Goal: Task Accomplishment & Management: Complete application form

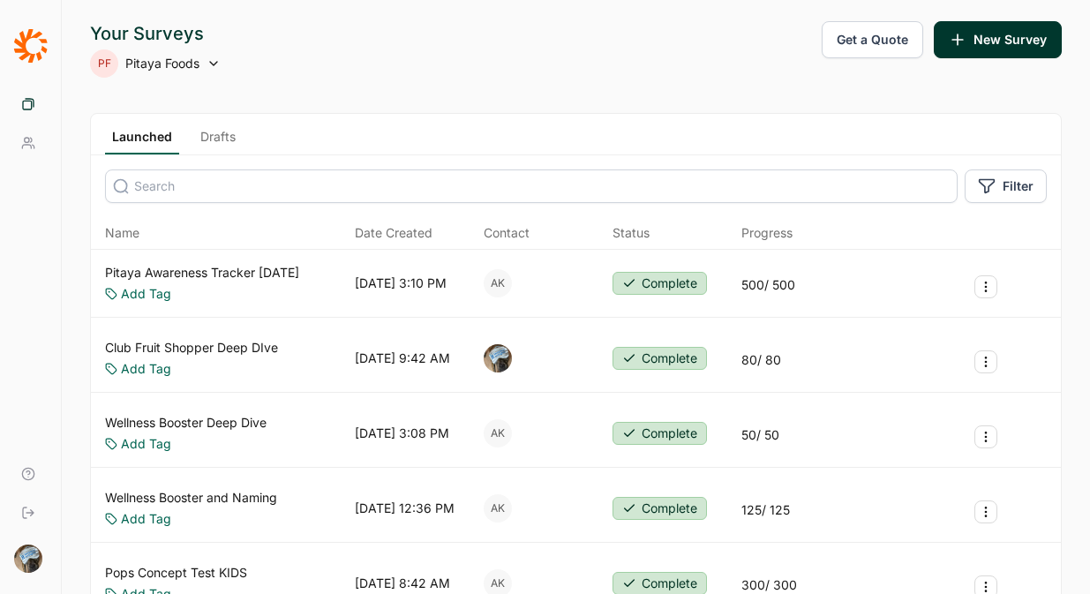
click at [982, 34] on button "New Survey" at bounding box center [998, 39] width 128 height 37
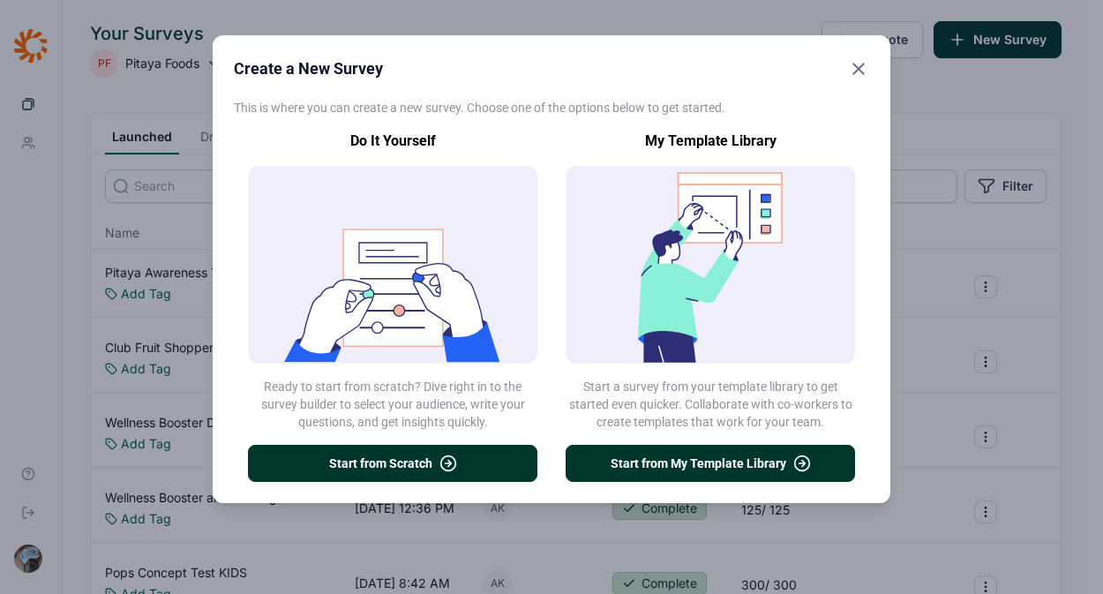
click at [445, 459] on icon "button" at bounding box center [449, 464] width 18 height 18
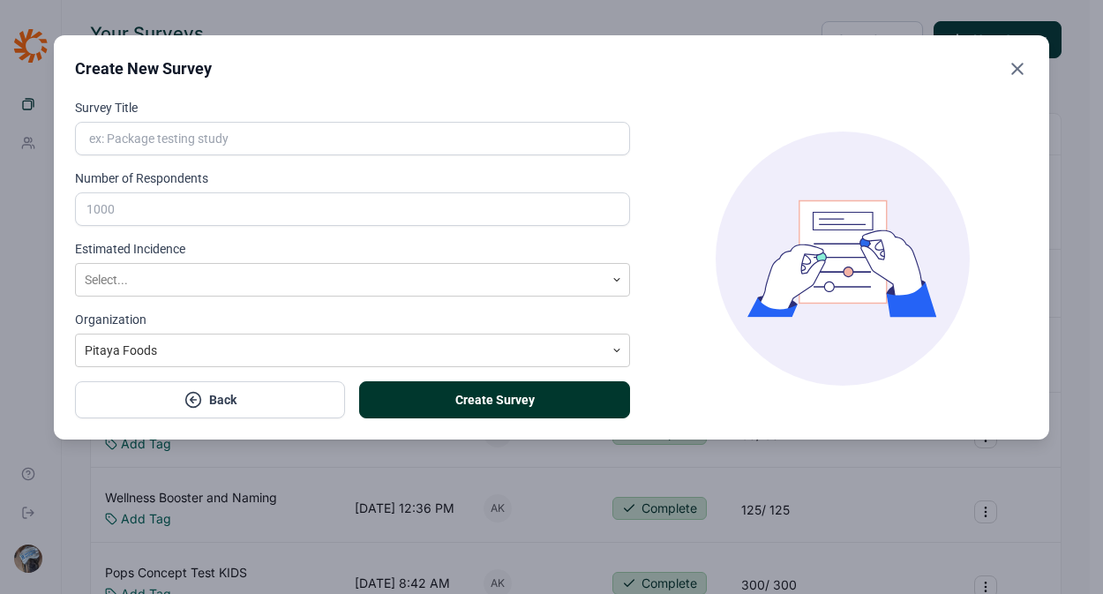
click at [355, 139] on input "Survey Title" at bounding box center [352, 139] width 555 height 34
type input "Stouffers Jobs"
click at [649, 229] on div "Survey Title Stouffers Jobs Number of Respondents Estimated Incidence Select...…" at bounding box center [551, 259] width 953 height 320
click at [471, 222] on input "Number of Respondents" at bounding box center [352, 209] width 555 height 34
type input "100"
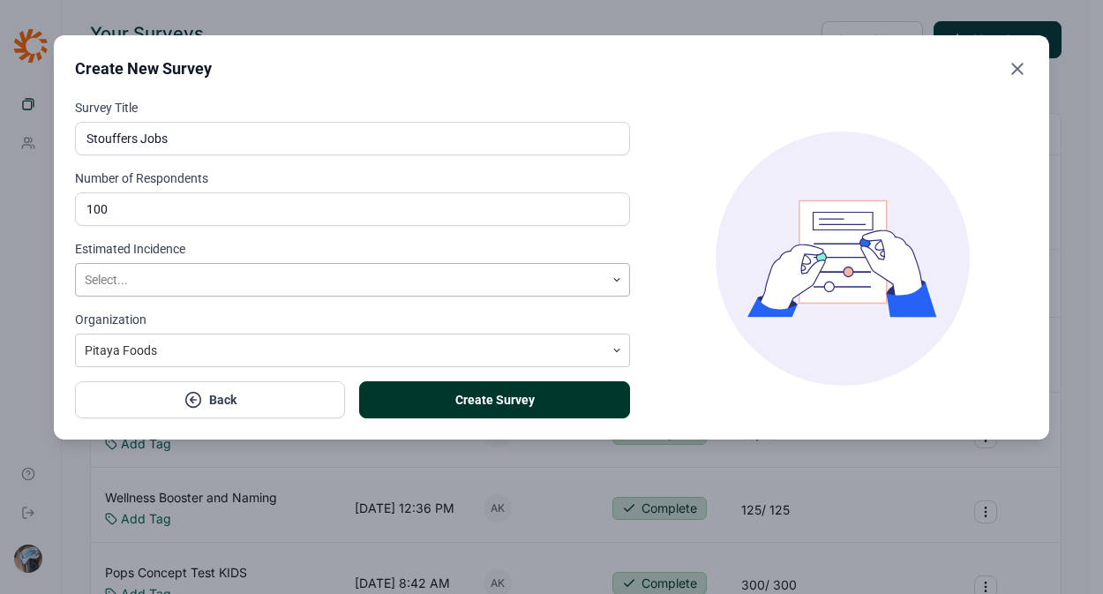
click at [408, 288] on div at bounding box center [340, 280] width 511 height 22
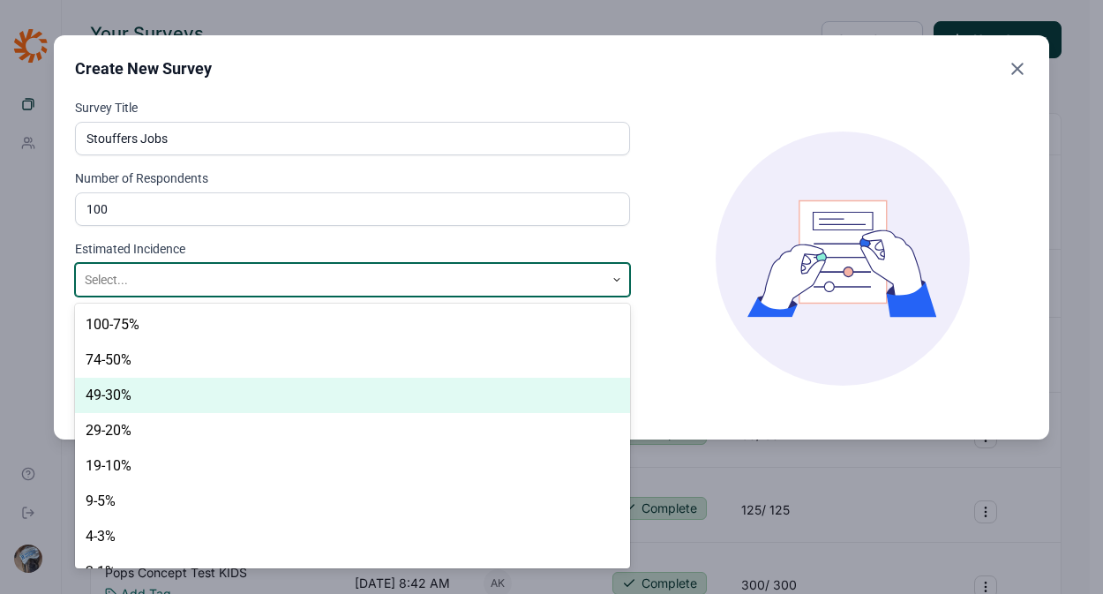
scroll to position [25, 0]
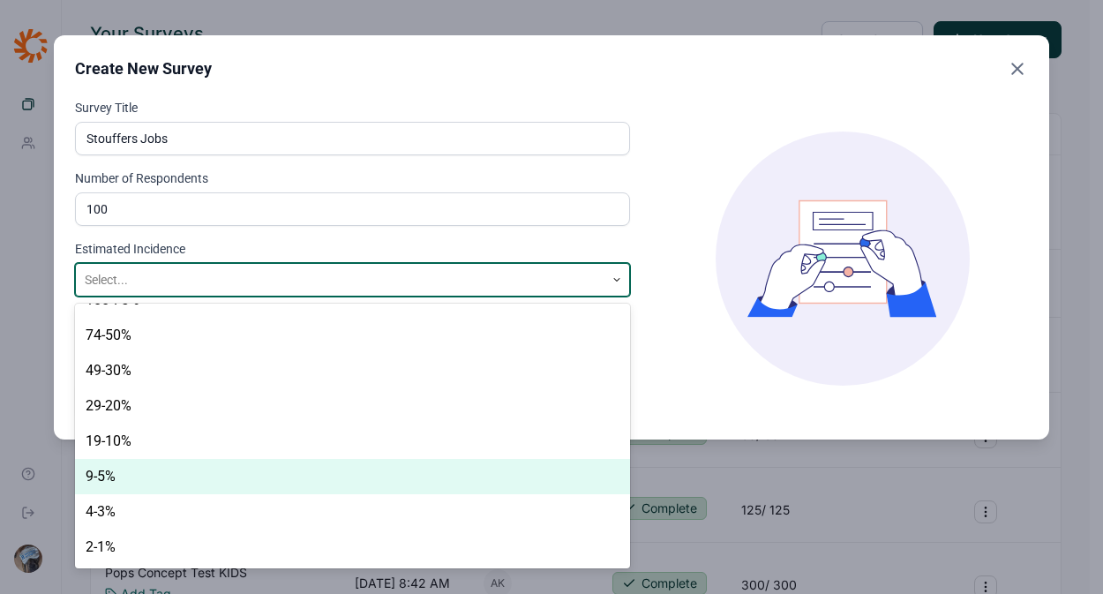
click at [223, 470] on div "9-5%" at bounding box center [352, 476] width 555 height 35
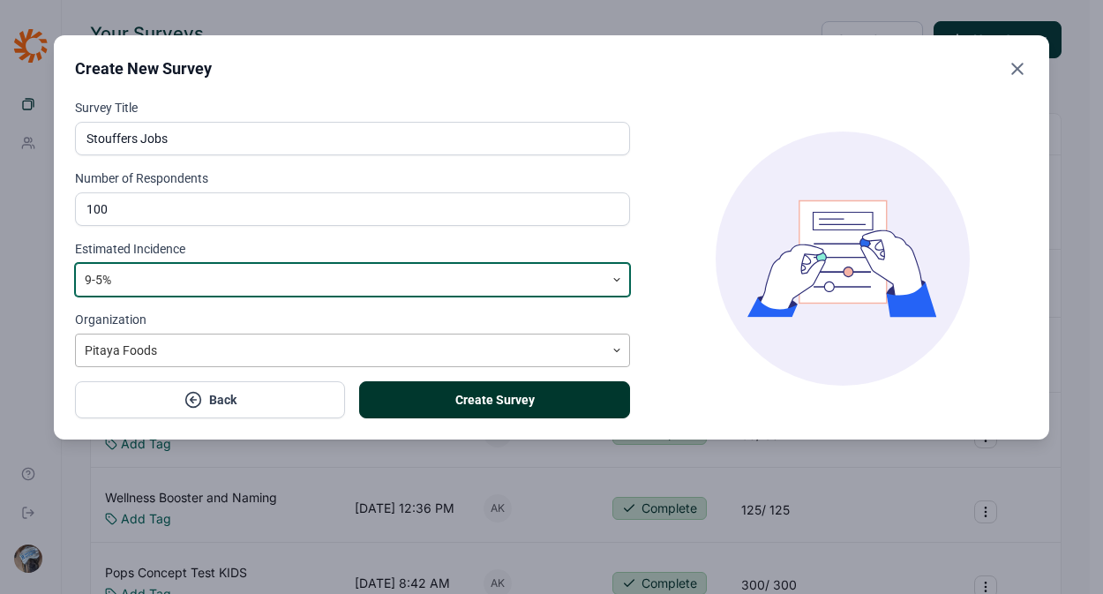
click at [297, 347] on div at bounding box center [340, 351] width 511 height 22
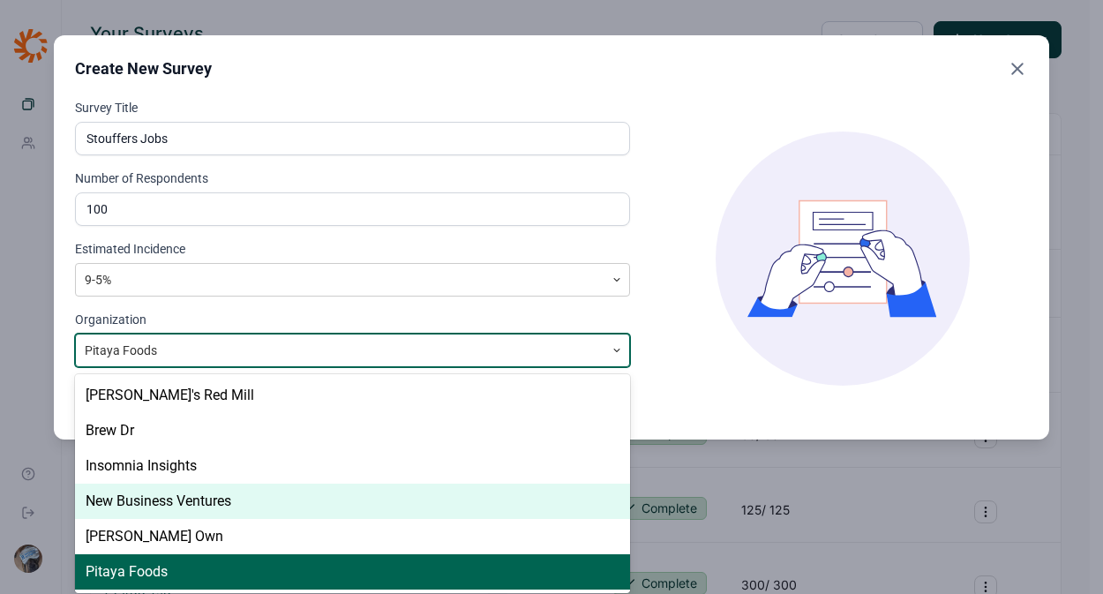
click at [251, 500] on div "New Business Ventures" at bounding box center [352, 501] width 555 height 35
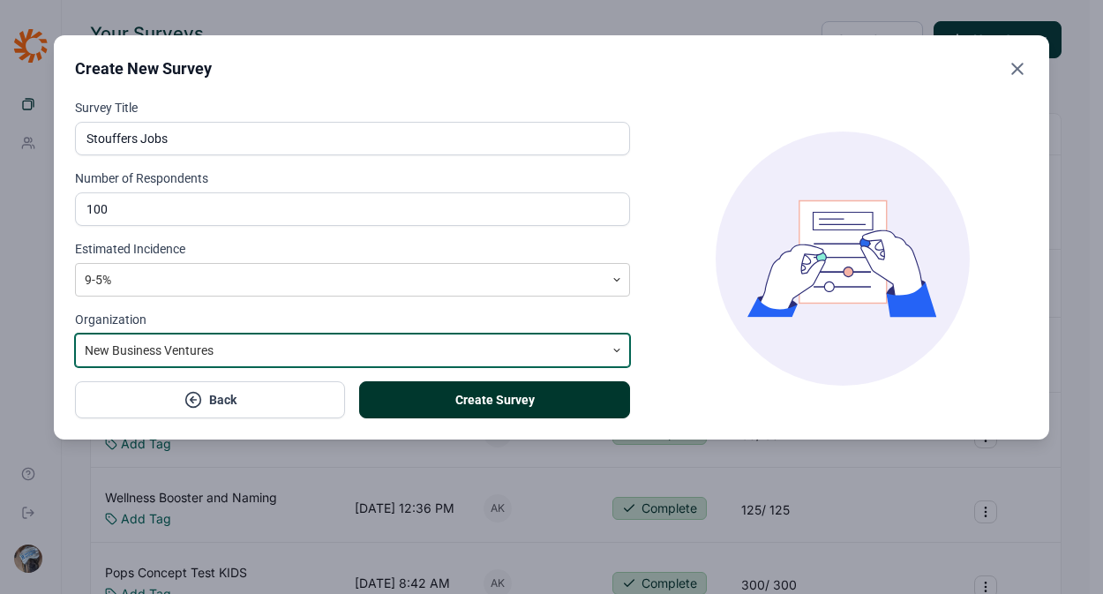
click at [458, 394] on button "Create Survey" at bounding box center [494, 399] width 270 height 37
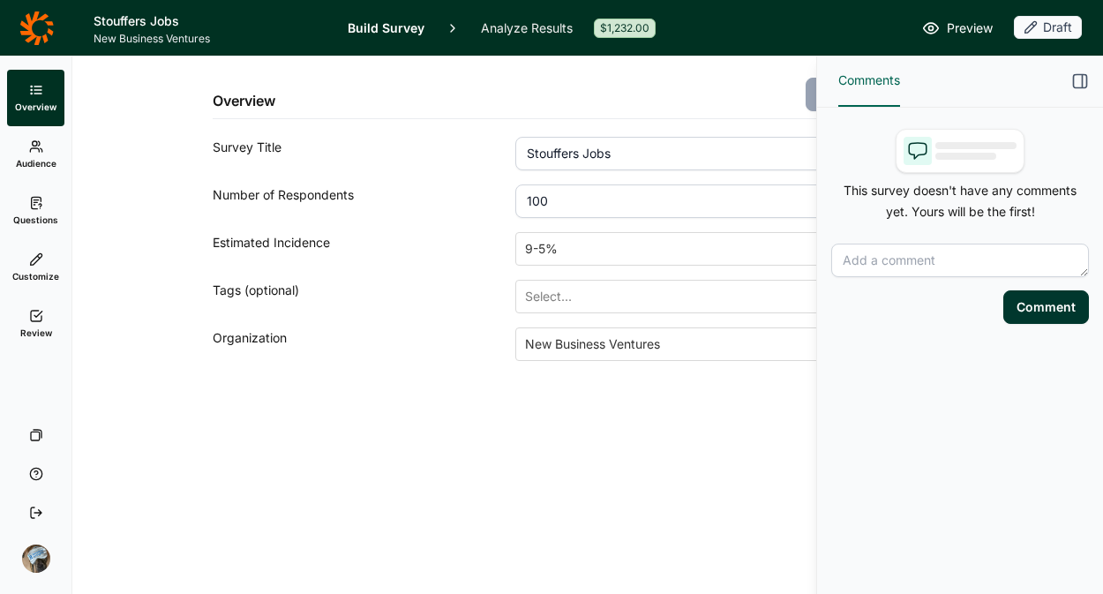
click at [1075, 72] on icon "button" at bounding box center [1081, 81] width 18 height 18
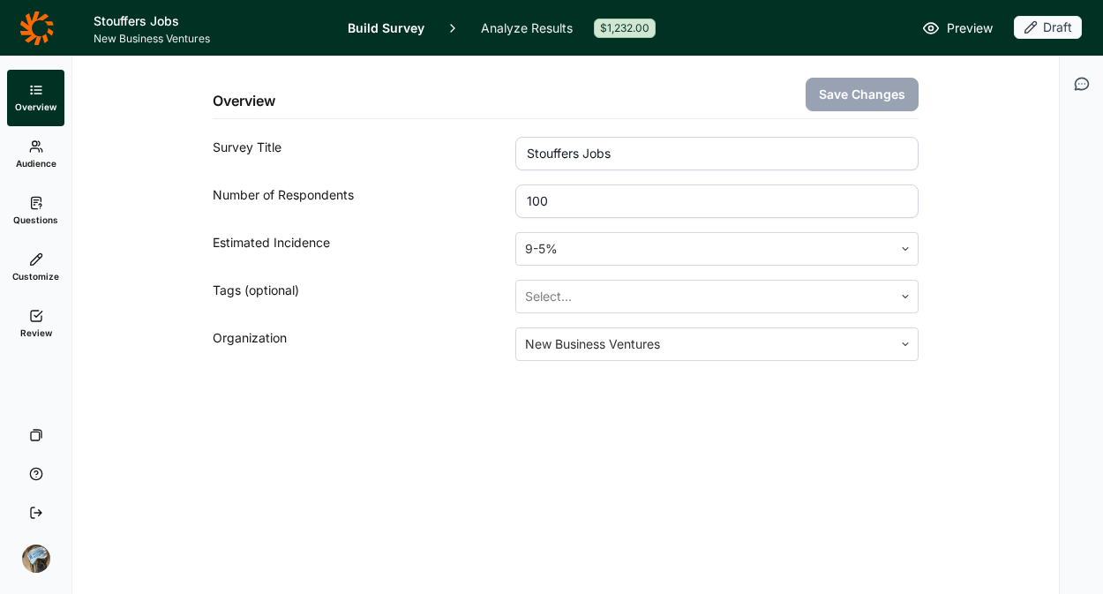
click at [33, 153] on icon at bounding box center [36, 146] width 14 height 14
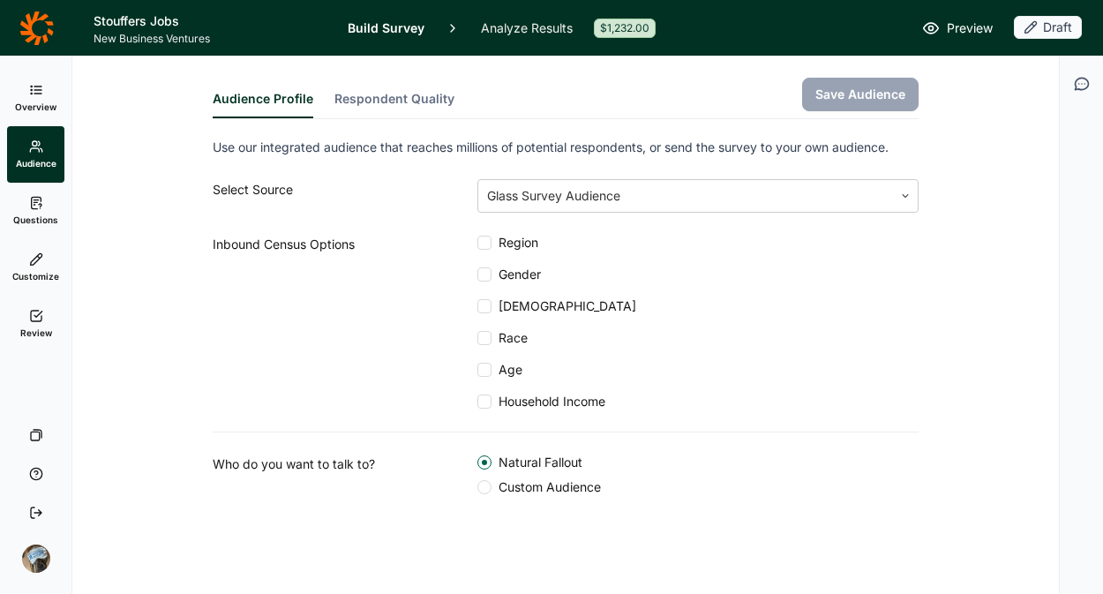
click at [23, 206] on link "Questions" at bounding box center [35, 211] width 57 height 56
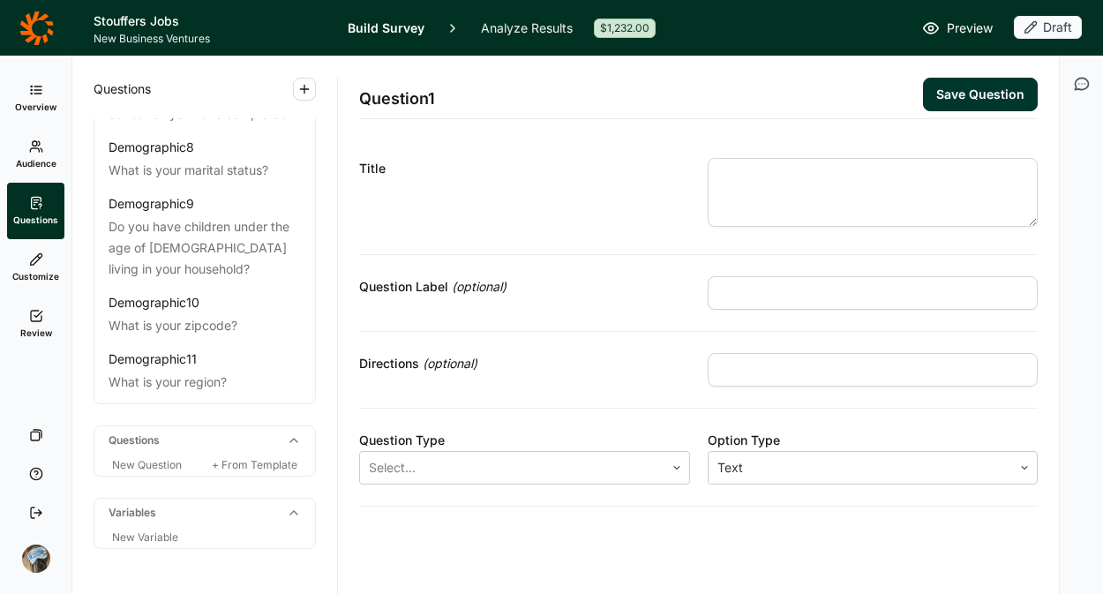
scroll to position [603, 0]
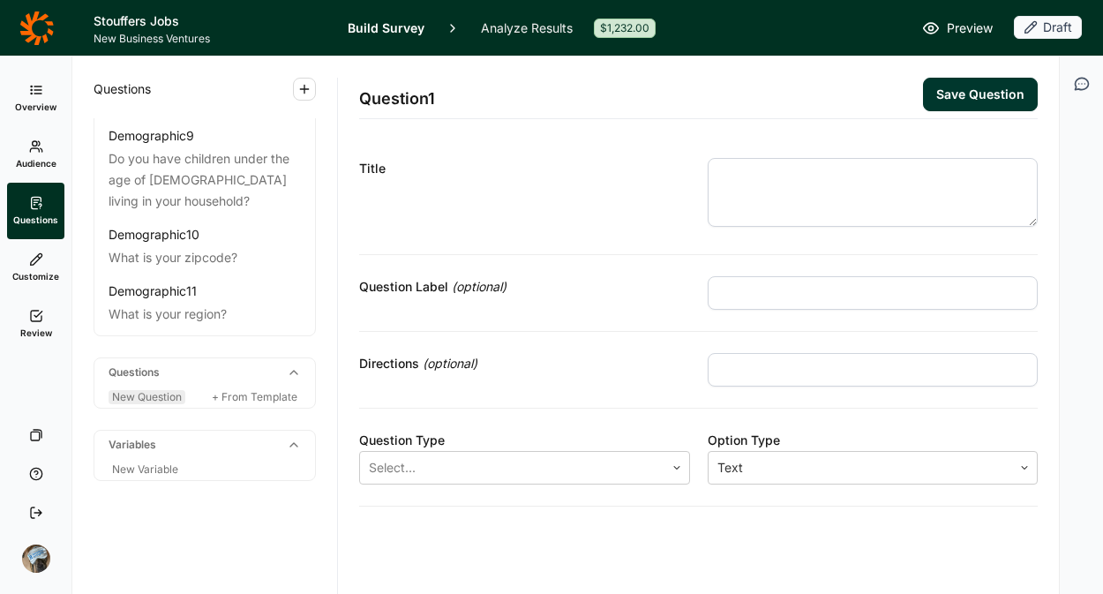
click at [145, 395] on span "New Question" at bounding box center [147, 396] width 70 height 13
click at [168, 395] on span "New Question" at bounding box center [147, 396] width 70 height 13
click at [588, 462] on div at bounding box center [512, 467] width 287 height 25
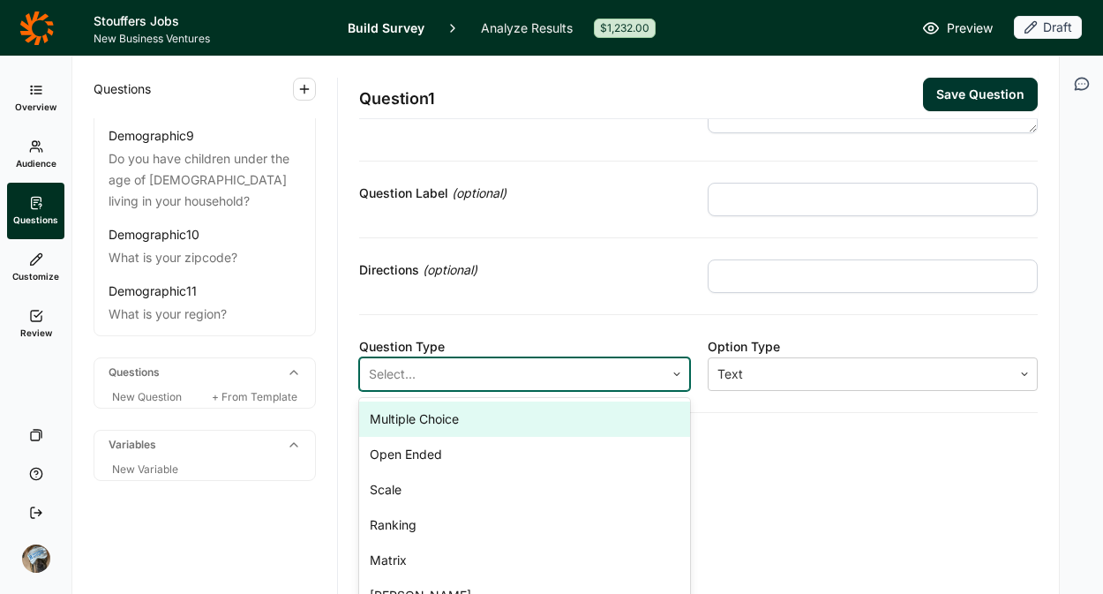
scroll to position [130, 0]
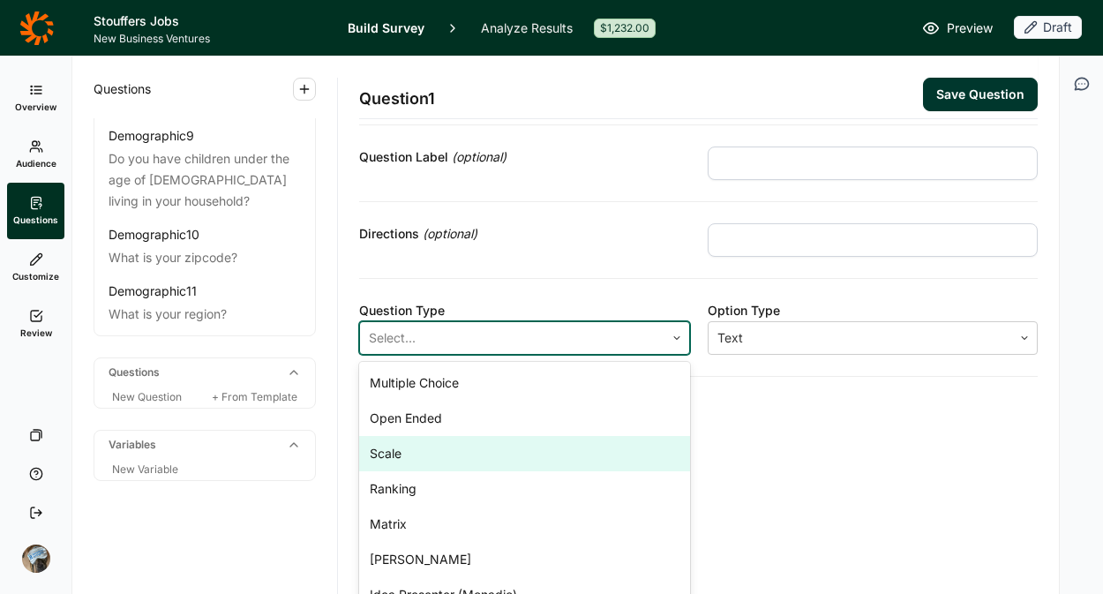
click at [593, 449] on div "Scale" at bounding box center [524, 453] width 331 height 35
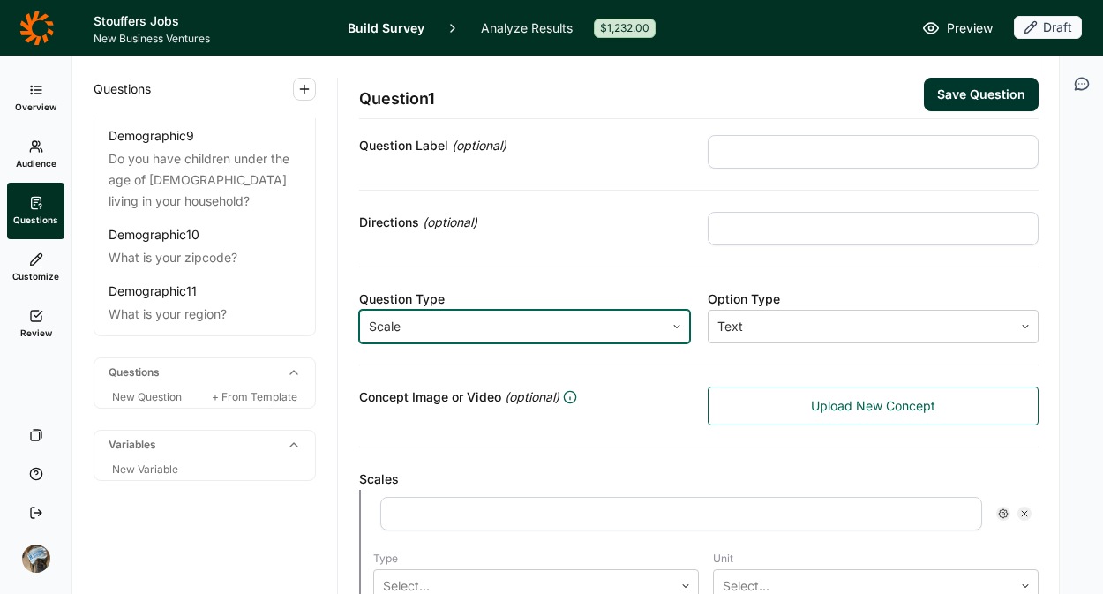
scroll to position [0, 0]
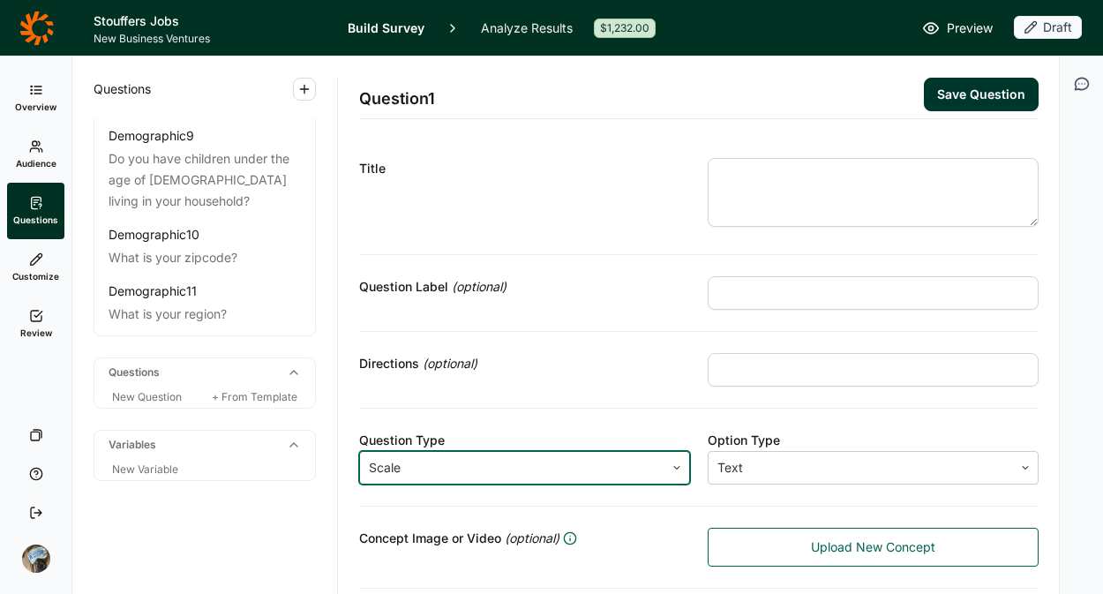
click at [590, 478] on div at bounding box center [512, 467] width 287 height 25
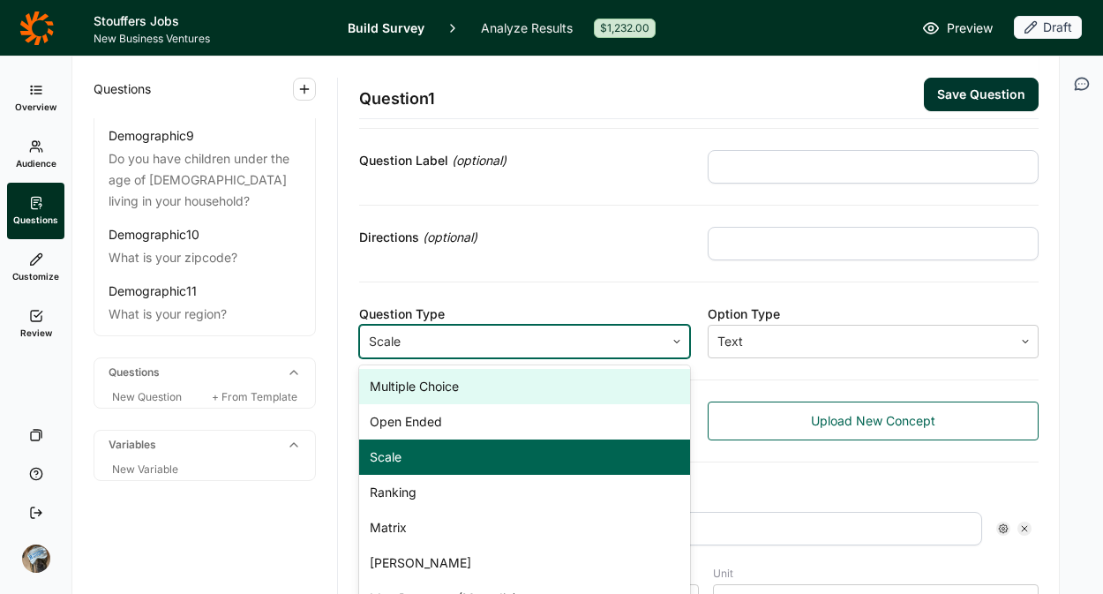
scroll to position [140, 0]
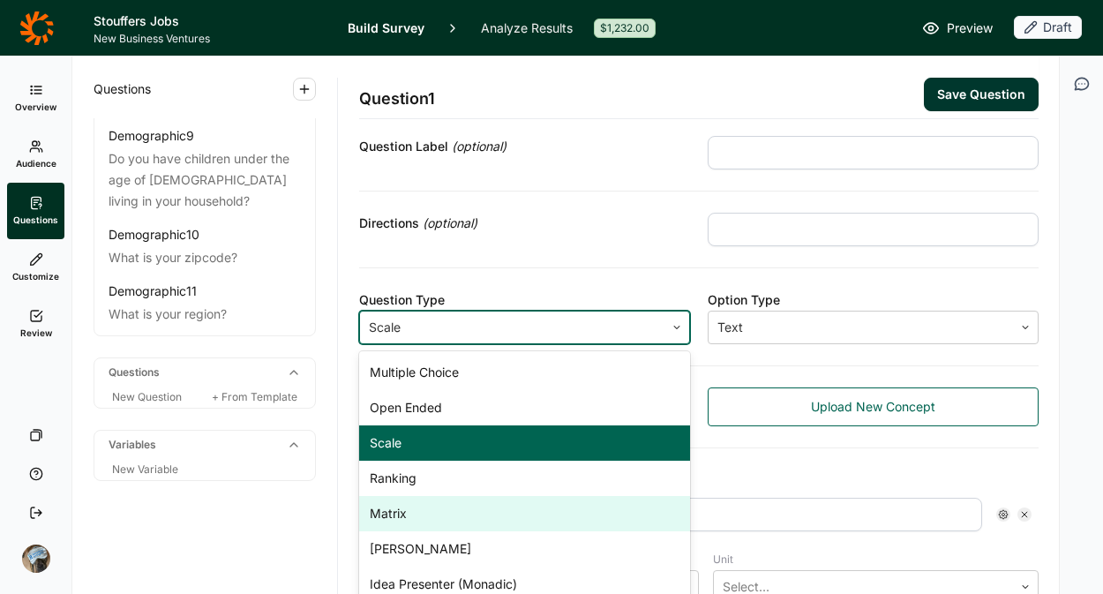
click at [427, 522] on div "Matrix" at bounding box center [524, 513] width 331 height 35
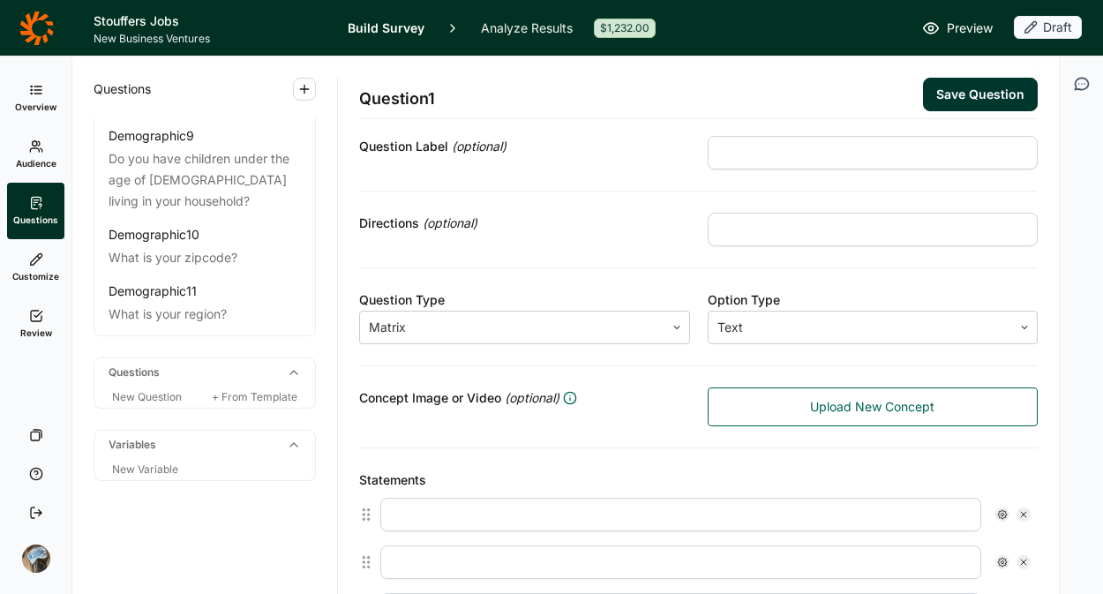
click at [430, 522] on input "text" at bounding box center [680, 515] width 601 height 34
click at [590, 237] on div "Directions (optional)" at bounding box center [524, 230] width 331 height 34
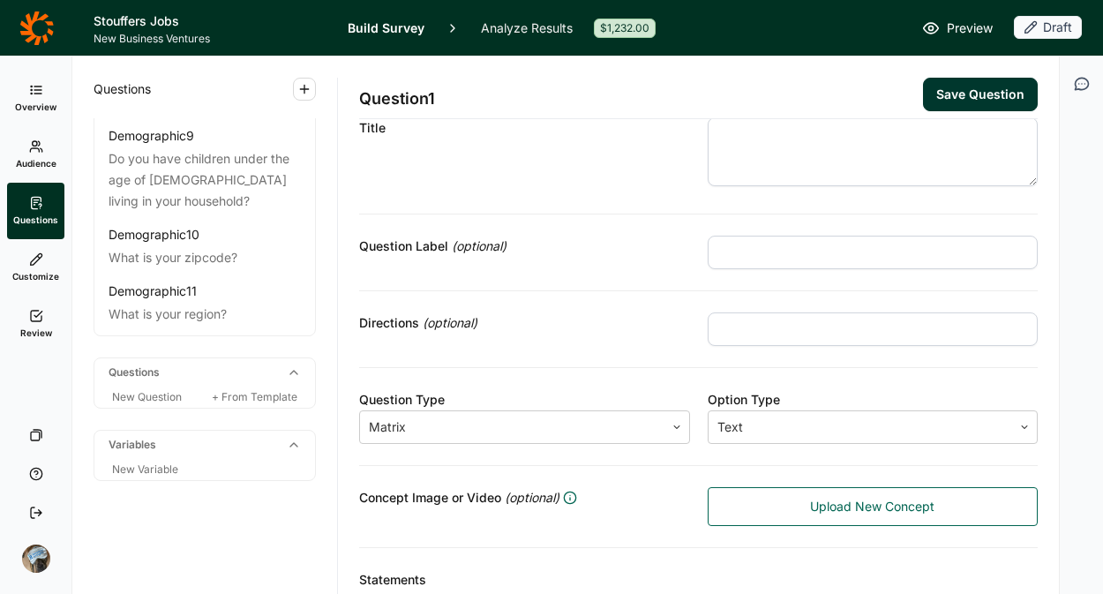
scroll to position [0, 0]
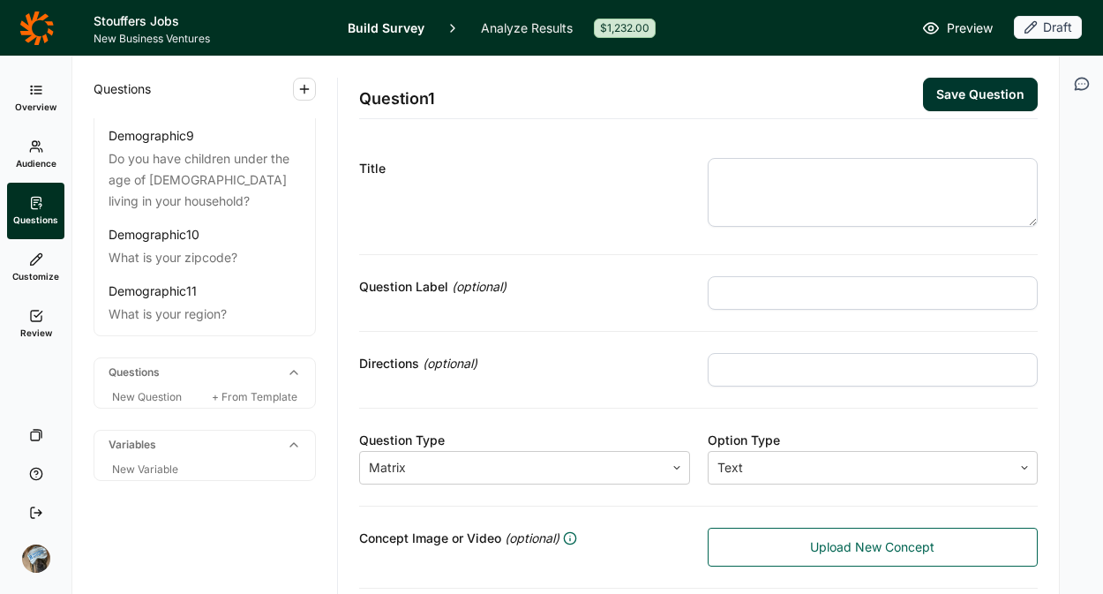
click at [771, 197] on textarea at bounding box center [873, 192] width 331 height 69
paste textarea "For each of the following pairs of attributes, please indicate whether you agre…"
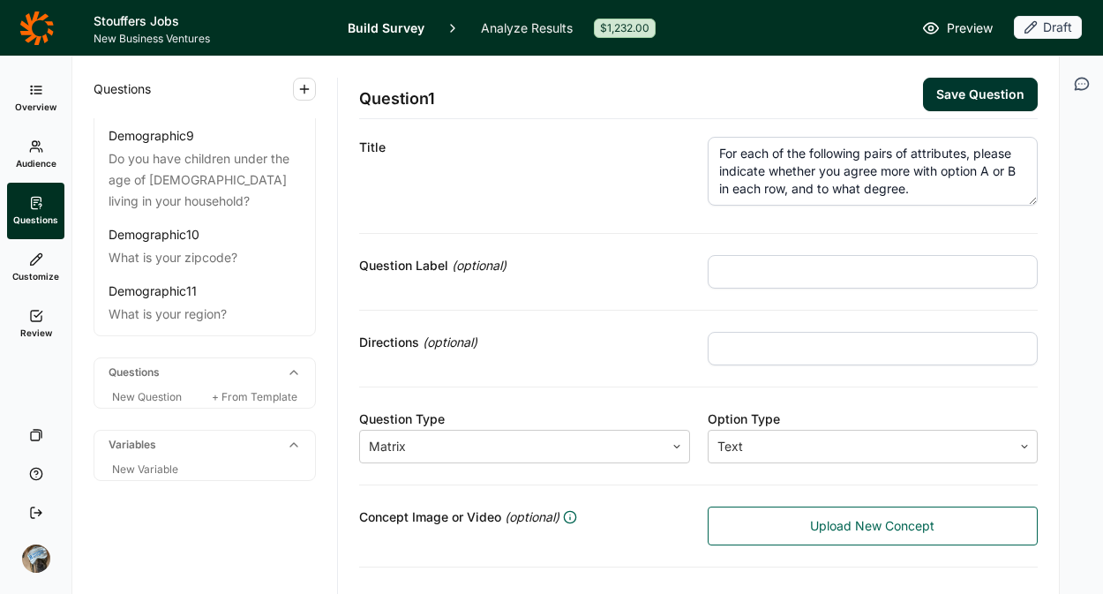
scroll to position [290, 0]
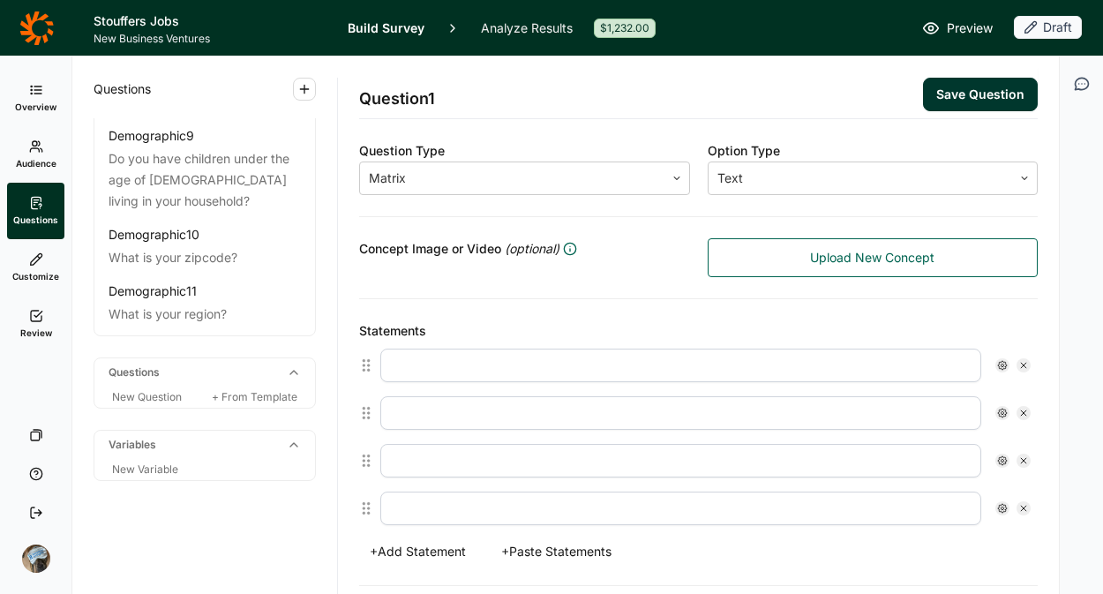
type textarea "For each of the following pairs of attributes, please indicate whether you agre…"
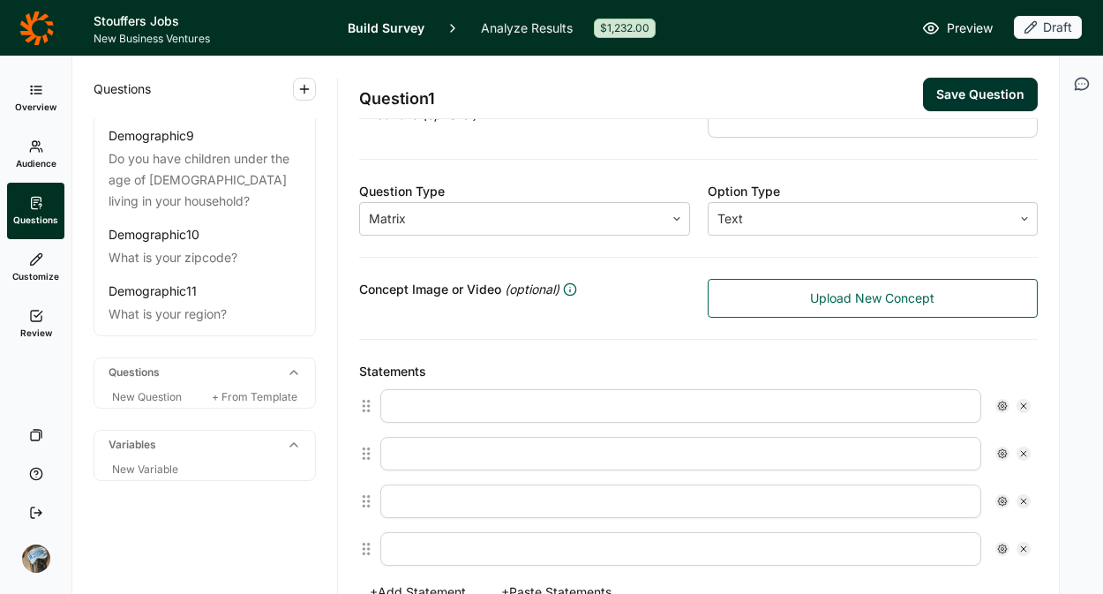
scroll to position [260, 0]
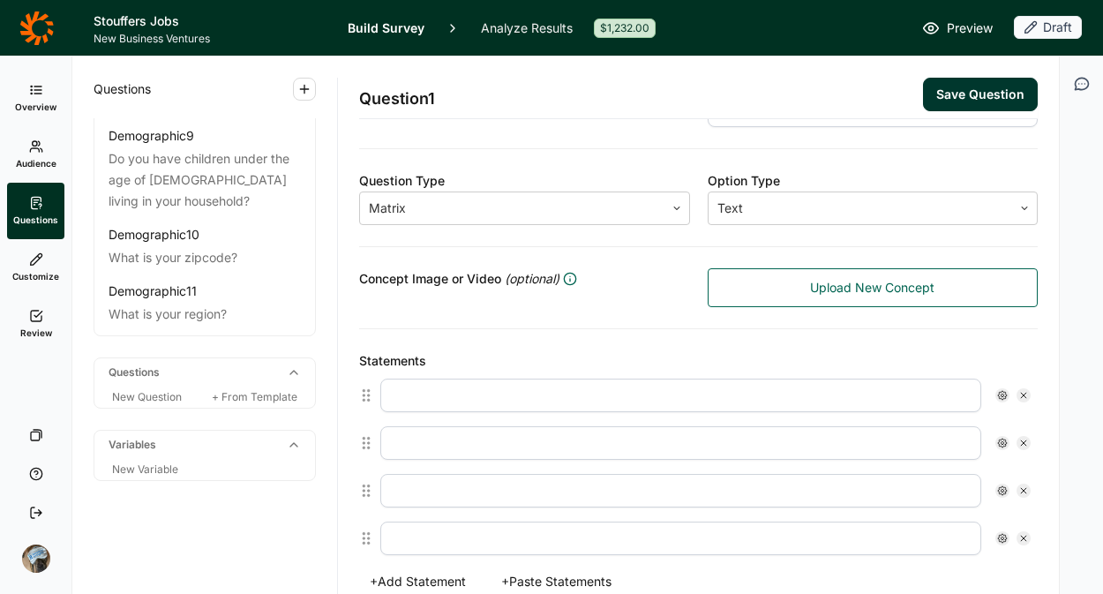
click at [425, 399] on input "text" at bounding box center [680, 396] width 601 height 34
paste input "A: I prefer to cook from scratch B: Even when I have the time, I prefer prepare…"
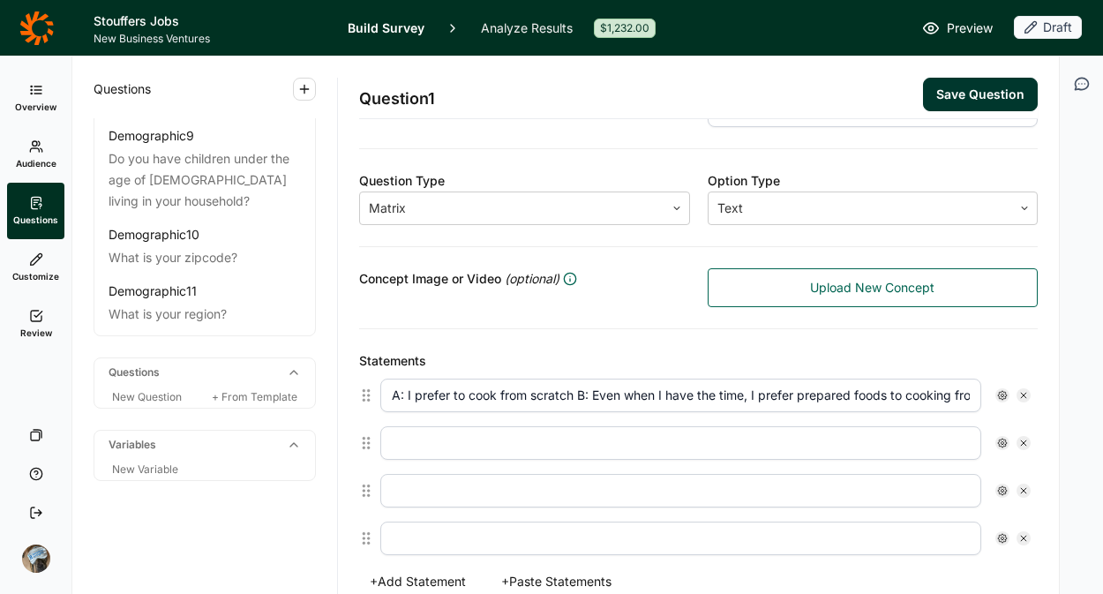
scroll to position [0, 73]
click at [503, 391] on input "A: I prefer to cook from scratch B: Even when I have the time, I prefer prepare…" at bounding box center [680, 396] width 601 height 34
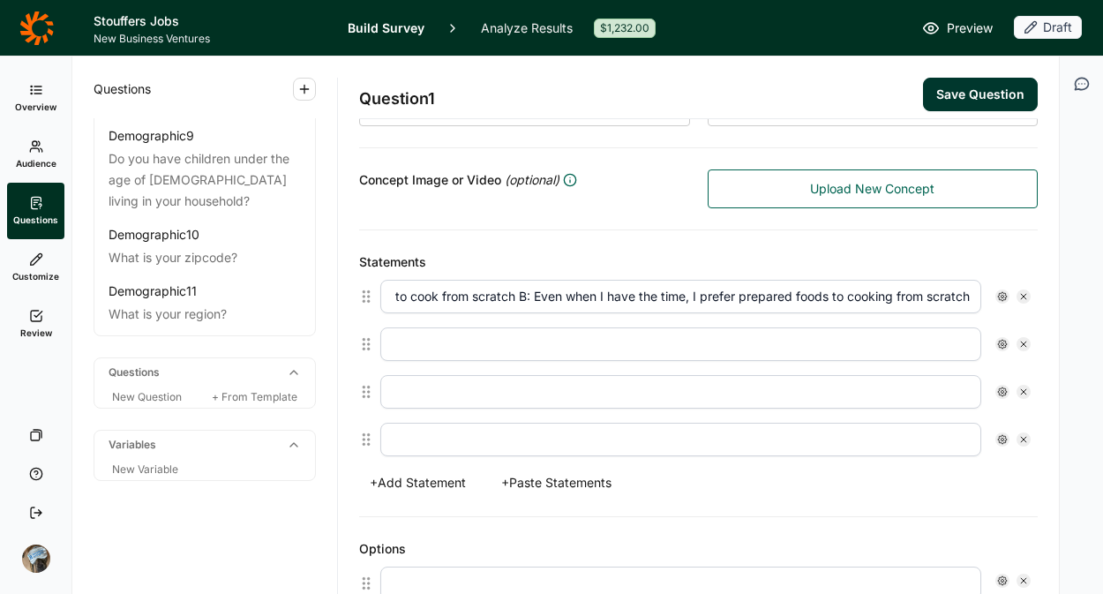
scroll to position [396, 0]
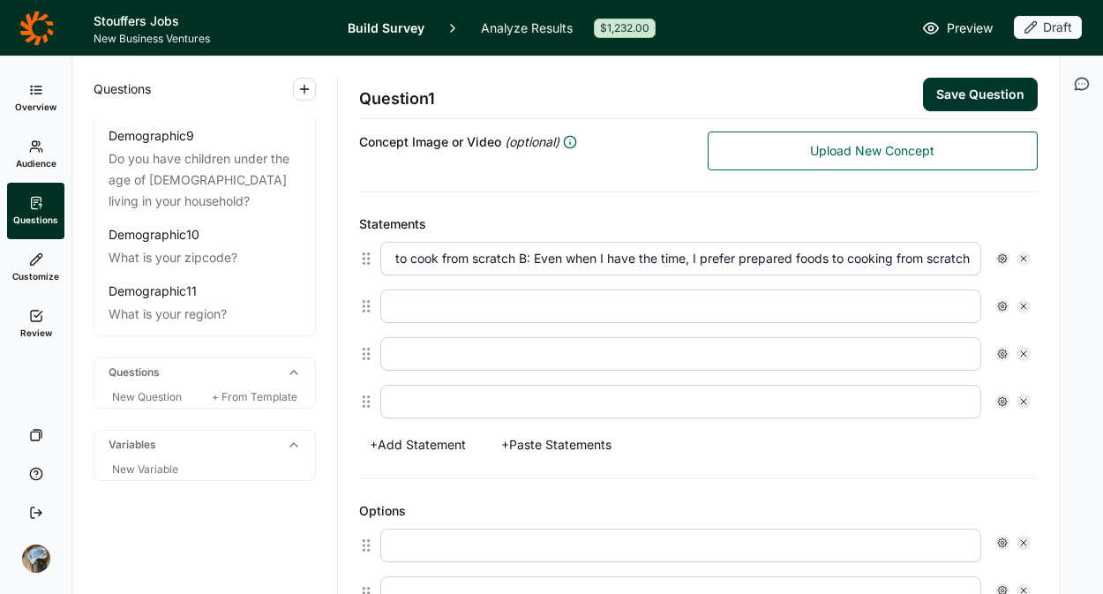
type input "A: I prefer to cook from scratch B: Even when I have the time, I prefer prepare…"
click at [1019, 303] on icon at bounding box center [1024, 306] width 11 height 11
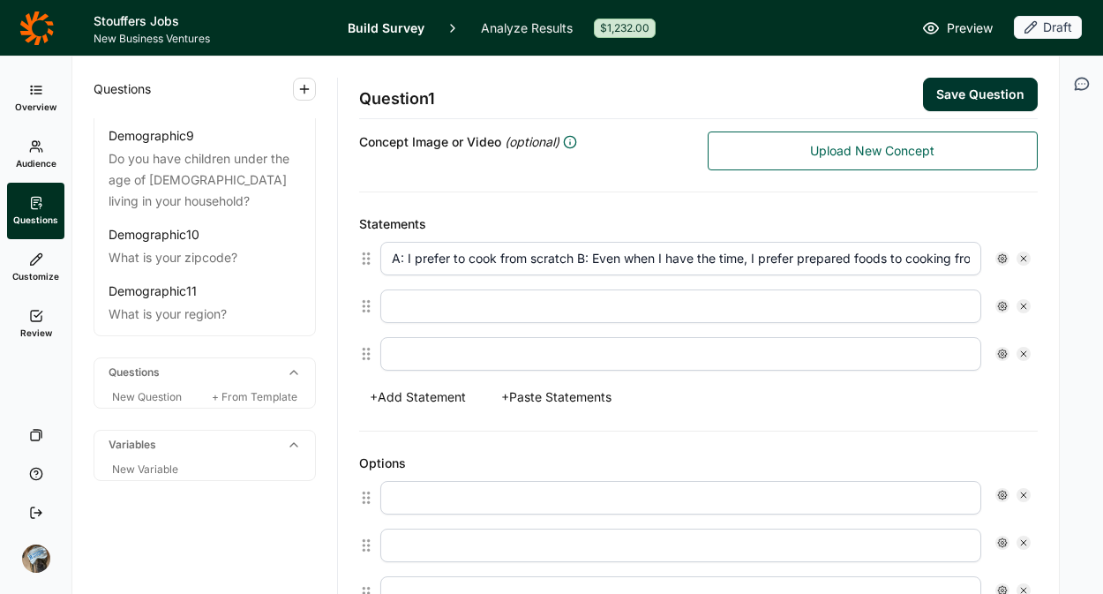
click at [1019, 303] on icon at bounding box center [1024, 306] width 11 height 11
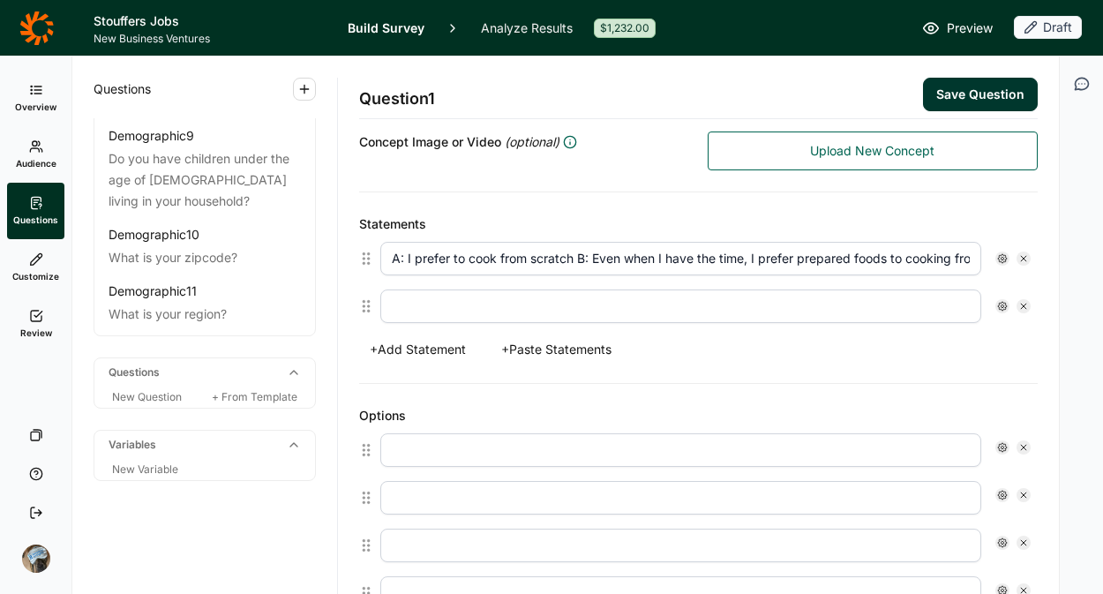
click at [1019, 303] on icon at bounding box center [1024, 306] width 11 height 11
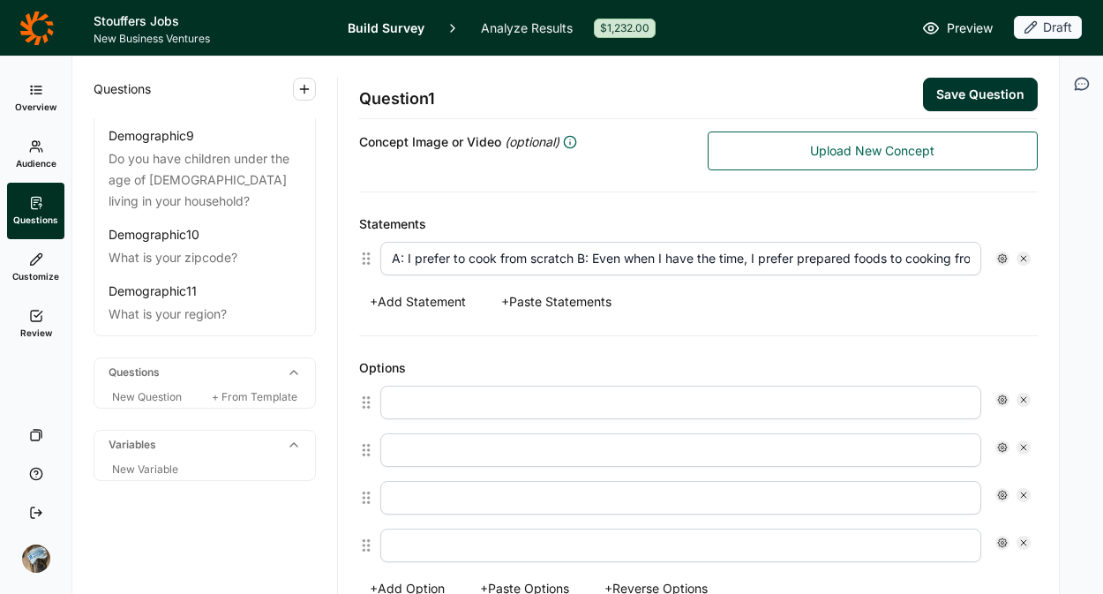
click at [503, 394] on input "text" at bounding box center [680, 403] width 601 height 34
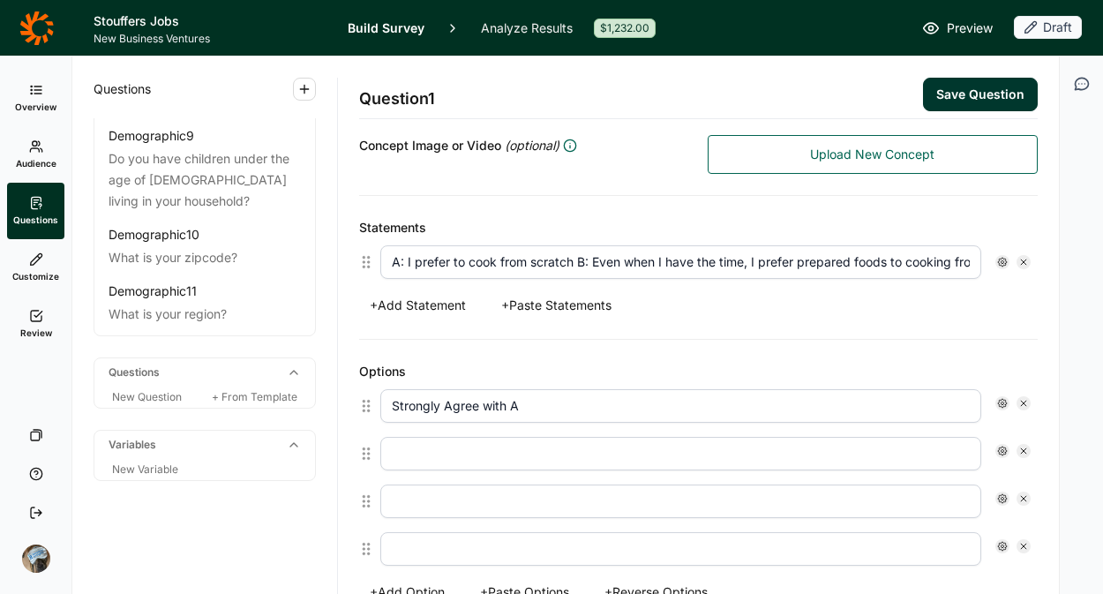
type input "Strongly Agree with A"
type input "Somewhat Agree with A"
type input "Slightly Agree with A"
type input "Slightly Agree with B"
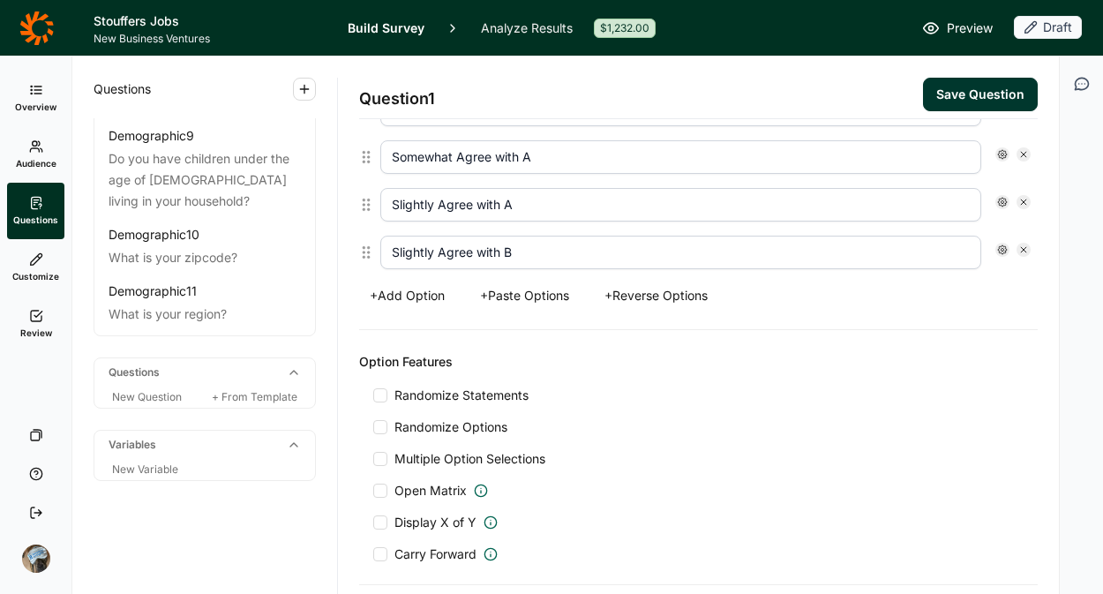
scroll to position [703, 0]
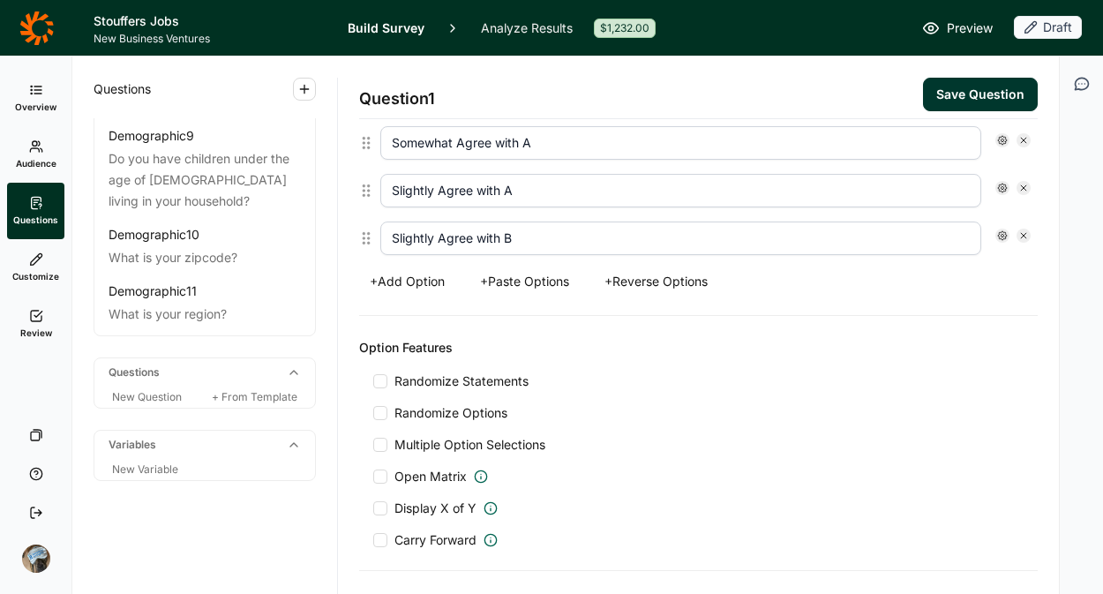
click at [414, 289] on button "+ Add Option" at bounding box center [407, 281] width 96 height 25
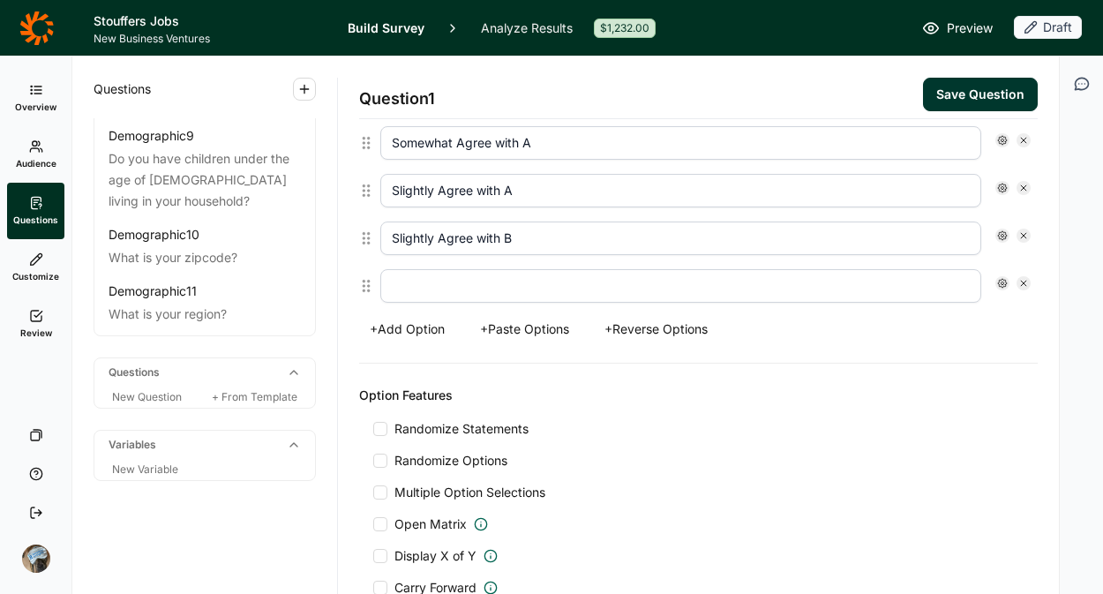
click at [423, 345] on div "Options Strongly Agree with A Somewhat Agree with A Slightly Agree with A Sligh…" at bounding box center [698, 196] width 679 height 335
click at [417, 338] on button "+ Add Option" at bounding box center [407, 329] width 96 height 25
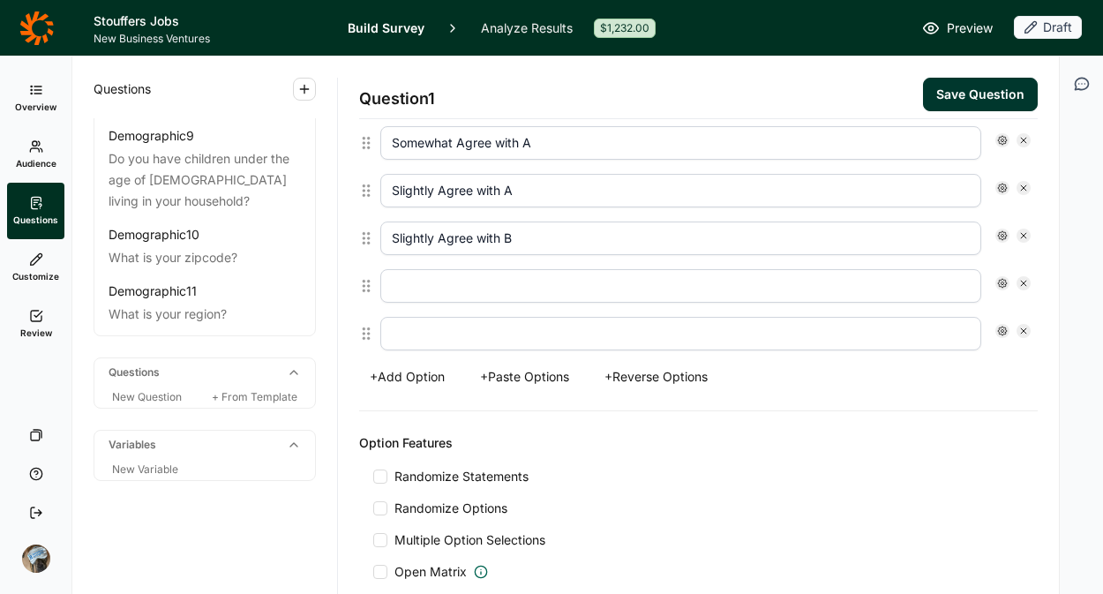
click at [448, 279] on input "text" at bounding box center [680, 286] width 601 height 34
type input "Somewhat Agree with B"
type input "Strongly Agree with B"
click at [937, 100] on button "Save Question" at bounding box center [980, 95] width 115 height 34
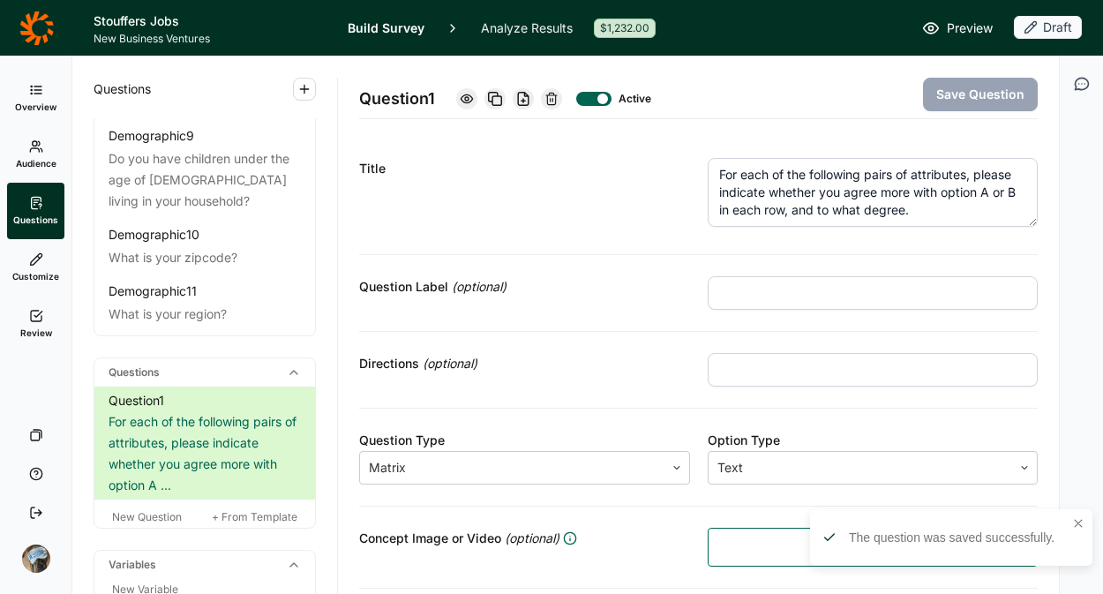
click at [467, 94] on icon at bounding box center [467, 99] width 14 height 14
click at [915, 154] on div "Title For each of the following pairs of attributes, please indicate whether yo…" at bounding box center [698, 196] width 679 height 118
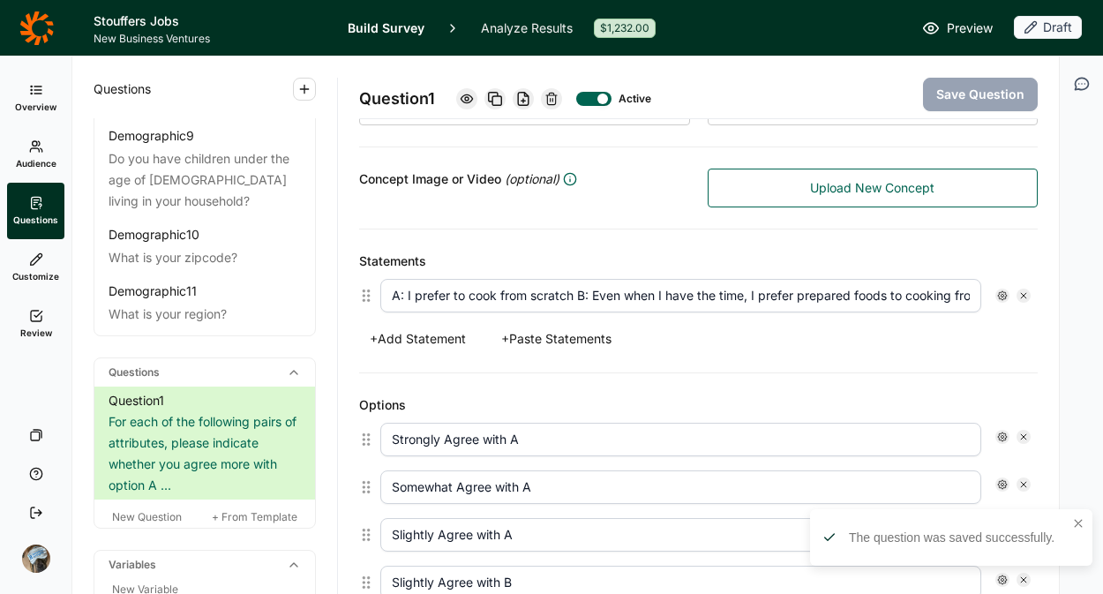
scroll to position [356, 0]
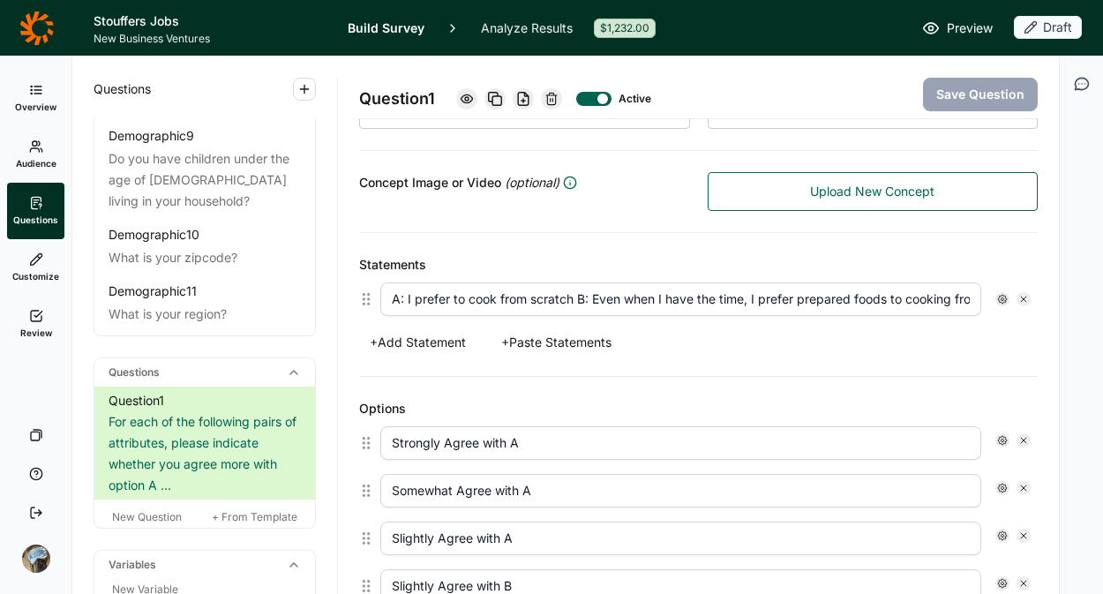
click at [575, 297] on input "A: I prefer to cook from scratch B: Even when I have the time, I prefer prepare…" at bounding box center [680, 299] width 601 height 34
click at [580, 290] on input "A: I prefer to cook from scratch B: Even when I have the time, I prefer prepare…" at bounding box center [680, 299] width 601 height 34
click at [582, 300] on input "A: I prefer to cook from scratch B: Even when I have the time, I prefer prepare…" at bounding box center [680, 299] width 601 height 34
drag, startPoint x: 579, startPoint y: 298, endPoint x: 808, endPoint y: 319, distance: 229.5
click at [582, 298] on input "A: I prefer to cook from scratch B: Even when I have the time, I prefer prepare…" at bounding box center [680, 299] width 601 height 34
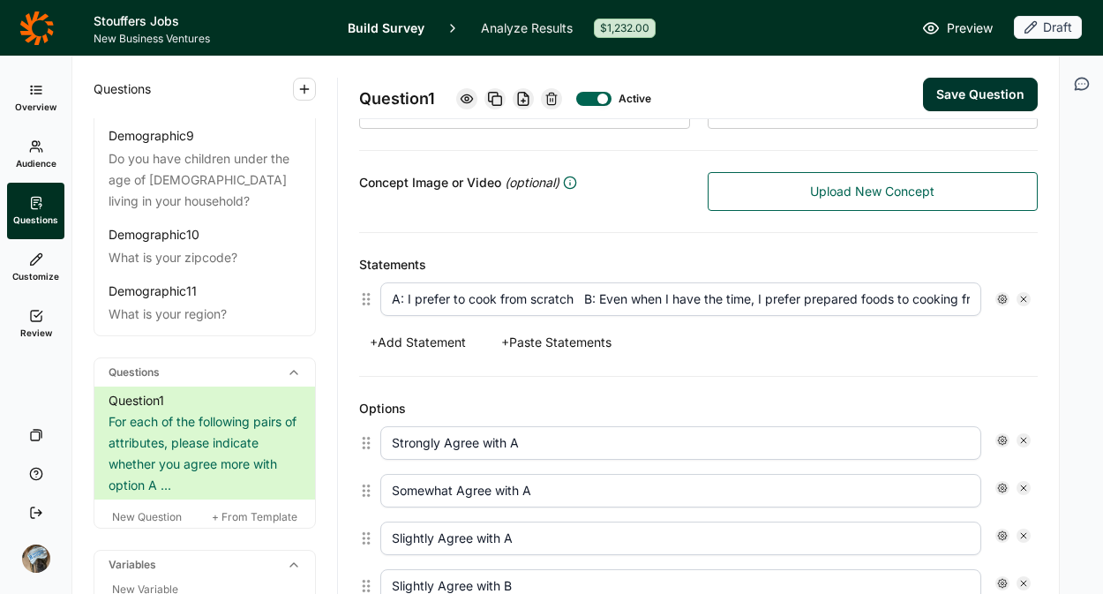
type input "A: I prefer to cook from scratch B: Even when I have the time, I prefer prepare…"
click at [582, 346] on button "+ Paste Statements" at bounding box center [557, 342] width 132 height 25
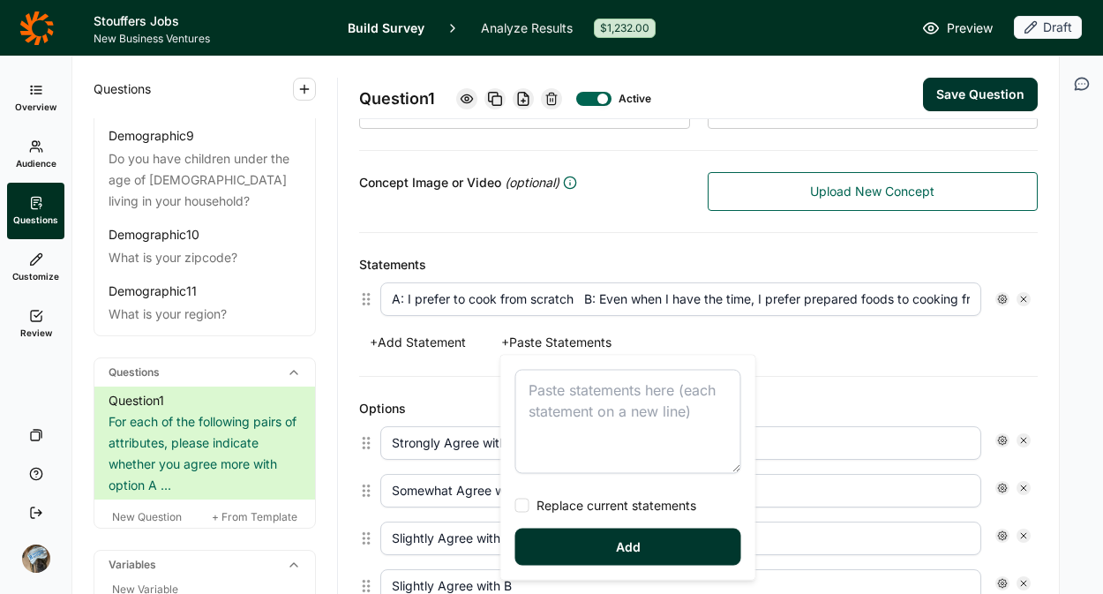
click at [682, 384] on textarea at bounding box center [628, 422] width 226 height 104
type textarea "7 A: I would love to order carry out/delivery for most of my meals if I could B…"
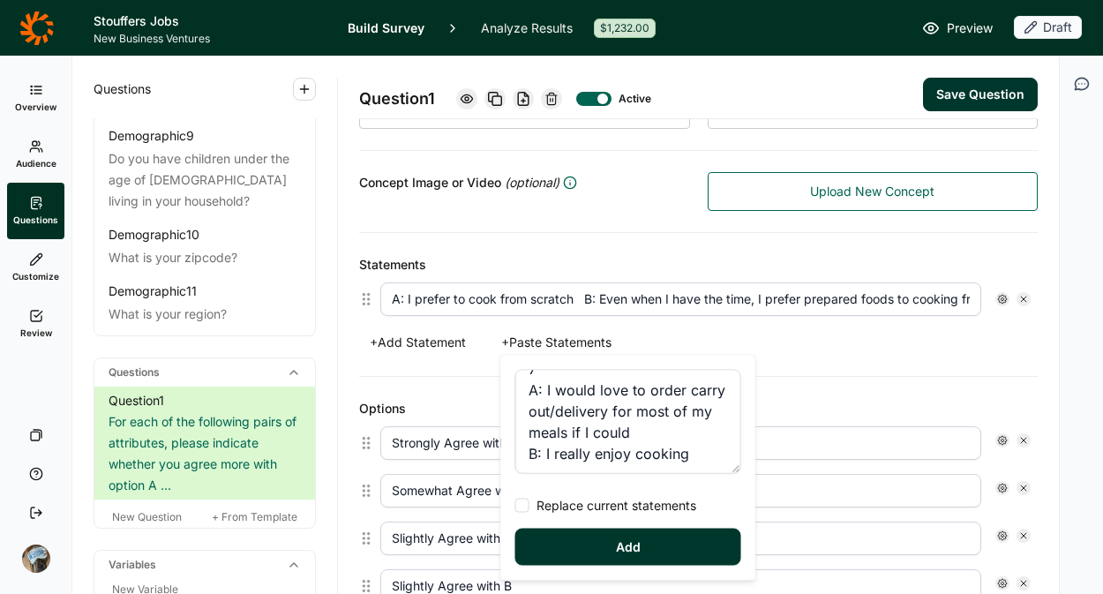
scroll to position [0, 0]
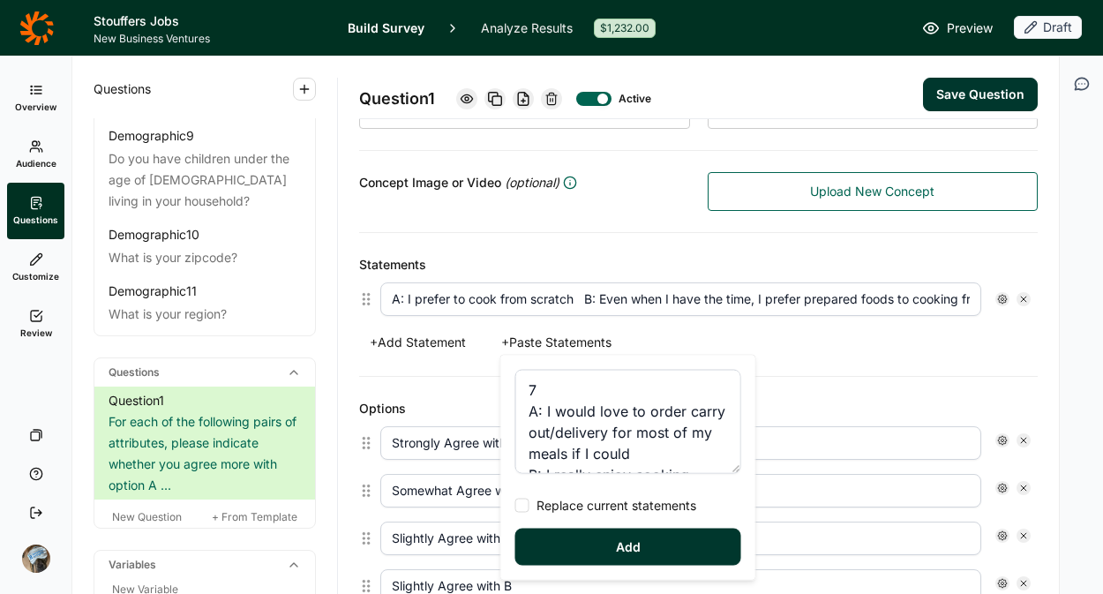
click at [760, 371] on div "Statements A: I prefer to cook from scratch B: Even when I have the time, I pre…" at bounding box center [698, 305] width 679 height 144
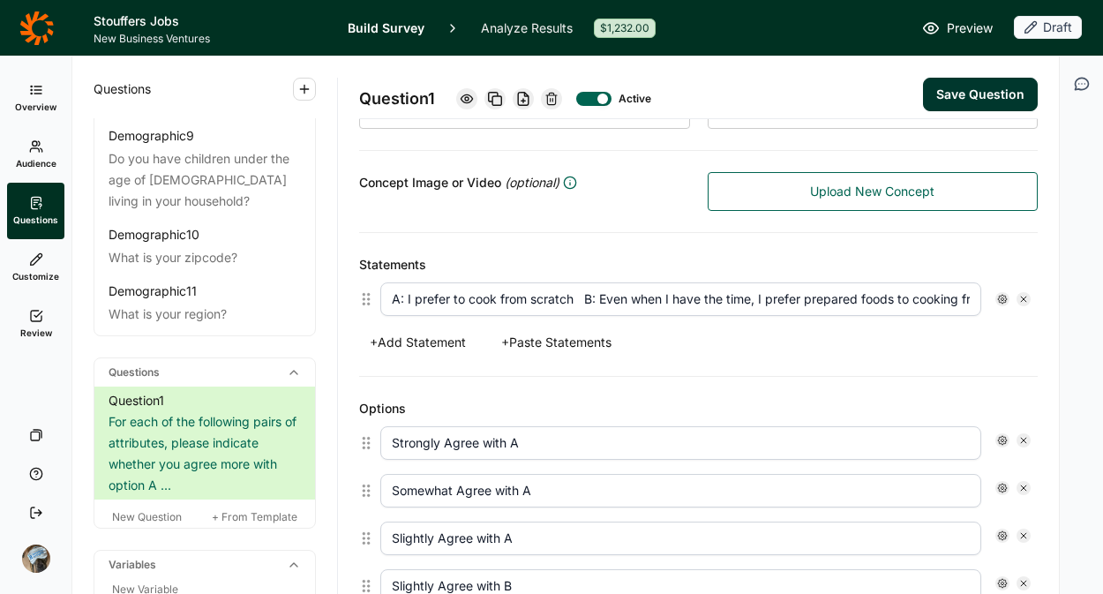
click at [412, 341] on button "+ Add Statement" at bounding box center [417, 342] width 117 height 25
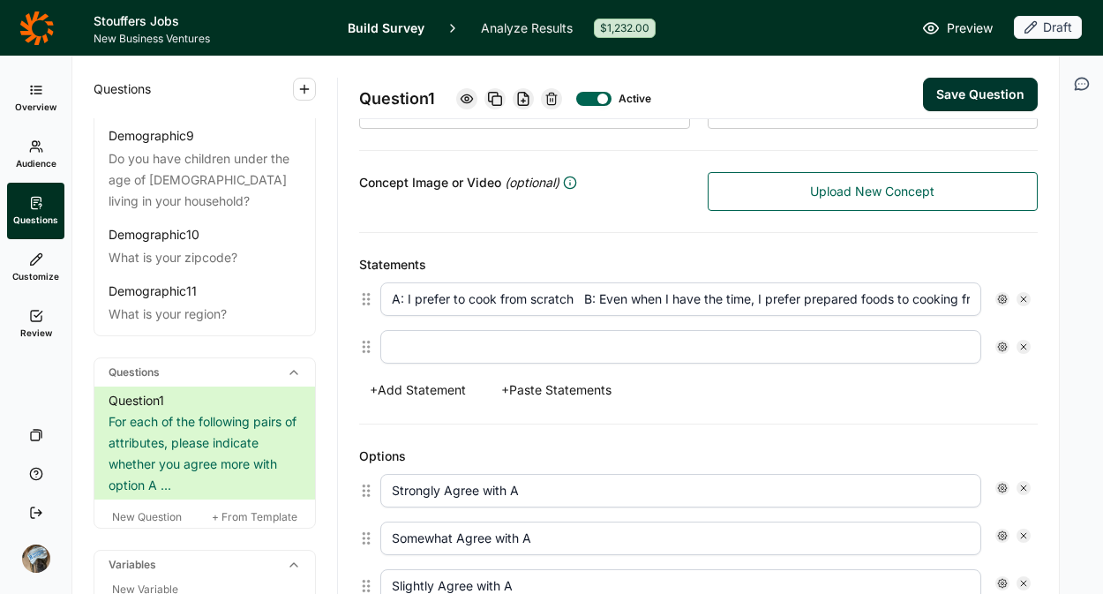
click at [413, 380] on button "+ Add Statement" at bounding box center [417, 390] width 117 height 25
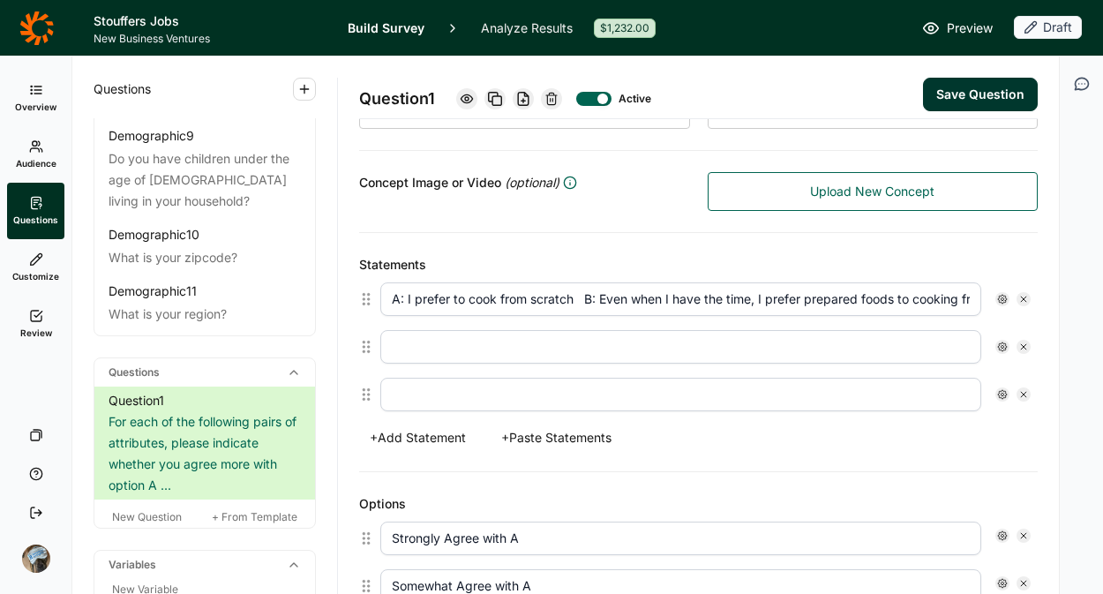
click at [418, 432] on button "+ Add Statement" at bounding box center [417, 437] width 117 height 25
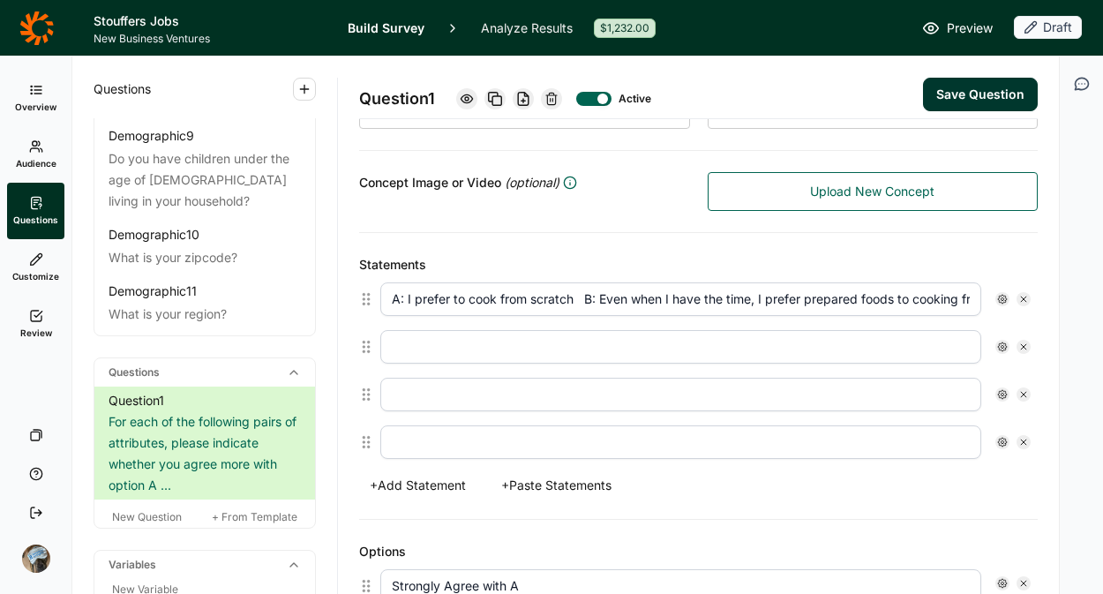
click at [418, 489] on button "+ Add Statement" at bounding box center [417, 485] width 117 height 25
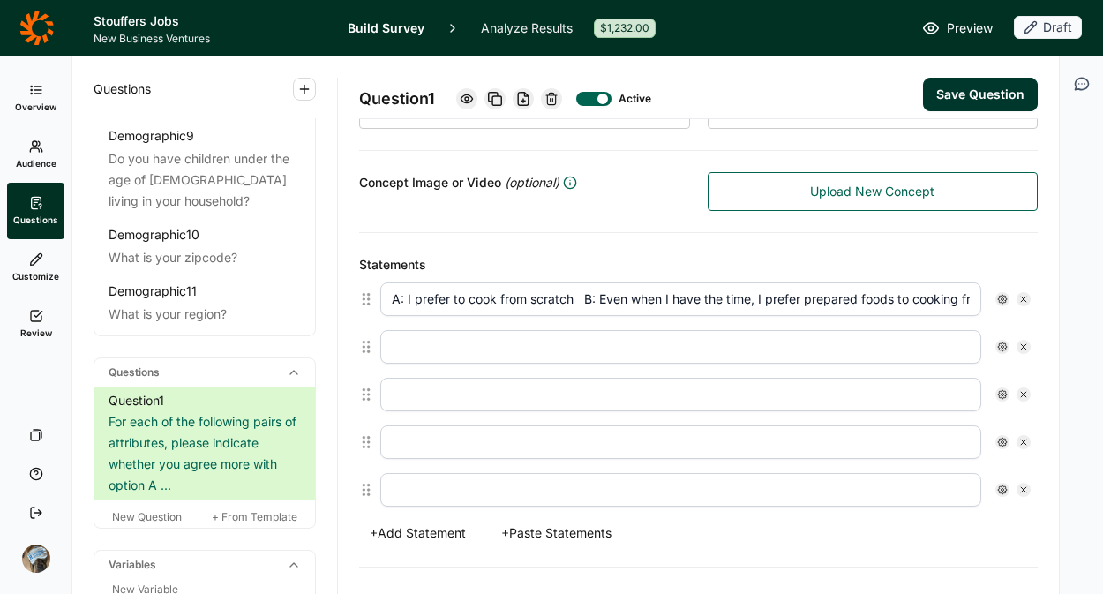
click at [418, 522] on button "+ Add Statement" at bounding box center [417, 533] width 117 height 25
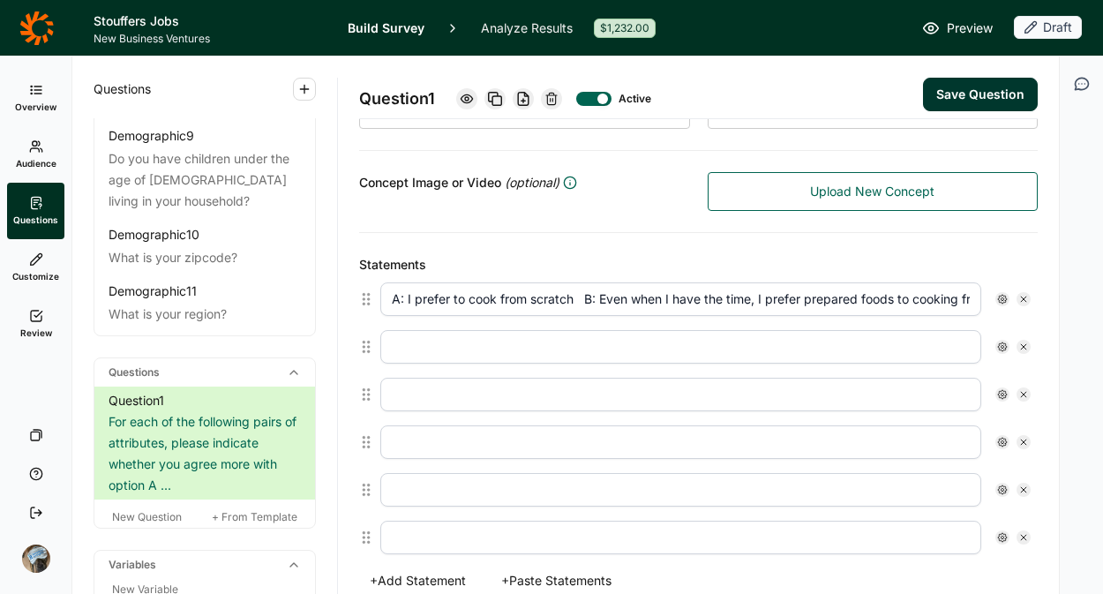
click at [419, 574] on button "+ Add Statement" at bounding box center [417, 580] width 117 height 25
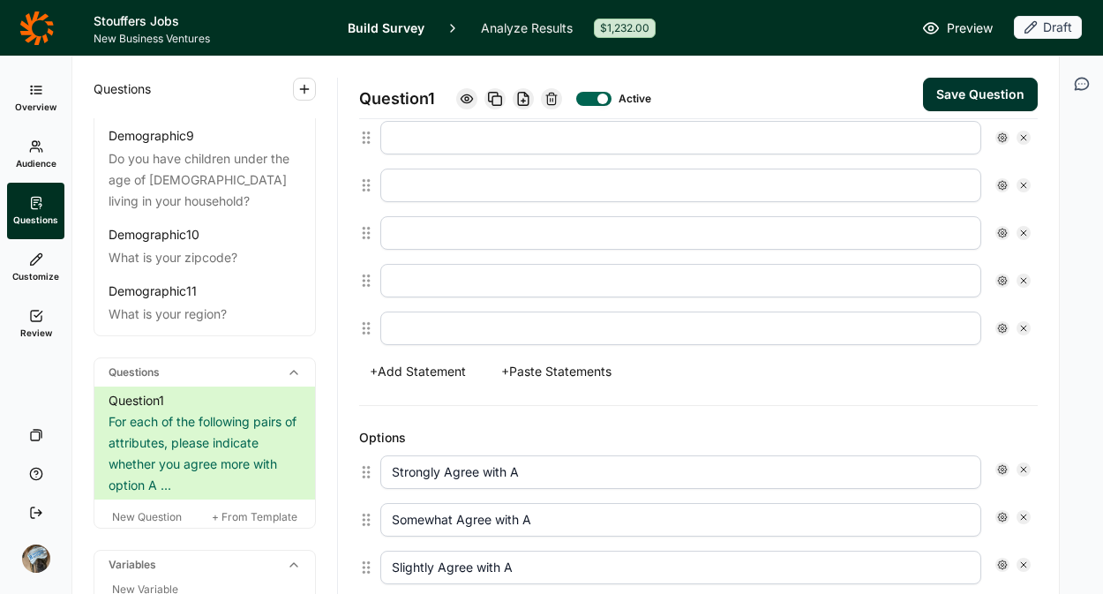
scroll to position [650, 0]
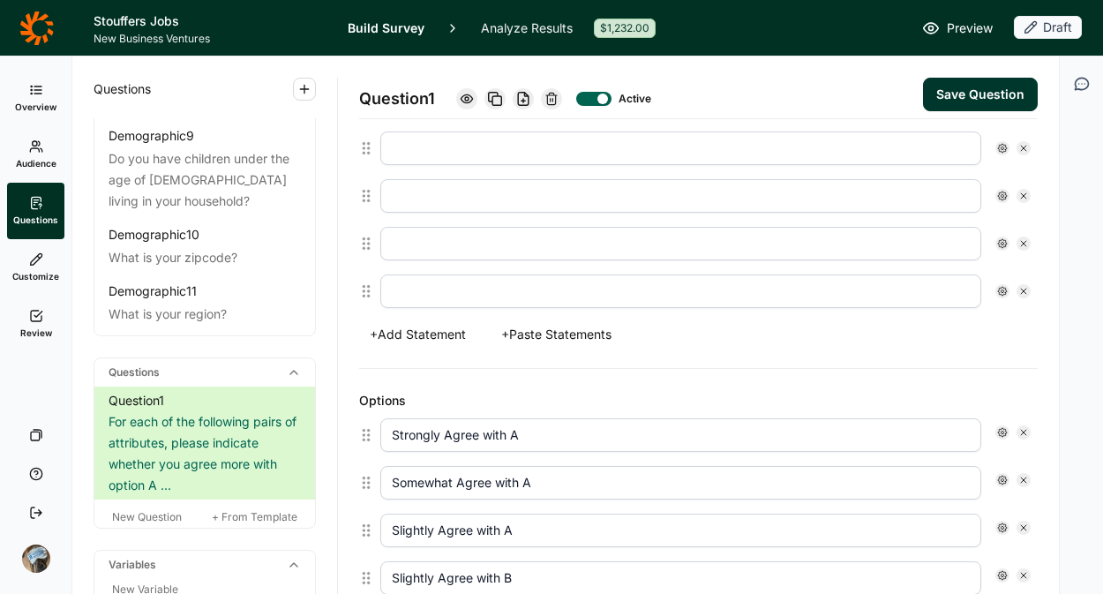
click at [392, 333] on button "+ Add Statement" at bounding box center [417, 334] width 117 height 25
click at [395, 337] on button "+ Add Statement" at bounding box center [417, 334] width 117 height 25
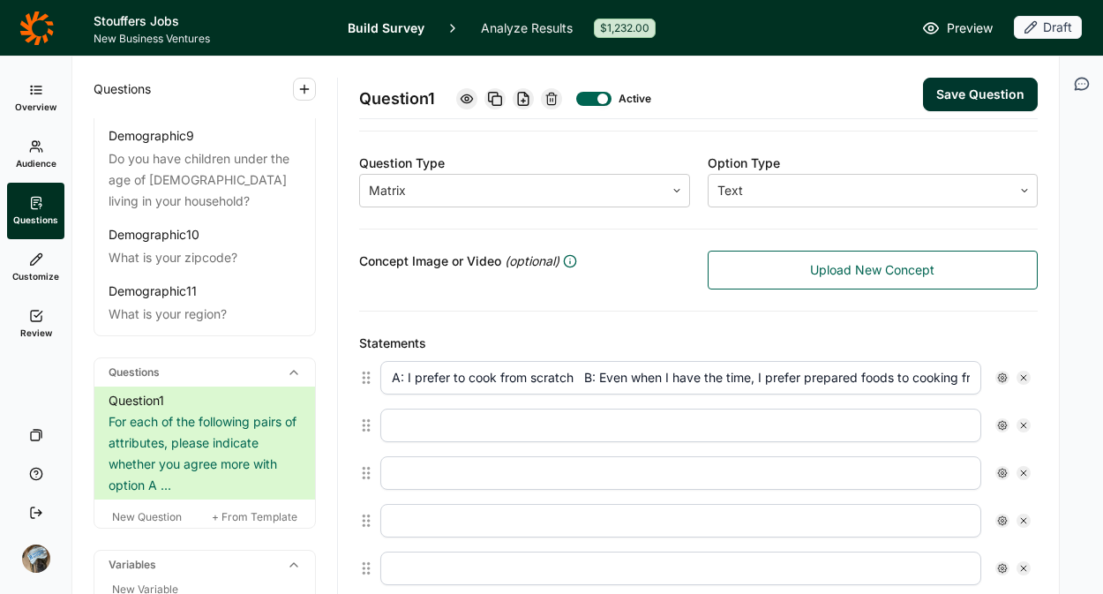
scroll to position [300, 0]
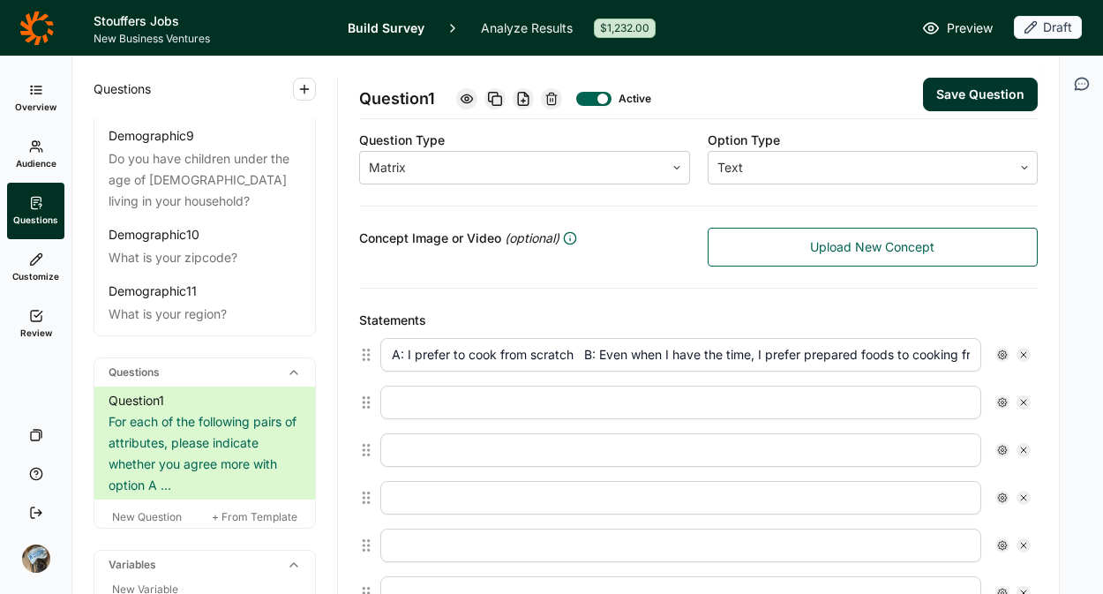
click at [463, 397] on input "text" at bounding box center [680, 403] width 601 height 34
paste input "A: I would love to order carry out/delivery for most of my meals if I could B: …"
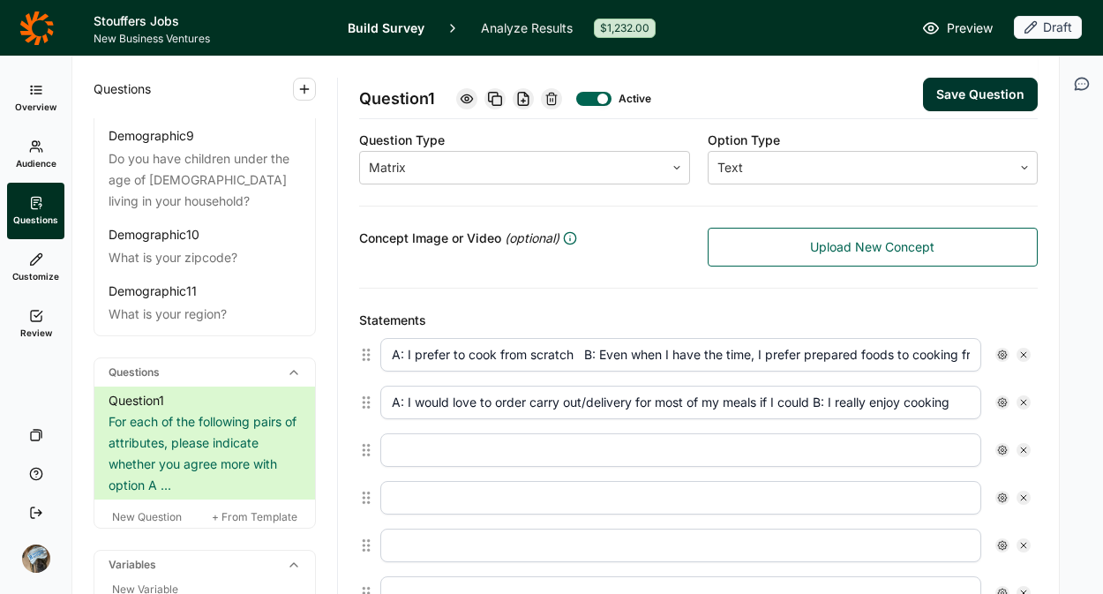
click at [816, 405] on input "A: I would love to order carry out/delivery for most of my meals if I could B: …" at bounding box center [680, 403] width 601 height 34
type input "A: I would love to order carry out/delivery for most of my meals if I could B: …"
click at [488, 455] on input "text" at bounding box center [680, 450] width 601 height 34
paste input "A: I cook/bake mainly because I have to B: I cook/bake to show my family/loved …"
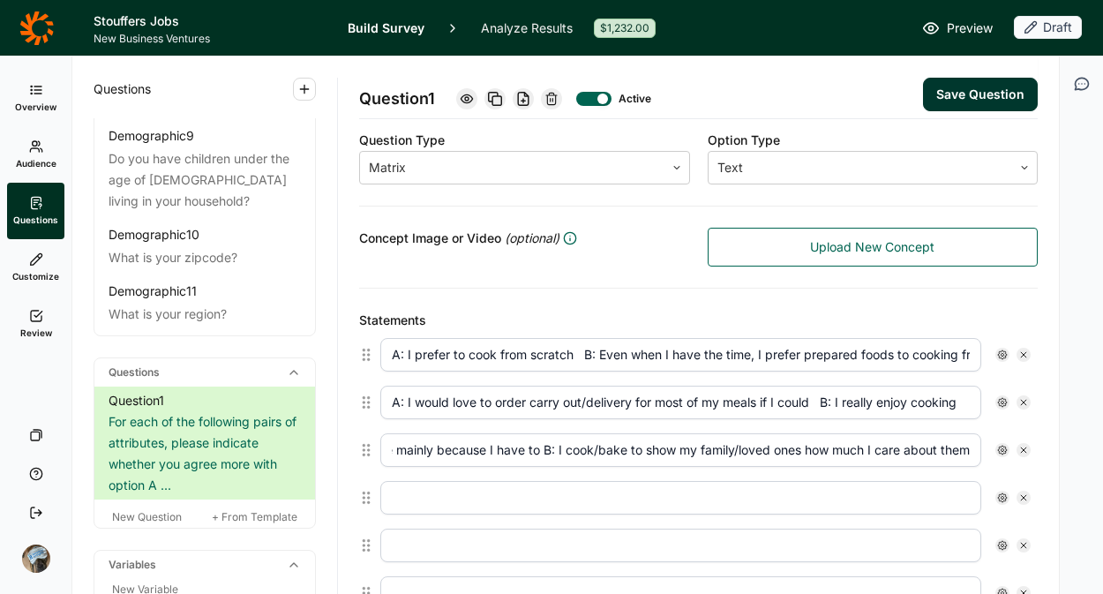
click at [528, 454] on input "A: I cook/bake mainly because I have to B: I cook/bake to show my family/loved …" at bounding box center [680, 450] width 601 height 34
type input "A: I cook/bake mainly because I have to B: I cook/bake to show my family/loved …"
click at [542, 496] on input "text" at bounding box center [680, 498] width 601 height 34
paste input "A: I love trying new types of foods and cuisines B: I prefer to stick with food…"
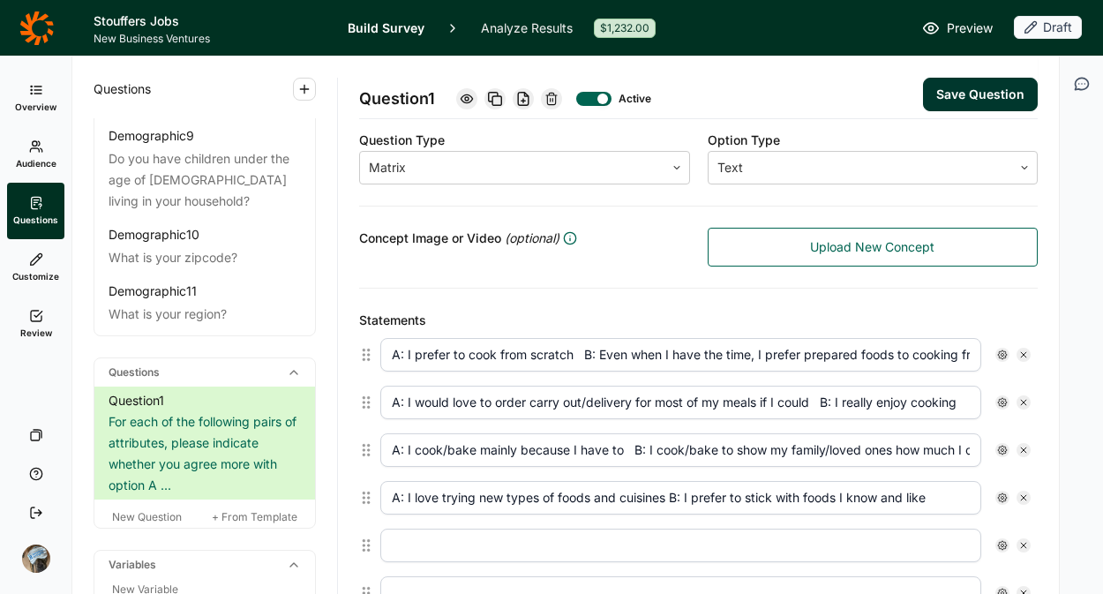
click at [673, 499] on input "A: I love trying new types of foods and cuisines B: I prefer to stick with food…" at bounding box center [680, 498] width 601 height 34
type input "A: I love trying new types of foods and cuisines B: I prefer to stick with food…"
click at [514, 538] on input "text" at bounding box center [680, 546] width 601 height 34
paste input "A: I look for foods and beverages with added benefits like protein and energy B…"
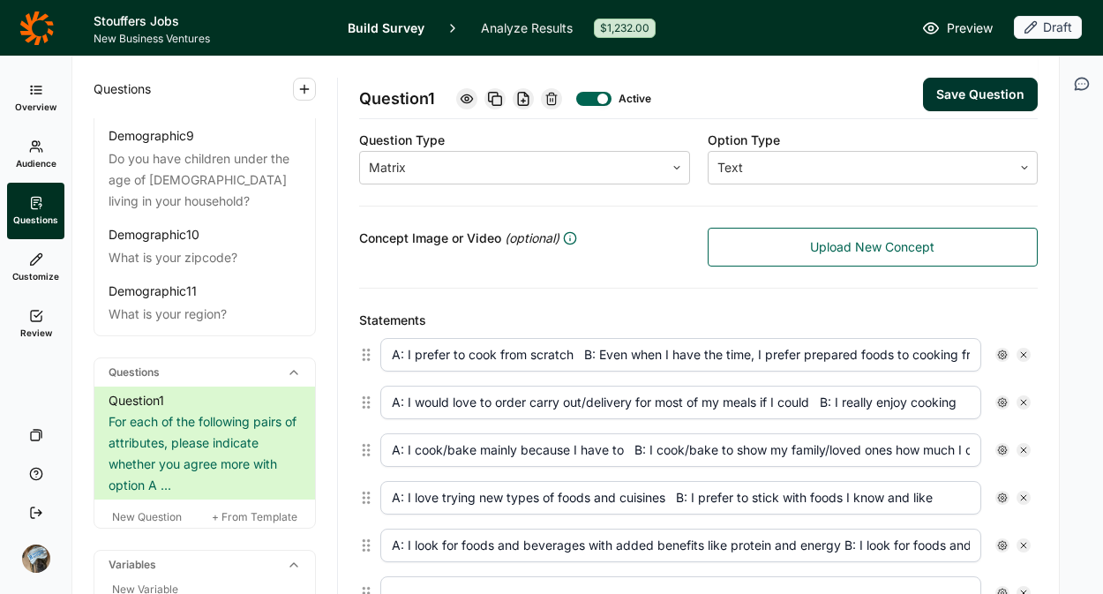
scroll to position [0, 224]
click at [618, 550] on input "A: I look for foods and beverages with added benefits like protein and energy B…" at bounding box center [680, 546] width 601 height 34
type input "A: I look for foods and beverages with added benefits like protein and energy B…"
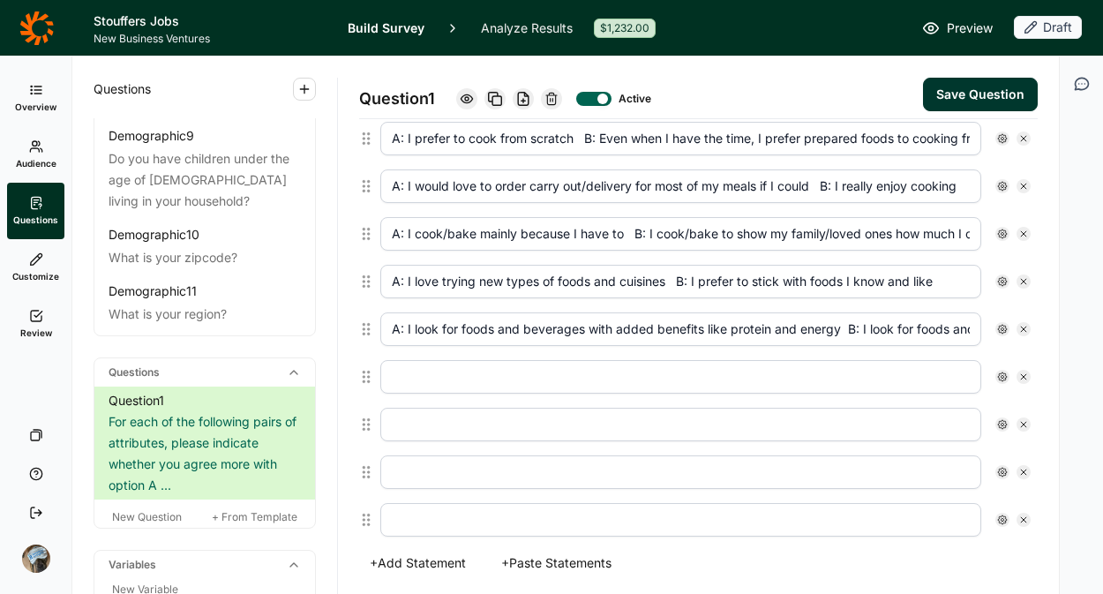
scroll to position [589, 0]
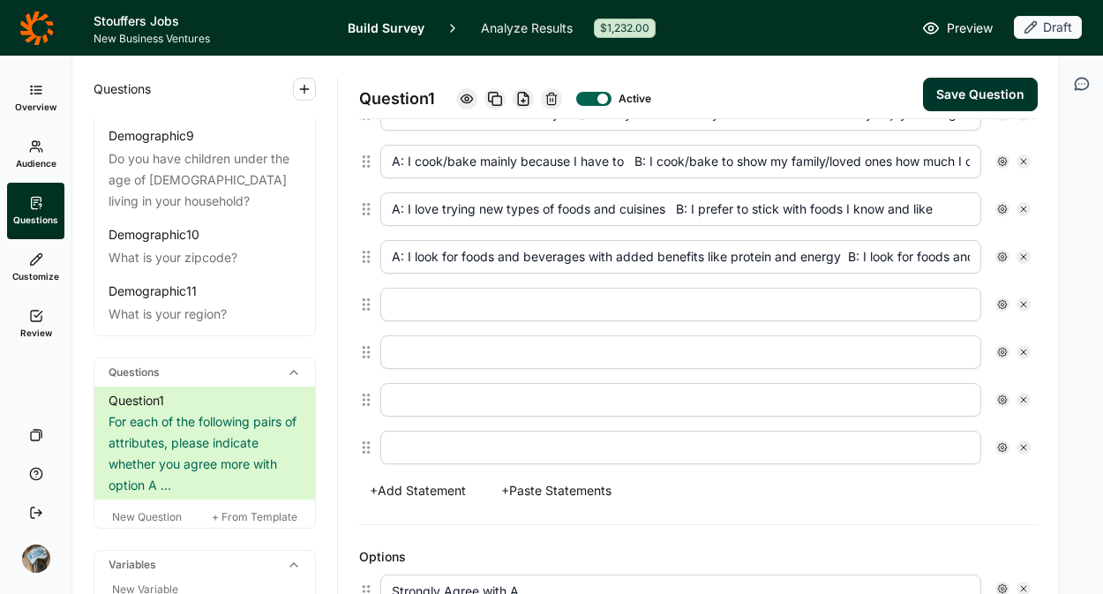
click at [564, 303] on input "text" at bounding box center [680, 305] width 601 height 34
paste input "A: I'm not willing to sacrifice taste for health benefits B: When eating/feedin…"
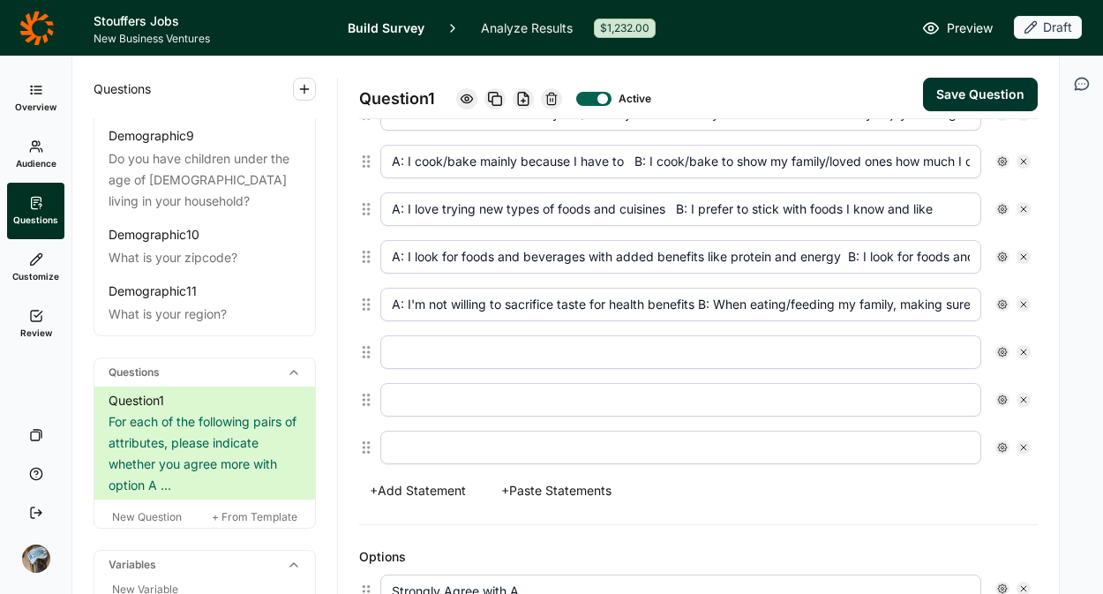
scroll to position [0, 310]
type input "A: I'm not willing to sacrifice taste for health benefits B: When eating/feedin…"
click at [405, 347] on input "text" at bounding box center [680, 352] width 601 height 34
paste input "A: I don't really see much advantage to natural or organic foods B: I eat/serve…"
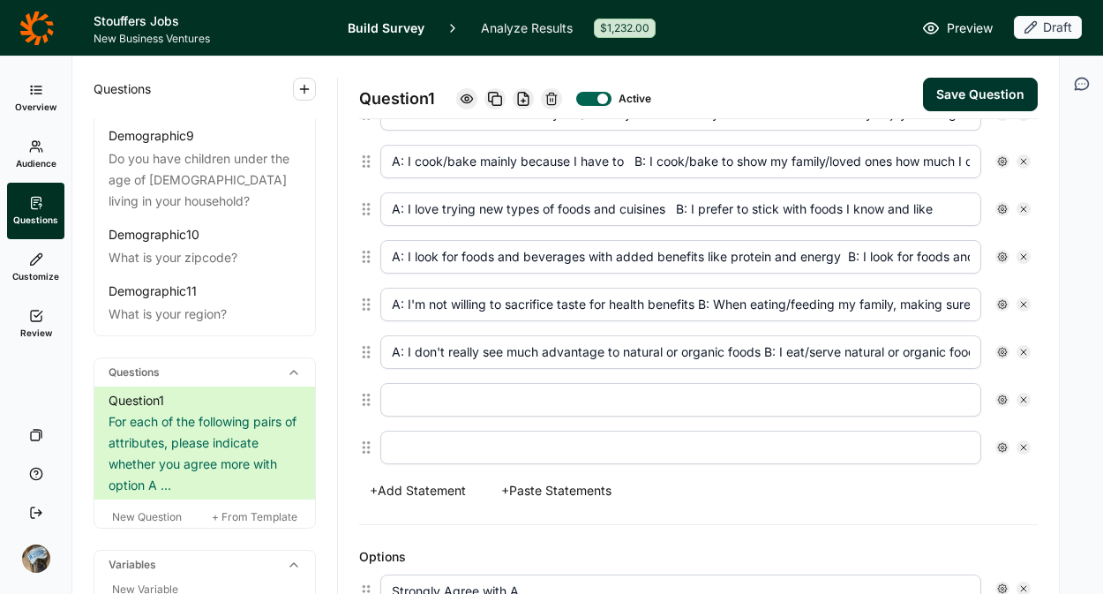
scroll to position [0, 142]
click at [624, 354] on input "A: I don't really see much advantage to natural or organic foods B: I eat/serve…" at bounding box center [680, 352] width 601 height 34
type input "A: I don't really see much advantage to natural or organic foods B: I eat/serve…"
click at [700, 303] on input "A: I'm not willing to sacrifice taste for health benefits B: When eating/feedin…" at bounding box center [680, 305] width 601 height 34
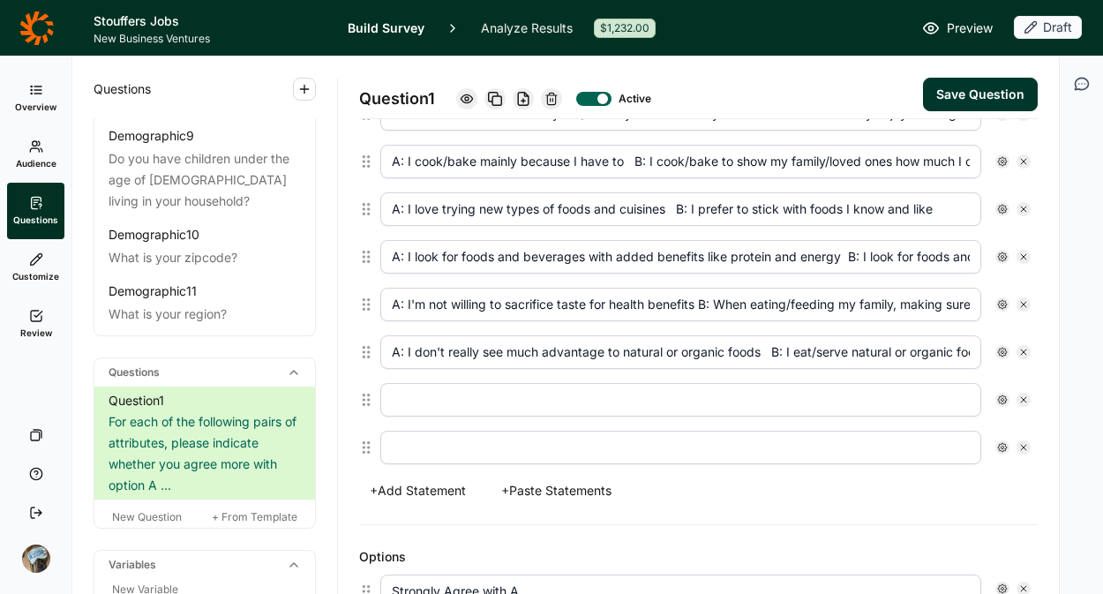
click at [708, 310] on input "A: I'm not willing to sacrifice taste for health benefits B: When eating/feedin…" at bounding box center [680, 305] width 601 height 34
drag, startPoint x: 700, startPoint y: 305, endPoint x: 710, endPoint y: 306, distance: 9.7
click at [700, 306] on input "A: I'm not willing to sacrifice taste for health benefits B: When eating/feedin…" at bounding box center [680, 305] width 601 height 34
click at [702, 306] on input "A: I'm not willing to sacrifice taste for health benefits B: When eating/feedin…" at bounding box center [680, 305] width 601 height 34
type input "A: I'm not willing to sacrifice taste for health benefits B: When eating/feedin…"
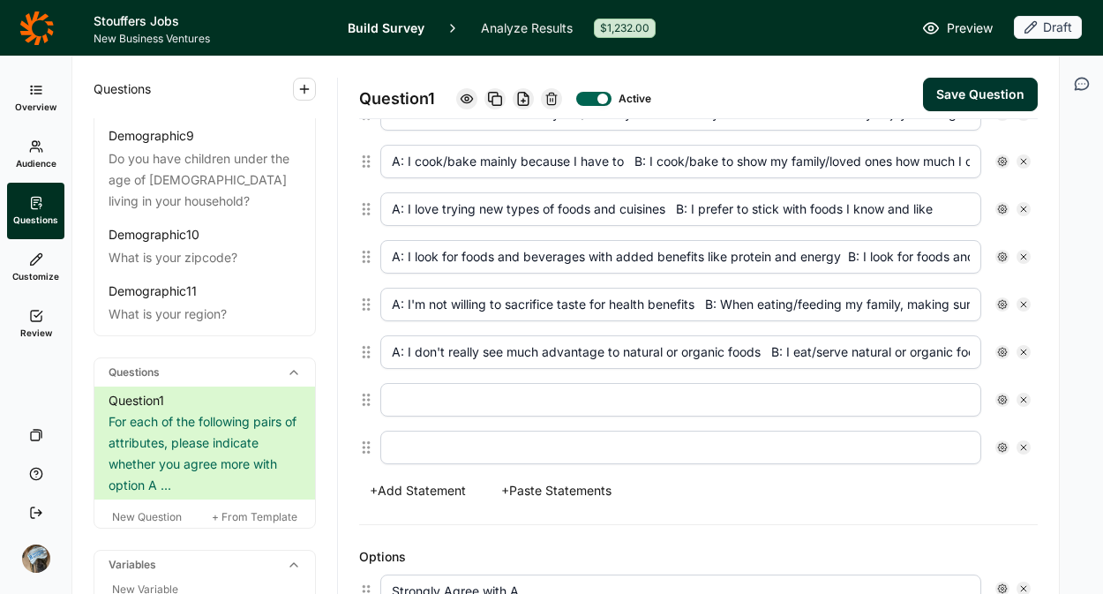
click at [416, 403] on input "text" at bounding box center [680, 400] width 601 height 34
paste input "18 A: Immunity and gut health drive many of my eating/drinking choices B: Most …"
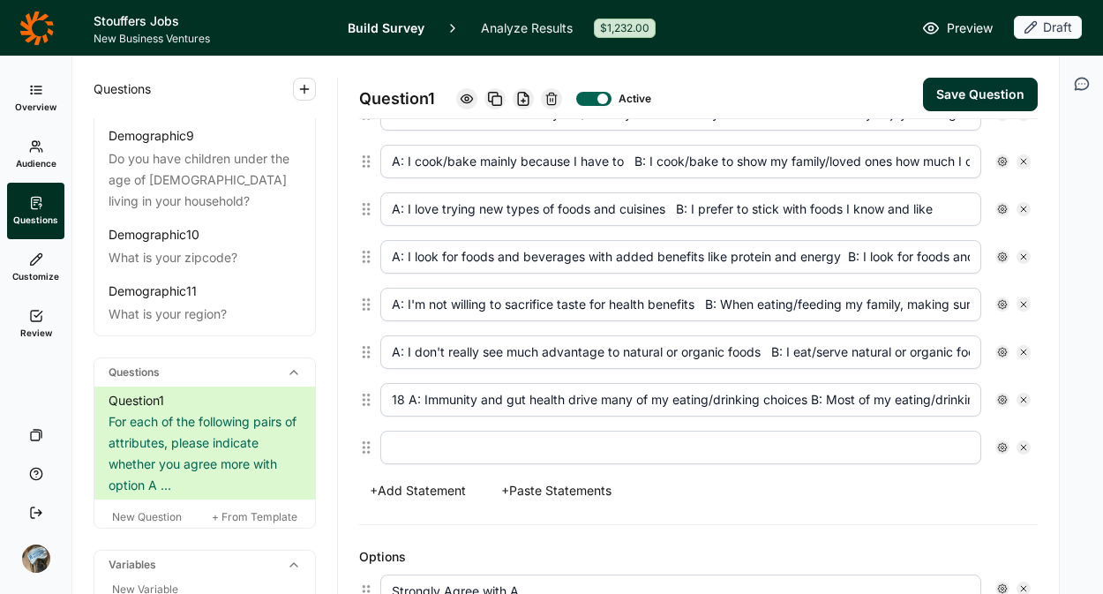
scroll to position [0, 303]
drag, startPoint x: 512, startPoint y: 398, endPoint x: 596, endPoint y: 404, distance: 84.1
click at [511, 399] on input "18 A: Immunity and gut health drive many of my eating/drinking choices B: Most …" at bounding box center [680, 400] width 601 height 34
type input "18 A: Immunity and gut health drive many of my eating/drinking choices B: Most …"
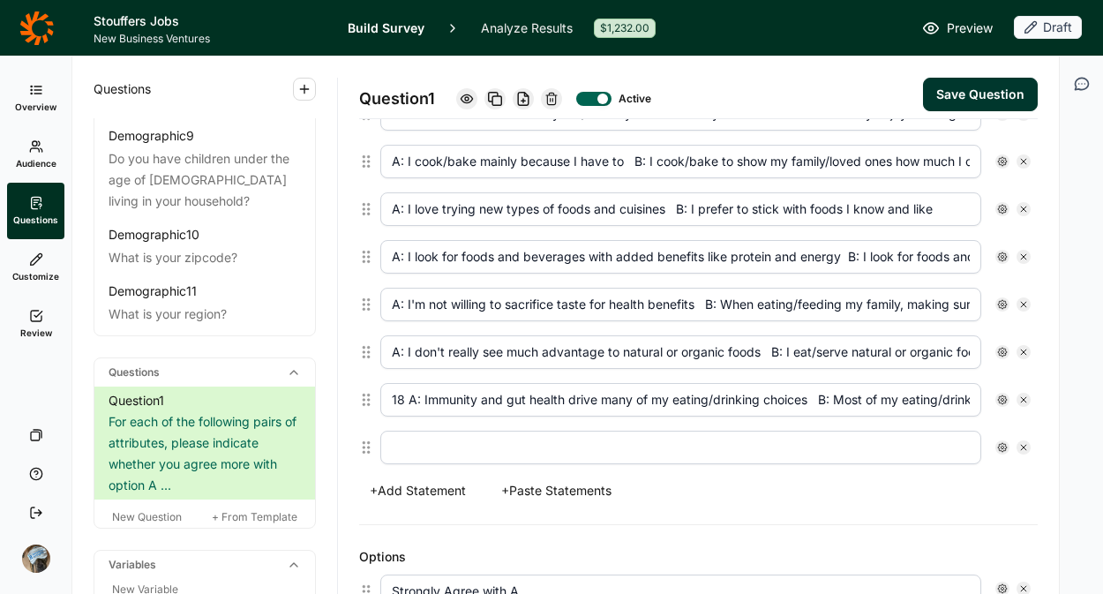
click at [475, 448] on input "text" at bounding box center [680, 448] width 601 height 34
paste input "A: When buying groceries, my top priority is stretching my dollars as far as po…"
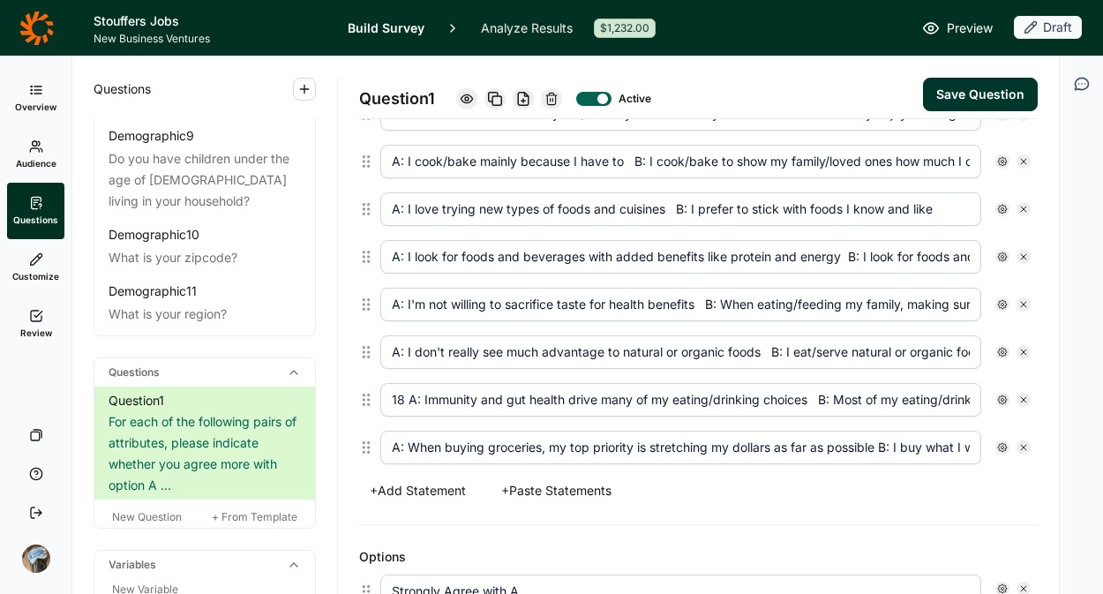
scroll to position [0, 275]
click at [609, 448] on input "A: When buying groceries, my top priority is stretching my dollars as far as po…" at bounding box center [680, 448] width 601 height 34
type input "A: When buying groceries, my top priority is stretching my dollars as far as po…"
click at [421, 490] on button "+ Add Statement" at bounding box center [417, 490] width 117 height 25
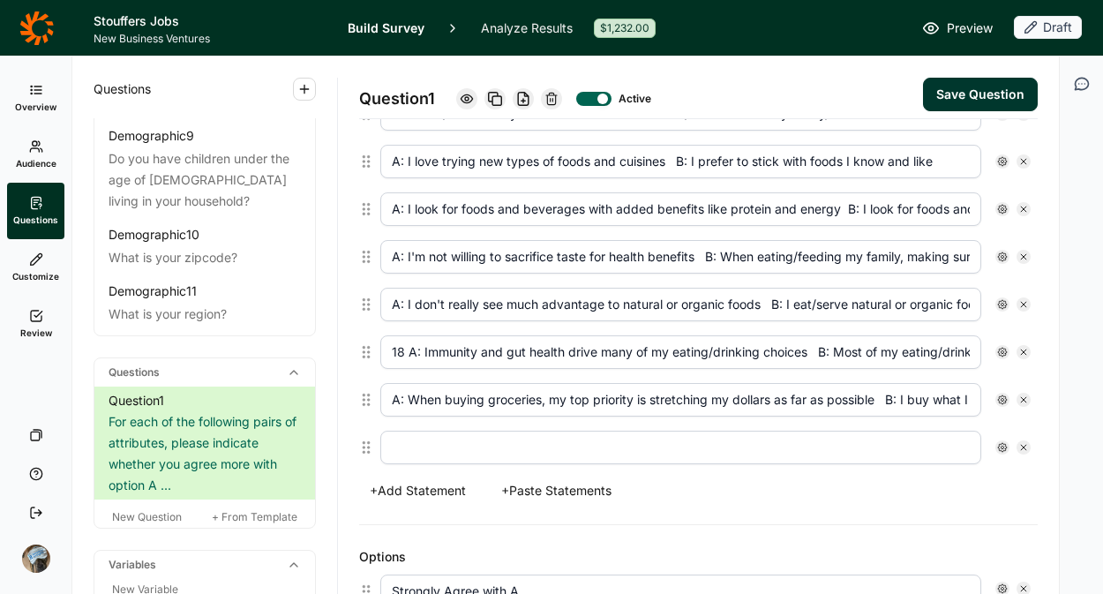
click at [404, 453] on input "text" at bounding box center [680, 448] width 601 height 34
paste input "A: When I buy food/beverages, I am more concerned about how it tastes than anyt…"
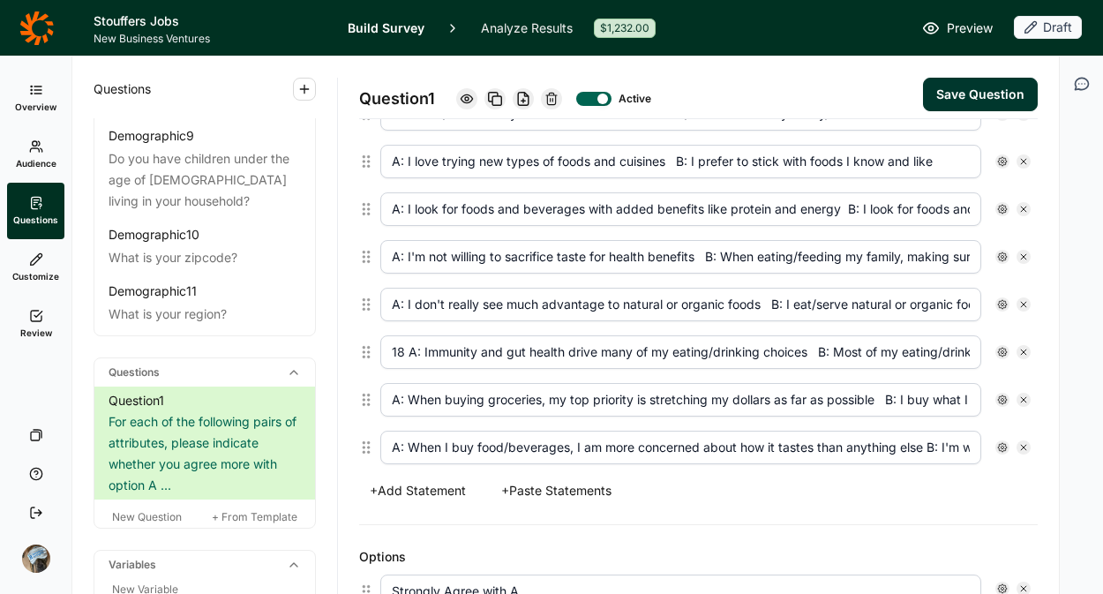
scroll to position [0, 477]
click at [455, 446] on input "A: When I buy food/beverages, I am more concerned about how it tastes than anyt…" at bounding box center [680, 448] width 601 height 34
type input "A: When I buy food/beverages, I am more concerned about how it tastes than anyt…"
click at [645, 489] on div "+ Add Statement + Paste Statements" at bounding box center [698, 490] width 679 height 25
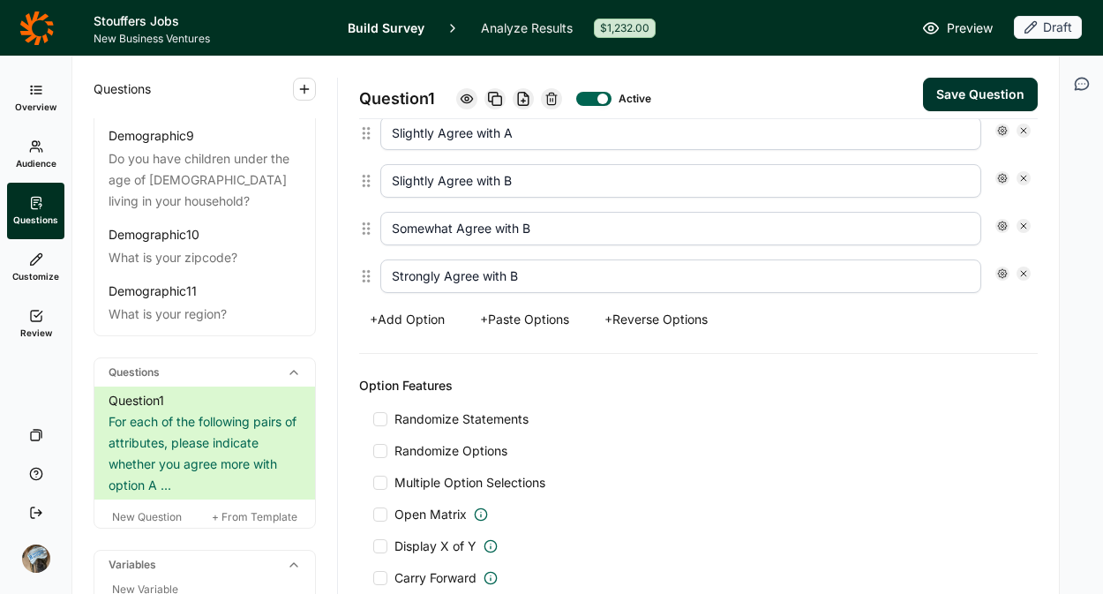
scroll to position [1262, 0]
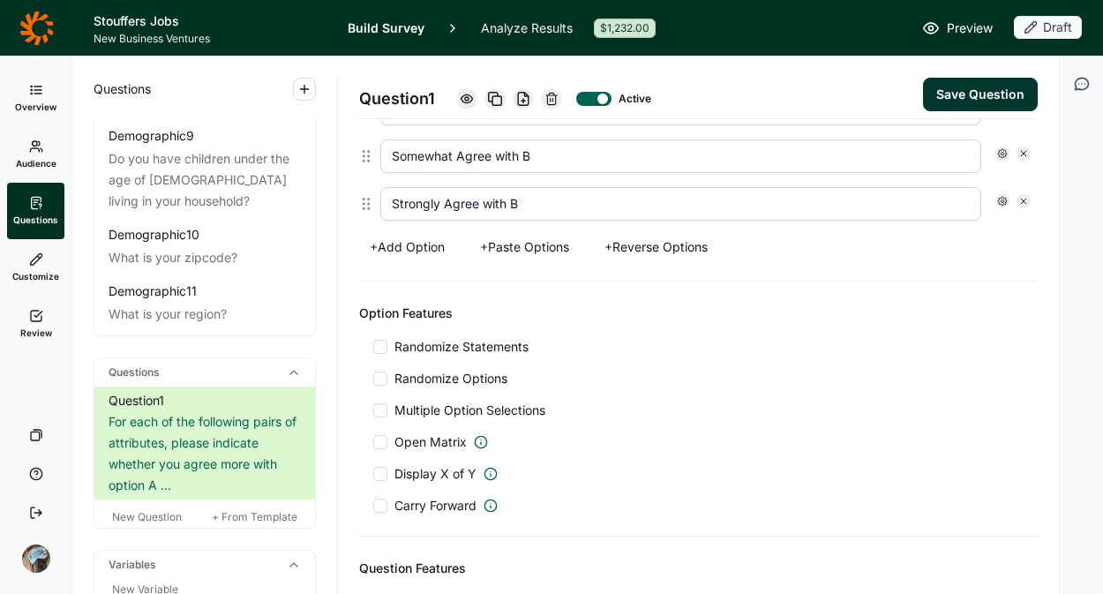
click at [474, 342] on span "Randomize Statements" at bounding box center [457, 347] width 141 height 18
click at [373, 347] on input "Randomize Statements" at bounding box center [373, 347] width 0 height 0
click at [937, 94] on button "Save Question" at bounding box center [980, 95] width 115 height 34
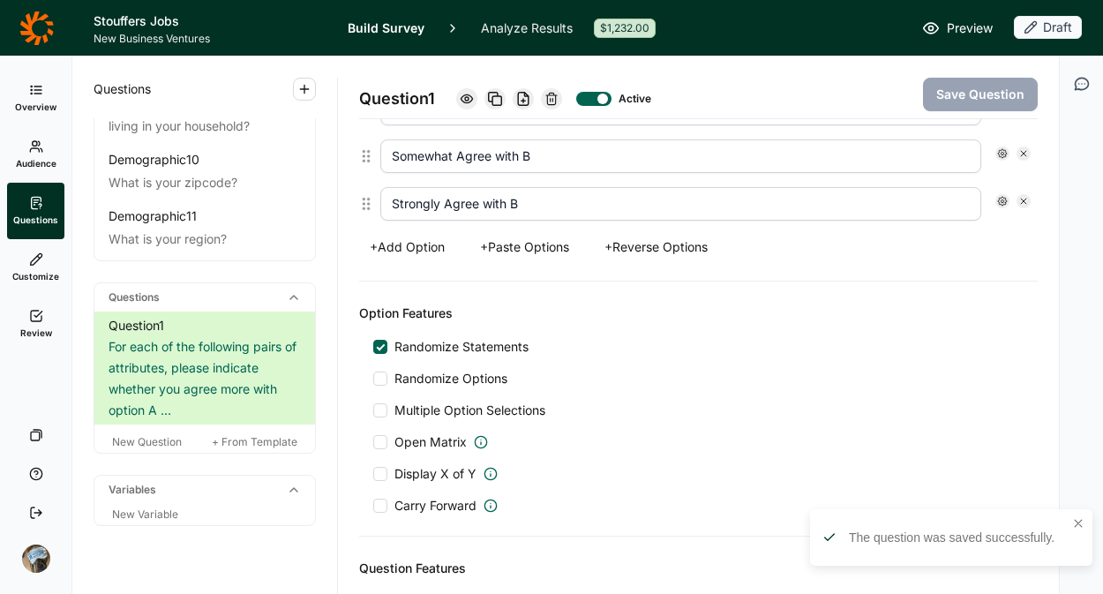
scroll to position [723, 0]
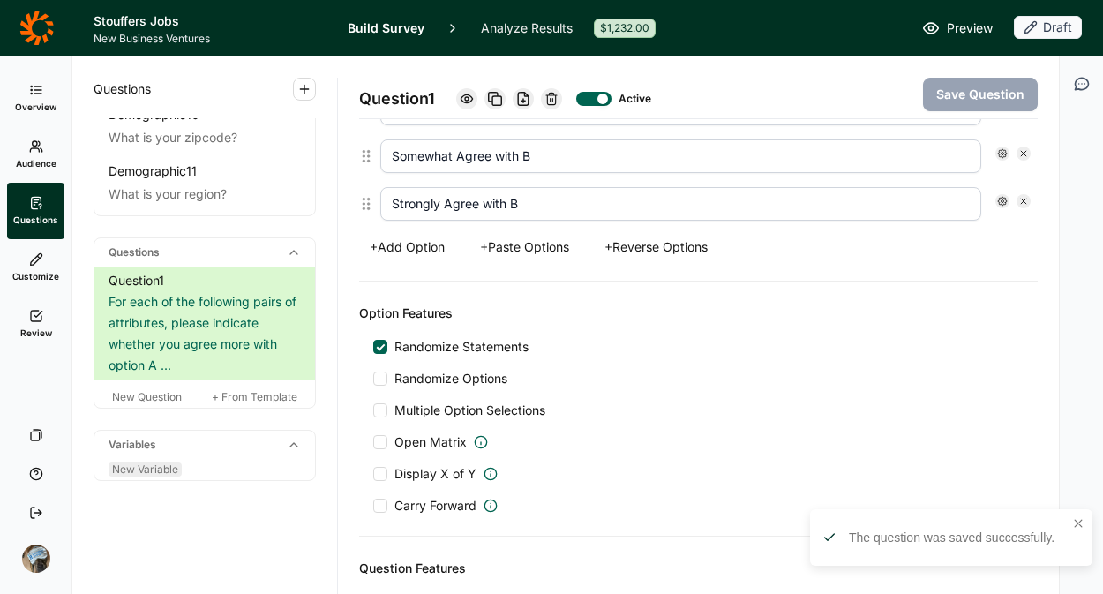
click at [163, 470] on span "New Variable" at bounding box center [145, 469] width 66 height 13
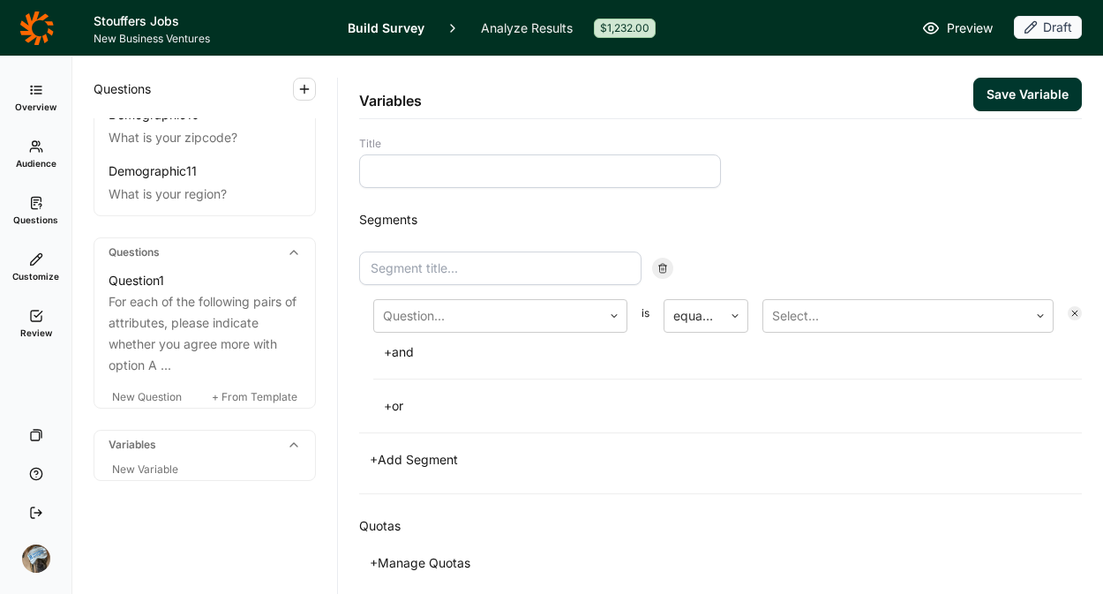
click at [478, 184] on input at bounding box center [540, 171] width 362 height 34
type input "c"
type input "CSs"
click at [494, 296] on div "Question... is equal to Select... + and + or" at bounding box center [720, 335] width 723 height 167
click at [492, 265] on input at bounding box center [500, 269] width 282 height 34
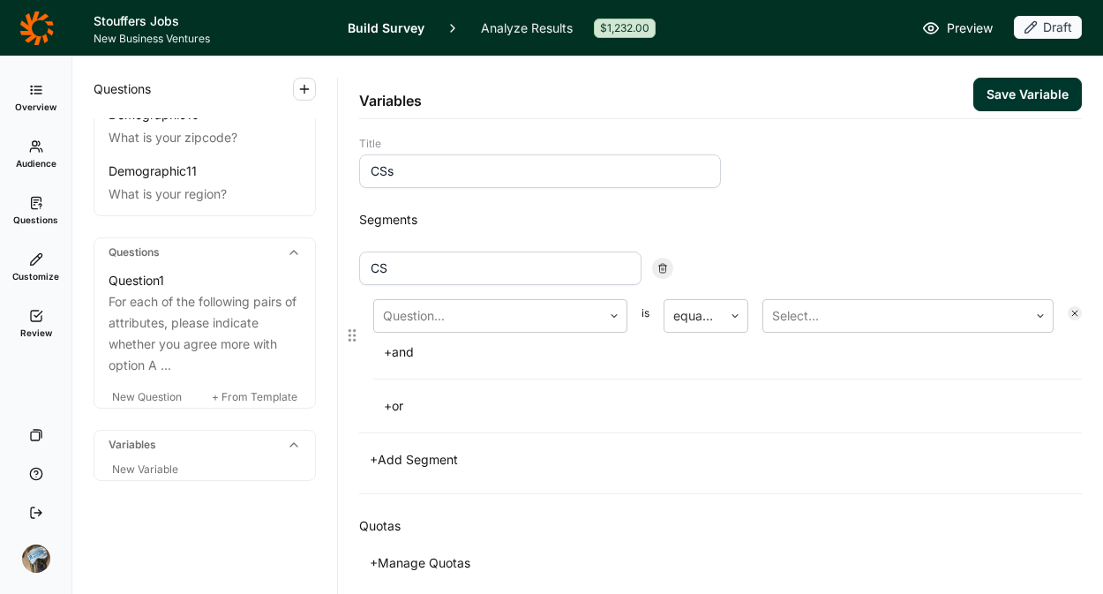
type input "CS"
click at [465, 335] on div "Question... is equal to Select... + and" at bounding box center [727, 331] width 709 height 65
click at [464, 333] on div "Question... is equal to Select... + and" at bounding box center [727, 331] width 709 height 65
click at [466, 329] on div "Question..." at bounding box center [488, 316] width 228 height 32
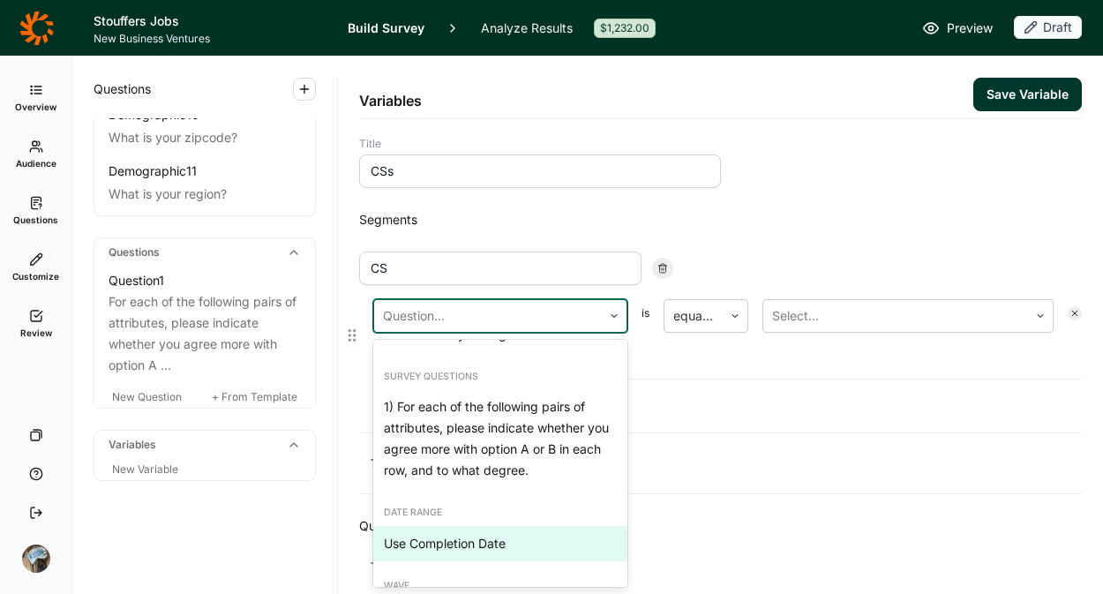
scroll to position [536, 0]
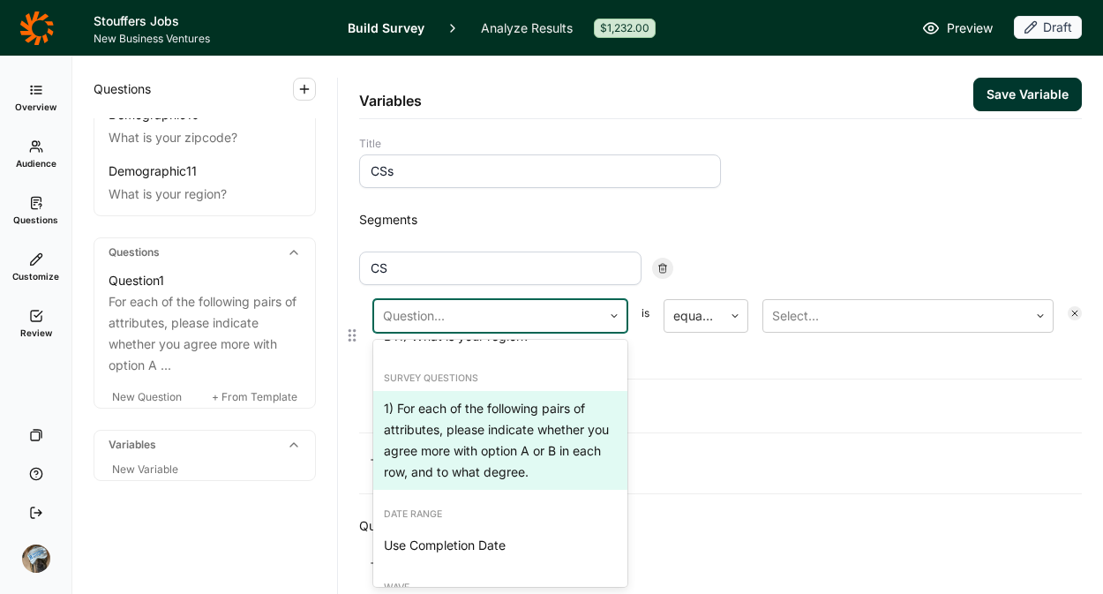
click at [500, 435] on div "1) For each of the following pairs of attributes, please indicate whether you a…" at bounding box center [500, 440] width 254 height 99
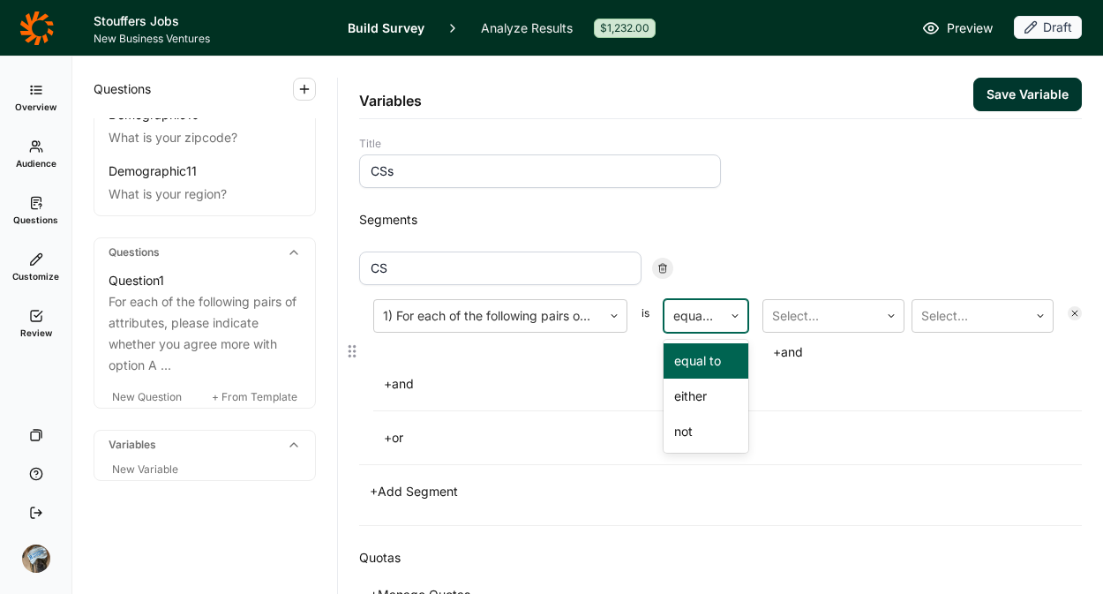
click at [694, 312] on div at bounding box center [693, 316] width 41 height 25
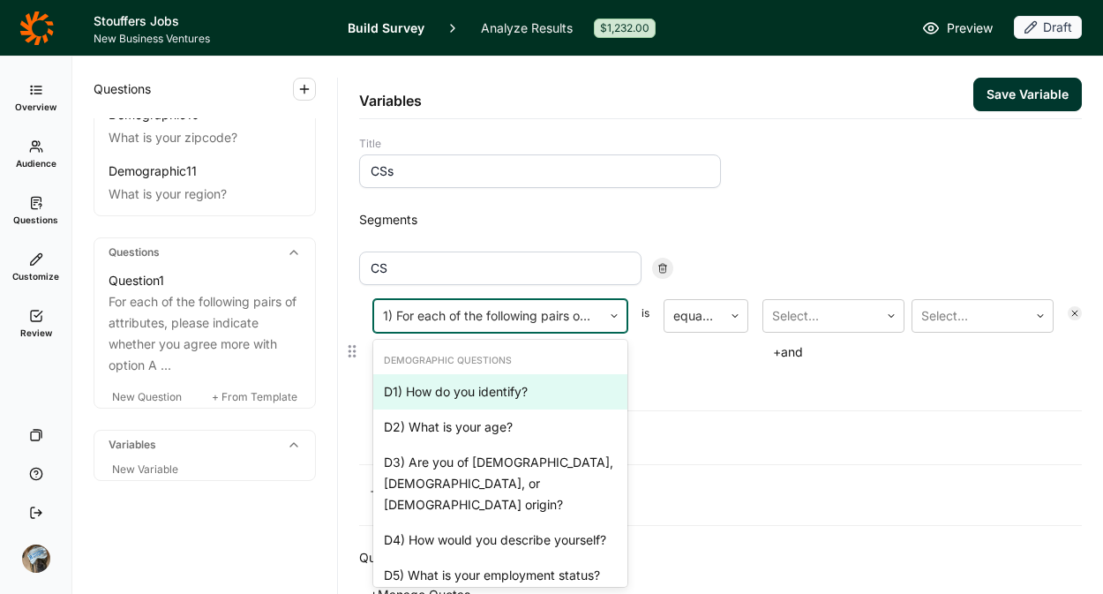
click at [534, 312] on div at bounding box center [488, 316] width 210 height 25
click at [666, 320] on div "equal to" at bounding box center [694, 316] width 58 height 32
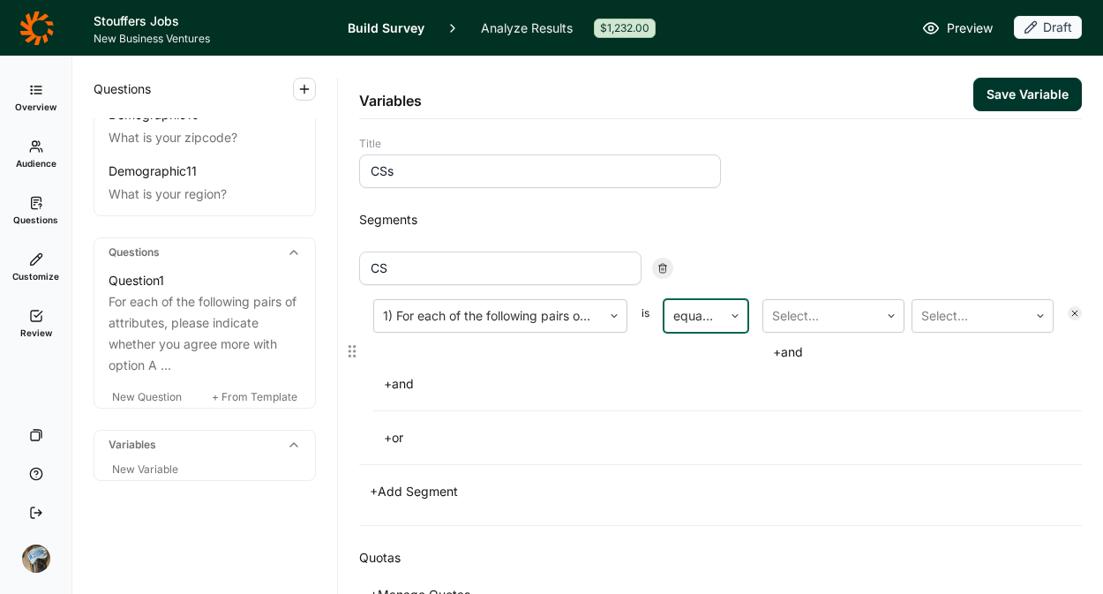
click at [693, 321] on div at bounding box center [693, 316] width 41 height 25
click at [846, 323] on div at bounding box center [821, 316] width 98 height 25
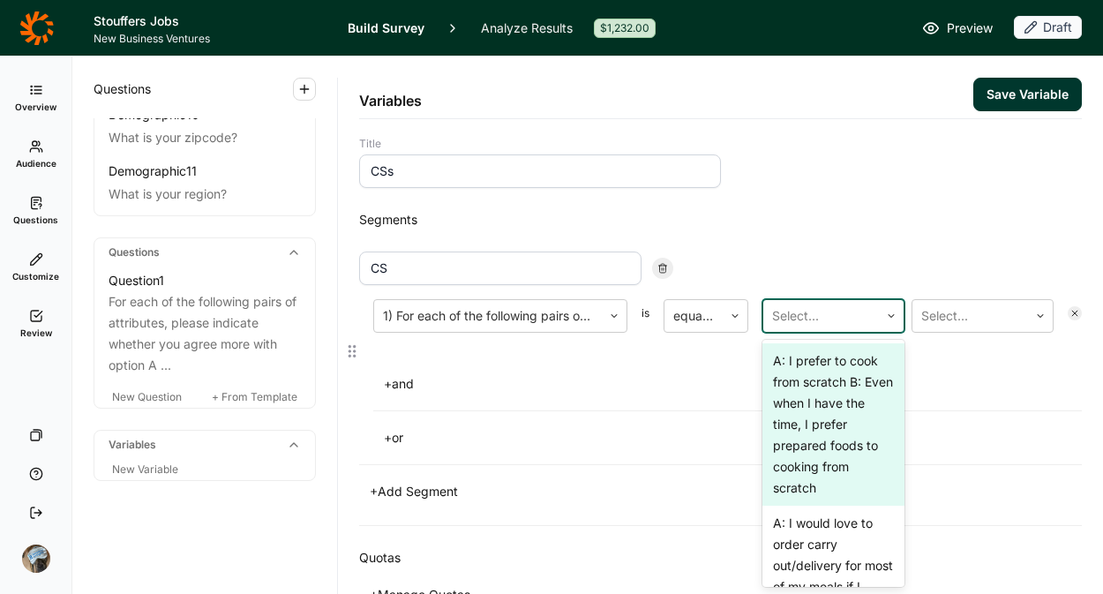
click at [833, 380] on div "A: I prefer to cook from scratch B: Even when I have the time, I prefer prepare…" at bounding box center [834, 424] width 142 height 162
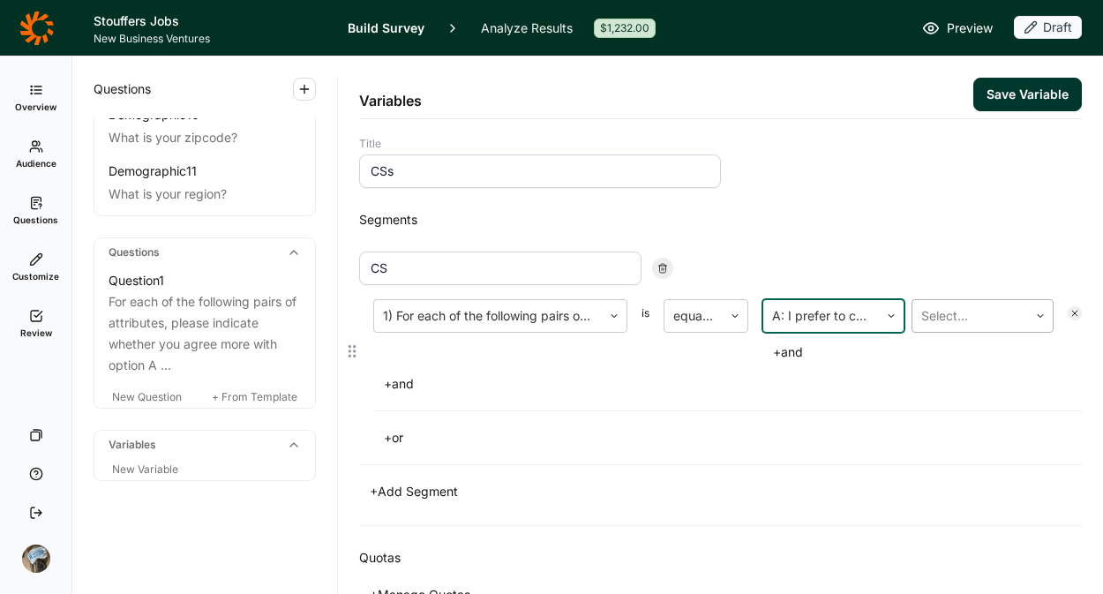
click at [922, 314] on input "text" at bounding box center [924, 315] width 4 height 21
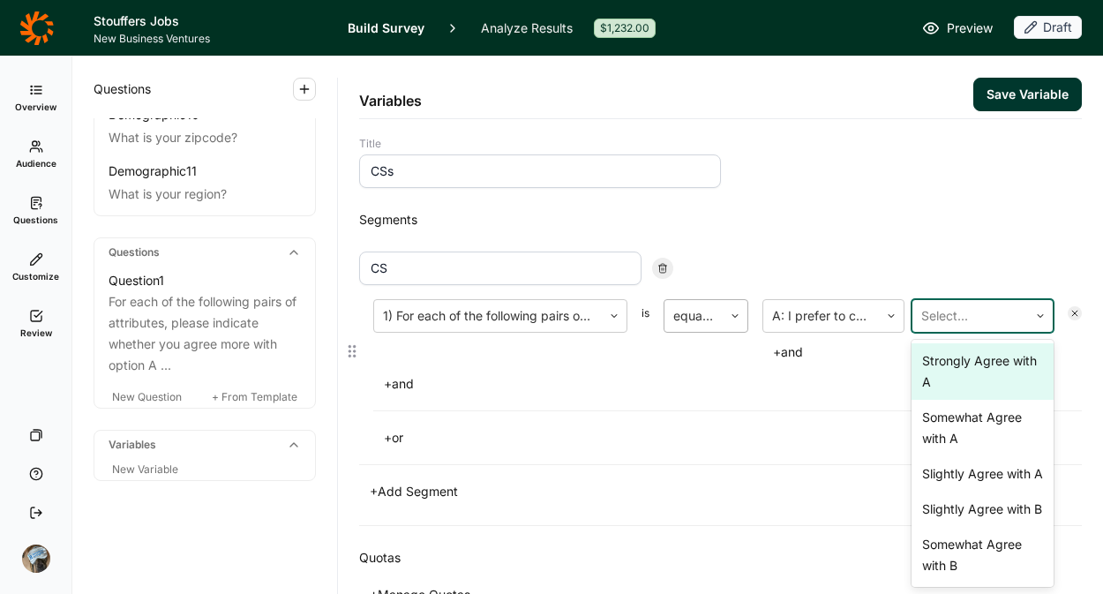
click at [700, 314] on div at bounding box center [693, 316] width 41 height 25
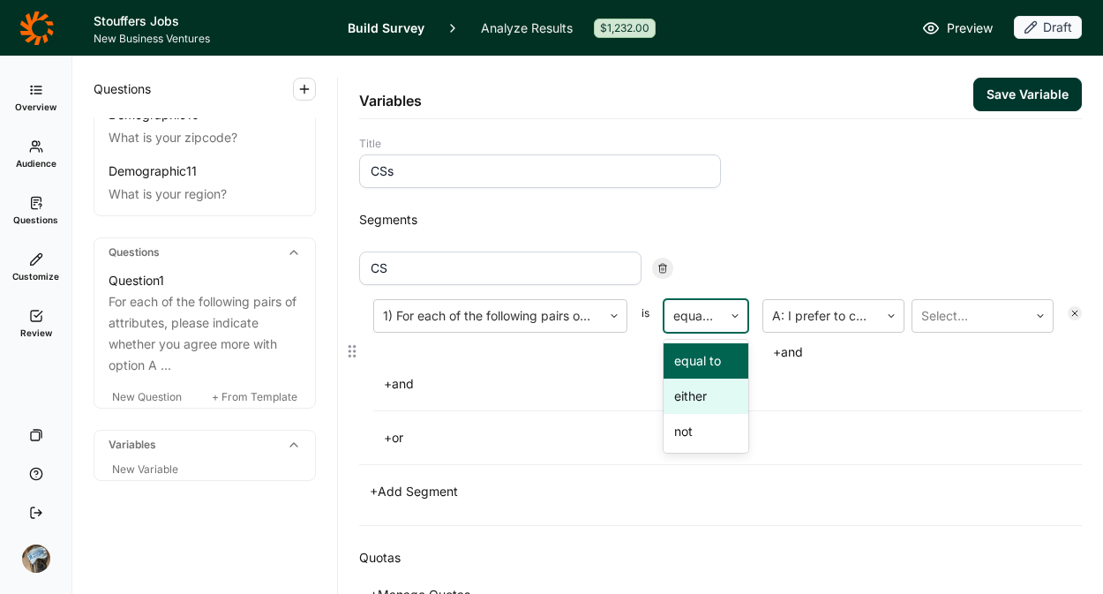
click at [684, 393] on div "either" at bounding box center [706, 396] width 85 height 35
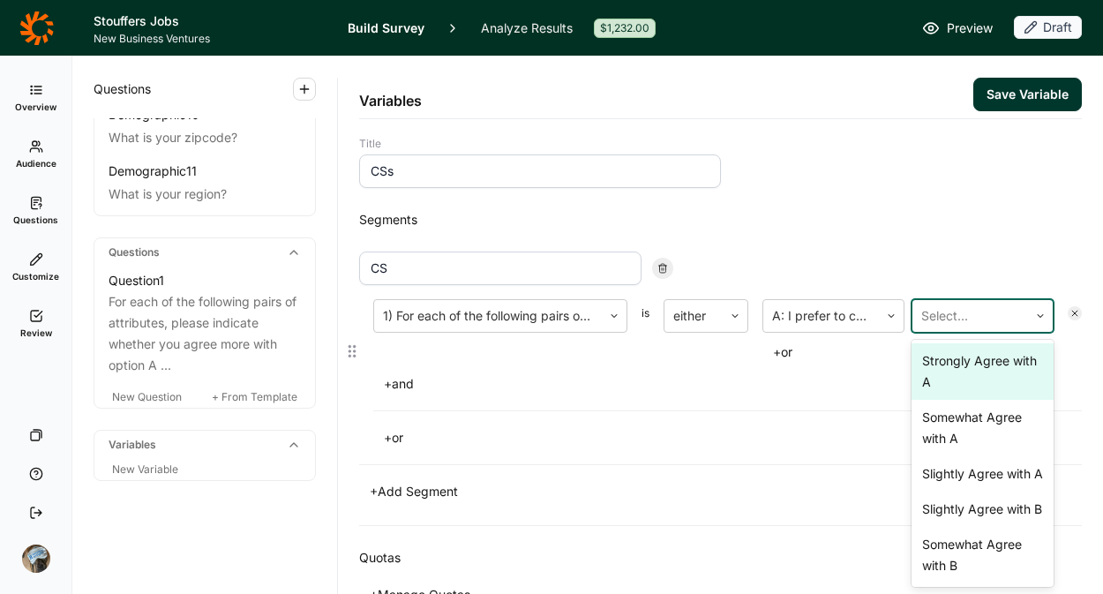
click at [956, 315] on div at bounding box center [971, 316] width 98 height 25
click at [967, 306] on div at bounding box center [971, 316] width 98 height 25
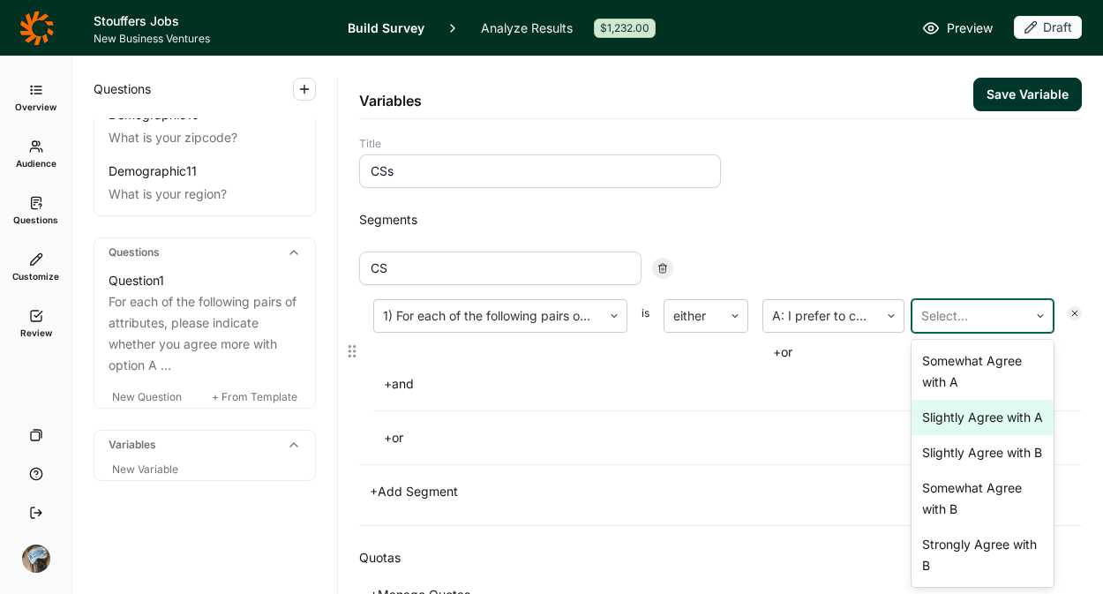
click at [950, 418] on div "Slightly Agree with A" at bounding box center [983, 417] width 142 height 35
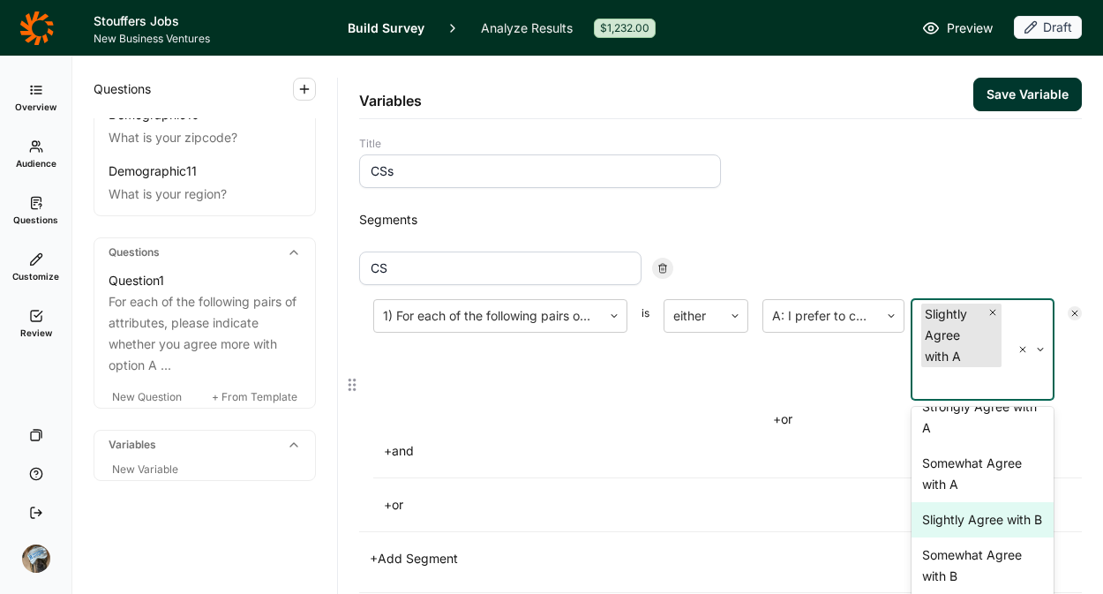
click at [938, 517] on div "Slightly Agree with B" at bounding box center [983, 519] width 142 height 35
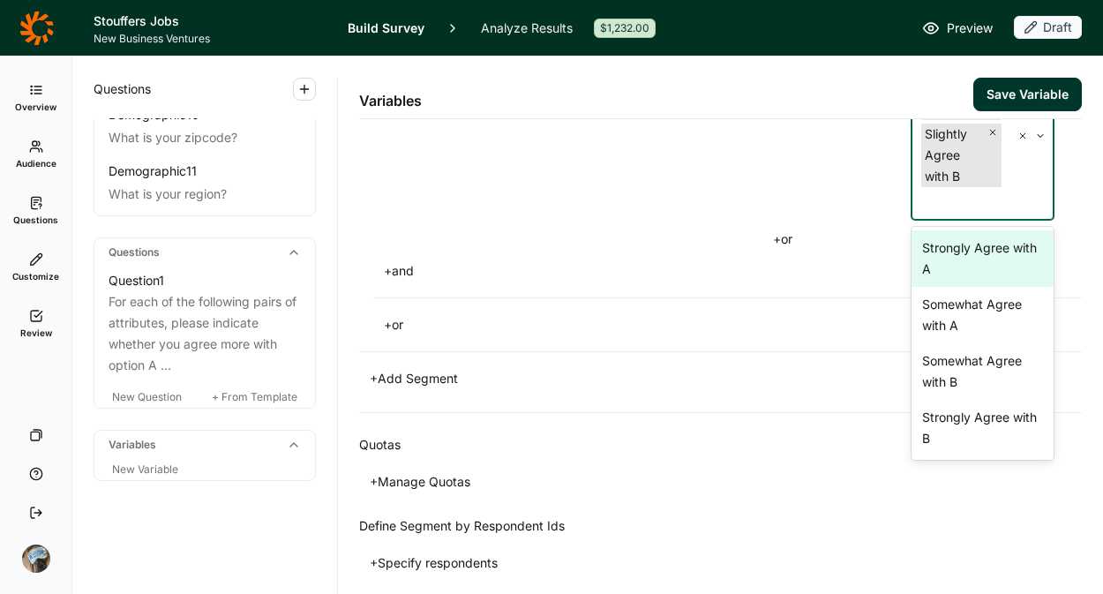
scroll to position [260, 0]
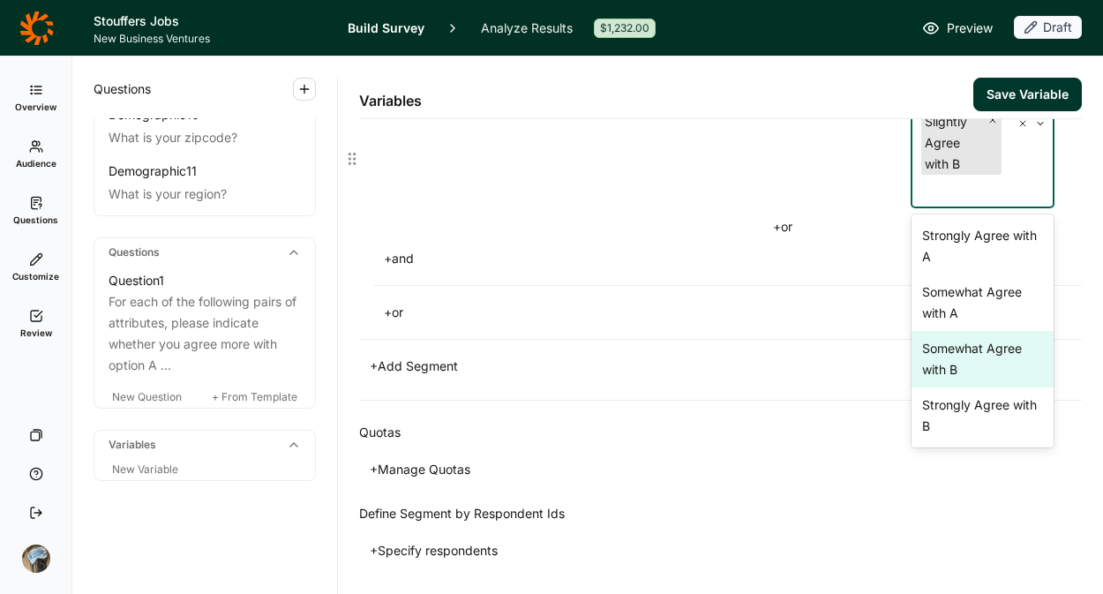
click at [932, 368] on div "Somewhat Agree with B" at bounding box center [983, 359] width 142 height 56
click at [937, 345] on div "Strongly Agree with B" at bounding box center [983, 359] width 142 height 56
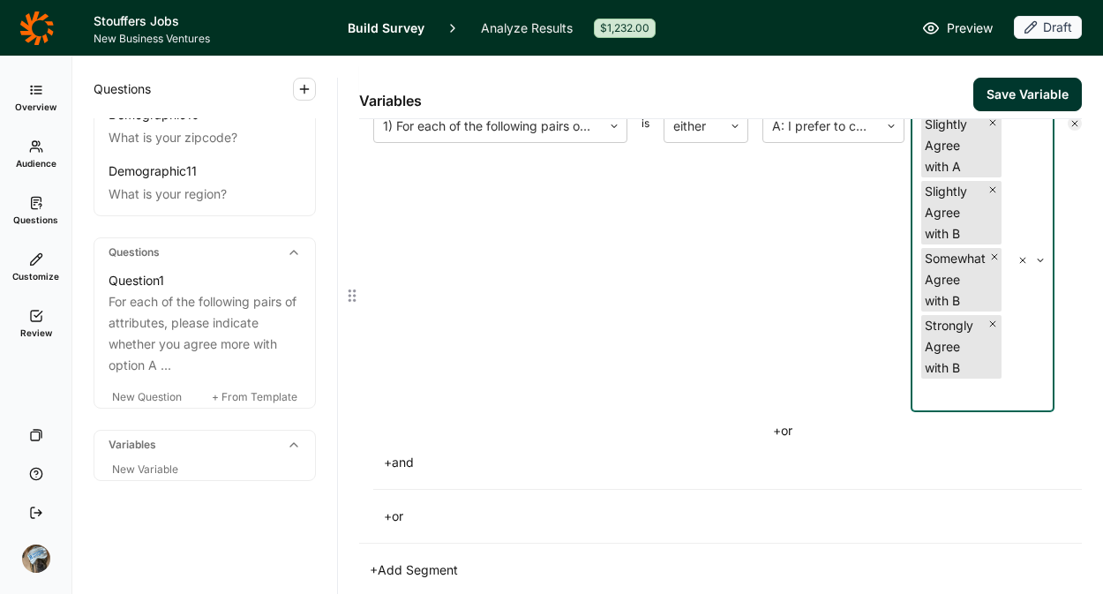
scroll to position [231, 0]
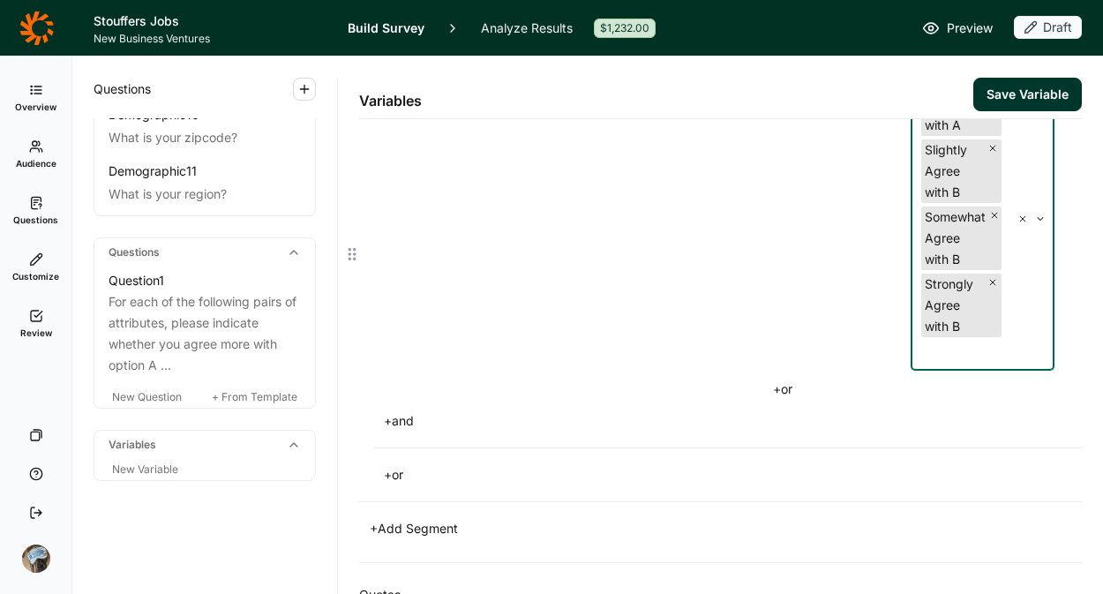
click at [400, 419] on button "+ and" at bounding box center [398, 421] width 51 height 25
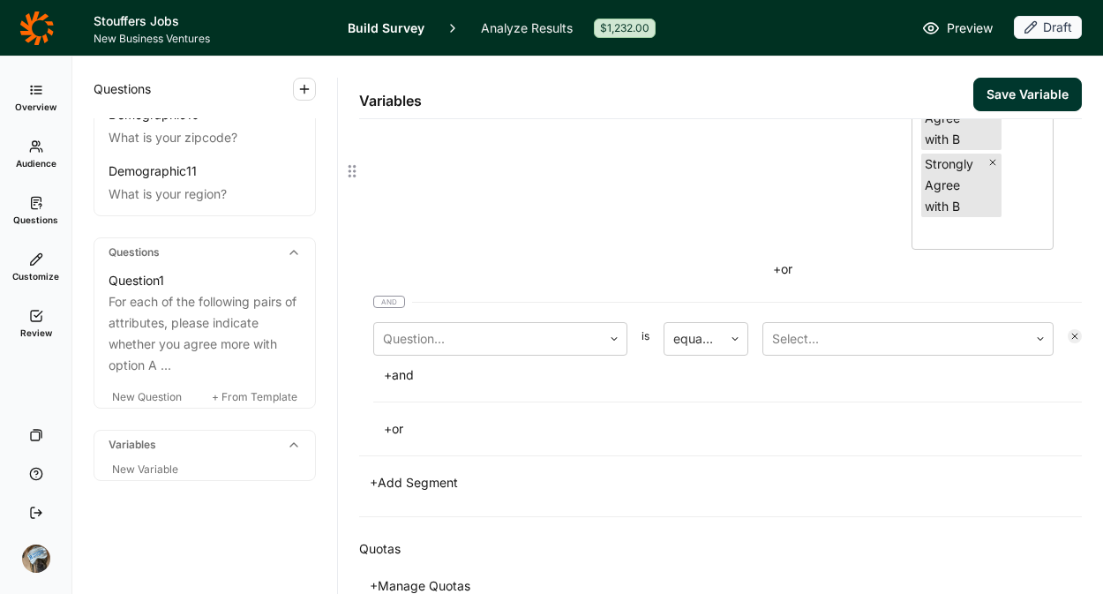
scroll to position [403, 0]
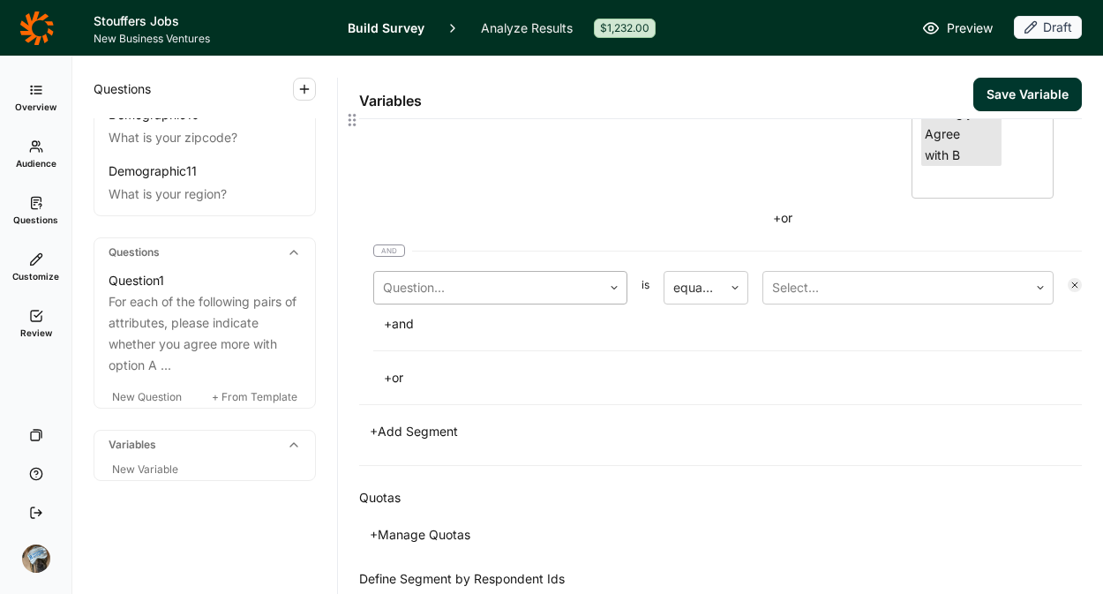
click at [495, 298] on div at bounding box center [488, 287] width 210 height 25
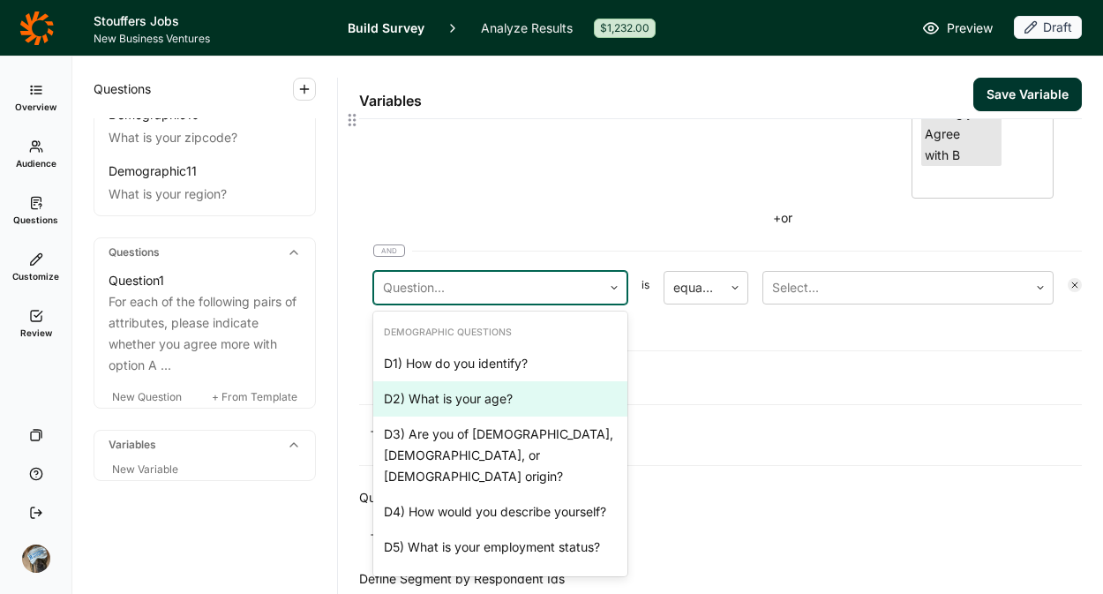
scroll to position [556, 0]
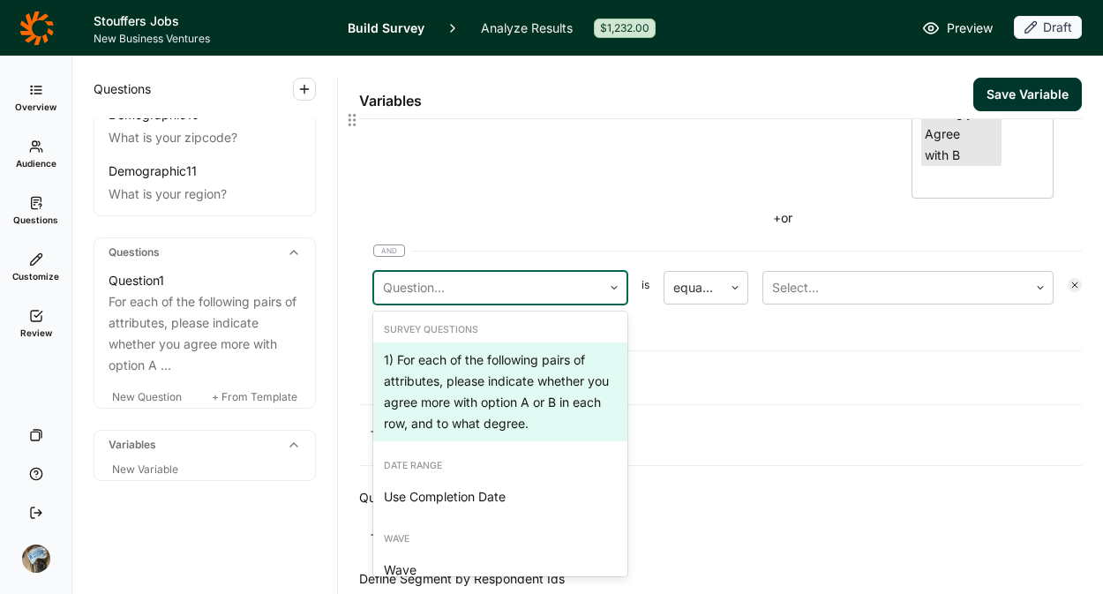
click at [484, 379] on div "1) For each of the following pairs of attributes, please indicate whether you a…" at bounding box center [500, 391] width 254 height 99
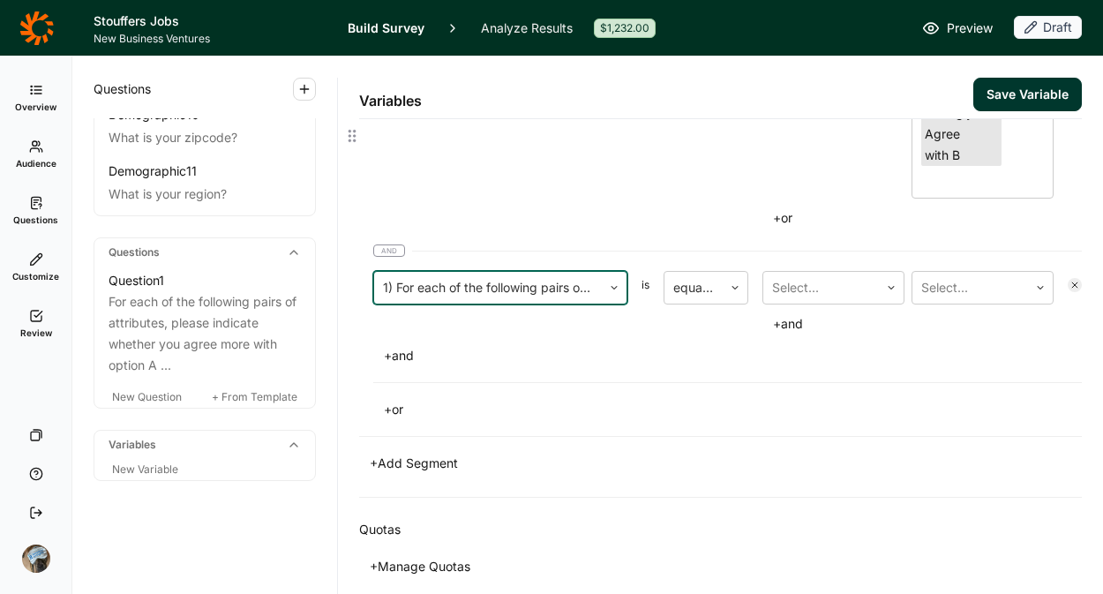
scroll to position [434, 0]
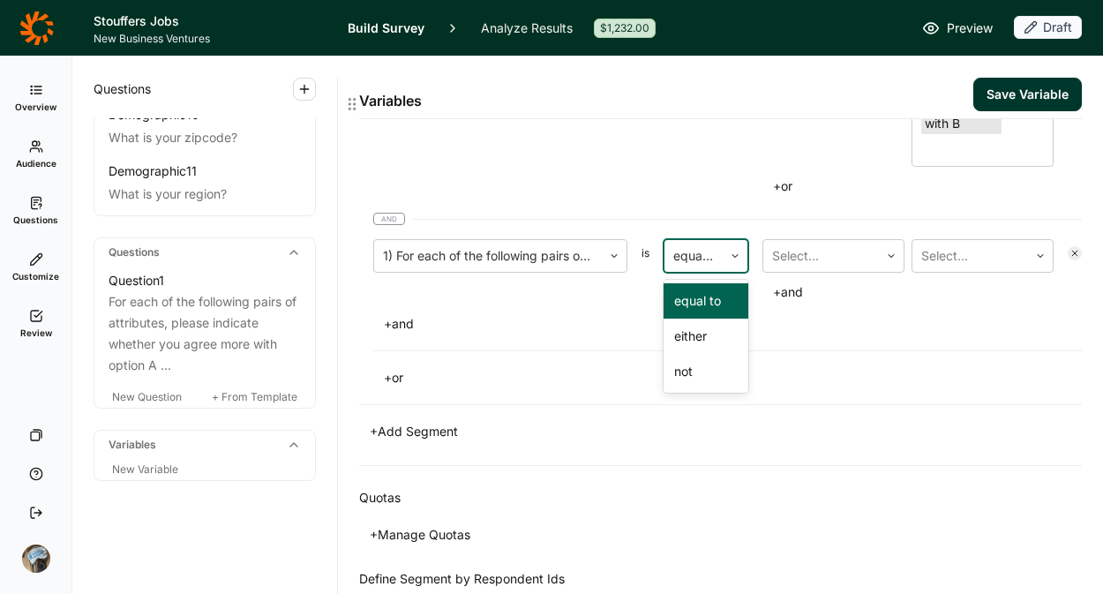
click at [693, 269] on div "equal to" at bounding box center [694, 256] width 58 height 32
click at [696, 339] on div "either" at bounding box center [706, 336] width 85 height 35
click at [802, 248] on div at bounding box center [821, 256] width 98 height 25
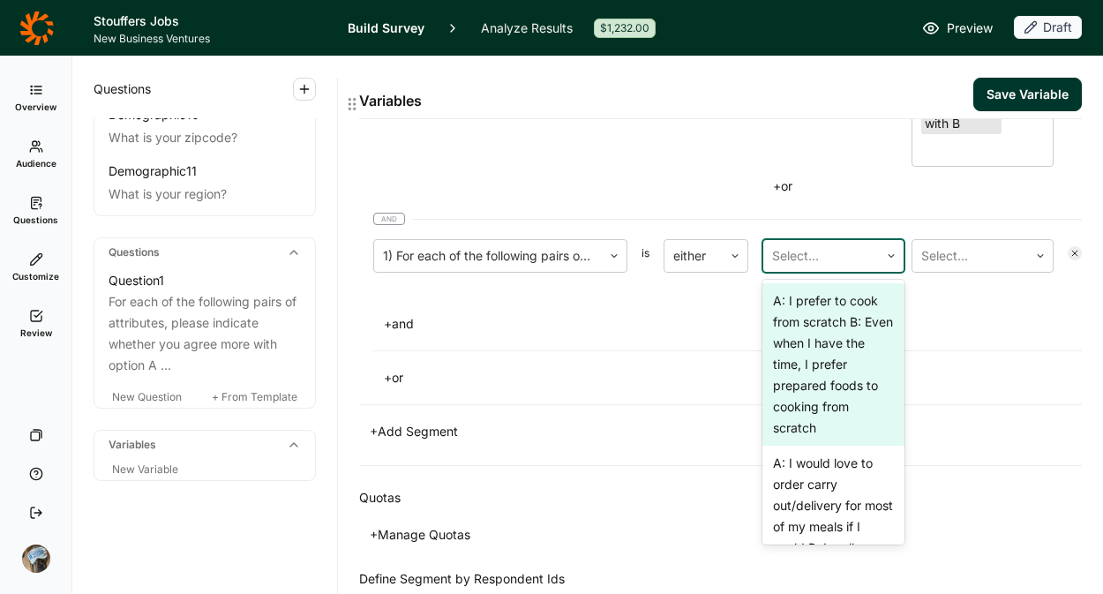
scroll to position [4, 0]
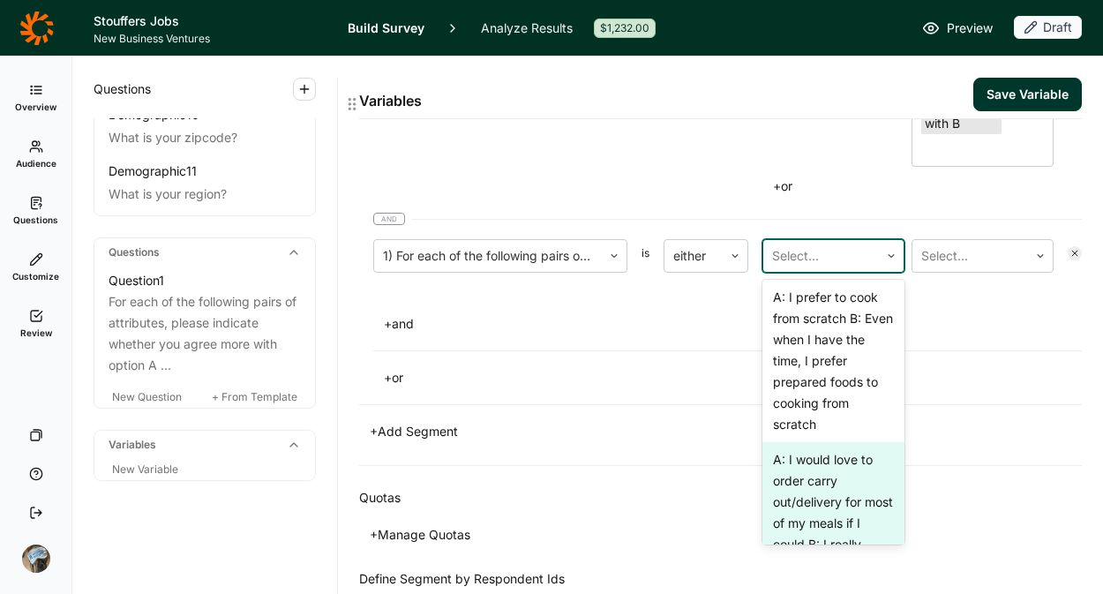
click at [798, 507] on div "A: I would love to order carry out/delivery for most of my meals if I could B: …" at bounding box center [834, 512] width 142 height 141
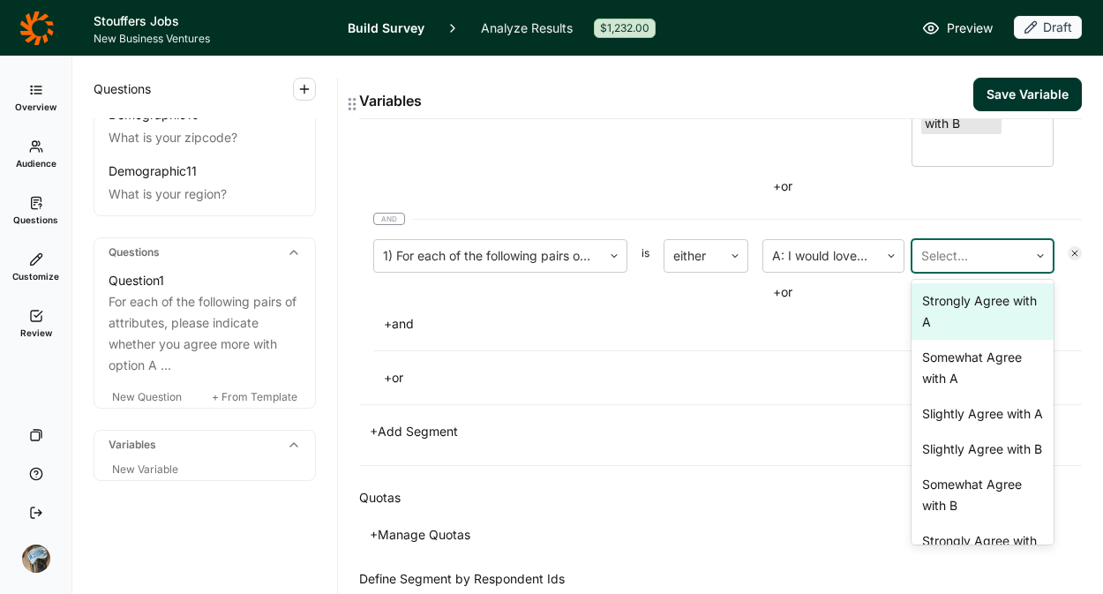
click at [1004, 255] on div at bounding box center [971, 256] width 98 height 25
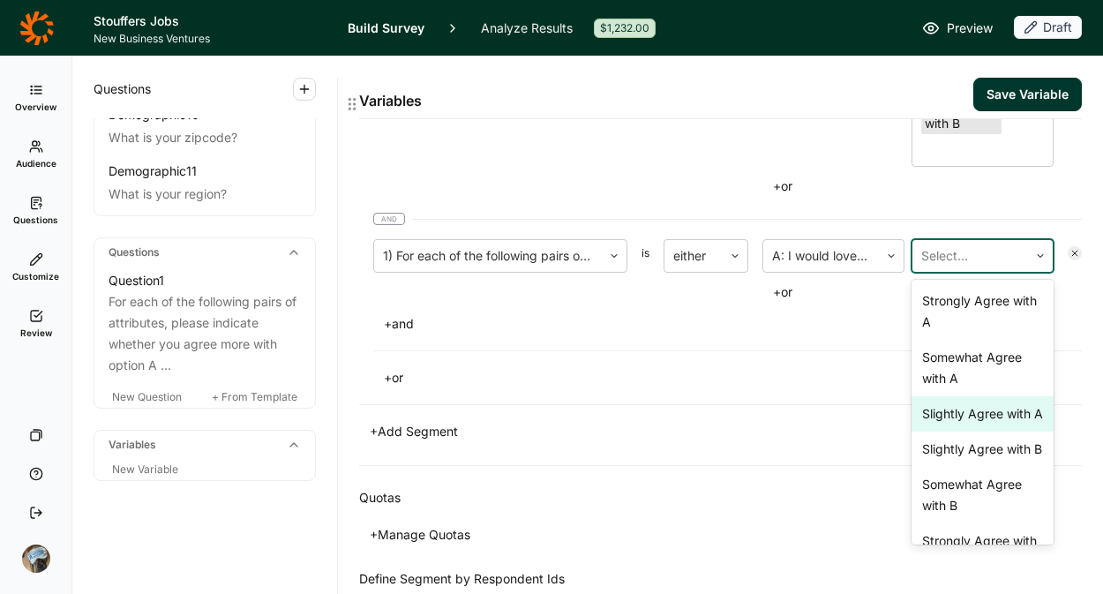
click at [983, 420] on div "Slightly Agree with A" at bounding box center [983, 413] width 142 height 35
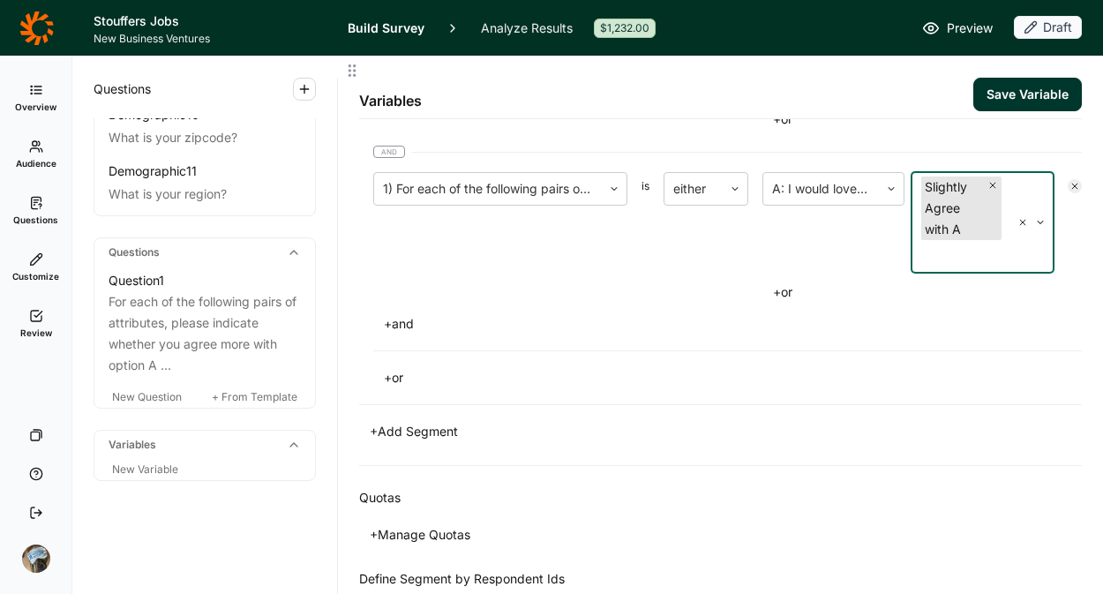
click at [988, 181] on icon "Remove Slightly Agree with A" at bounding box center [993, 185] width 11 height 11
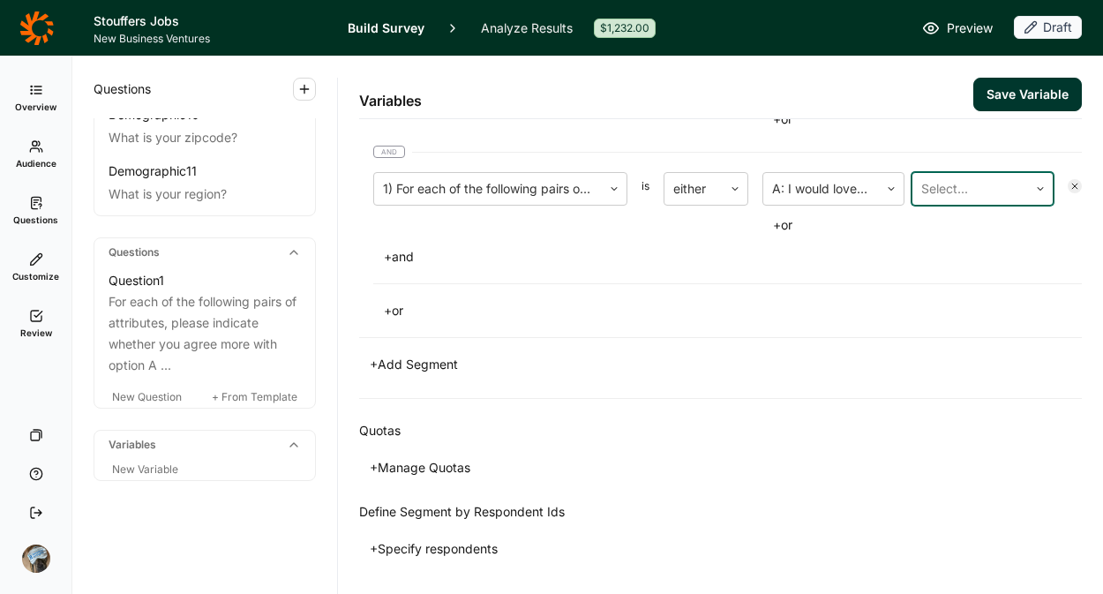
scroll to position [434, 0]
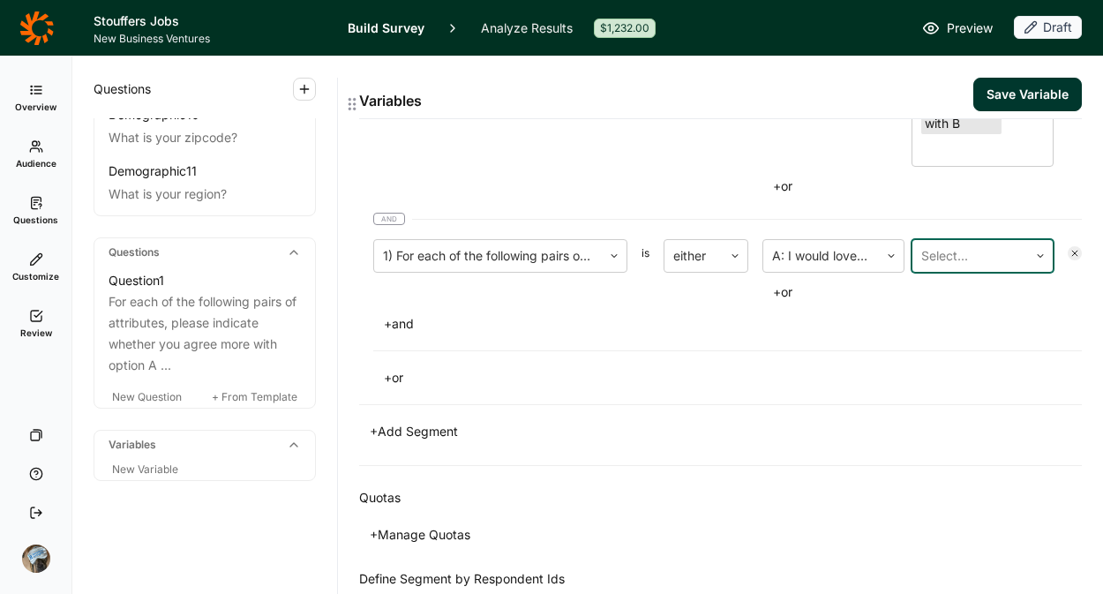
click at [952, 256] on div at bounding box center [971, 256] width 98 height 25
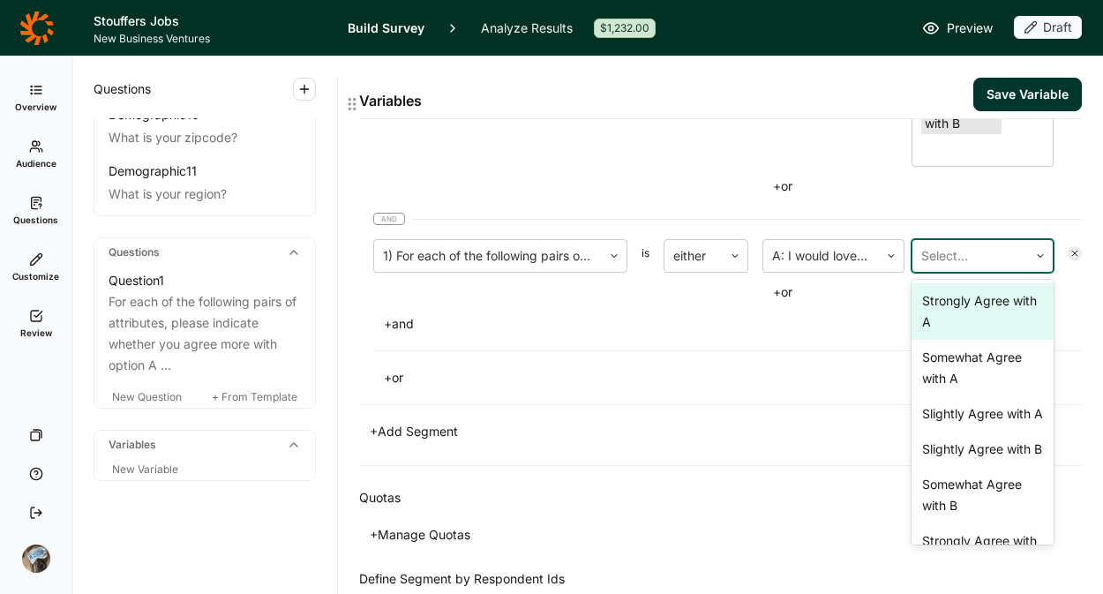
click at [952, 314] on div "Strongly Agree with A" at bounding box center [983, 311] width 142 height 56
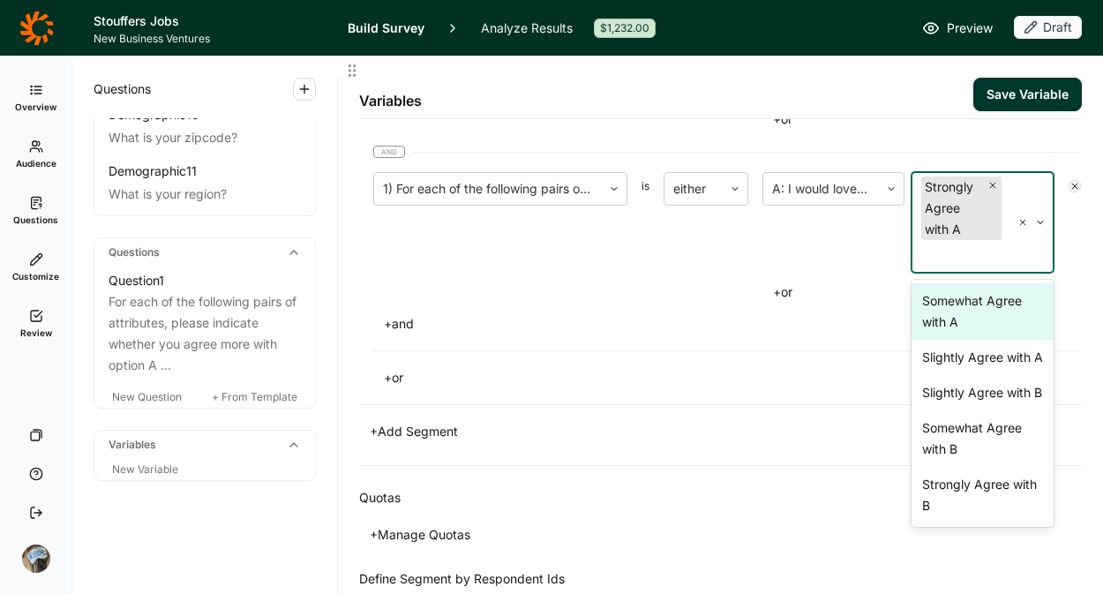
click at [952, 314] on div "Somewhat Agree with A" at bounding box center [983, 311] width 142 height 56
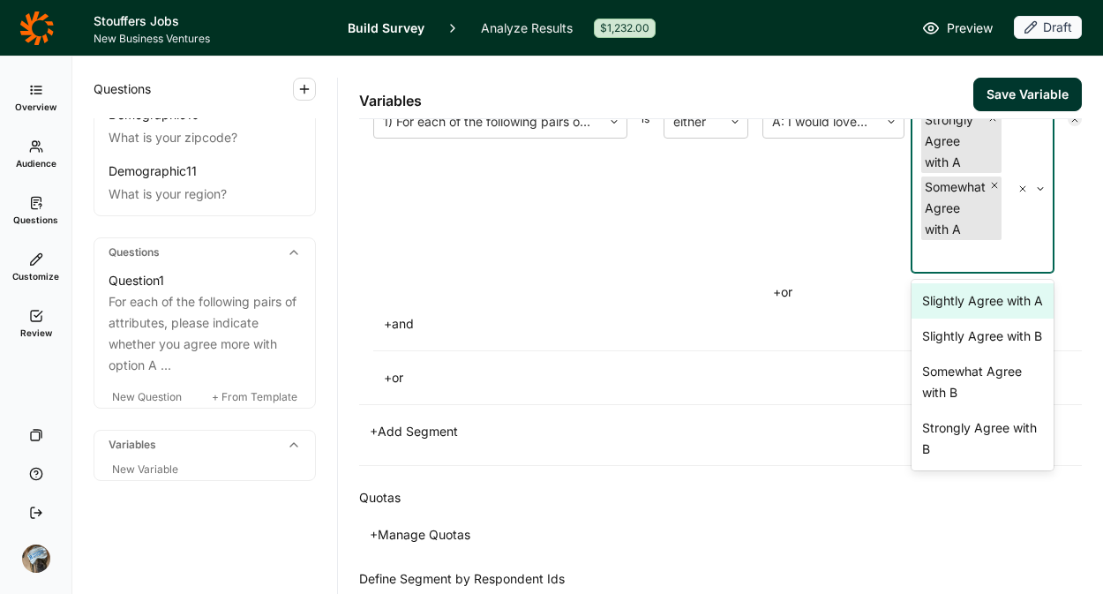
click at [952, 314] on div "Slightly Agree with A" at bounding box center [983, 300] width 142 height 35
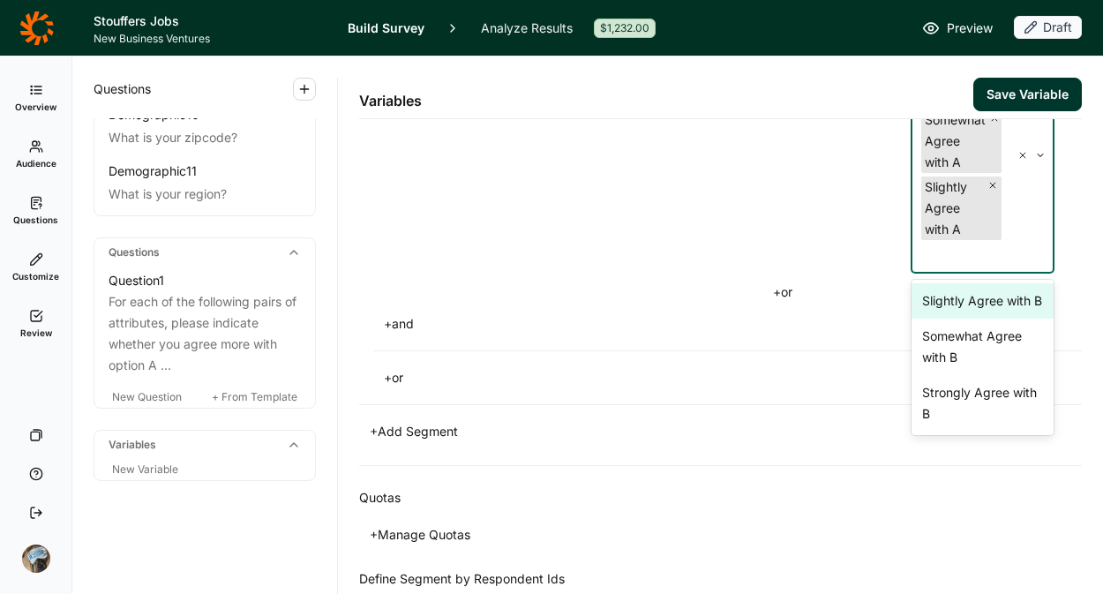
click at [952, 319] on div "Slightly Agree with B" at bounding box center [983, 300] width 142 height 35
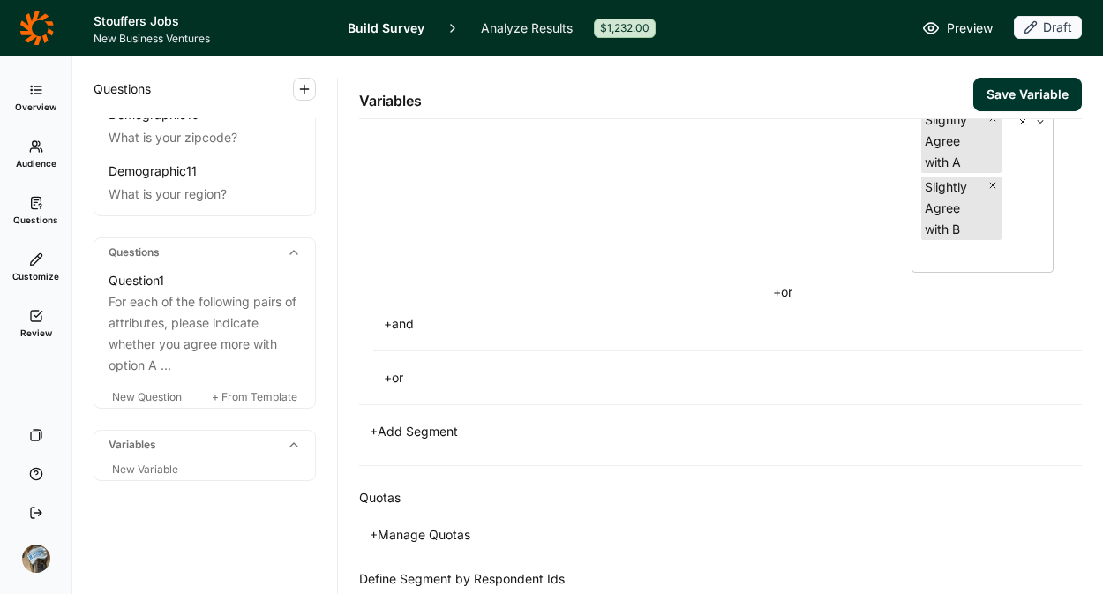
click at [533, 316] on div "+ and" at bounding box center [727, 324] width 709 height 25
click at [410, 320] on button "+ and" at bounding box center [398, 324] width 51 height 25
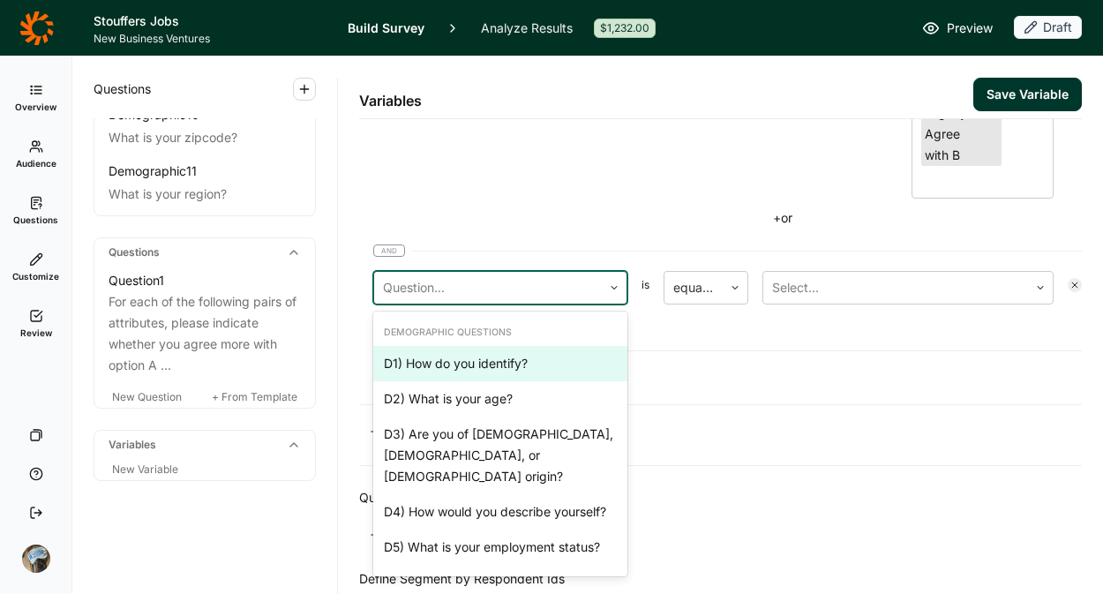
click at [454, 291] on div at bounding box center [488, 287] width 210 height 25
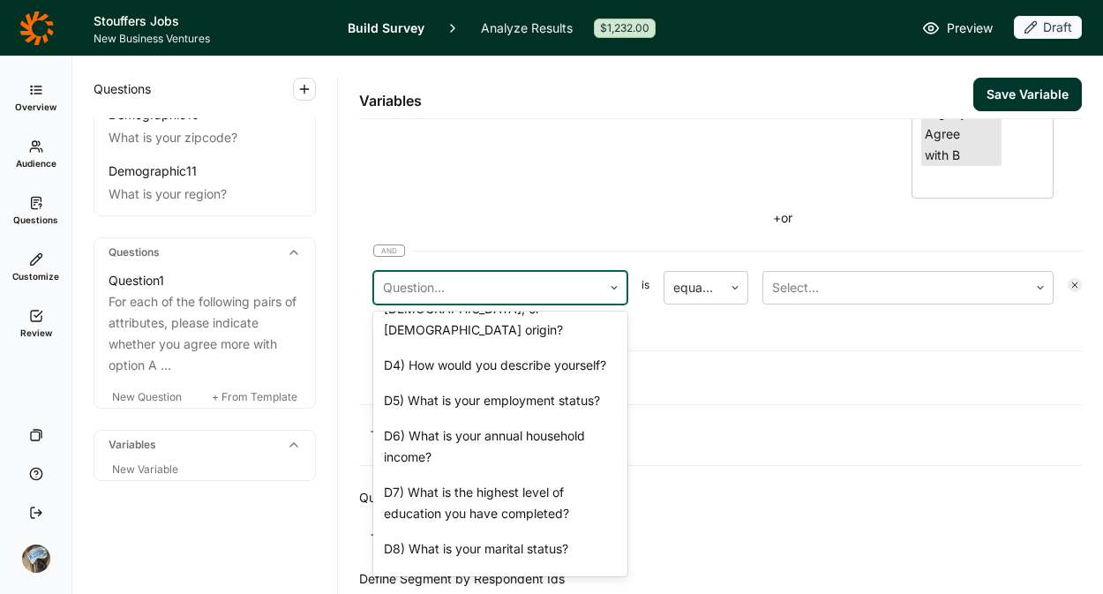
scroll to position [556, 0]
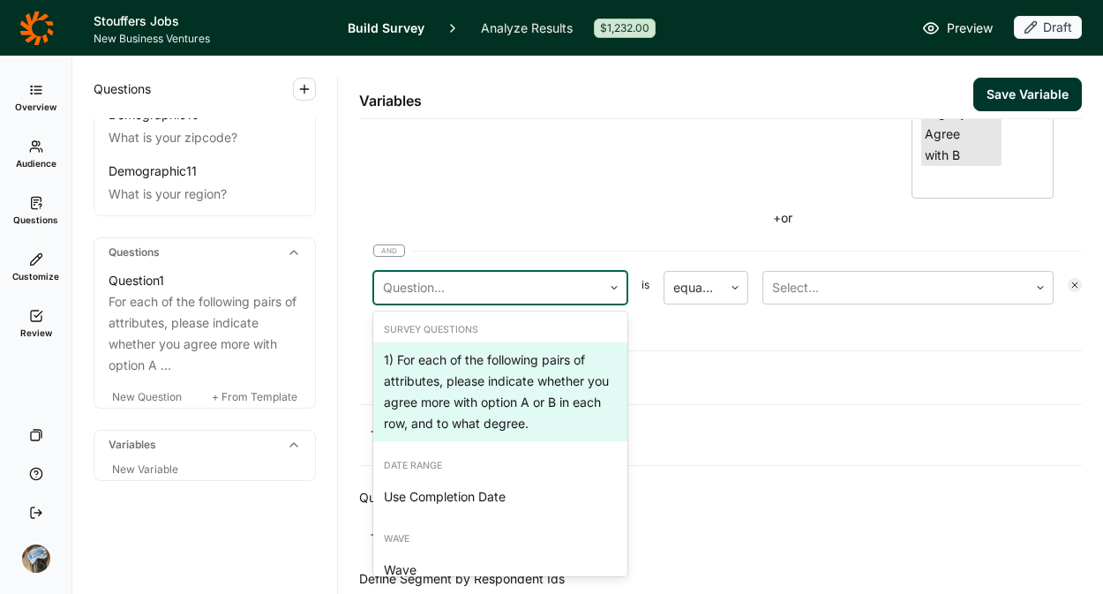
click at [465, 399] on div "1) For each of the following pairs of attributes, please indicate whether you a…" at bounding box center [500, 391] width 254 height 99
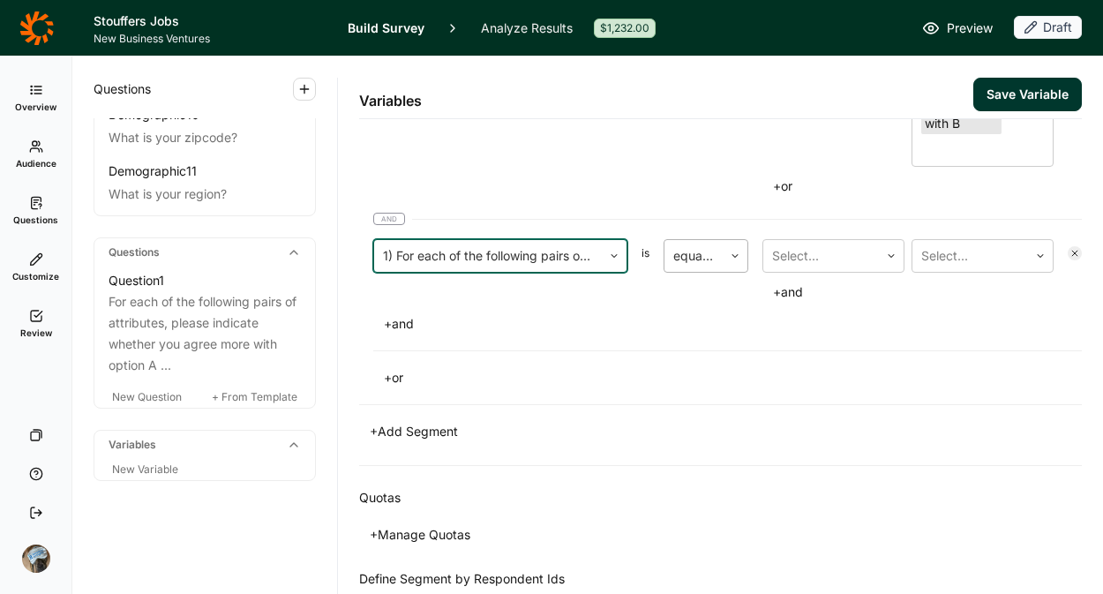
click at [671, 257] on div "equal to" at bounding box center [694, 256] width 58 height 32
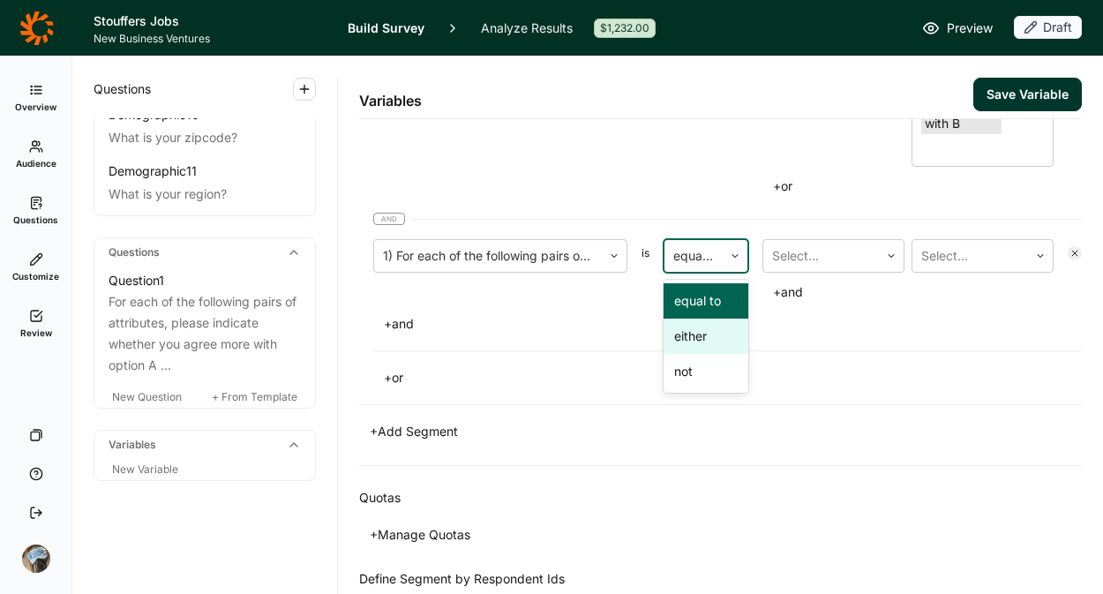
click at [691, 339] on div "either" at bounding box center [706, 336] width 85 height 35
click at [803, 265] on div at bounding box center [821, 256] width 98 height 25
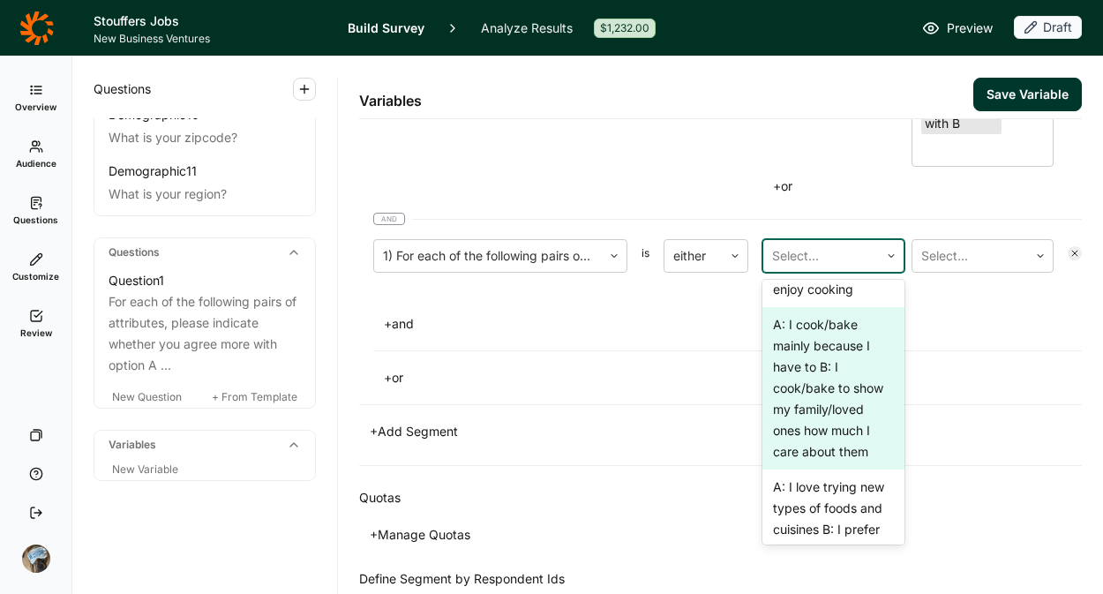
scroll to position [285, 0]
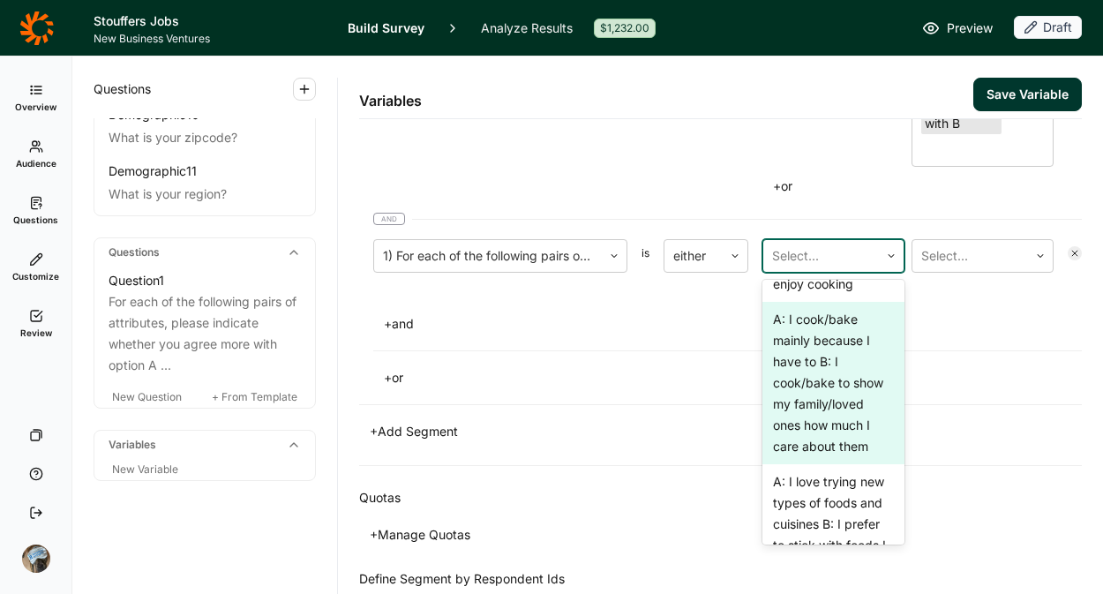
click at [809, 404] on div "A: I cook/bake mainly because I have to B: I cook/bake to show my family/loved …" at bounding box center [834, 383] width 142 height 162
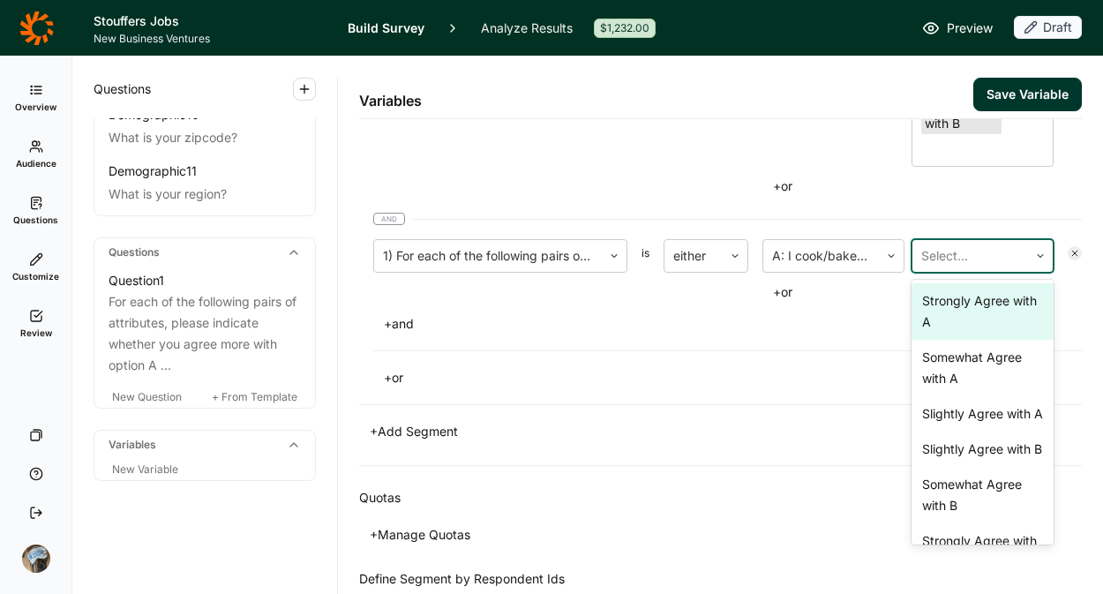
click at [932, 258] on div at bounding box center [971, 256] width 98 height 25
click at [928, 312] on div "Strongly Agree with A" at bounding box center [983, 311] width 142 height 56
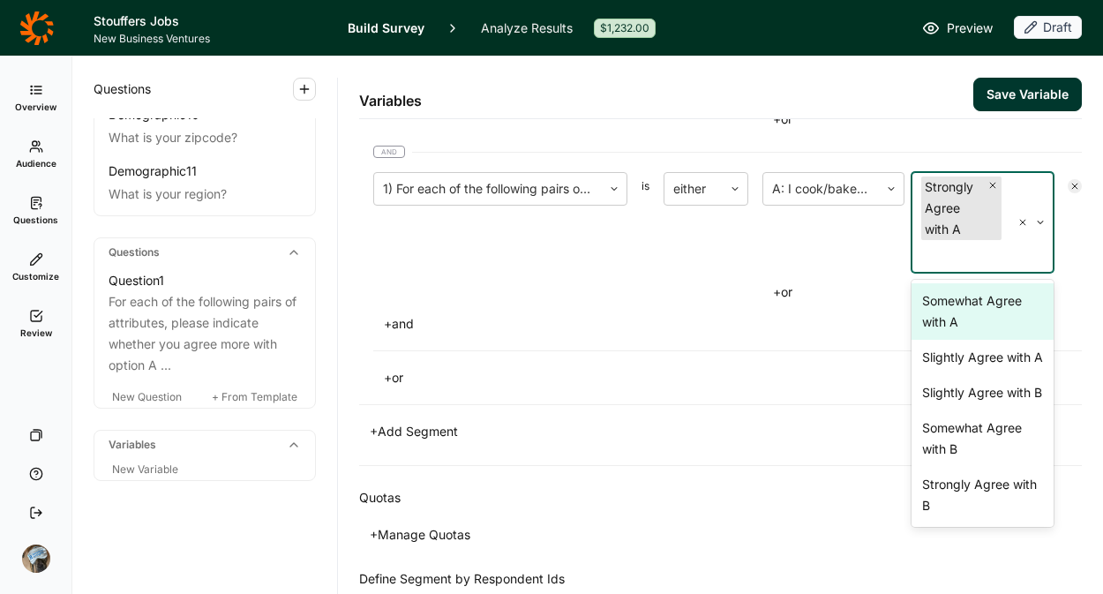
click at [928, 312] on div "Somewhat Agree with A" at bounding box center [983, 311] width 142 height 56
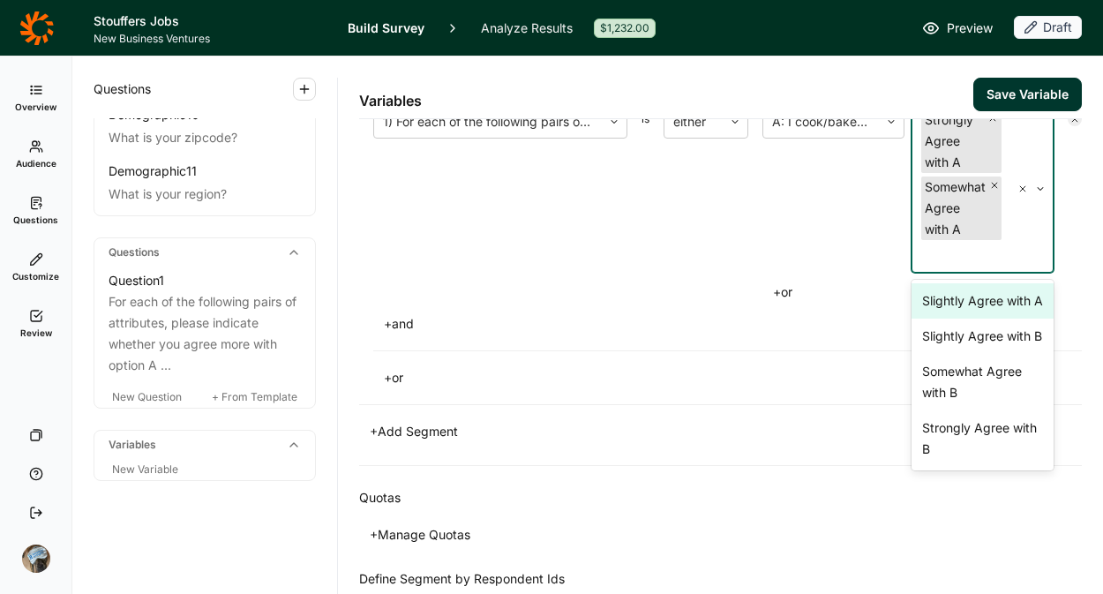
click at [928, 312] on div "Slightly Agree with A" at bounding box center [983, 300] width 142 height 35
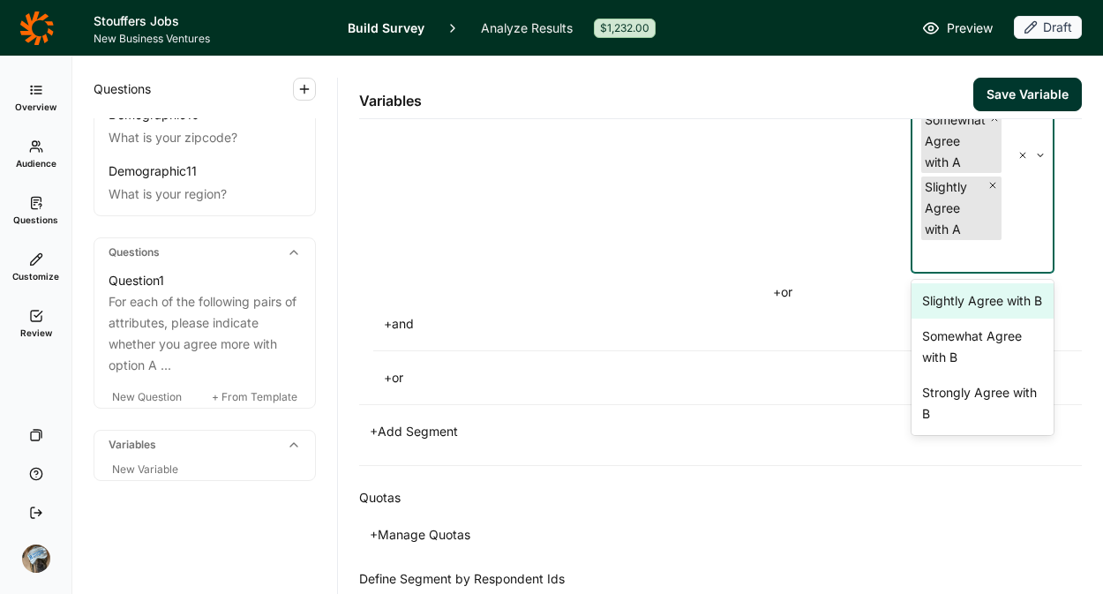
click at [928, 312] on div "Slightly Agree with B" at bounding box center [983, 300] width 142 height 35
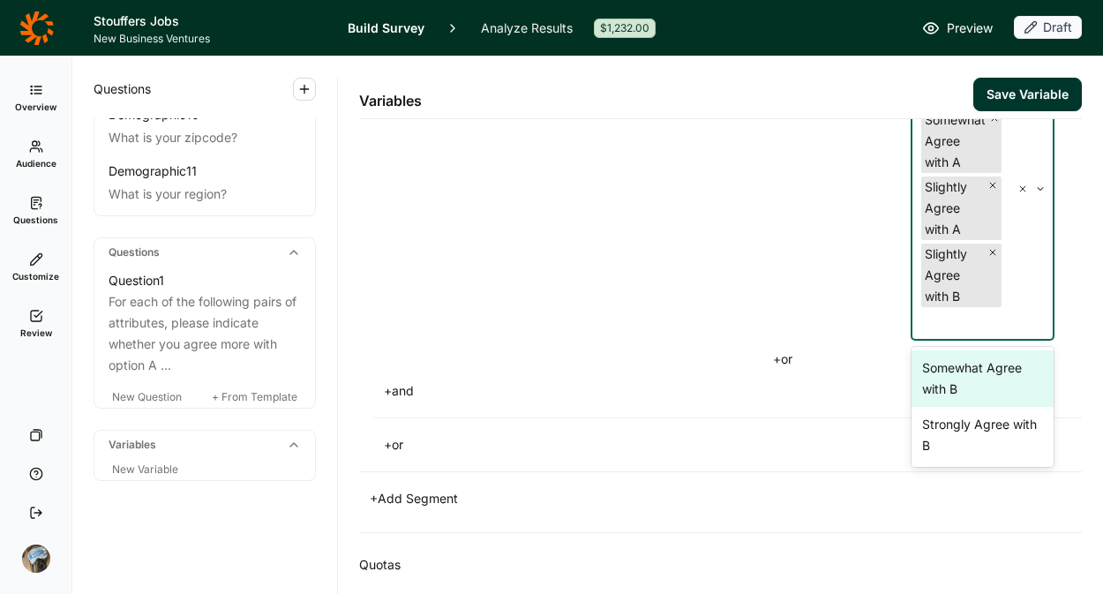
scroll to position [1077, 0]
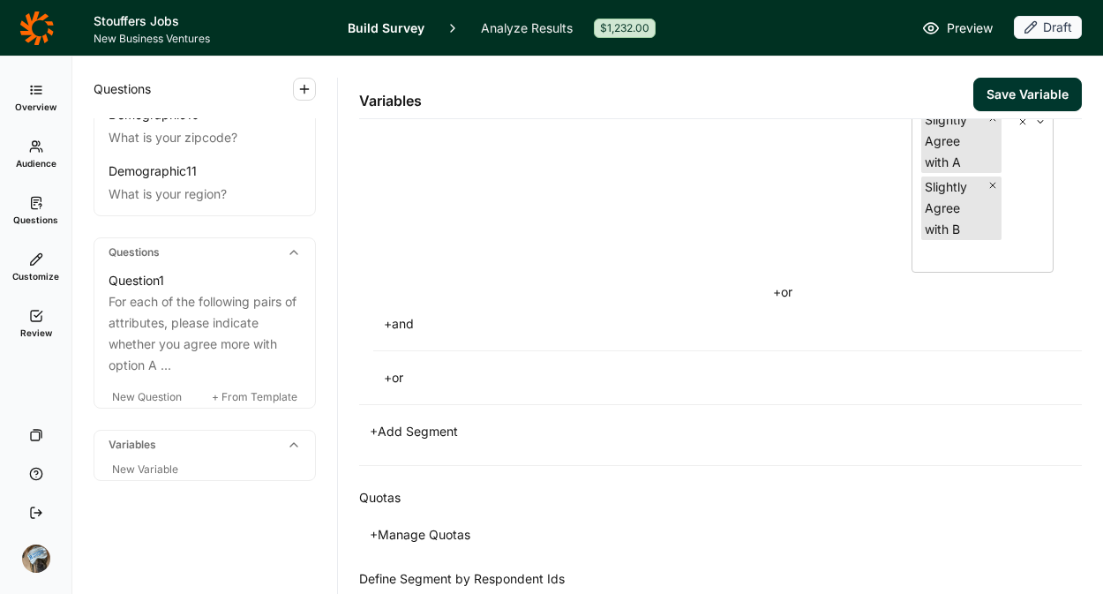
click at [394, 324] on button "+ and" at bounding box center [398, 324] width 51 height 25
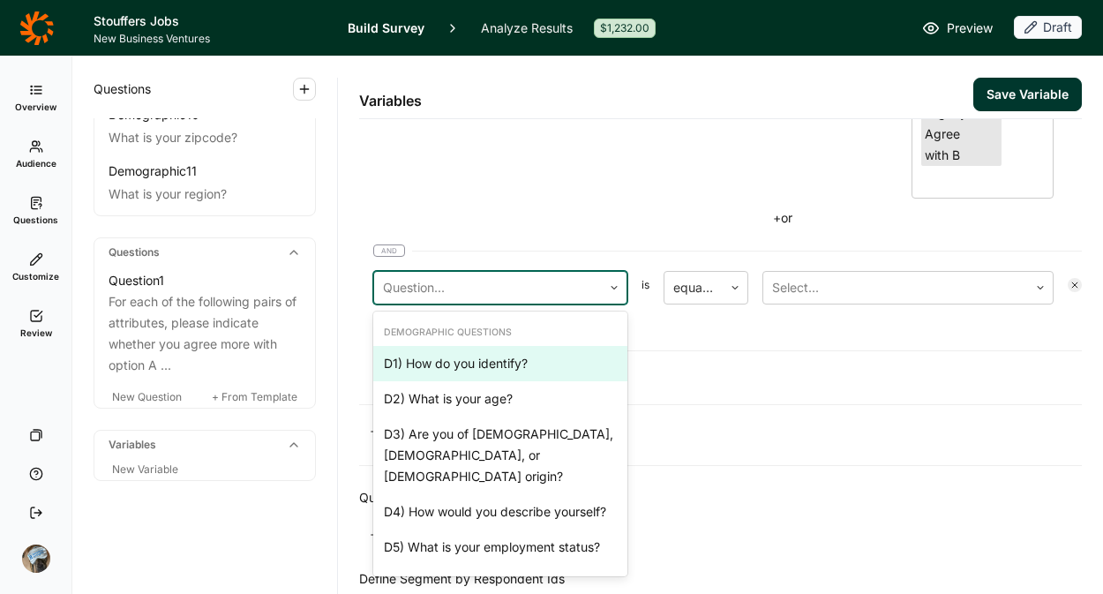
click at [490, 290] on div at bounding box center [488, 287] width 210 height 25
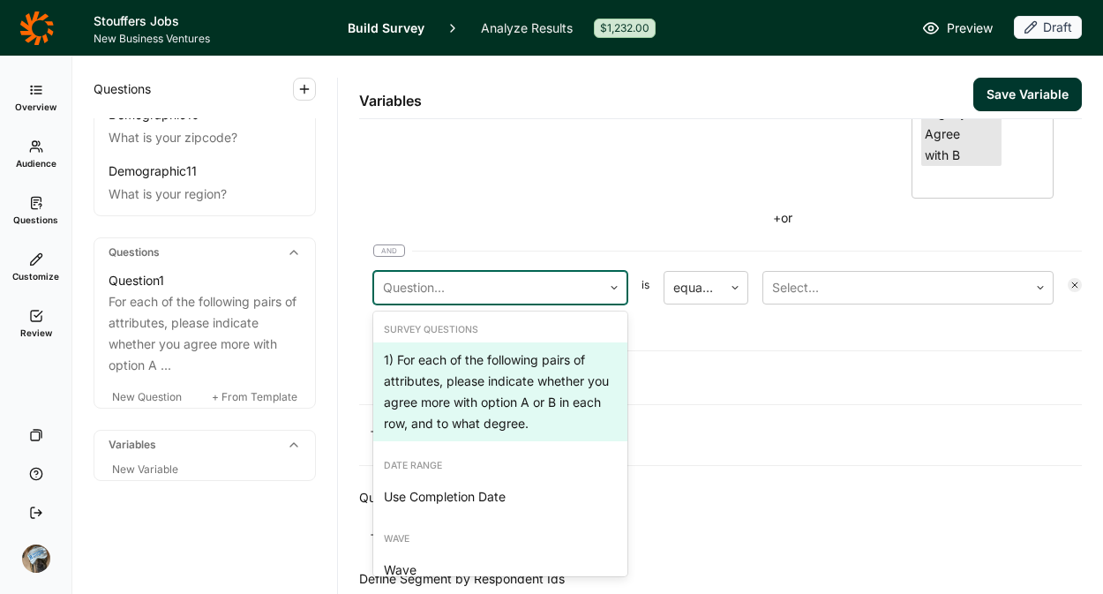
click at [494, 374] on div "1) For each of the following pairs of attributes, please indicate whether you a…" at bounding box center [500, 391] width 254 height 99
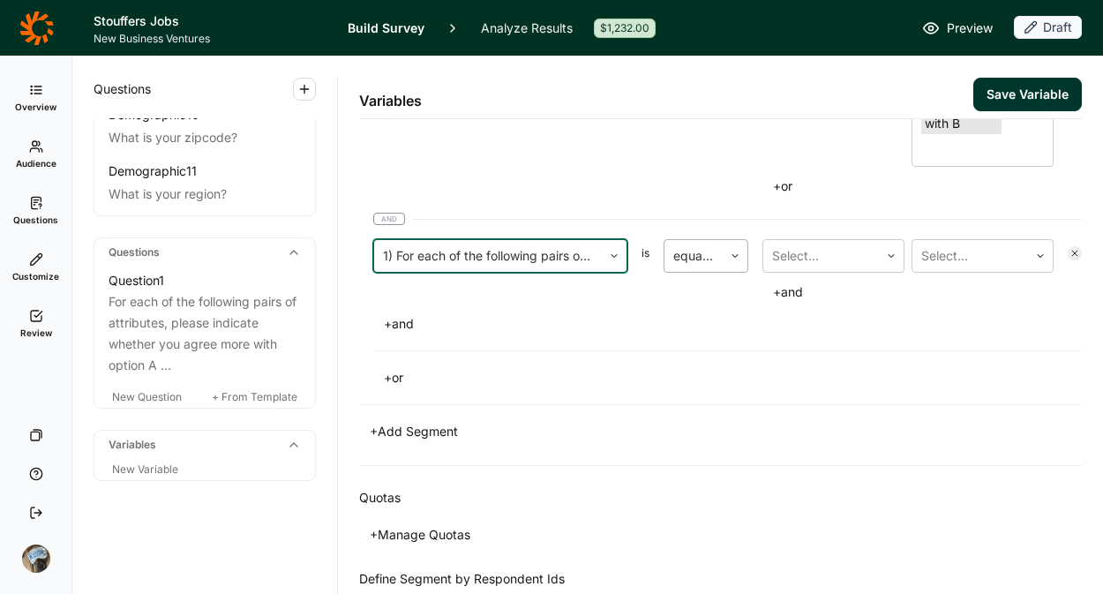
click at [706, 252] on div at bounding box center [693, 256] width 41 height 25
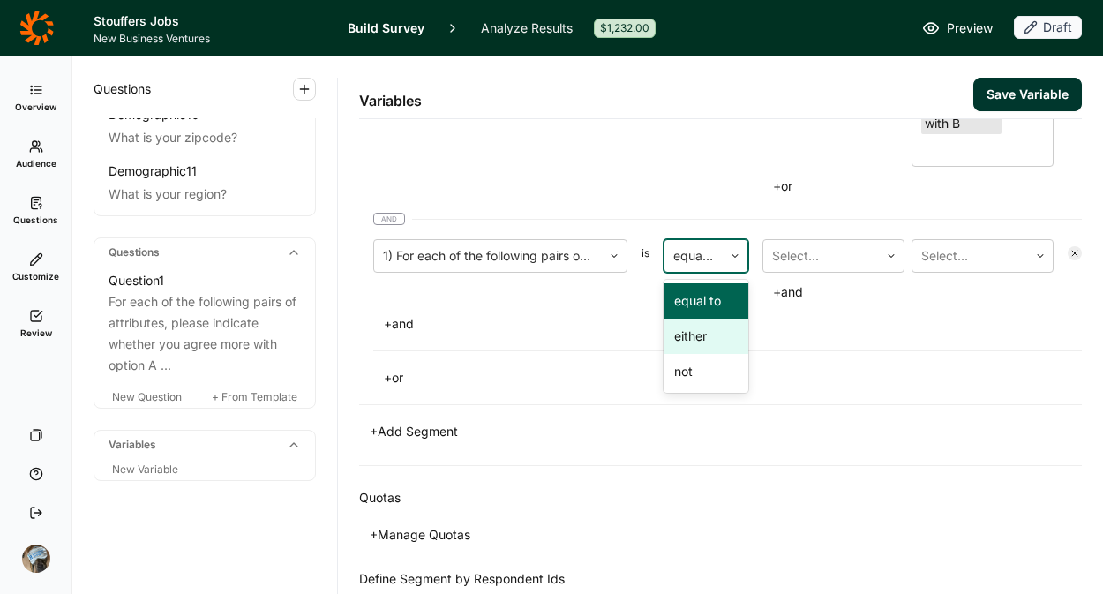
click at [704, 335] on div "either" at bounding box center [706, 336] width 85 height 35
click at [816, 252] on div at bounding box center [821, 256] width 98 height 25
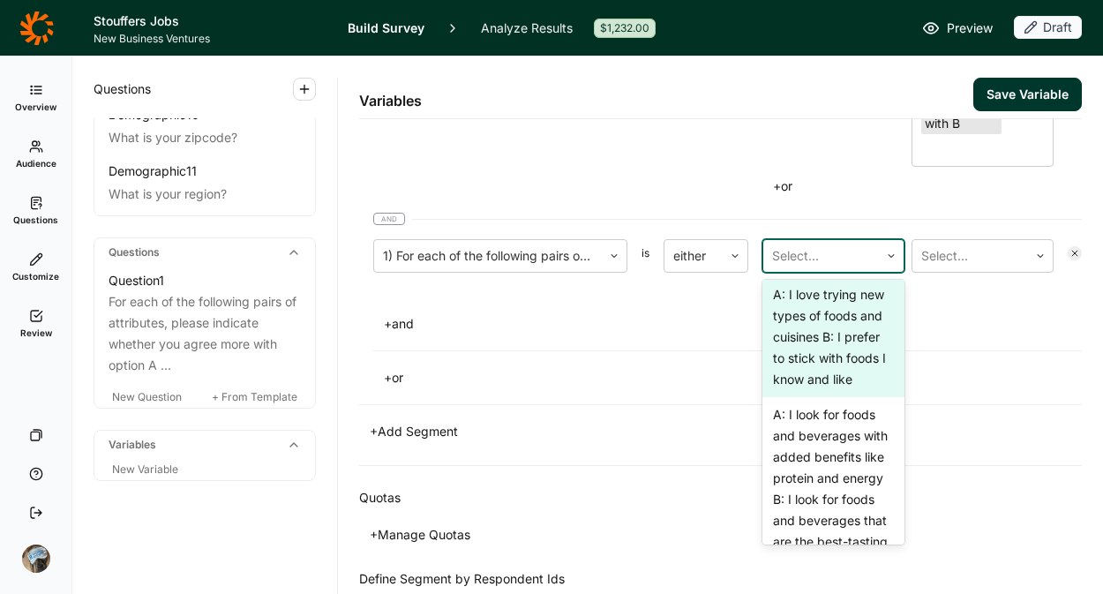
scroll to position [485, 0]
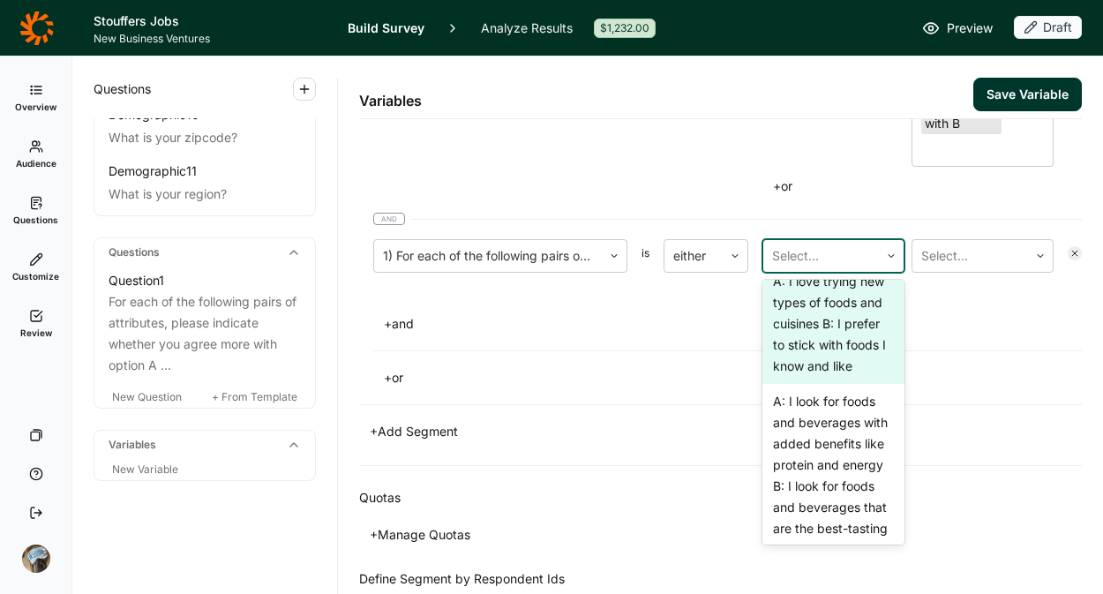
click at [802, 384] on div "A: I love trying new types of foods and cuisines B: I prefer to stick with food…" at bounding box center [834, 324] width 142 height 120
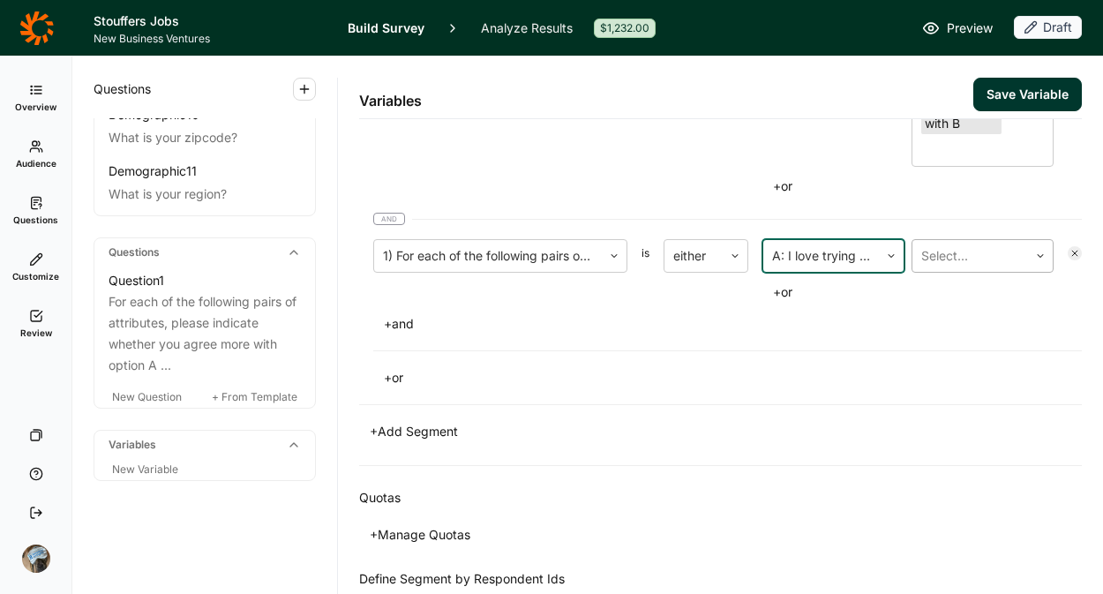
click at [954, 256] on div at bounding box center [971, 256] width 98 height 25
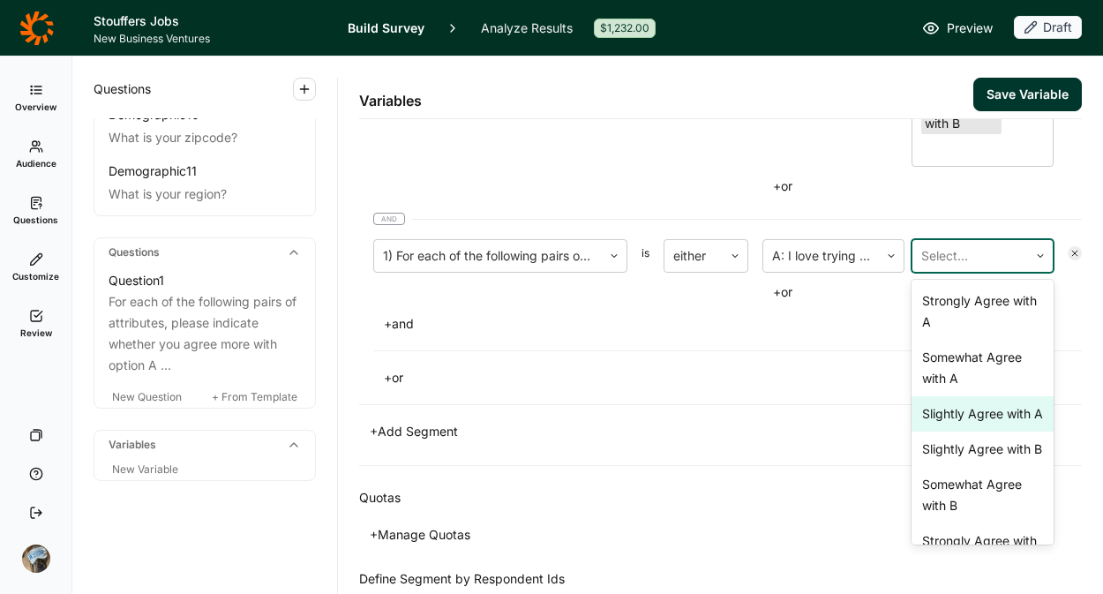
click at [945, 426] on div "Slightly Agree with A" at bounding box center [983, 413] width 142 height 35
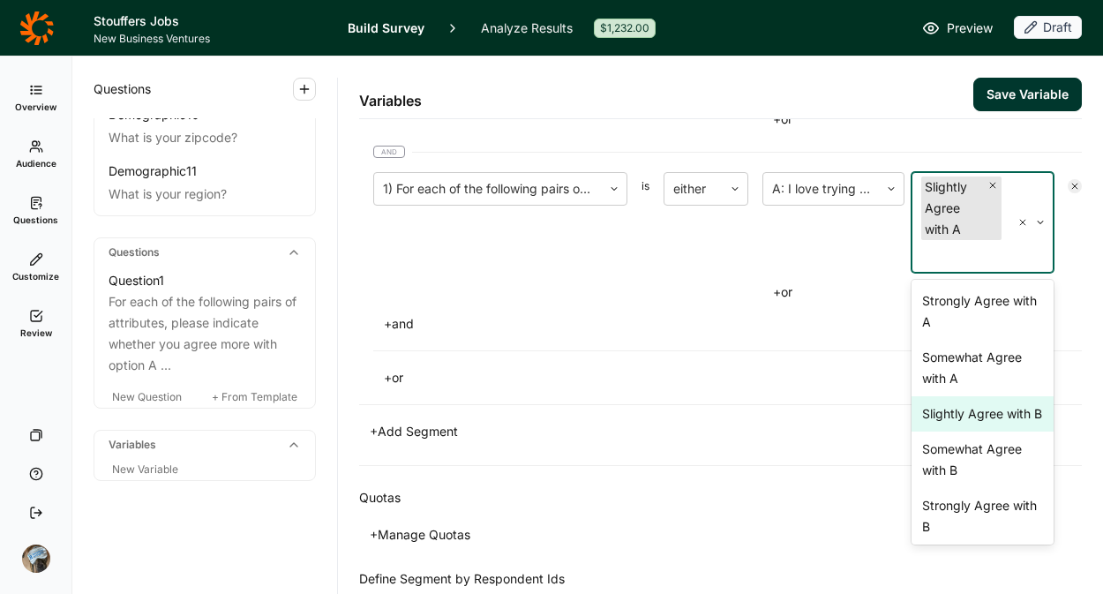
click at [945, 430] on div "Slightly Agree with B" at bounding box center [983, 413] width 142 height 35
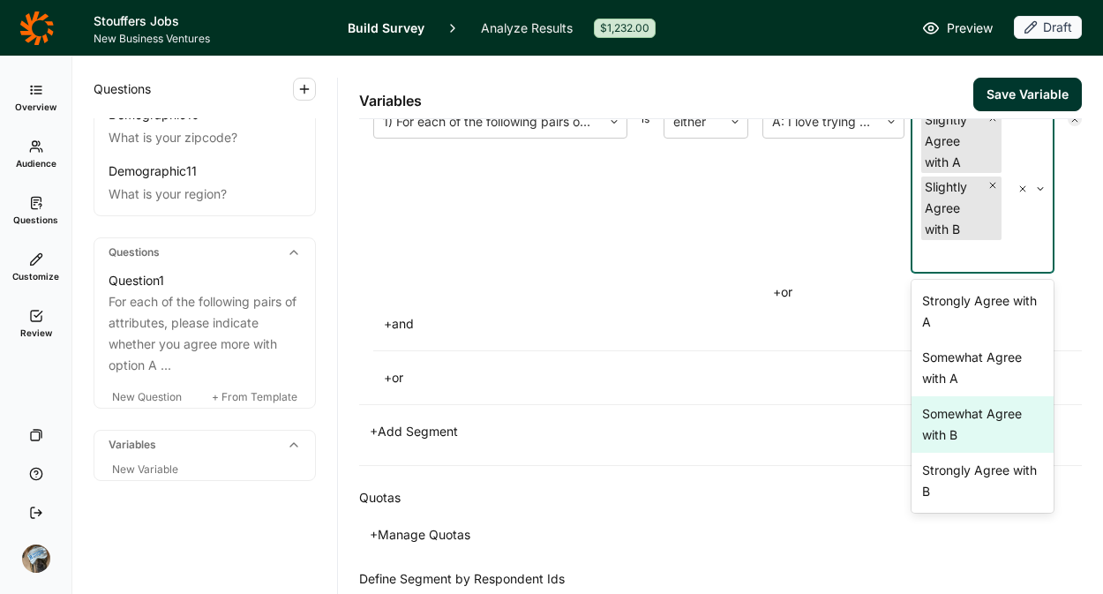
click at [949, 440] on div "Somewhat Agree with B" at bounding box center [983, 424] width 142 height 56
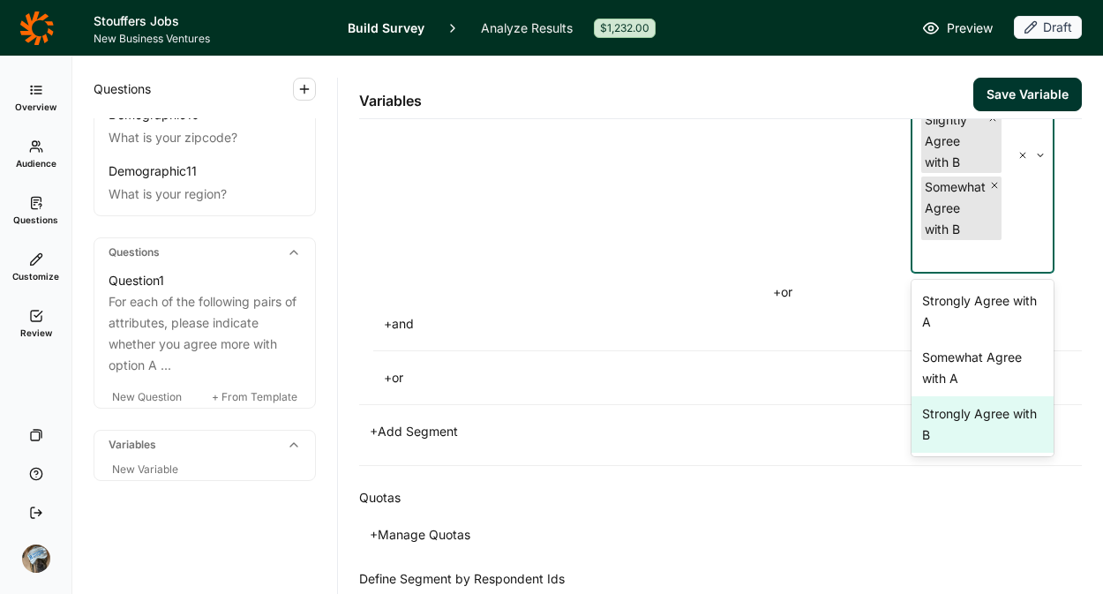
click at [940, 412] on div "Strongly Agree with B" at bounding box center [983, 424] width 142 height 56
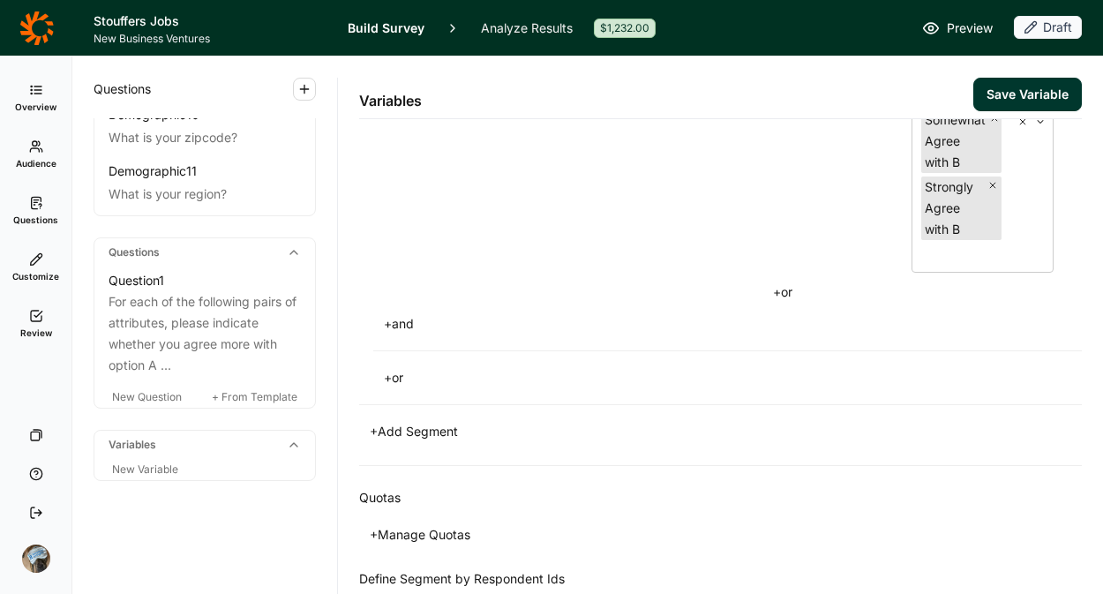
click at [590, 232] on div "1) For each of the following pairs of attributes, please indicate whether you a…" at bounding box center [500, 138] width 254 height 334
click at [394, 320] on button "+ and" at bounding box center [398, 324] width 51 height 25
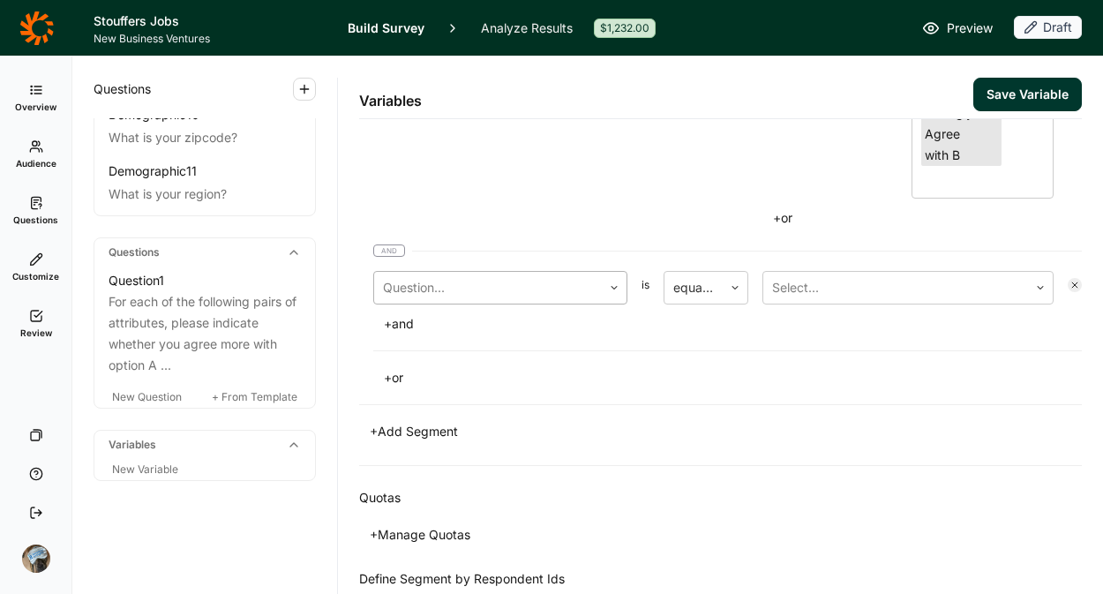
click at [508, 277] on div at bounding box center [488, 287] width 210 height 25
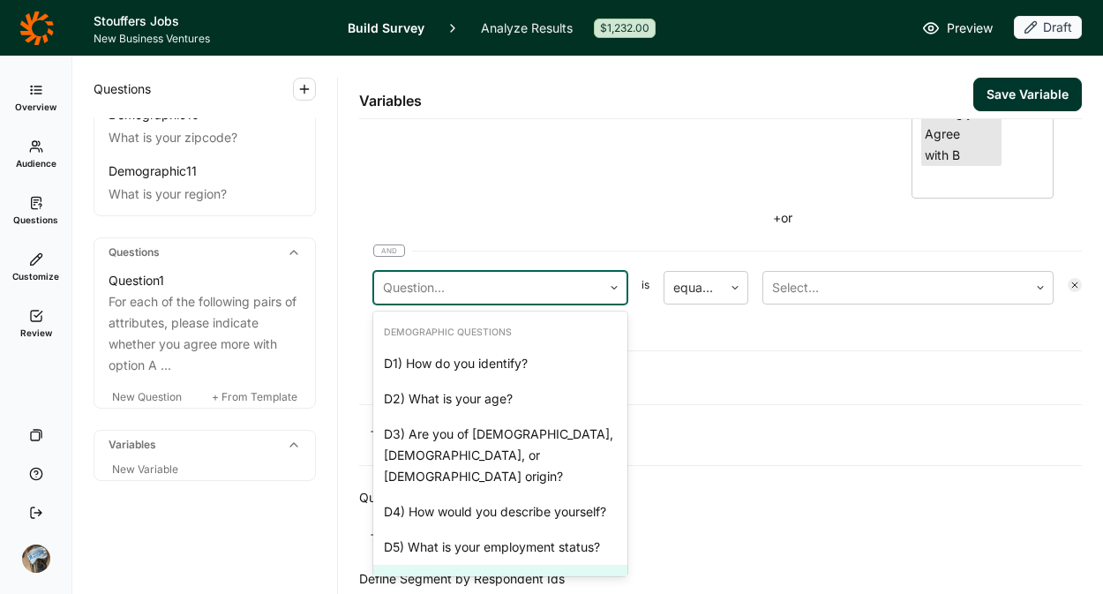
scroll to position [556, 0]
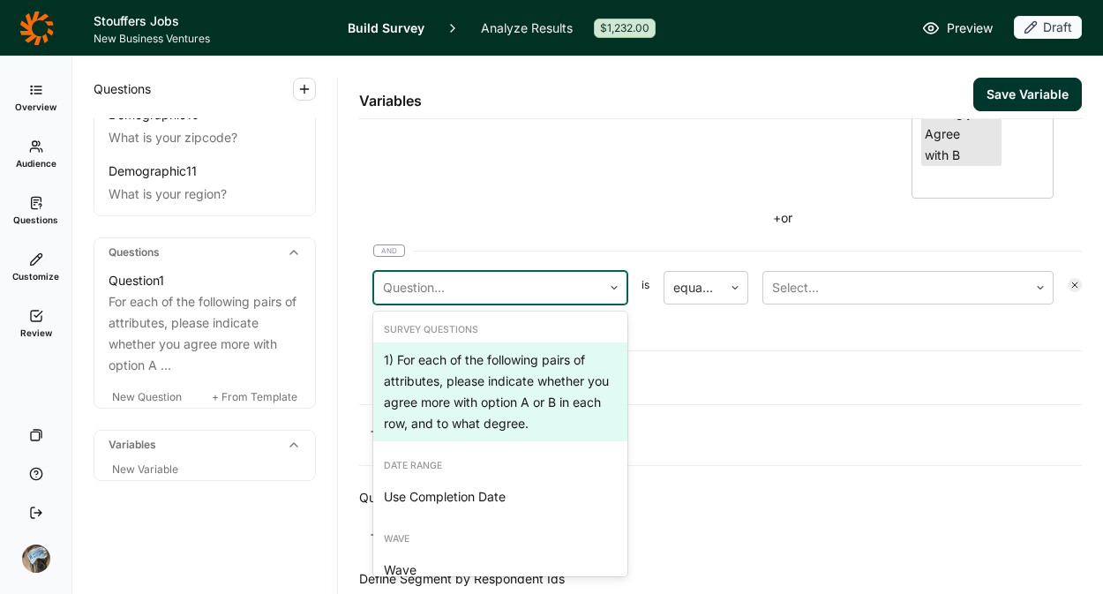
click at [482, 376] on div "1) For each of the following pairs of attributes, please indicate whether you a…" at bounding box center [500, 391] width 254 height 99
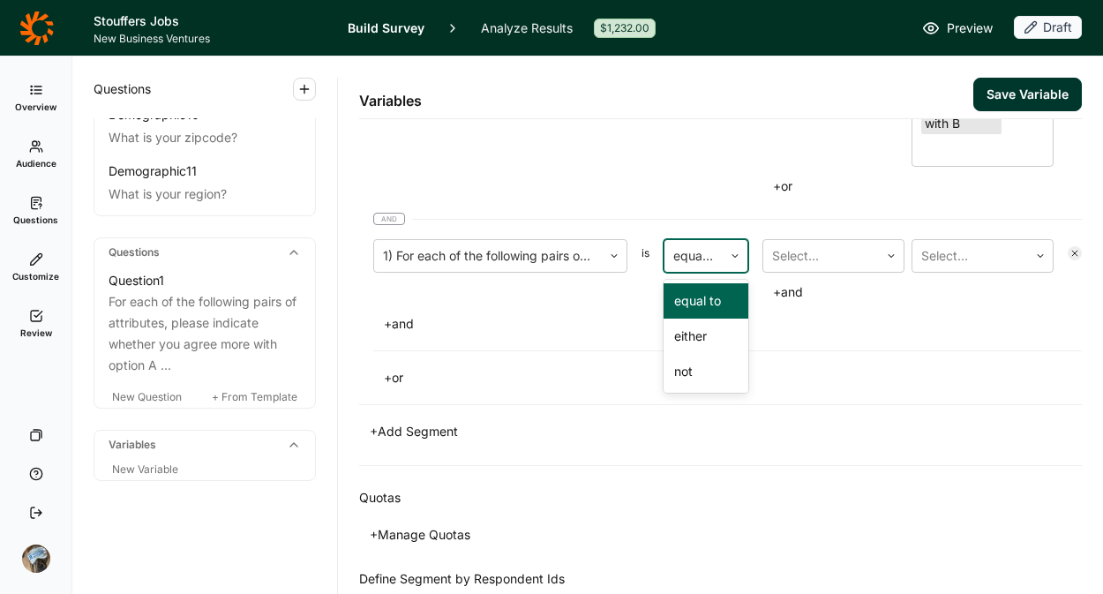
click at [709, 262] on div at bounding box center [693, 256] width 41 height 25
click at [703, 342] on div "either" at bounding box center [706, 336] width 85 height 35
click at [827, 245] on div at bounding box center [821, 256] width 98 height 25
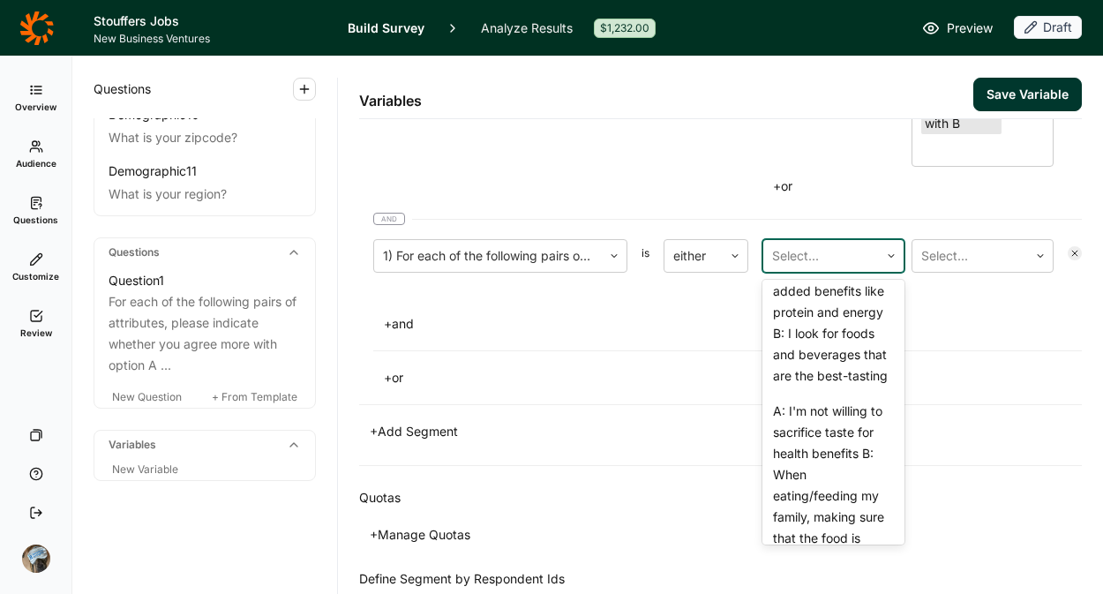
scroll to position [668, 0]
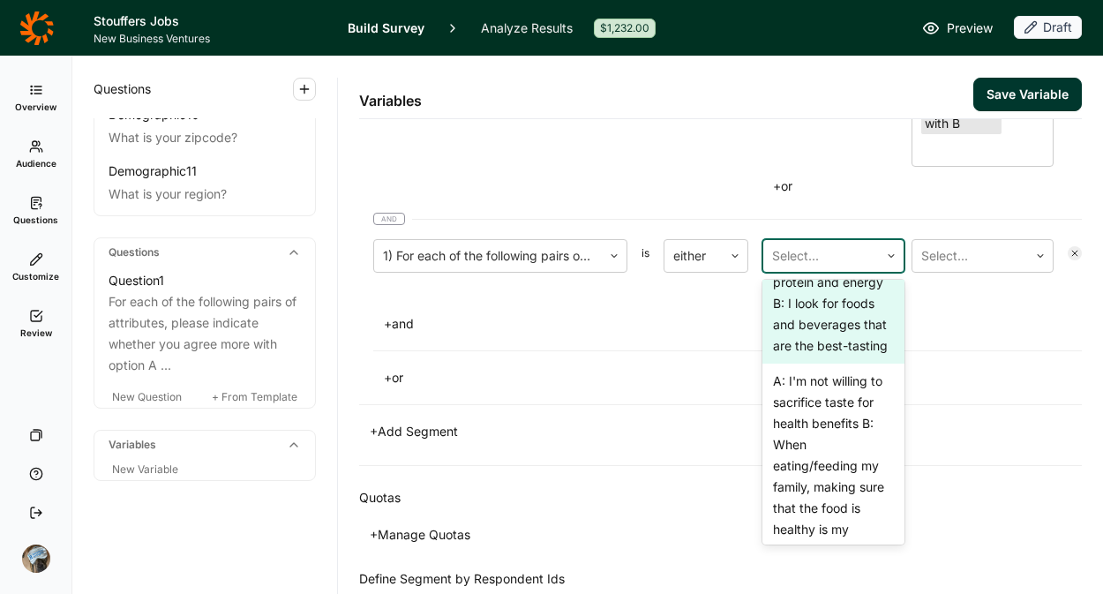
click at [799, 364] on div "A: I look for foods and beverages with added benefits like protein and energy B…" at bounding box center [834, 282] width 142 height 162
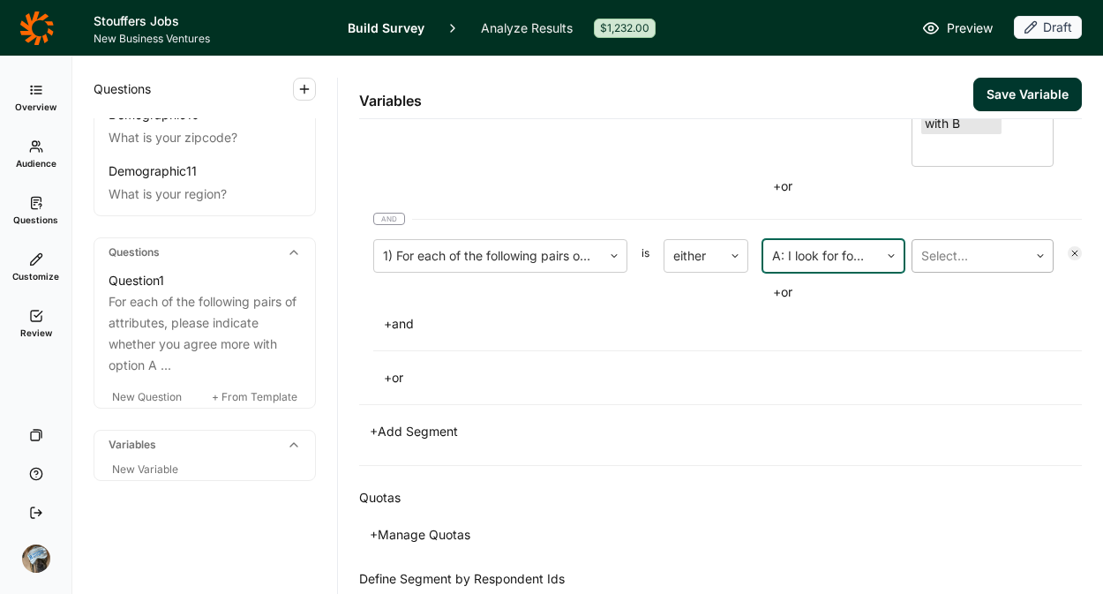
click at [958, 254] on div at bounding box center [971, 256] width 98 height 25
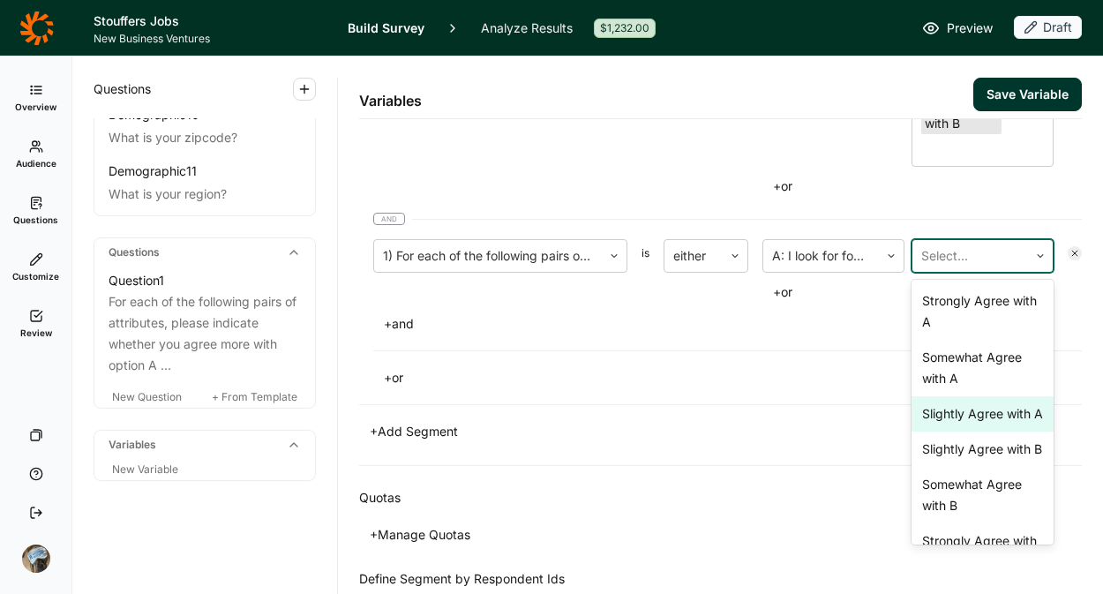
click at [958, 421] on div "Slightly Agree with A" at bounding box center [983, 413] width 142 height 35
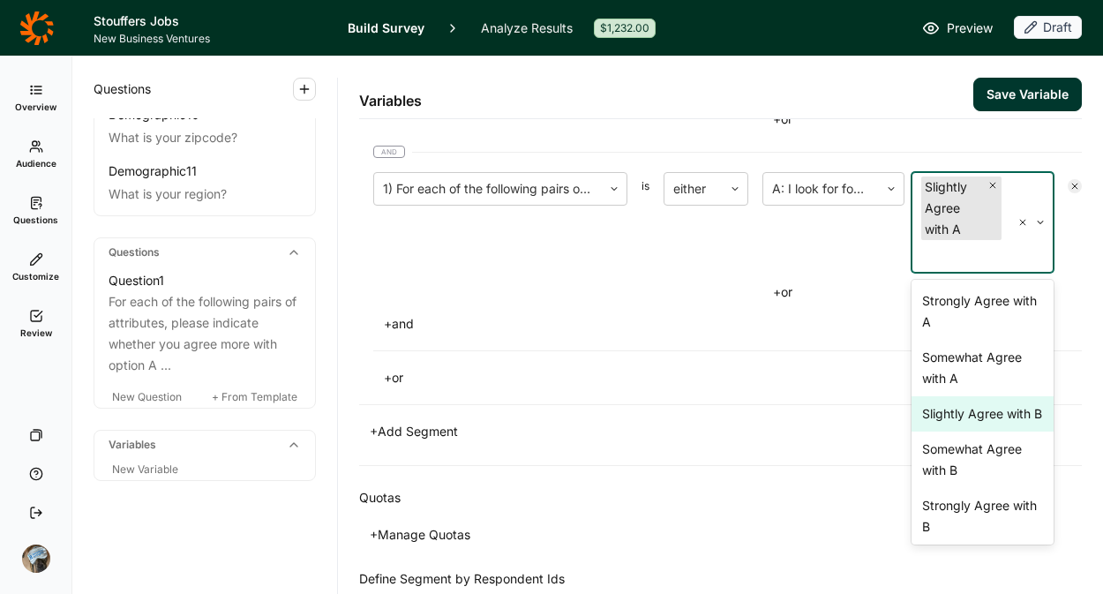
click at [953, 432] on div "Slightly Agree with B" at bounding box center [983, 413] width 142 height 35
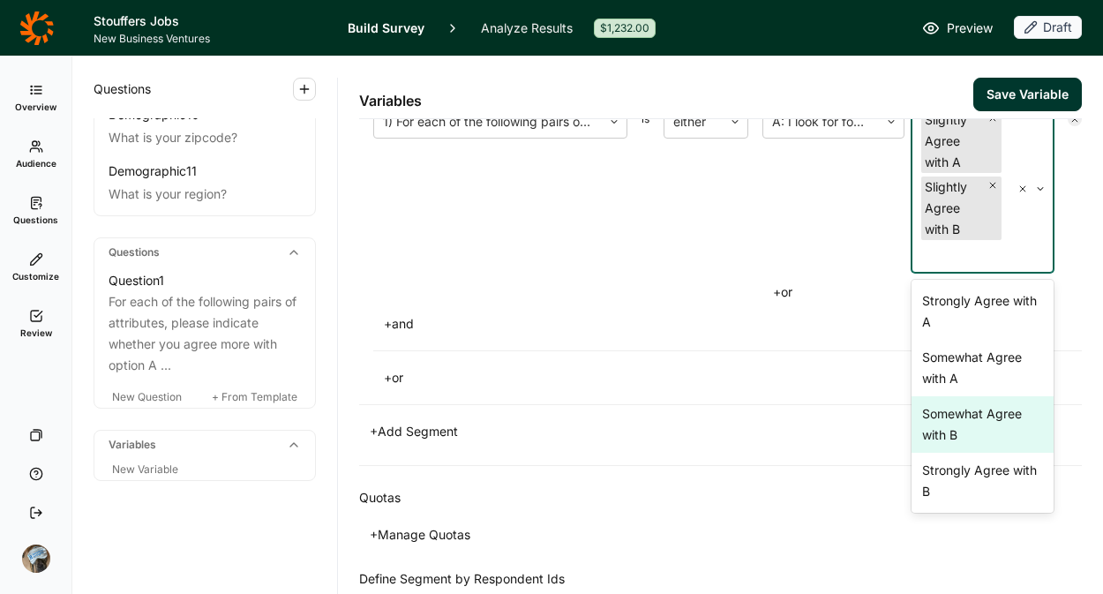
click at [952, 439] on div "Somewhat Agree with B" at bounding box center [983, 424] width 142 height 56
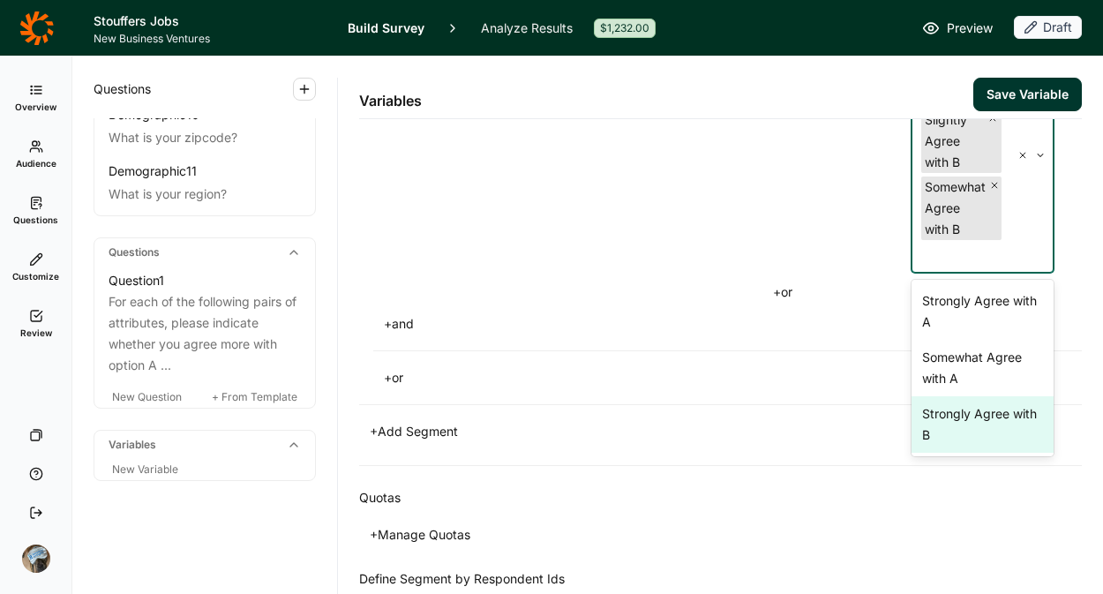
click at [945, 416] on div "Strongly Agree with B" at bounding box center [983, 424] width 142 height 56
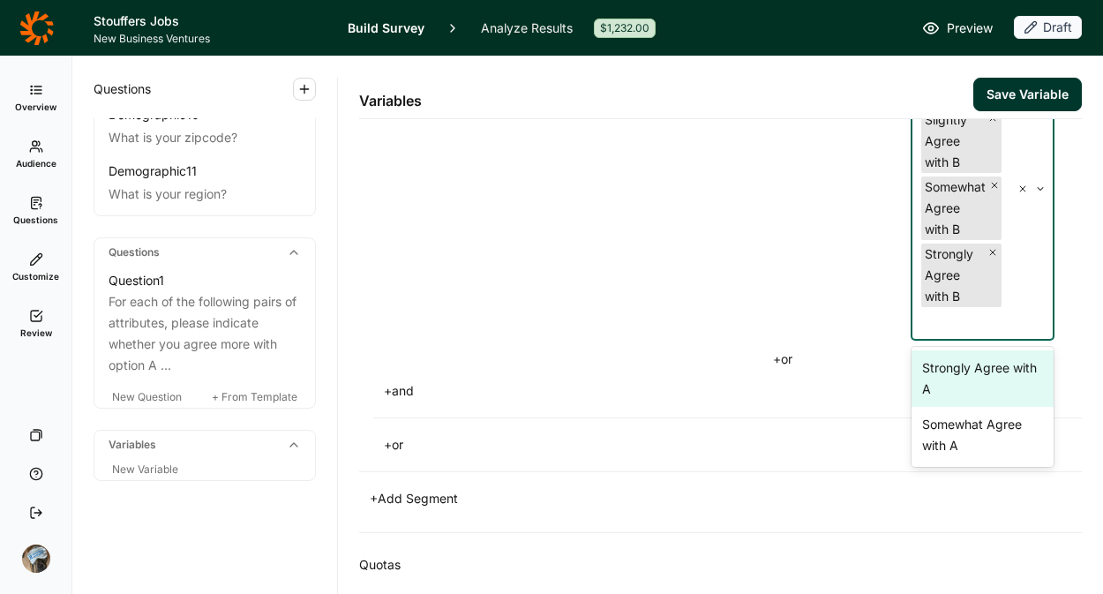
scroll to position [1825, 0]
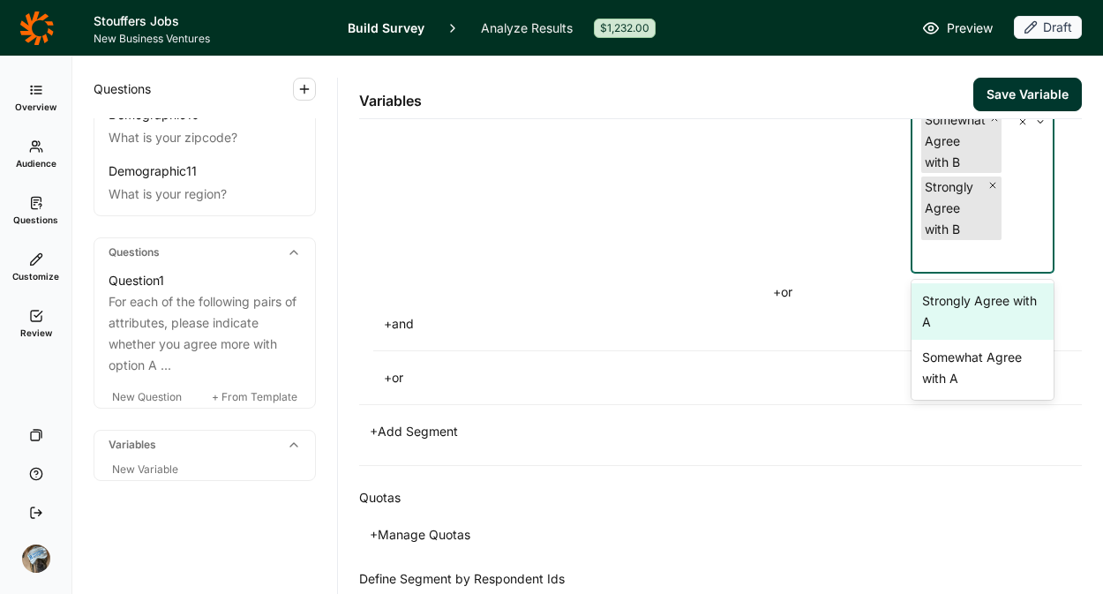
click at [625, 273] on div "1) For each of the following pairs of attributes, please indicate whether you a…" at bounding box center [500, 138] width 254 height 334
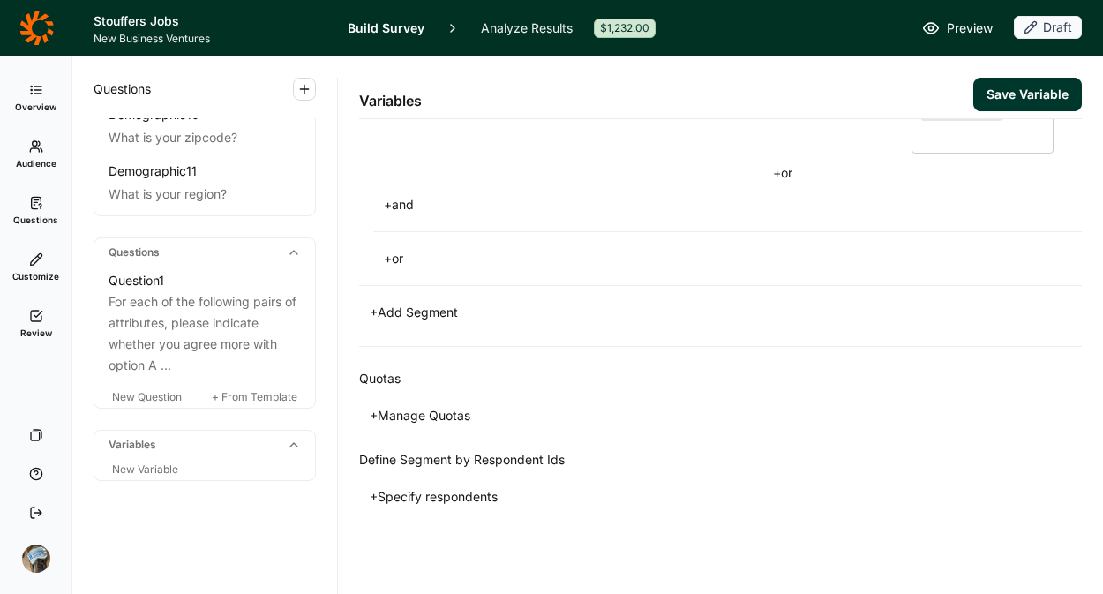
click at [396, 208] on button "+ and" at bounding box center [398, 204] width 51 height 25
click at [495, 171] on div at bounding box center [488, 168] width 210 height 25
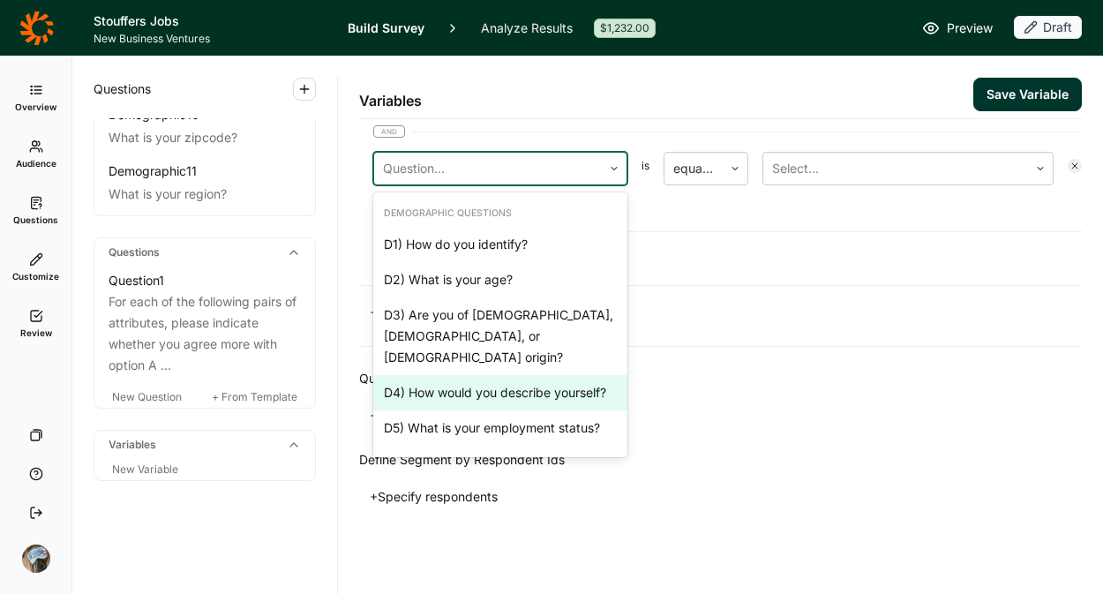
scroll to position [556, 0]
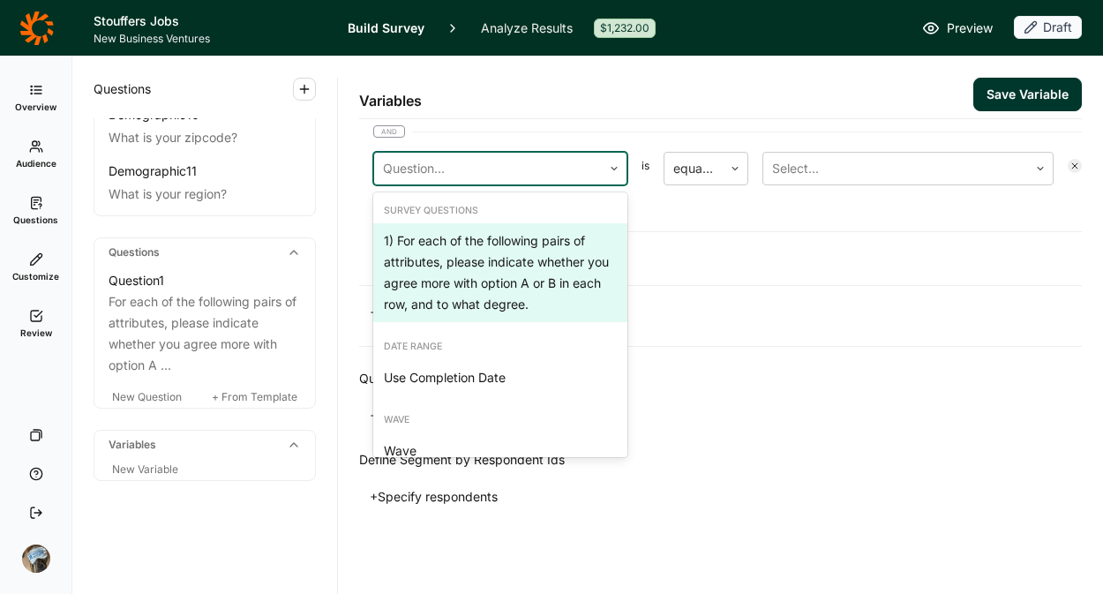
click at [478, 259] on div "1) For each of the following pairs of attributes, please indicate whether you a…" at bounding box center [500, 272] width 254 height 99
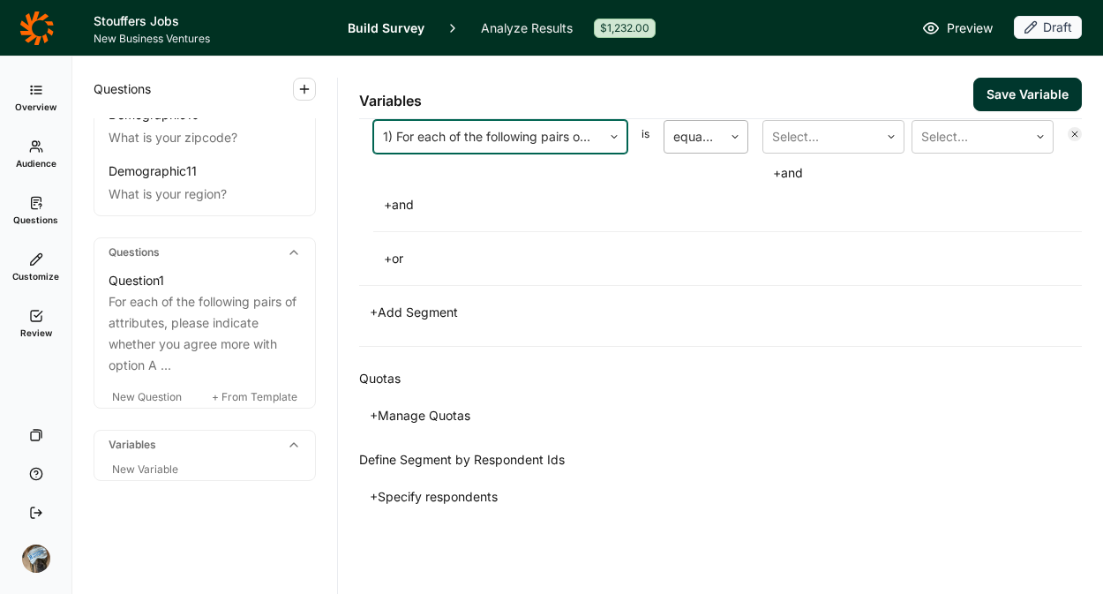
click at [700, 137] on div at bounding box center [693, 136] width 41 height 25
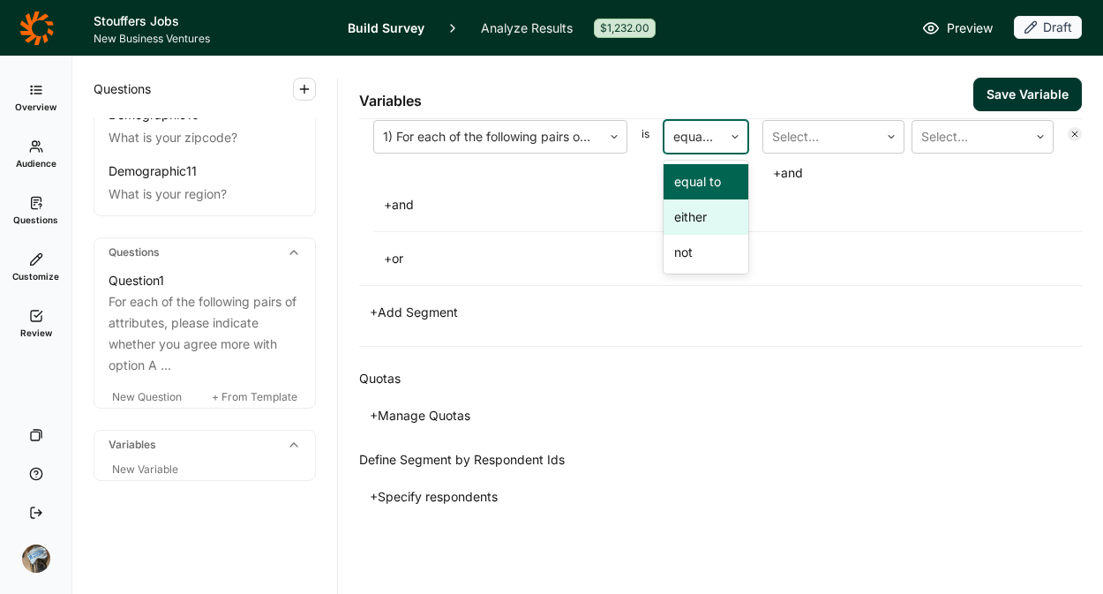
click at [706, 218] on div "either" at bounding box center [706, 216] width 85 height 35
click at [859, 135] on div at bounding box center [821, 136] width 98 height 25
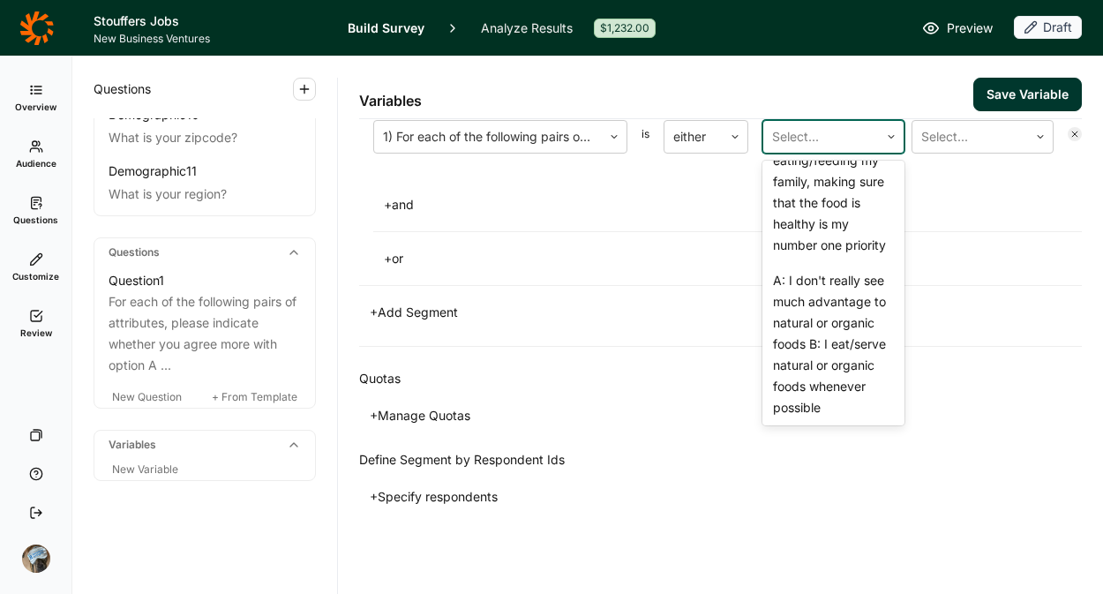
scroll to position [871, 0]
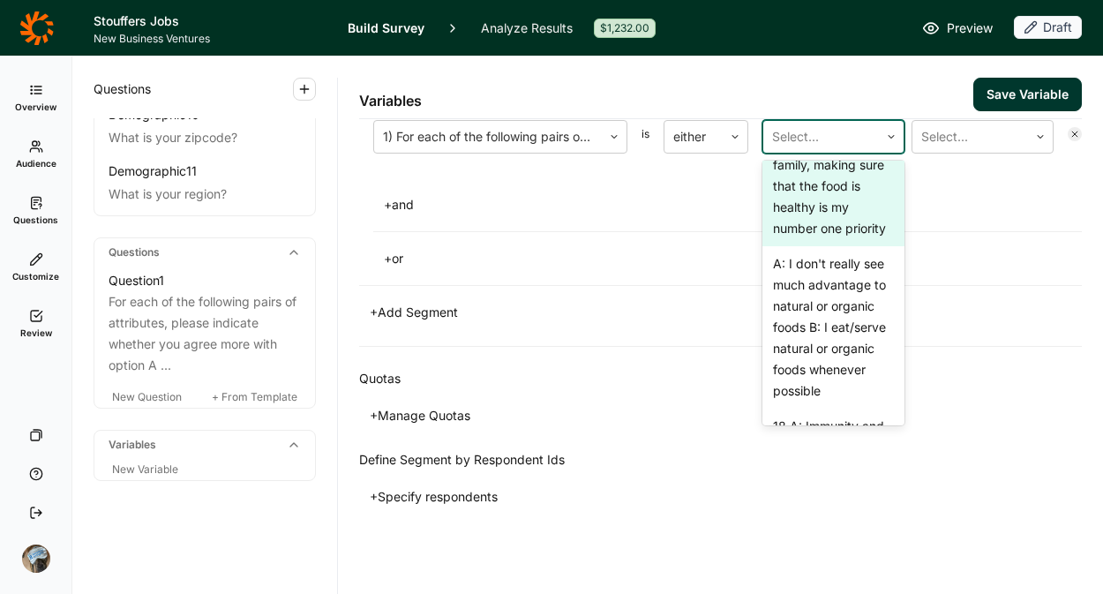
click at [826, 246] on div "A: I'm not willing to sacrifice taste for health benefits B: When eating/feedin…" at bounding box center [834, 143] width 142 height 205
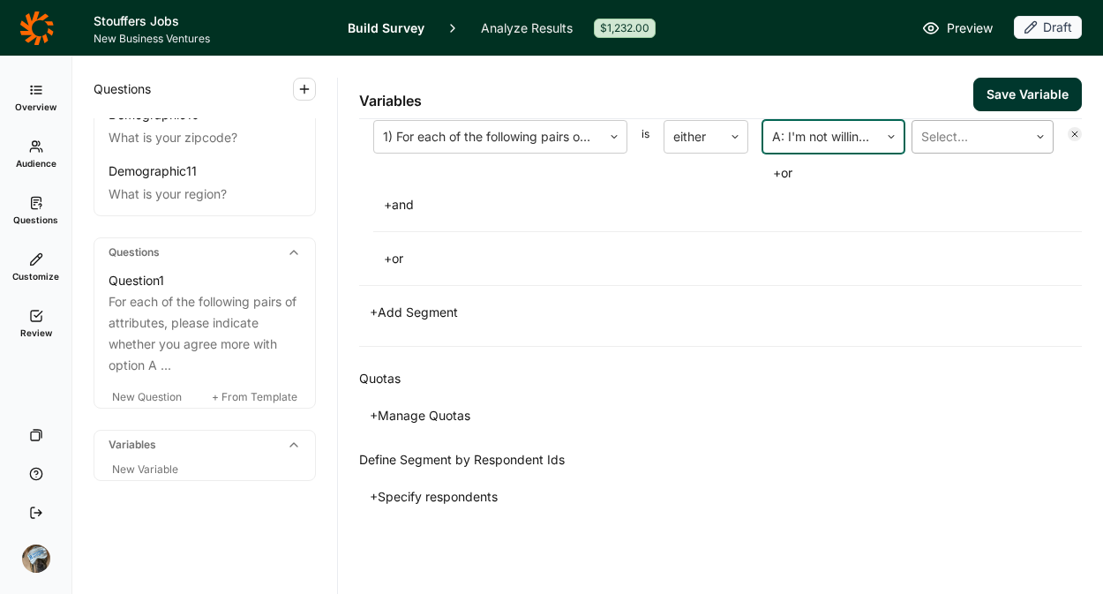
click at [913, 150] on div "Select..." at bounding box center [971, 137] width 116 height 32
click at [847, 207] on div "+ and" at bounding box center [727, 204] width 709 height 25
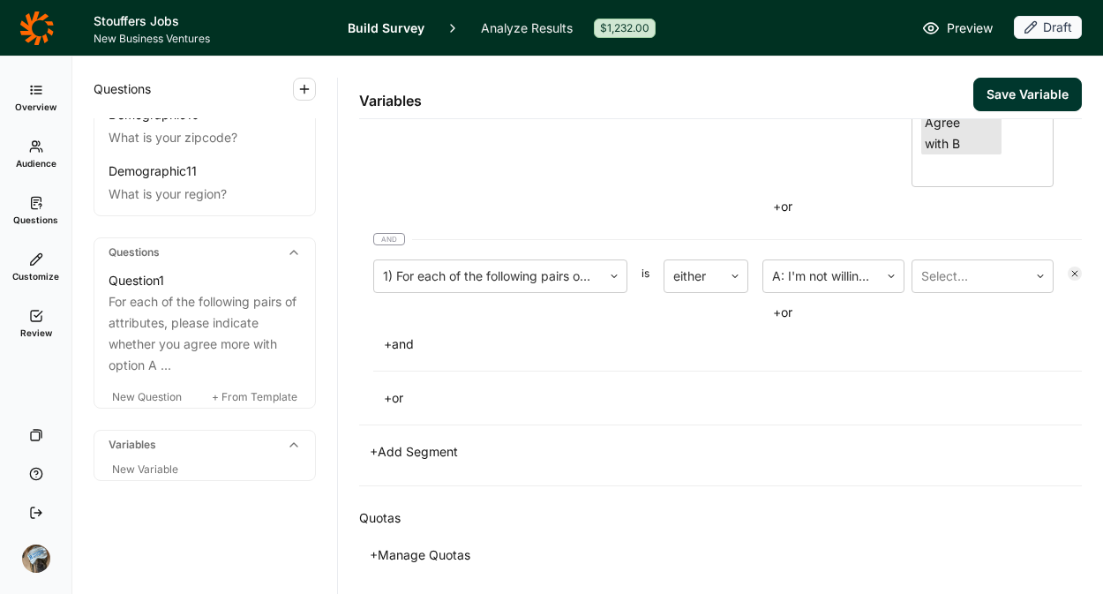
scroll to position [1930, 0]
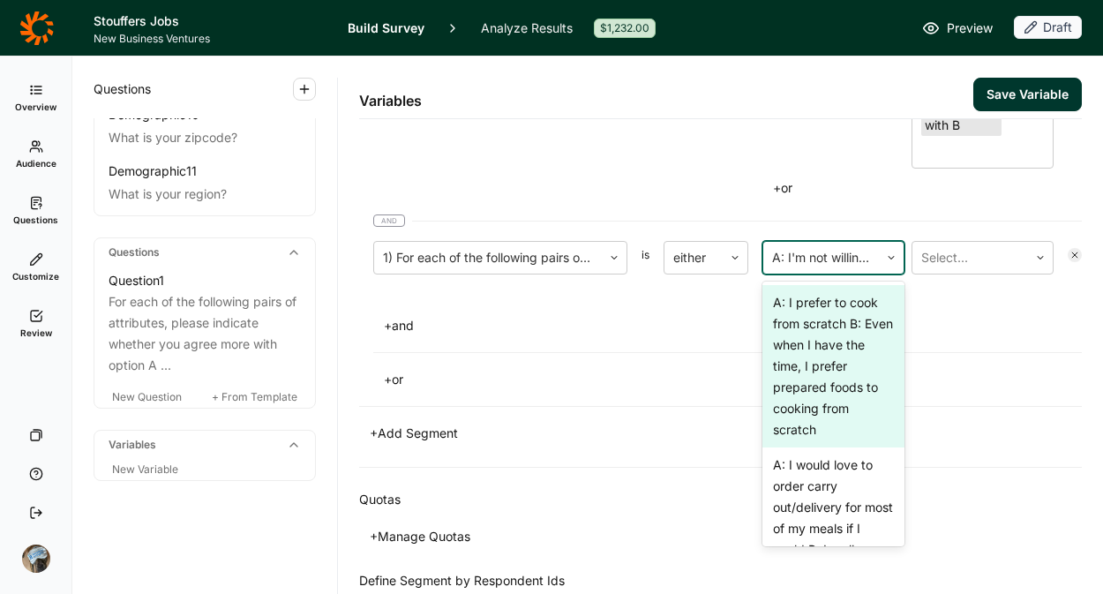
click at [838, 260] on div at bounding box center [821, 257] width 98 height 25
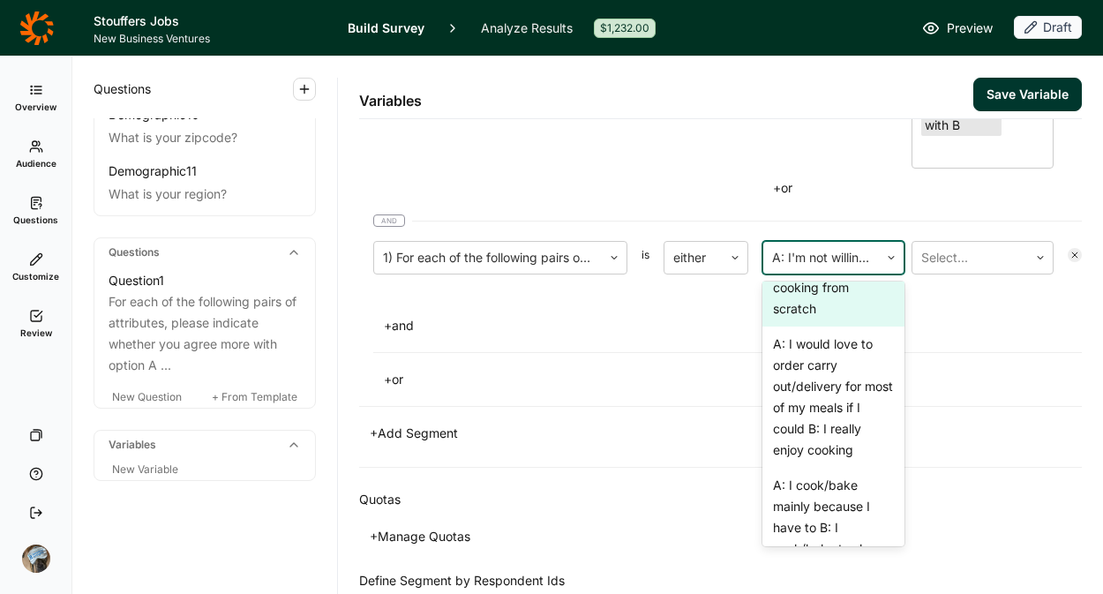
scroll to position [124, 0]
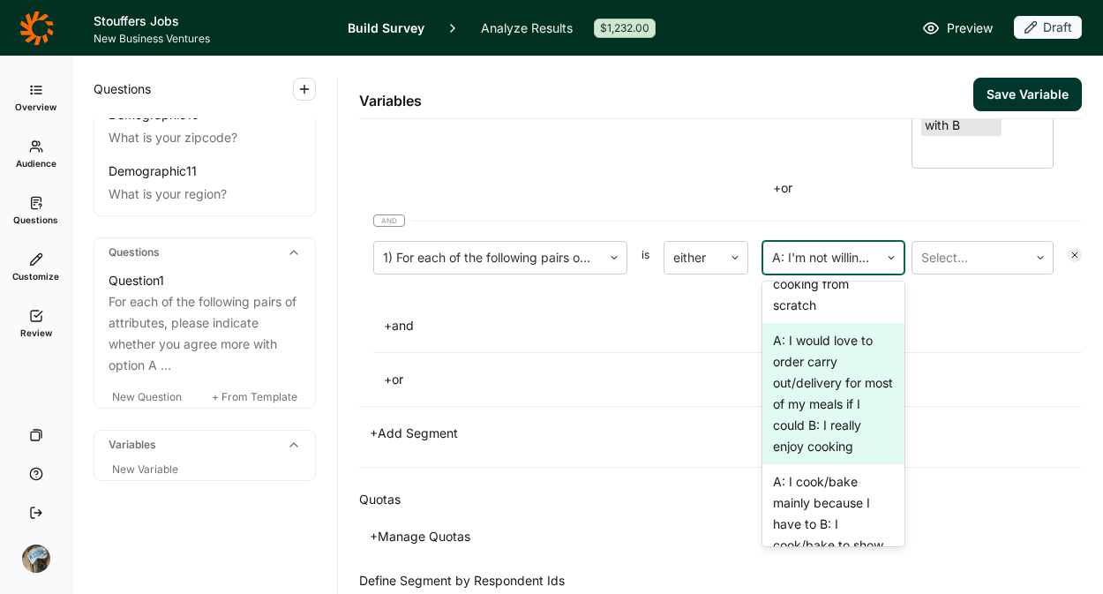
click at [834, 397] on div "A: I would love to order carry out/delivery for most of my meals if I could B: …" at bounding box center [834, 393] width 142 height 141
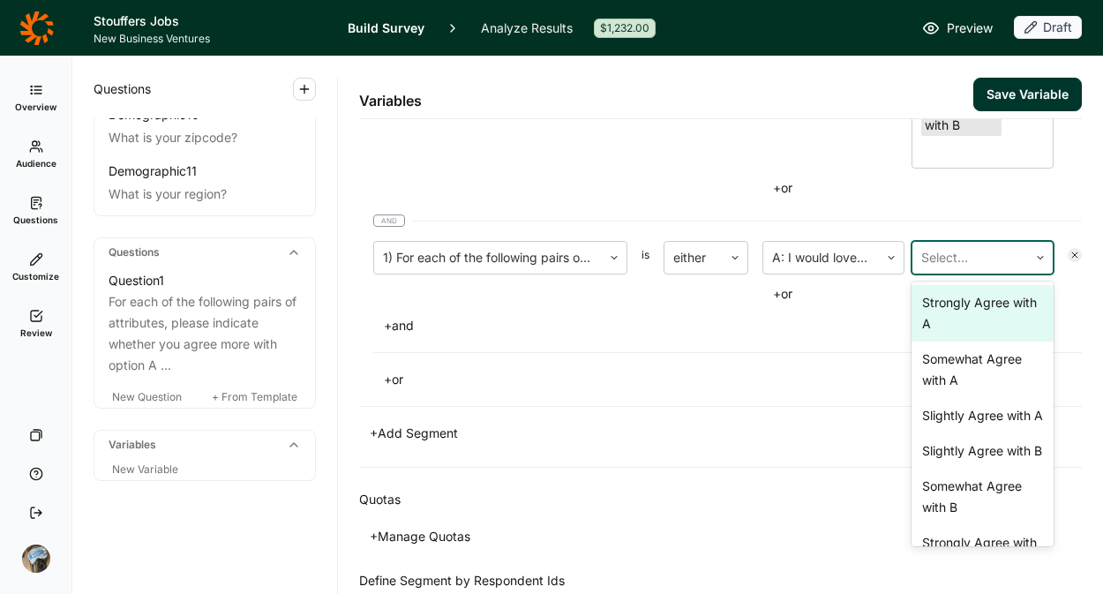
click at [991, 255] on div at bounding box center [971, 257] width 98 height 25
click at [964, 311] on div "Strongly Agree with A" at bounding box center [983, 313] width 142 height 56
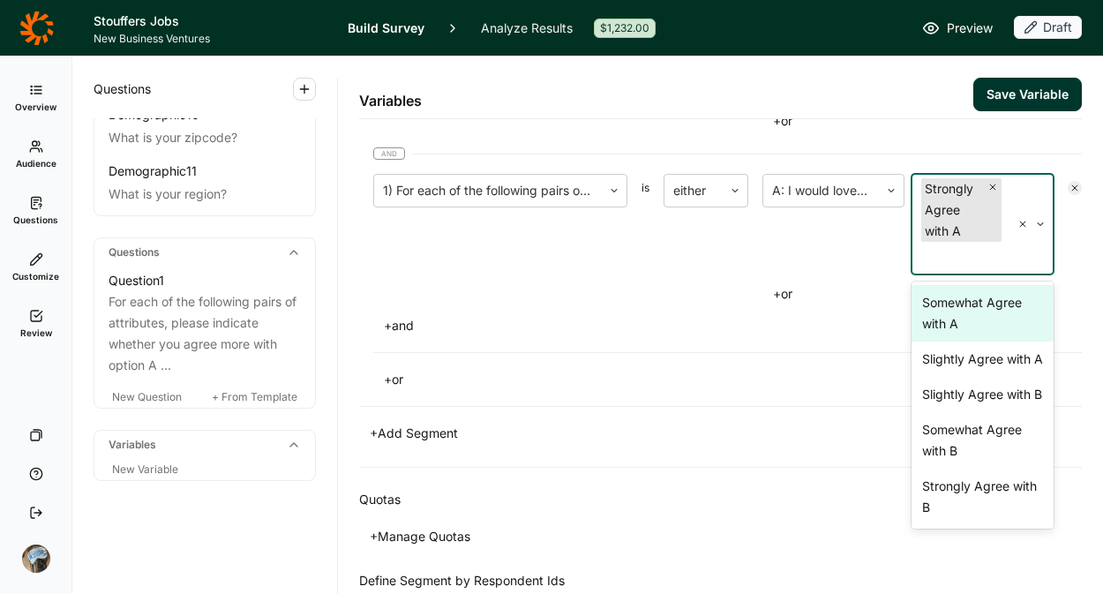
click at [963, 306] on div "Somewhat Agree with A" at bounding box center [983, 313] width 142 height 56
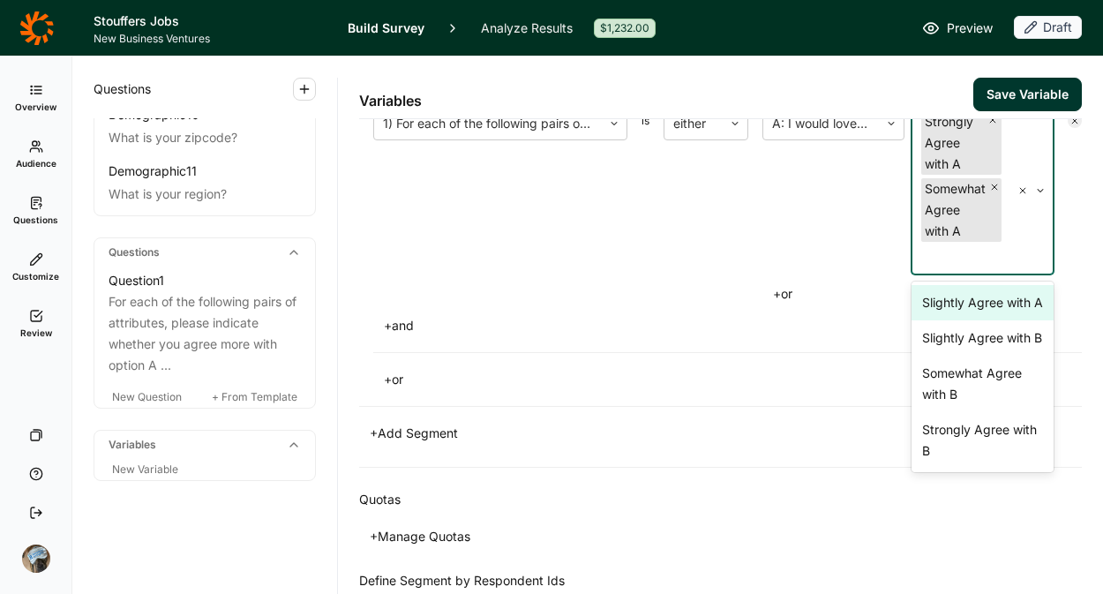
click at [963, 302] on div "Slightly Agree with A" at bounding box center [983, 302] width 142 height 35
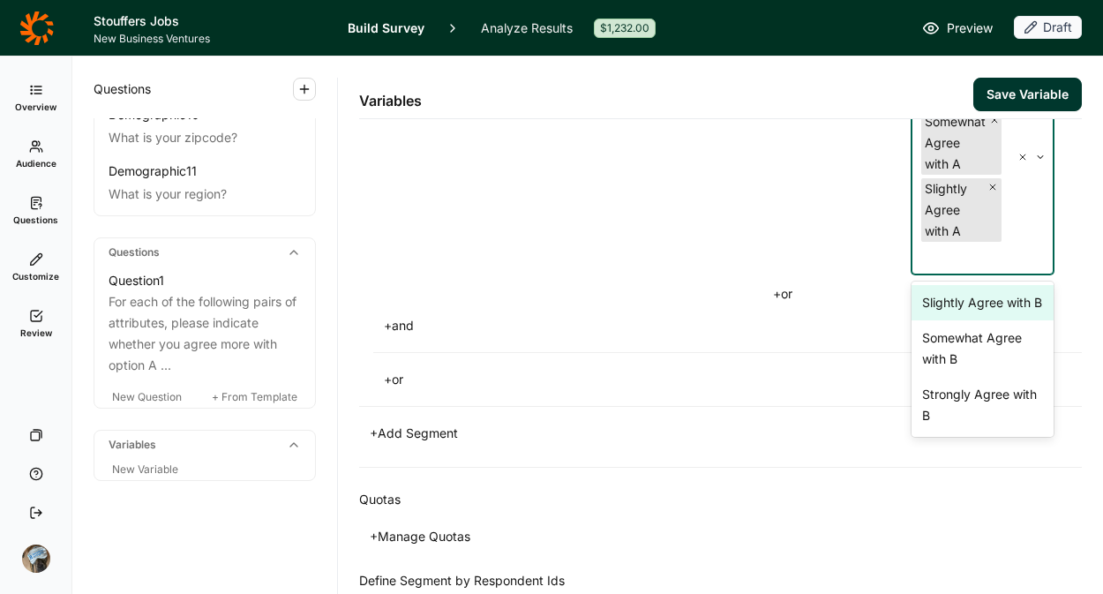
click at [963, 302] on div "Slightly Agree with B" at bounding box center [983, 302] width 142 height 35
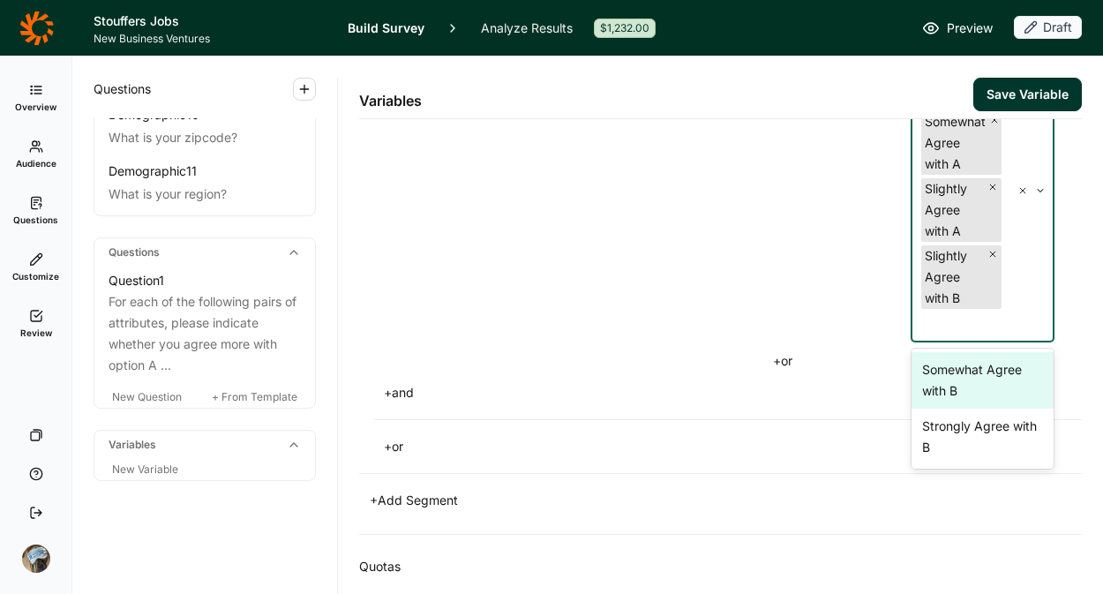
scroll to position [2198, 0]
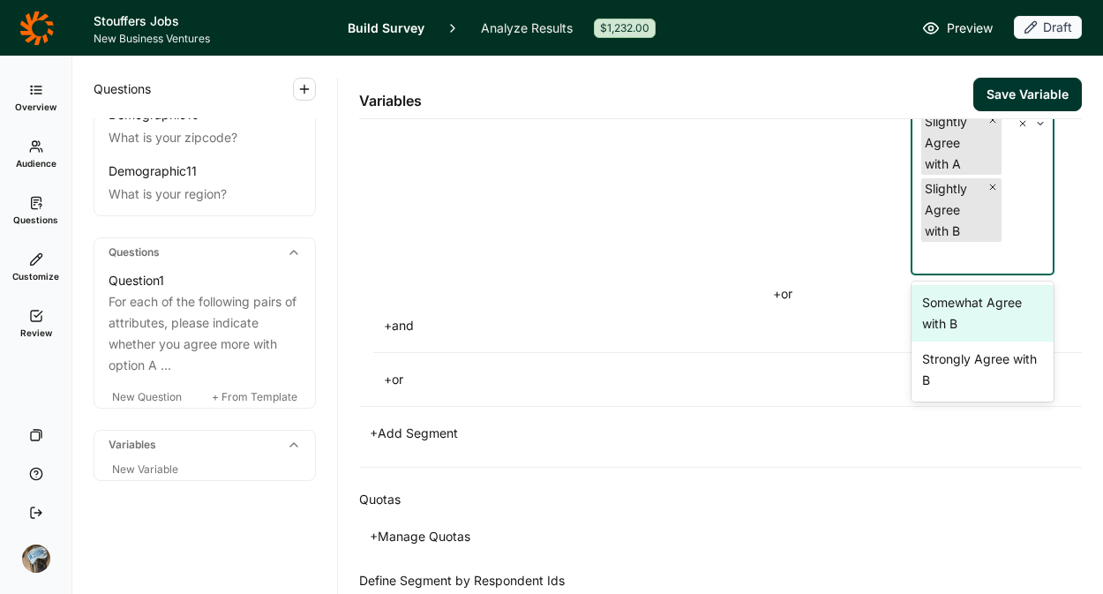
click at [584, 278] on div "1) For each of the following pairs of attributes, please indicate whether you a…" at bounding box center [500, 140] width 254 height 334
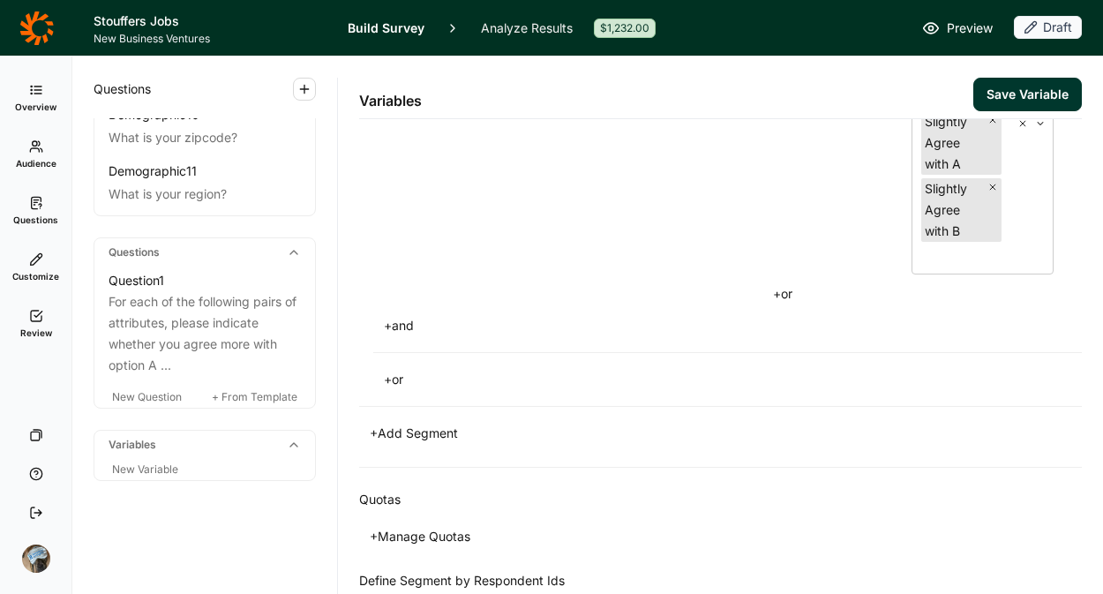
click at [404, 316] on button "+ and" at bounding box center [398, 325] width 51 height 25
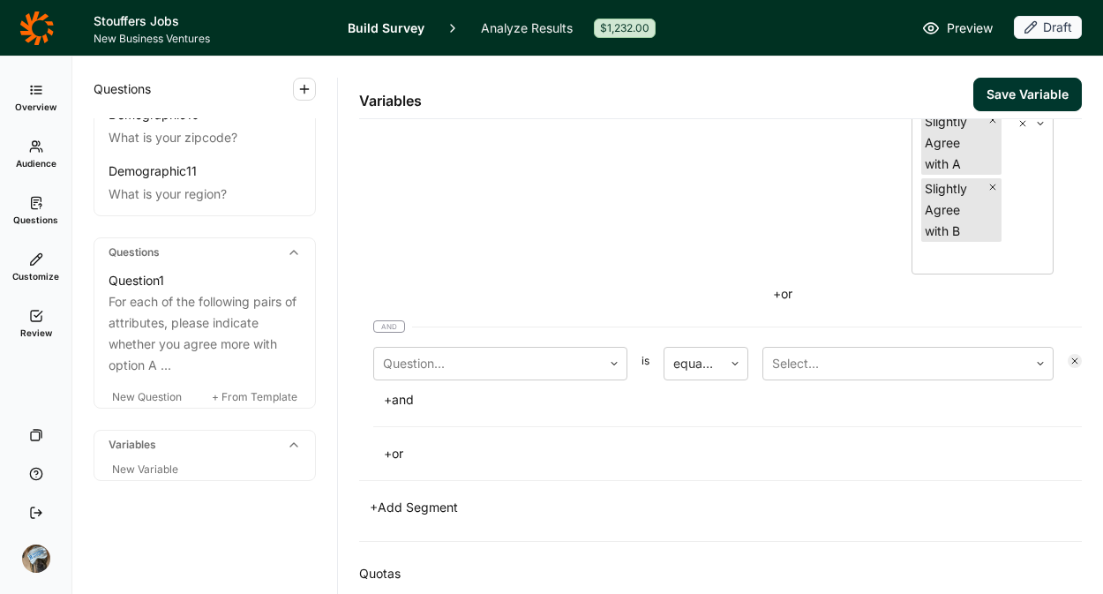
scroll to position [2272, 0]
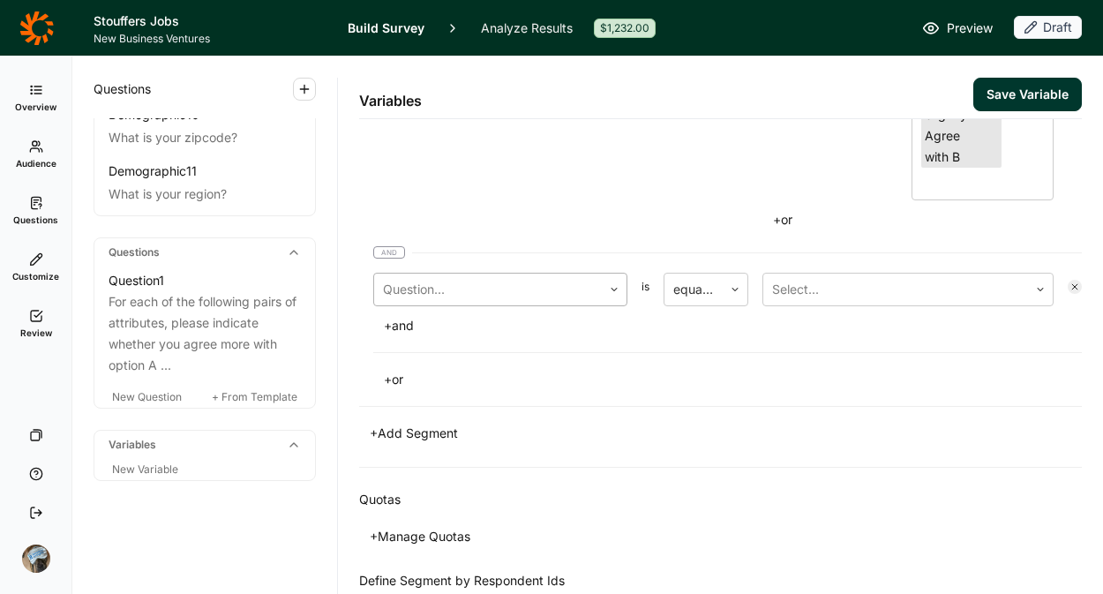
click at [461, 291] on div at bounding box center [488, 289] width 210 height 25
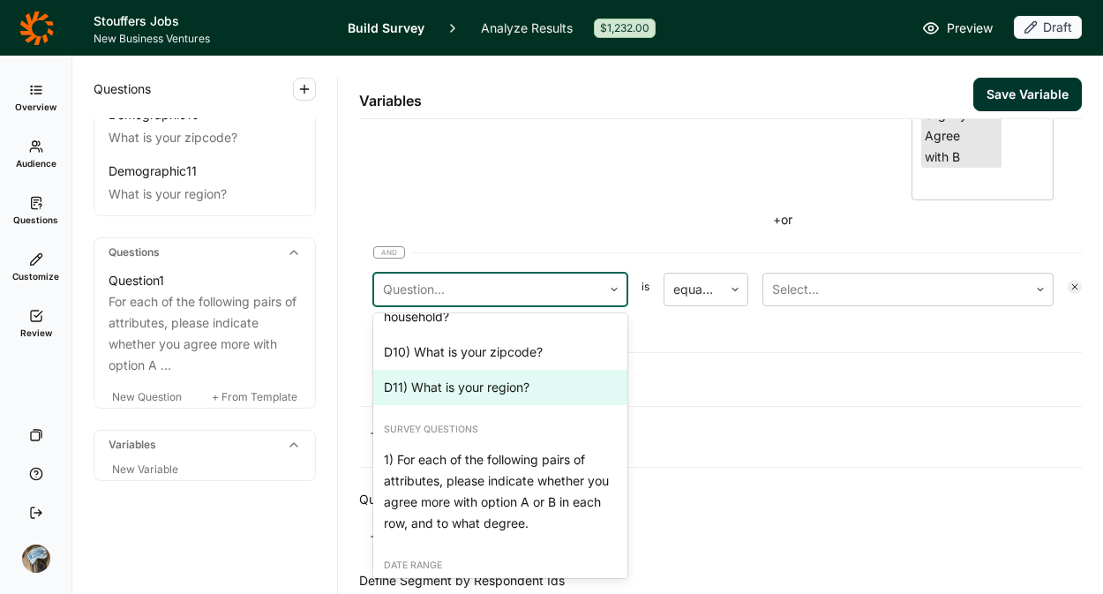
scroll to position [458, 0]
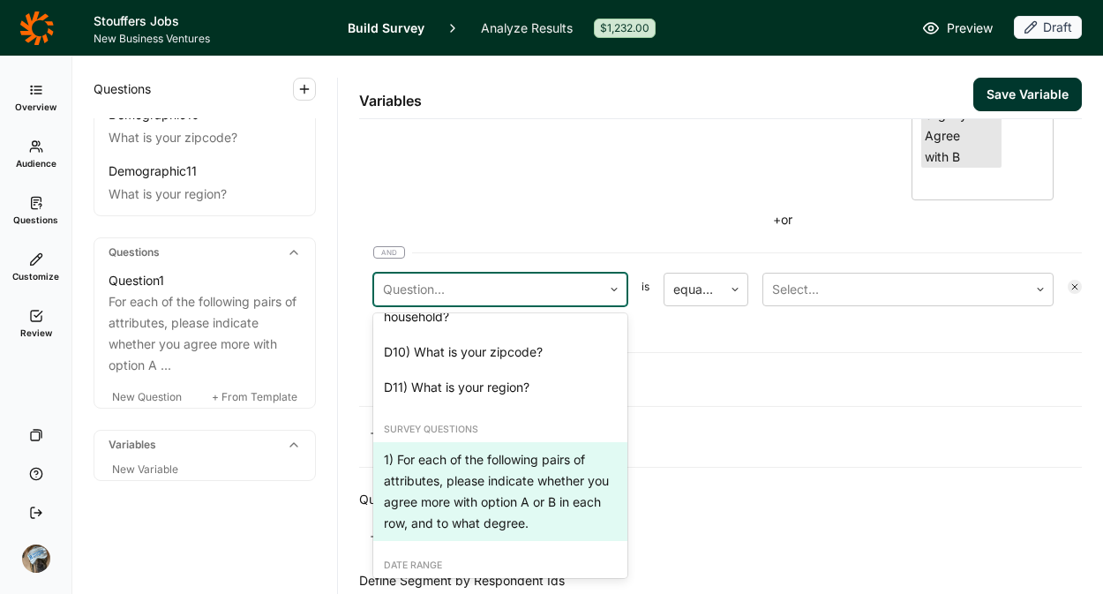
click at [481, 468] on div "1) For each of the following pairs of attributes, please indicate whether you a…" at bounding box center [500, 491] width 254 height 99
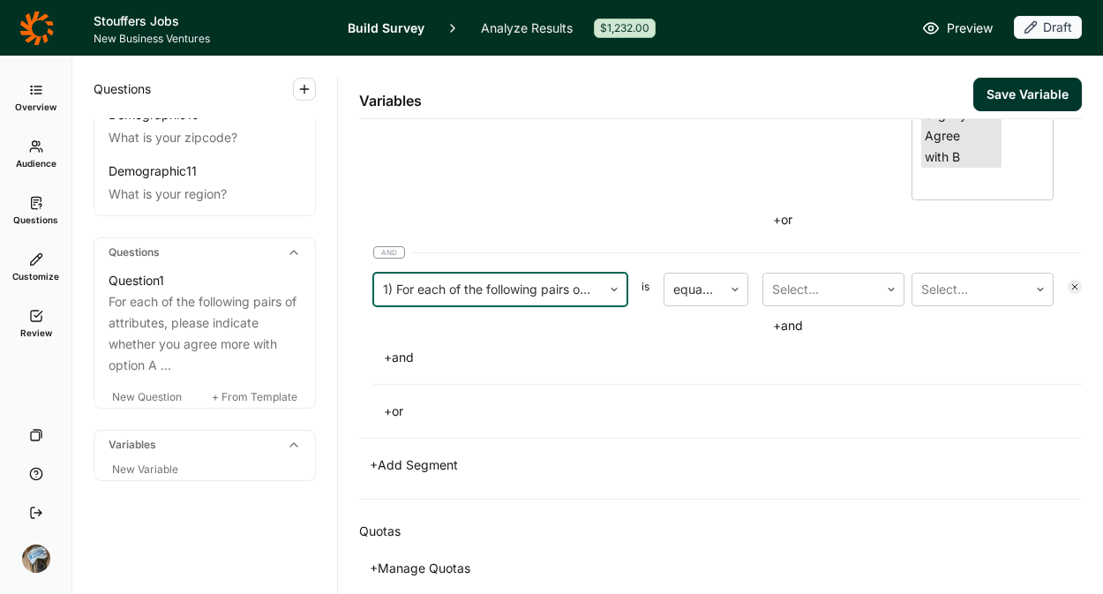
scroll to position [2304, 0]
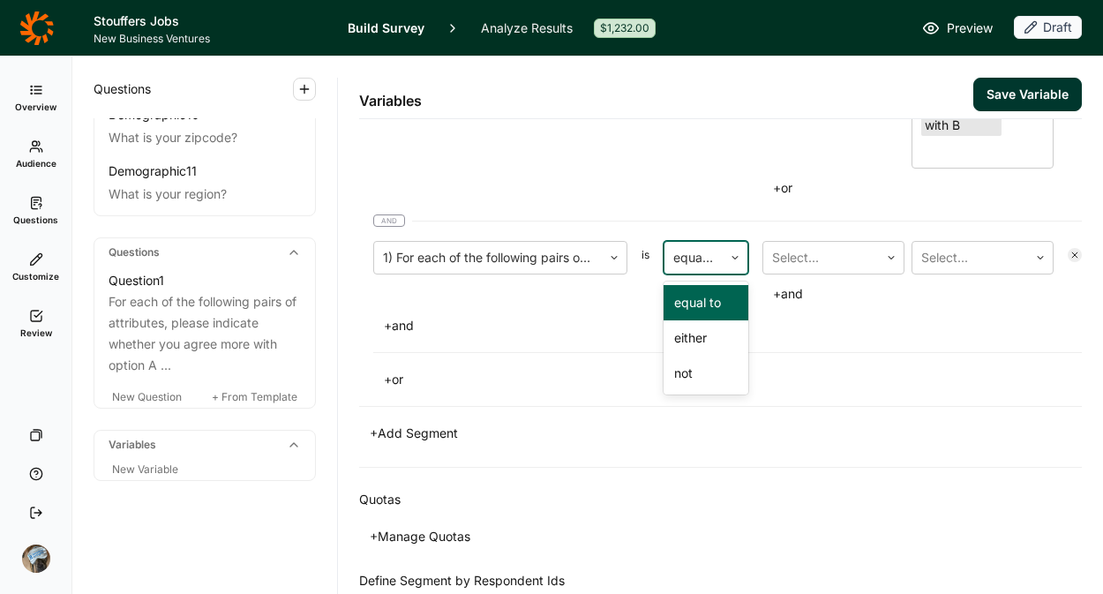
click at [692, 256] on div at bounding box center [693, 257] width 41 height 25
click at [695, 335] on div "either" at bounding box center [706, 337] width 85 height 35
click at [839, 256] on div at bounding box center [821, 257] width 98 height 25
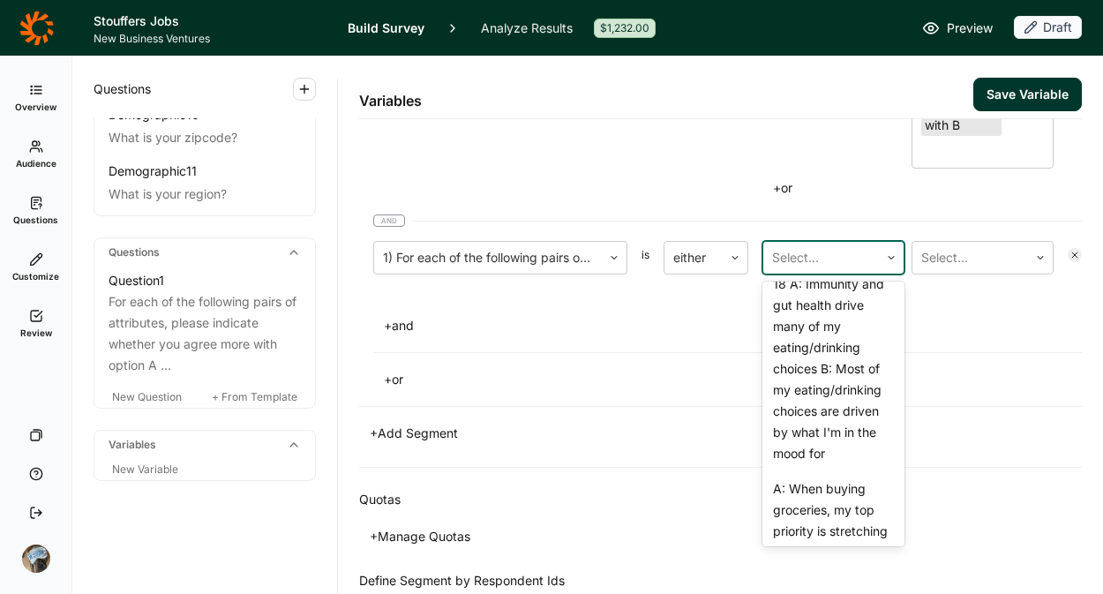
scroll to position [1136, 0]
click at [812, 265] on div "A: I don't really see much advantage to natural or organic foods B: I eat/serve…" at bounding box center [834, 183] width 142 height 162
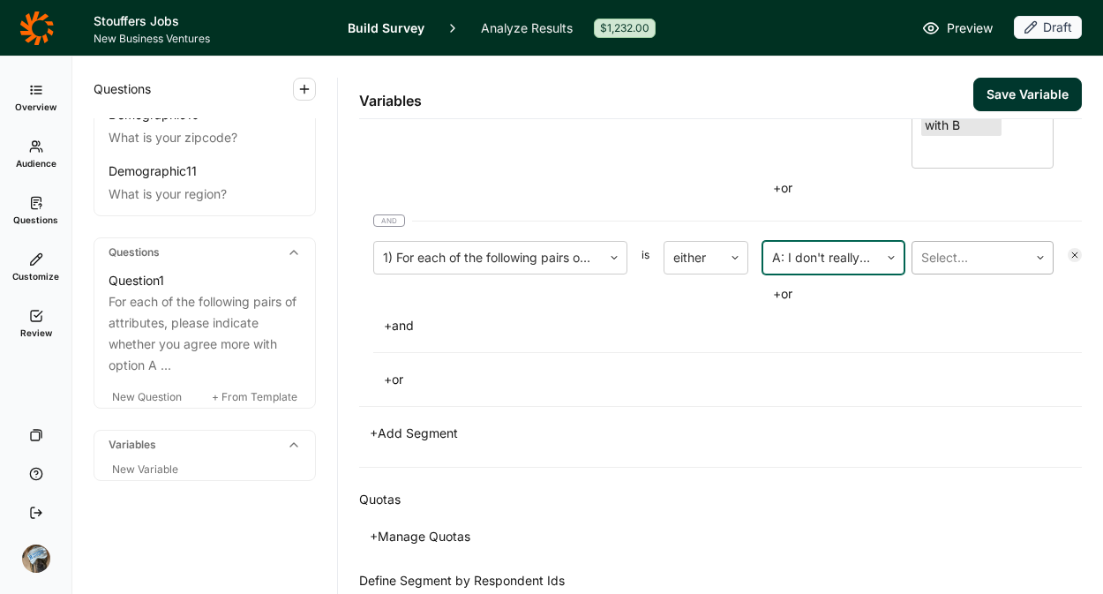
click at [959, 253] on div at bounding box center [971, 257] width 98 height 25
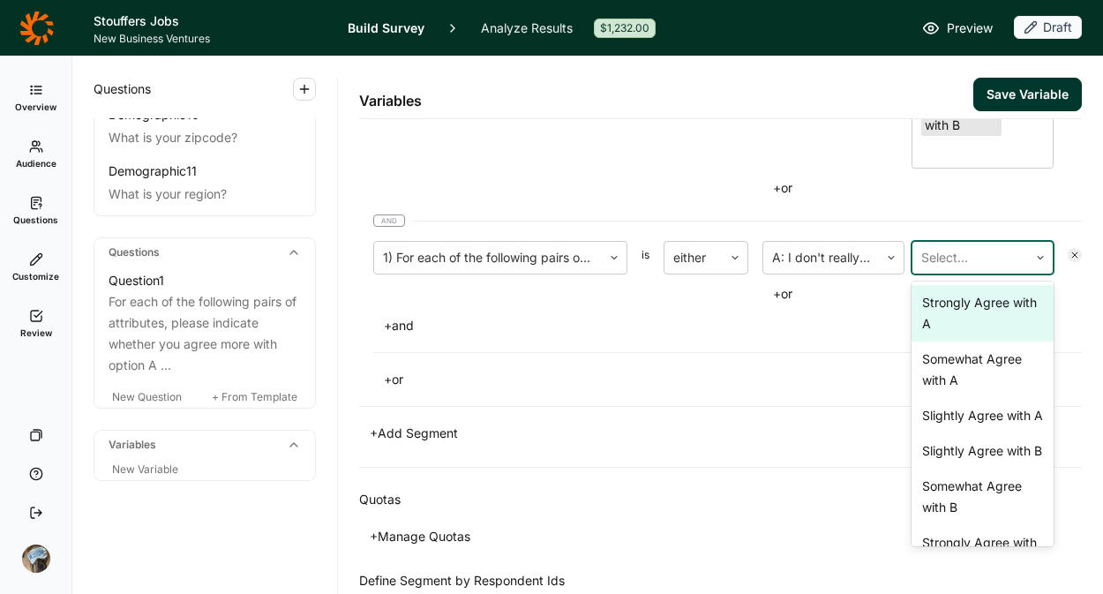
click at [945, 323] on div "Strongly Agree with A" at bounding box center [983, 313] width 142 height 56
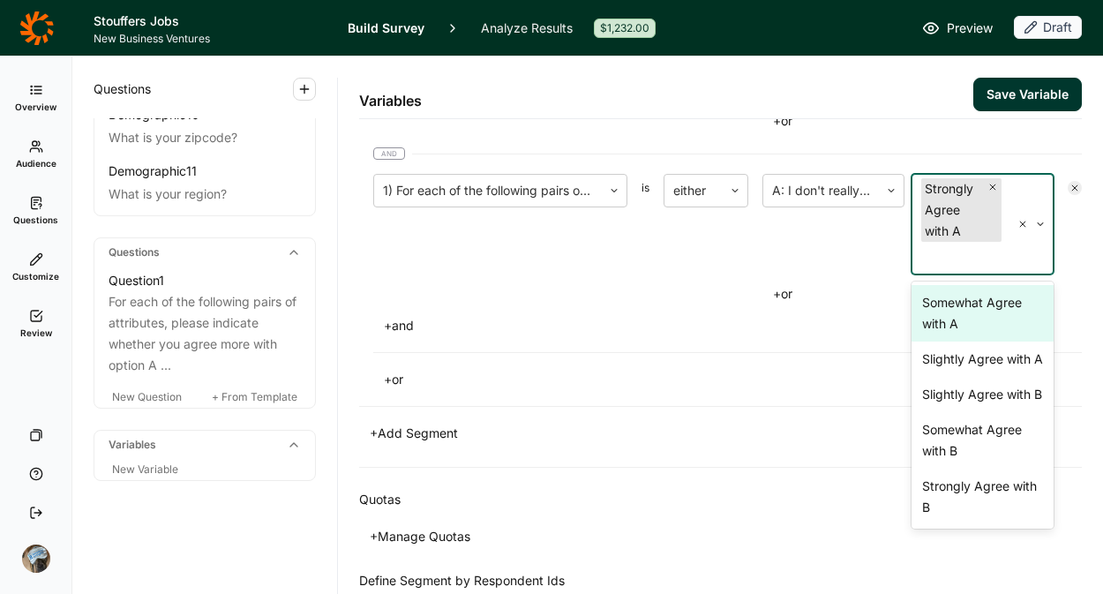
click at [945, 323] on div "Somewhat Agree with A" at bounding box center [983, 313] width 142 height 56
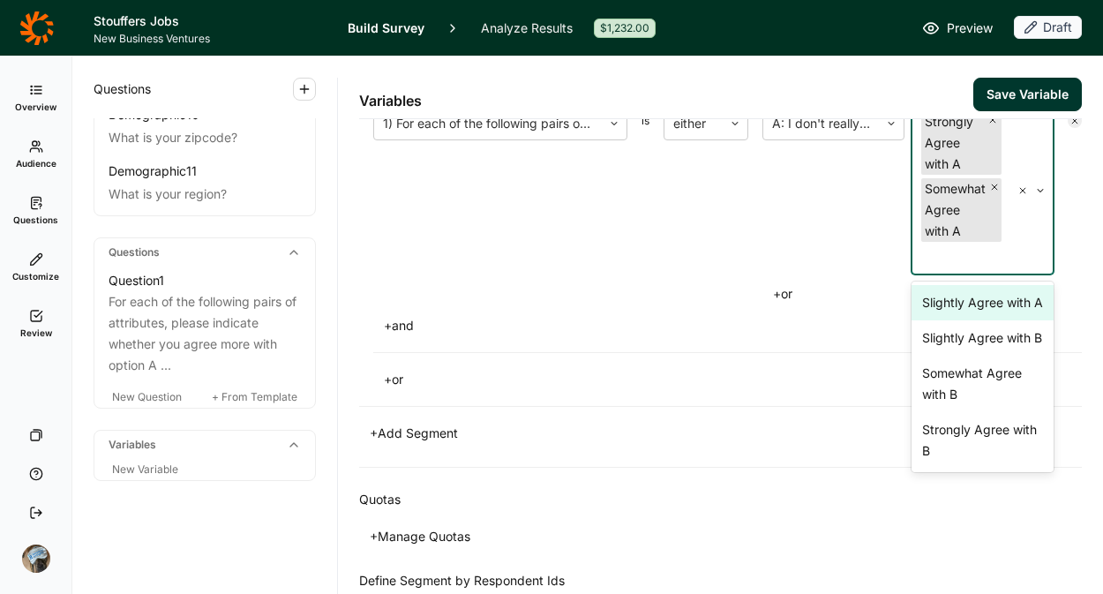
click at [945, 320] on div "Slightly Agree with A" at bounding box center [983, 302] width 142 height 35
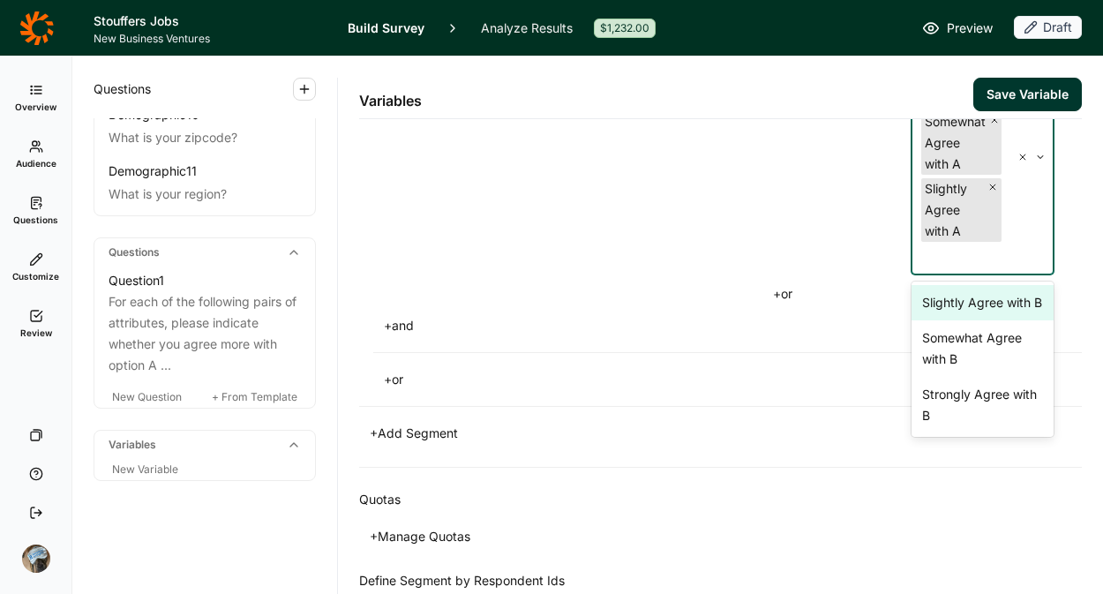
click at [945, 320] on div "Slightly Agree with B" at bounding box center [983, 302] width 142 height 35
click at [860, 298] on div "+ or" at bounding box center [908, 294] width 291 height 25
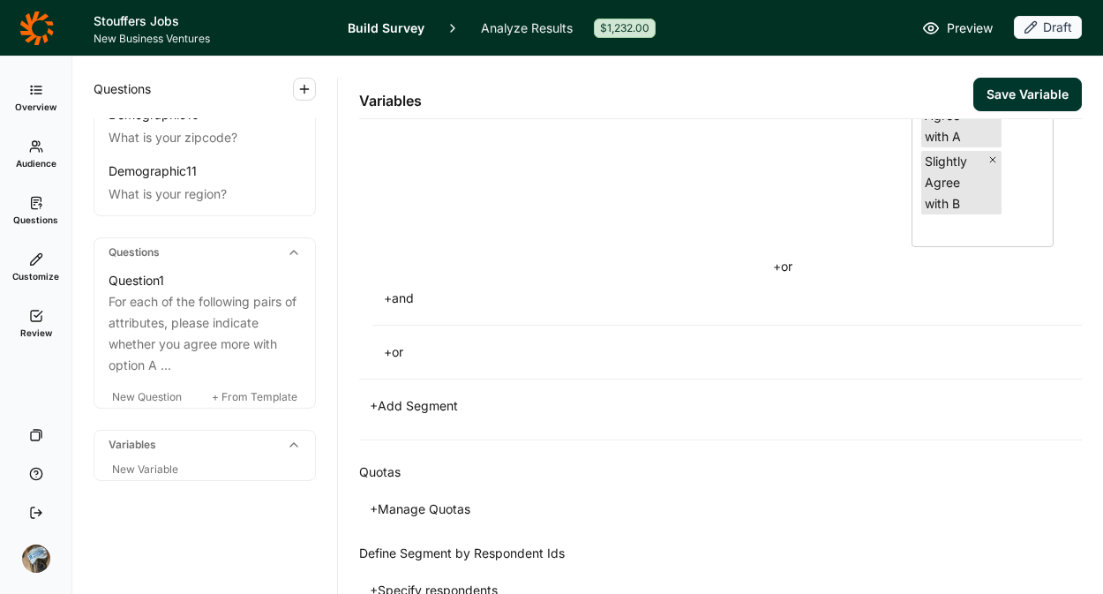
click at [403, 293] on button "+ and" at bounding box center [398, 298] width 51 height 25
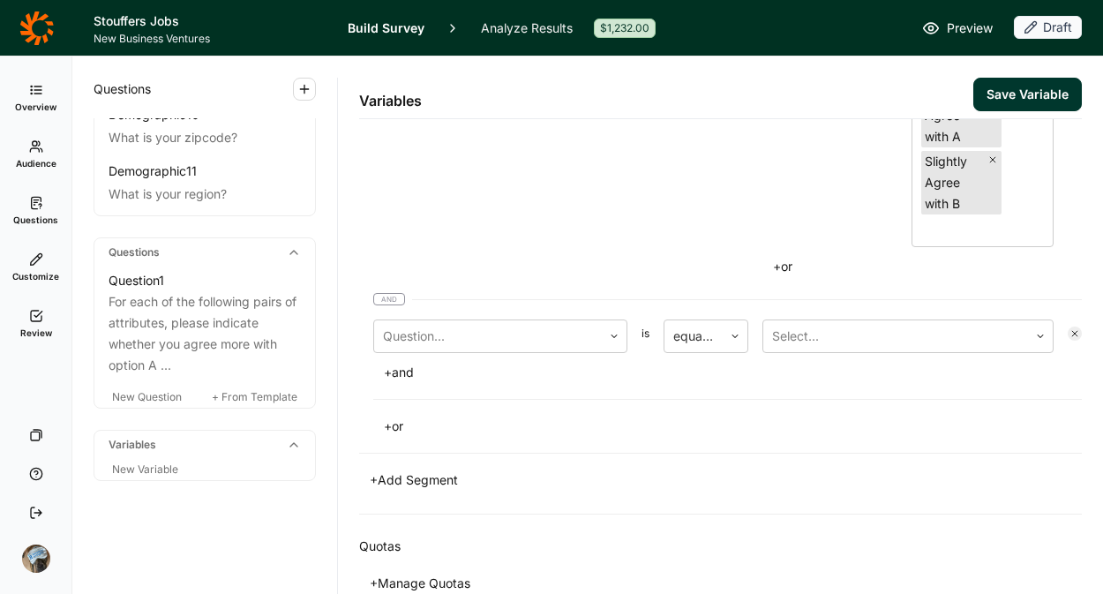
scroll to position [2674, 0]
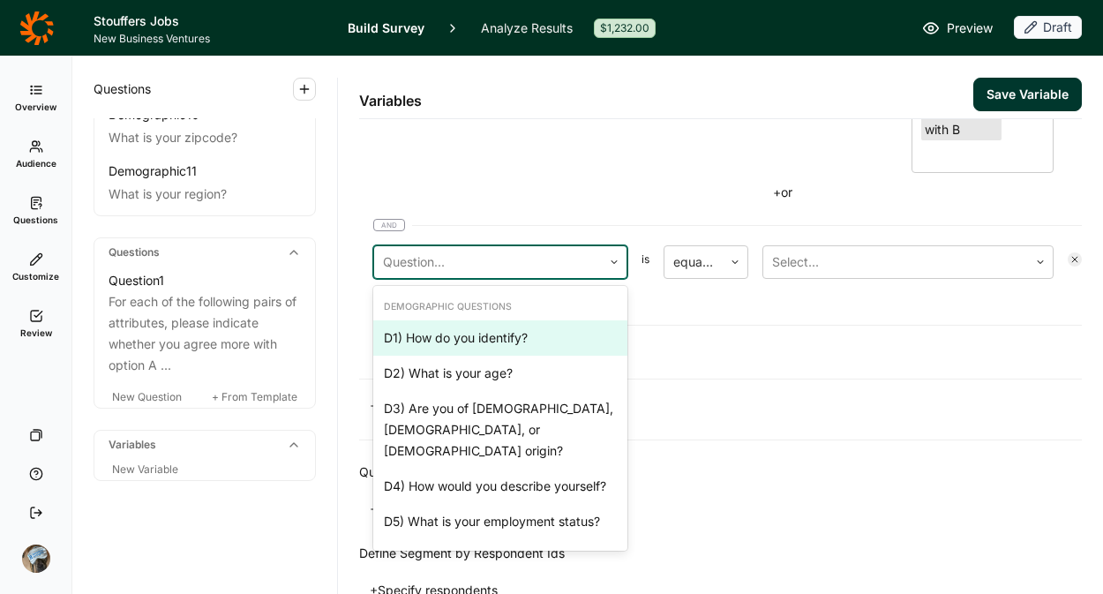
click at [486, 262] on div at bounding box center [488, 262] width 210 height 25
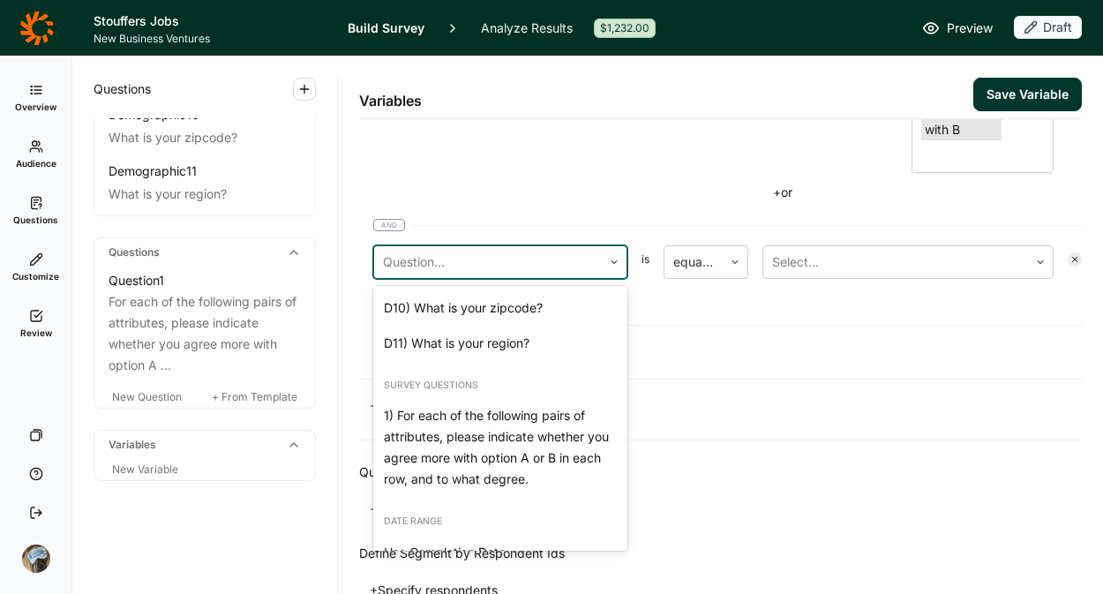
scroll to position [556, 0]
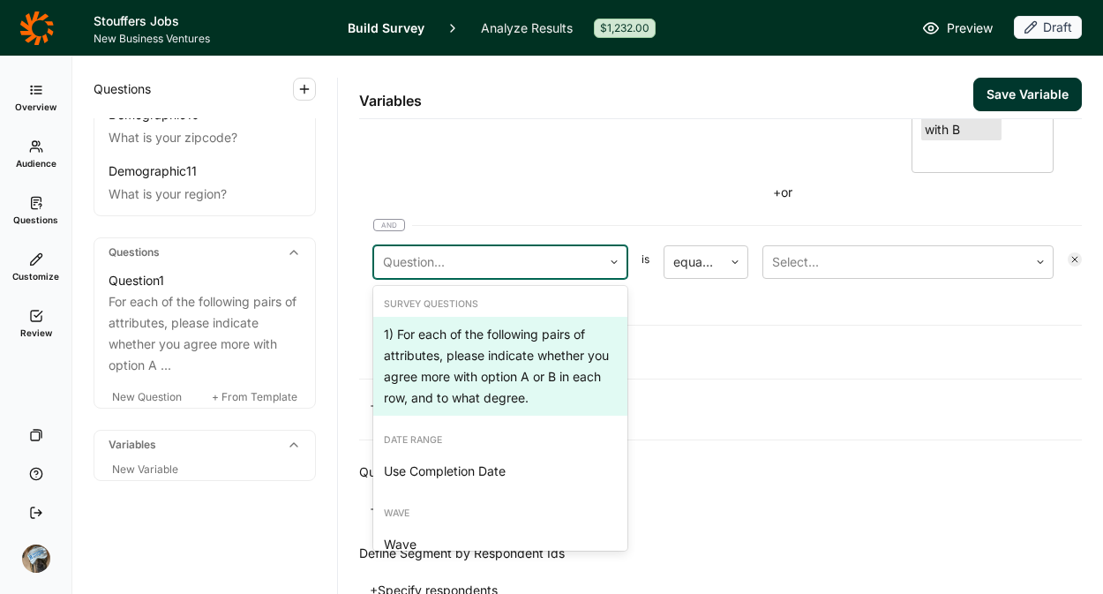
click at [516, 381] on div "1) For each of the following pairs of attributes, please indicate whether you a…" at bounding box center [500, 366] width 254 height 99
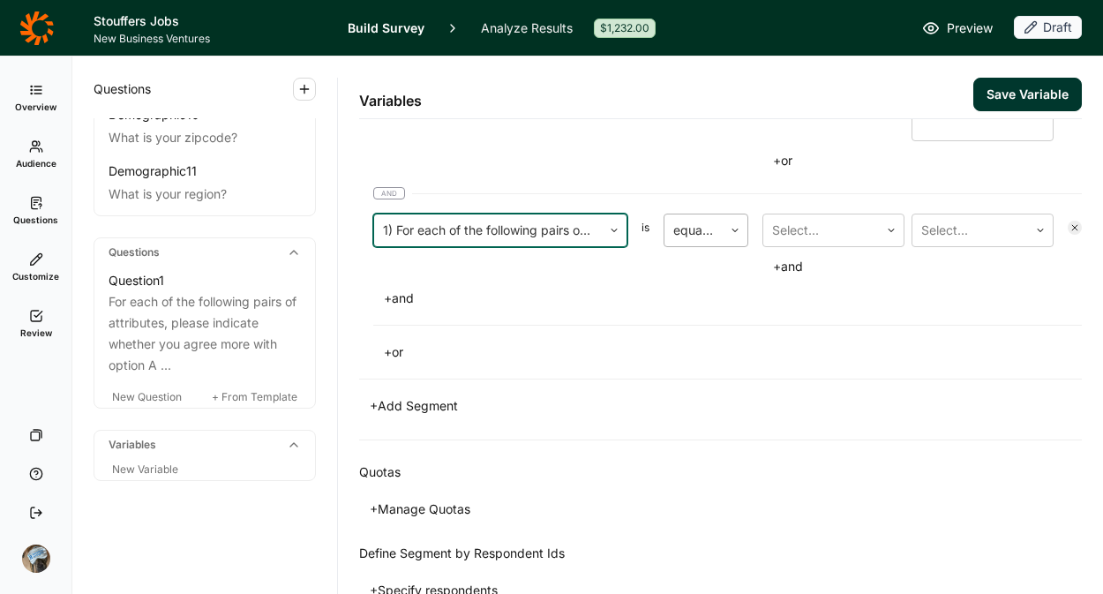
click at [699, 230] on div at bounding box center [693, 230] width 41 height 25
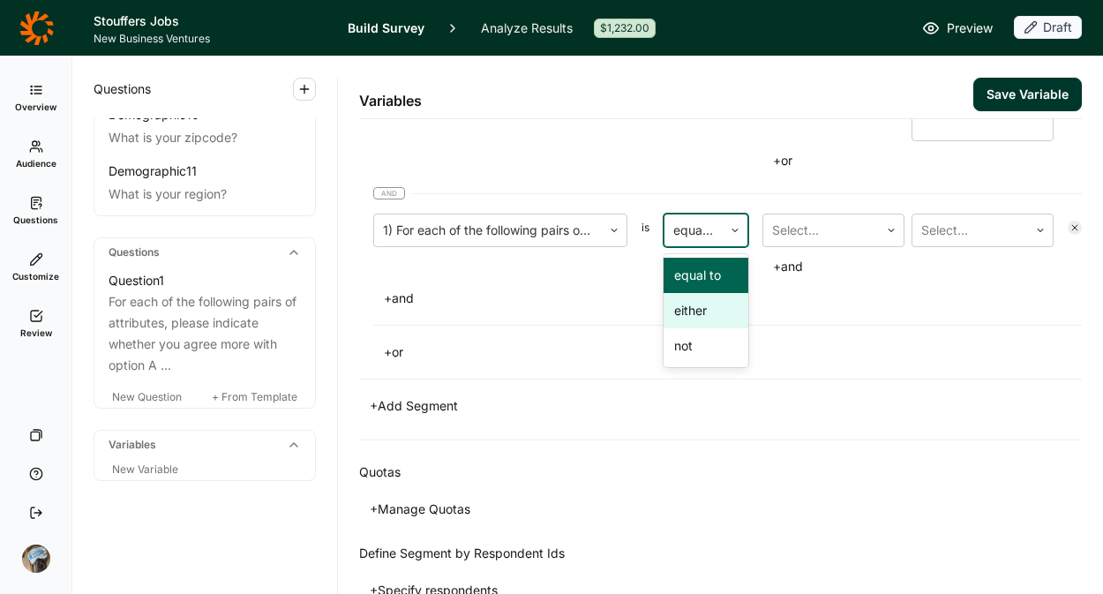
click at [691, 307] on div "either" at bounding box center [706, 310] width 85 height 35
click at [825, 228] on div at bounding box center [821, 230] width 98 height 25
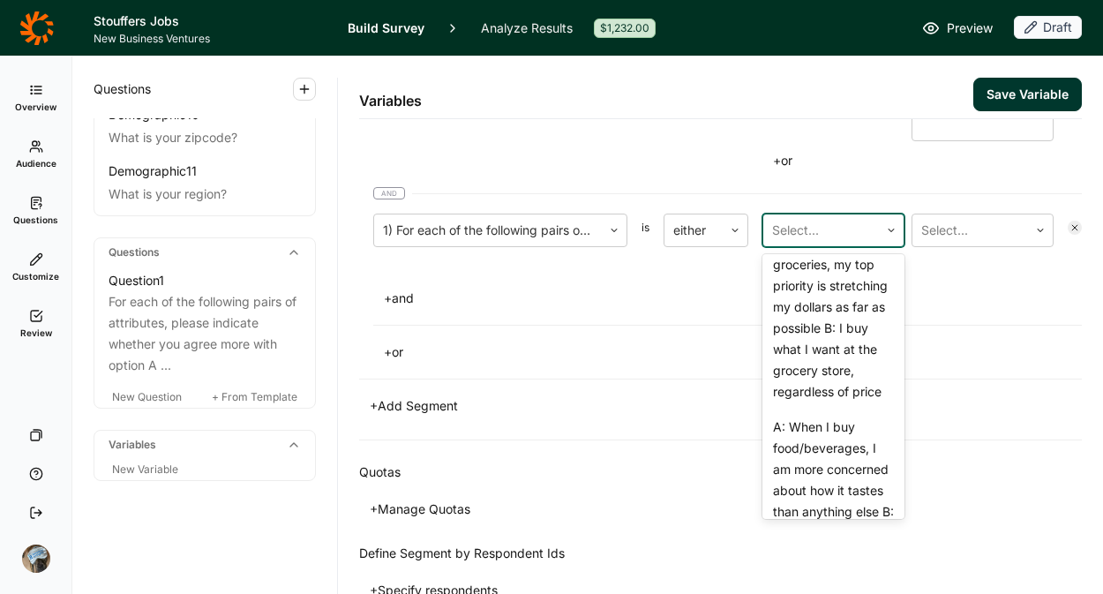
scroll to position [1358, 0]
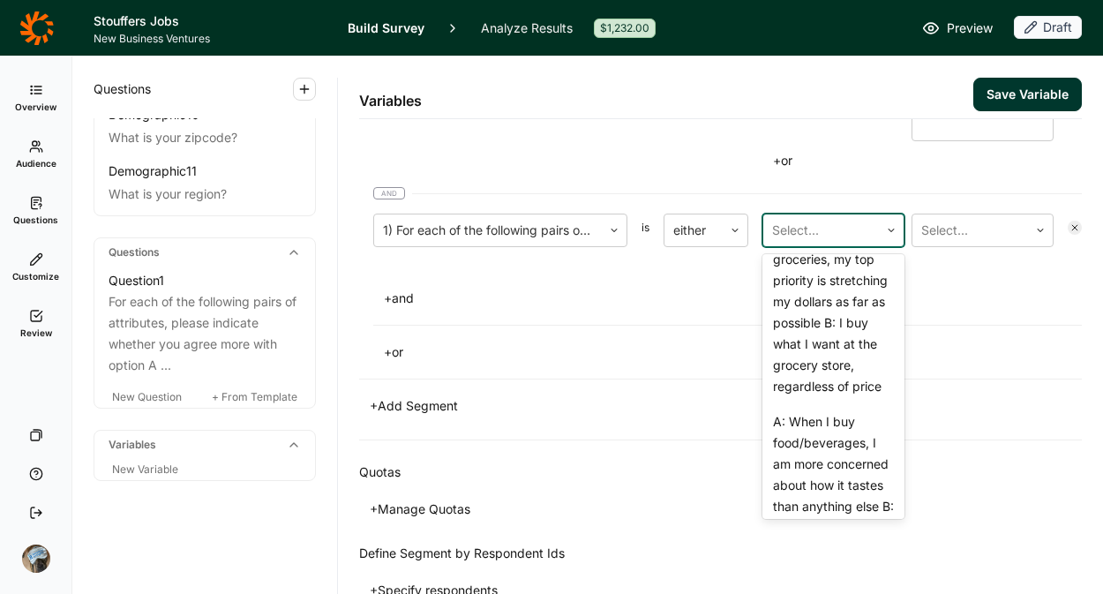
click at [812, 221] on div "18 A: Immunity and gut health drive many of my eating/drinking choices B: Most …" at bounding box center [834, 118] width 142 height 205
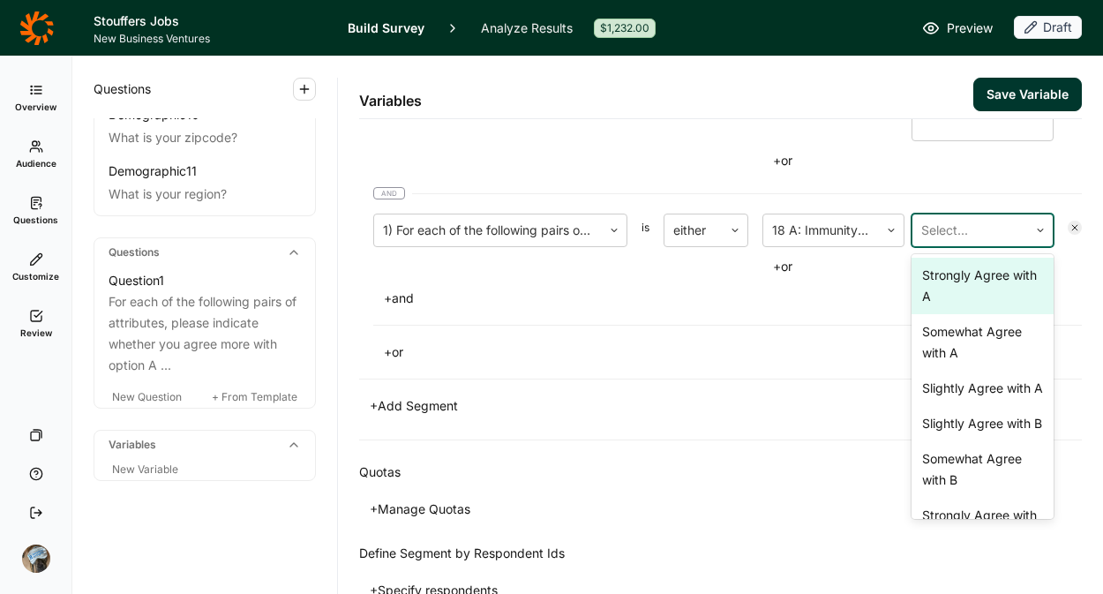
click at [957, 223] on div at bounding box center [971, 230] width 98 height 25
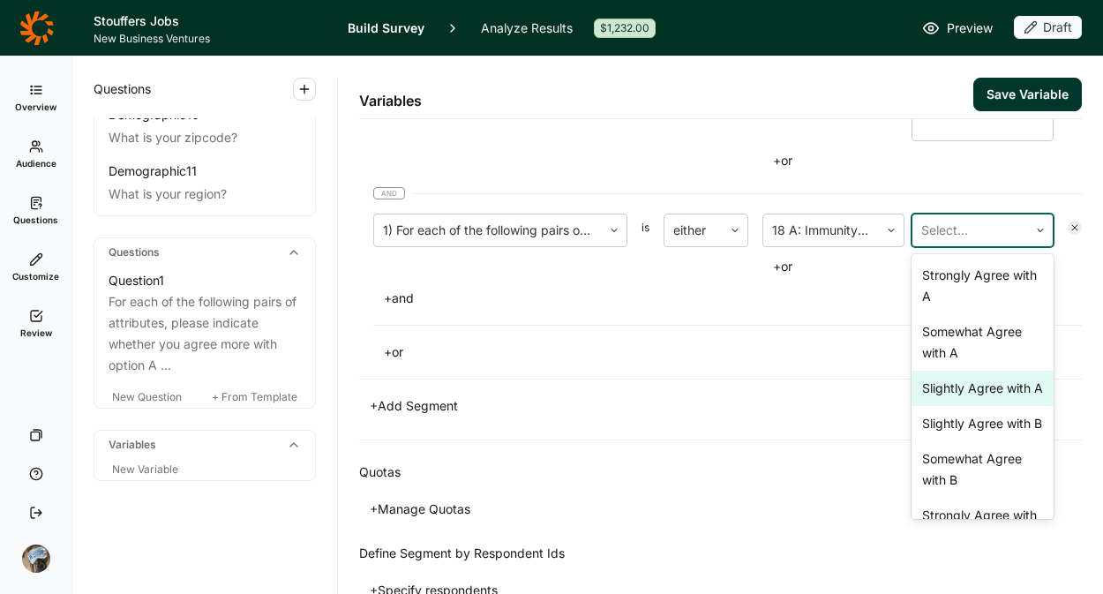
click at [953, 403] on div "Slightly Agree with A" at bounding box center [983, 388] width 142 height 35
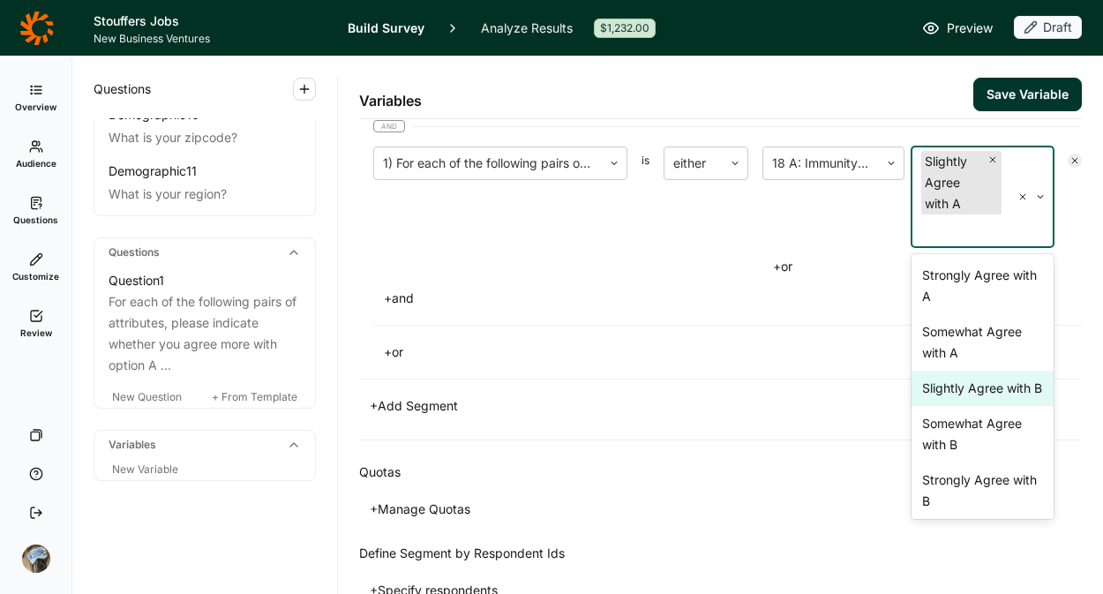
click at [953, 403] on div "Slightly Agree with B" at bounding box center [983, 388] width 142 height 35
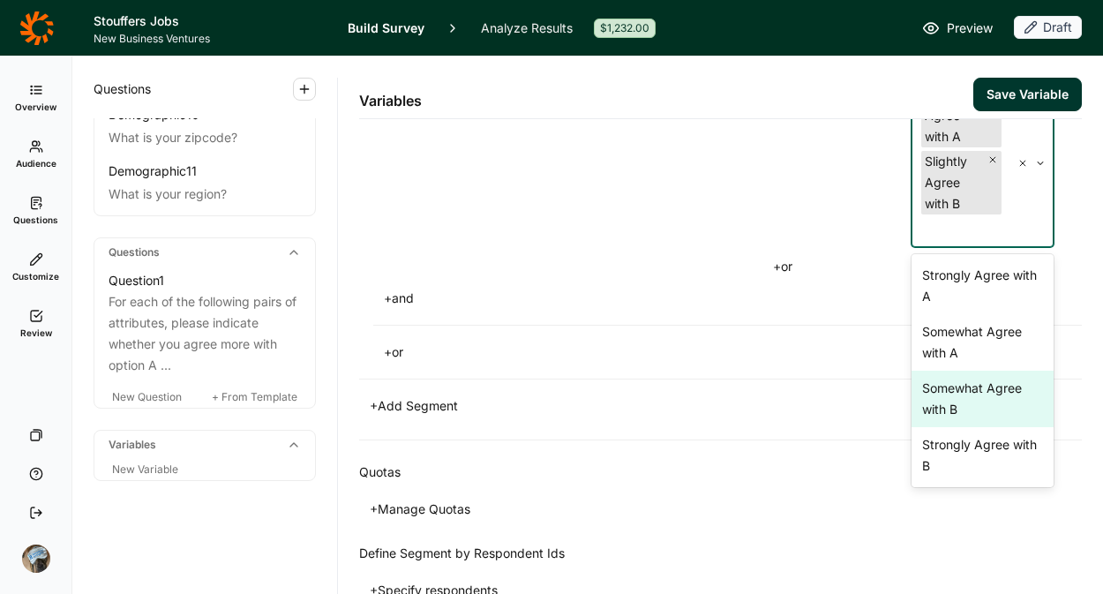
click at [953, 403] on div "Somewhat Agree with B" at bounding box center [983, 399] width 142 height 56
click at [952, 412] on div "Strongly Agree with B" at bounding box center [983, 399] width 142 height 56
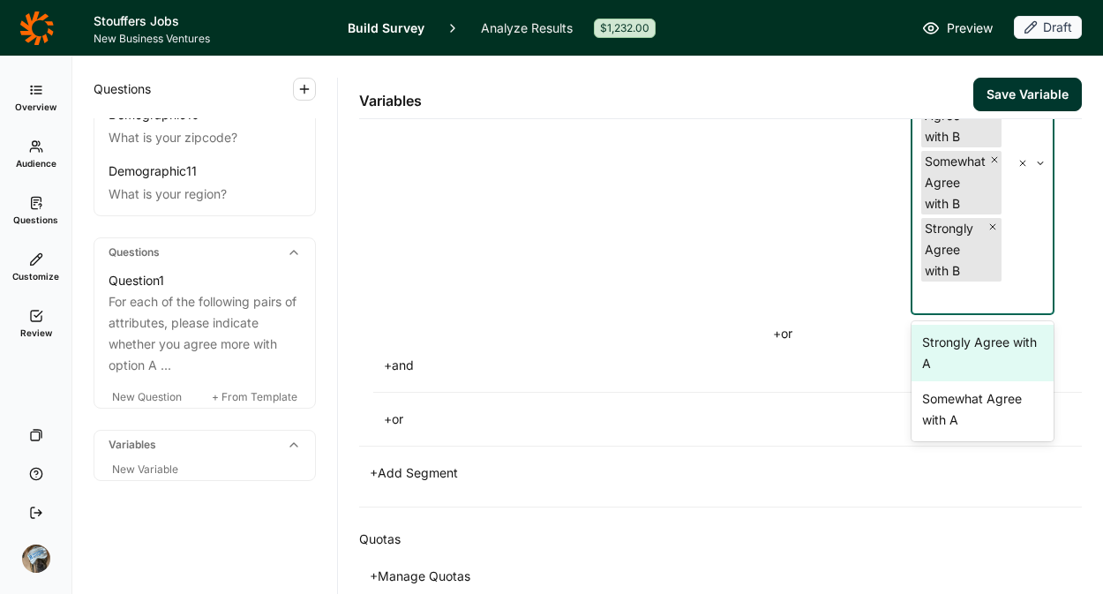
scroll to position [2974, 0]
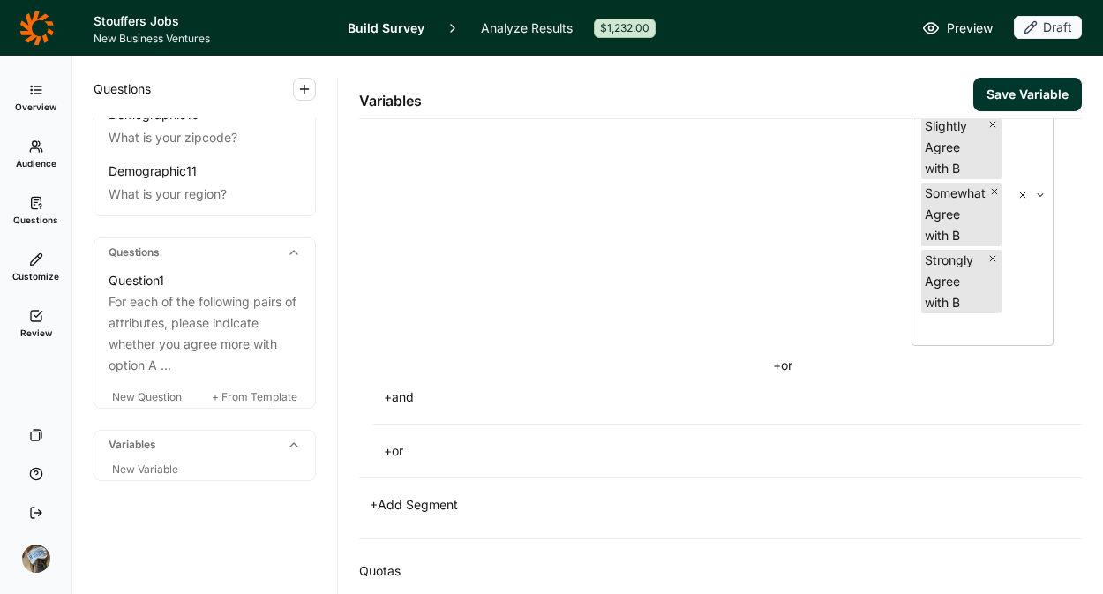
scroll to position [2854, 0]
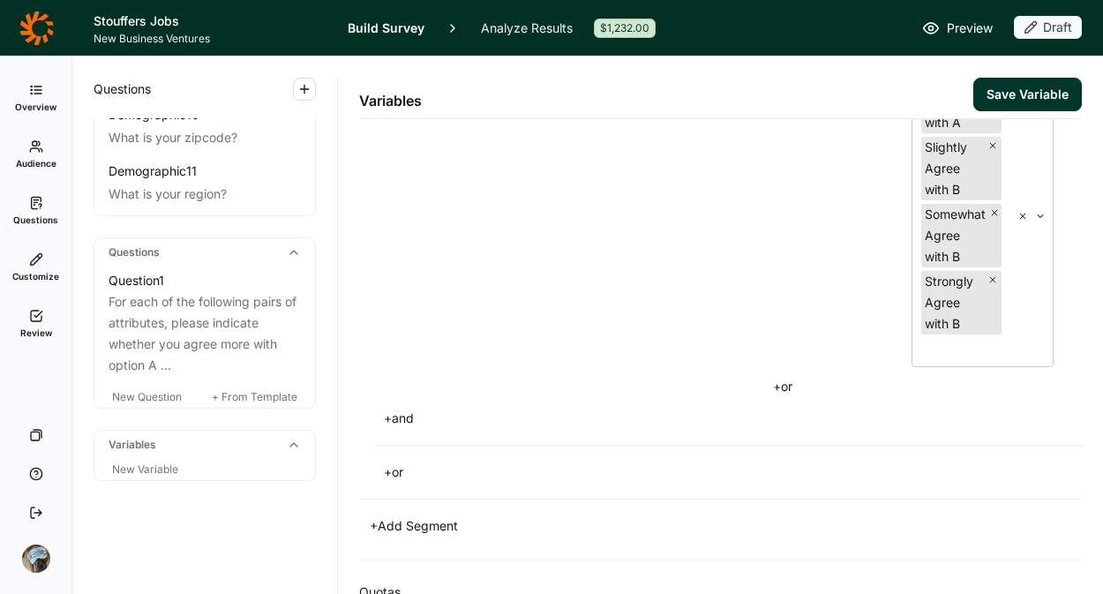
click at [402, 424] on button "+ and" at bounding box center [398, 418] width 51 height 25
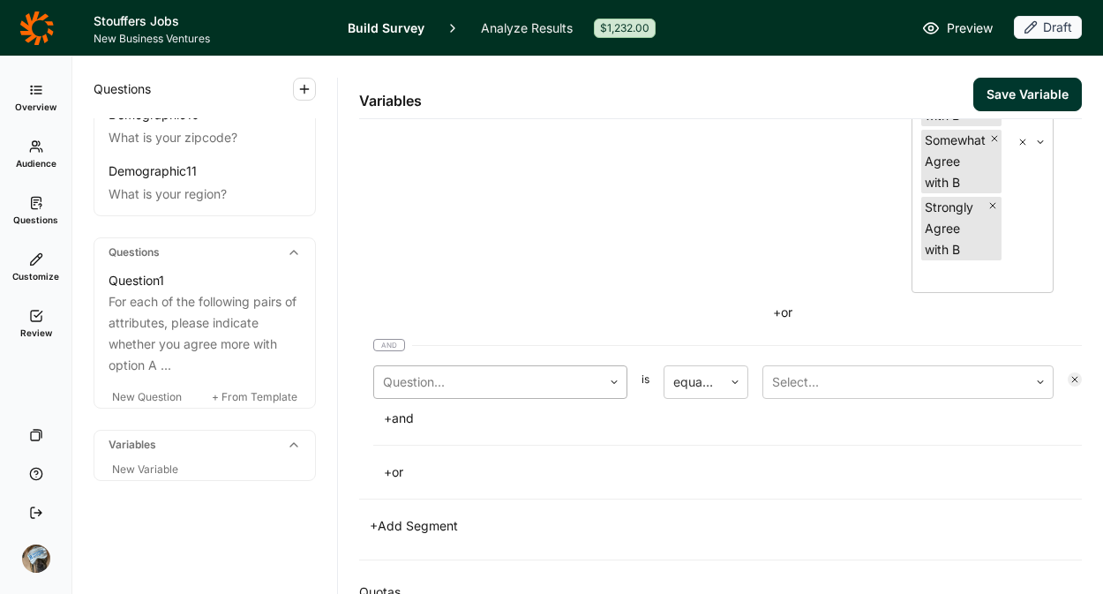
click at [508, 395] on div "Question..." at bounding box center [488, 382] width 228 height 32
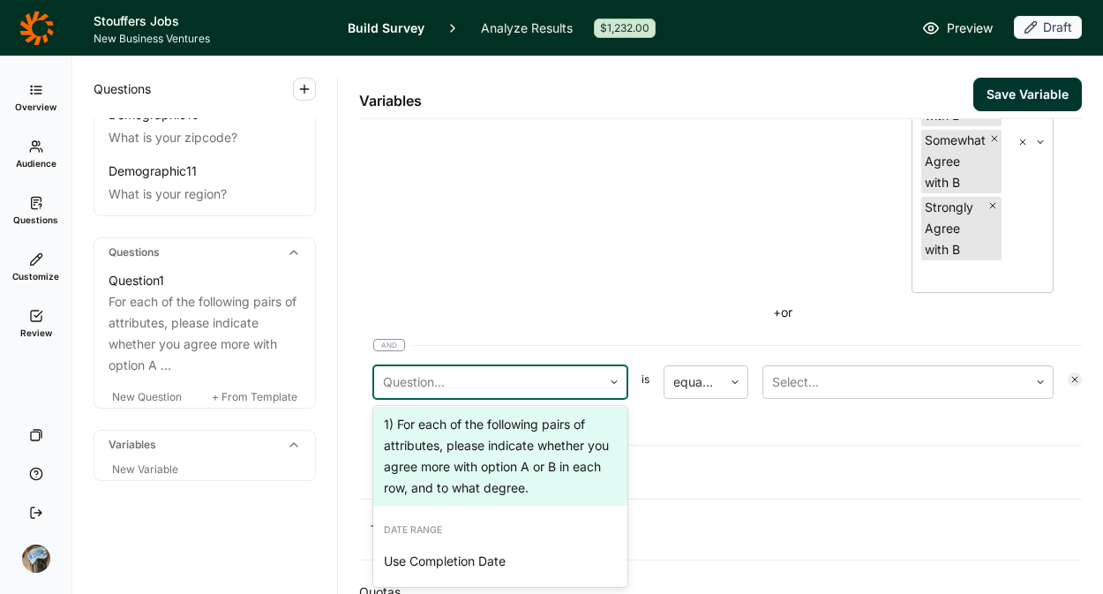
scroll to position [521, 0]
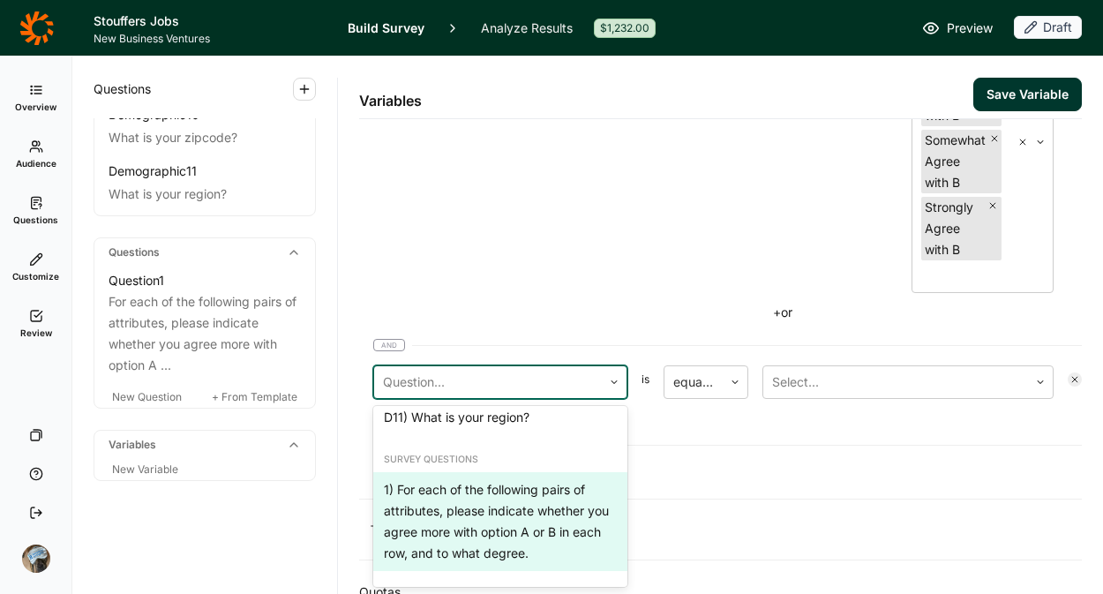
click at [482, 488] on div "1) For each of the following pairs of attributes, please indicate whether you a…" at bounding box center [500, 521] width 254 height 99
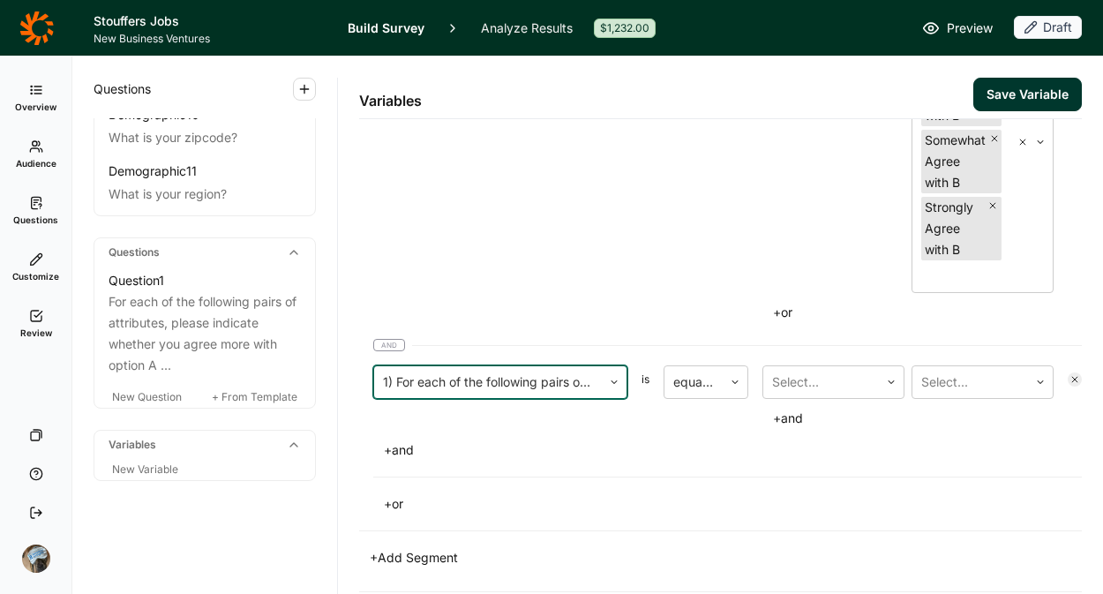
scroll to position [2960, 0]
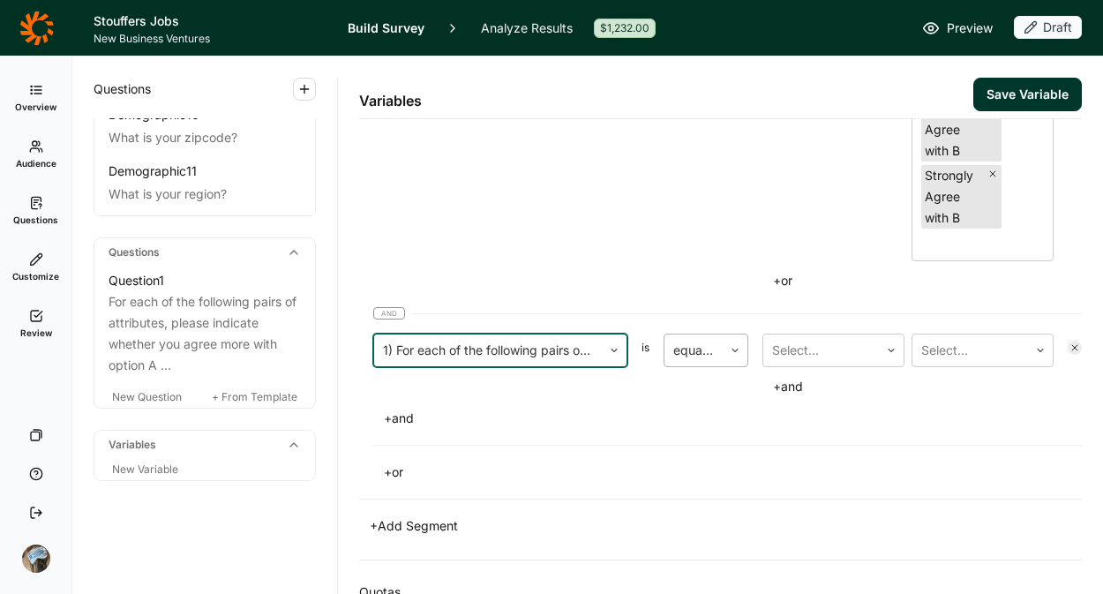
click at [719, 343] on div "equal to" at bounding box center [694, 351] width 58 height 32
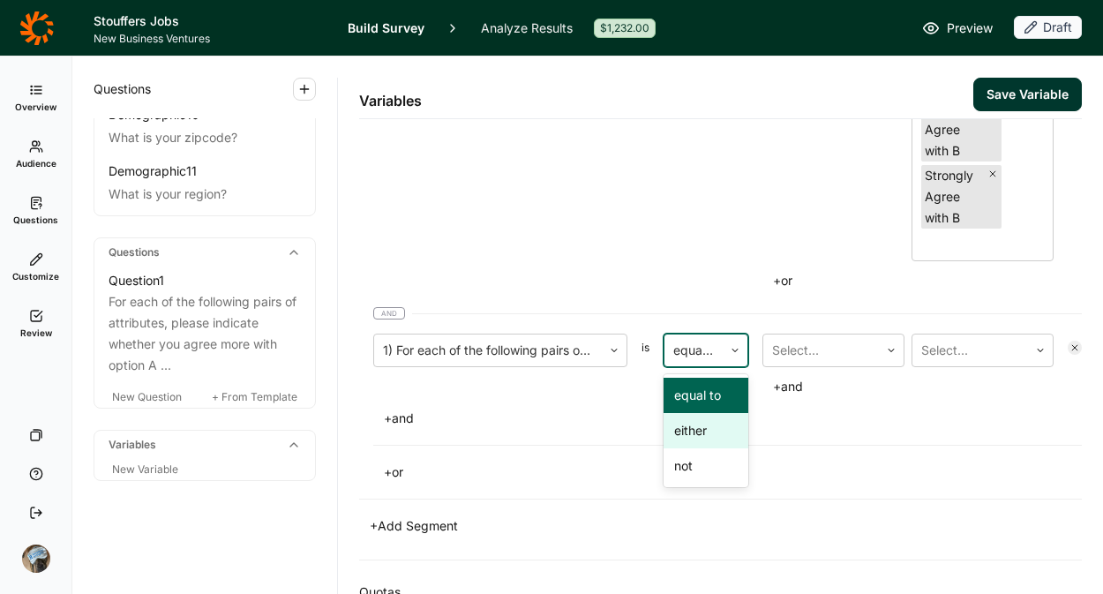
click at [712, 426] on div "either" at bounding box center [706, 430] width 85 height 35
click at [824, 347] on div at bounding box center [821, 350] width 98 height 25
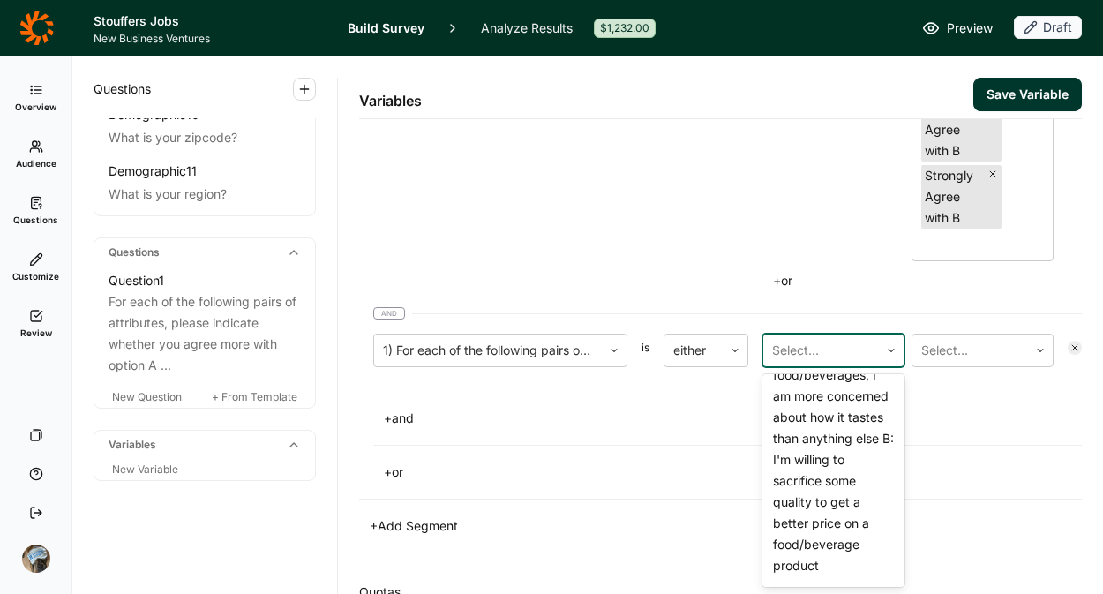
scroll to position [1744, 0]
click at [819, 336] on div "A: When buying groceries, my top priority is stretching my dollars as far as po…" at bounding box center [834, 245] width 142 height 184
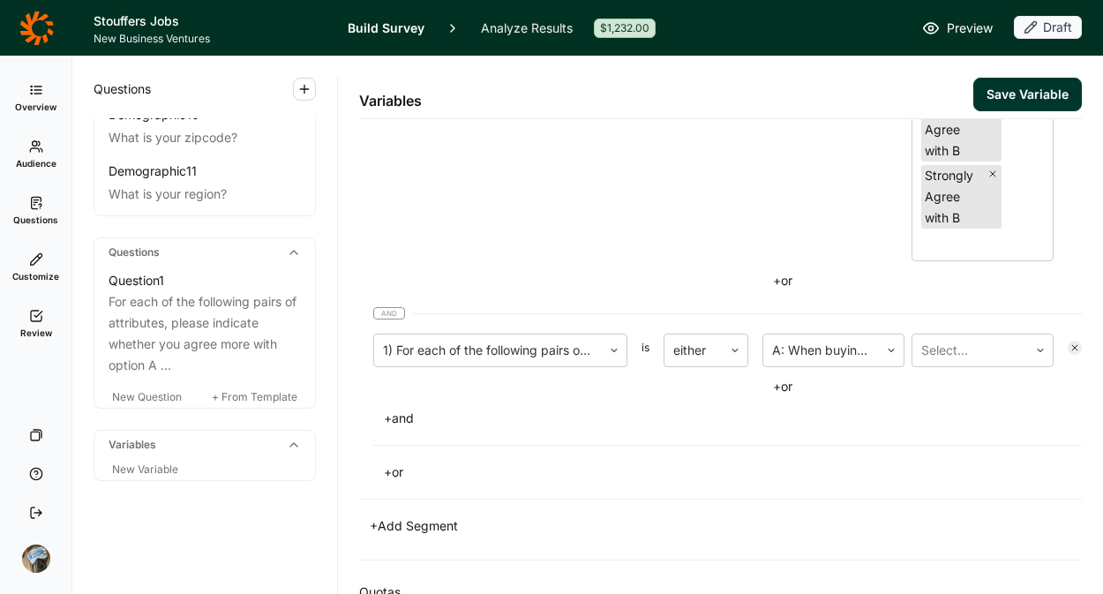
click at [1070, 345] on icon at bounding box center [1075, 347] width 11 height 11
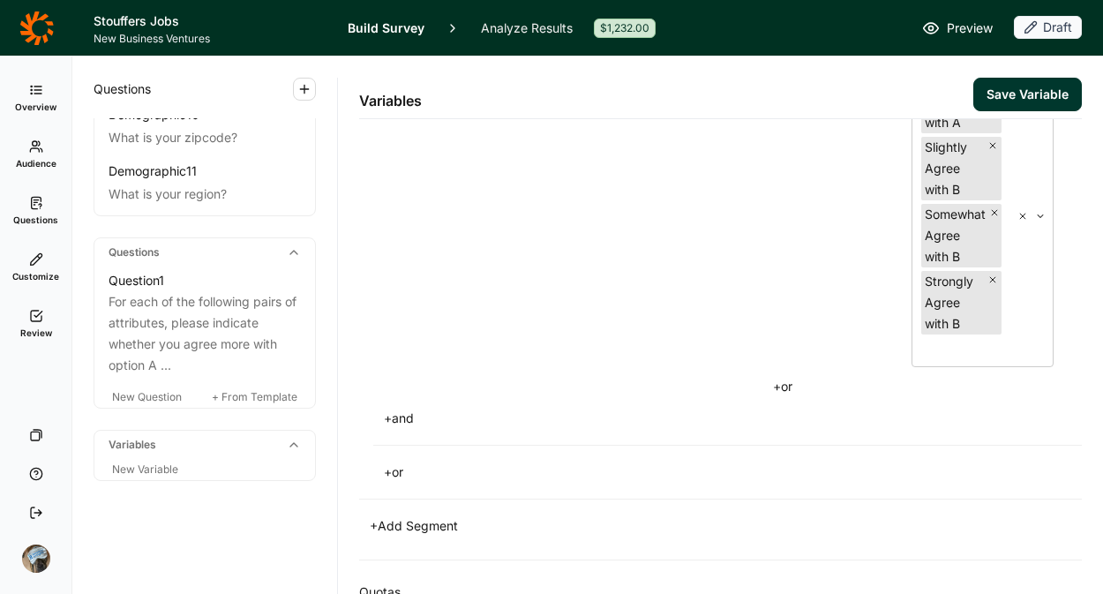
click at [989, 88] on button "Save Variable" at bounding box center [1028, 95] width 109 height 34
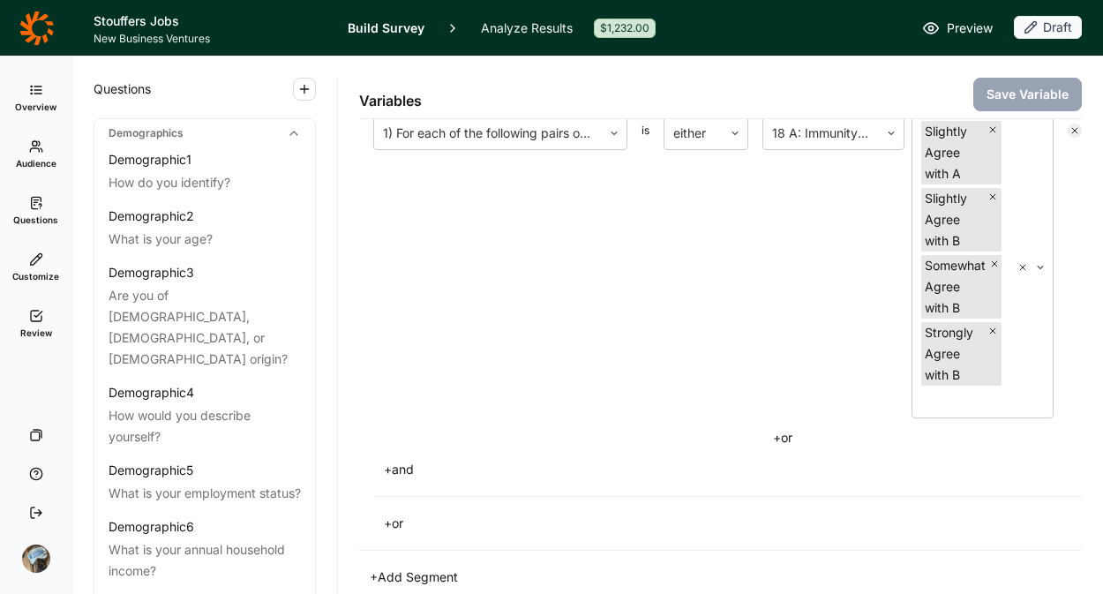
scroll to position [3067, 0]
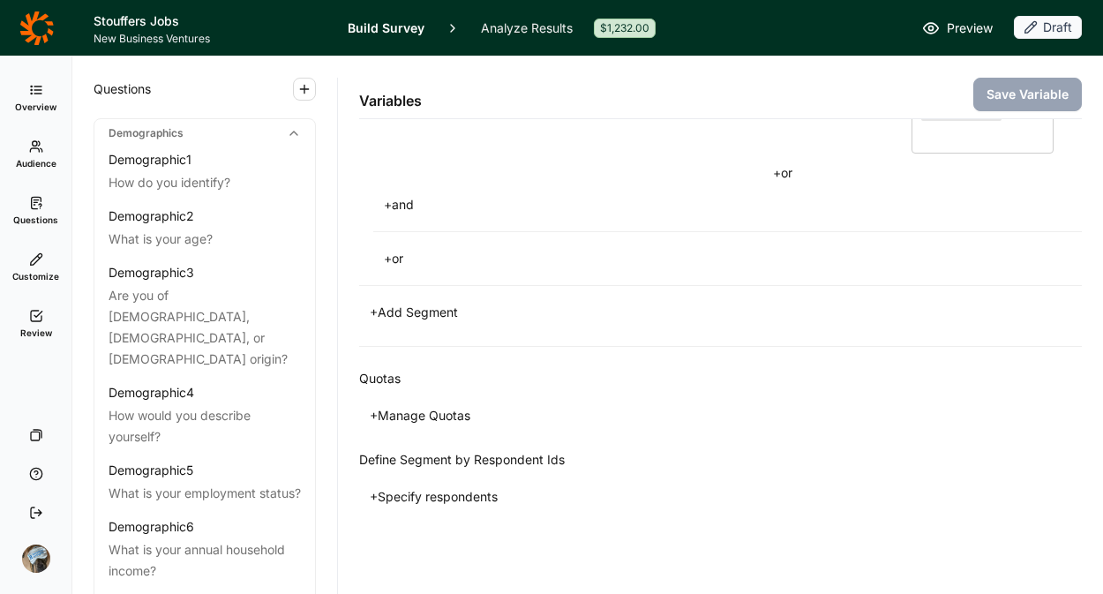
click at [416, 413] on button "+ Manage Quotas" at bounding box center [420, 415] width 122 height 25
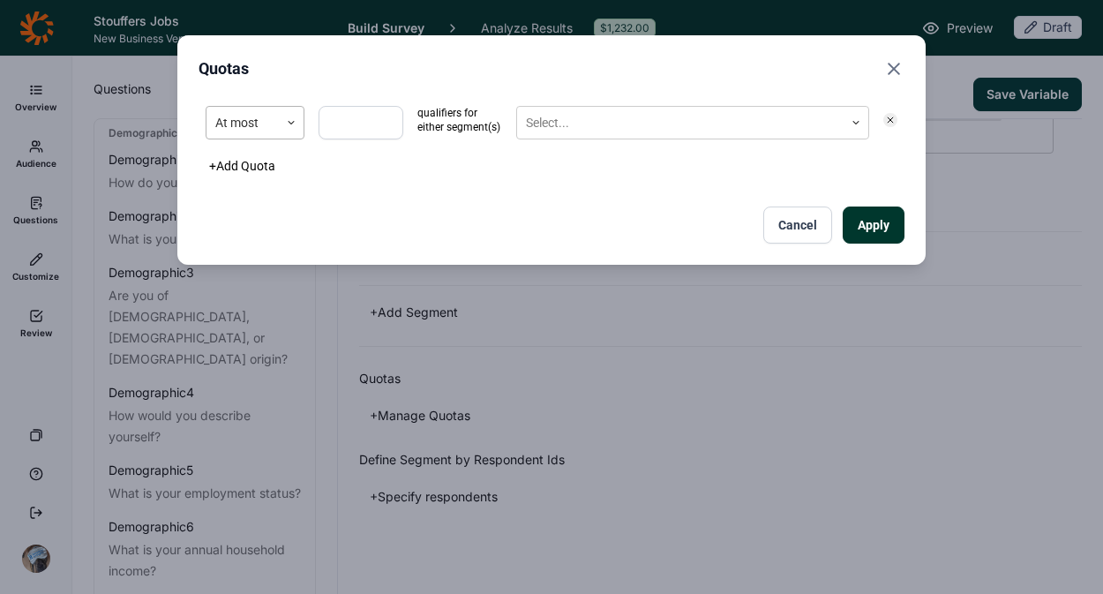
click at [260, 131] on div at bounding box center [242, 123] width 55 height 22
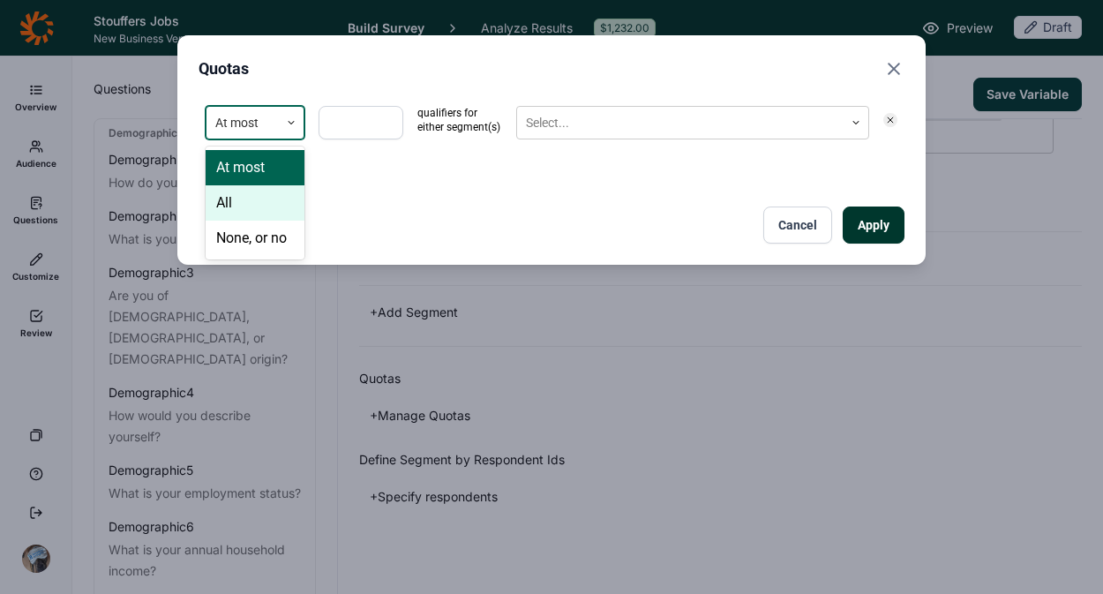
click at [240, 202] on div "All" at bounding box center [255, 202] width 99 height 35
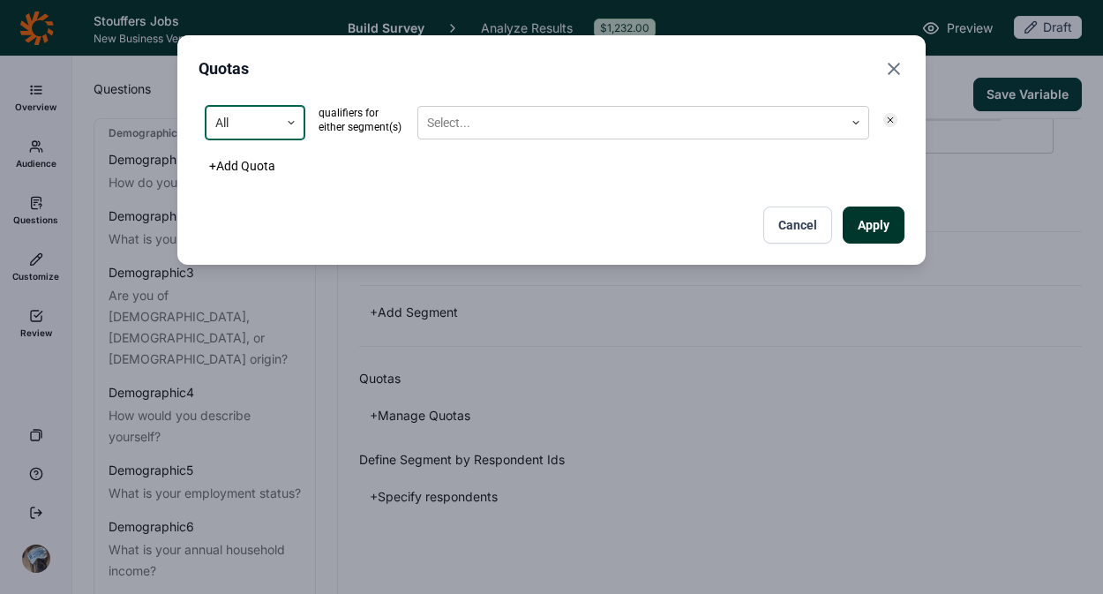
click at [481, 103] on div "option All, selected. All qualifiers for either segment(s) Select..." at bounding box center [552, 123] width 706 height 48
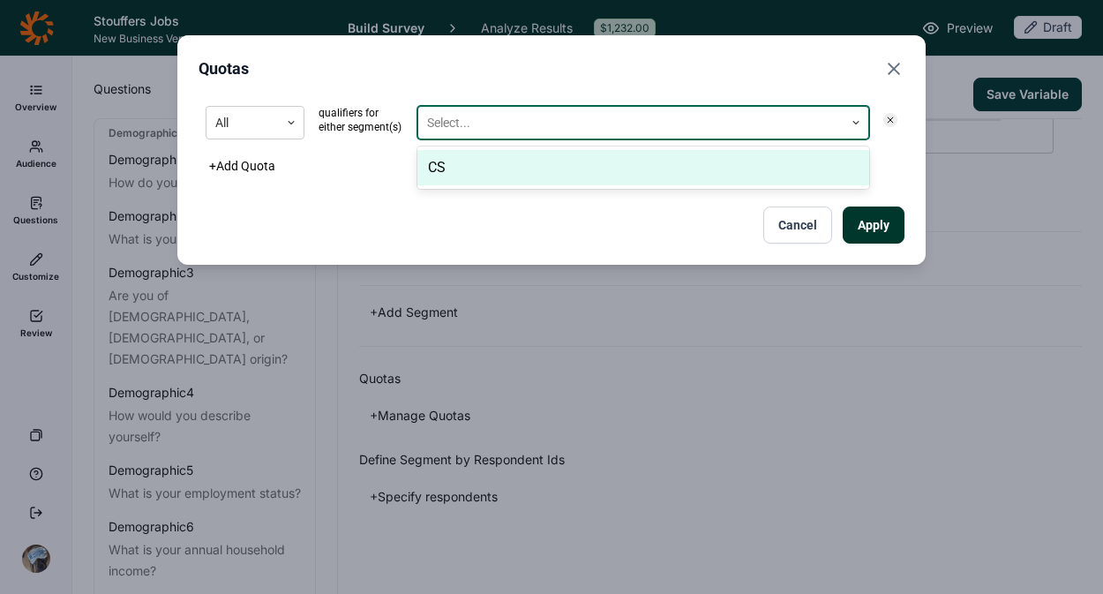
click at [483, 117] on div at bounding box center [631, 123] width 408 height 22
click at [478, 170] on div "CS" at bounding box center [644, 167] width 452 height 35
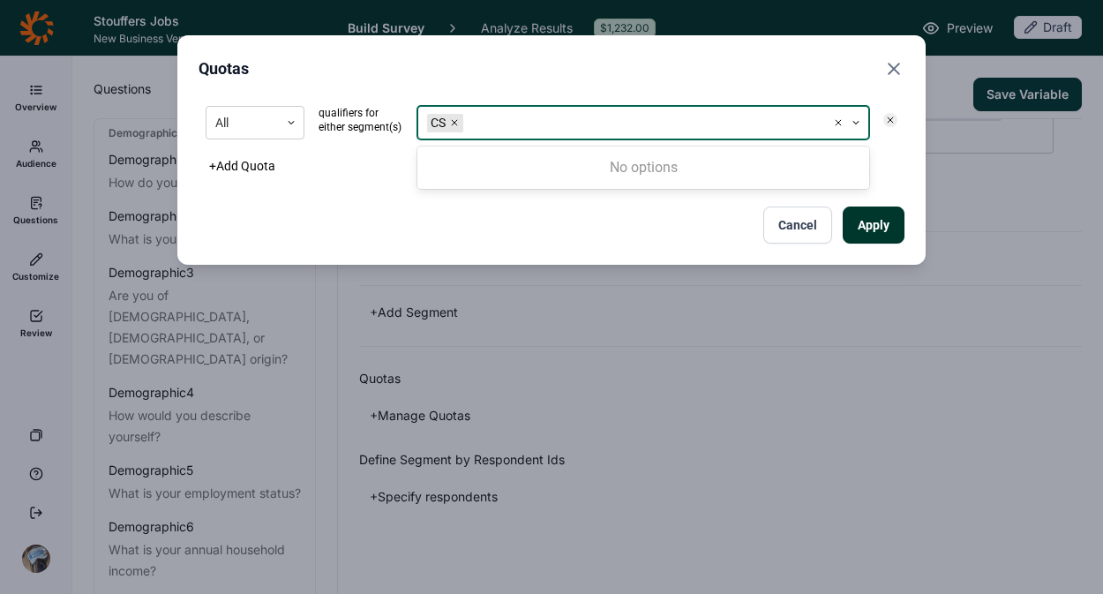
click at [884, 227] on button "Apply" at bounding box center [874, 225] width 62 height 37
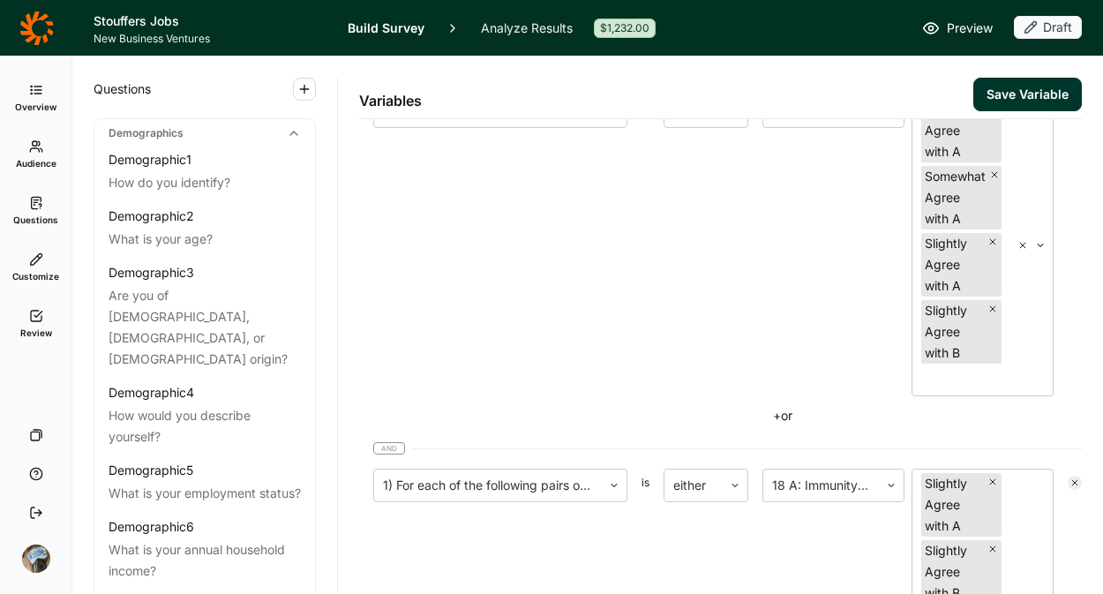
scroll to position [2111, 0]
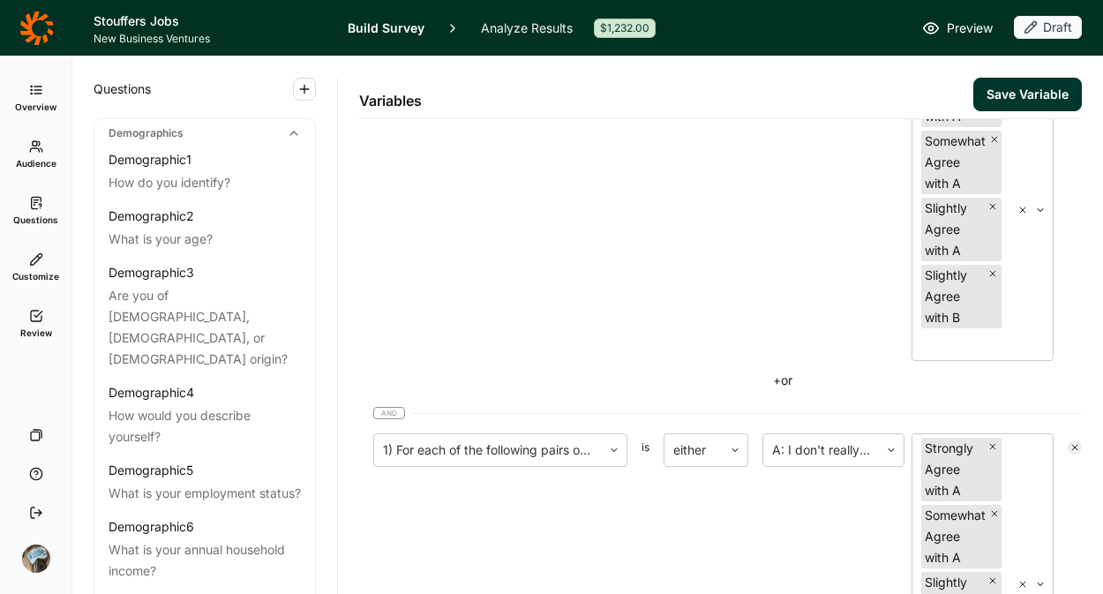
click at [992, 92] on button "Save Variable" at bounding box center [1028, 95] width 109 height 34
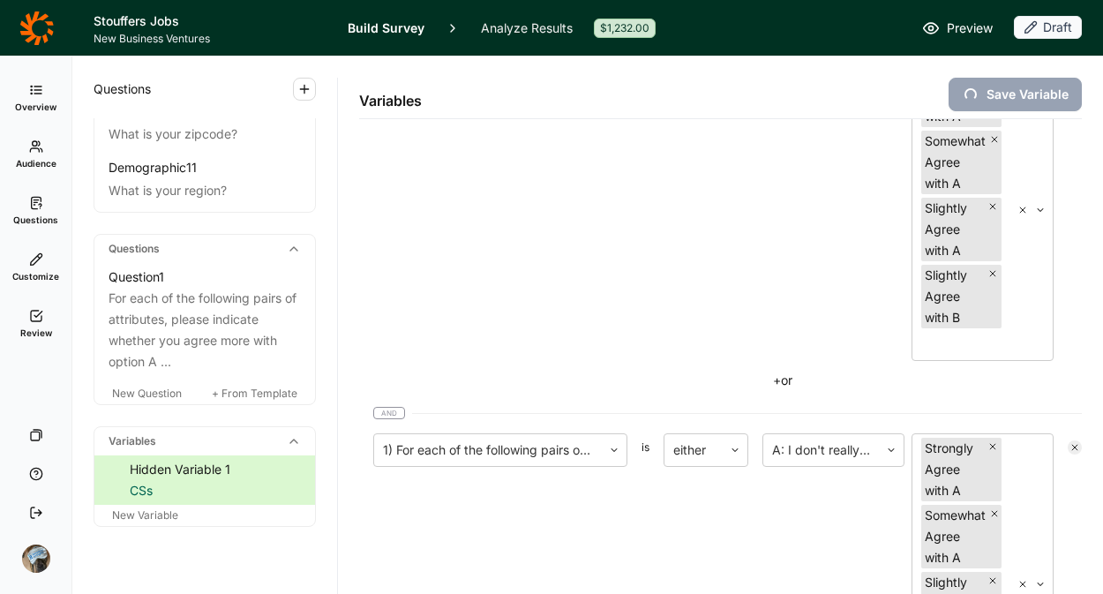
scroll to position [772, 0]
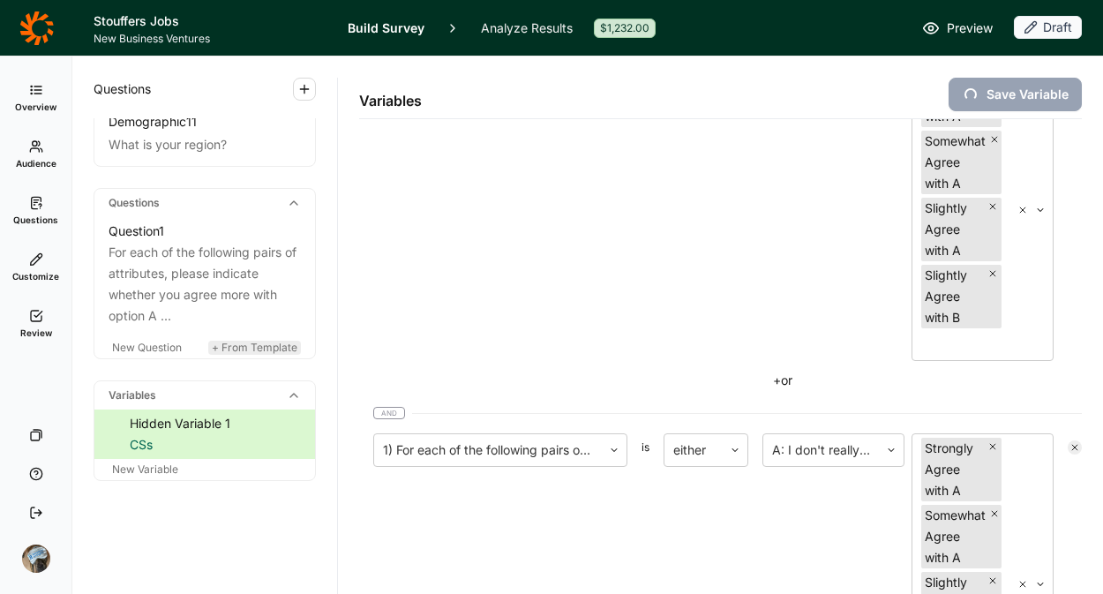
click at [258, 348] on span "+ From Template" at bounding box center [255, 347] width 86 height 13
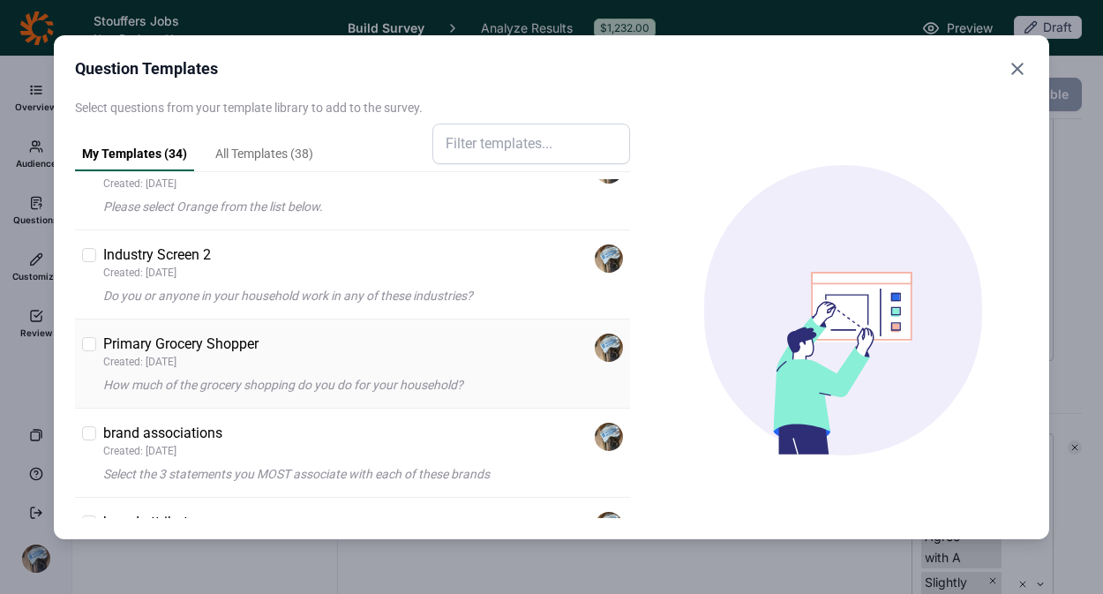
scroll to position [1310, 0]
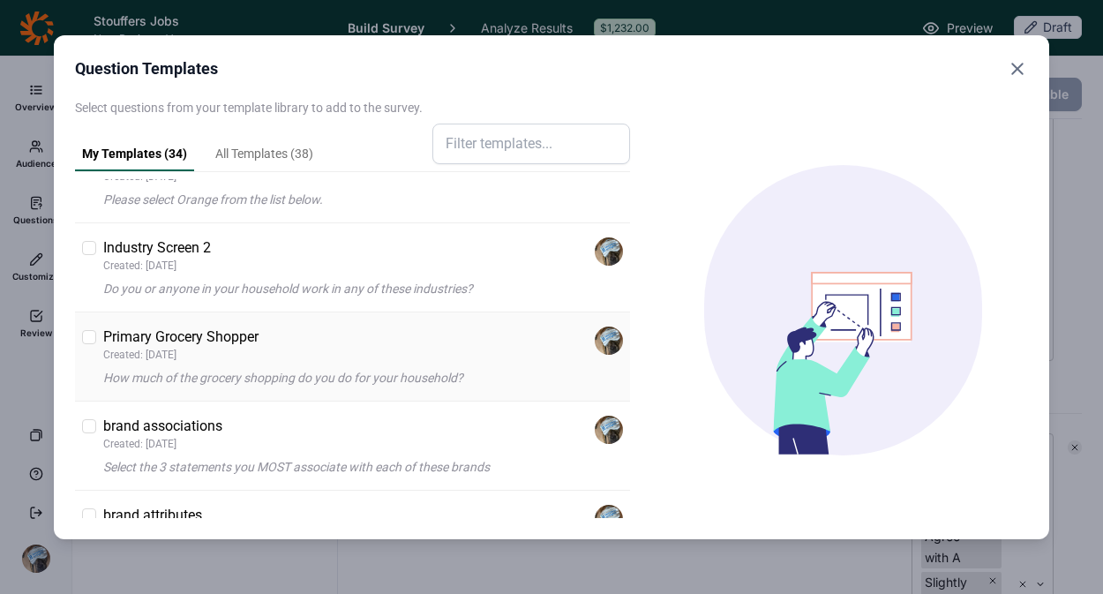
click at [228, 342] on p "Primary Grocery Shopper" at bounding box center [180, 337] width 155 height 21
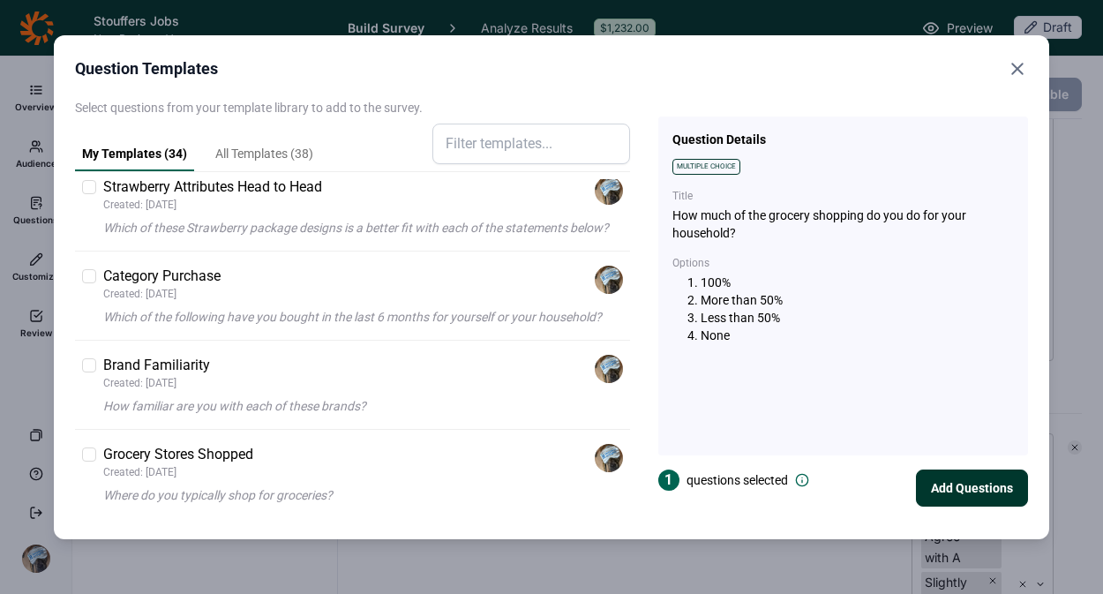
scroll to position [2850, 0]
click at [1019, 67] on icon "Close" at bounding box center [1017, 68] width 21 height 21
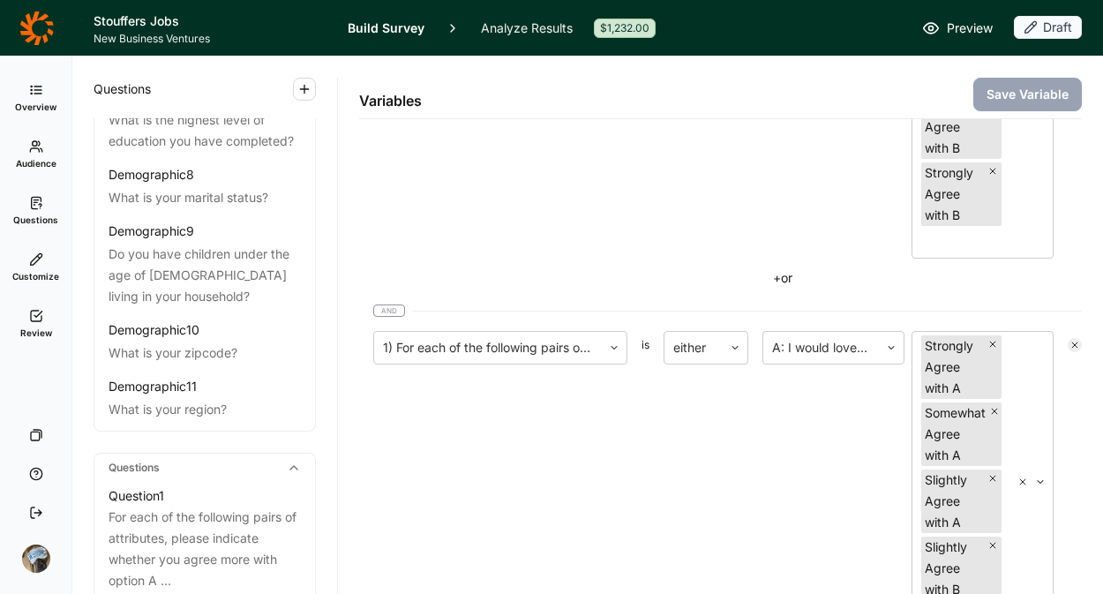
scroll to position [772, 0]
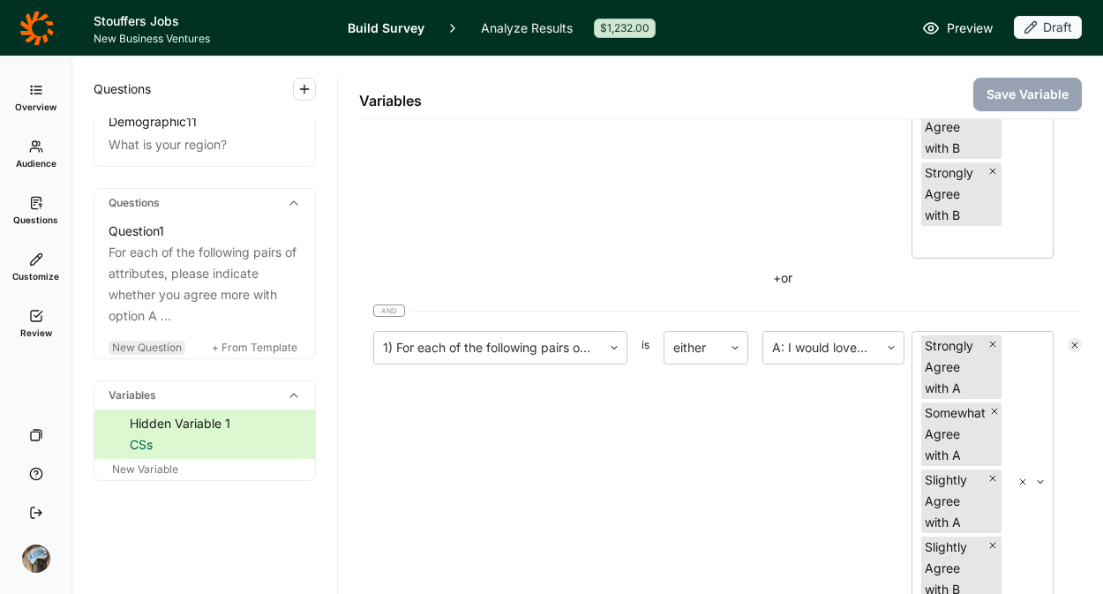
click at [147, 344] on span "New Question" at bounding box center [147, 347] width 70 height 13
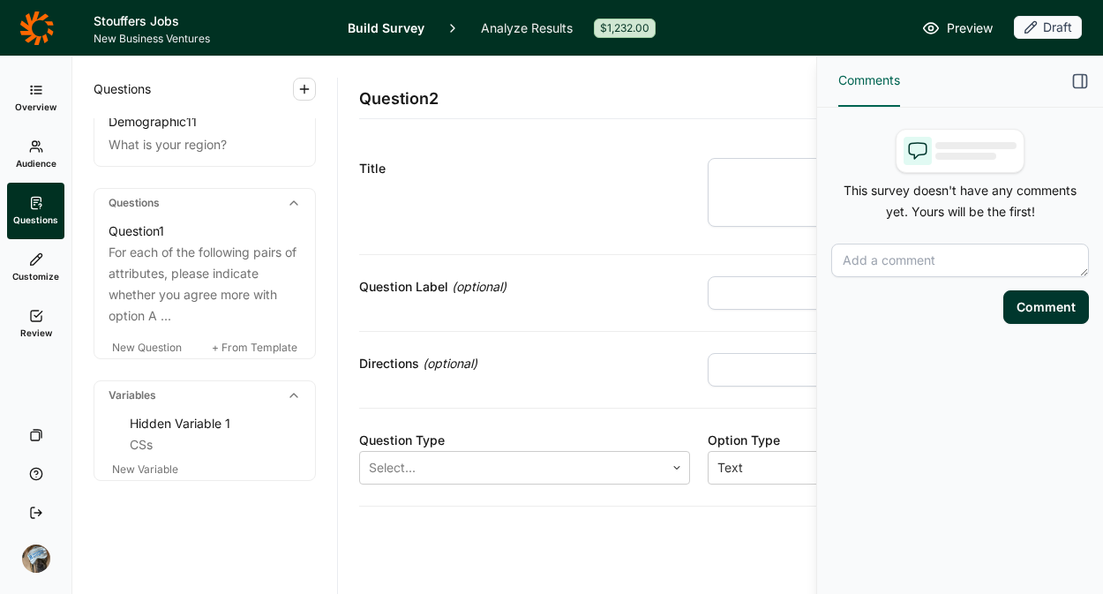
click at [1082, 80] on use "button" at bounding box center [1080, 81] width 13 height 13
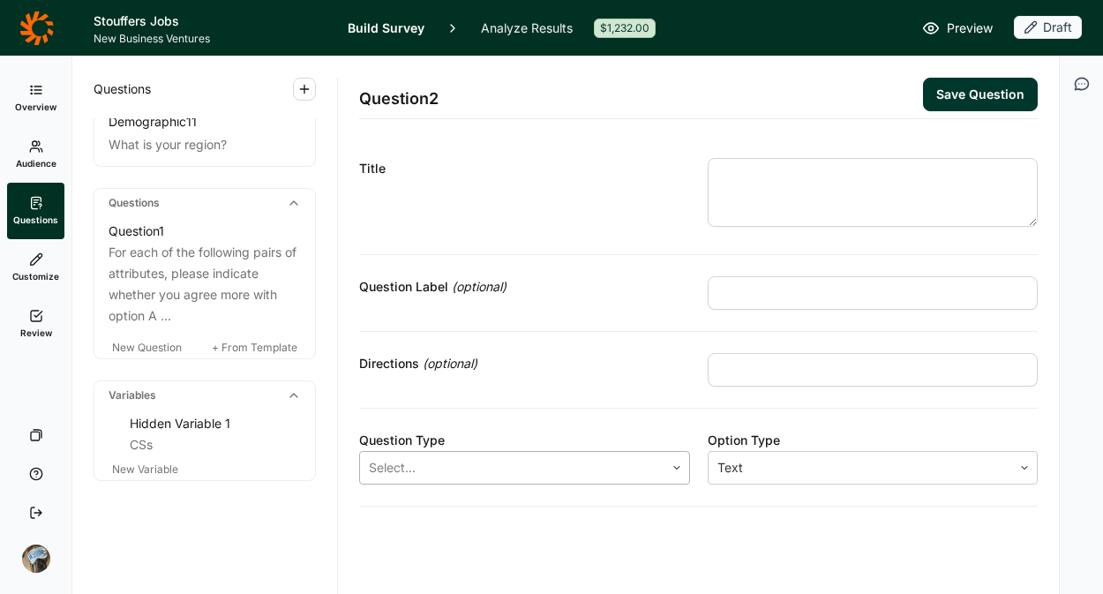
click at [533, 471] on div at bounding box center [512, 467] width 287 height 25
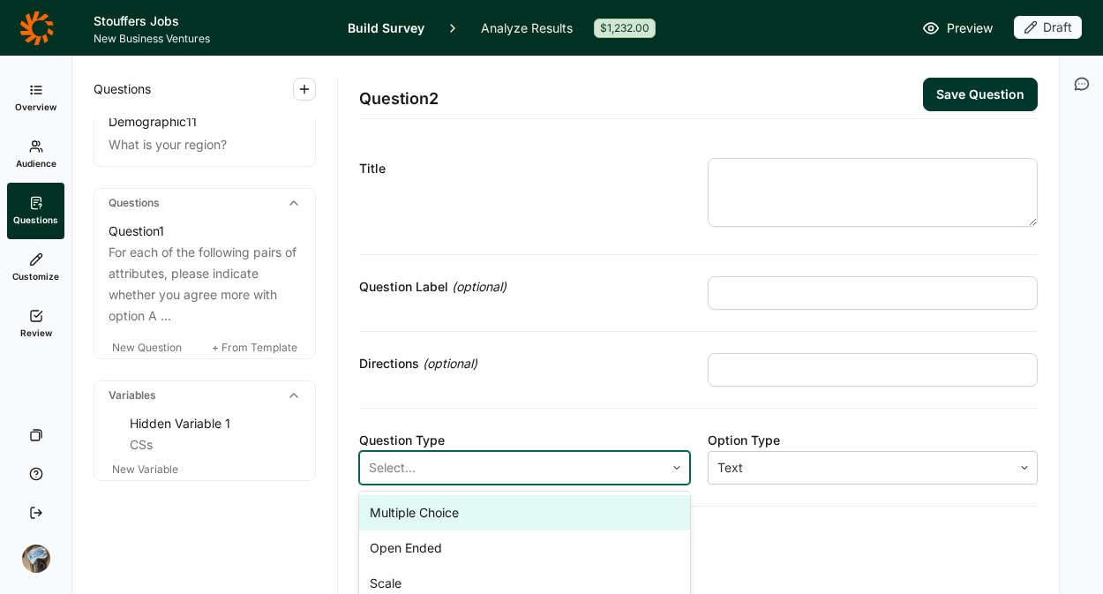
click at [485, 523] on div "Multiple Choice" at bounding box center [524, 512] width 331 height 35
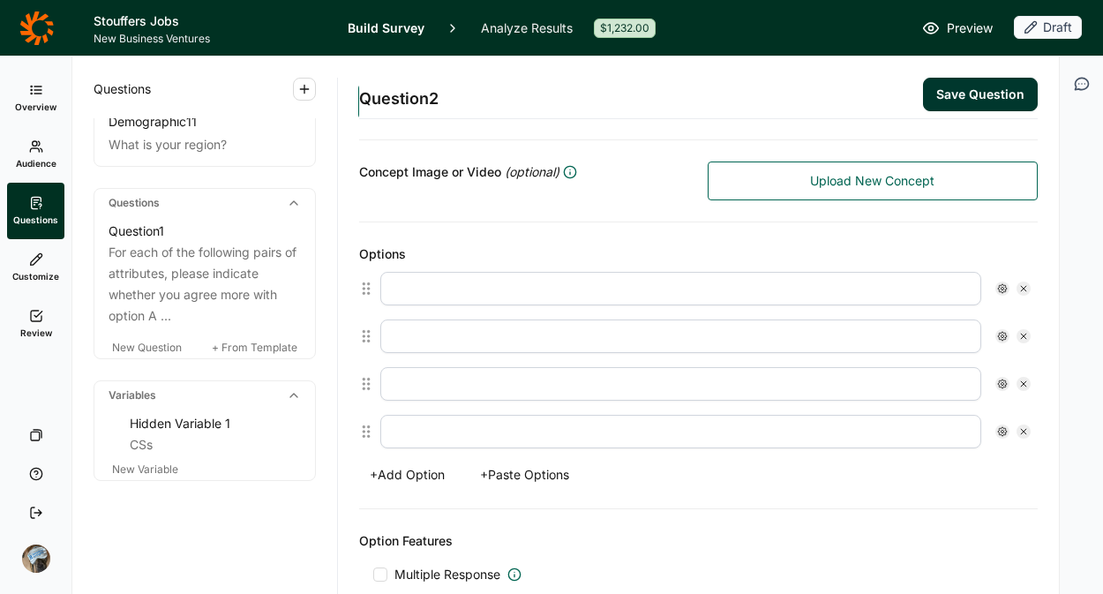
scroll to position [463, 0]
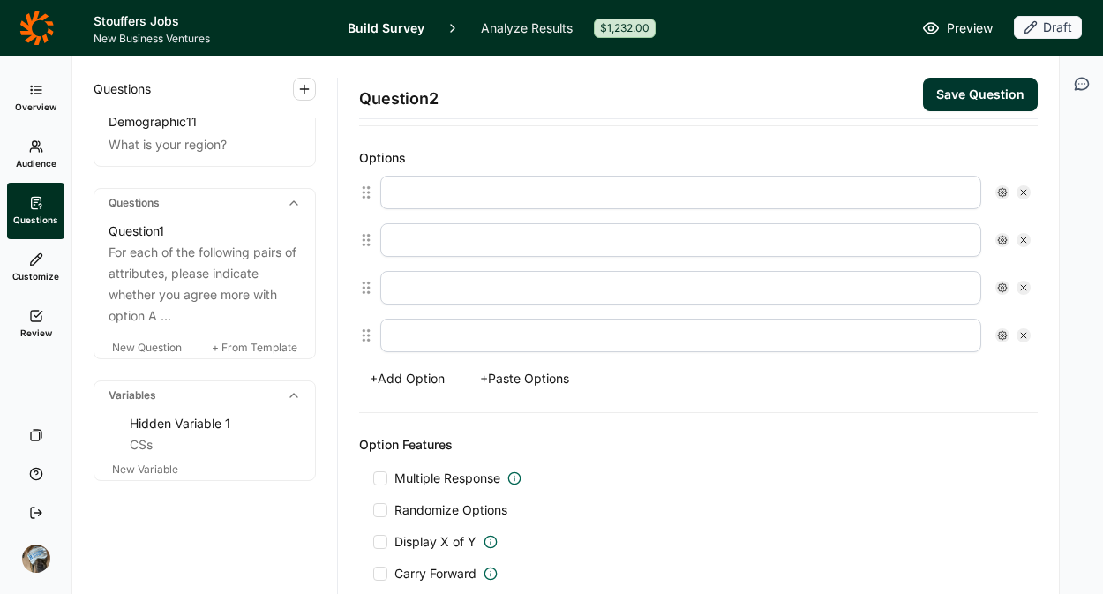
click at [513, 378] on button "+ Paste Options" at bounding box center [525, 378] width 110 height 25
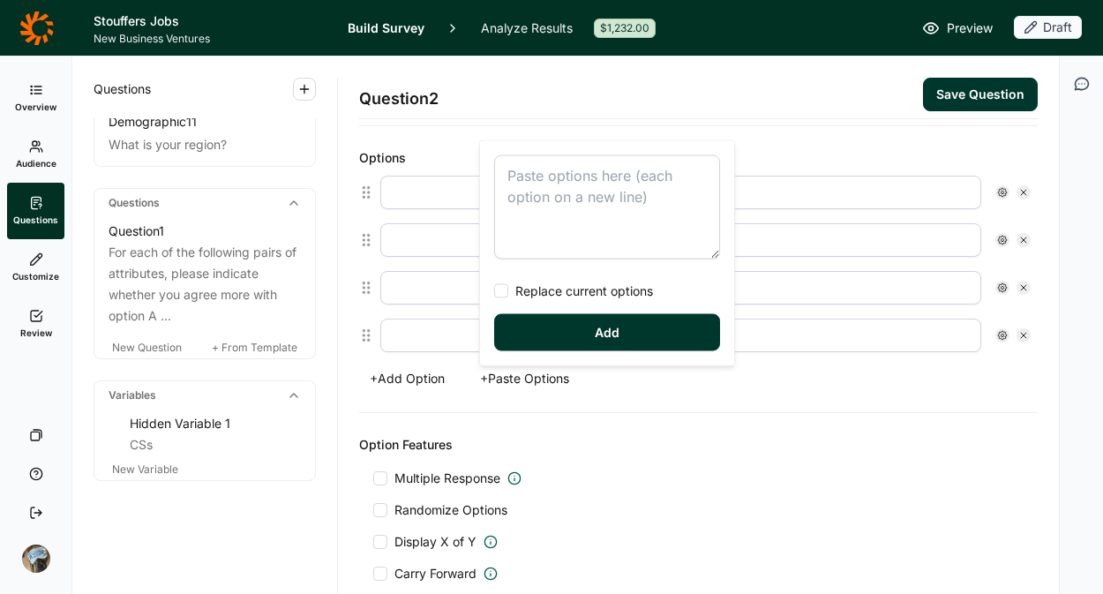
click at [578, 215] on textarea at bounding box center [607, 207] width 226 height 104
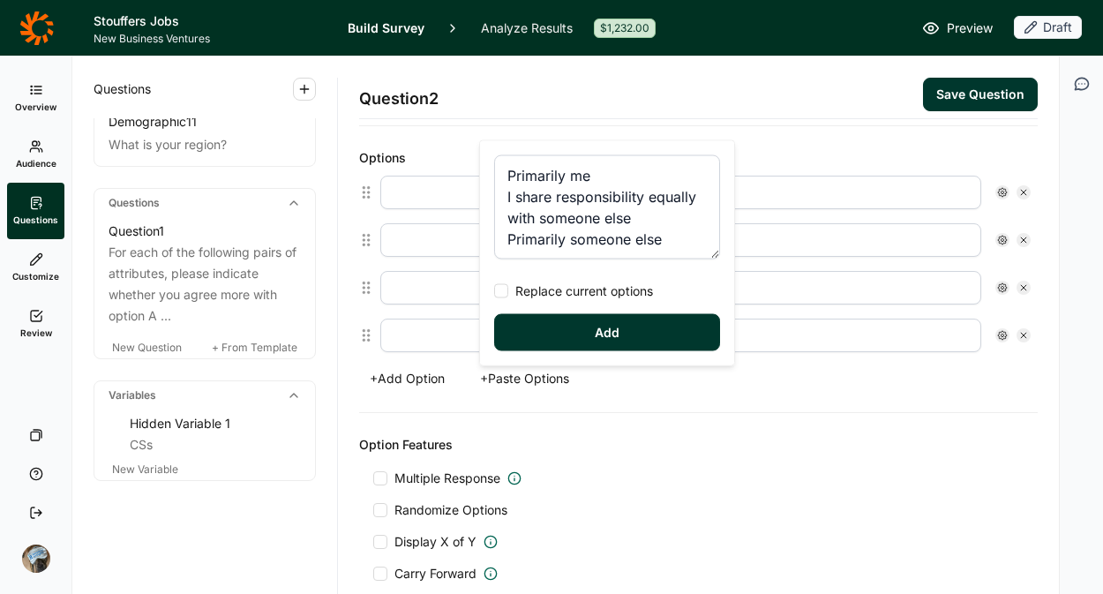
type textarea "Primarily me I share responsibility equally with someone else Primarily someone…"
click at [546, 295] on span "Replace current options" at bounding box center [580, 291] width 145 height 18
click at [494, 291] on input "Replace current options" at bounding box center [494, 291] width 0 height 0
click at [550, 326] on button "Add" at bounding box center [607, 332] width 226 height 37
type input "Primarily me"
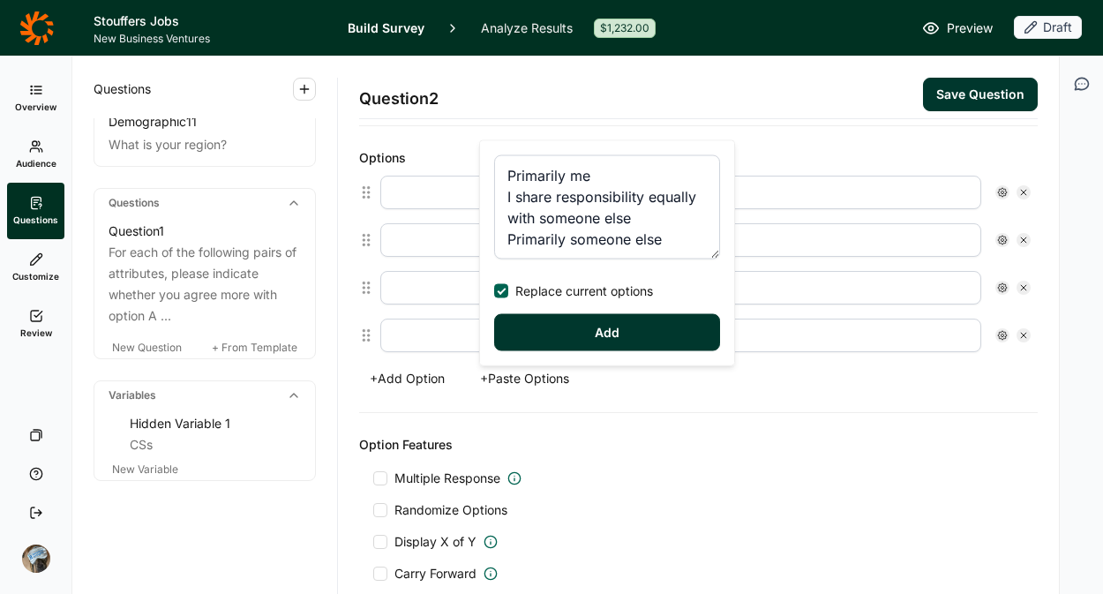
type input "I share responsibility equally with someone else"
type input "Primarily someone else"
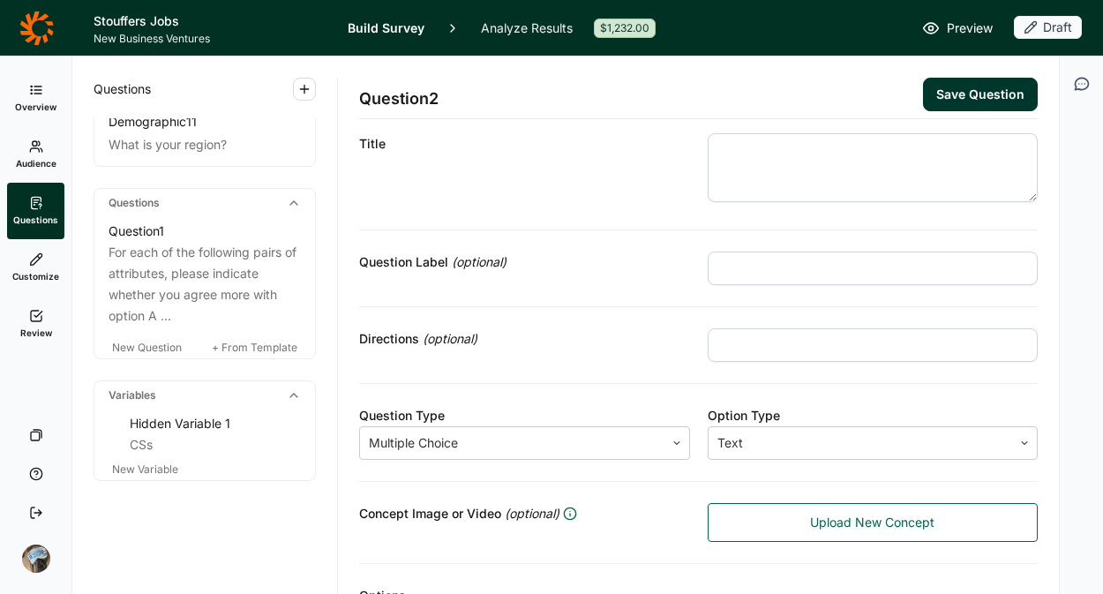
scroll to position [0, 0]
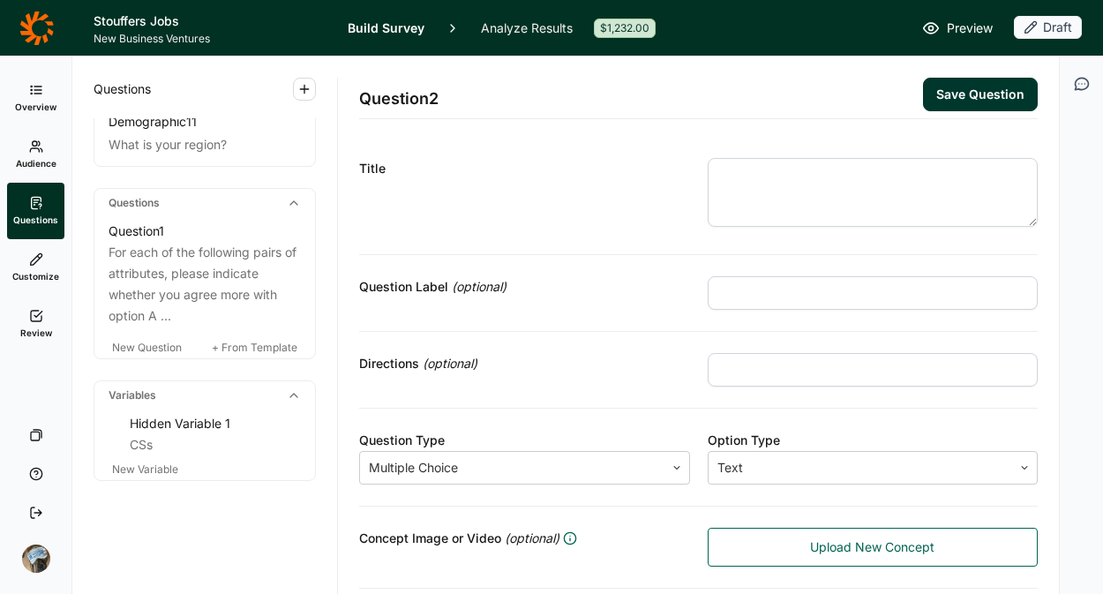
click at [771, 192] on textarea at bounding box center [873, 192] width 331 height 69
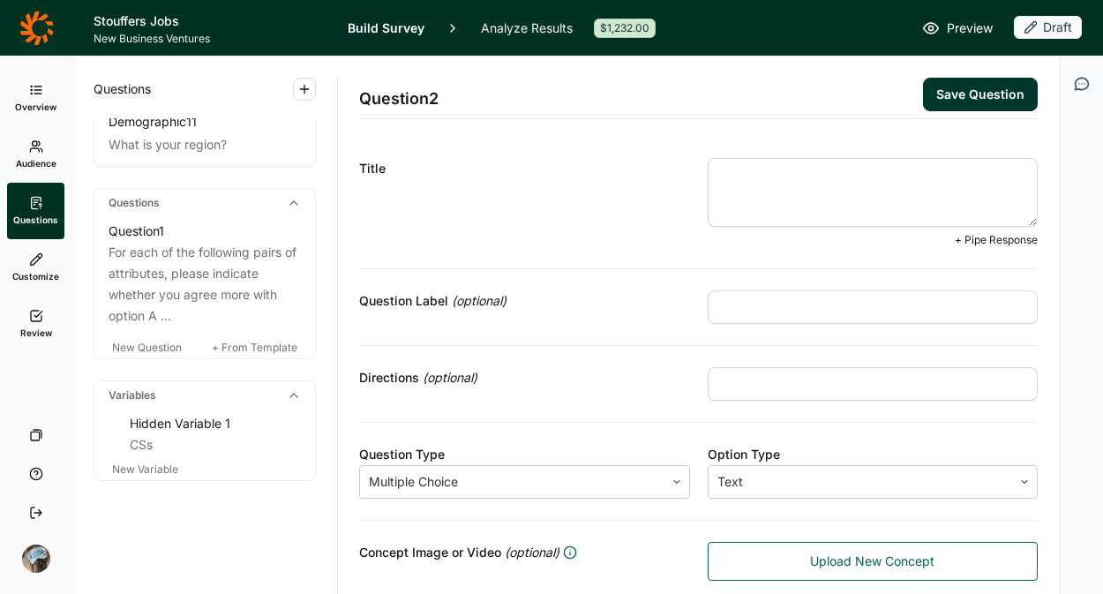
paste textarea "SQ1. Who is primarily responsible for the shopping in your household?"
drag, startPoint x: 742, startPoint y: 174, endPoint x: 629, endPoint y: 173, distance: 113.0
click at [629, 173] on div "Title SQ1. Who is primarily responsible for the shopping in your household? + P…" at bounding box center [698, 203] width 679 height 132
type textarea "Who is primarily responsible for the shopping in your household?"
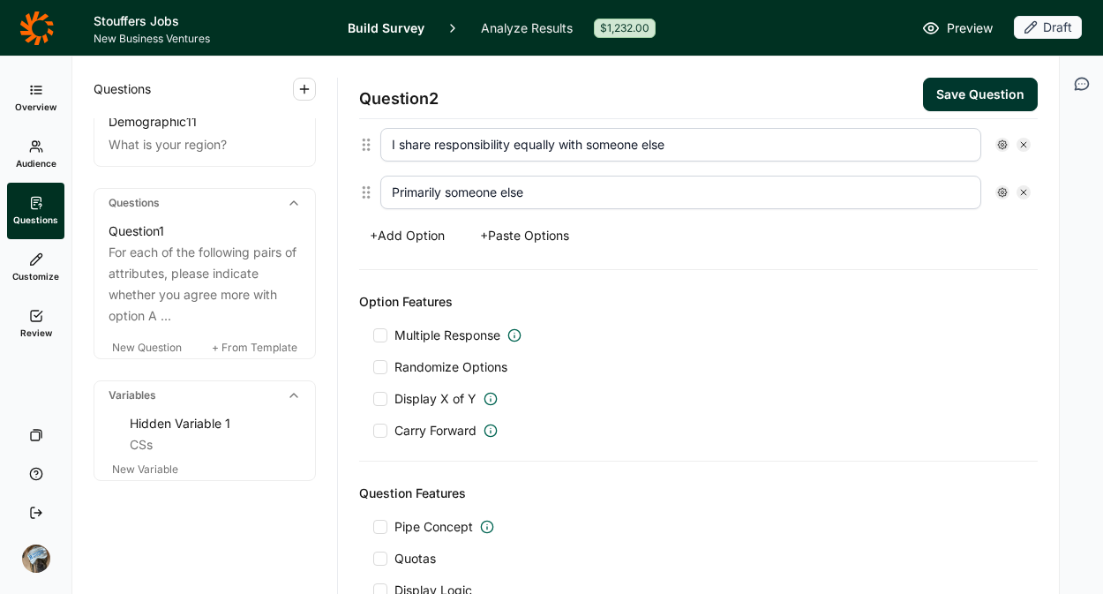
click at [466, 364] on span "Randomize Options" at bounding box center [447, 367] width 120 height 18
click at [373, 367] on input "Randomize Options" at bounding box center [373, 367] width 0 height 0
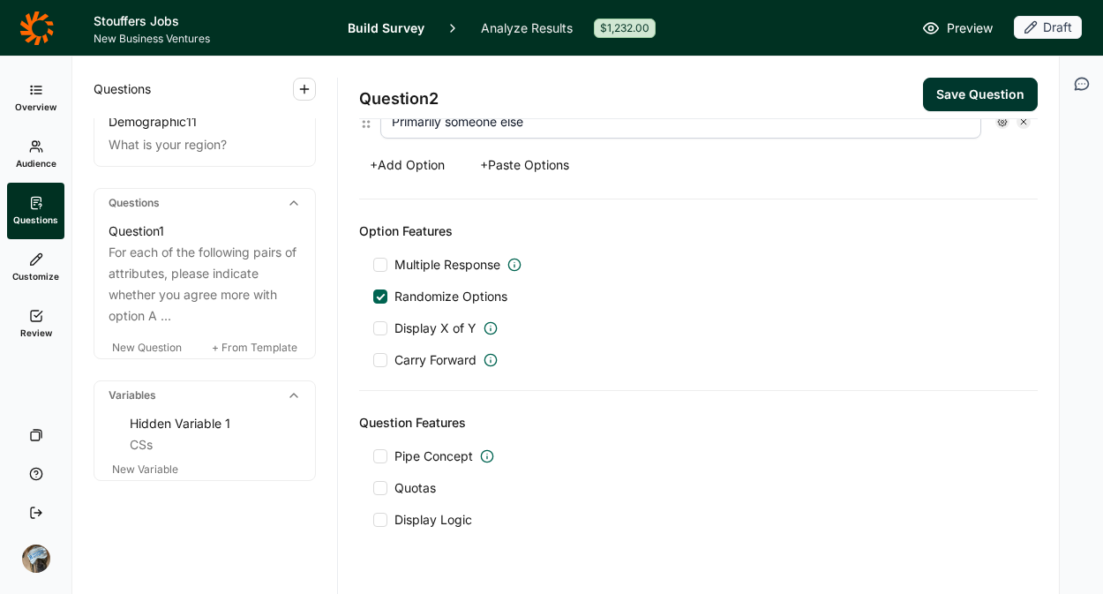
scroll to position [669, 0]
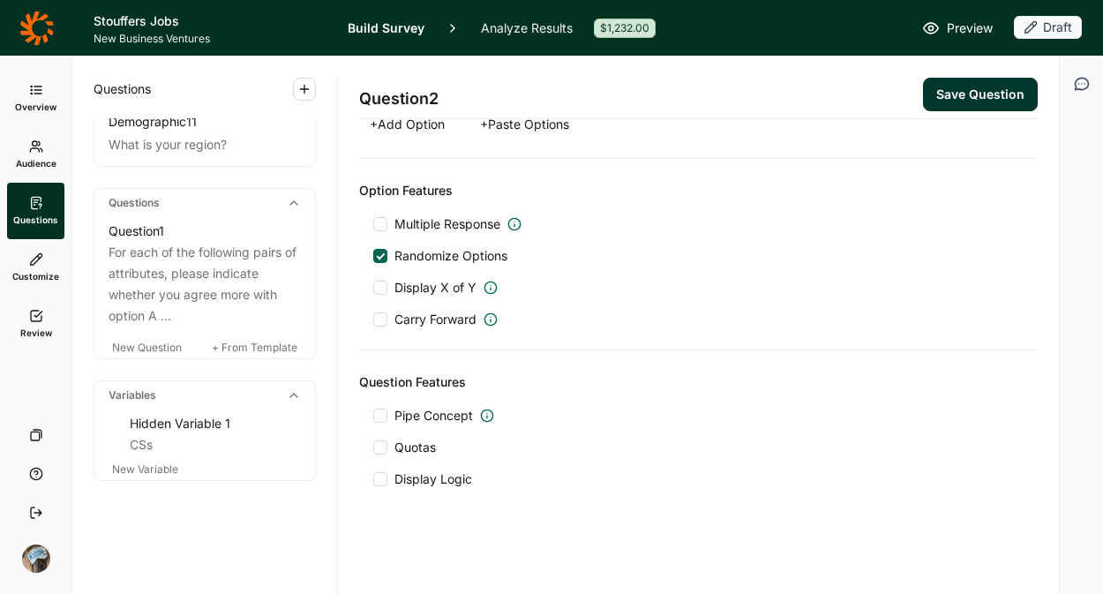
click at [420, 448] on span "Quotas" at bounding box center [415, 448] width 41 height 18
click at [373, 448] on input "Quotas" at bounding box center [373, 448] width 0 height 0
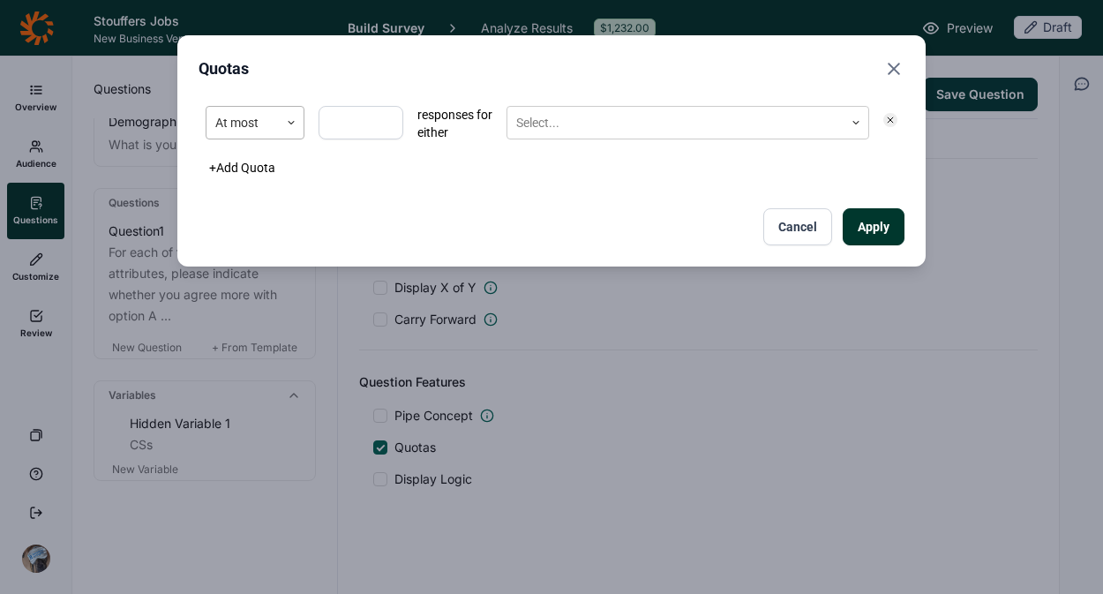
click at [290, 133] on div at bounding box center [291, 123] width 25 height 32
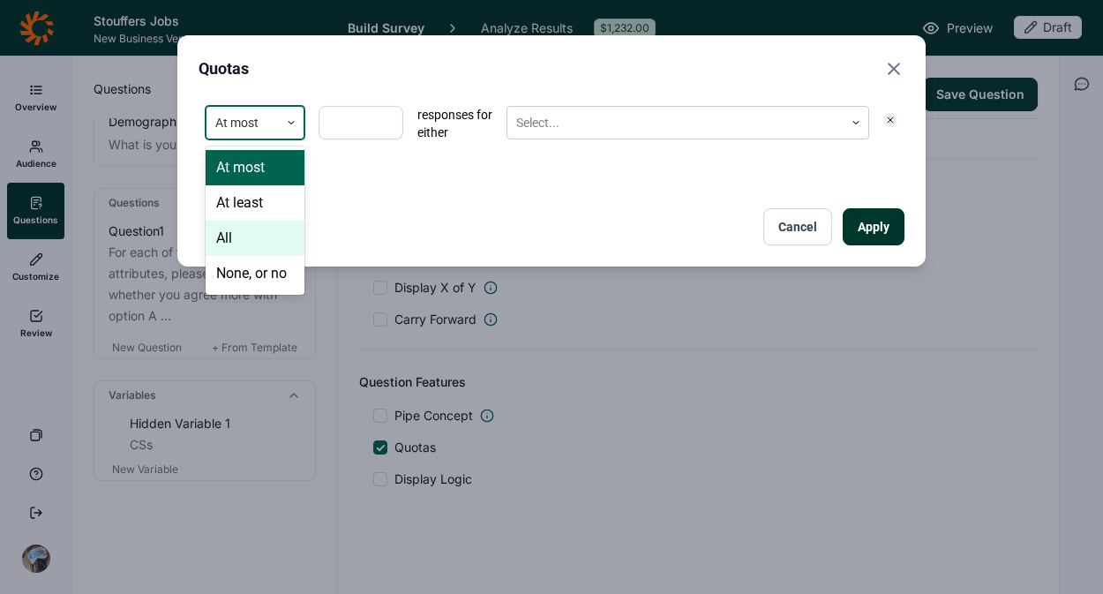
click at [263, 237] on div "All" at bounding box center [255, 238] width 99 height 35
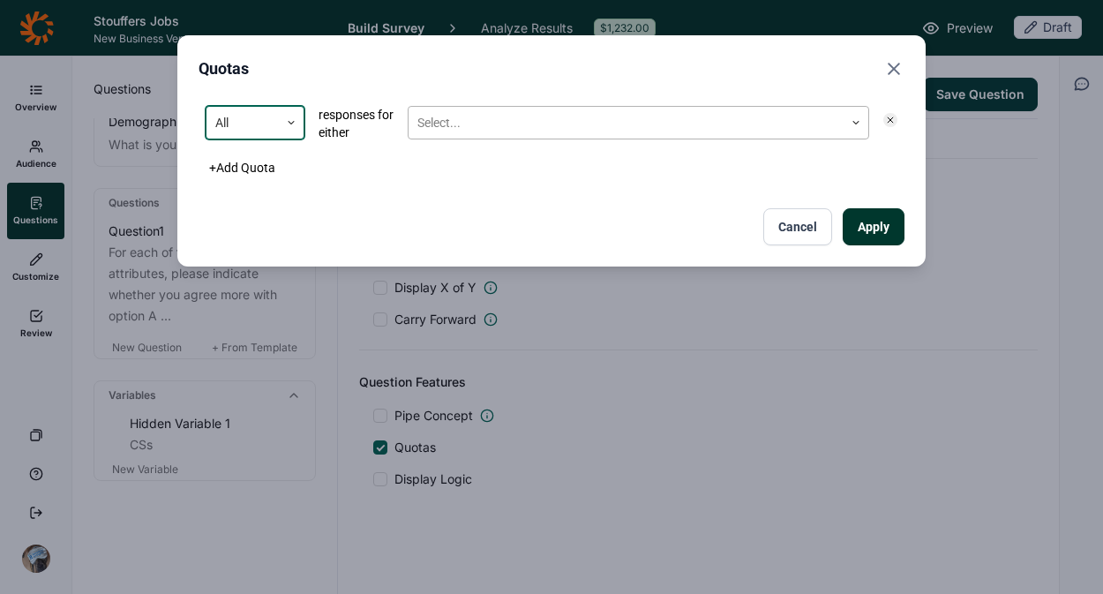
click at [465, 136] on div "Select..." at bounding box center [626, 123] width 435 height 29
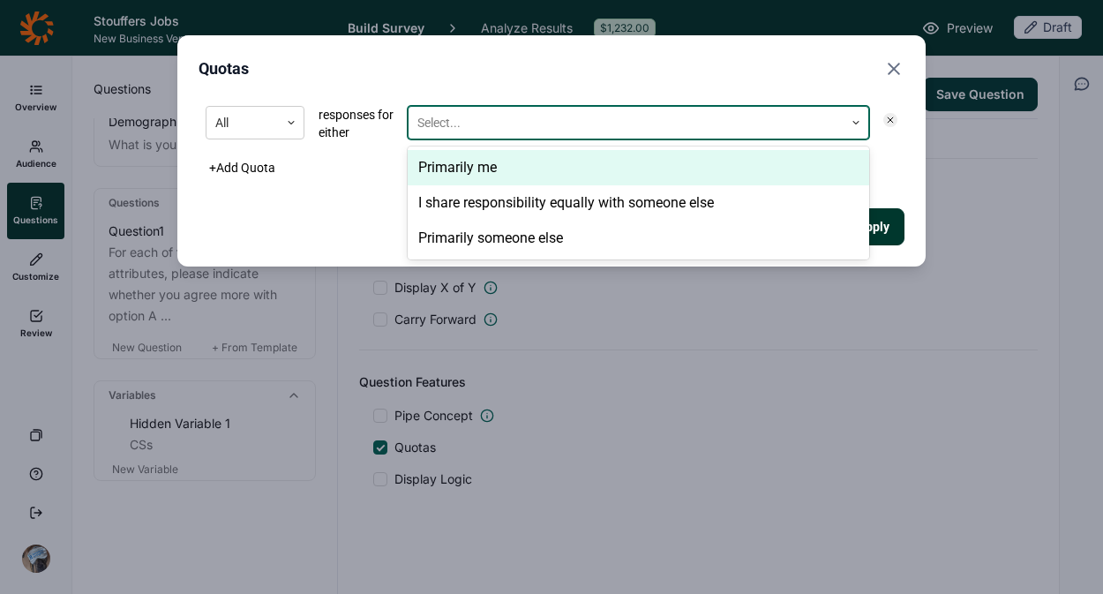
click at [469, 164] on div "Primarily me" at bounding box center [639, 167] width 462 height 35
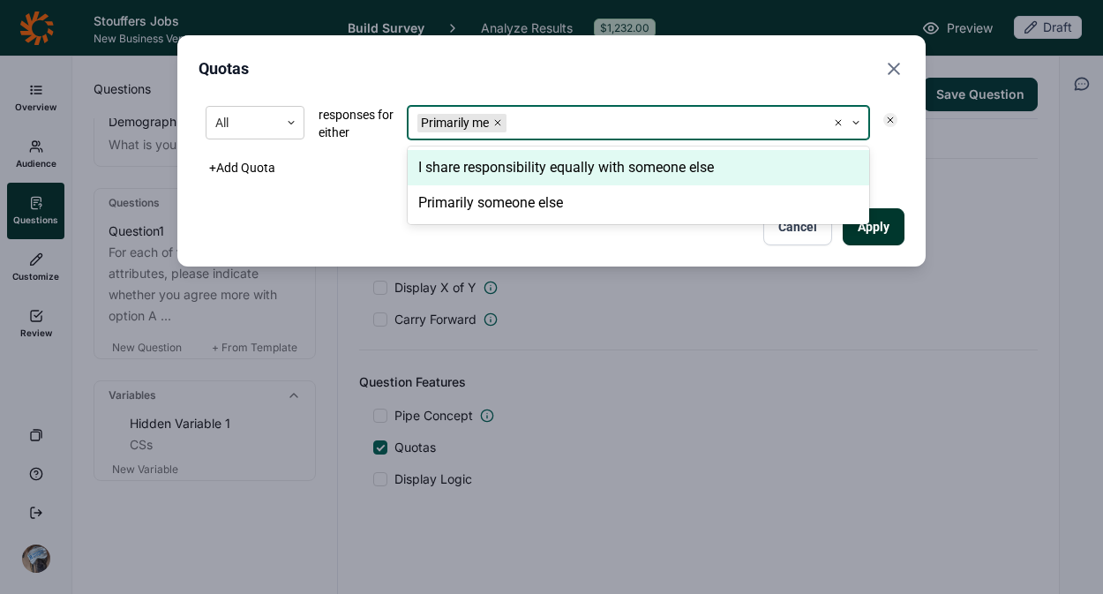
click at [469, 164] on div "I share responsibility equally with someone else" at bounding box center [639, 167] width 462 height 35
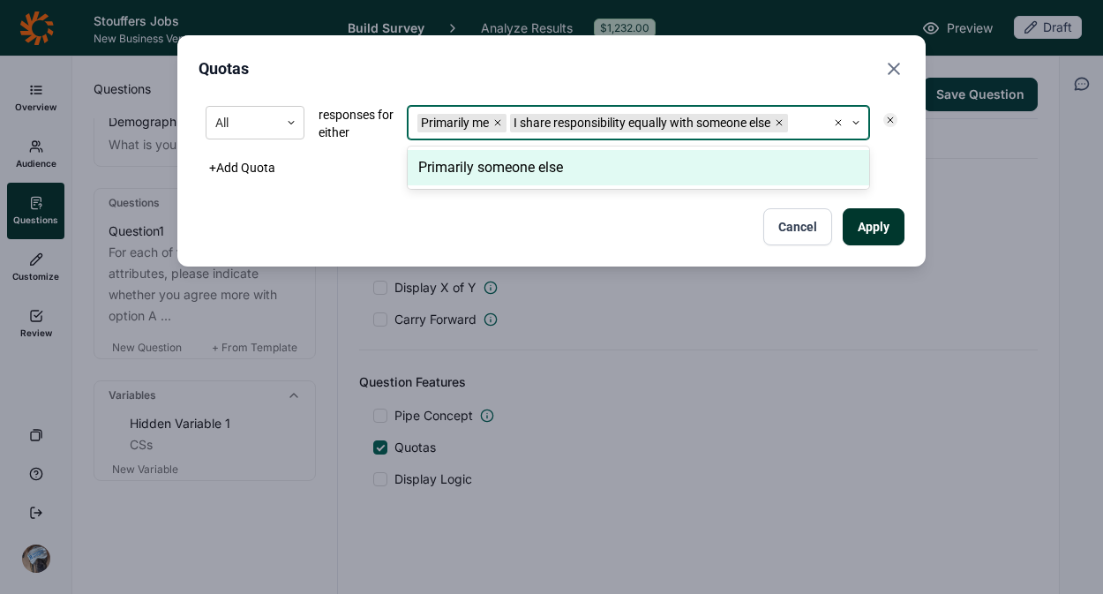
click at [876, 226] on button "Apply" at bounding box center [874, 226] width 62 height 37
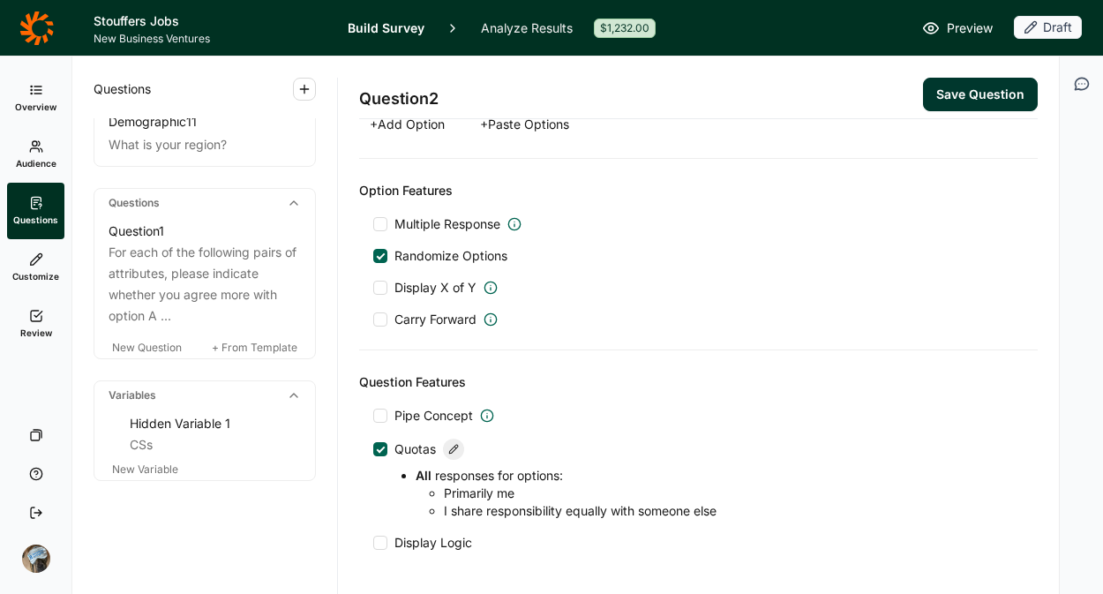
click at [942, 96] on button "Save Question" at bounding box center [980, 95] width 115 height 34
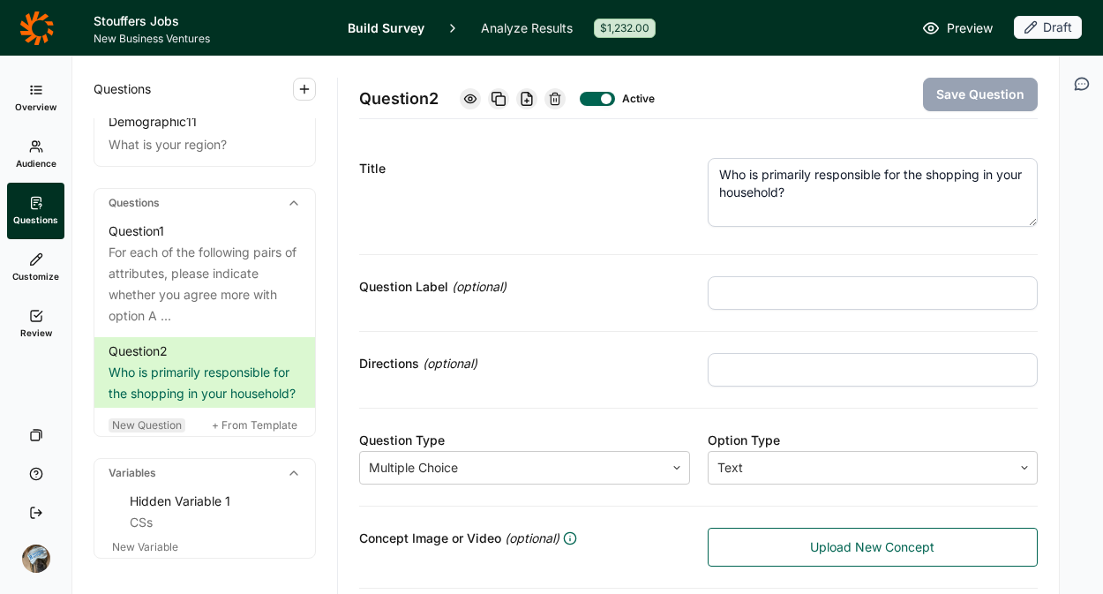
click at [125, 432] on span "New Question" at bounding box center [147, 424] width 70 height 13
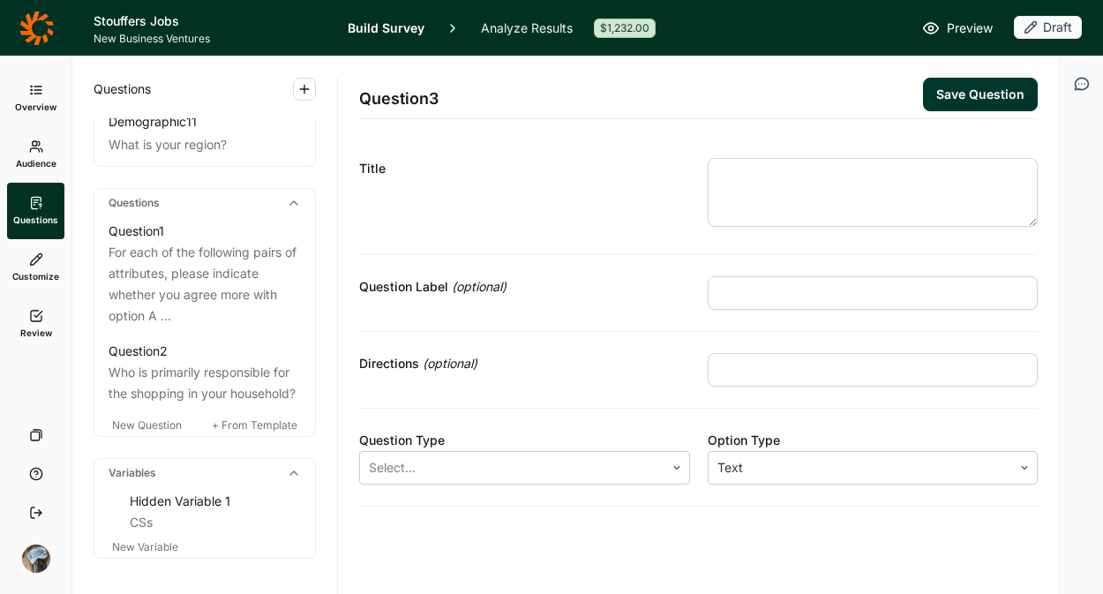
click at [805, 168] on textarea at bounding box center [873, 192] width 331 height 69
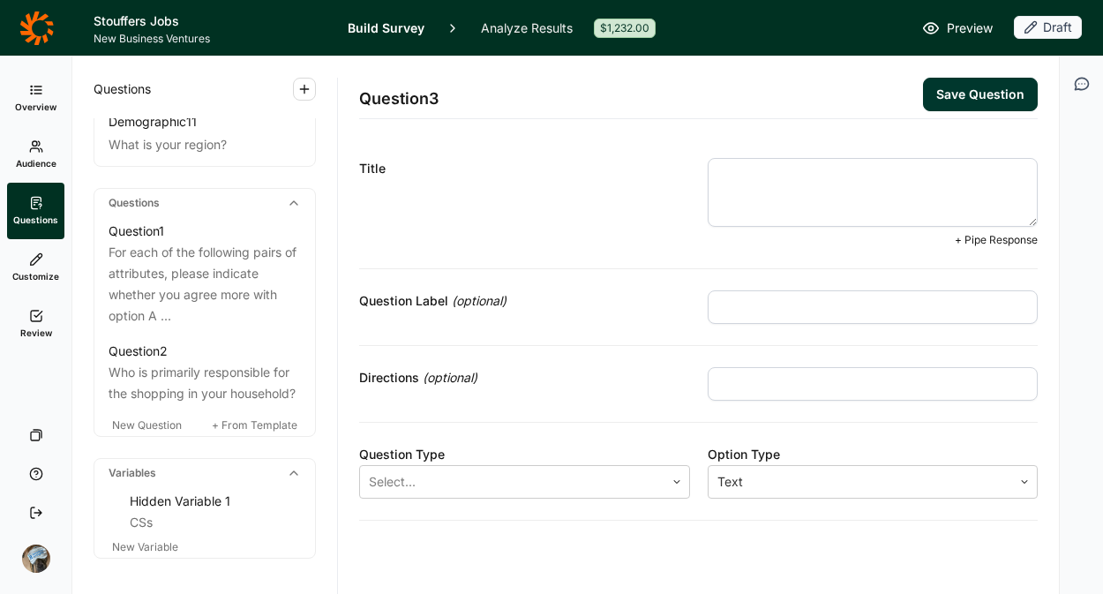
paste textarea "SQ2. Are you, or is any member of your household employed in any of the followi…"
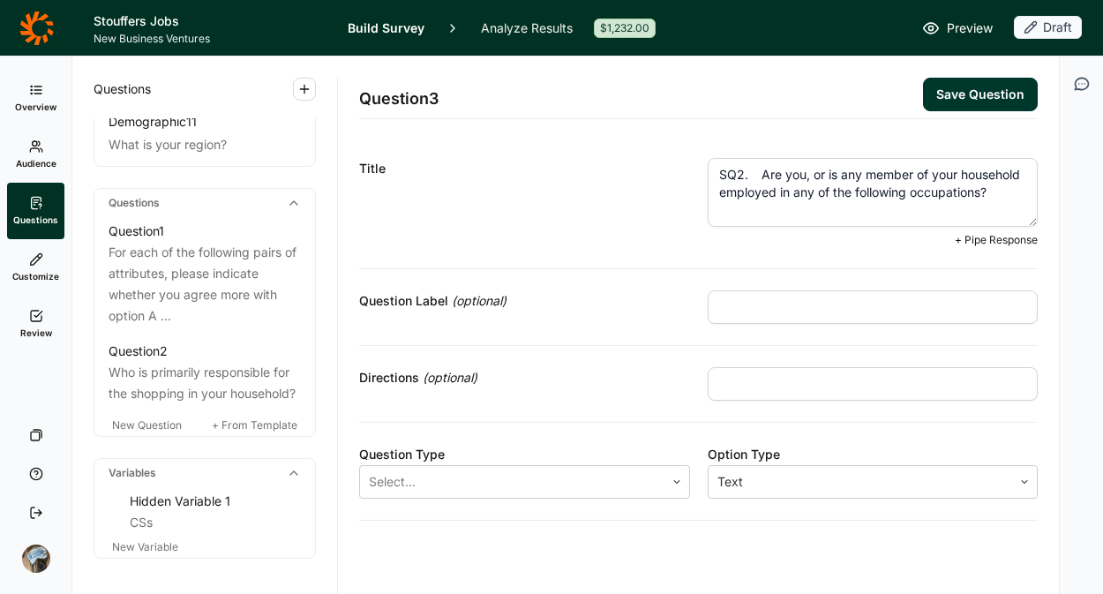
drag, startPoint x: 755, startPoint y: 175, endPoint x: 599, endPoint y: 174, distance: 155.4
click at [602, 177] on div "Title SQ2. Are you, or is any member of your household employed in any of the f…" at bounding box center [698, 203] width 679 height 132
type textarea "Are you, or is any member of your household employed in any of the following oc…"
click at [525, 487] on div at bounding box center [512, 482] width 287 height 25
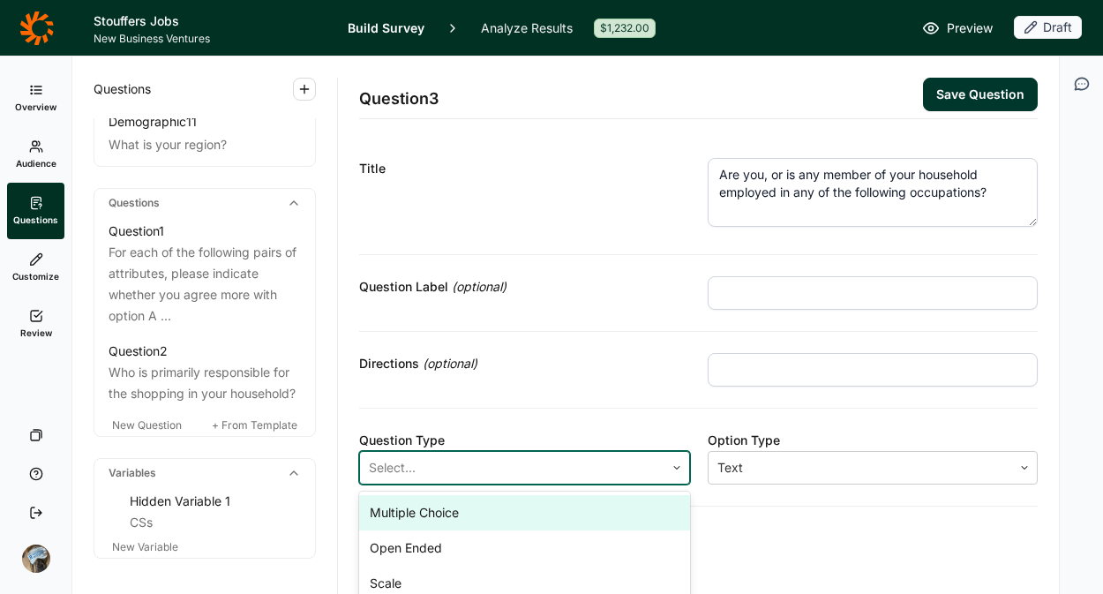
click at [505, 517] on div "Multiple Choice" at bounding box center [524, 512] width 331 height 35
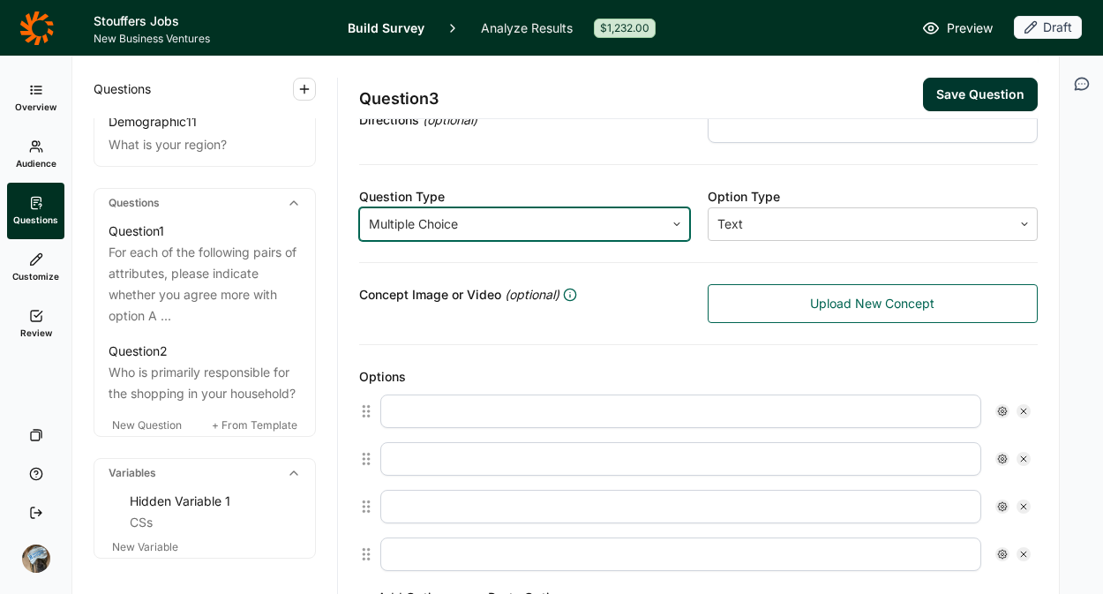
scroll to position [284, 0]
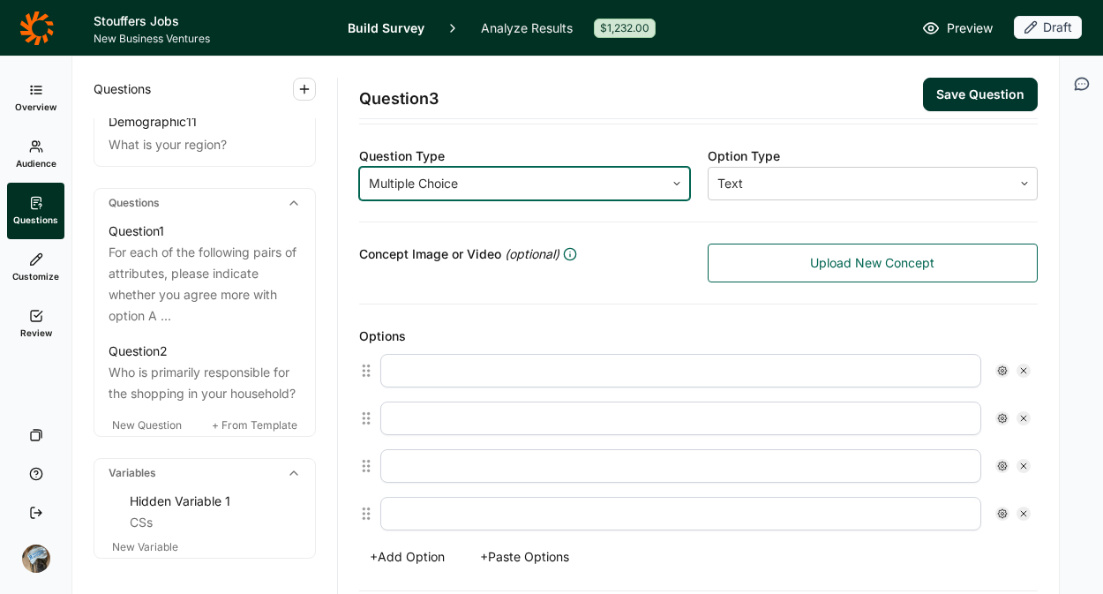
click at [553, 553] on button "+ Paste Options" at bounding box center [525, 557] width 110 height 25
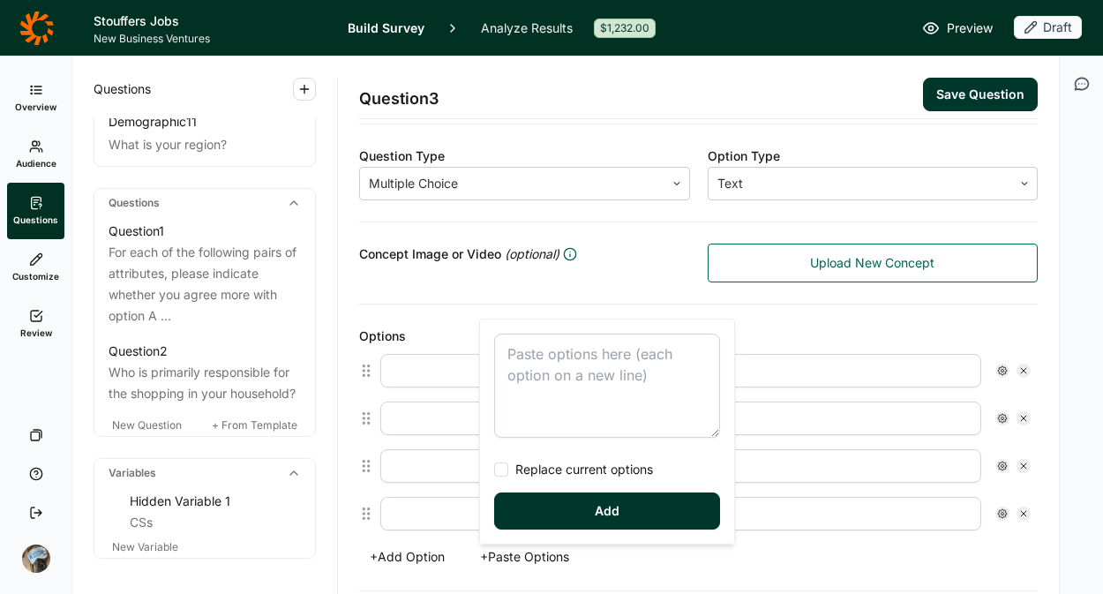
click at [565, 370] on textarea at bounding box center [607, 386] width 226 height 104
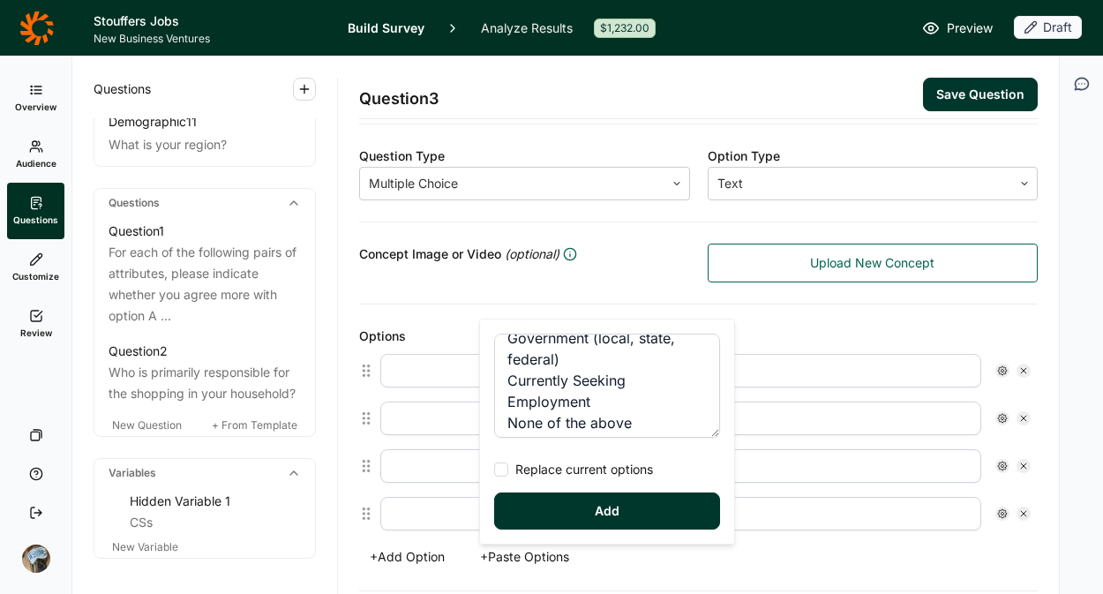
scroll to position [381, 0]
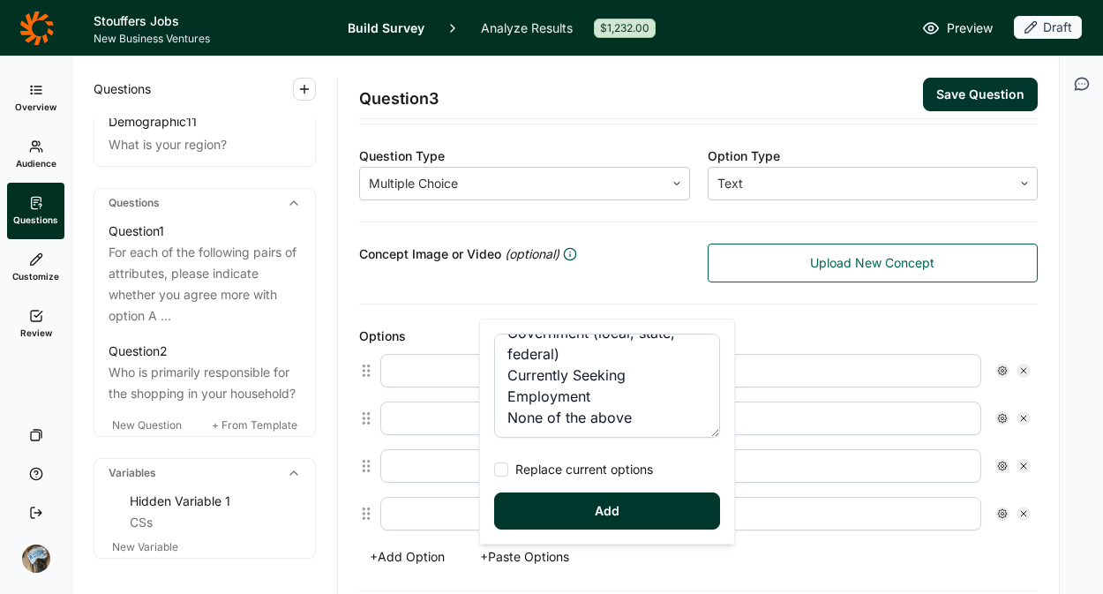
type textarea "A marketing or market research firm or department of a company An advertising a…"
click at [608, 506] on button "Add" at bounding box center [607, 511] width 226 height 37
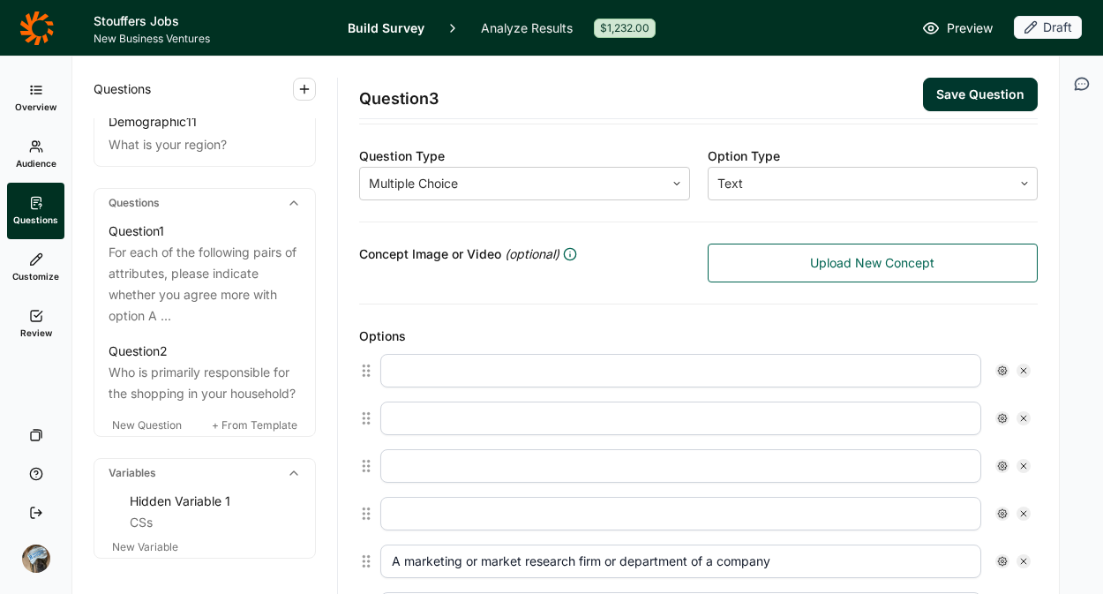
click at [1017, 365] on div at bounding box center [1024, 371] width 14 height 14
type input "A marketing or market research firm or department of a company"
type input "An advertising agency or public relations firm"
type input "A media company such as radio, magazine, newspaper, television, etc."
type input "A graphic or packaging design firm"
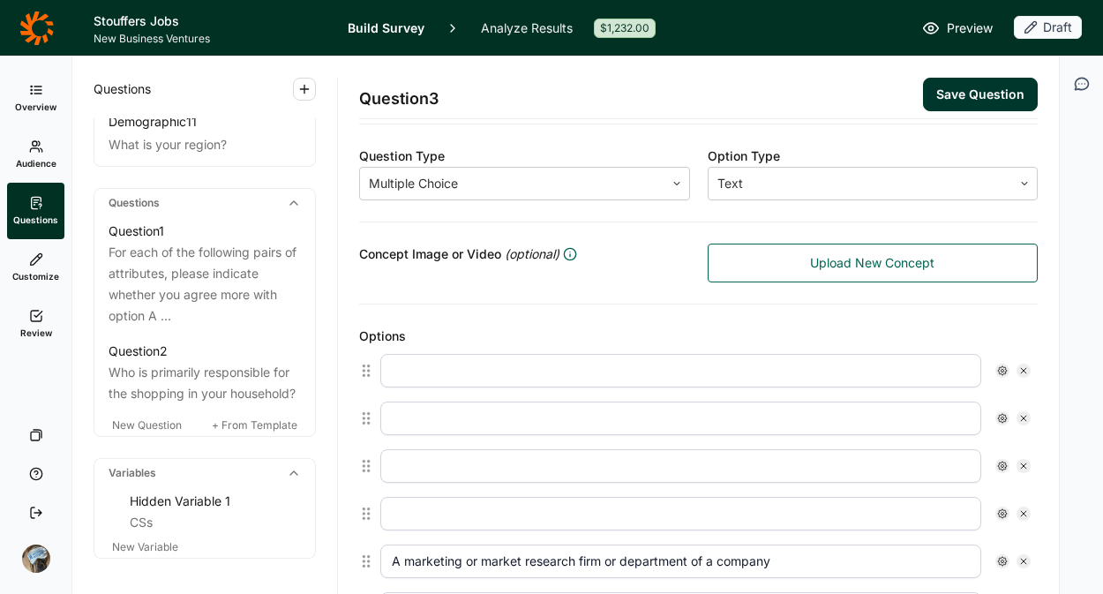
type input "A food or beverage product manufacturer, wholesaler, retailer or distributor"
type input "Education such as primary or higher education"
type input "Engineering or technology"
type input "Government (local, state, federal)"
type input "Currently Seeking Employment"
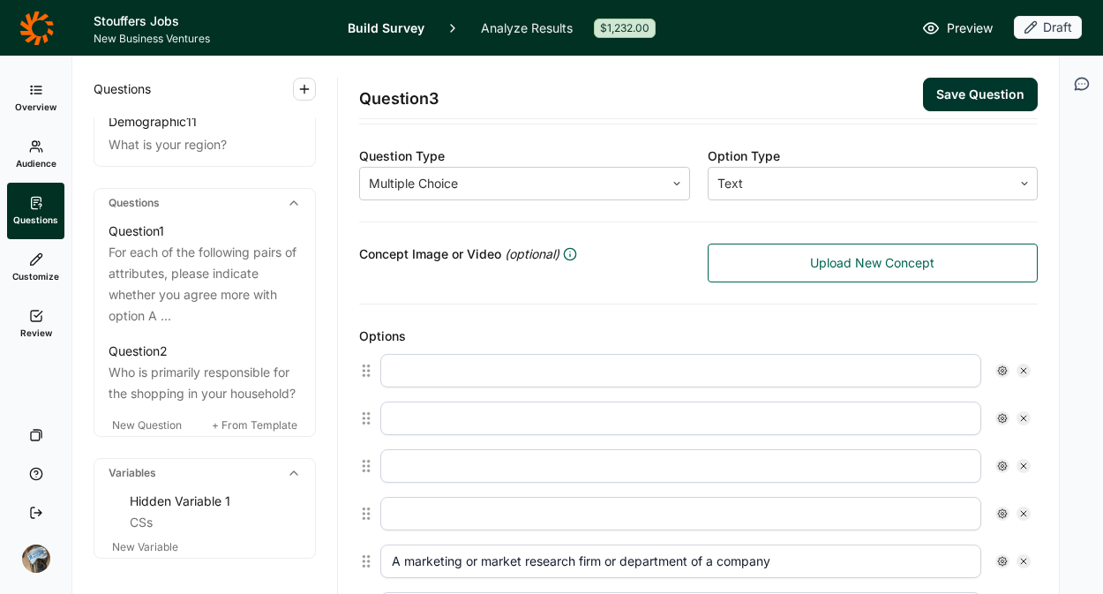
type input "None of the above"
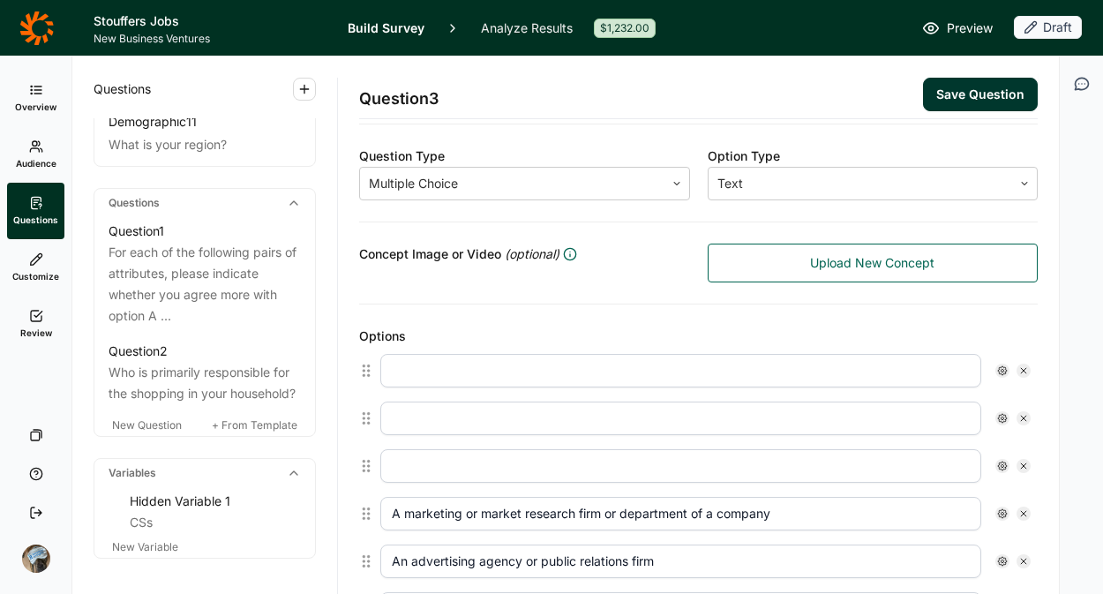
click at [1017, 365] on div at bounding box center [1024, 371] width 14 height 14
type input "A marketing or market research firm or department of a company"
type input "An advertising agency or public relations firm"
type input "A media company such as radio, magazine, newspaper, television, etc."
type input "A graphic or packaging design firm"
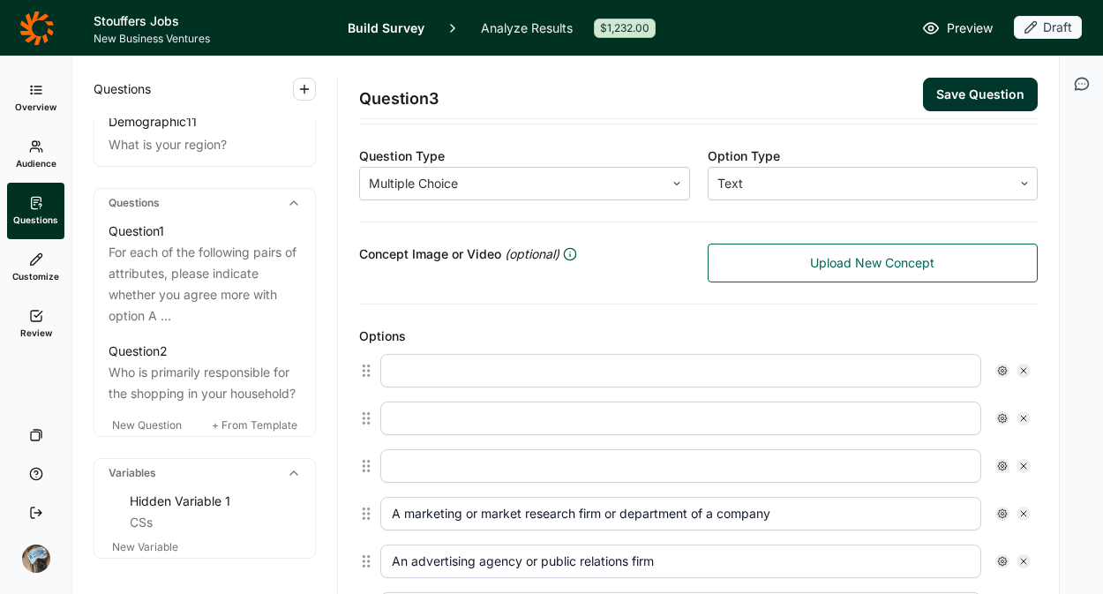
type input "A food or beverage product manufacturer, wholesaler, retailer or distributor"
type input "Education such as primary or higher education"
type input "Engineering or technology"
type input "Government (local, state, federal)"
type input "Currently Seeking Employment"
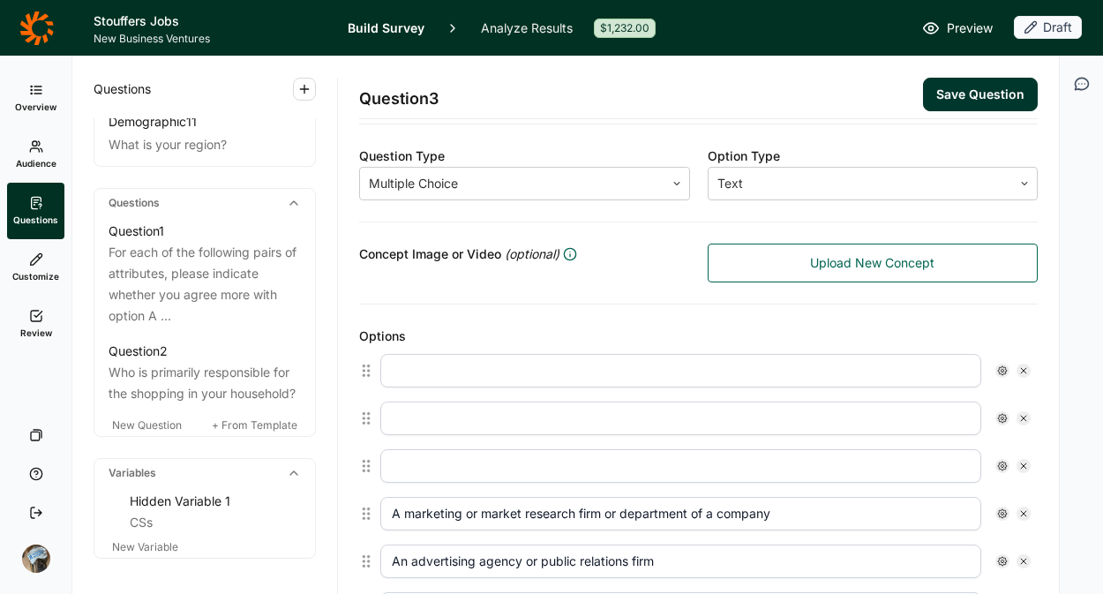
type input "None of the above"
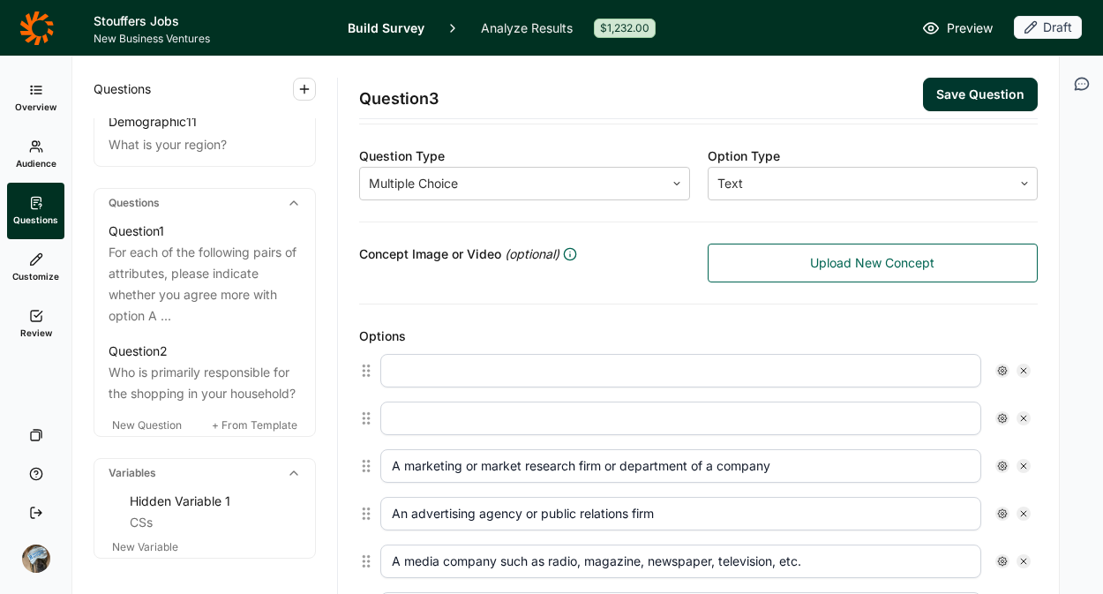
click at [1017, 365] on div at bounding box center [1024, 371] width 14 height 14
type input "A marketing or market research firm or department of a company"
type input "An advertising agency or public relations firm"
type input "A media company such as radio, magazine, newspaper, television, etc."
type input "A graphic or packaging design firm"
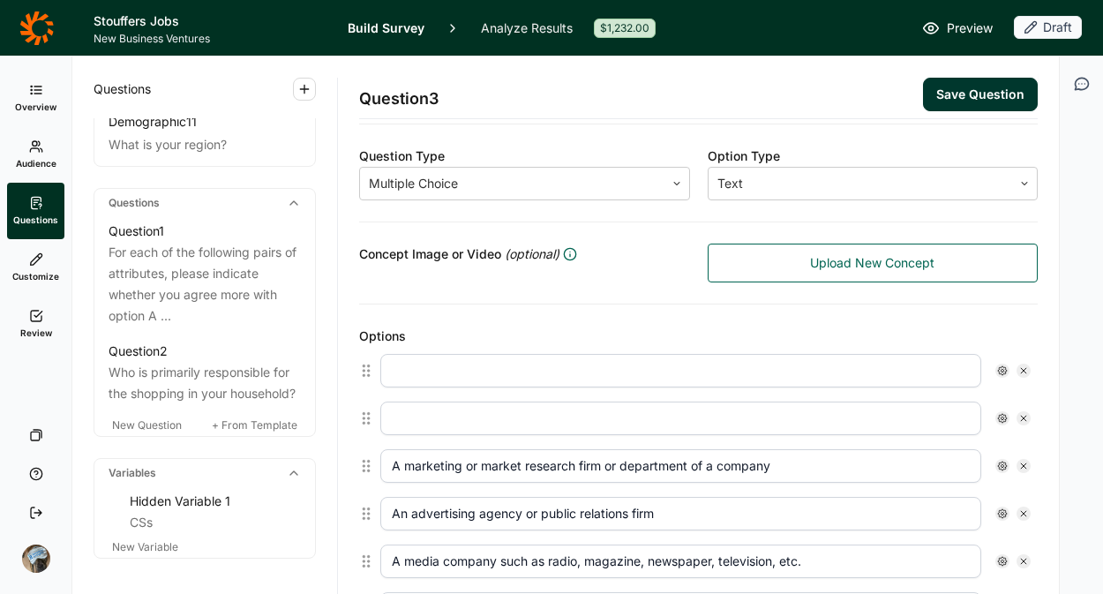
type input "A food or beverage product manufacturer, wholesaler, retailer or distributor"
type input "Education such as primary or higher education"
type input "Engineering or technology"
type input "Government (local, state, federal)"
type input "Currently Seeking Employment"
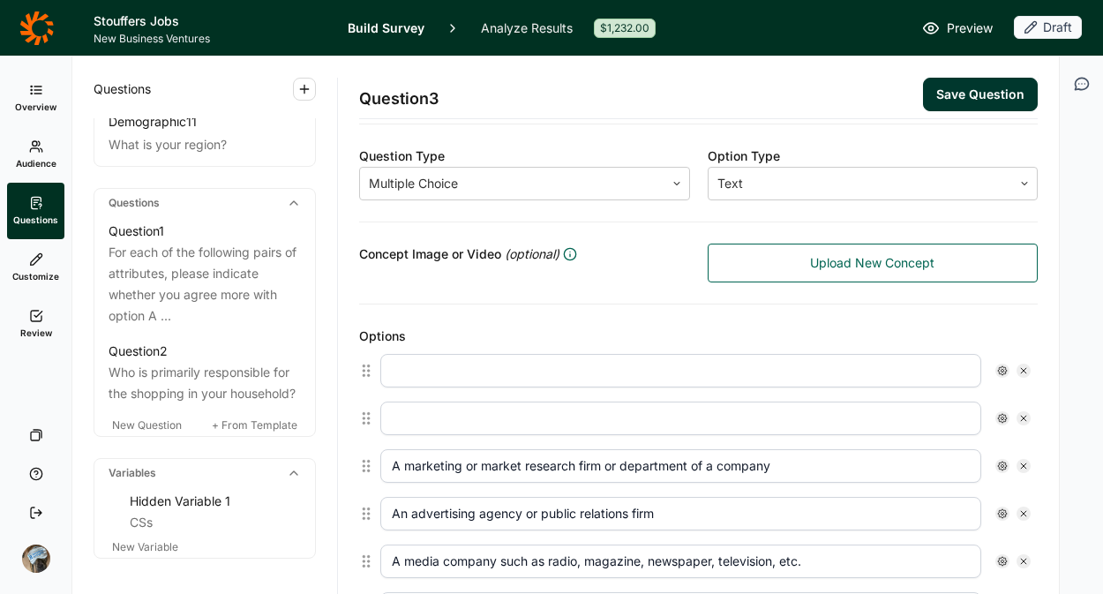
type input "None of the above"
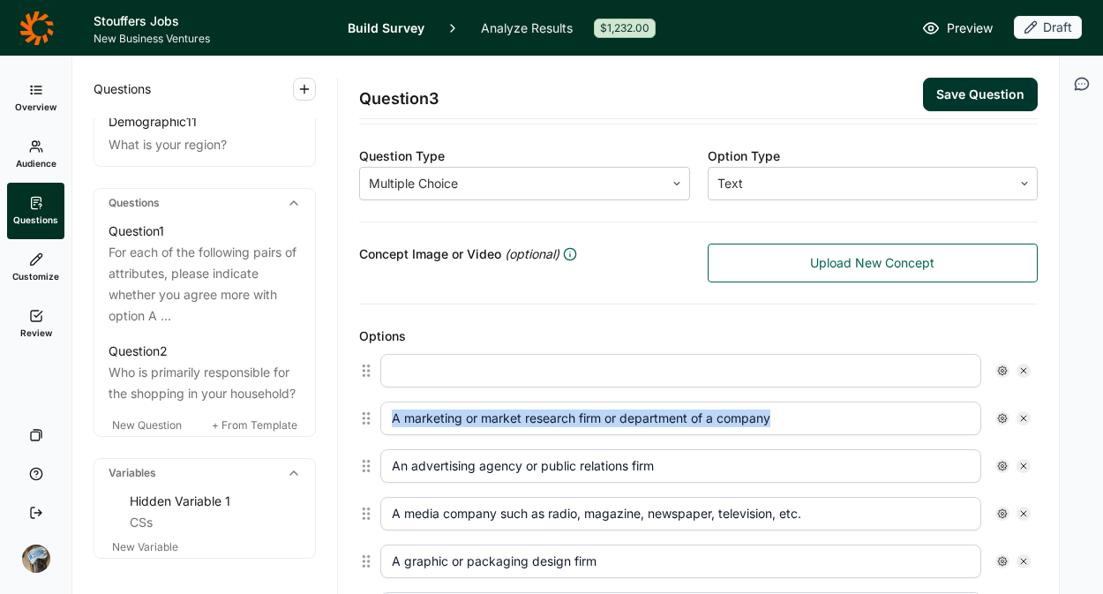
click at [1017, 365] on div at bounding box center [1024, 371] width 14 height 14
type input "A marketing or market research firm or department of a company"
type input "An advertising agency or public relations firm"
type input "A media company such as radio, magazine, newspaper, television, etc."
type input "A graphic or packaging design firm"
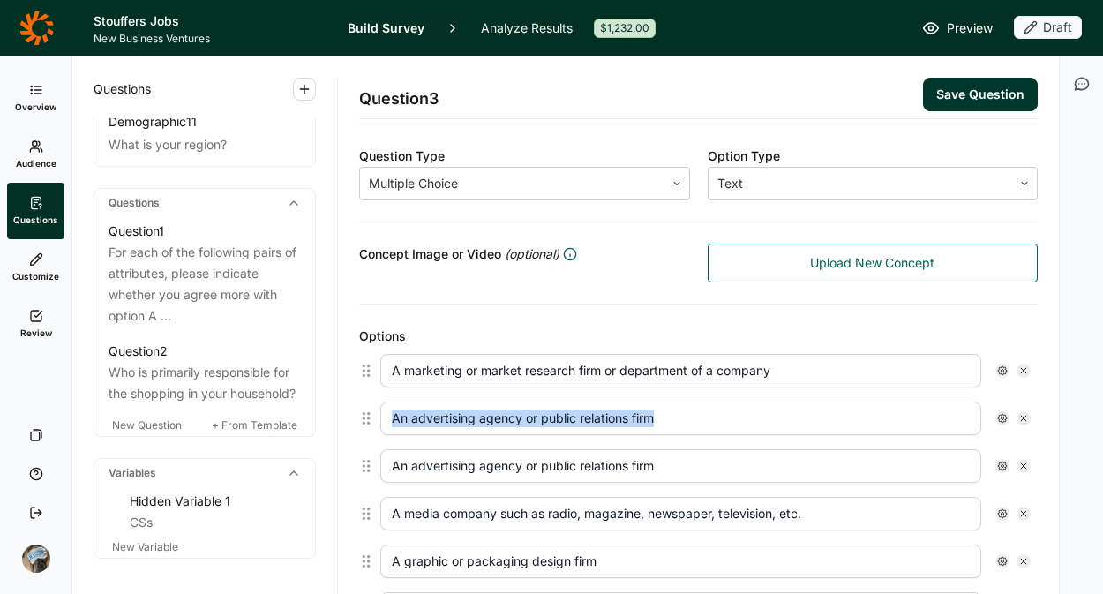
type input "A food or beverage product manufacturer, wholesaler, retailer or distributor"
type input "Education such as primary or higher education"
type input "Engineering or technology"
type input "Government (local, state, federal)"
type input "Currently Seeking Employment"
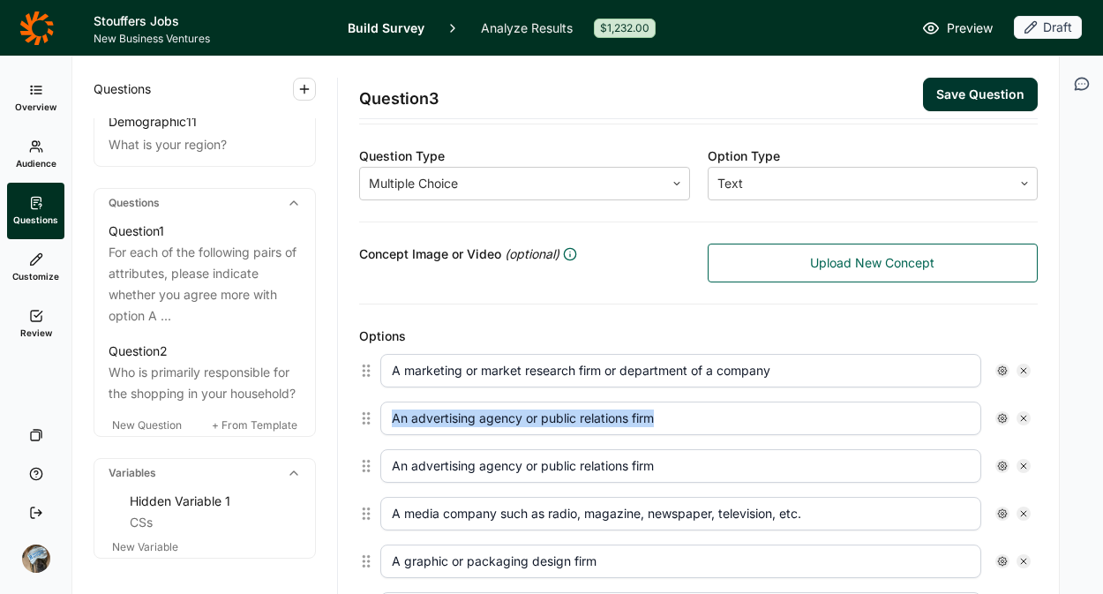
type input "None of the above"
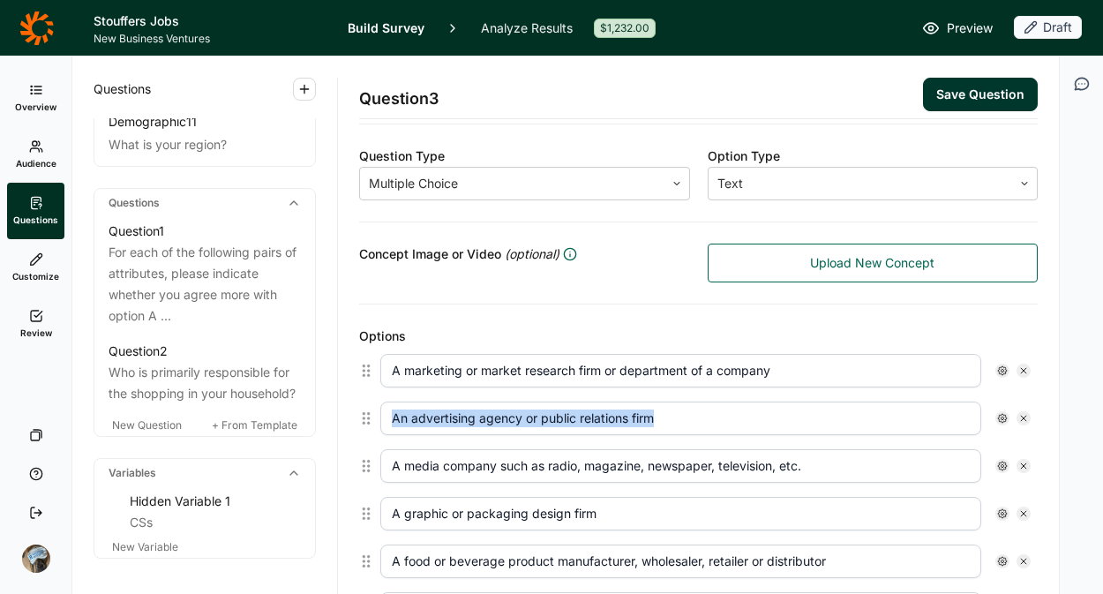
click at [1017, 365] on div at bounding box center [1024, 371] width 14 height 14
type input "An advertising agency or public relations firm"
type input "A media company such as radio, magazine, newspaper, television, etc."
type input "A graphic or packaging design firm"
type input "A food or beverage product manufacturer, wholesaler, retailer or distributor"
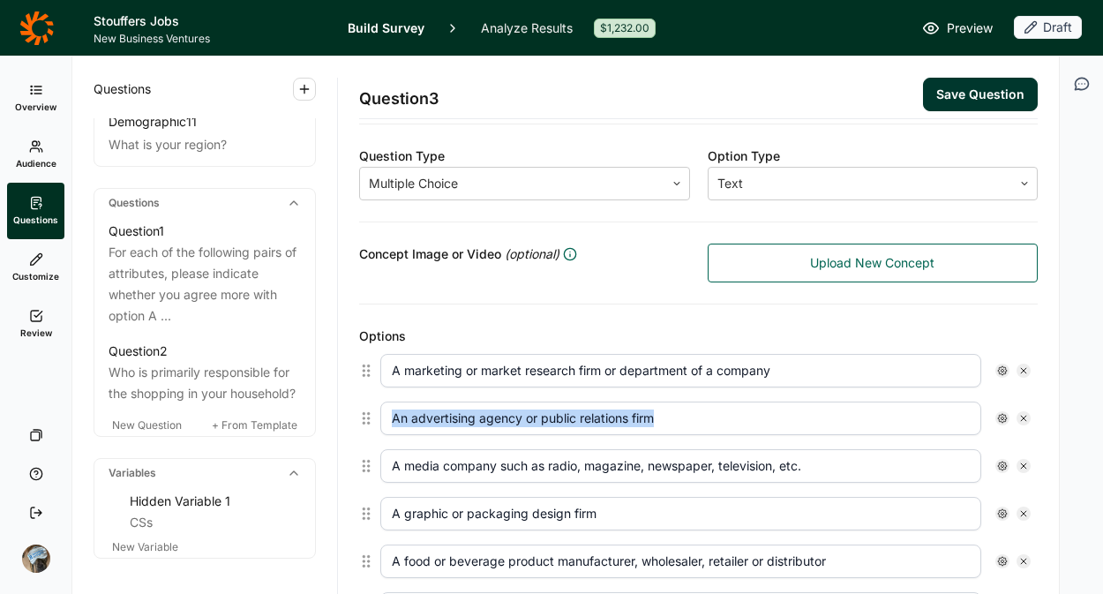
type input "Education such as primary or higher education"
type input "Engineering or technology"
type input "Government (local, state, federal)"
type input "Currently Seeking Employment"
type input "None of the above"
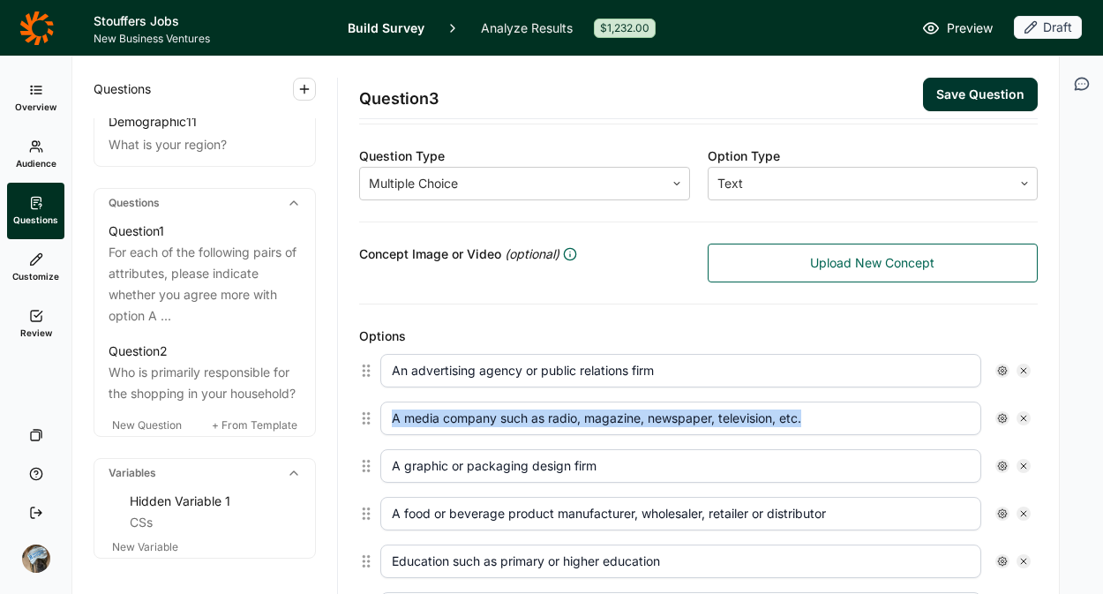
click at [1017, 365] on div at bounding box center [1024, 371] width 14 height 14
type input "A media company such as radio, magazine, newspaper, television, etc."
type input "A graphic or packaging design firm"
type input "A food or beverage product manufacturer, wholesaler, retailer or distributor"
type input "Education such as primary or higher education"
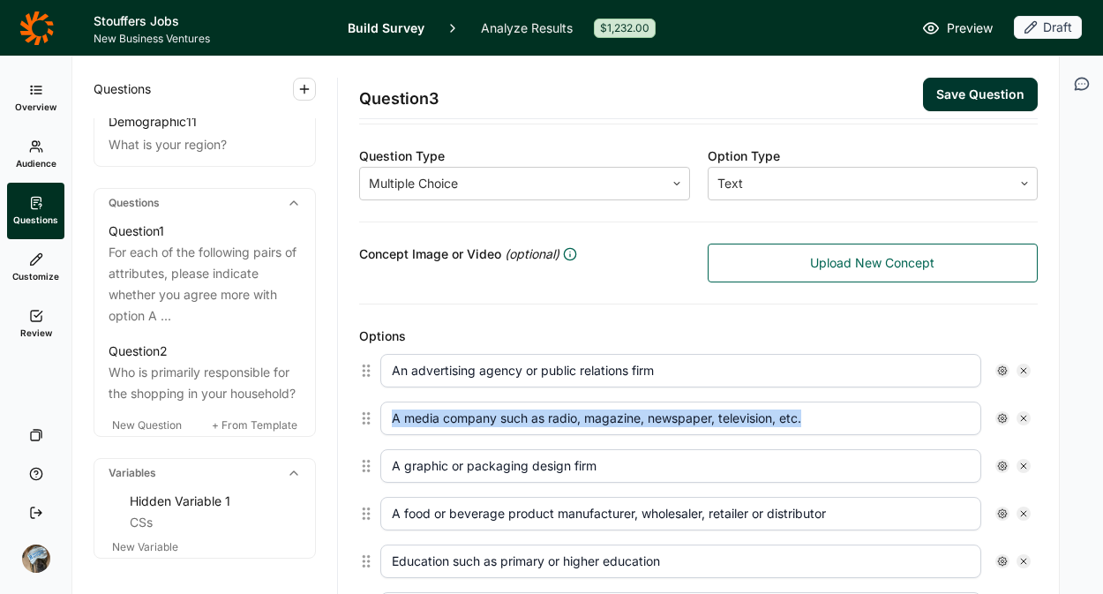
type input "Engineering or technology"
type input "Government (local, state, federal)"
type input "Currently Seeking Employment"
type input "None of the above"
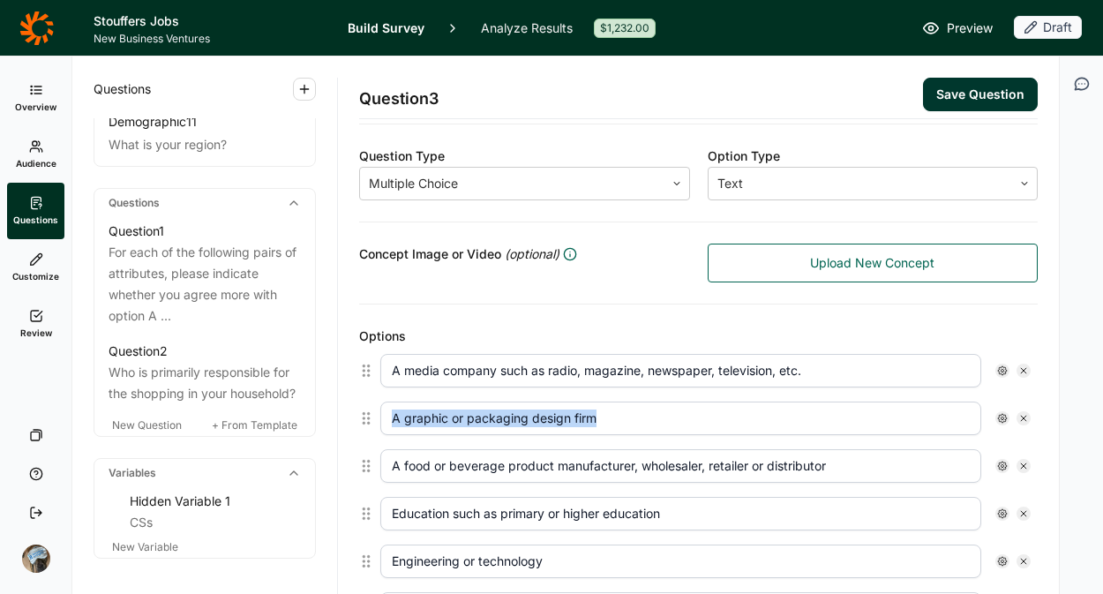
click at [1017, 365] on div at bounding box center [1024, 371] width 14 height 14
type input "A graphic or packaging design firm"
type input "A food or beverage product manufacturer, wholesaler, retailer or distributor"
type input "Education such as primary or higher education"
type input "Engineering or technology"
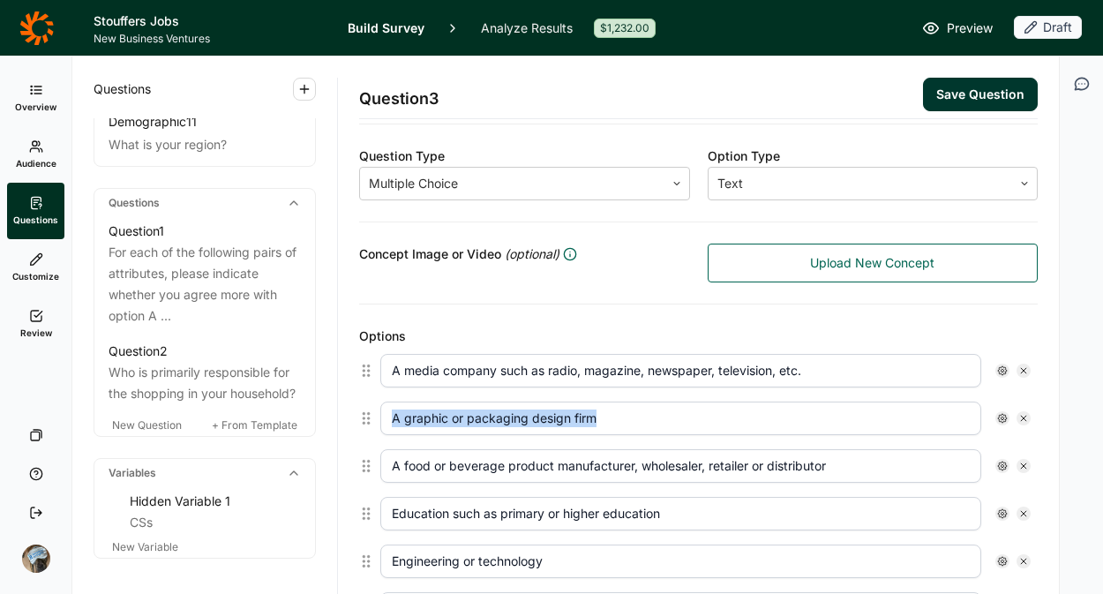
type input "Government (local, state, federal)"
type input "Currently Seeking Employment"
type input "None of the above"
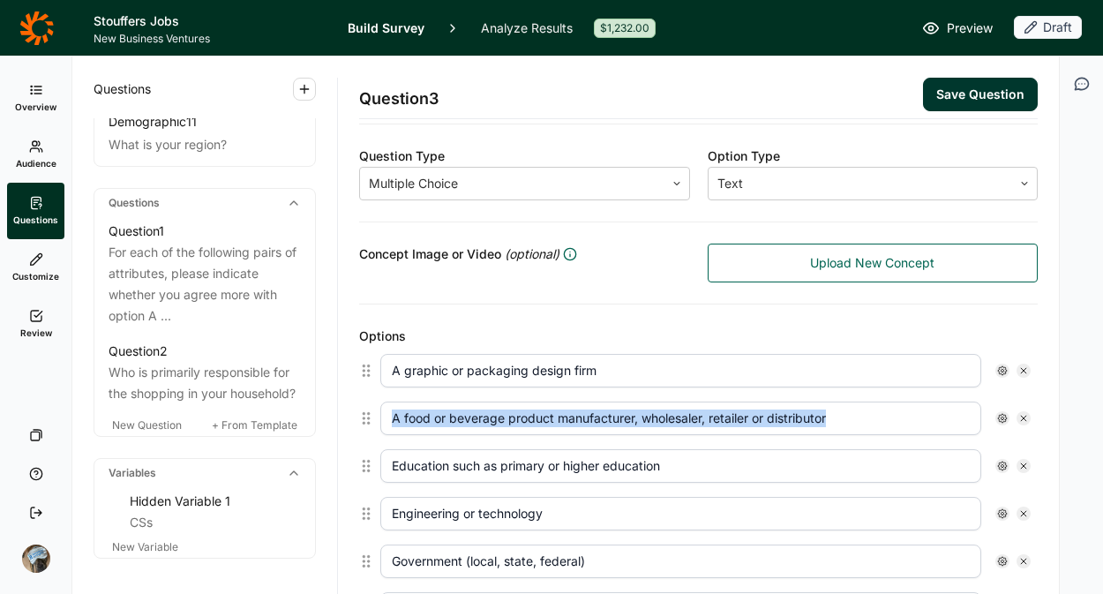
click at [1017, 365] on div at bounding box center [1024, 371] width 14 height 14
type input "A food or beverage product manufacturer, wholesaler, retailer or distributor"
type input "Education such as primary or higher education"
type input "Engineering or technology"
type input "Government (local, state, federal)"
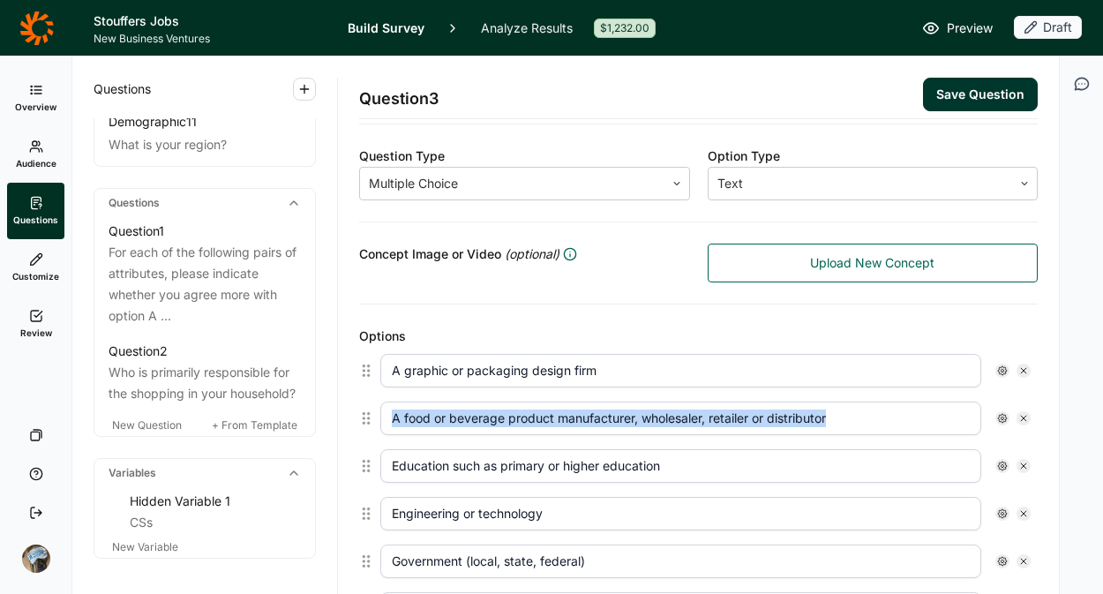
type input "Currently Seeking Employment"
type input "None of the above"
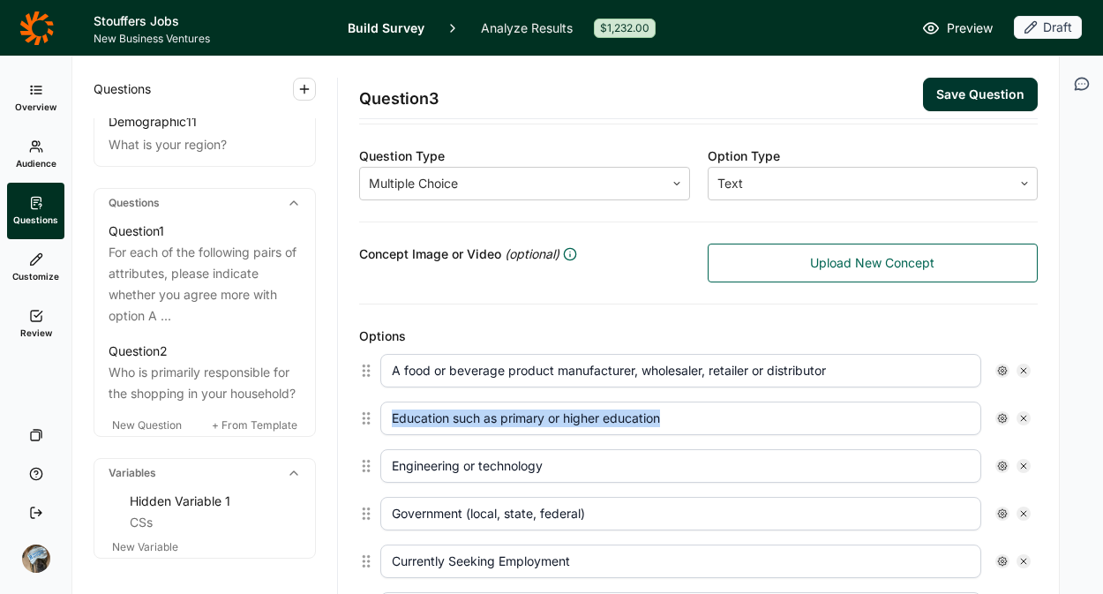
click at [1017, 365] on div at bounding box center [1024, 371] width 14 height 14
type input "Education such as primary or higher education"
type input "Engineering or technology"
type input "Government (local, state, federal)"
type input "Currently Seeking Employment"
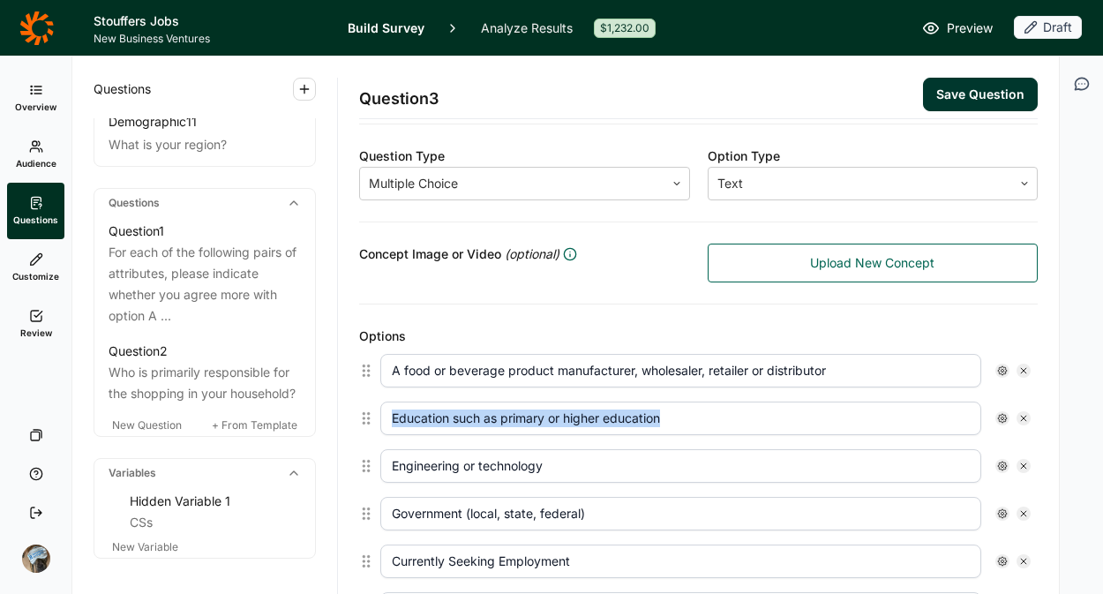
type input "None of the above"
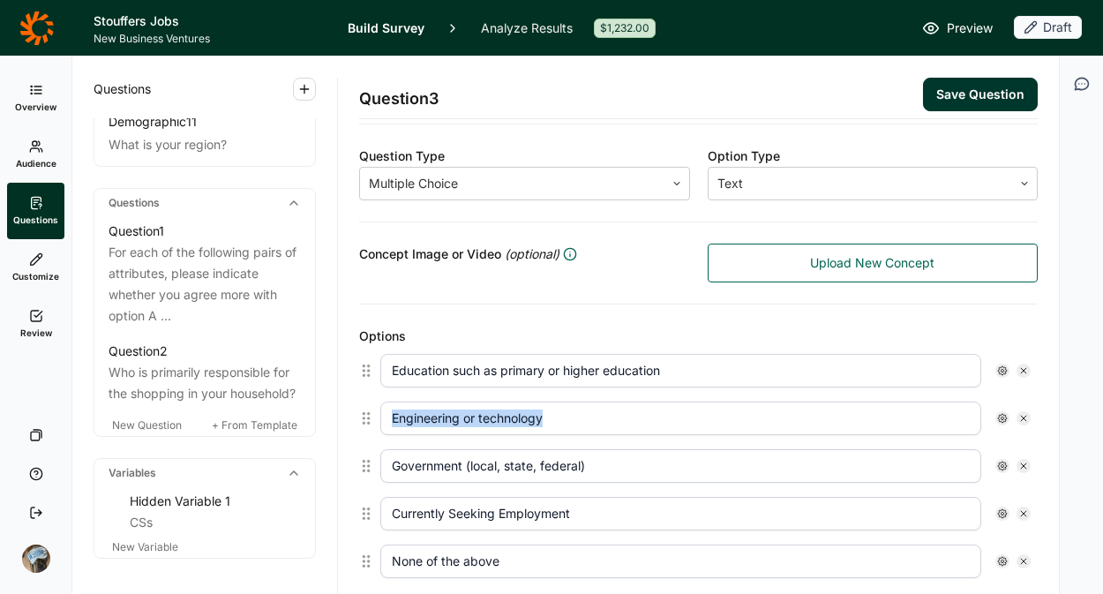
click at [1017, 365] on div at bounding box center [1024, 371] width 14 height 14
type input "Engineering or technology"
type input "Government (local, state, federal)"
type input "Currently Seeking Employment"
type input "None of the above"
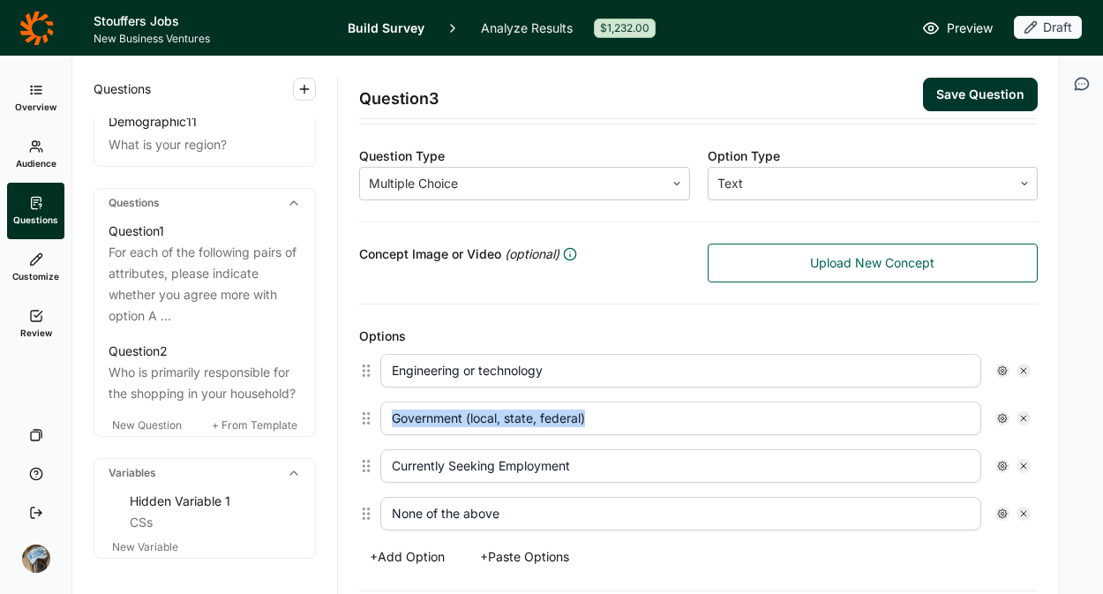
click at [1017, 365] on div at bounding box center [1024, 371] width 14 height 14
type input "Government (local, state, federal)"
type input "Currently Seeking Employment"
type input "None of the above"
click at [1017, 365] on div at bounding box center [1024, 371] width 14 height 14
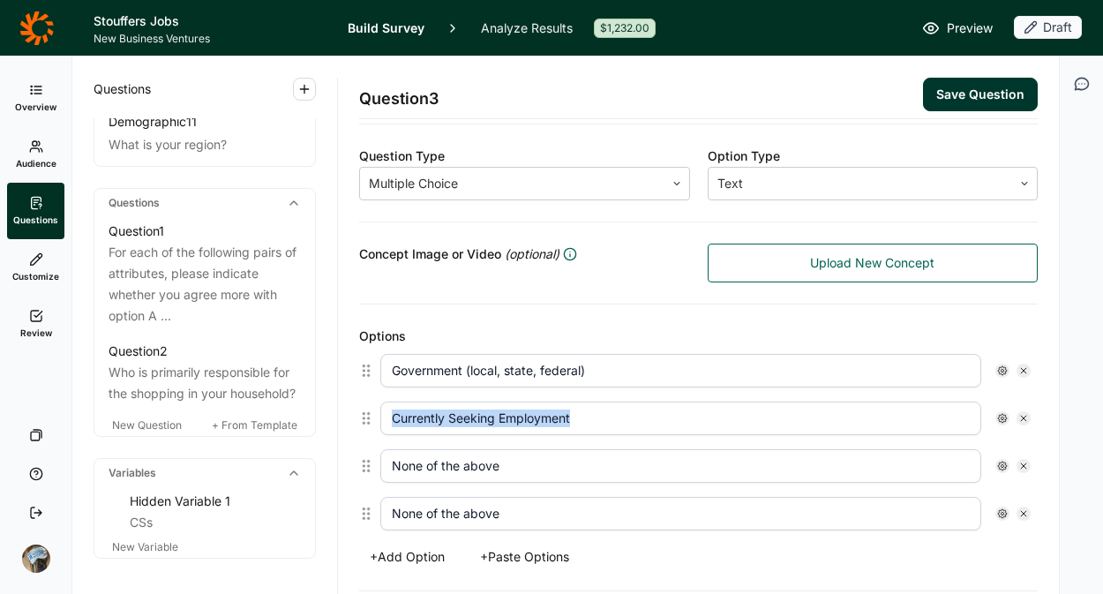
type input "Currently Seeking Employment"
type input "None of the above"
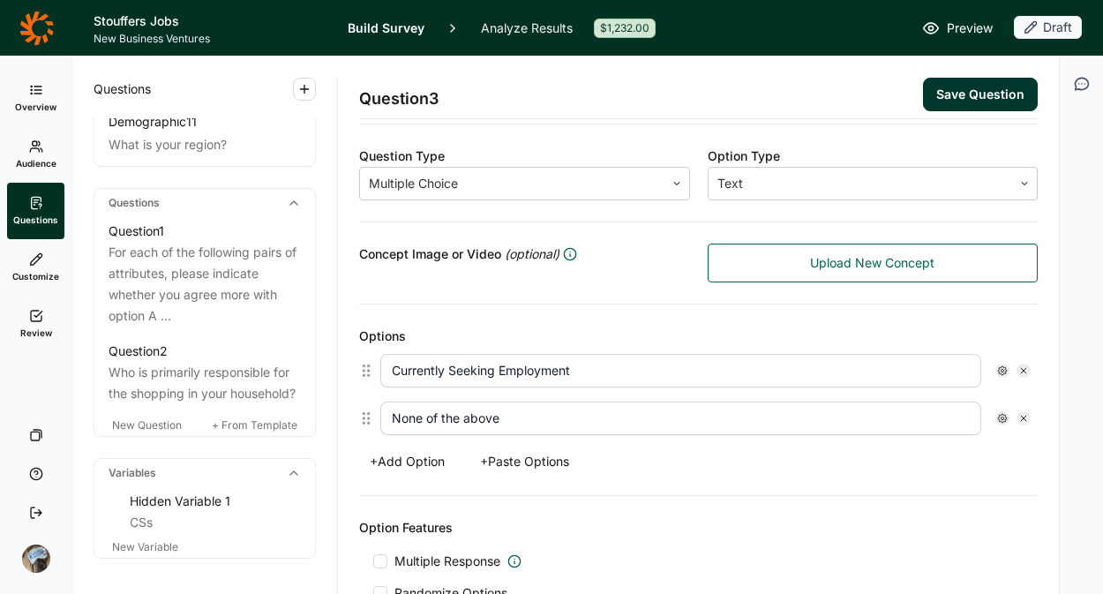
click at [1017, 365] on div at bounding box center [1024, 371] width 14 height 14
type input "None of the above"
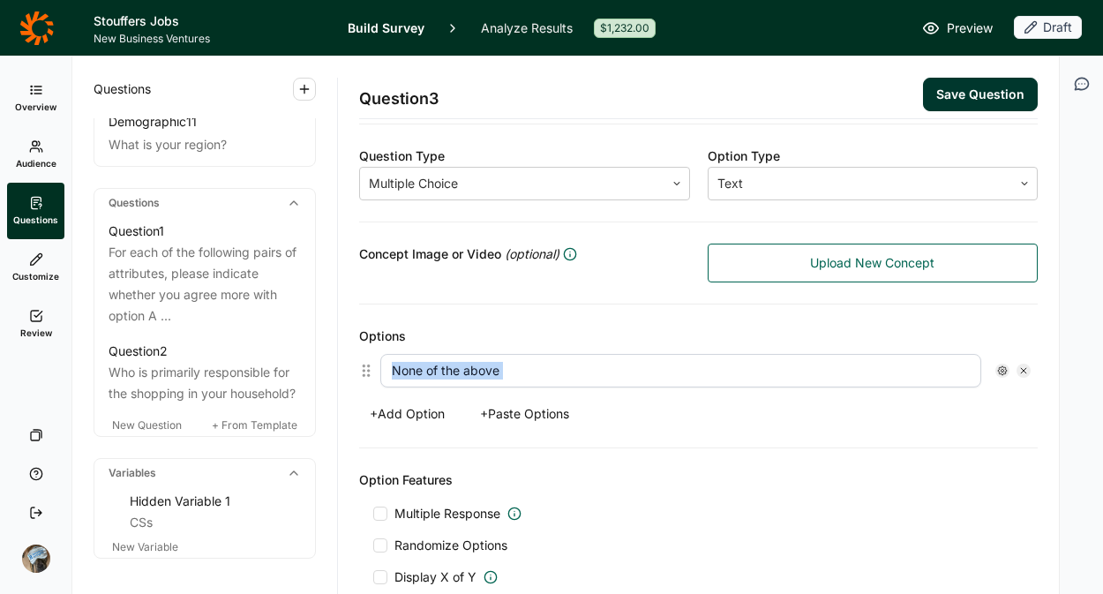
click at [1017, 365] on div at bounding box center [1024, 371] width 14 height 14
click at [542, 415] on button "+ Paste Options" at bounding box center [525, 414] width 110 height 25
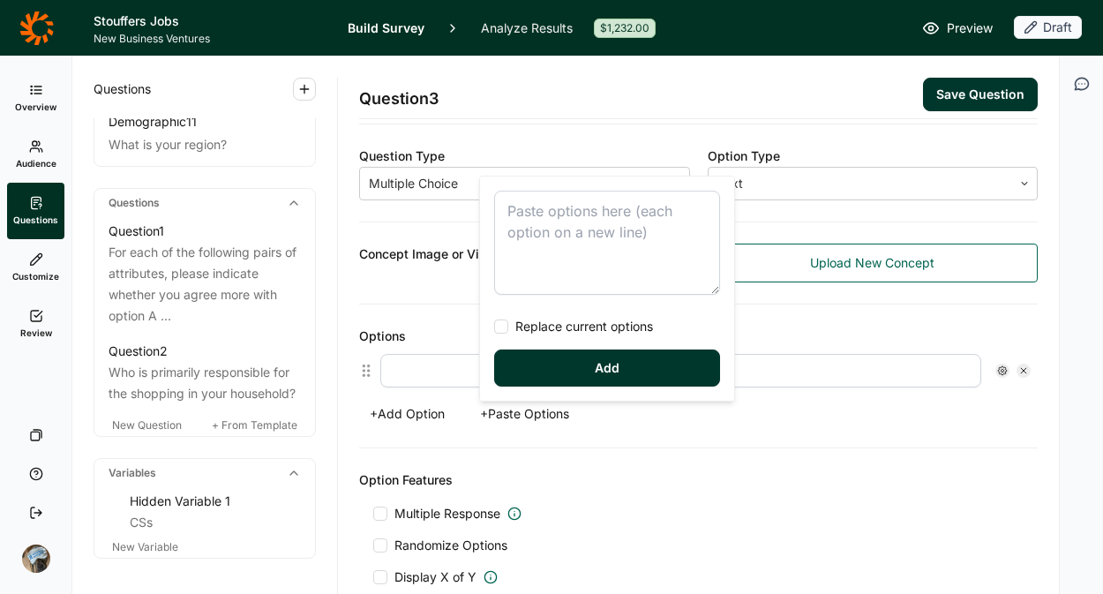
click at [545, 280] on textarea at bounding box center [607, 243] width 226 height 104
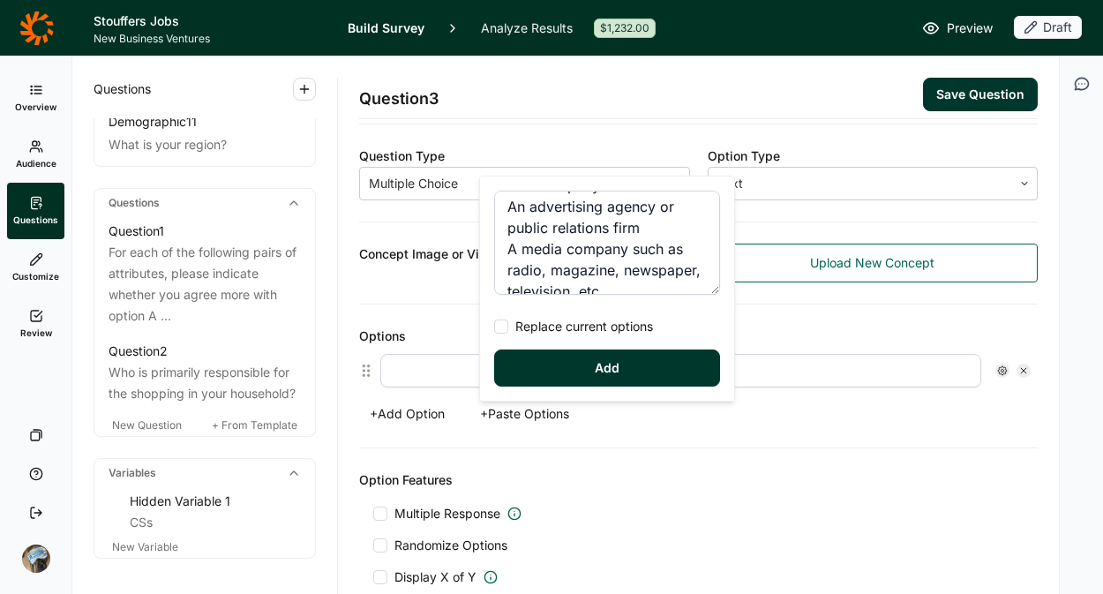
scroll to position [108, 0]
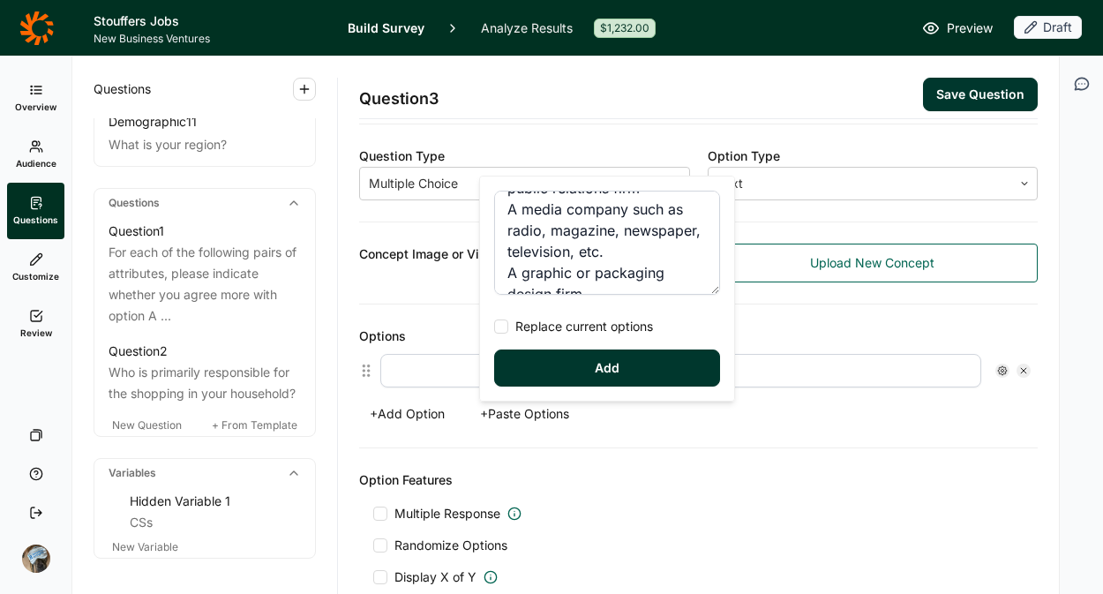
click at [552, 327] on span "Replace current options" at bounding box center [580, 327] width 145 height 18
click at [494, 327] on input "Replace current options" at bounding box center [494, 327] width 0 height 0
type textarea "A marketing or market research firm or department of a company An advertising a…"
click at [602, 369] on button "Add" at bounding box center [607, 368] width 226 height 37
type input "A marketing or market research firm or department of a company"
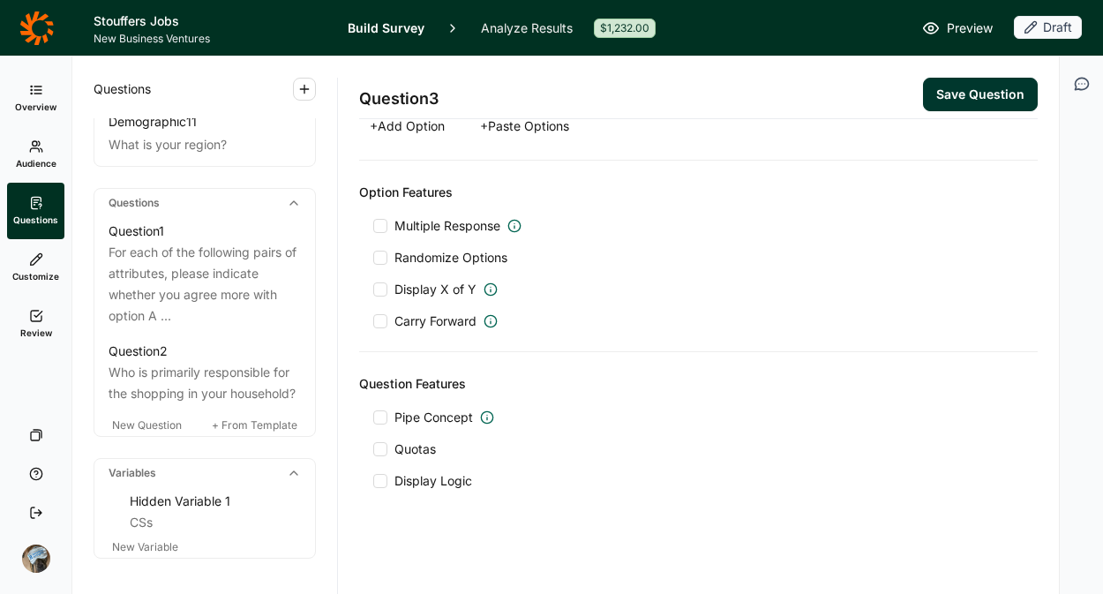
scroll to position [1003, 0]
click at [442, 218] on span "Multiple Response" at bounding box center [448, 224] width 106 height 18
click at [373, 224] on input "Multiple Response" at bounding box center [373, 224] width 0 height 0
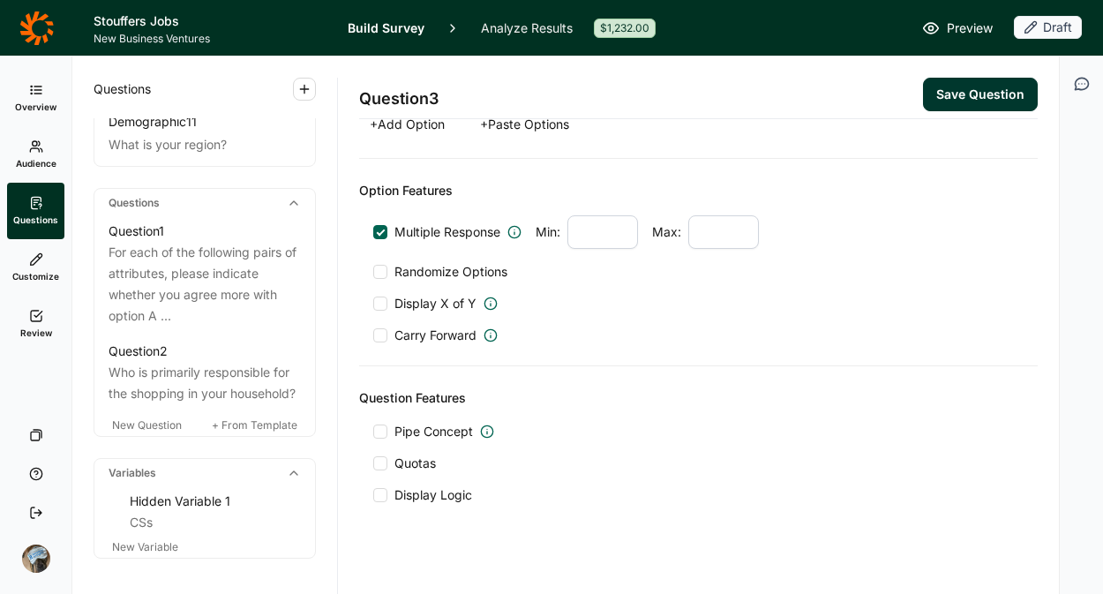
click at [442, 271] on span "Randomize Options" at bounding box center [447, 272] width 120 height 18
click at [373, 272] on input "Randomize Options" at bounding box center [373, 272] width 0 height 0
click at [420, 496] on span "Display Logic" at bounding box center [434, 495] width 78 height 18
click at [373, 495] on input "Display Logic" at bounding box center [373, 495] width 0 height 0
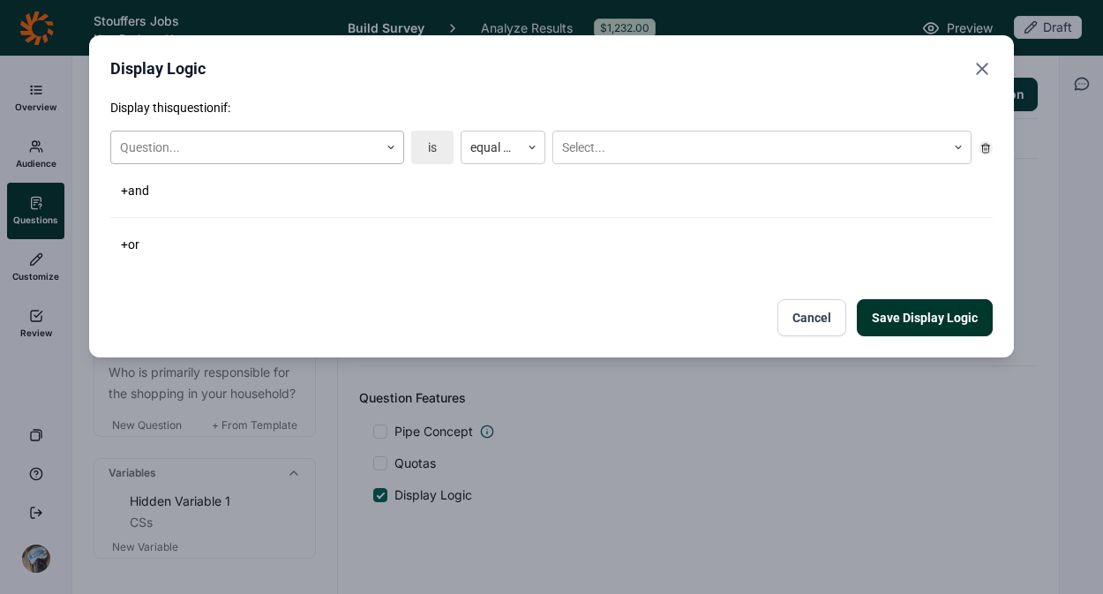
click at [192, 152] on div at bounding box center [245, 148] width 250 height 22
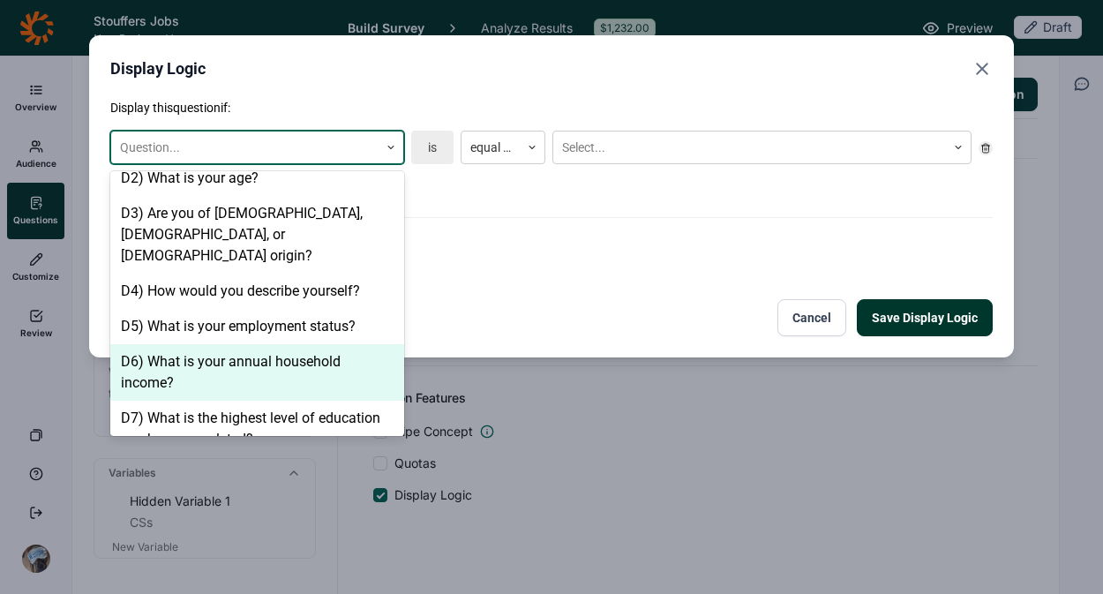
scroll to position [335, 0]
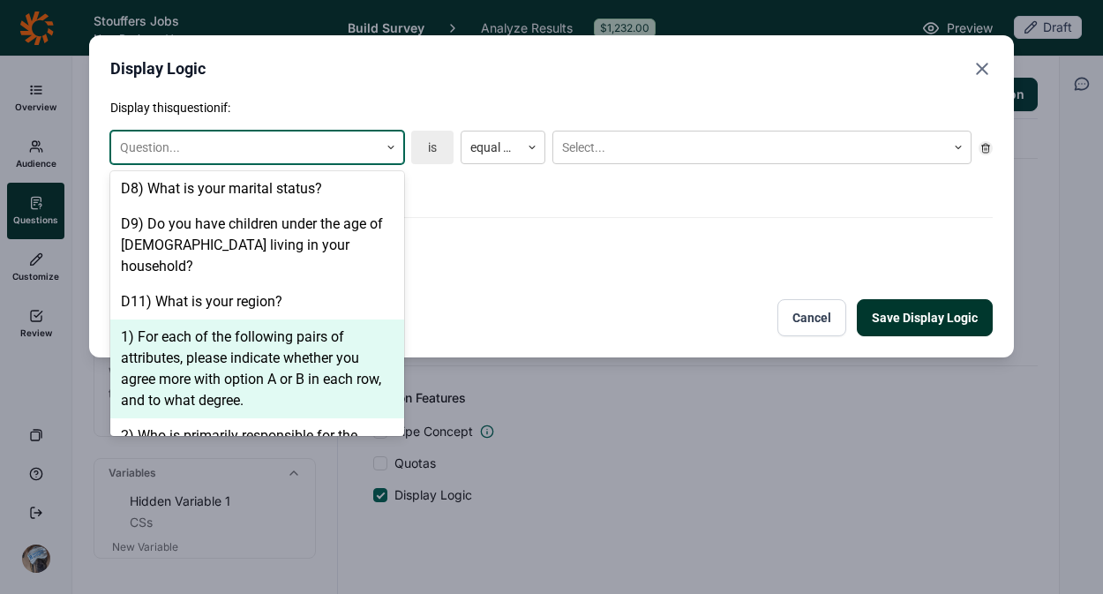
click at [603, 252] on div "+ or" at bounding box center [551, 244] width 883 height 25
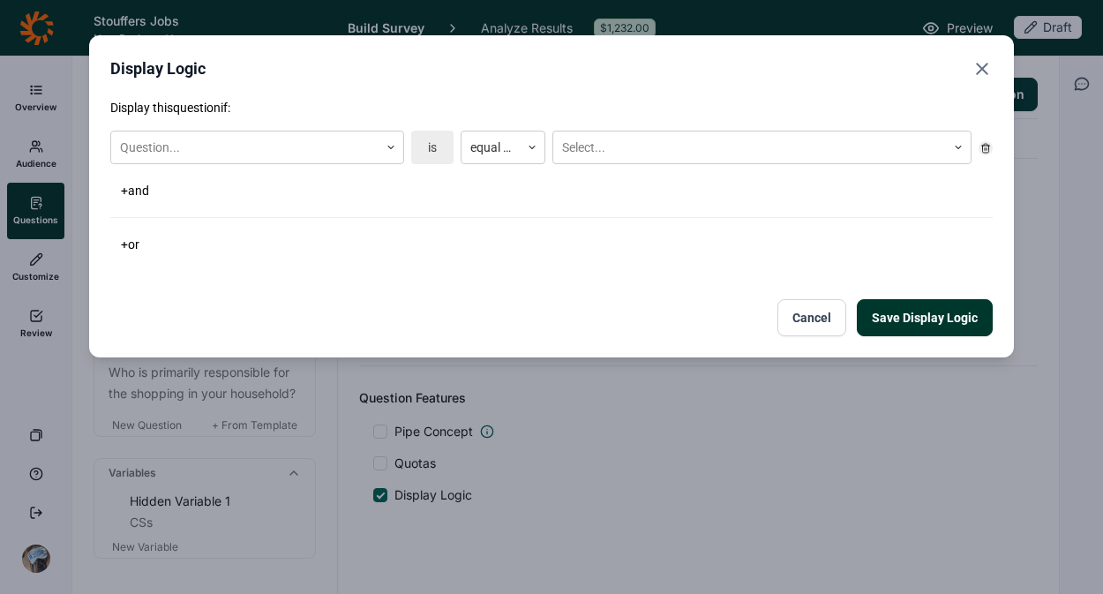
click at [804, 320] on button "Cancel" at bounding box center [812, 317] width 69 height 37
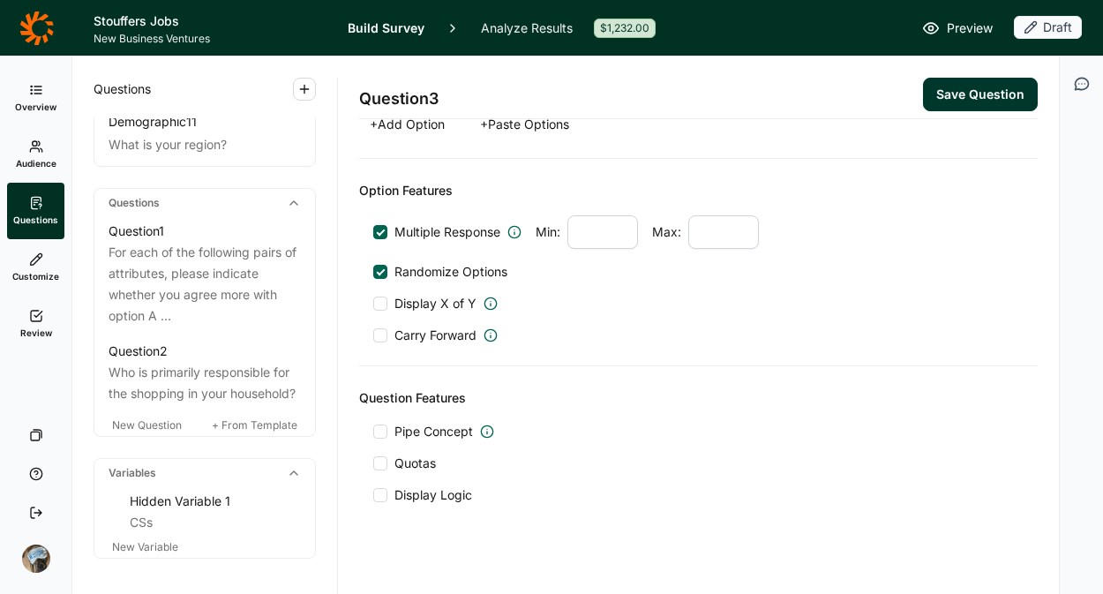
click at [417, 463] on span "Quotas" at bounding box center [415, 464] width 41 height 18
click at [373, 463] on input "Quotas" at bounding box center [373, 463] width 0 height 0
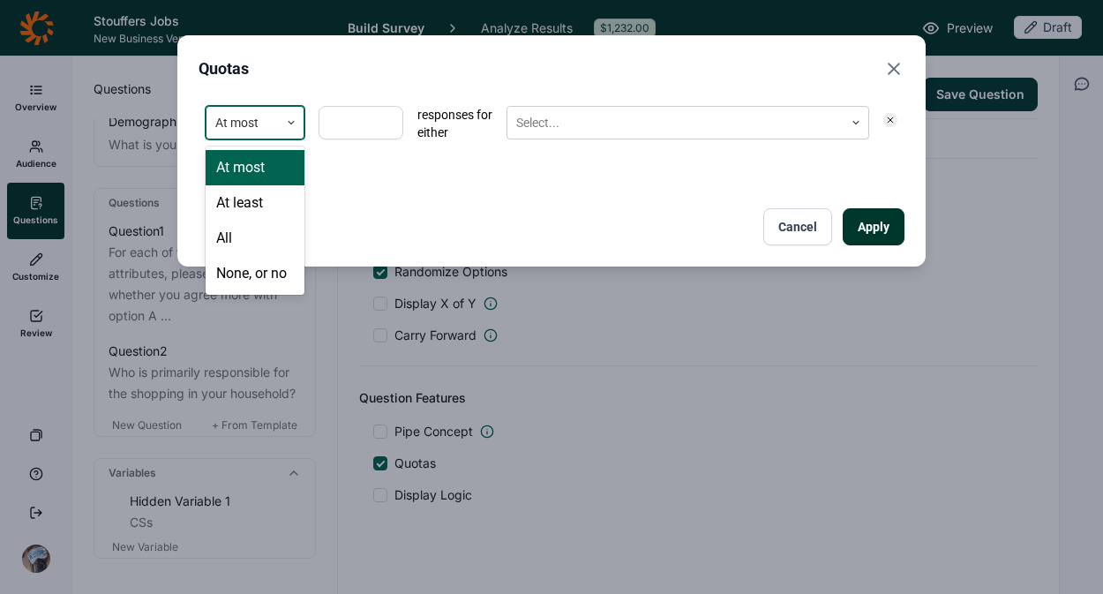
click at [285, 132] on div at bounding box center [291, 123] width 25 height 32
click at [259, 280] on div "None, or no" at bounding box center [255, 273] width 99 height 35
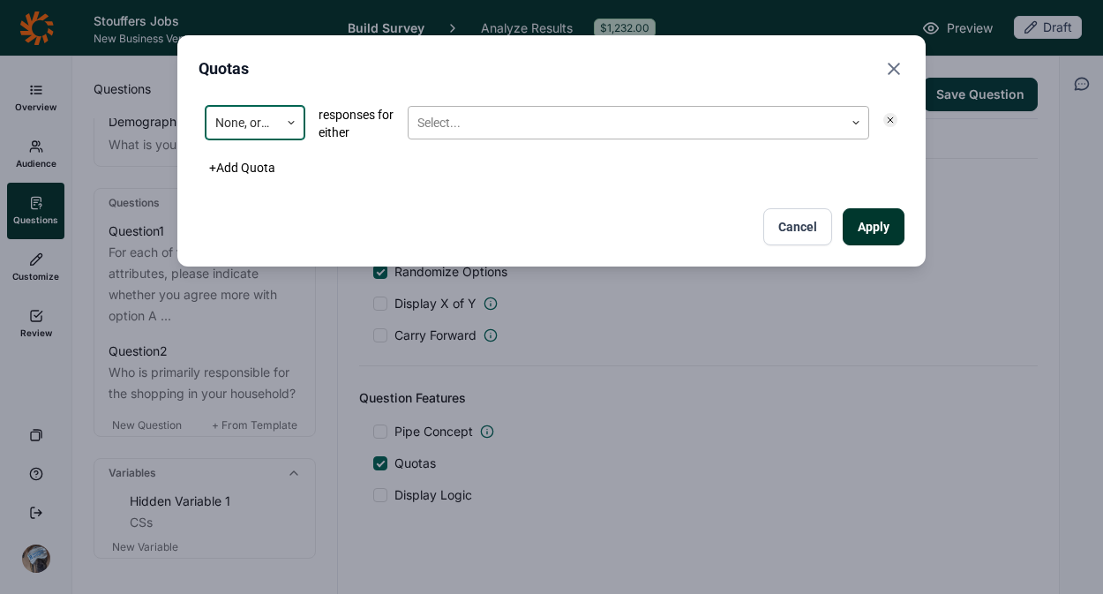
click at [479, 109] on div "Select..." at bounding box center [626, 123] width 435 height 29
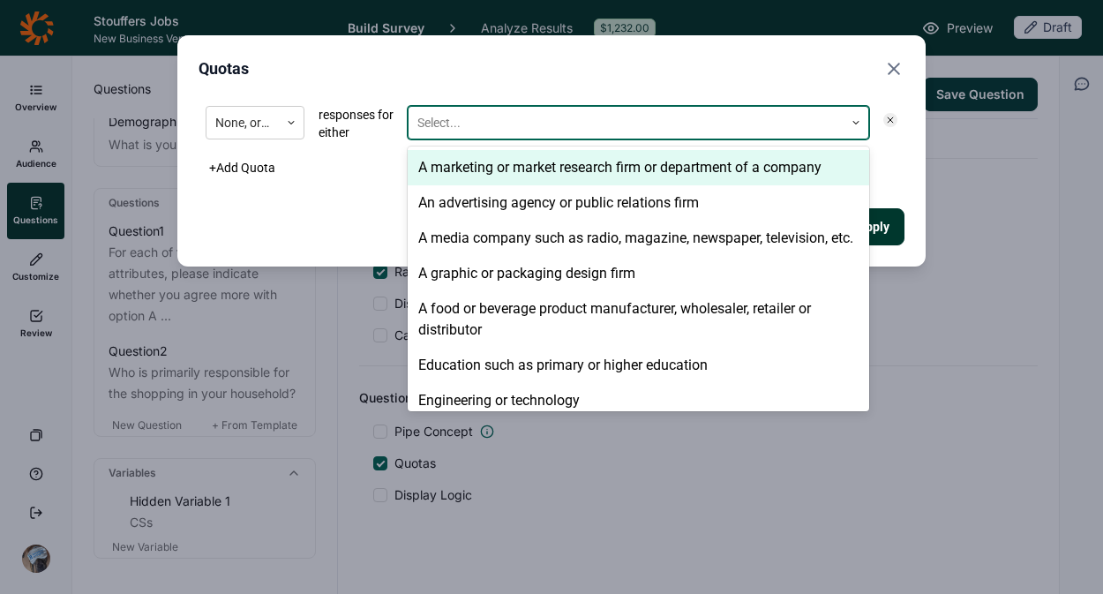
click at [502, 168] on div "A marketing or market research firm or department of a company" at bounding box center [639, 167] width 462 height 35
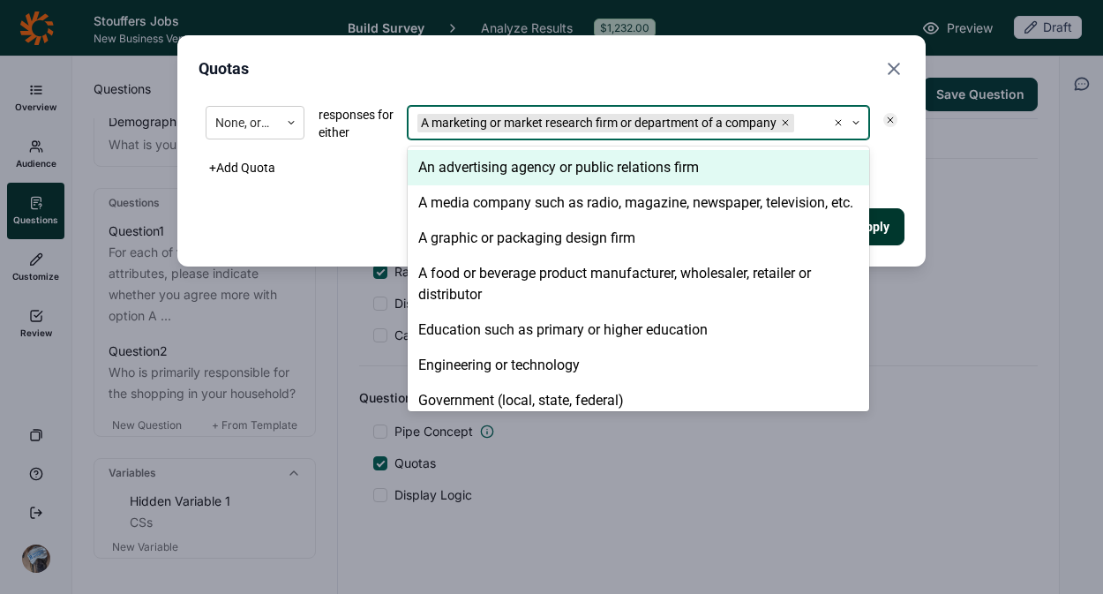
click at [502, 168] on div "An advertising agency or public relations firm" at bounding box center [639, 167] width 462 height 35
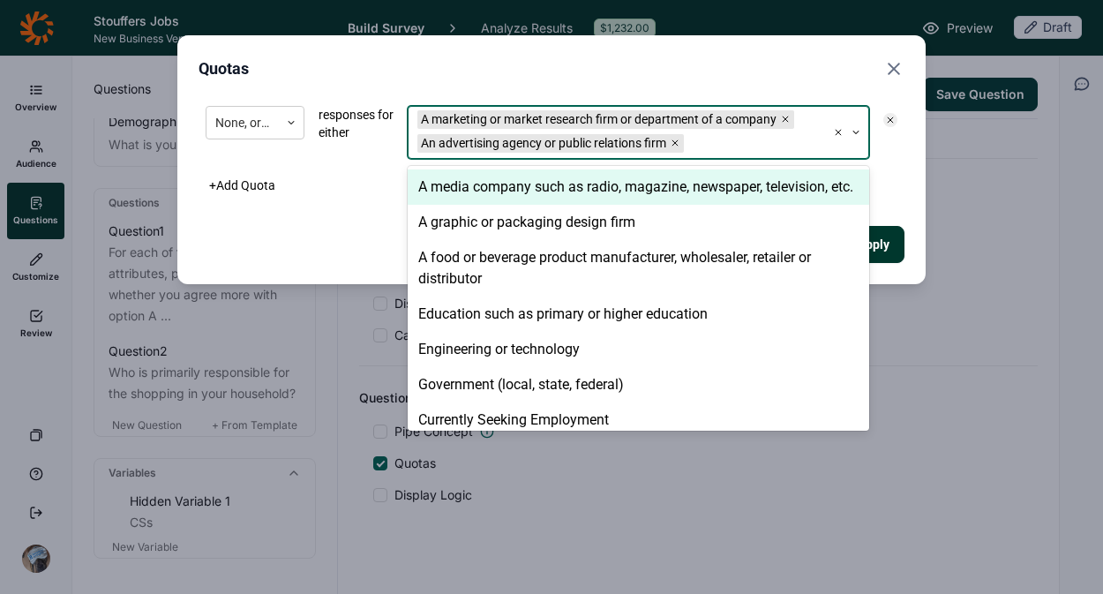
click at [501, 190] on div "A media company such as radio, magazine, newspaper, television, etc." at bounding box center [639, 186] width 462 height 35
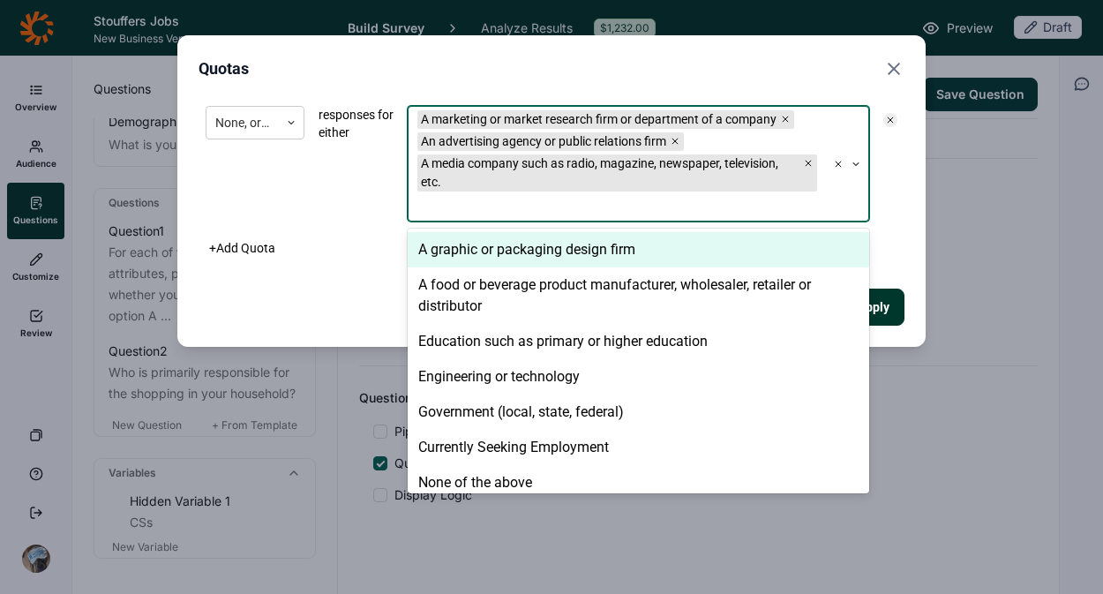
click at [500, 243] on div "A graphic or packaging design firm" at bounding box center [639, 249] width 462 height 35
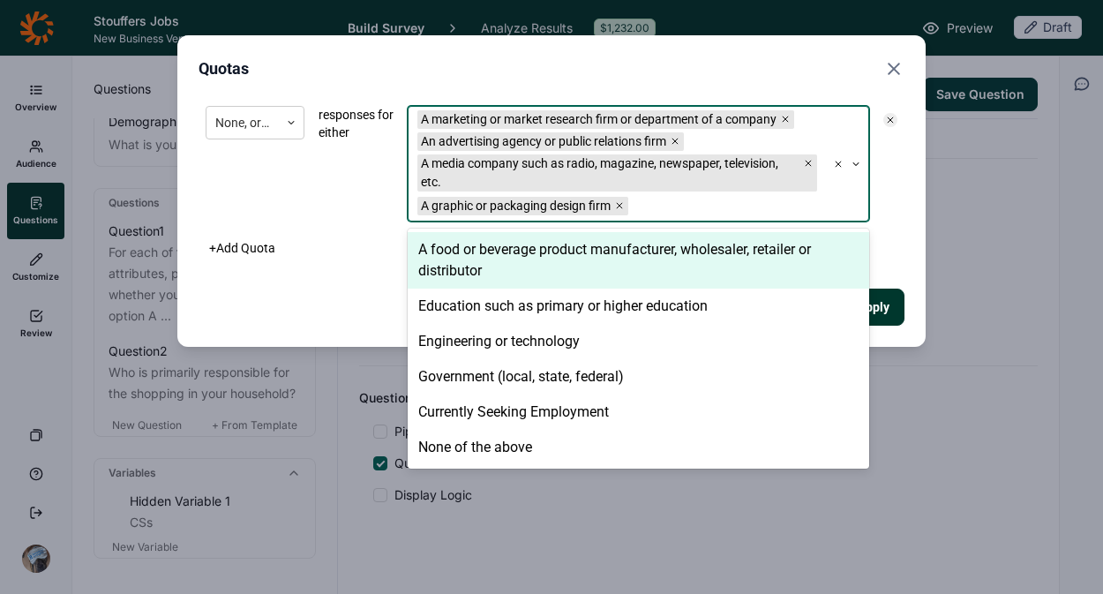
click at [500, 257] on div "A food or beverage product manufacturer, wholesaler, retailer or distributor" at bounding box center [639, 260] width 462 height 56
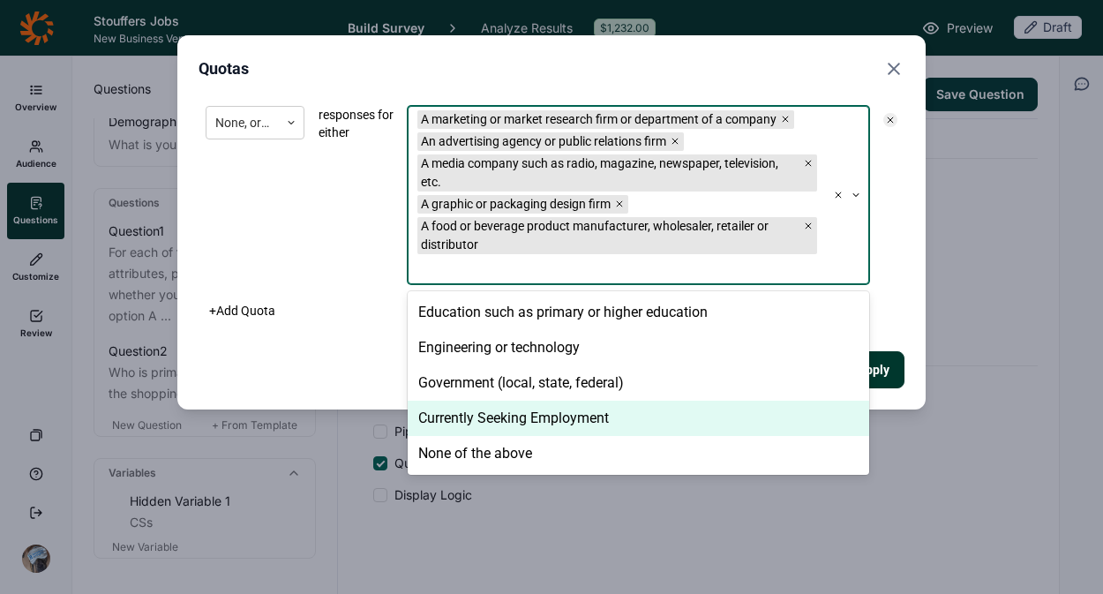
click at [488, 430] on div "Currently Seeking Employment" at bounding box center [639, 418] width 462 height 35
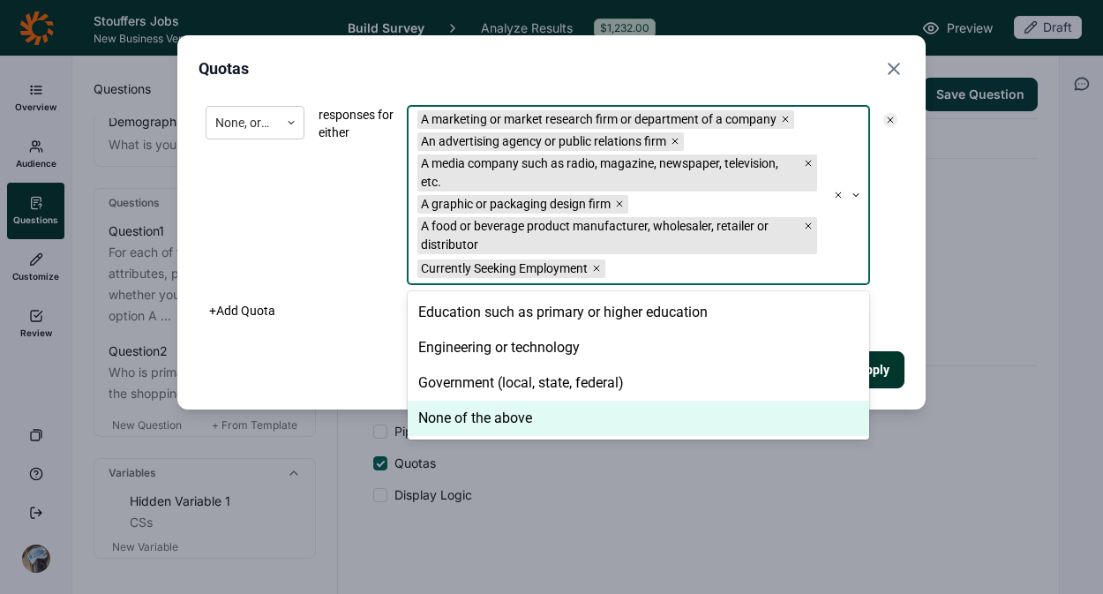
click at [322, 363] on div "Apply Cancel" at bounding box center [552, 369] width 706 height 37
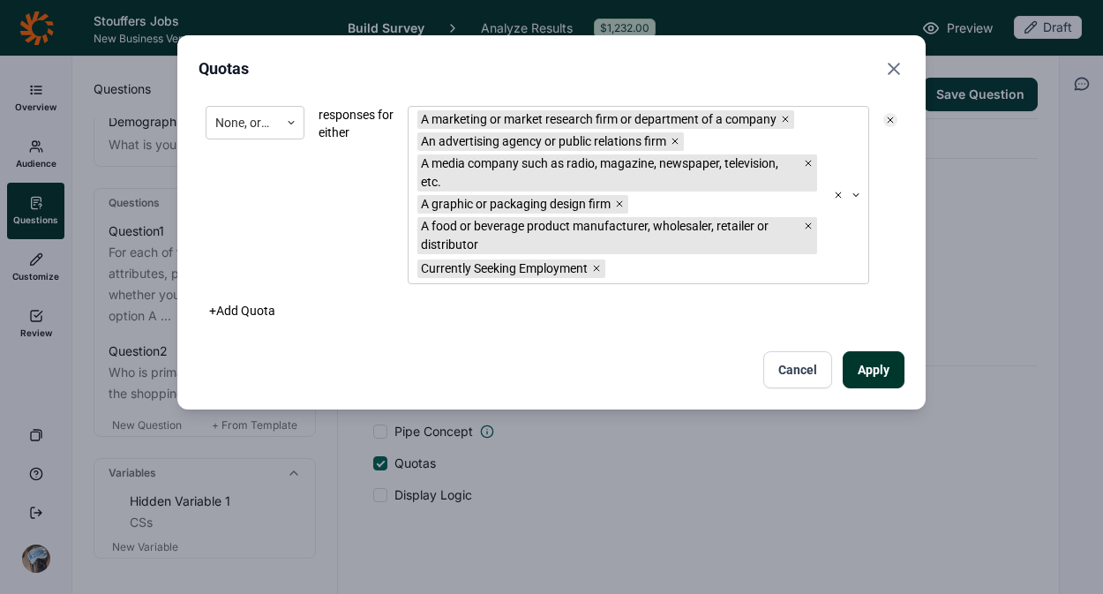
click at [882, 369] on button "Apply" at bounding box center [874, 369] width 62 height 37
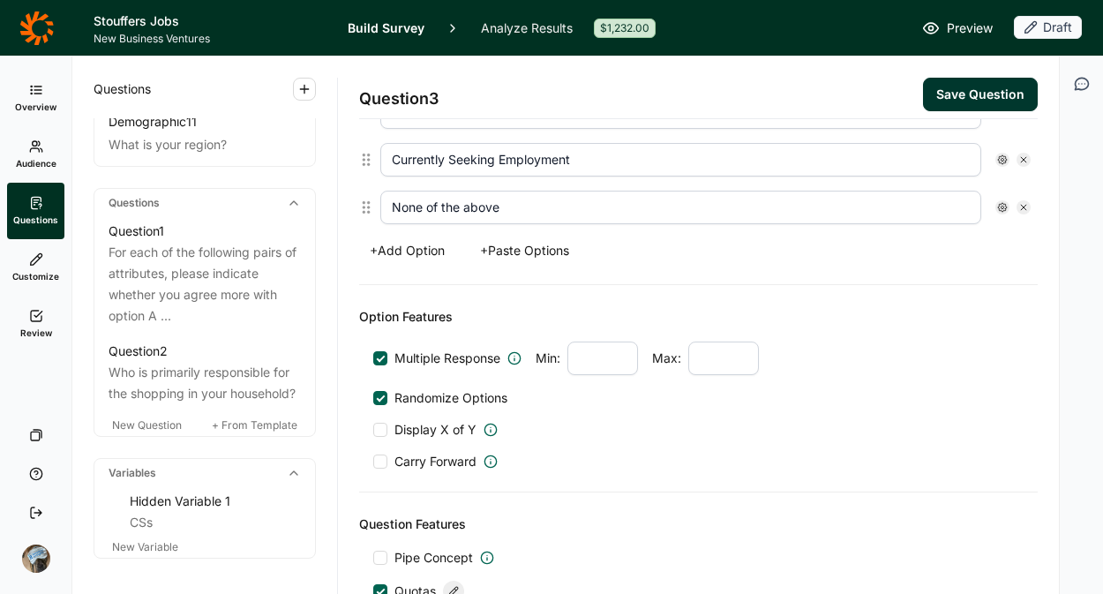
scroll to position [879, 0]
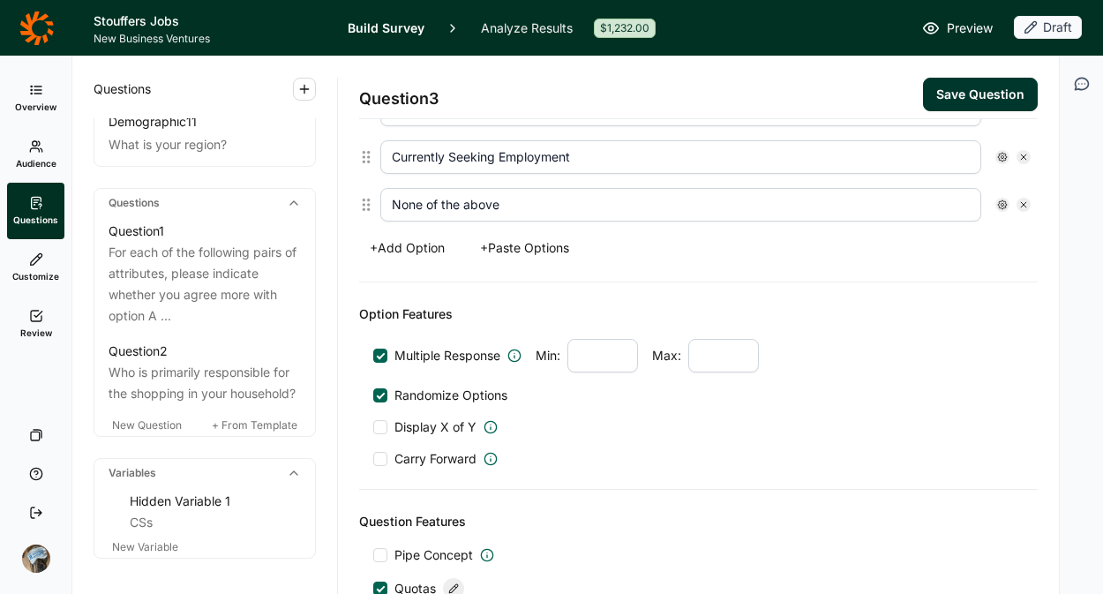
click at [999, 207] on div at bounding box center [1013, 205] width 35 height 14
click at [997, 208] on icon at bounding box center [1002, 204] width 11 height 11
click at [890, 280] on span "Anchor" at bounding box center [885, 285] width 49 height 18
click at [847, 285] on input "Anchor" at bounding box center [847, 285] width 0 height 0
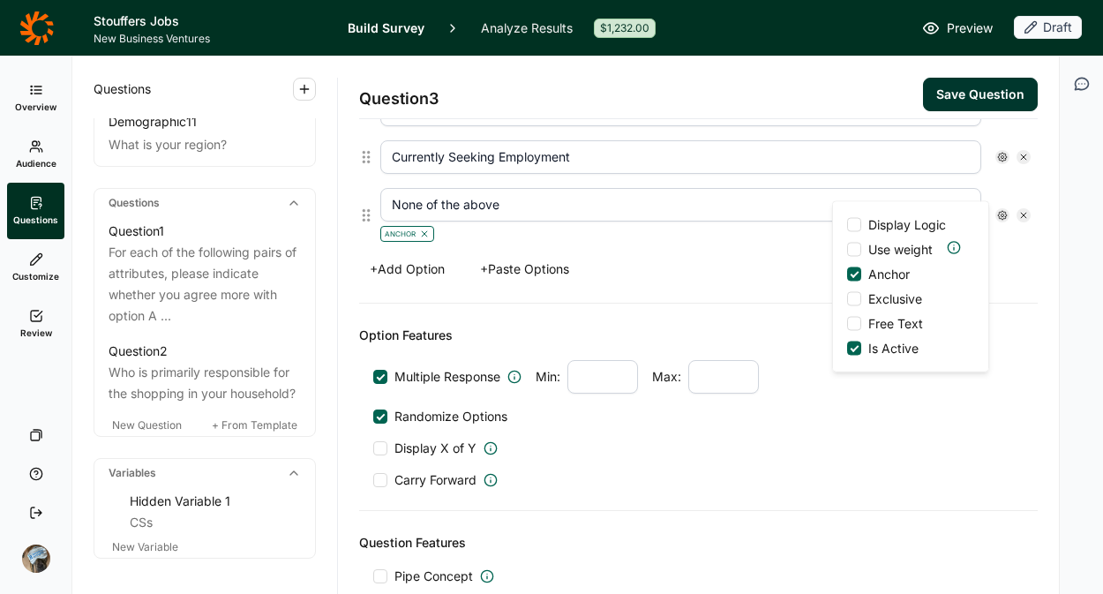
scroll to position [900, 0]
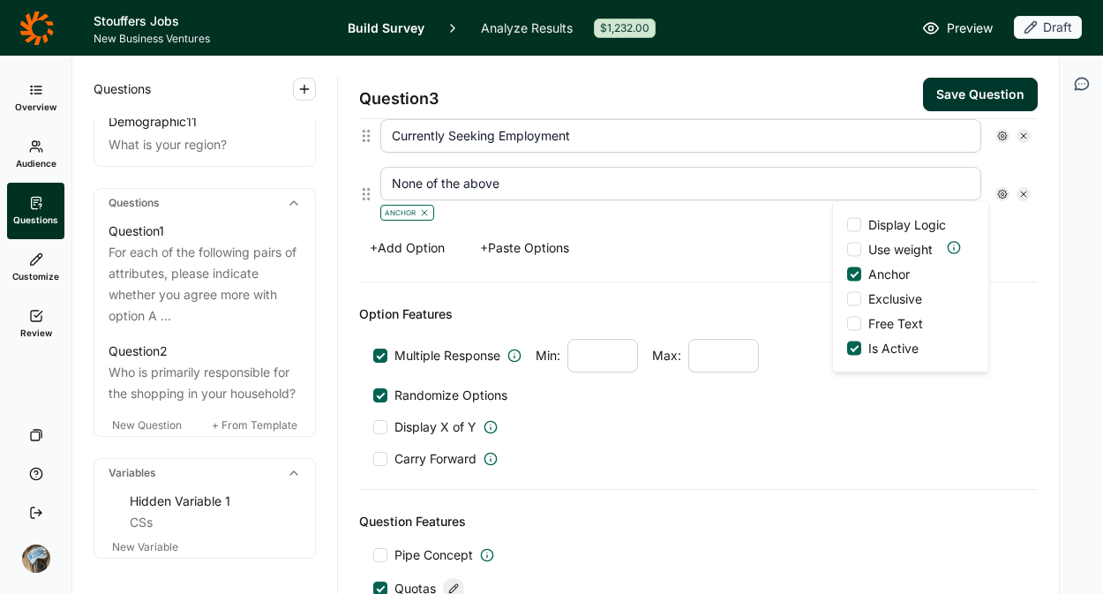
click at [887, 292] on span "Exclusive" at bounding box center [891, 299] width 61 height 18
click at [847, 299] on input "Exclusive" at bounding box center [847, 299] width 0 height 0
click at [606, 290] on div "Option Features Multiple Response Min: Max: Randomize Options Display X of Y Ca…" at bounding box center [698, 385] width 679 height 207
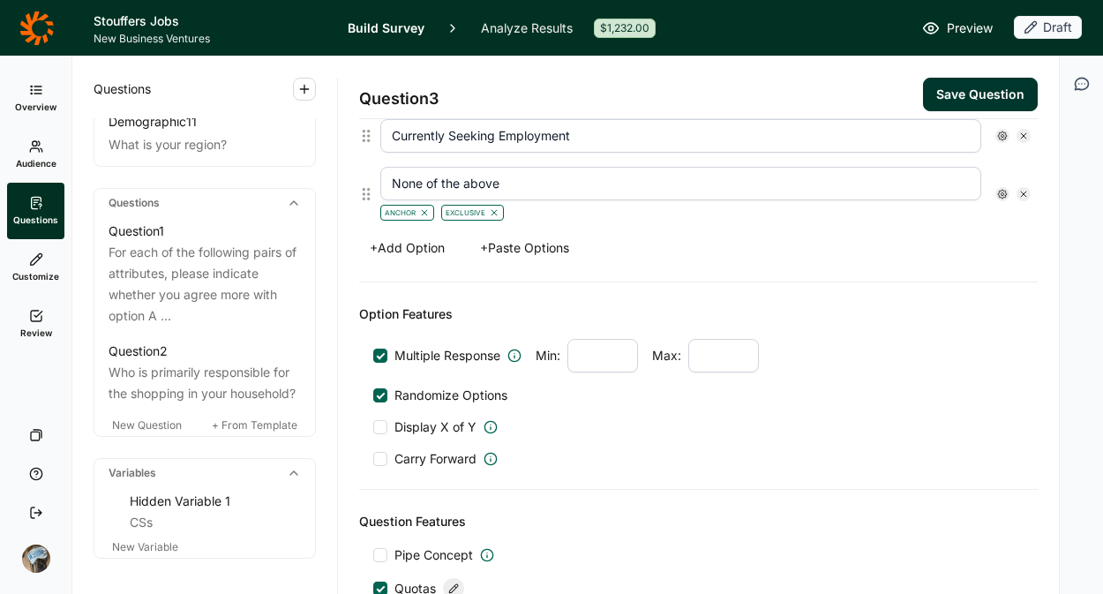
click at [967, 89] on button "Save Question" at bounding box center [980, 95] width 115 height 34
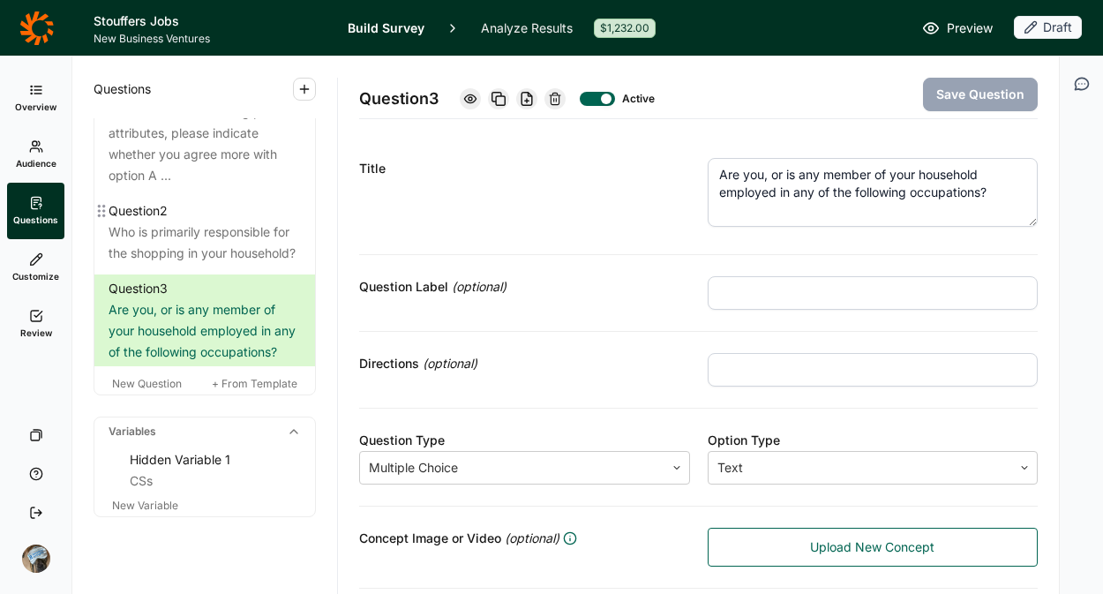
scroll to position [918, 0]
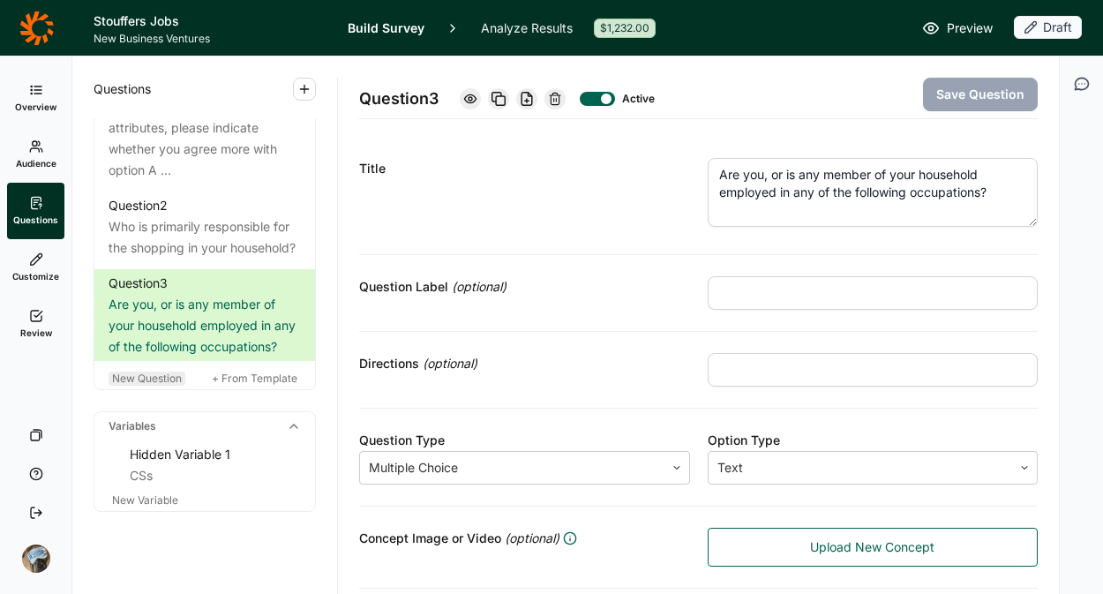
click at [123, 385] on span "New Question" at bounding box center [147, 378] width 70 height 13
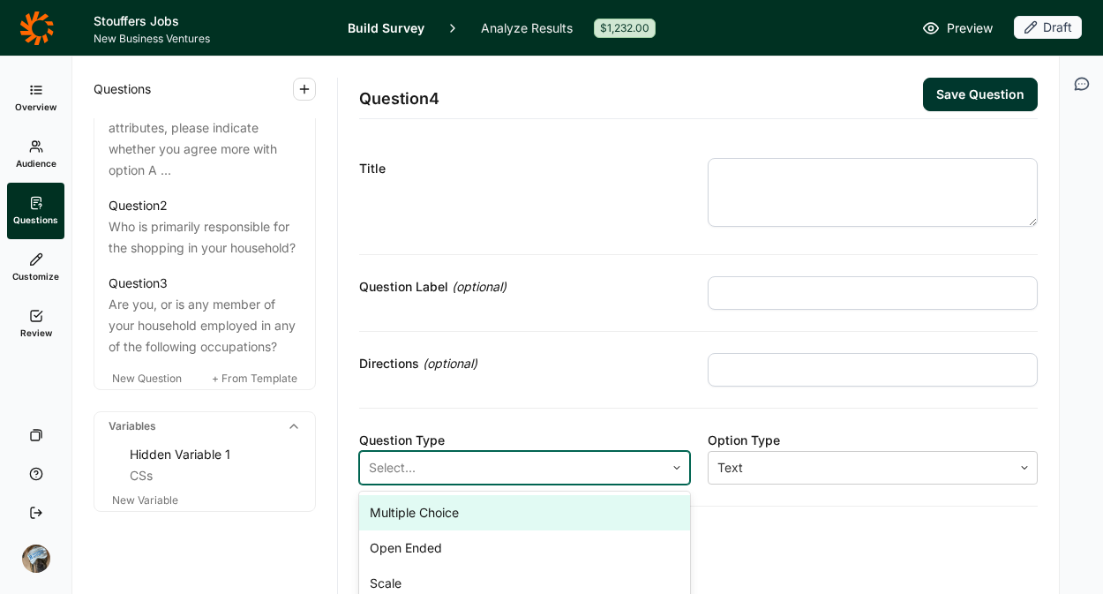
click at [583, 452] on div "Select..." at bounding box center [524, 468] width 331 height 34
click at [485, 518] on div "Multiple Choice" at bounding box center [524, 512] width 331 height 35
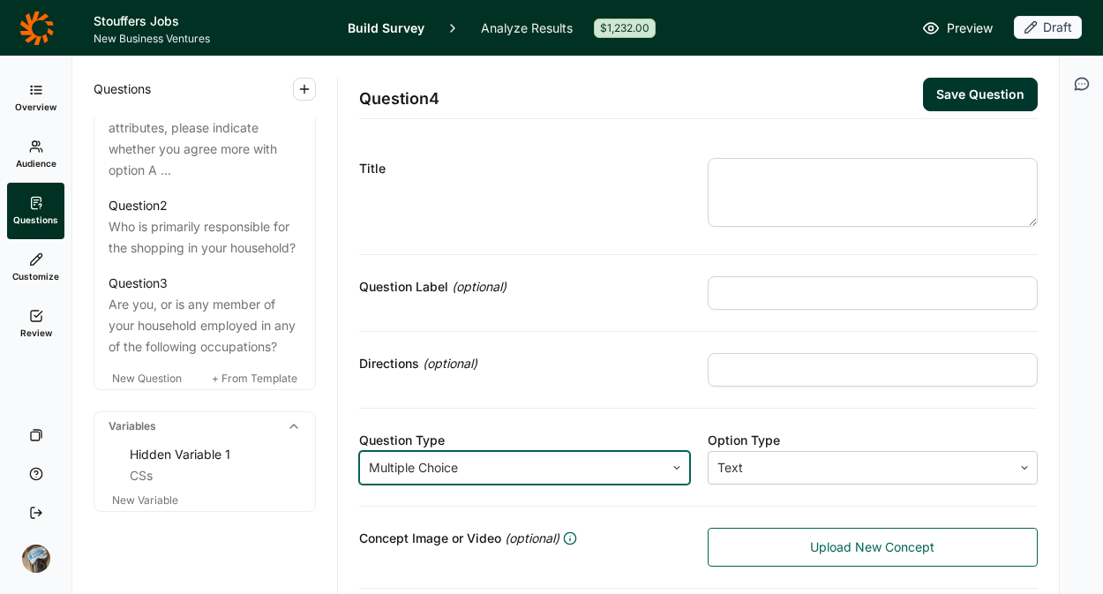
click at [759, 198] on textarea at bounding box center [873, 192] width 331 height 69
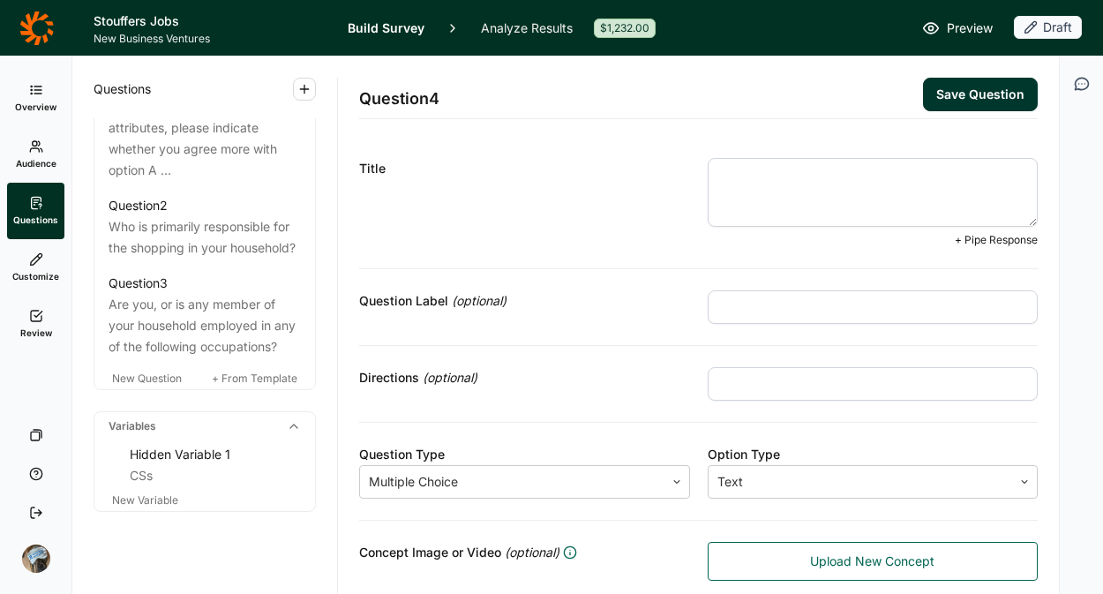
paste textarea "SQ3. Which, if any of the following food products have you personally purchased…"
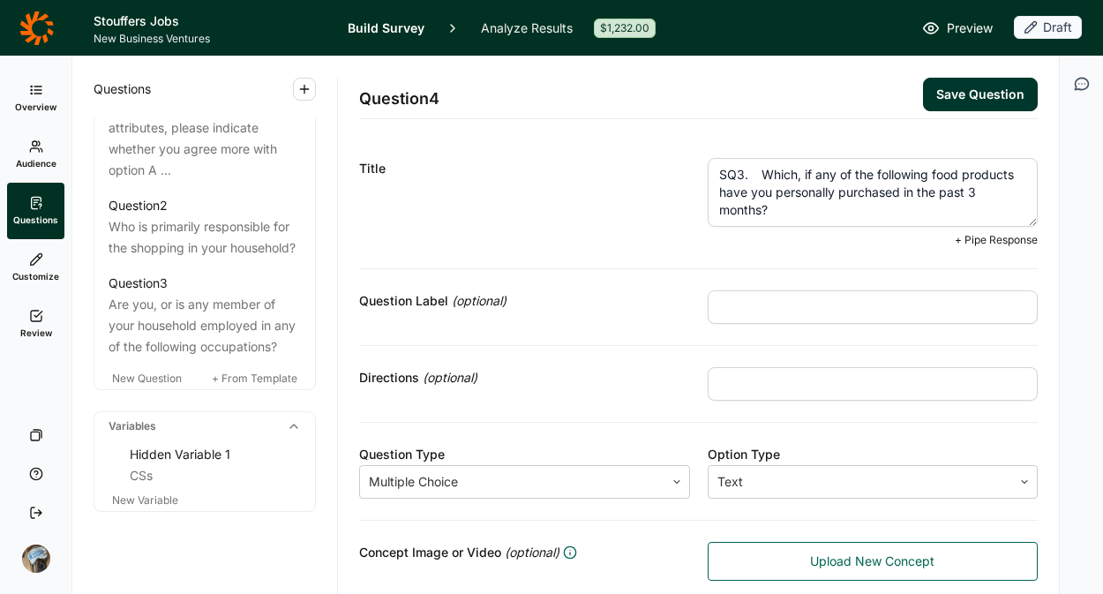
drag, startPoint x: 748, startPoint y: 170, endPoint x: 619, endPoint y: 169, distance: 128.9
click at [645, 181] on div "Title SQ3. Which, if any of the following food products have you personally pur…" at bounding box center [698, 203] width 679 height 132
type textarea "Which, if any of the following food products have you personally purchased in t…"
click at [628, 258] on div "Title Which, if any of the following food products have you personally purchase…" at bounding box center [698, 203] width 679 height 132
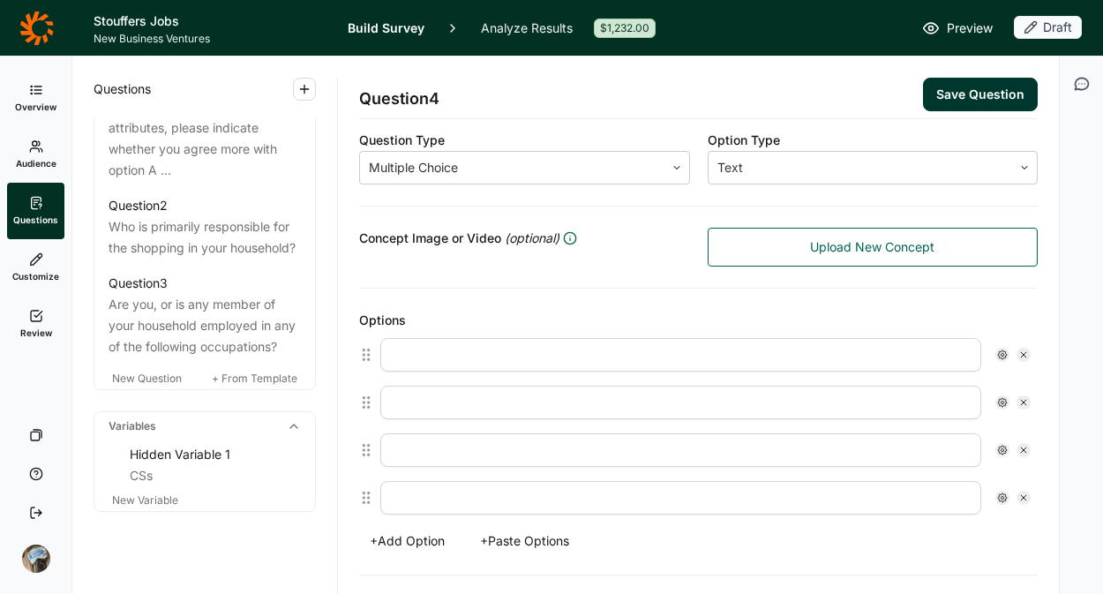
scroll to position [302, 0]
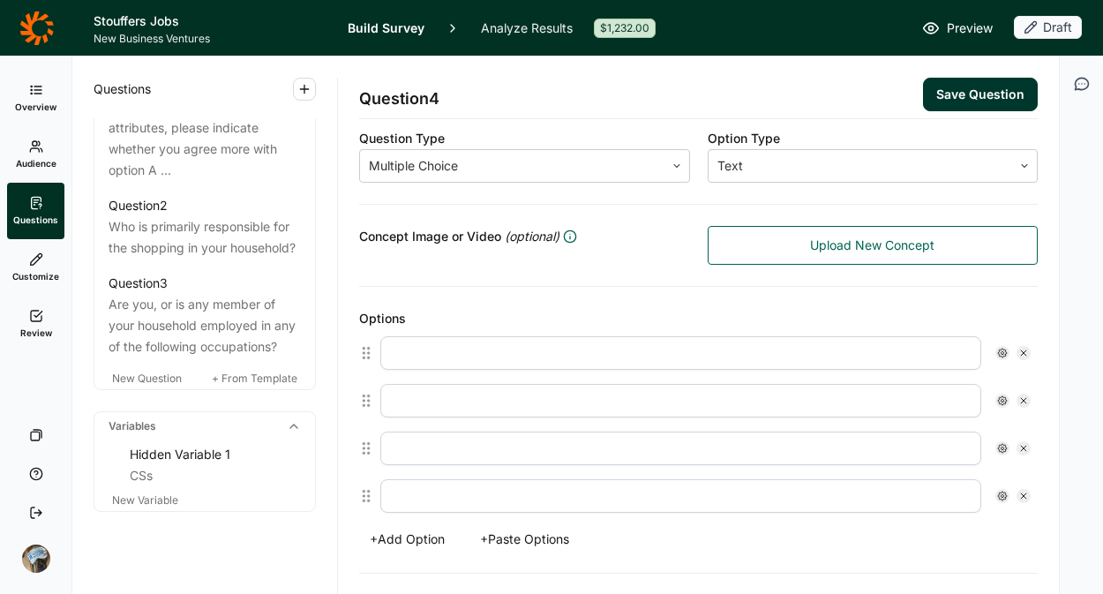
click at [515, 530] on button "+ Paste Options" at bounding box center [525, 539] width 110 height 25
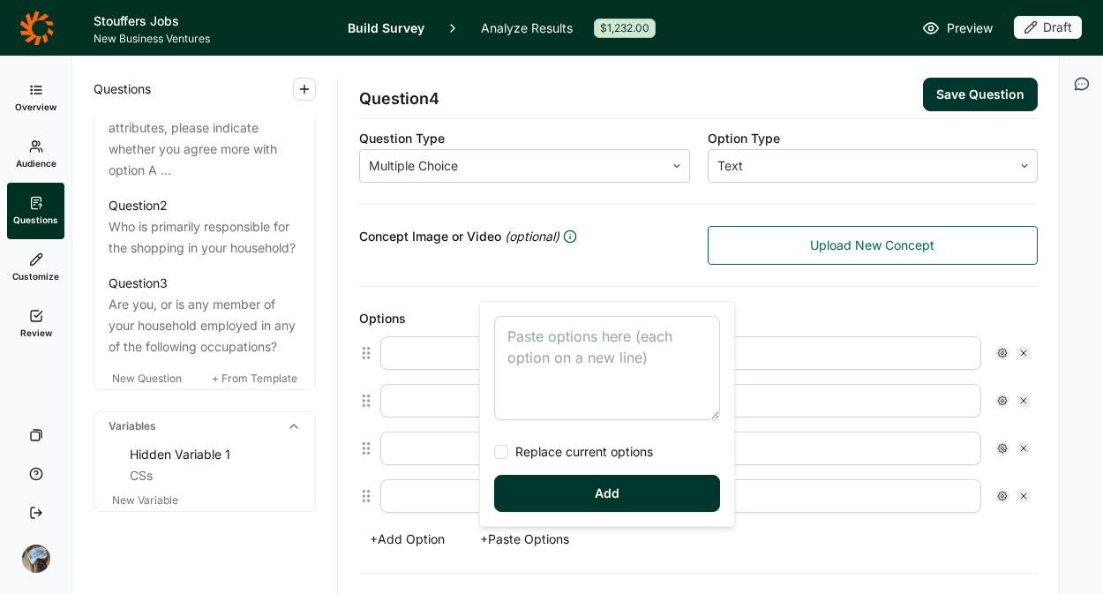
click at [533, 359] on textarea at bounding box center [607, 368] width 226 height 104
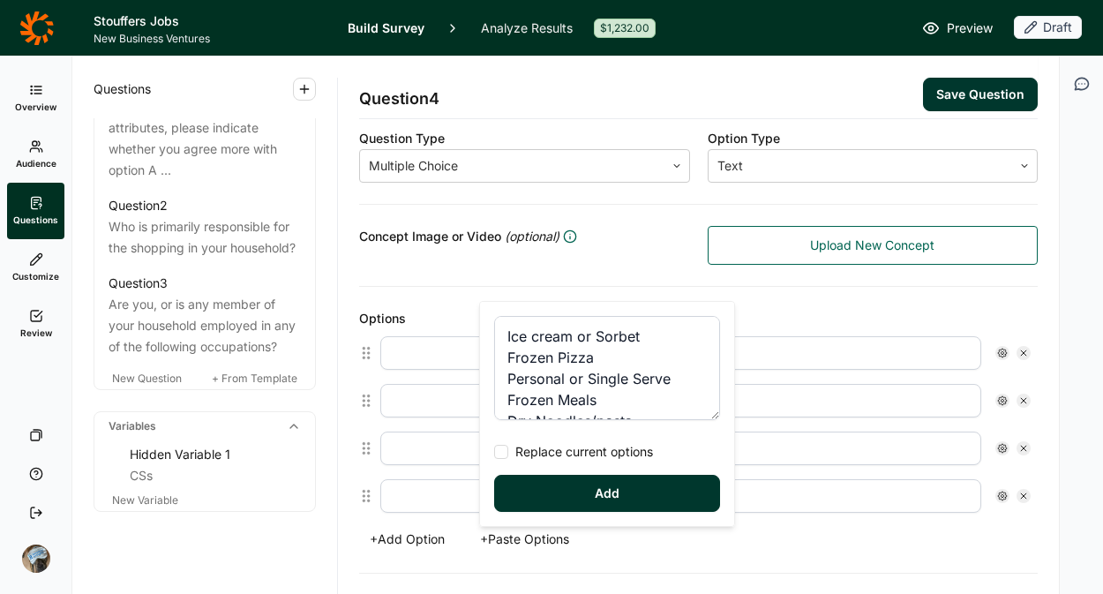
drag, startPoint x: 519, startPoint y: 443, endPoint x: 520, endPoint y: 453, distance: 9.7
click at [519, 448] on span "Replace current options" at bounding box center [580, 452] width 145 height 18
click at [494, 452] on input "Replace current options" at bounding box center [494, 452] width 0 height 0
type textarea "Ice cream or Sorbet Frozen Pizza Personal or Single Serve Frozen Meals Dry Nood…"
click at [558, 494] on button "Add" at bounding box center [607, 493] width 226 height 37
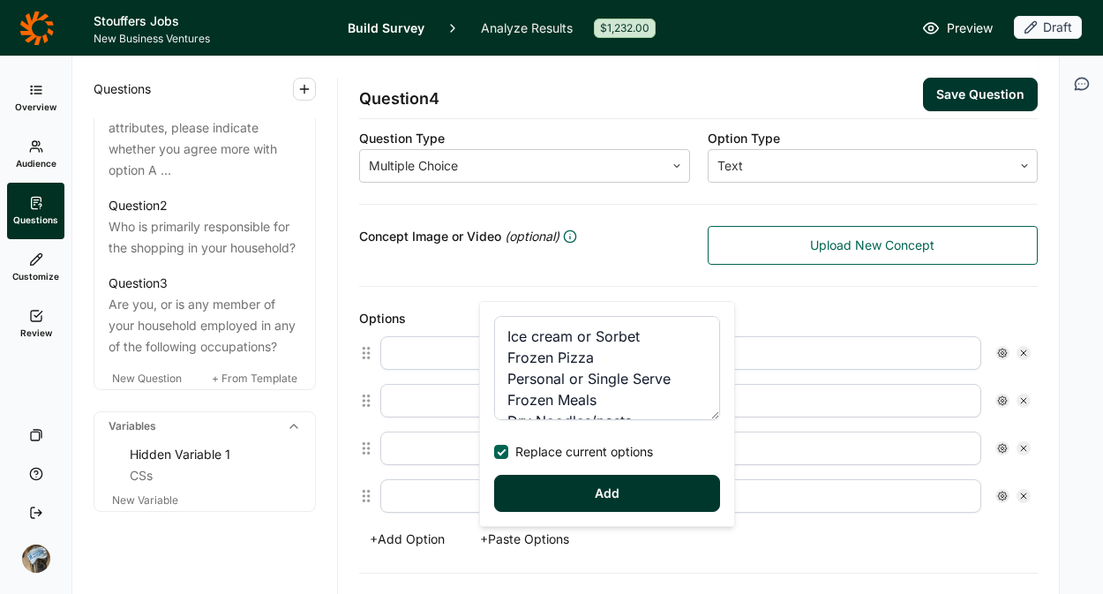
type input "Ice cream or Sorbet"
type input "Frozen Pizza"
type input "Personal or Single Serve Frozen Meals"
type input "Dry Noodles/pasta"
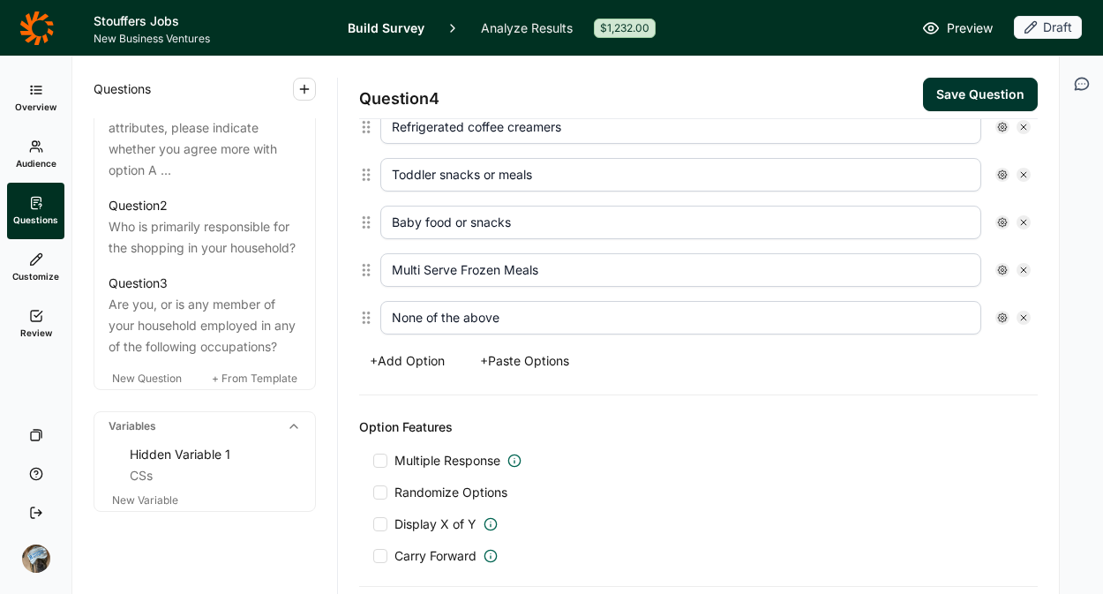
scroll to position [995, 0]
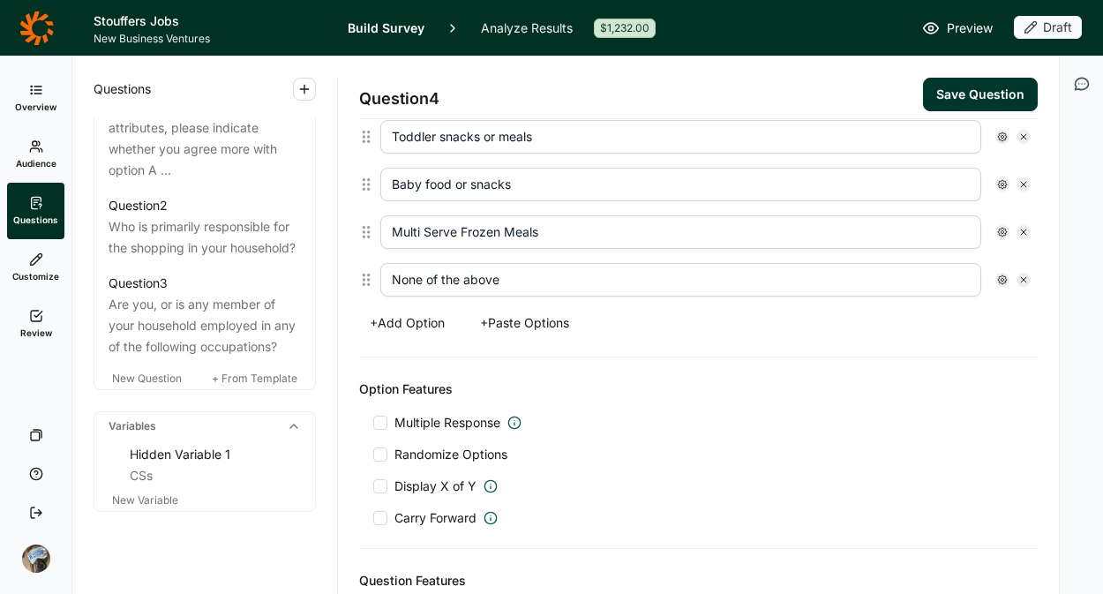
click at [440, 424] on span "Multiple Response" at bounding box center [448, 423] width 106 height 18
click at [373, 423] on input "Multiple Response" at bounding box center [373, 423] width 0 height 0
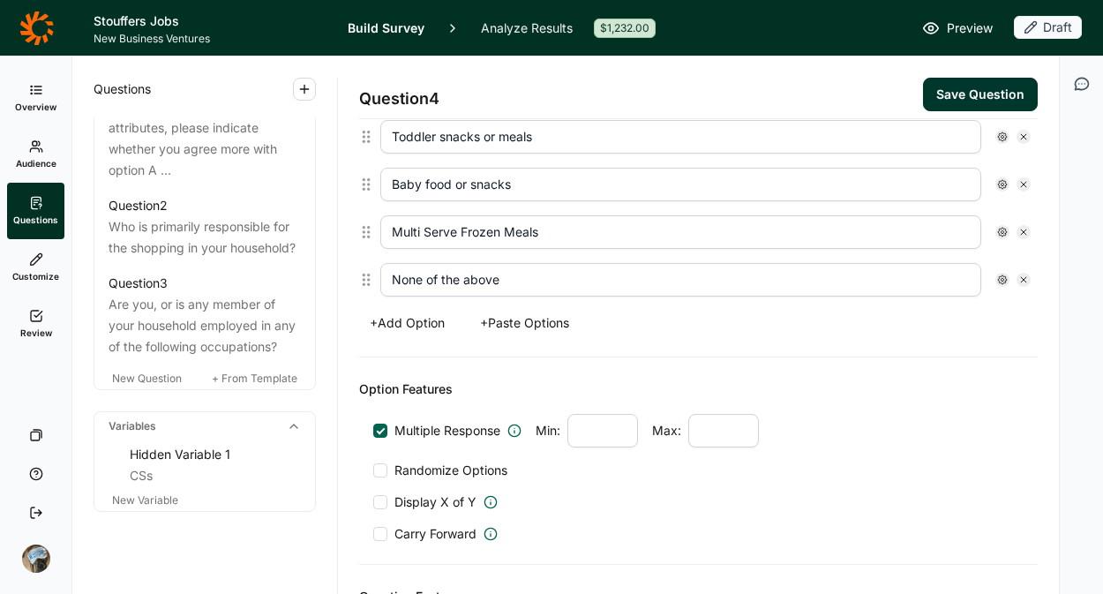
click at [441, 470] on span "Randomize Options" at bounding box center [447, 471] width 120 height 18
click at [373, 470] on input "Randomize Options" at bounding box center [373, 470] width 0 height 0
click at [997, 282] on icon at bounding box center [1002, 280] width 11 height 11
click at [882, 360] on span "Anchor" at bounding box center [885, 360] width 49 height 18
click at [847, 360] on input "Anchor" at bounding box center [847, 360] width 0 height 0
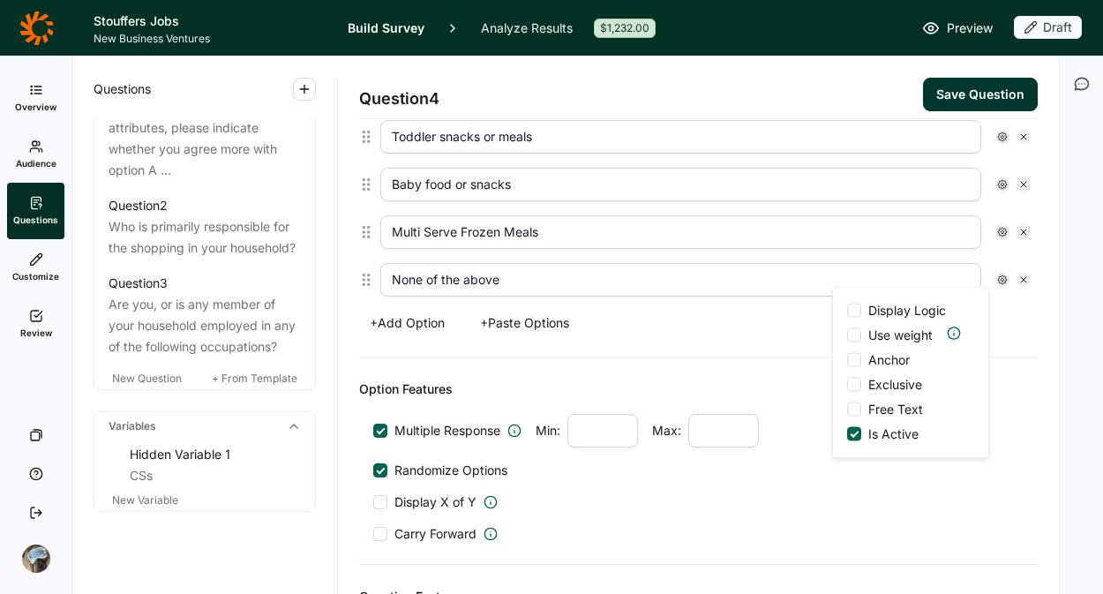
scroll to position [1016, 0]
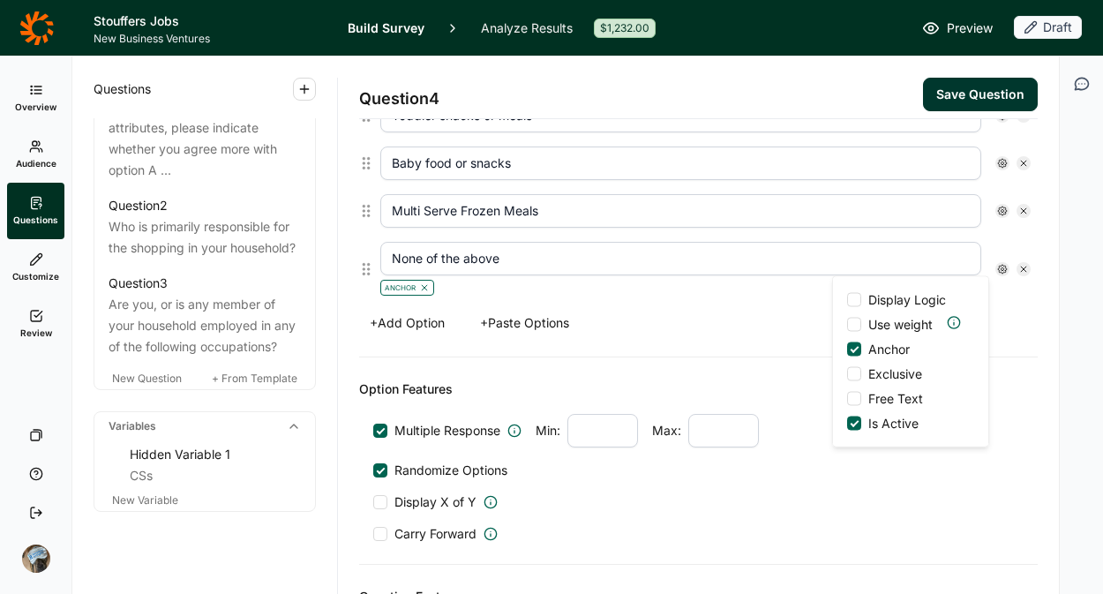
click at [882, 367] on span "Exclusive" at bounding box center [891, 374] width 61 height 18
click at [847, 374] on input "Exclusive" at bounding box center [847, 374] width 0 height 0
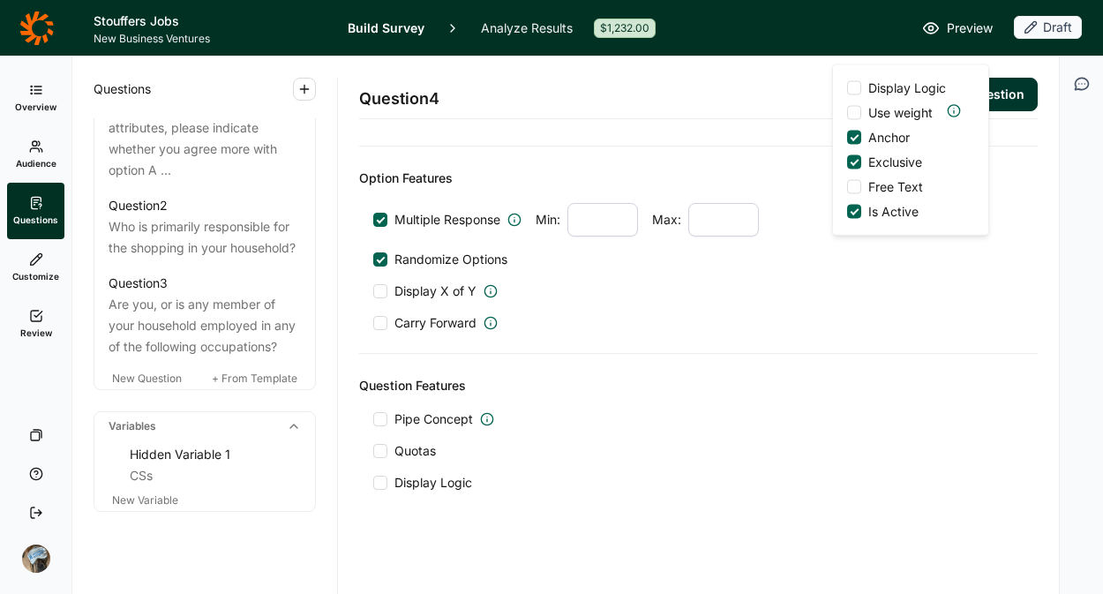
scroll to position [1230, 0]
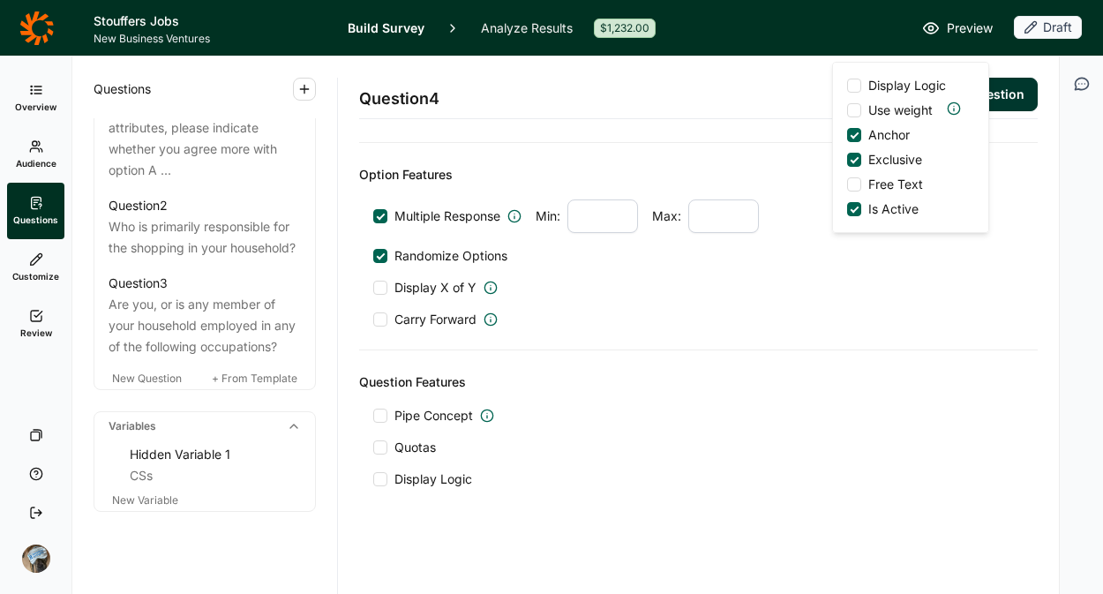
click at [422, 455] on span "Quotas" at bounding box center [415, 448] width 41 height 18
click at [373, 448] on input "Quotas" at bounding box center [373, 448] width 0 height 0
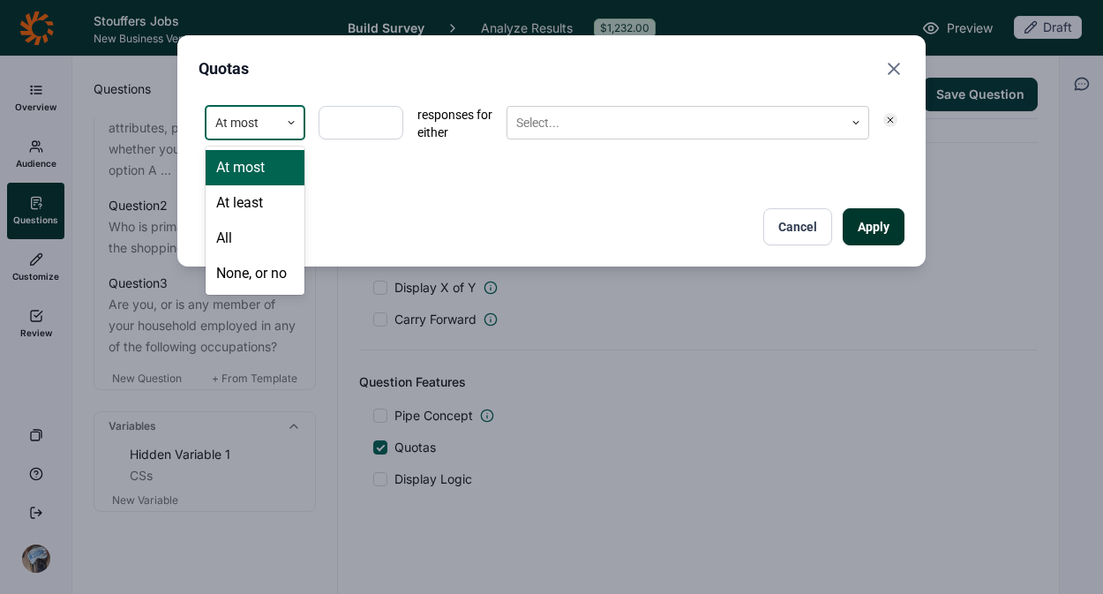
click at [253, 131] on div at bounding box center [242, 123] width 55 height 22
click at [244, 192] on div "At least" at bounding box center [255, 202] width 99 height 35
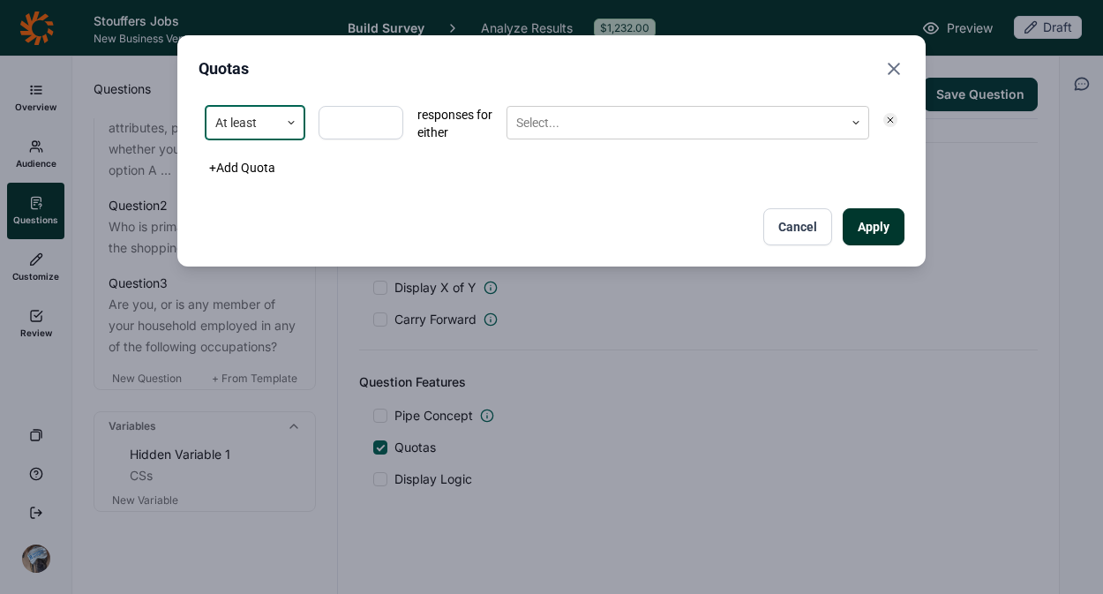
click at [265, 133] on div at bounding box center [242, 123] width 55 height 22
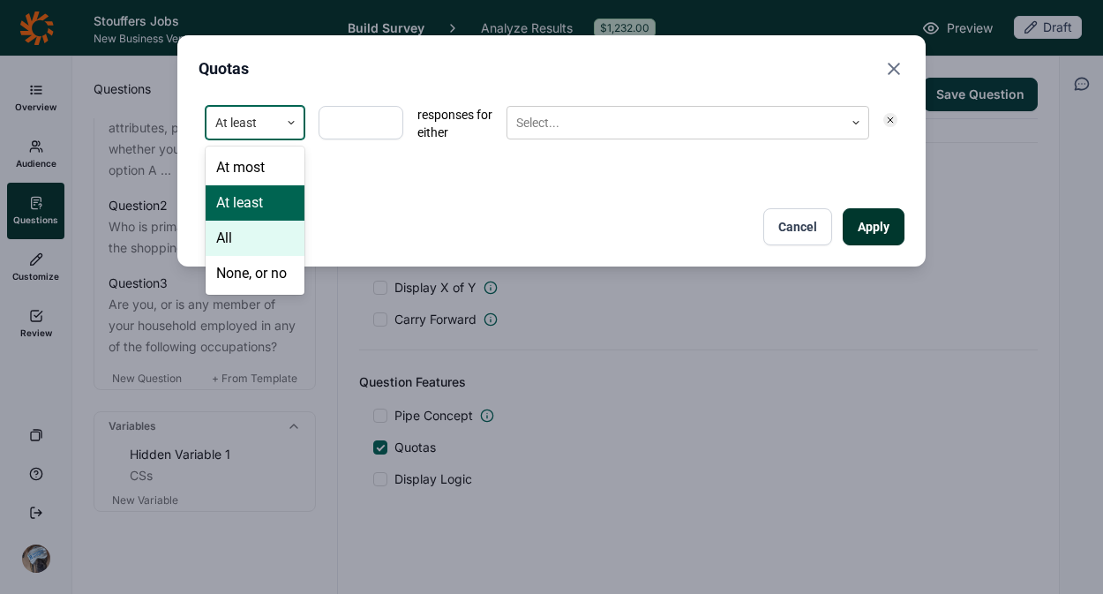
click at [249, 234] on div "All" at bounding box center [255, 238] width 99 height 35
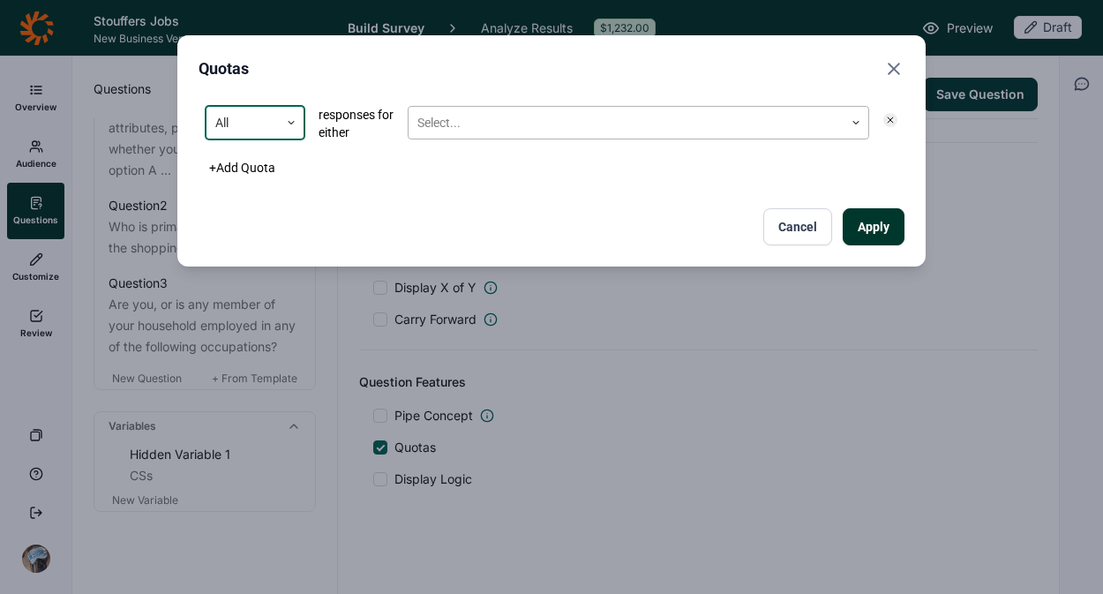
click at [478, 123] on div at bounding box center [627, 123] width 418 height 22
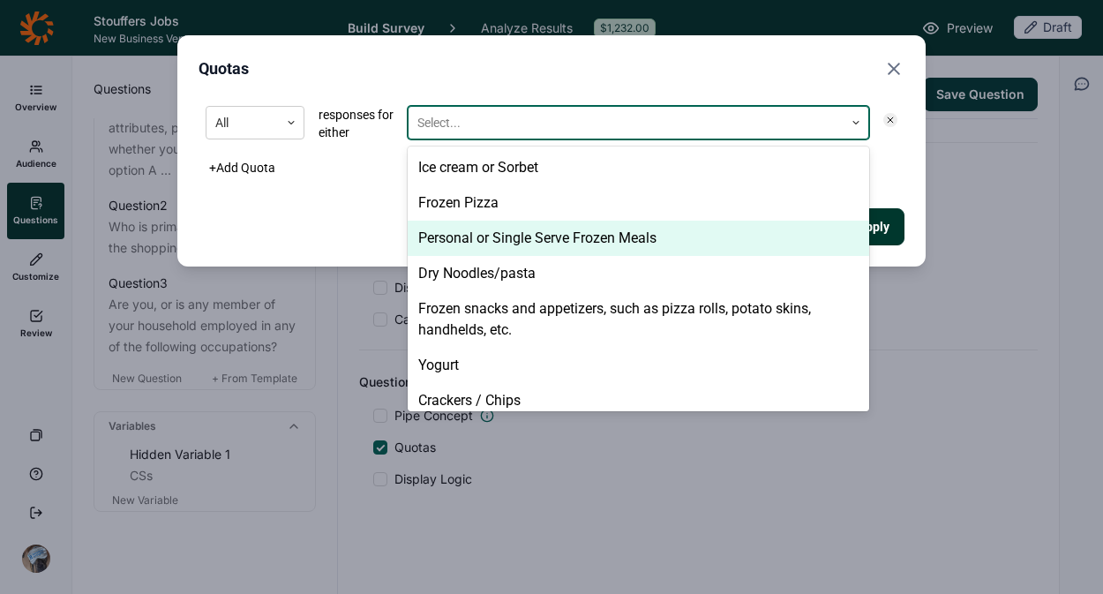
click at [538, 241] on div "Personal or Single Serve Frozen Meals" at bounding box center [639, 238] width 462 height 35
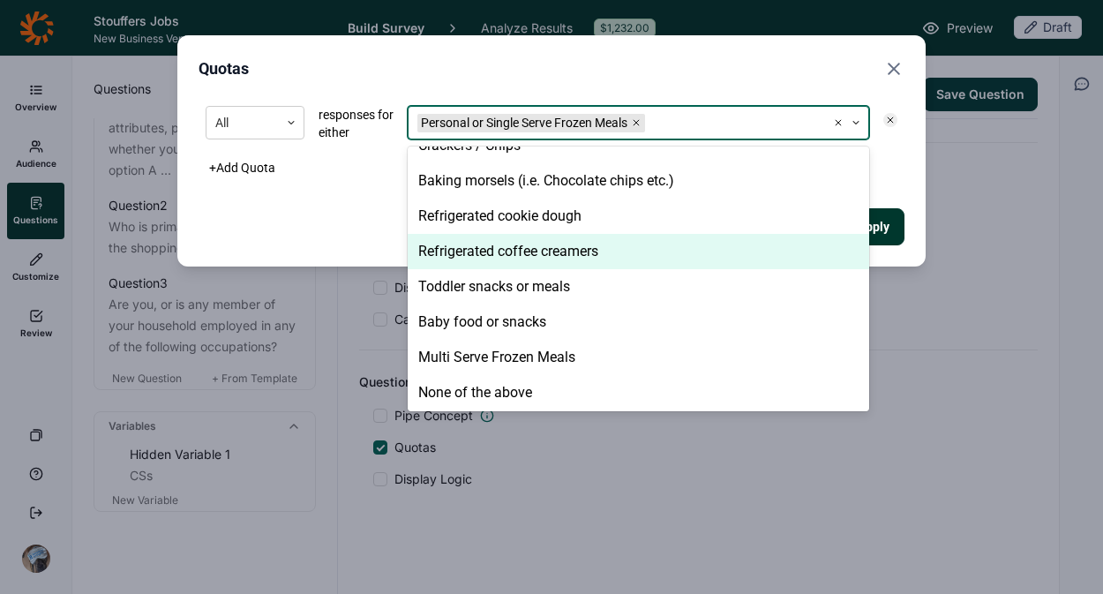
scroll to position [222, 0]
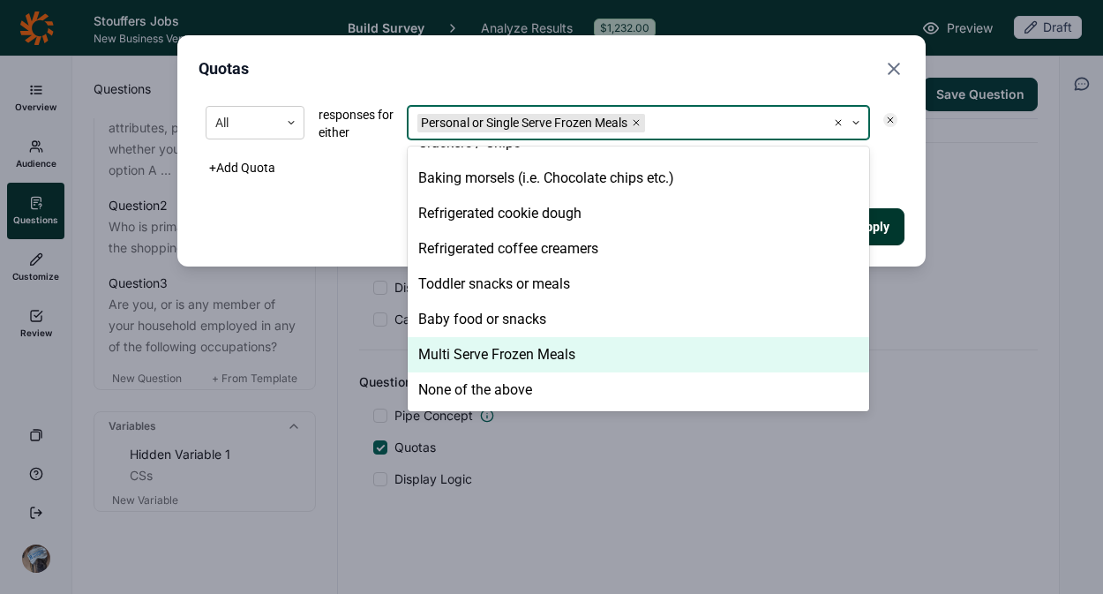
click at [525, 363] on div "Multi Serve Frozen Meals" at bounding box center [639, 354] width 462 height 35
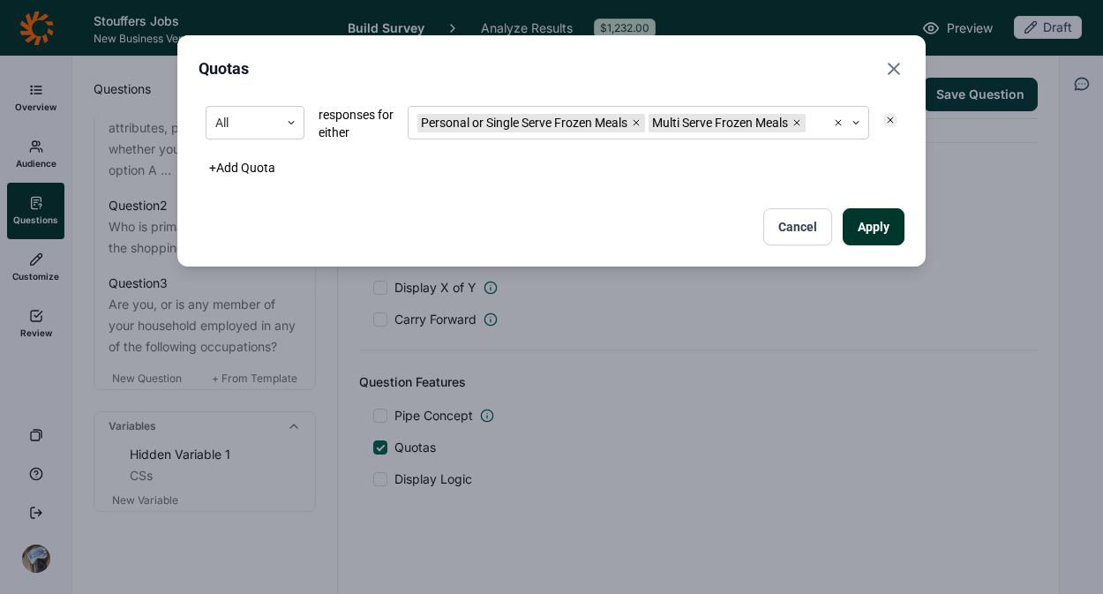
click at [372, 234] on div "Apply Cancel" at bounding box center [552, 226] width 706 height 37
click at [874, 245] on button "Apply" at bounding box center [874, 226] width 62 height 37
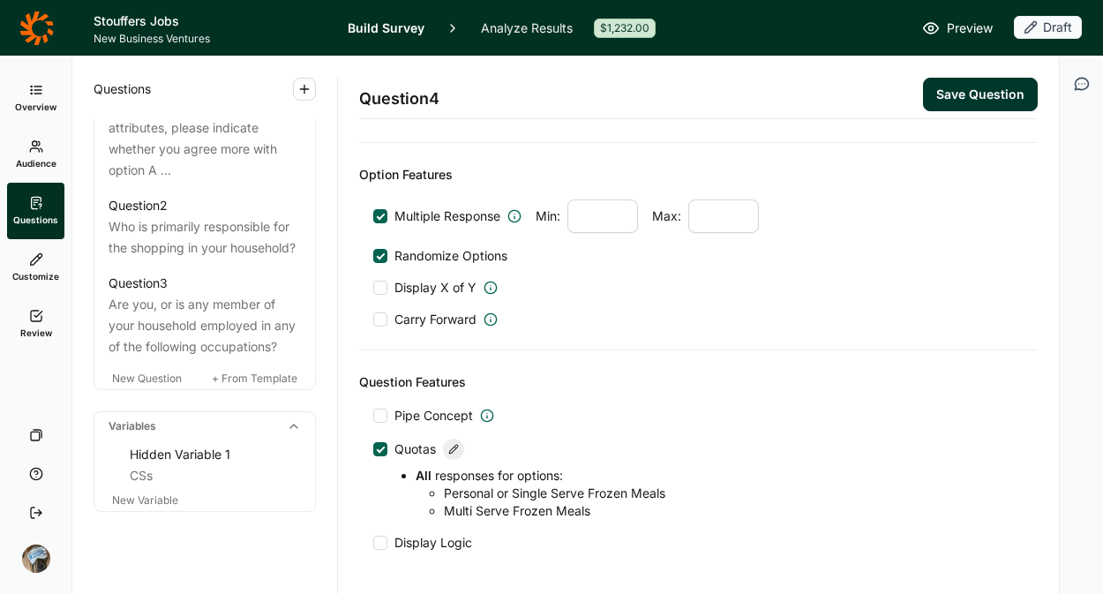
click at [835, 412] on div "Pipe Concept" at bounding box center [698, 416] width 651 height 18
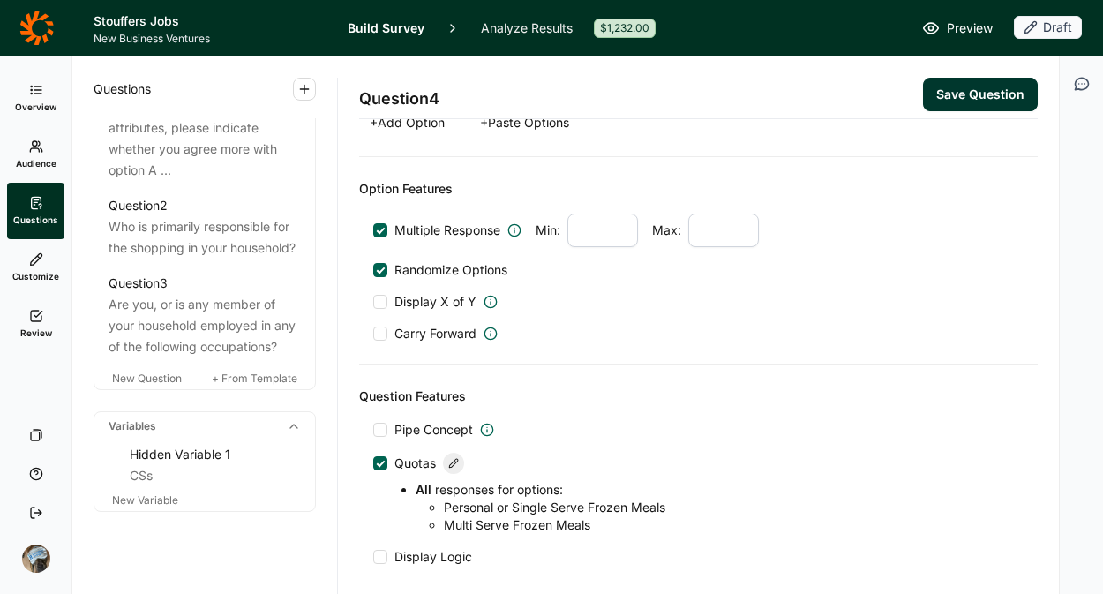
scroll to position [1192, 0]
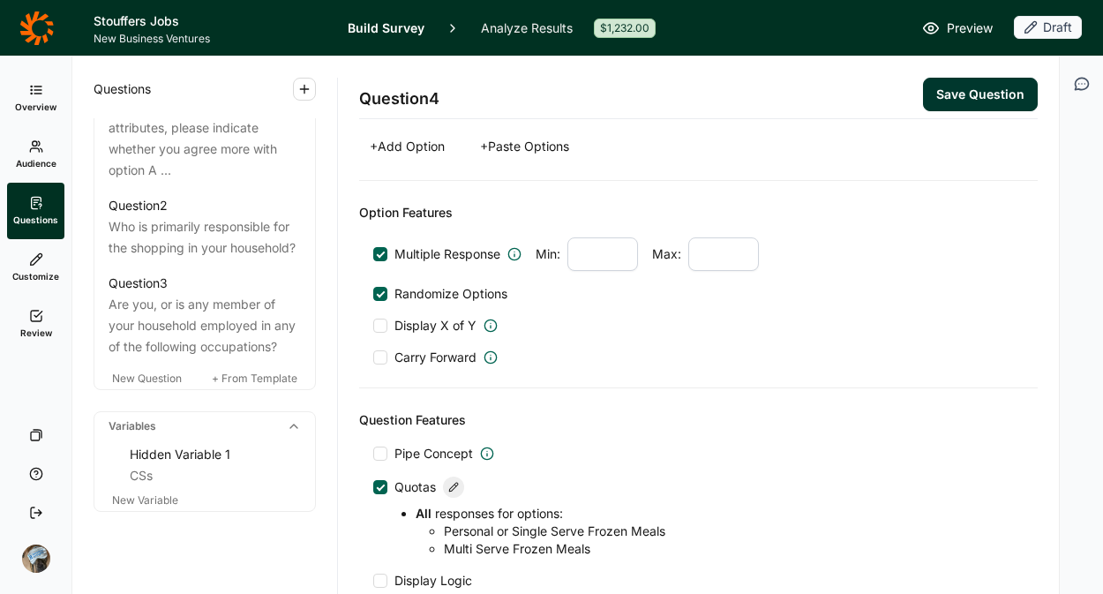
click at [966, 94] on button "Save Question" at bounding box center [980, 95] width 115 height 34
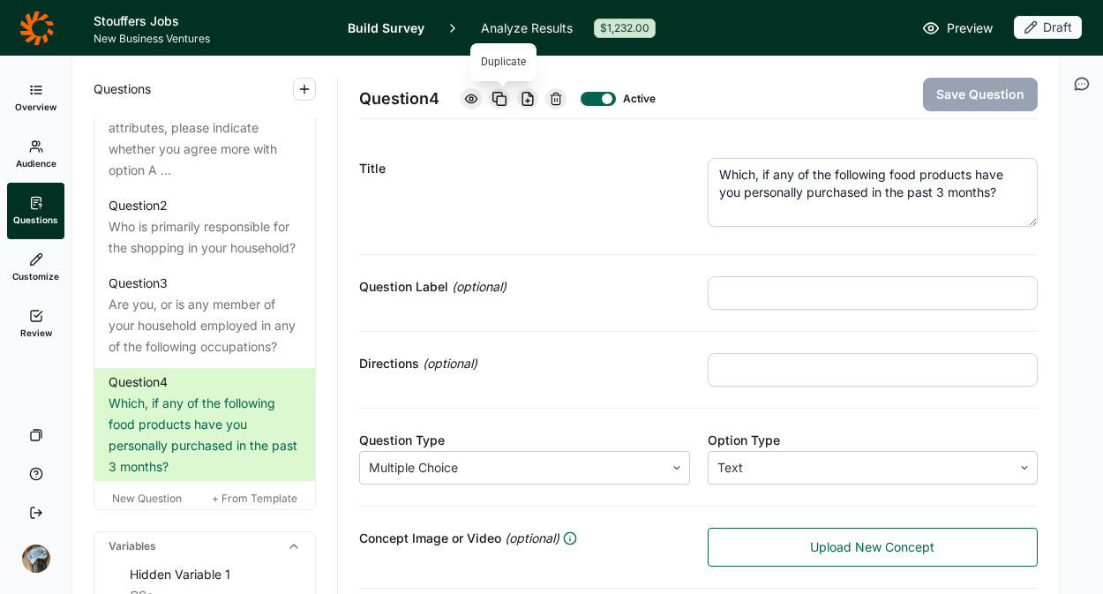
click at [495, 98] on div at bounding box center [499, 98] width 21 height 21
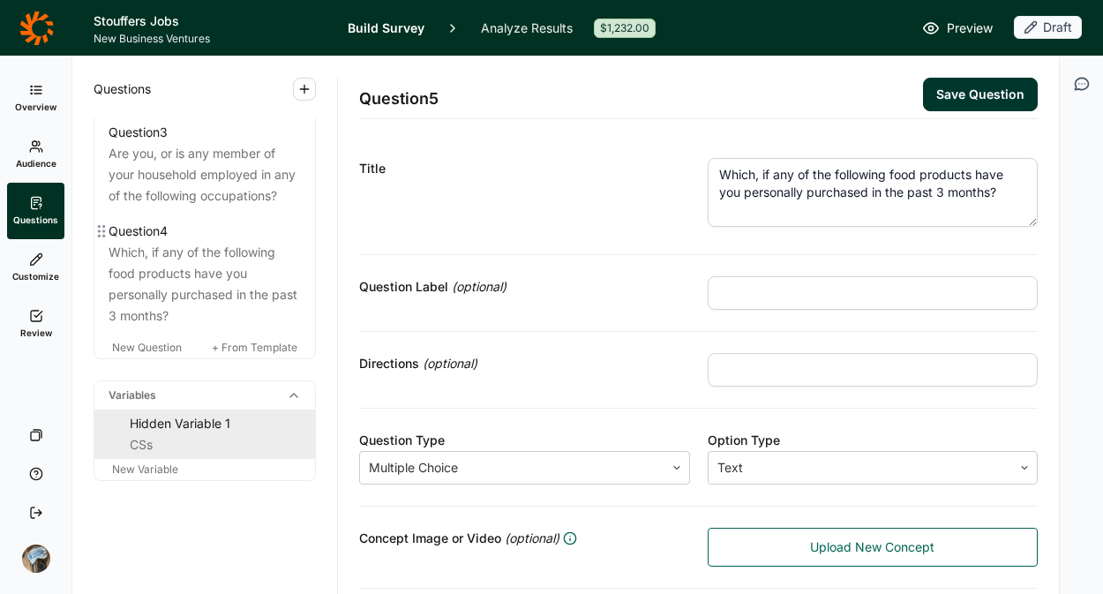
scroll to position [1111, 0]
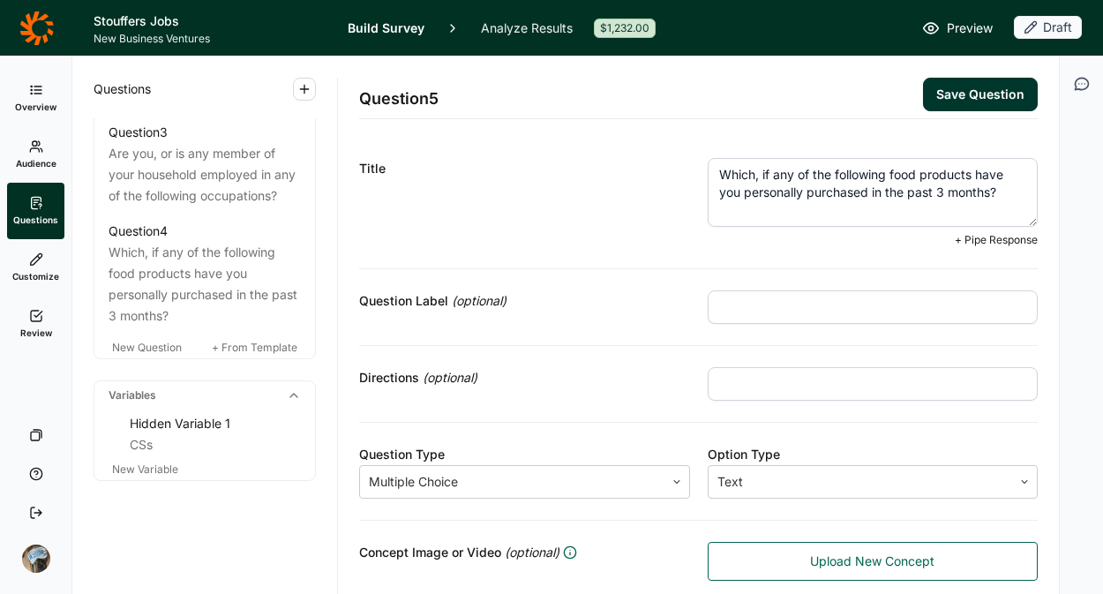
drag, startPoint x: 997, startPoint y: 194, endPoint x: 521, endPoint y: 125, distance: 481.6
click at [523, 140] on div "Title Which, if any of the following food products have you personally purchase…" at bounding box center [698, 203] width 679 height 132
paste textarea "SQ4. Which, if any, of the following food products would you be open to purchas…"
drag, startPoint x: 753, startPoint y: 166, endPoint x: 530, endPoint y: 169, distance: 222.5
click at [530, 169] on div "Title SQ4. Which, if any, of the following food products would you be open to p…" at bounding box center [698, 203] width 679 height 132
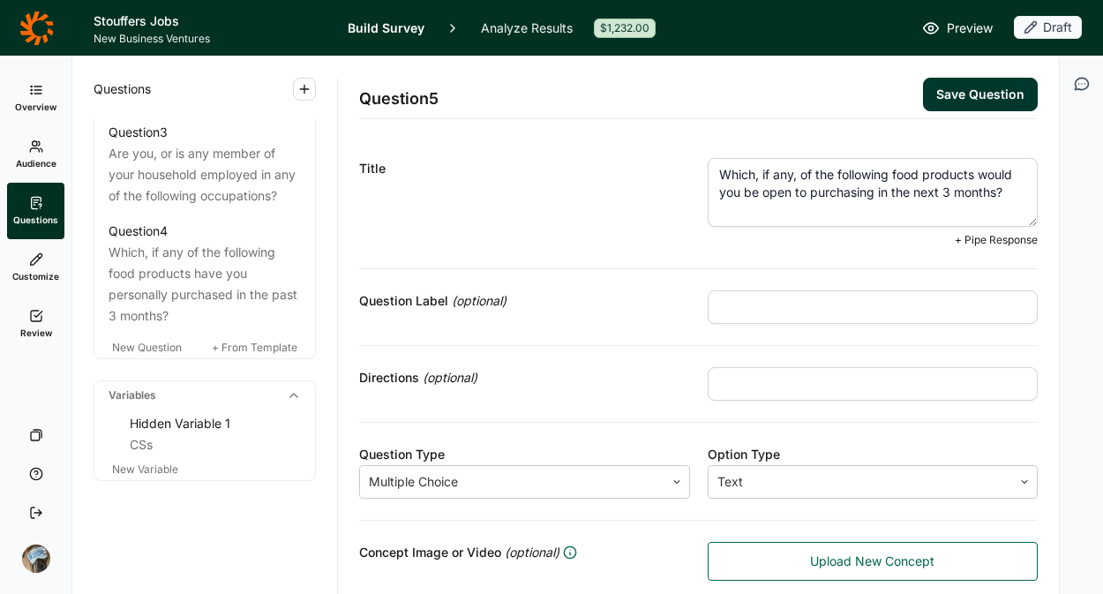
type textarea "Which, if any, of the following food products would you be open to purchasing i…"
click at [499, 236] on div "Title" at bounding box center [524, 202] width 331 height 89
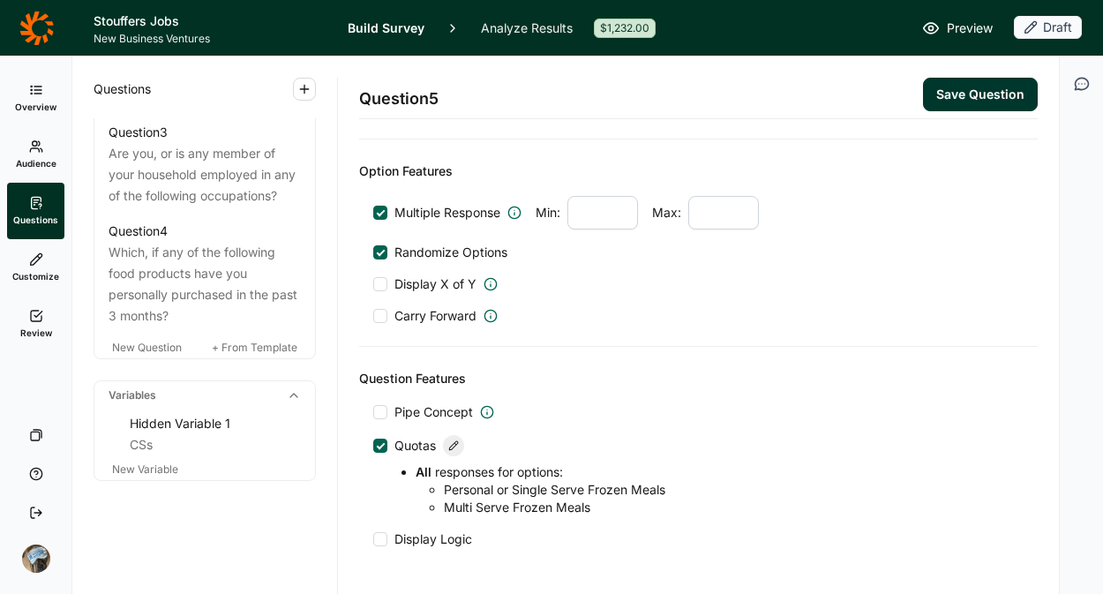
scroll to position [1294, 0]
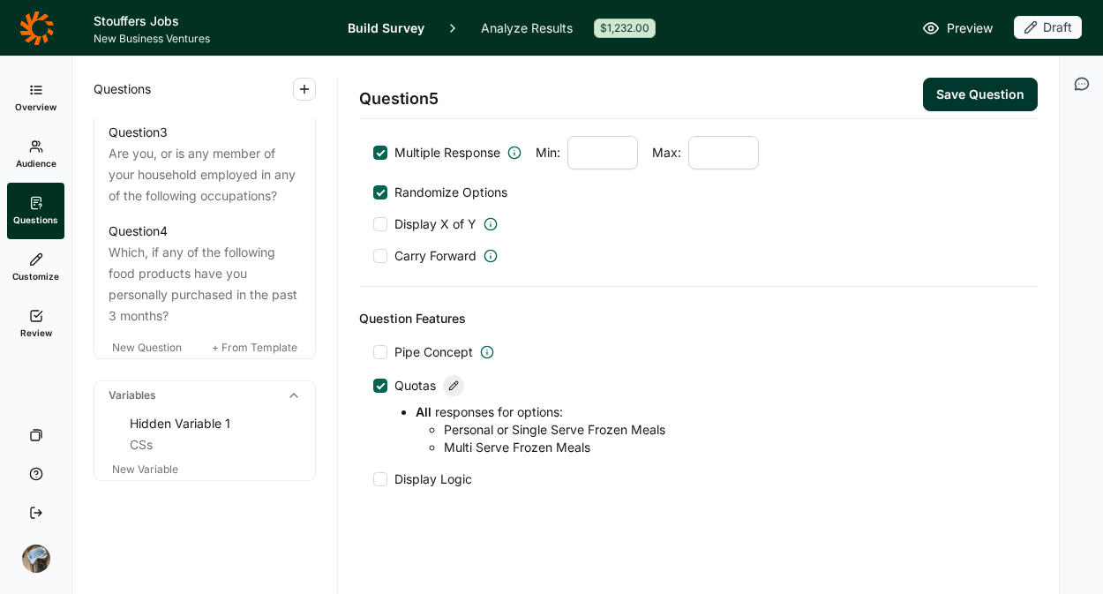
click at [967, 67] on div "Question 5 Save Question" at bounding box center [698, 87] width 679 height 63
click at [959, 101] on button "Save Question" at bounding box center [980, 95] width 115 height 34
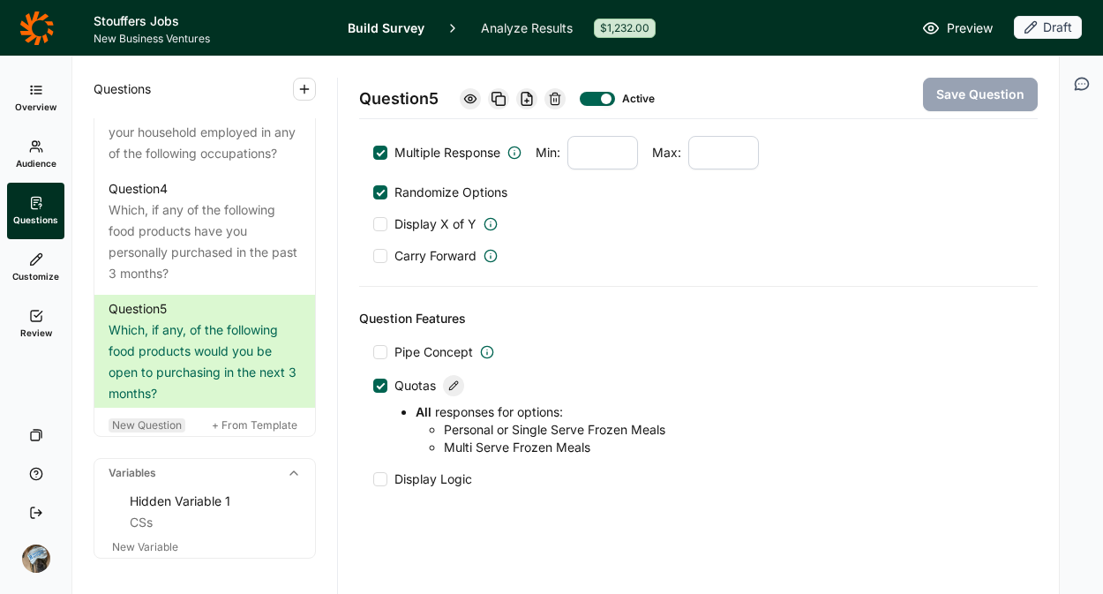
click at [149, 432] on span "New Question" at bounding box center [147, 424] width 70 height 13
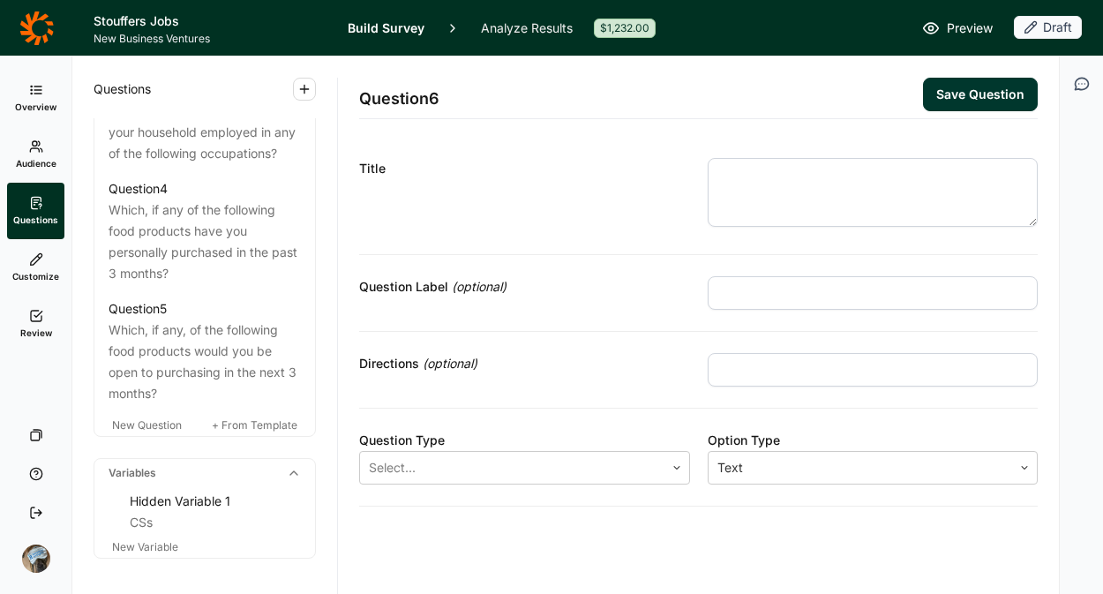
click at [884, 147] on div "Title" at bounding box center [698, 196] width 679 height 118
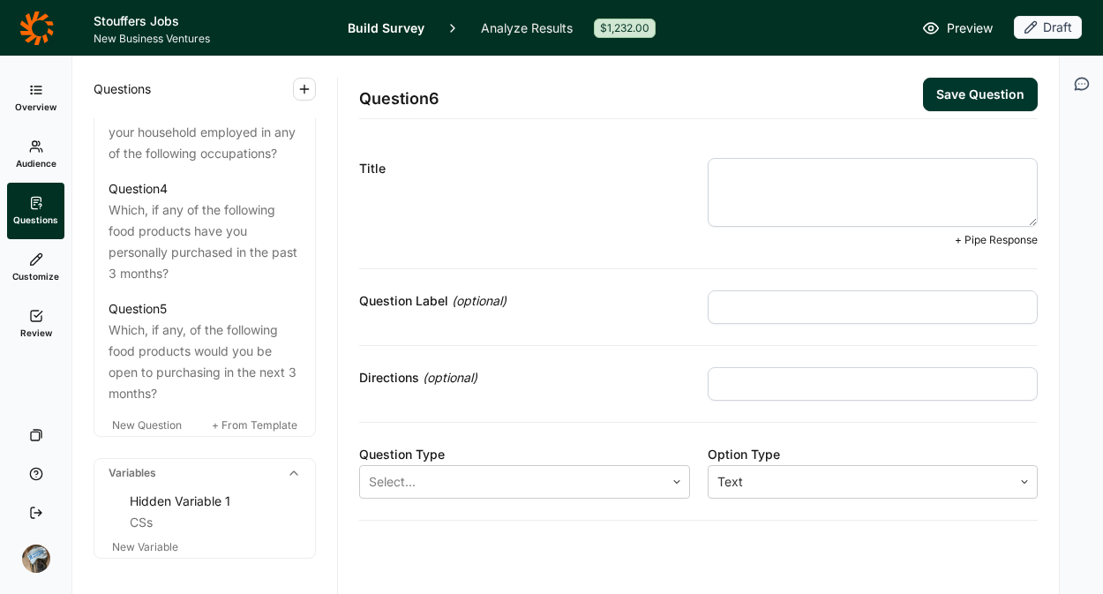
click at [818, 208] on textarea at bounding box center [873, 192] width 331 height 69
paste textarea "SQ5. Which of the following, if any, brands of single serve or multi serve froz…"
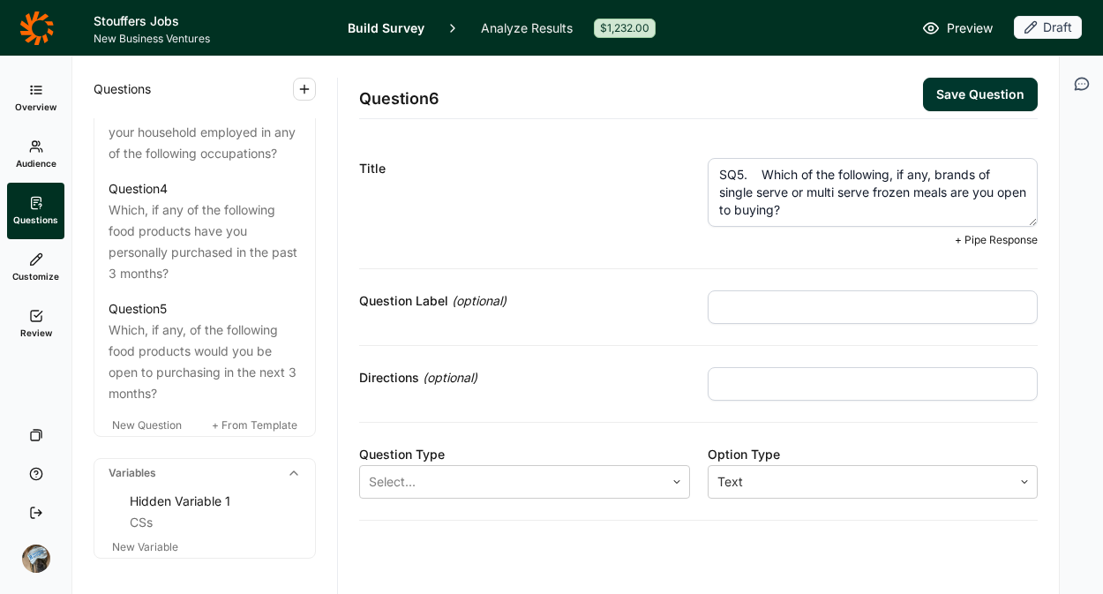
drag, startPoint x: 752, startPoint y: 169, endPoint x: 434, endPoint y: 177, distance: 317.8
click at [445, 180] on div "Title SQ5. Which of the following, if any, brands of single serve or multi serv…" at bounding box center [698, 203] width 679 height 132
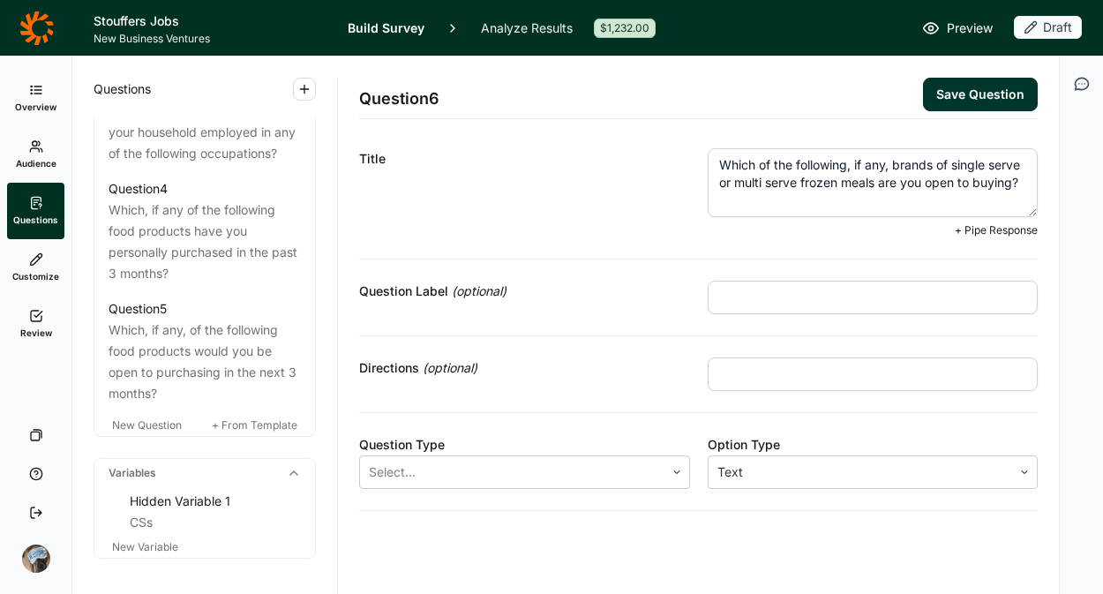
scroll to position [11, 0]
type textarea "Which of the following, if any, brands of single serve or multi serve frozen me…"
click at [436, 461] on div at bounding box center [512, 470] width 287 height 25
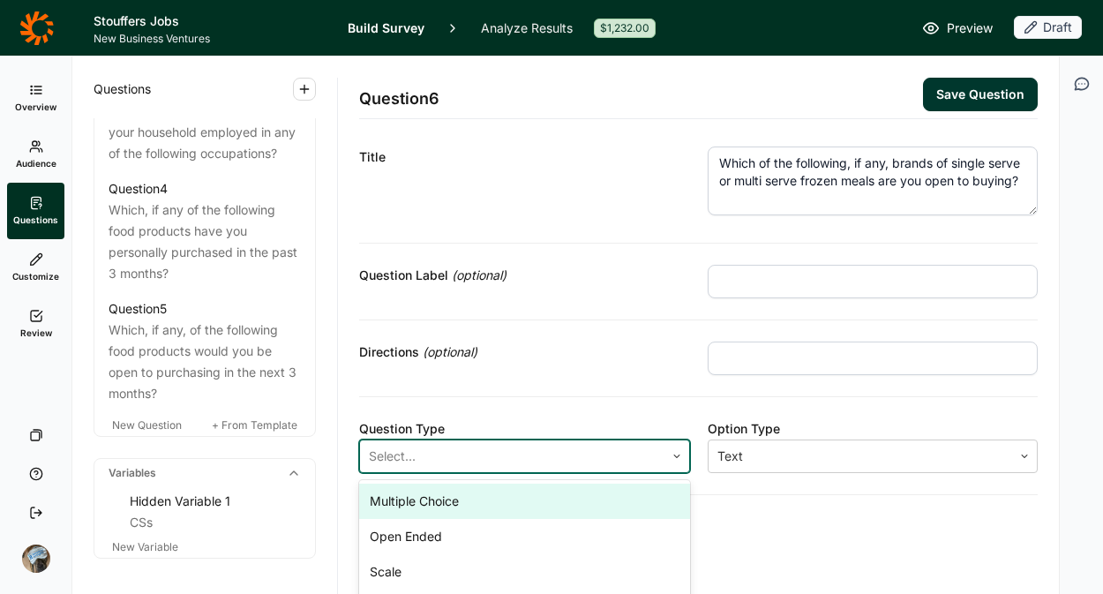
click at [436, 496] on div "Multiple Choice" at bounding box center [524, 501] width 331 height 35
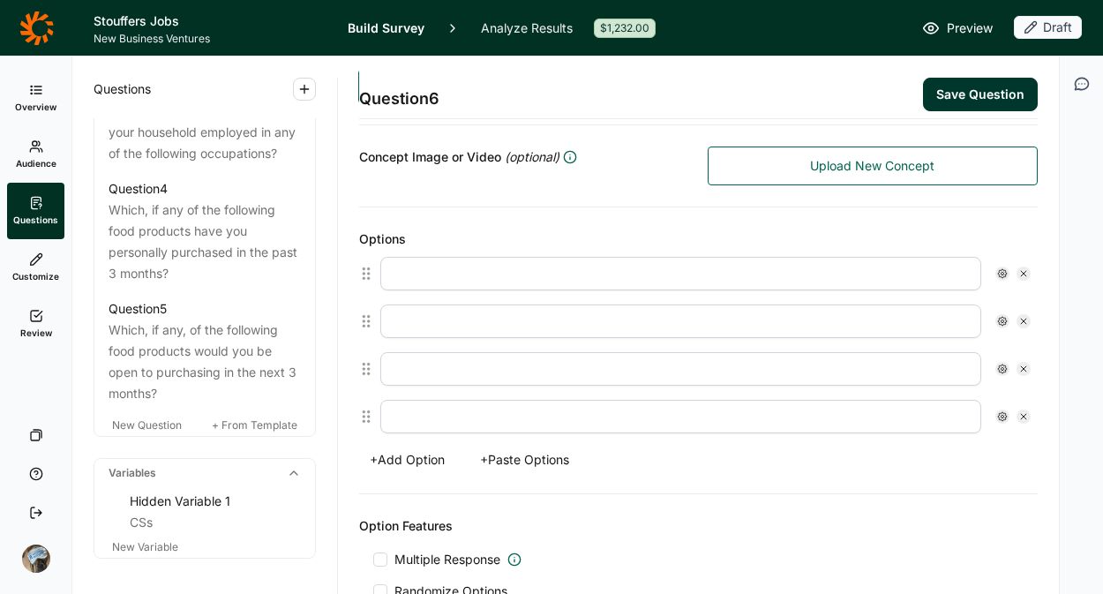
scroll to position [356, 0]
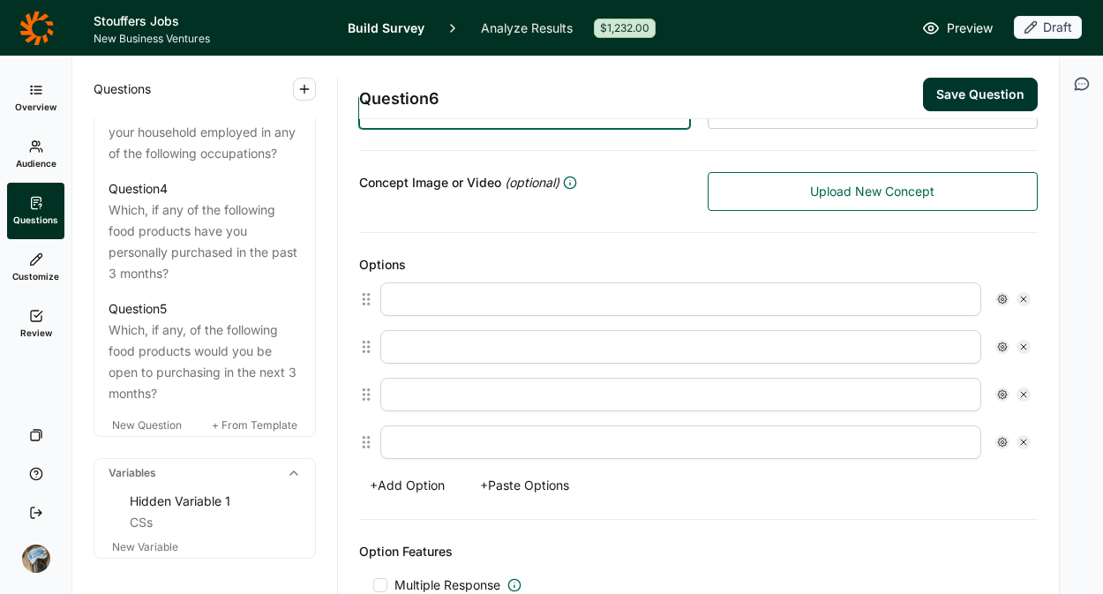
click at [515, 478] on button "+ Paste Options" at bounding box center [525, 485] width 110 height 25
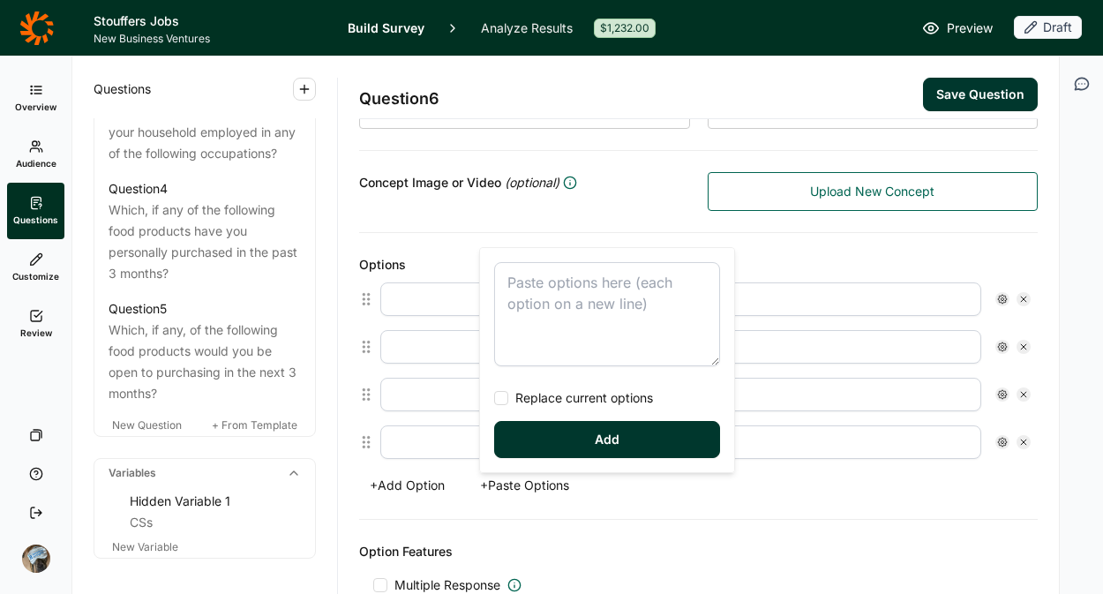
click at [521, 296] on textarea at bounding box center [607, 314] width 226 height 104
click at [523, 389] on div "Amy’s Banquet Bibigo Evol Farm Rich Gardein Healthy Choice Hungry-Man Kevin’s L…" at bounding box center [607, 360] width 254 height 224
click at [523, 397] on span "Replace current options" at bounding box center [580, 398] width 145 height 18
click at [494, 398] on input "Replace current options" at bounding box center [494, 398] width 0 height 0
type textarea "Amy’s Banquet Bibigo Evol Farm Rich Gardein Healthy Choice Hungry-Man Kevin’s L…"
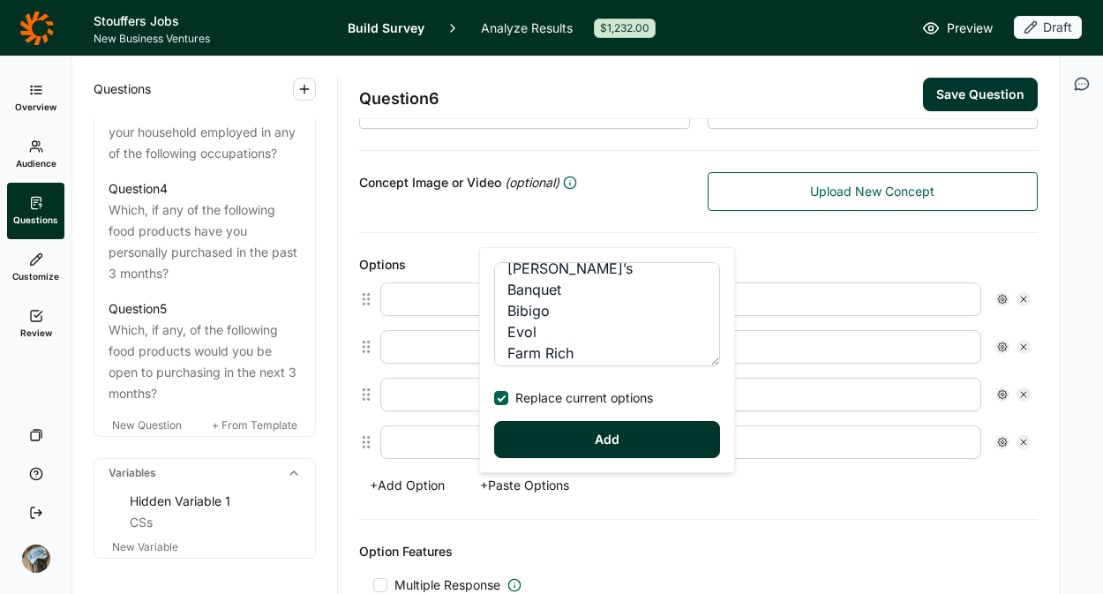
scroll to position [318, 0]
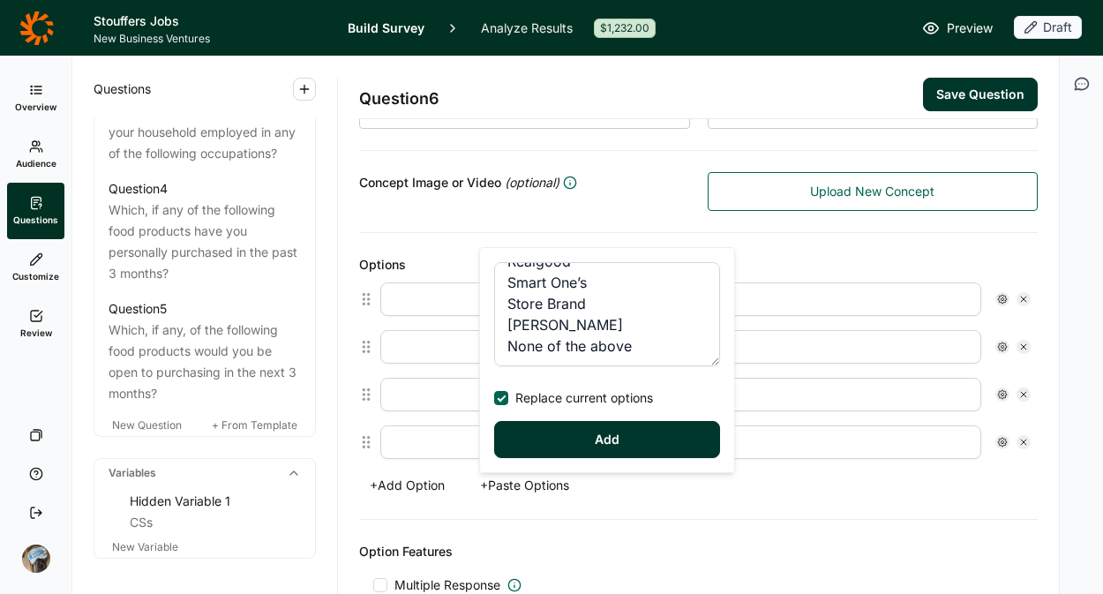
click at [575, 437] on button "Add" at bounding box center [607, 439] width 226 height 37
type input "Amy’s"
type input "Banquet"
type input "Bibigo"
type input "Evol"
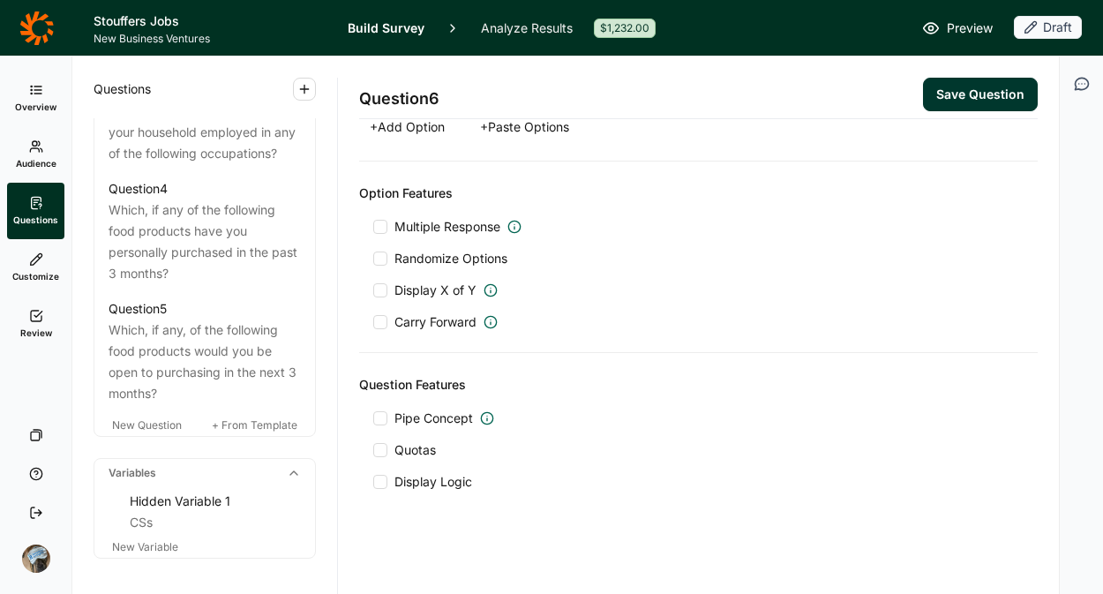
scroll to position [1381, 0]
click at [384, 228] on div at bounding box center [380, 228] width 14 height 14
click at [373, 228] on input "Multiple Response" at bounding box center [373, 228] width 0 height 0
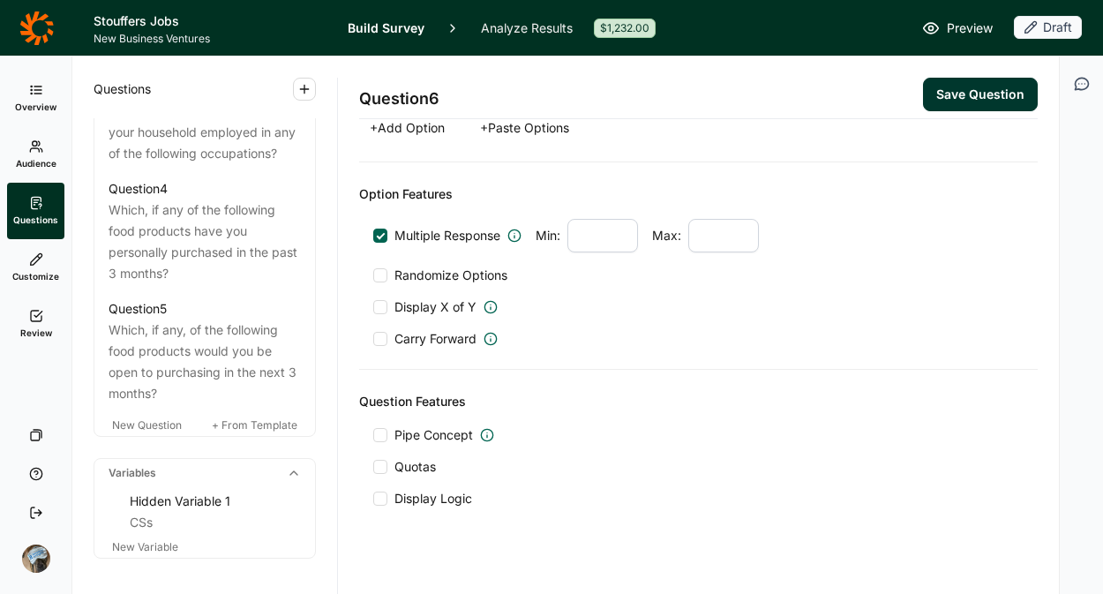
click at [381, 276] on div at bounding box center [380, 275] width 14 height 14
click at [373, 275] on input "Randomize Options" at bounding box center [373, 275] width 0 height 0
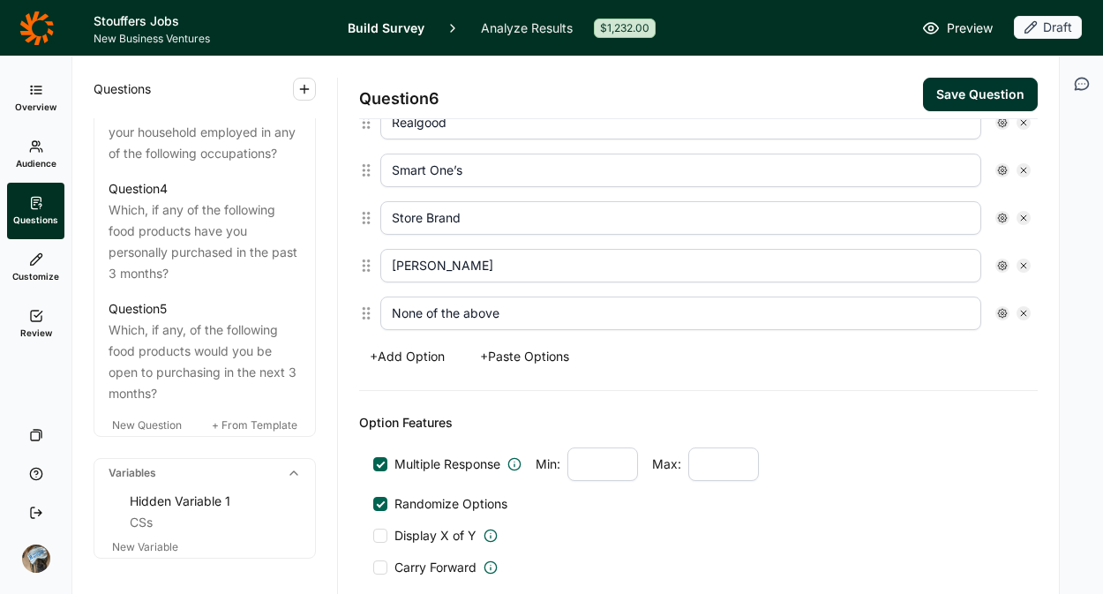
scroll to position [1148, 0]
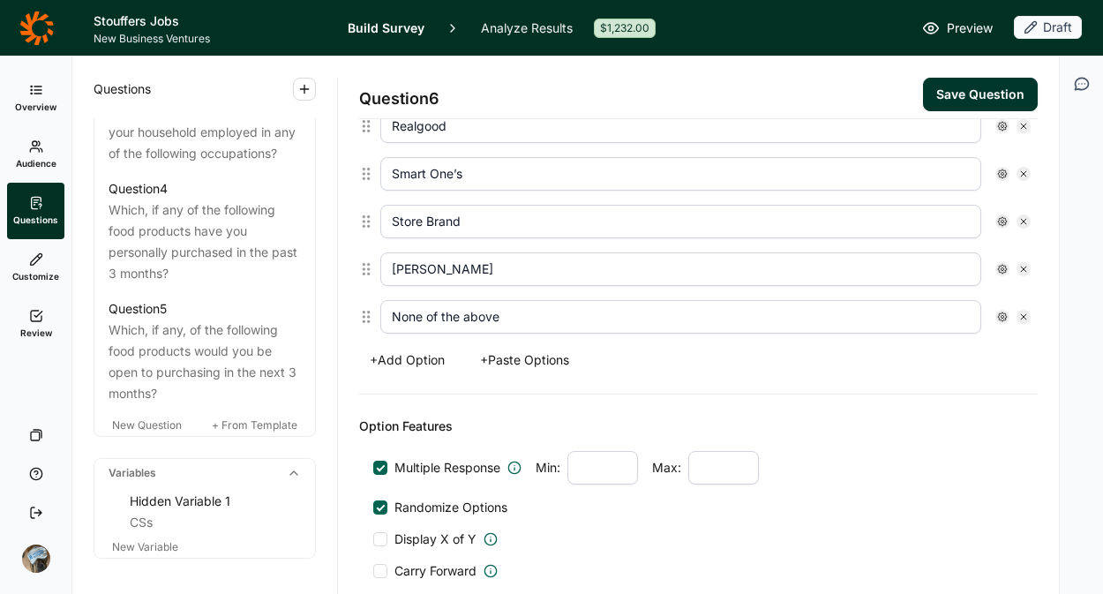
click at [998, 318] on use at bounding box center [1002, 316] width 9 height 9
click at [901, 390] on span "Anchor" at bounding box center [885, 397] width 49 height 18
click at [847, 397] on input "Anchor" at bounding box center [847, 397] width 0 height 0
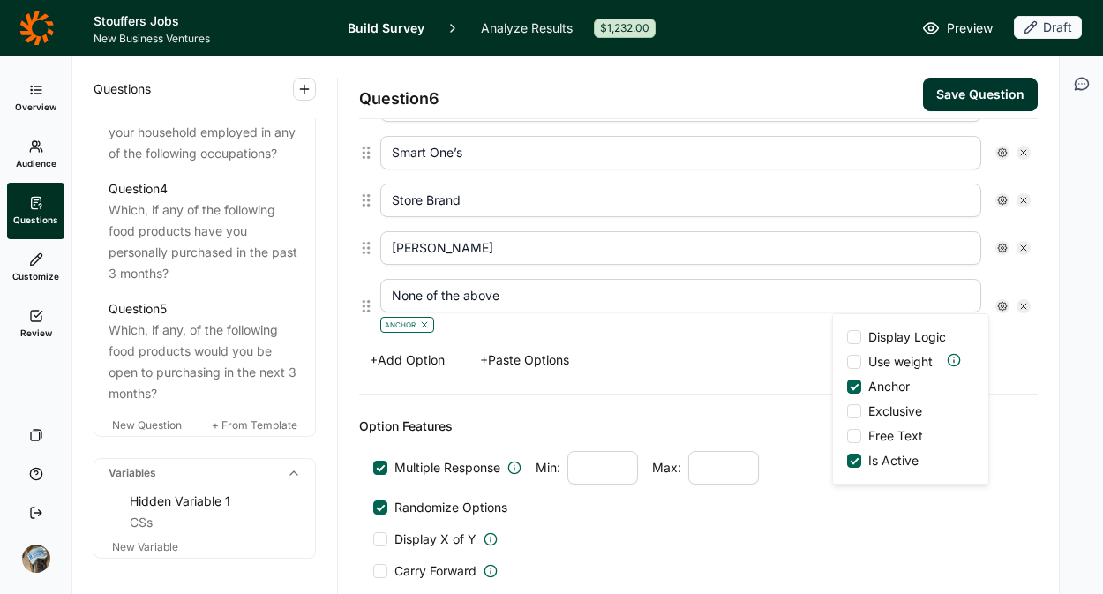
click at [904, 408] on span "Exclusive" at bounding box center [891, 412] width 61 height 18
click at [847, 411] on input "Exclusive" at bounding box center [847, 411] width 0 height 0
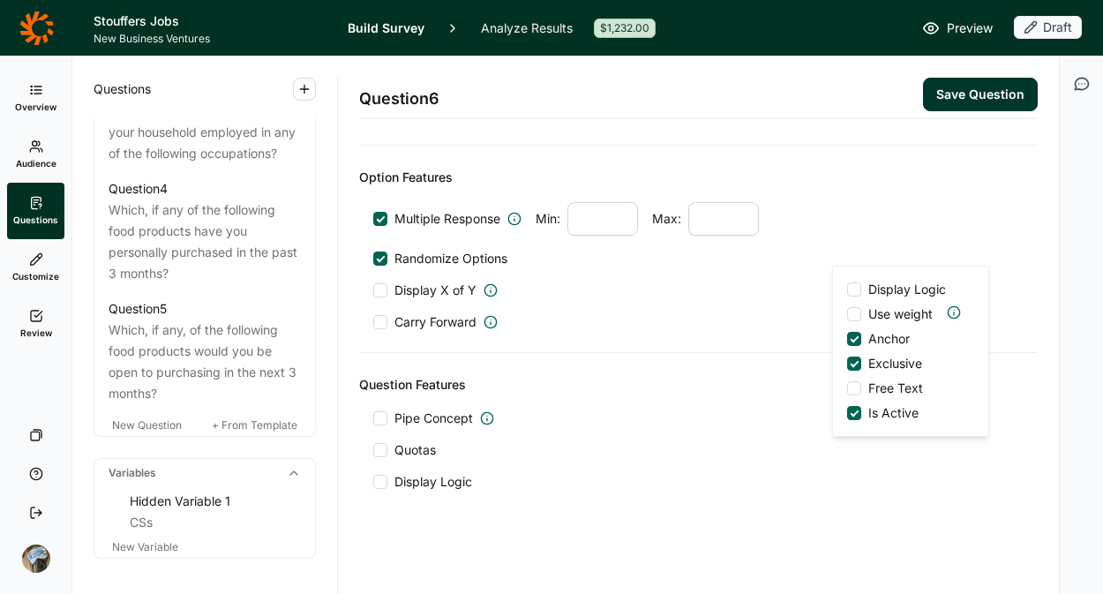
scroll to position [1421, 0]
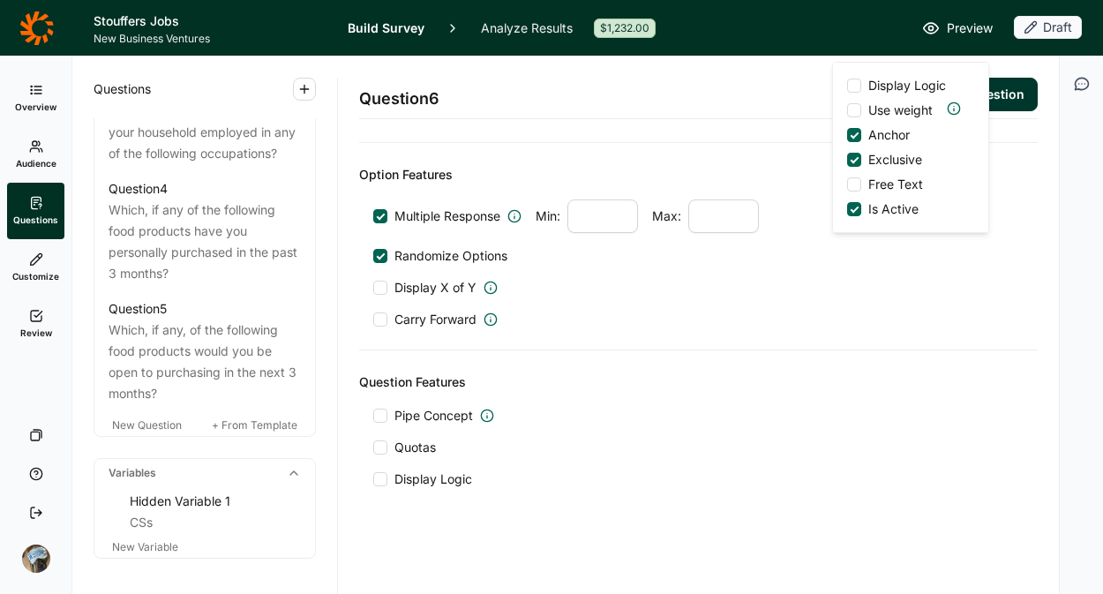
click at [395, 449] on span "Quotas" at bounding box center [415, 448] width 41 height 18
click at [373, 448] on input "Quotas" at bounding box center [373, 448] width 0 height 0
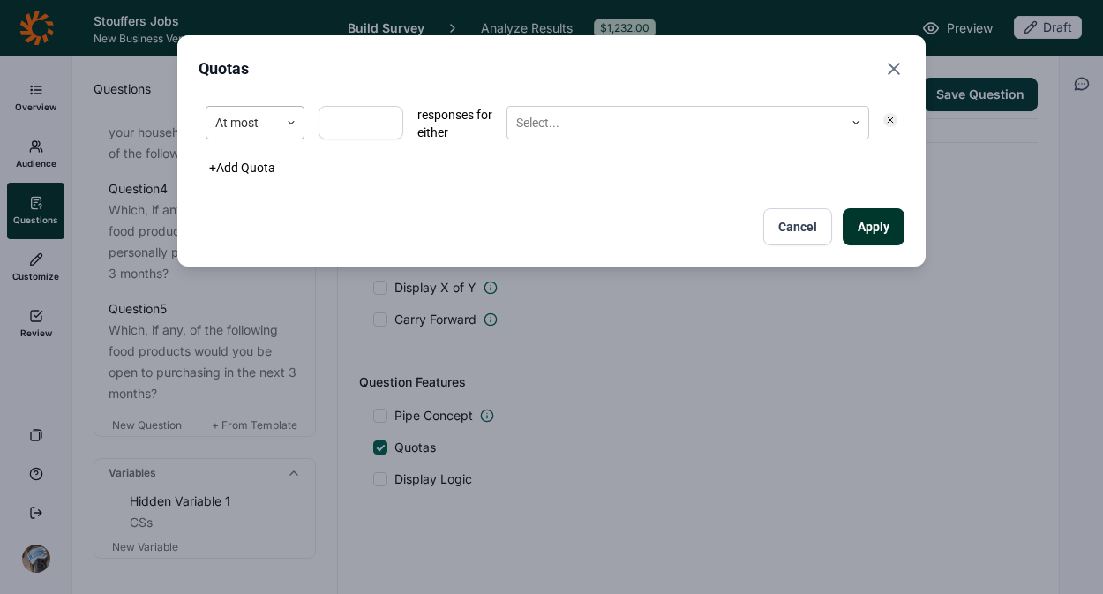
click at [228, 139] on div "At most" at bounding box center [255, 123] width 99 height 34
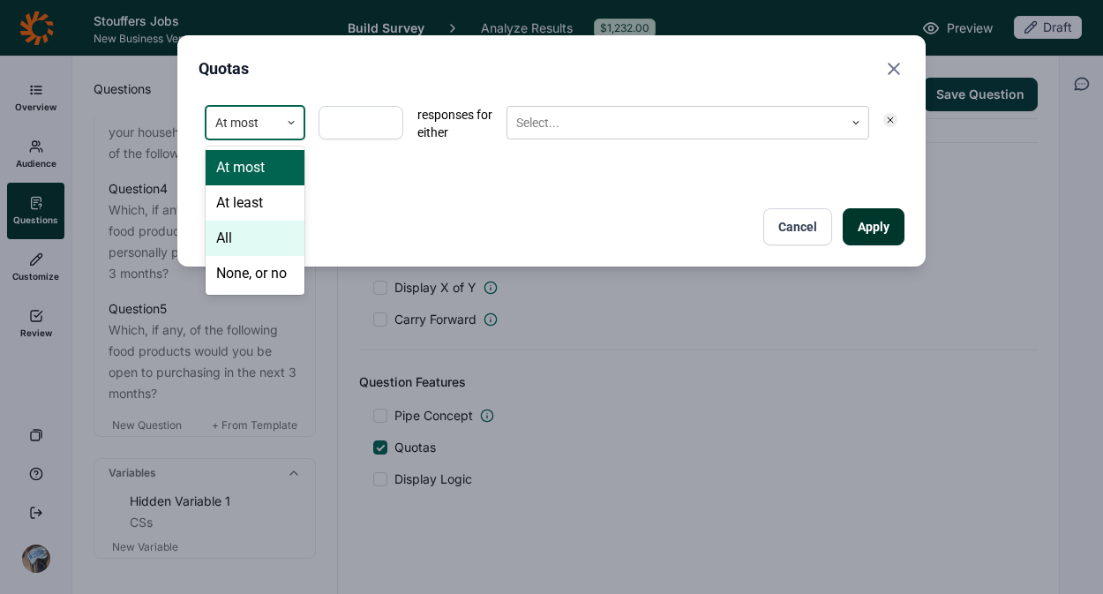
click at [239, 245] on div "All" at bounding box center [255, 238] width 99 height 35
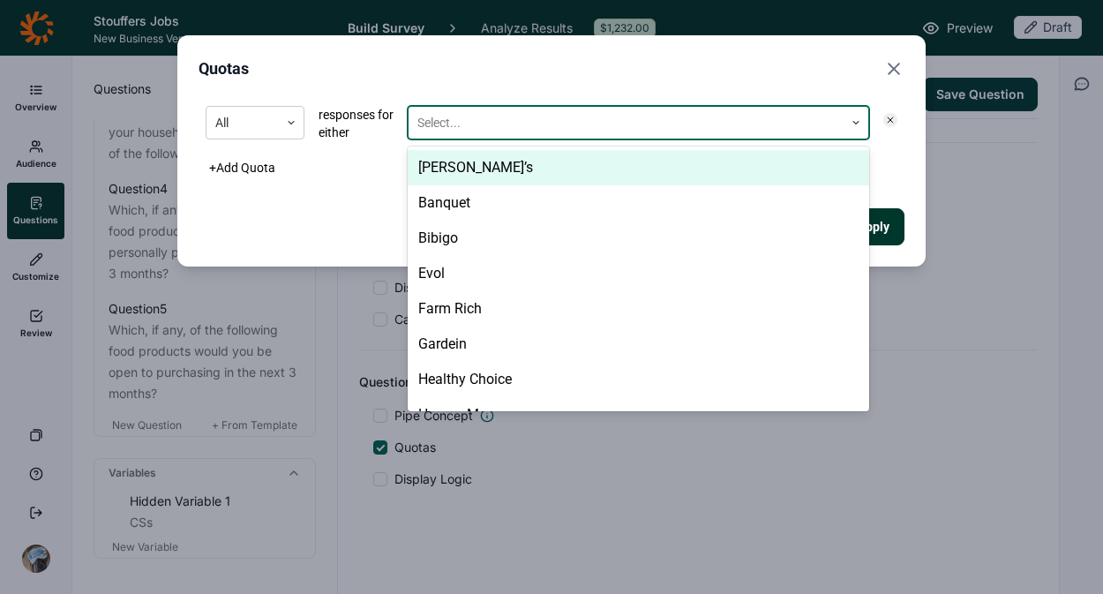
click at [530, 113] on div at bounding box center [627, 123] width 418 height 22
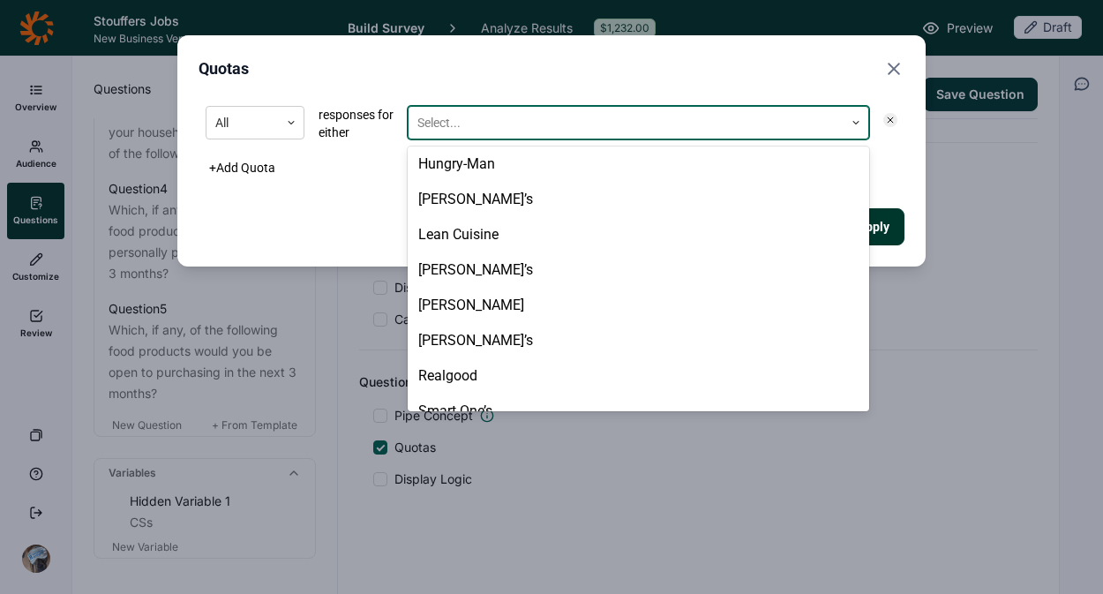
scroll to position [378, 0]
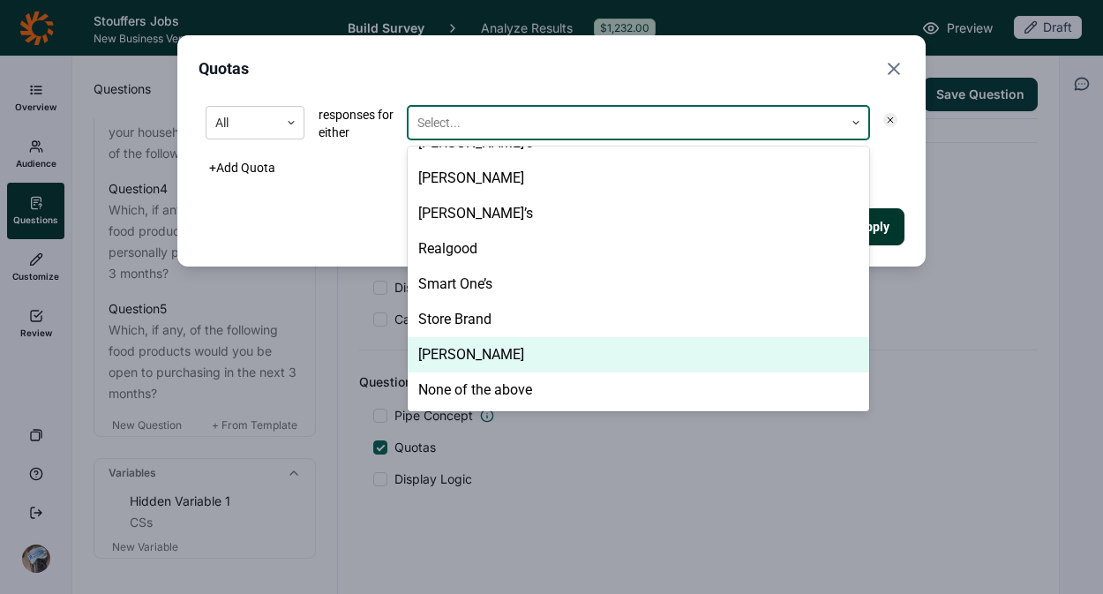
click at [481, 364] on div "[PERSON_NAME]" at bounding box center [639, 354] width 462 height 35
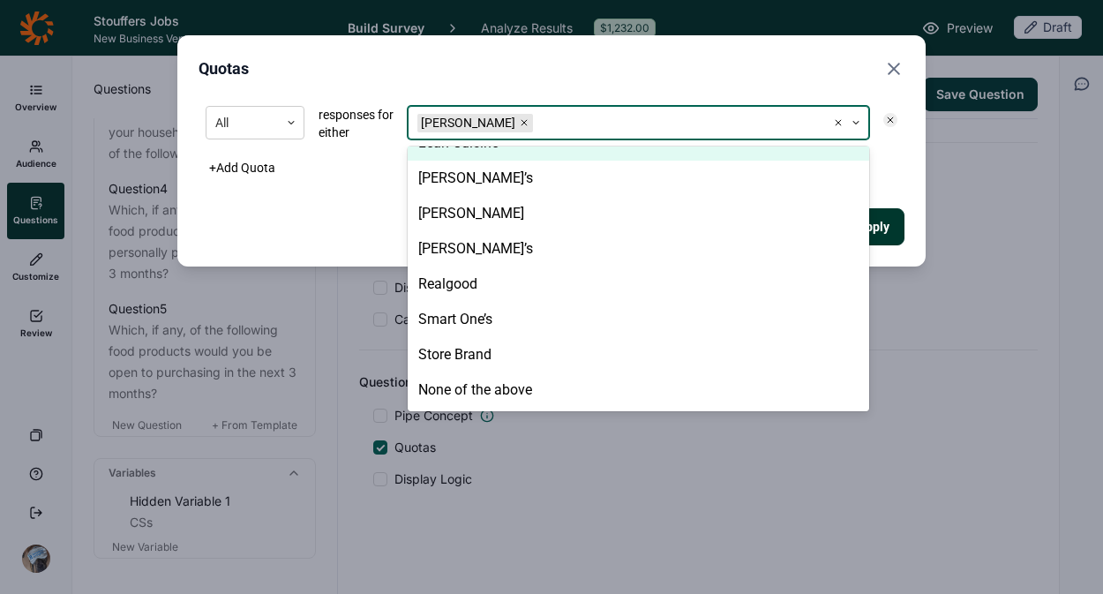
click at [901, 171] on div "+ Add Quota" at bounding box center [552, 167] width 706 height 25
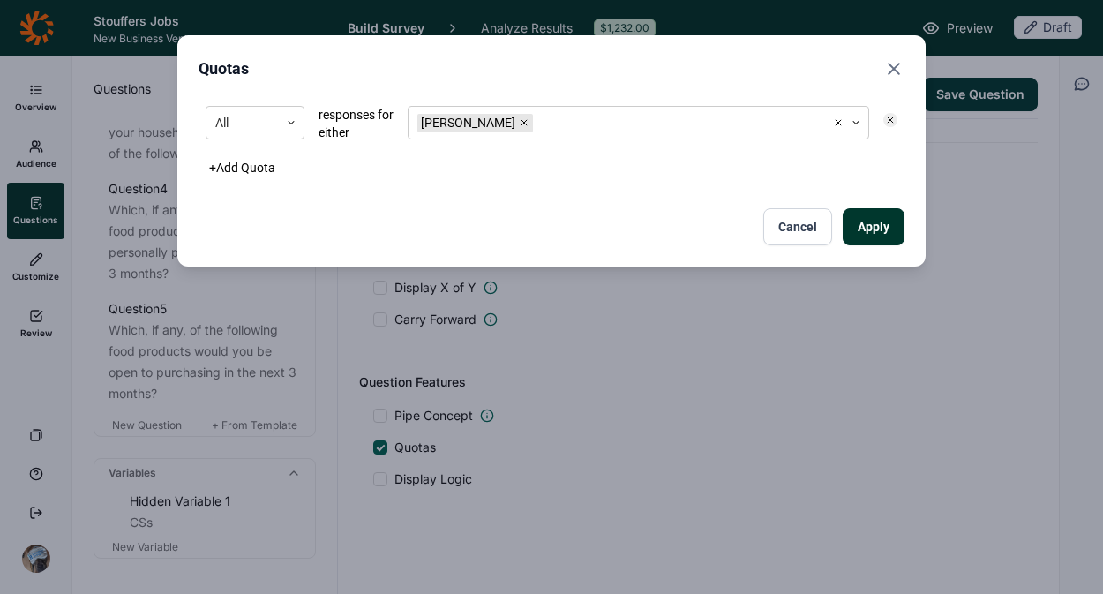
click at [860, 232] on button "Apply" at bounding box center [874, 226] width 62 height 37
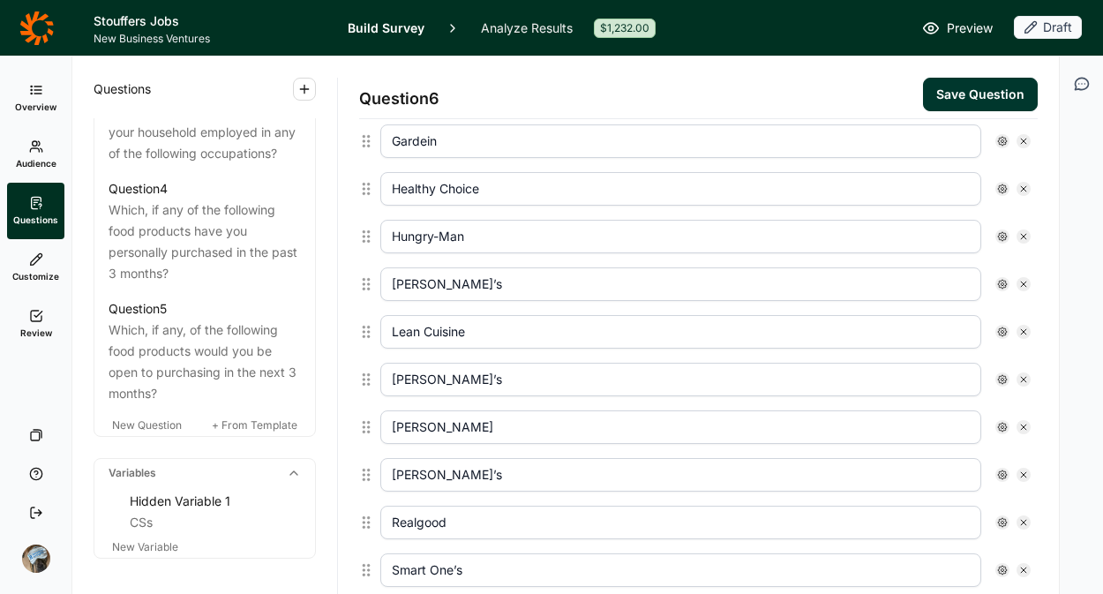
scroll to position [640, 0]
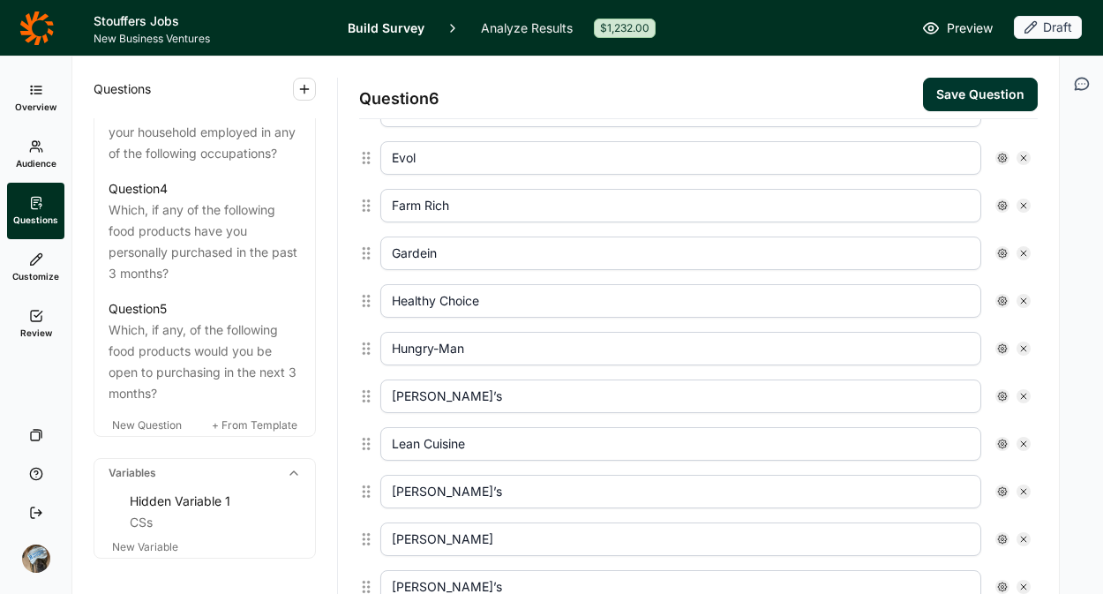
click at [948, 96] on button "Save Question" at bounding box center [980, 95] width 115 height 34
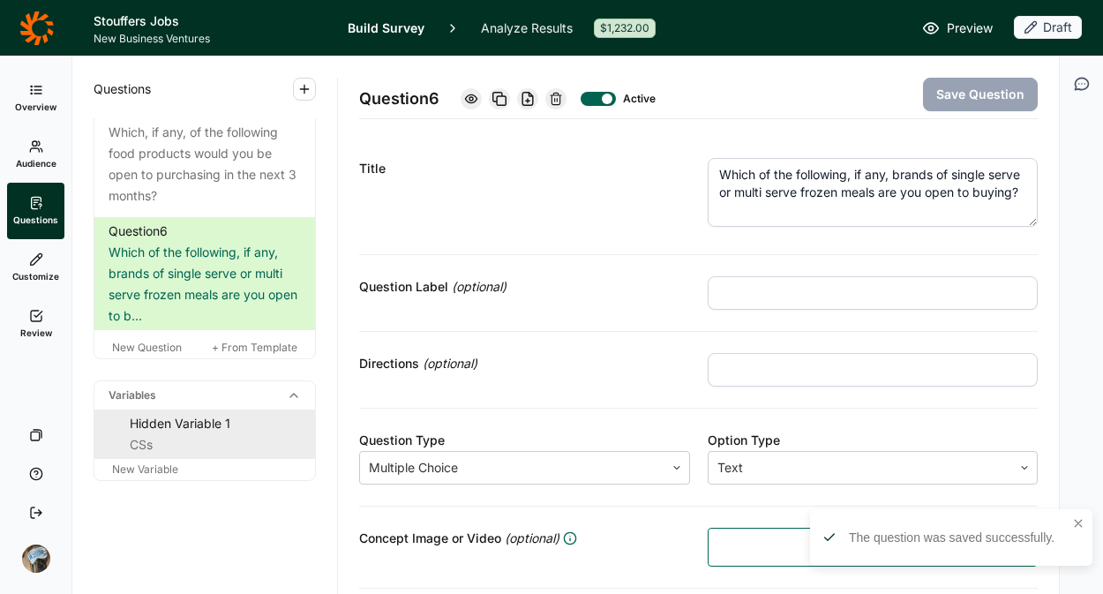
scroll to position [1351, 0]
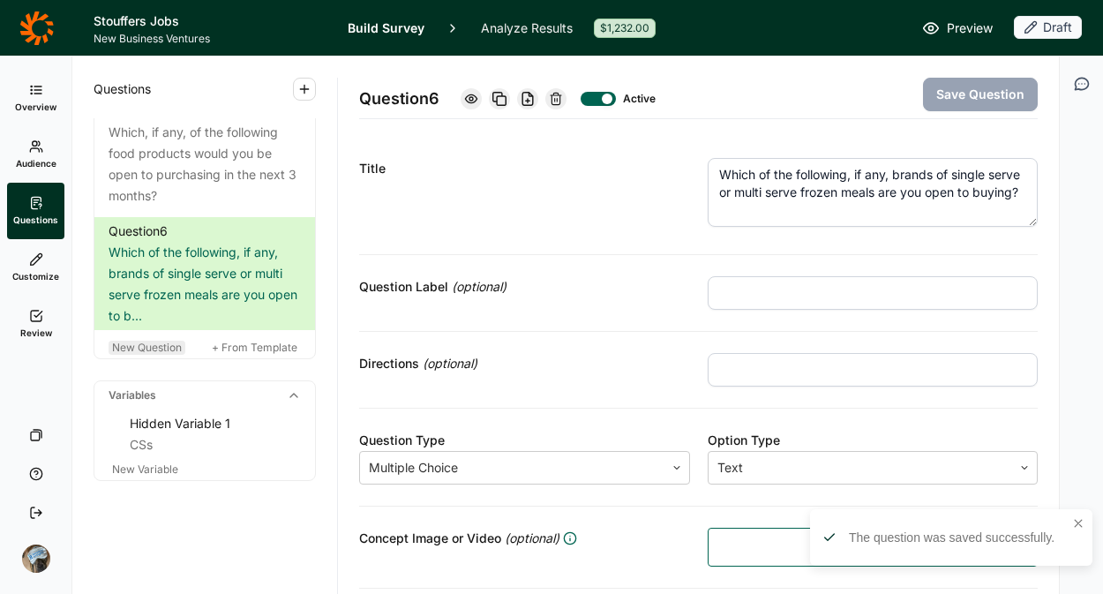
click at [140, 346] on span "New Question" at bounding box center [147, 347] width 70 height 13
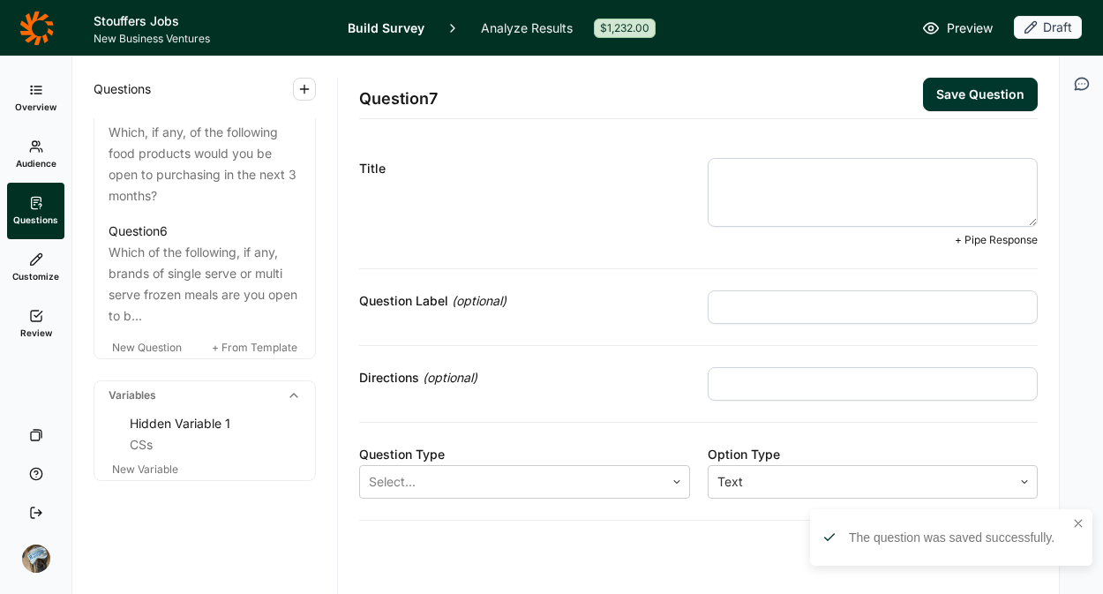
click at [770, 187] on textarea at bounding box center [873, 192] width 331 height 69
paste textarea "2. How often do you have the following experiences?"
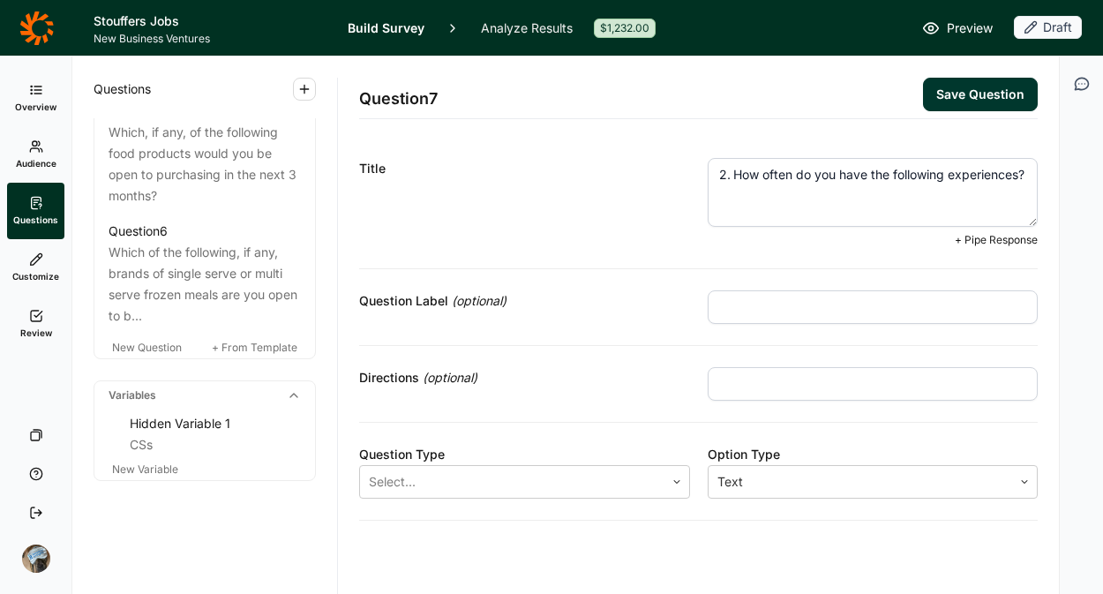
drag, startPoint x: 726, startPoint y: 172, endPoint x: 659, endPoint y: 168, distance: 67.2
click at [659, 168] on div "Title 2. How often do you have the following experiences? + Pipe Response" at bounding box center [698, 203] width 679 height 132
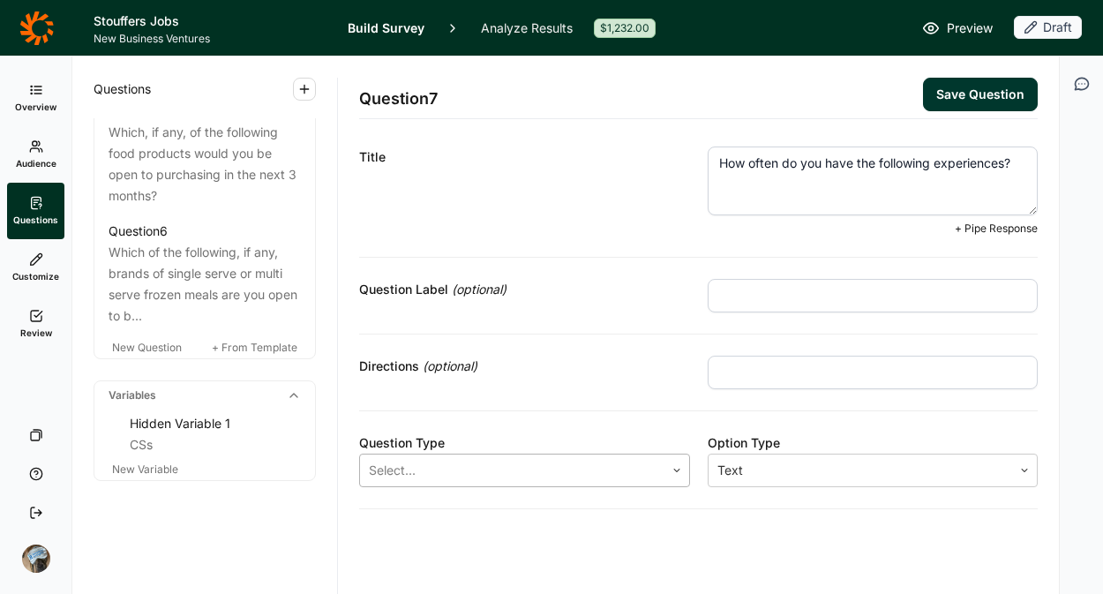
type textarea "How often do you have the following experiences?"
click at [540, 464] on div at bounding box center [512, 470] width 287 height 25
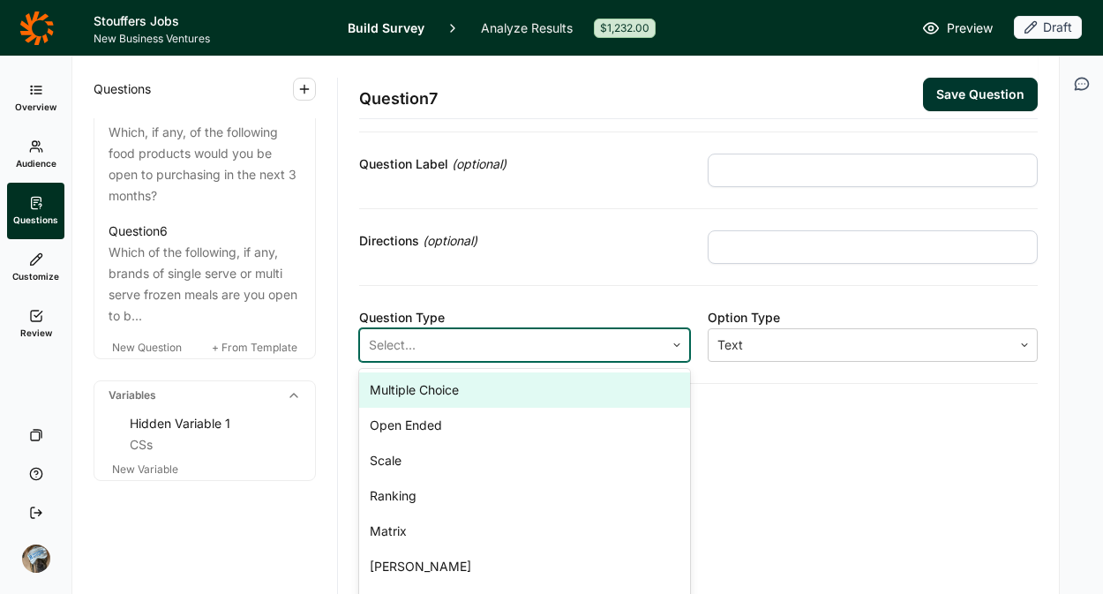
scroll to position [152, 0]
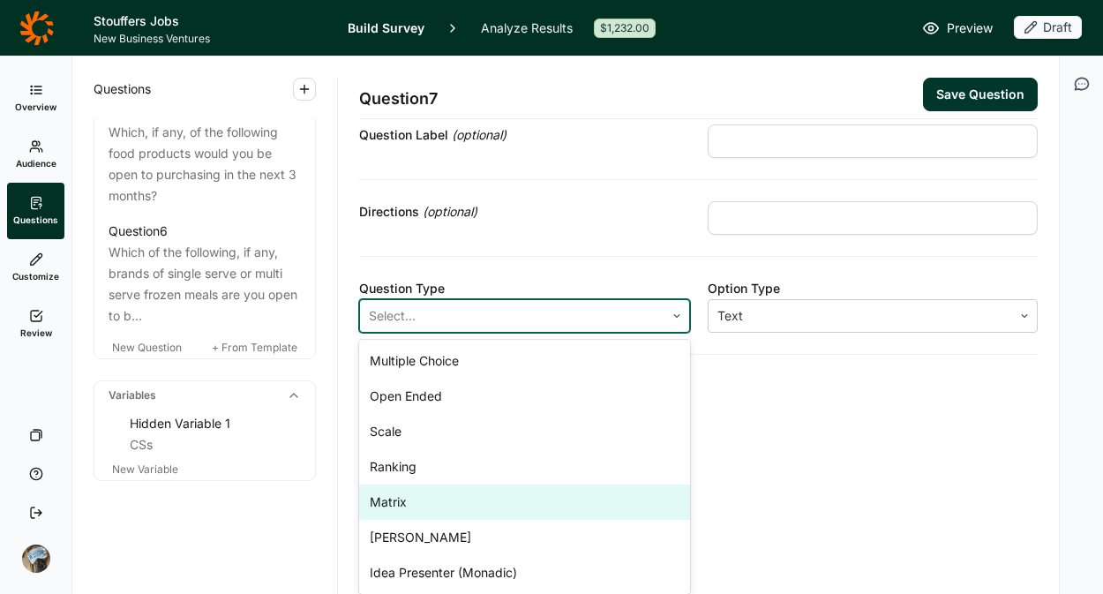
click at [413, 494] on div "Matrix" at bounding box center [524, 502] width 331 height 35
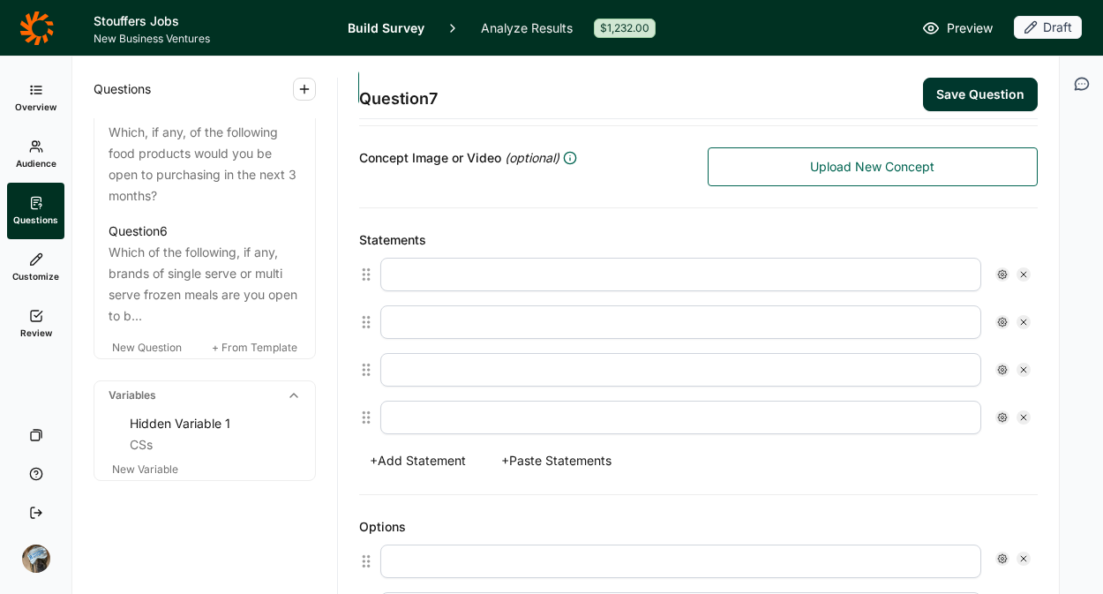
scroll to position [456, 0]
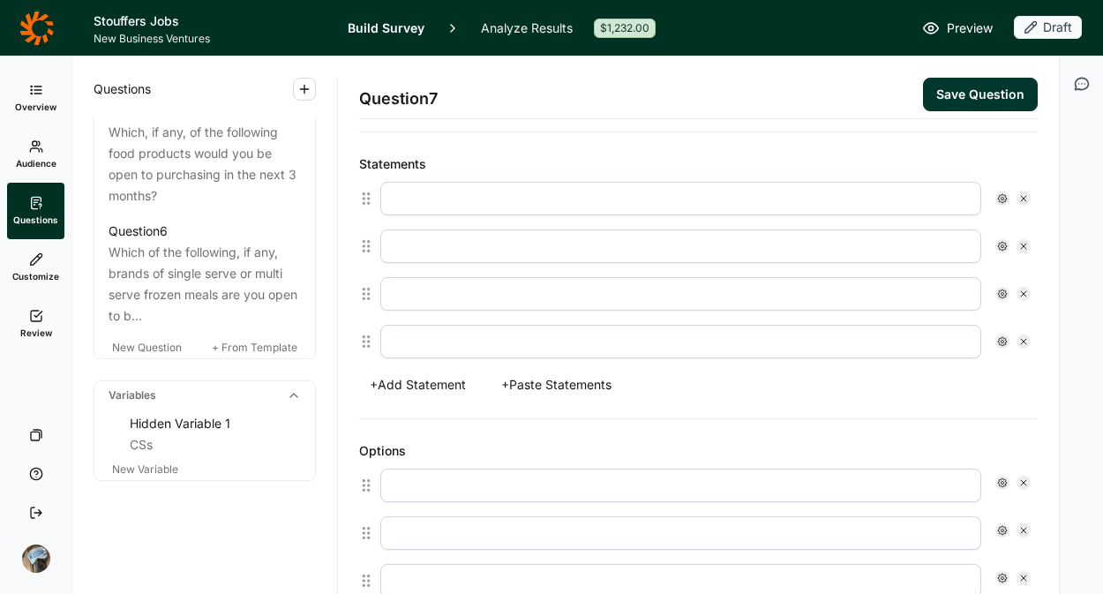
click at [574, 375] on button "+ Paste Statements" at bounding box center [557, 384] width 132 height 25
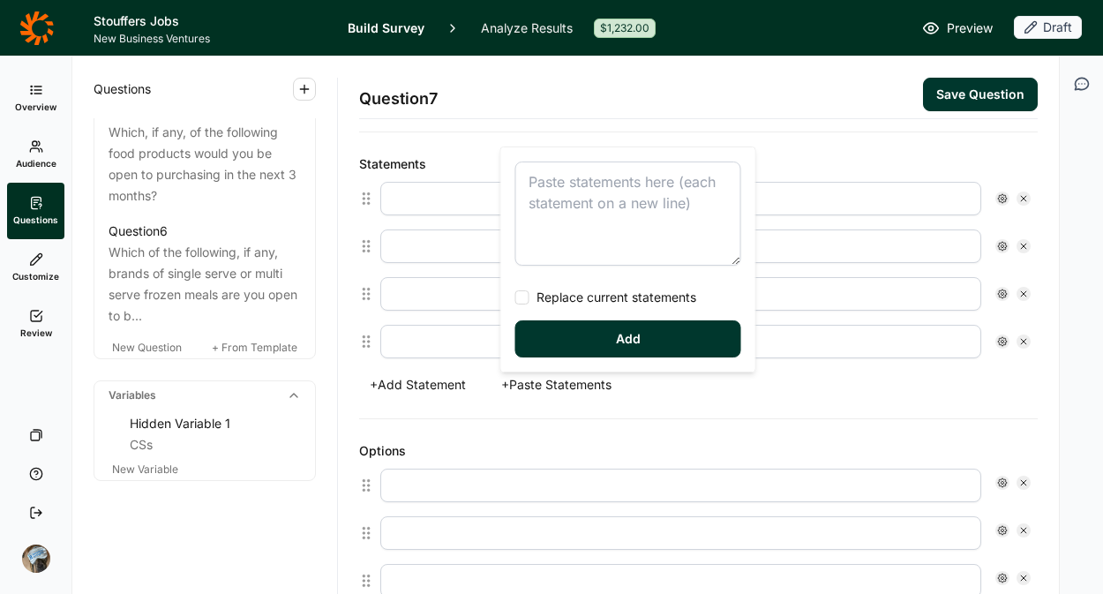
click at [579, 192] on textarea at bounding box center [628, 214] width 226 height 104
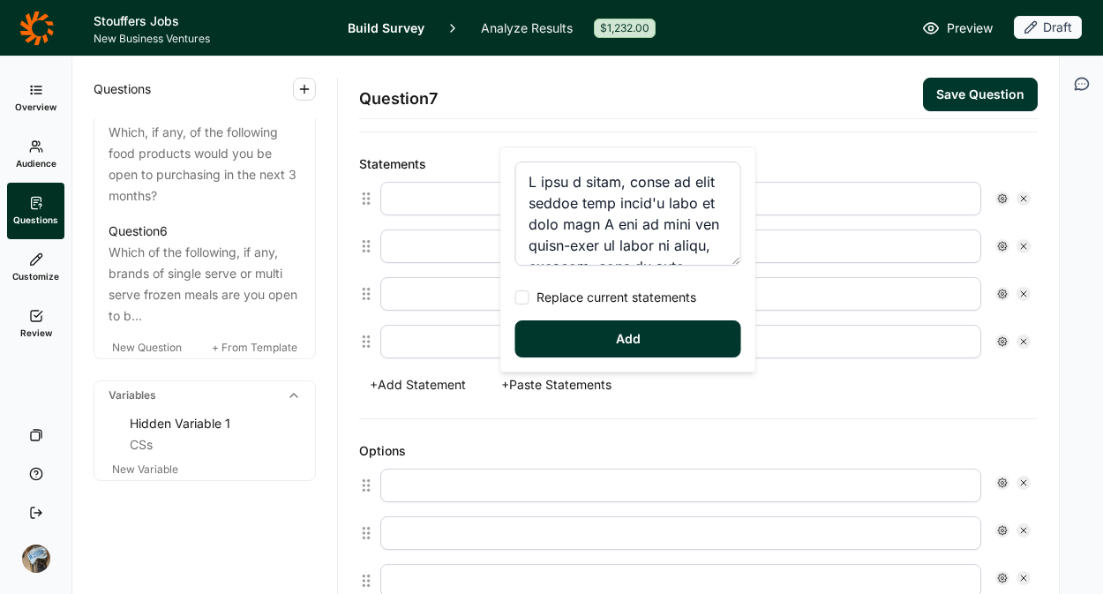
click at [523, 293] on div at bounding box center [522, 297] width 14 height 14
click at [515, 297] on input "Replace current statements" at bounding box center [515, 297] width 0 height 0
type textarea "I need a quick, ready to heat option that doesn't make me feel like I had to ma…"
click at [565, 344] on button "Add" at bounding box center [628, 338] width 226 height 37
type input "I need a quick, ready to heat option that doesn't make me feel like I had to ma…"
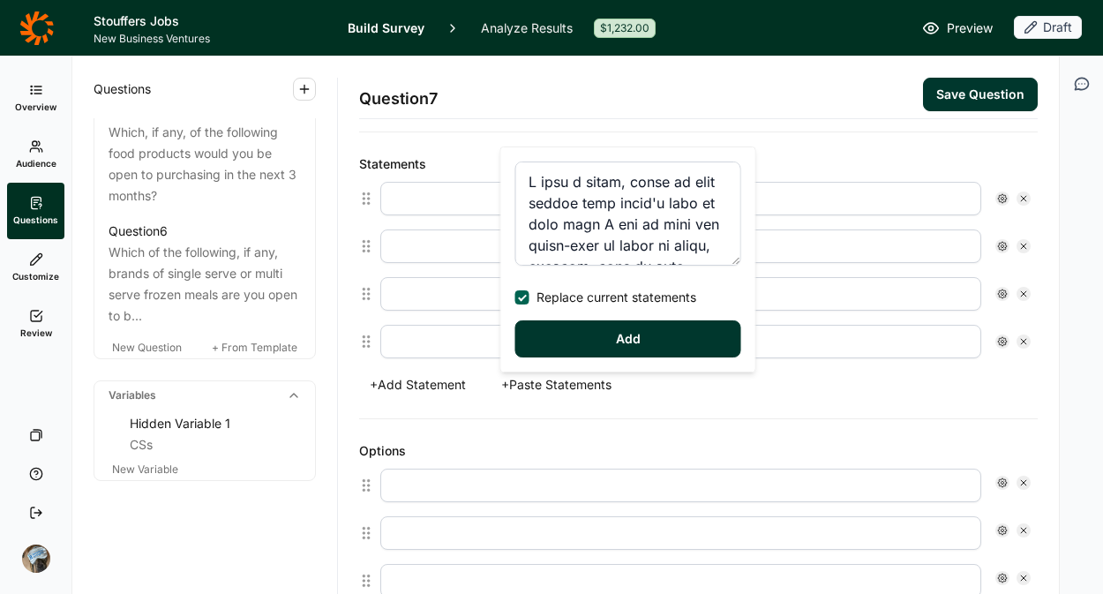
type input "I need meals that require zero "babysitting" and cook quickly and reliably with…"
type input "I need an effortless meal that it is visually appealing"
type input "I need a meal with options for customization that allows me to provide my own p…"
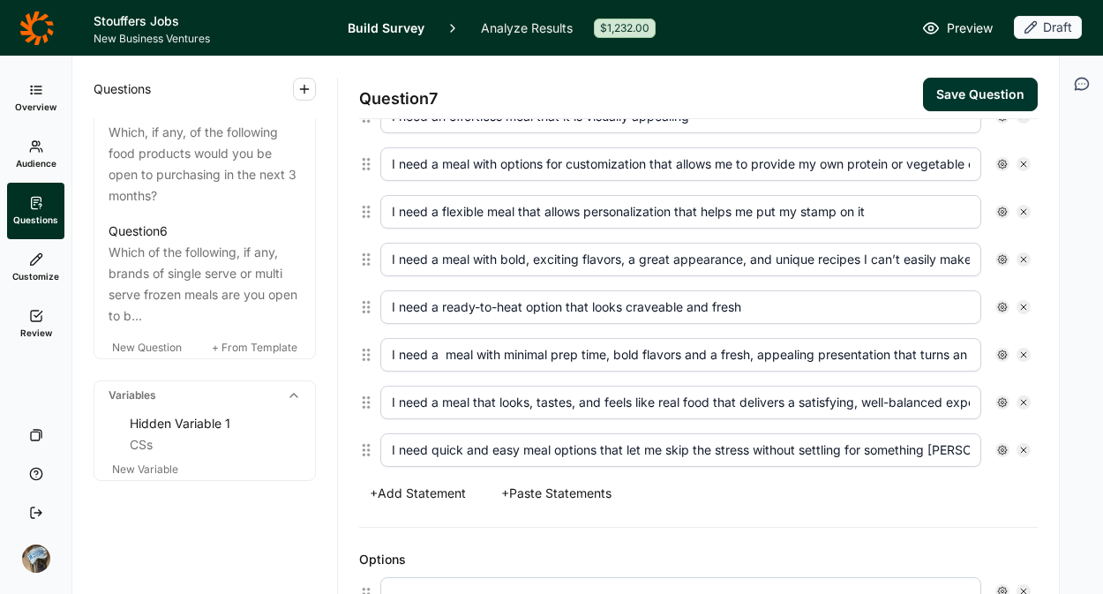
scroll to position [713, 0]
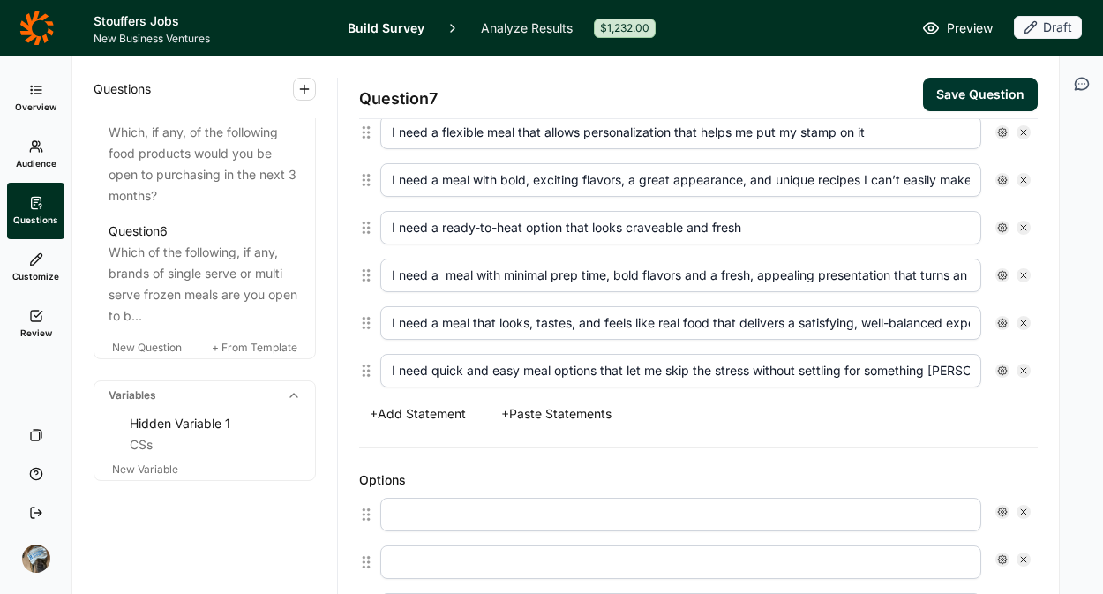
click at [559, 411] on button "+ Paste Statements" at bounding box center [557, 414] width 132 height 25
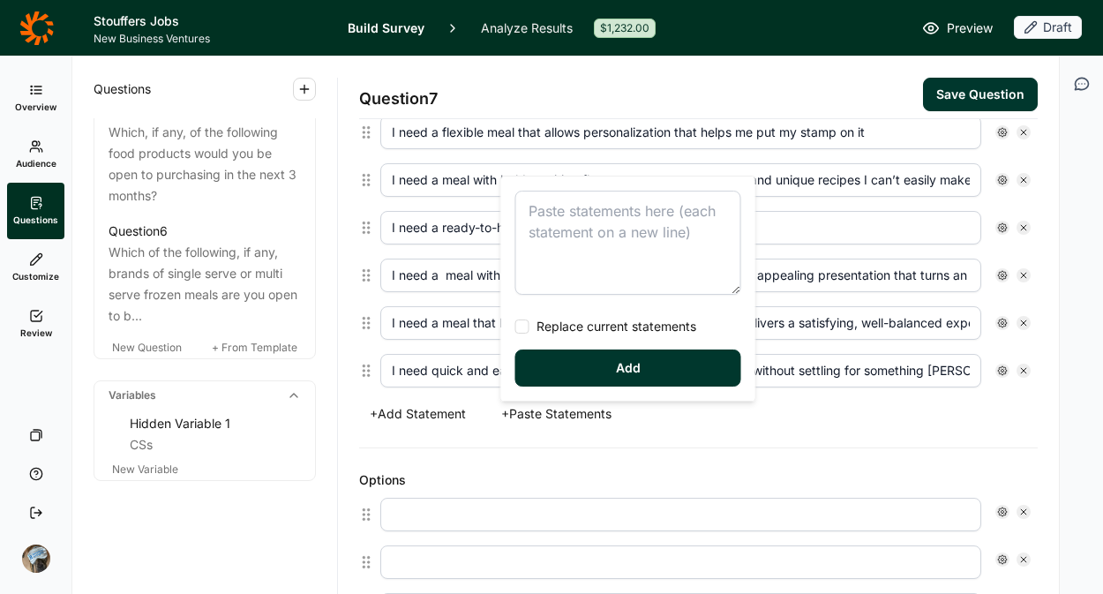
click at [598, 212] on textarea at bounding box center [628, 243] width 226 height 104
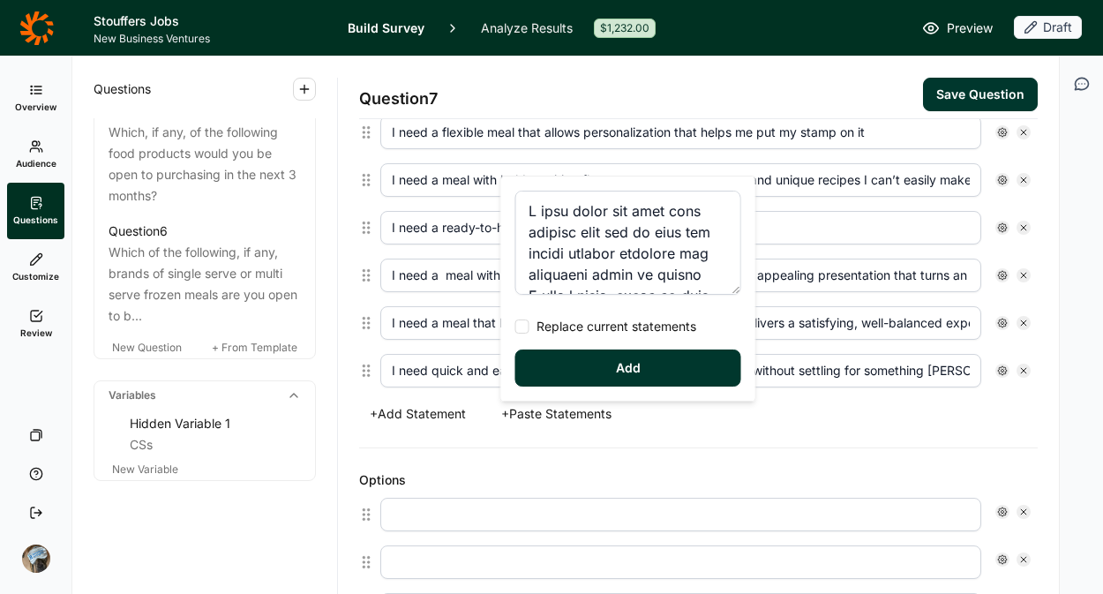
click at [557, 328] on span "Replace current statements" at bounding box center [613, 327] width 167 height 18
click at [515, 327] on input "Replace current statements" at bounding box center [515, 327] width 0 height 0
type textarea "I need quick and easy meal options that let me skip the stress without settling…"
click at [570, 366] on button "Add" at bounding box center [628, 368] width 226 height 37
type input "I need quick and easy meal options that let me skip the stress without settling…"
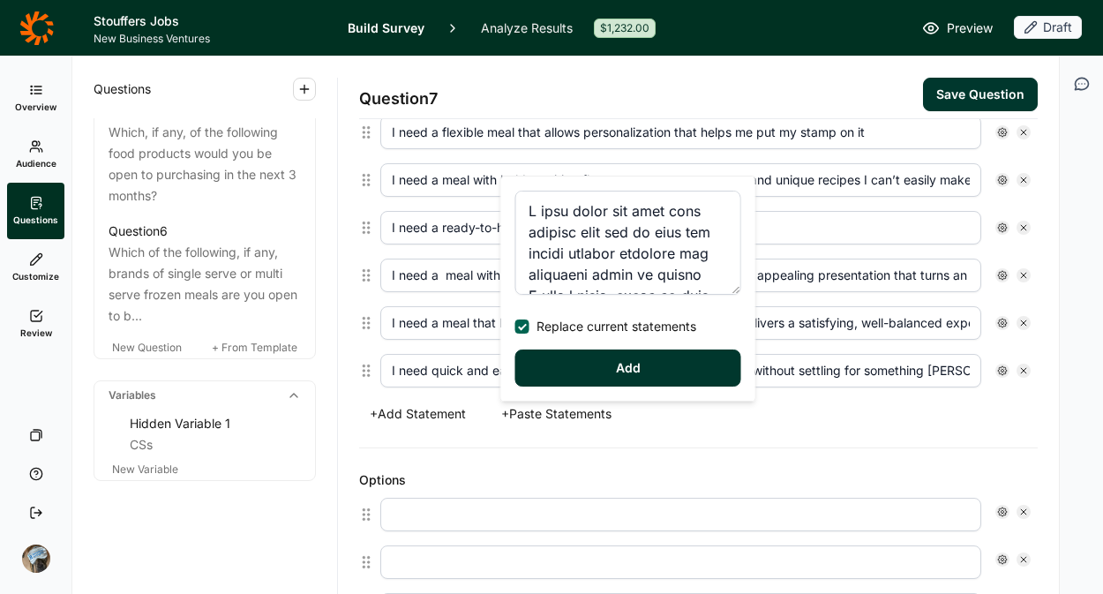
type input "I need a quick, ready to heat option that doesn't make me feel like I had to ma…"
type input "I need satisfying meal options ready in less than 30 minutes that are tasty and…"
type input "I need meal options that require minimal preparation and cooking time that tast…"
type input "I need affordable and simple meal options that I can quickly prepare in the air…"
type input "I need a ready-to-heat option that is wholesome and satisfying but doesn't sacr…"
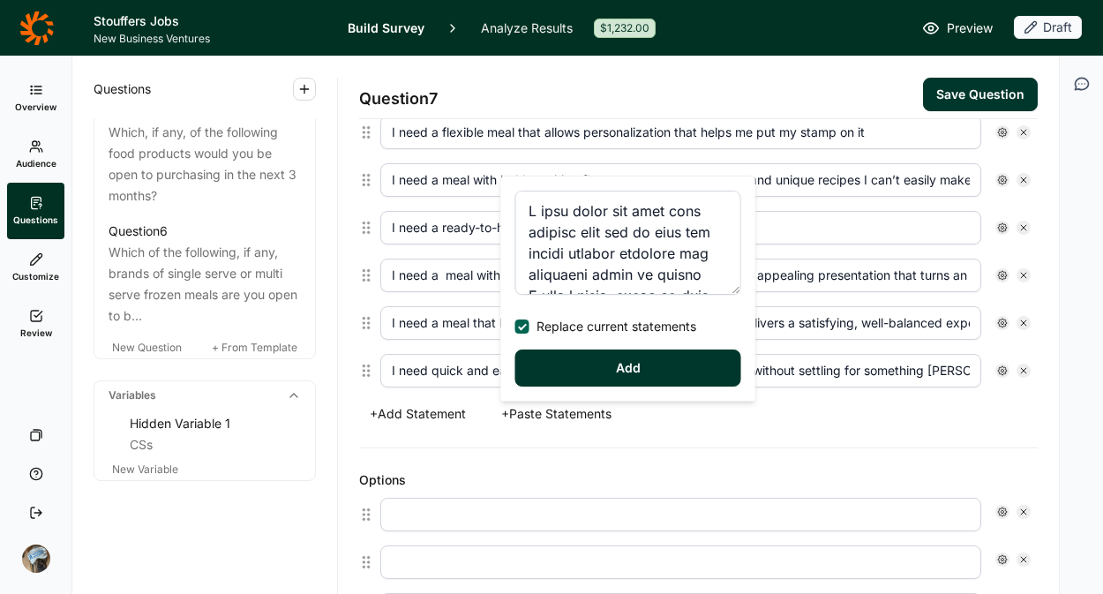
type input "I need a customizable meal that meets the varying preferences of everyone at th…"
type input "I need a complete meal solution that gives me a sense of control over all parts…"
type input "I need meals that require zero "babysitting" and cook quickly and reliably with…"
type input "I need an effortless meal that it is visually appealing"
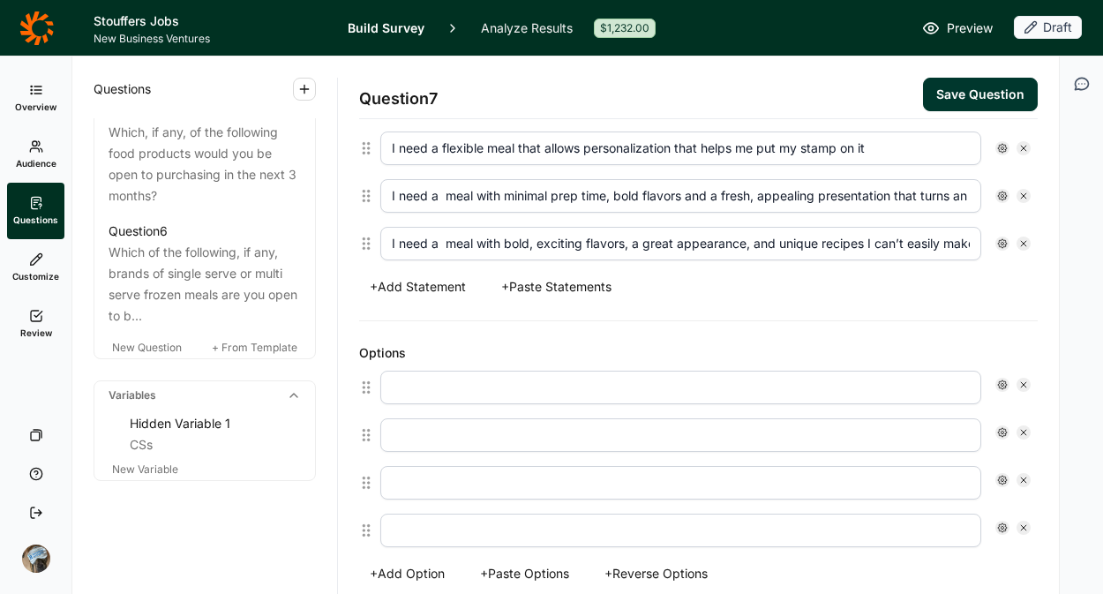
scroll to position [1268, 0]
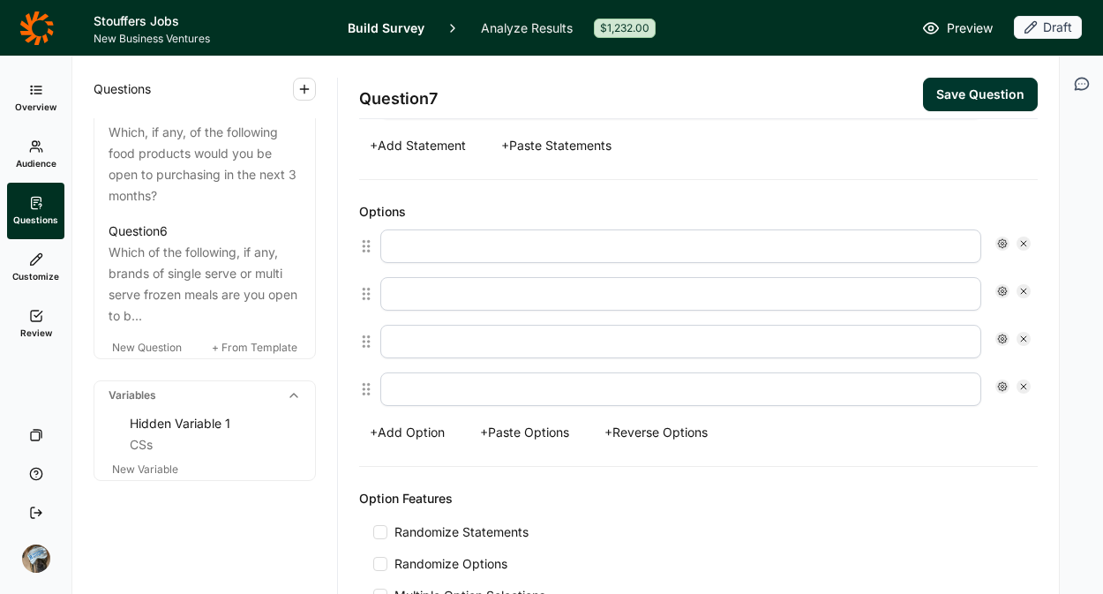
click at [568, 437] on button "+ Paste Options" at bounding box center [525, 432] width 110 height 25
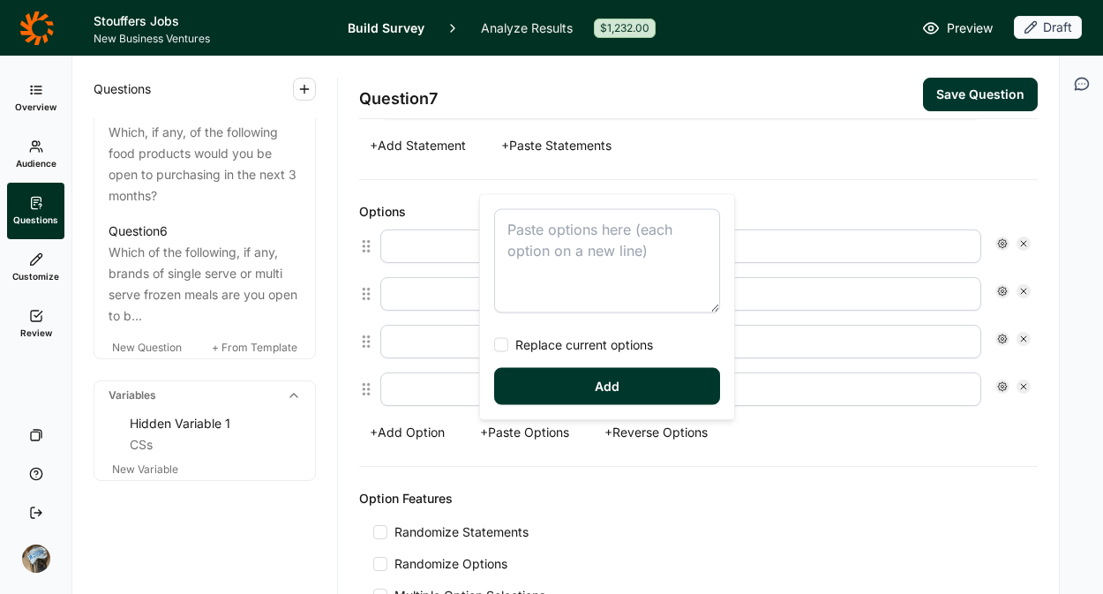
click at [577, 222] on textarea at bounding box center [607, 261] width 226 height 104
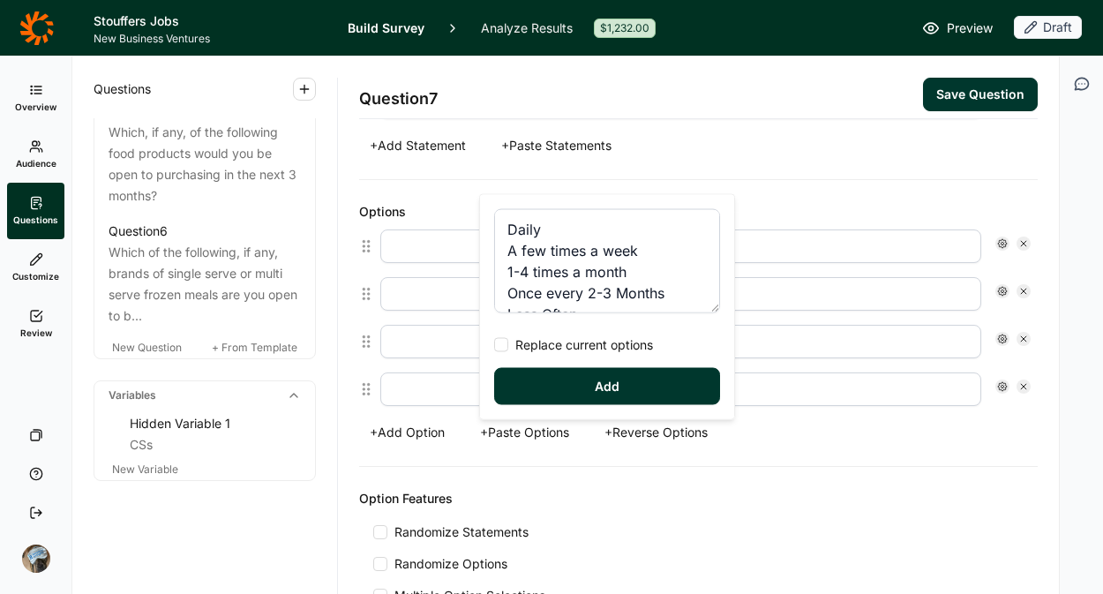
click at [584, 349] on span "Replace current options" at bounding box center [580, 345] width 145 height 18
click at [494, 345] on input "Replace current options" at bounding box center [494, 345] width 0 height 0
type textarea "Daily A few times a week 1-4 times a month Once every 2-3 Months Less Often Nev…"
click at [583, 379] on button "Add" at bounding box center [607, 386] width 226 height 37
type input "Daily"
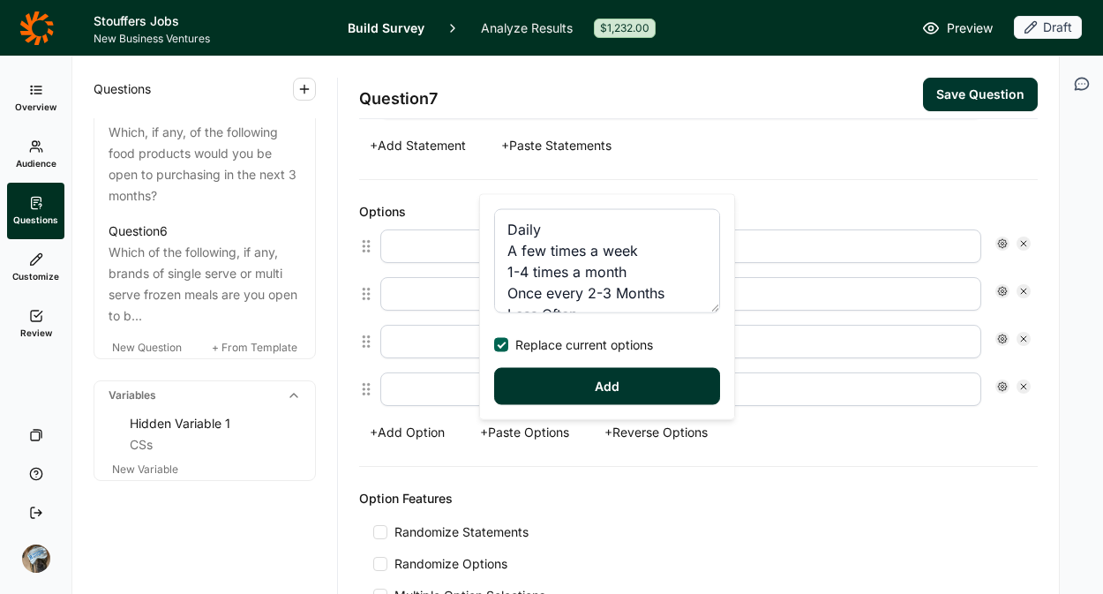
type input "A few times a week"
type input "1-4 times a month"
type input "Once every 2-3 Months"
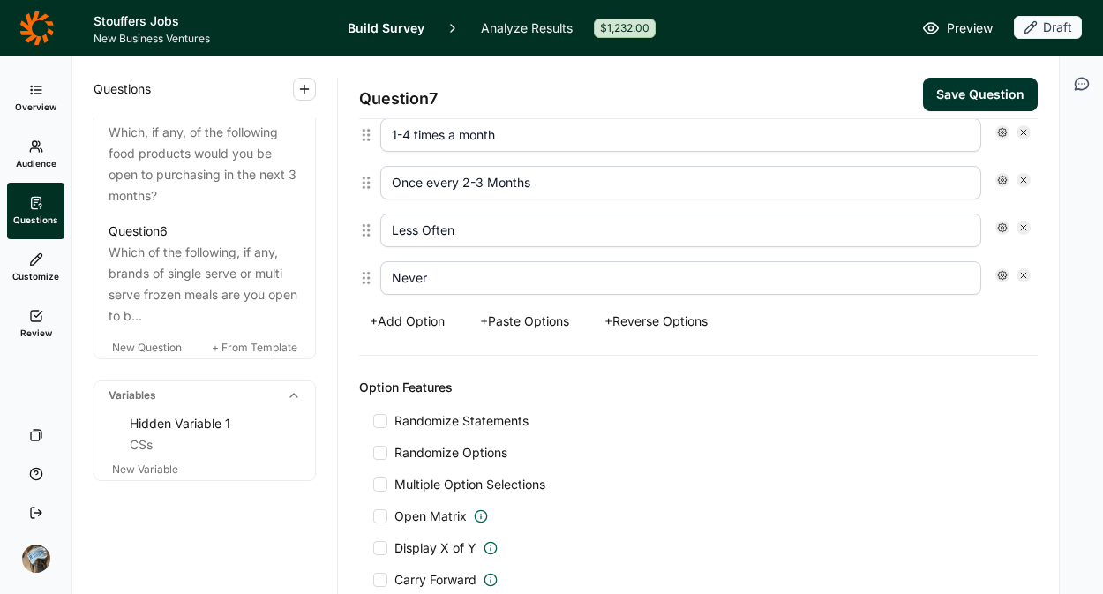
scroll to position [1548, 0]
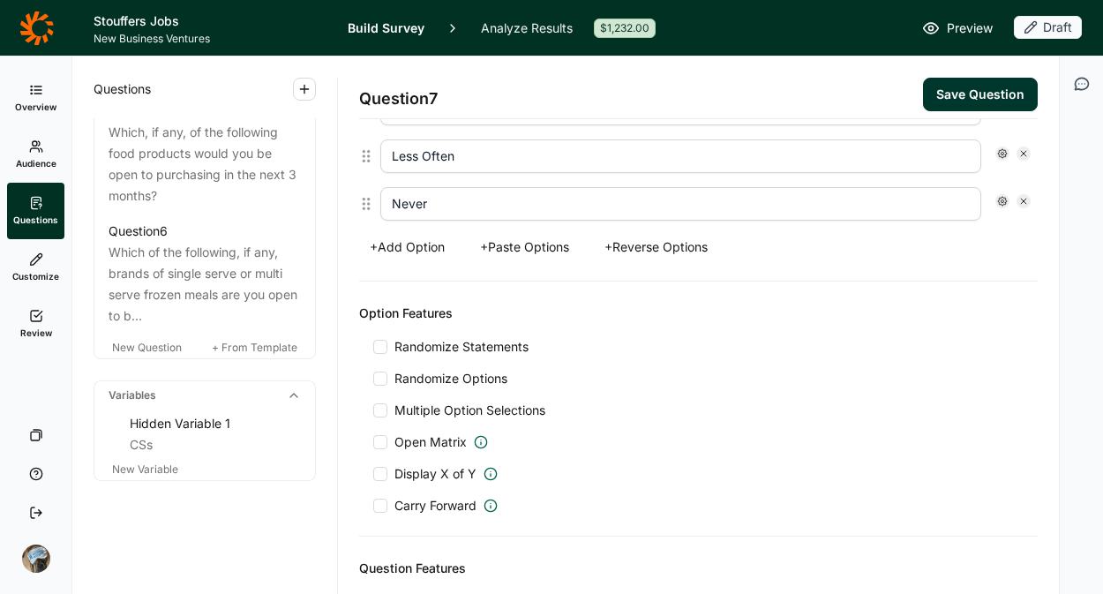
click at [404, 348] on span "Randomize Statements" at bounding box center [457, 347] width 141 height 18
click at [373, 347] on input "Randomize Statements" at bounding box center [373, 347] width 0 height 0
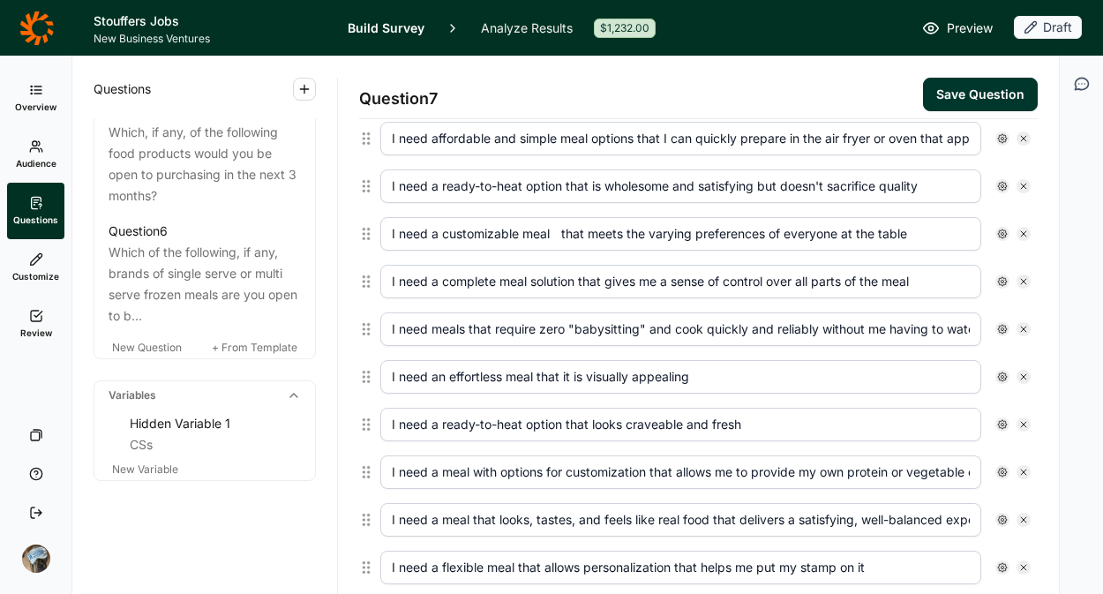
scroll to position [697, 0]
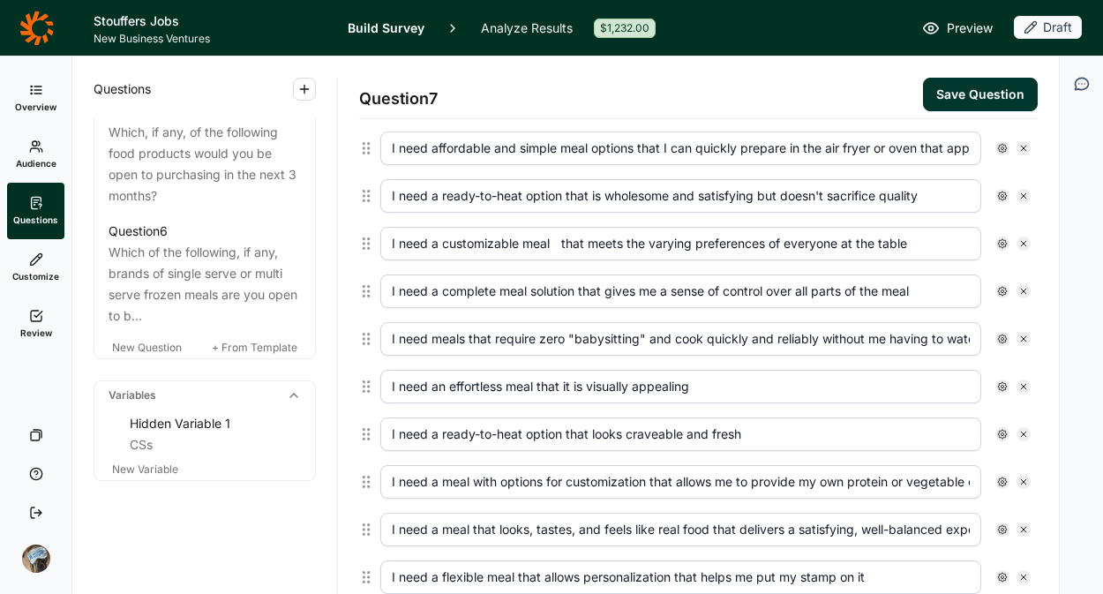
click at [952, 101] on button "Save Question" at bounding box center [980, 95] width 115 height 34
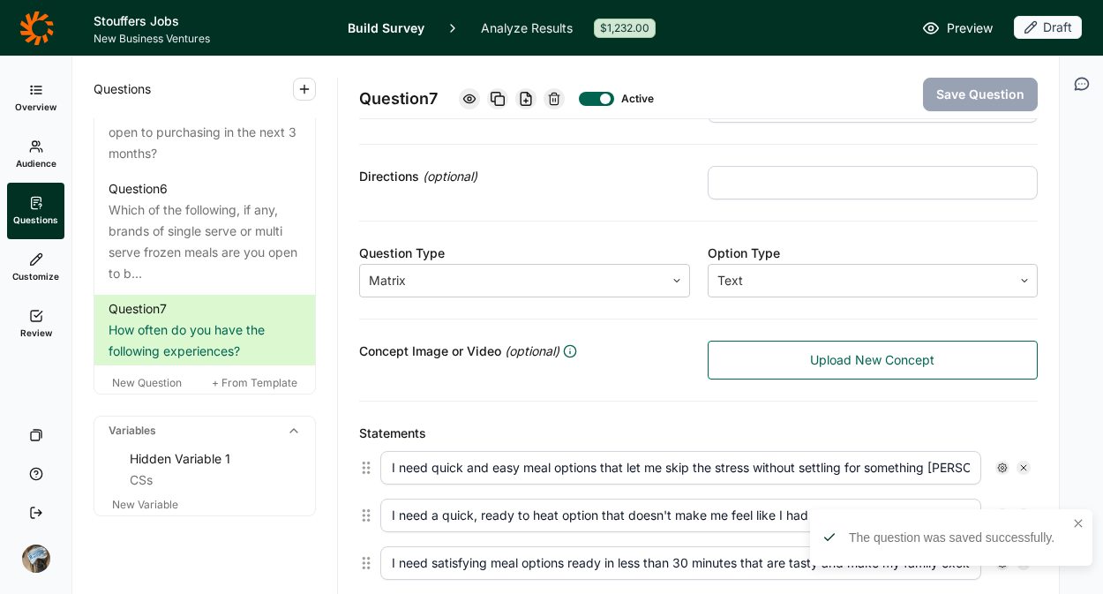
scroll to position [188, 0]
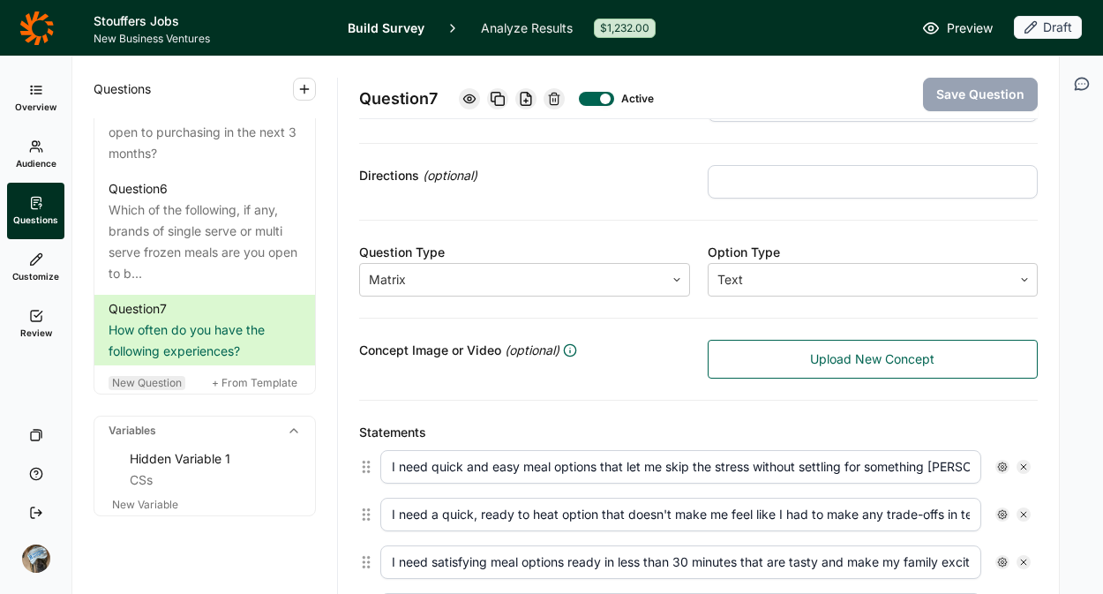
click at [162, 389] on span "New Question" at bounding box center [147, 382] width 70 height 13
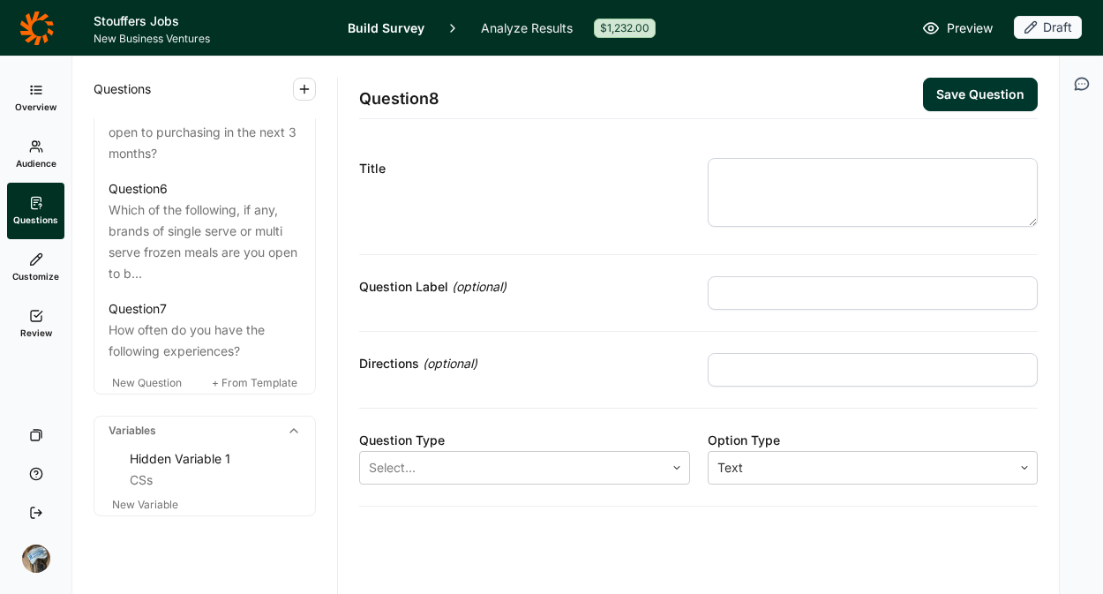
click at [751, 169] on textarea at bounding box center [873, 192] width 331 height 69
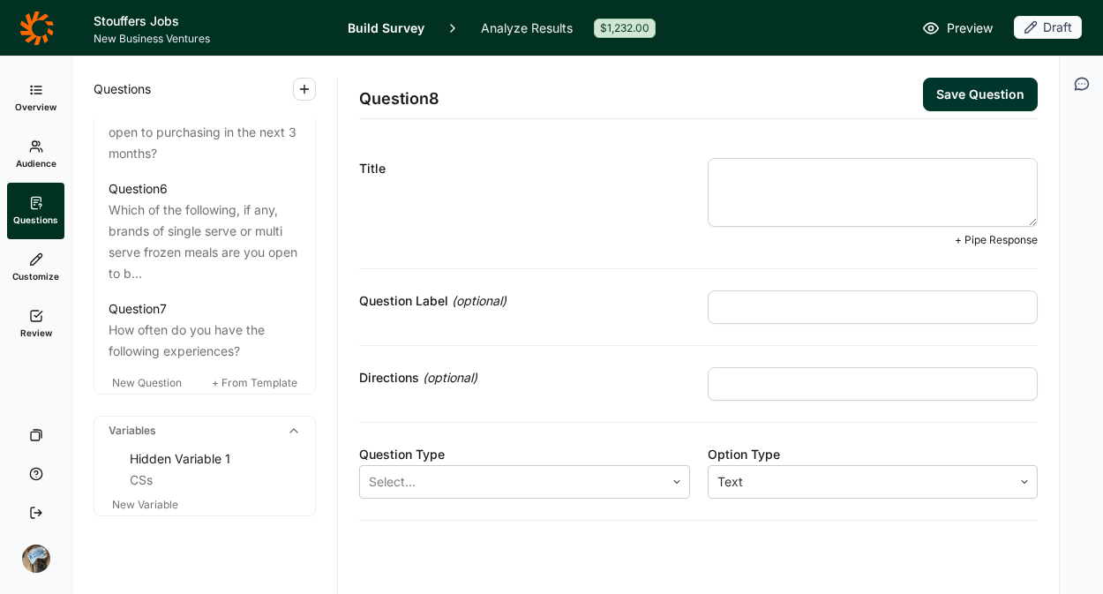
paste textarea "3. How easy is it to find a solution when you have this experience?"
click at [719, 175] on textarea "3. How easy is it to find a solution when you have this experience?" at bounding box center [873, 192] width 331 height 69
type textarea "How easy is it to find a solution when you have this experience?"
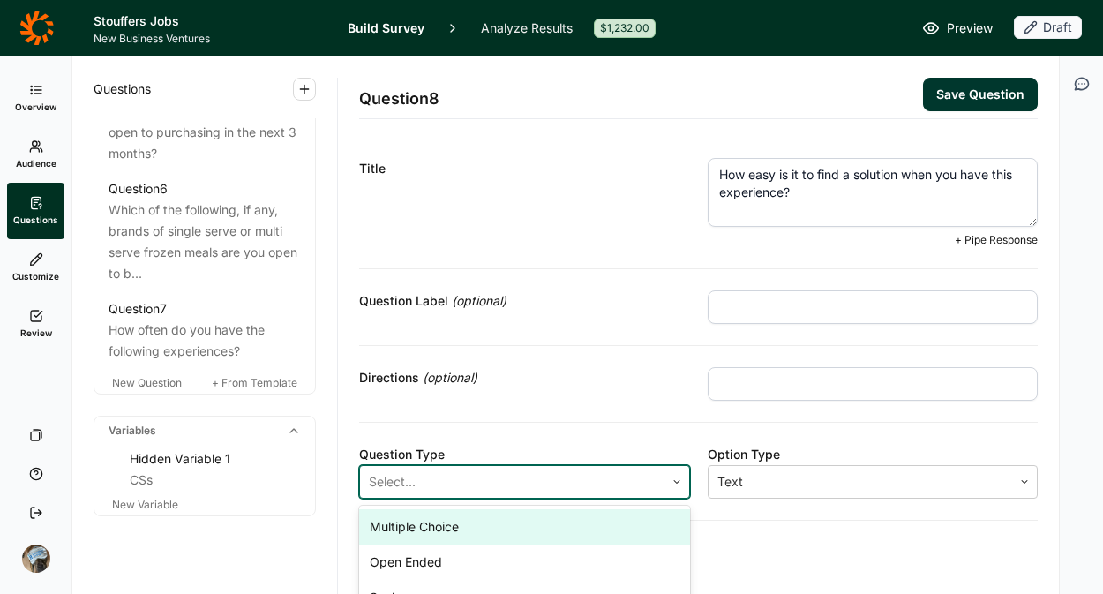
click at [478, 467] on div "Select..." at bounding box center [512, 482] width 305 height 32
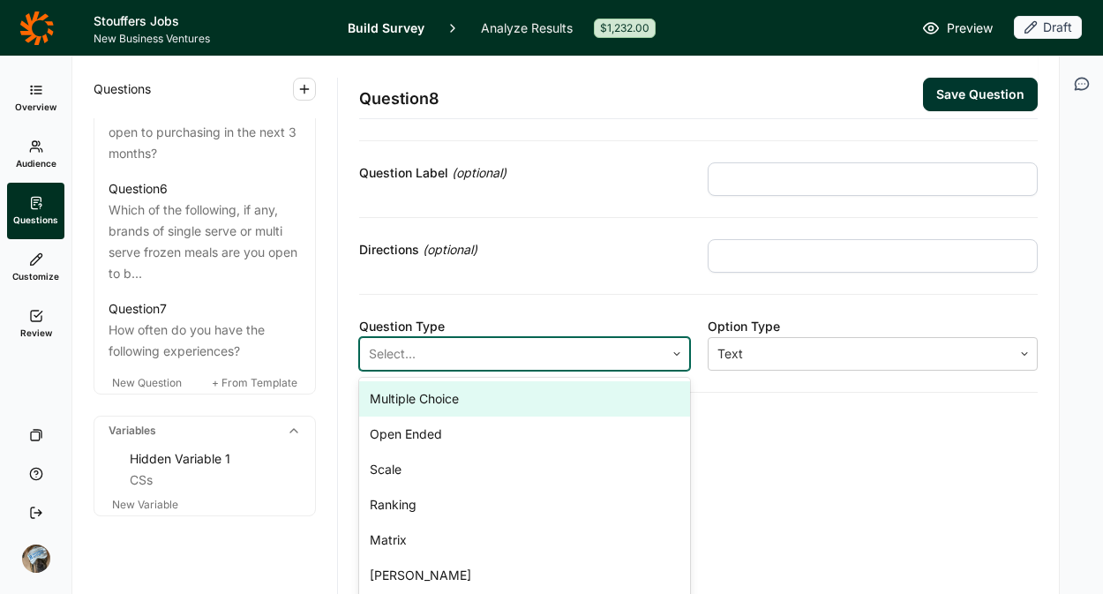
scroll to position [152, 0]
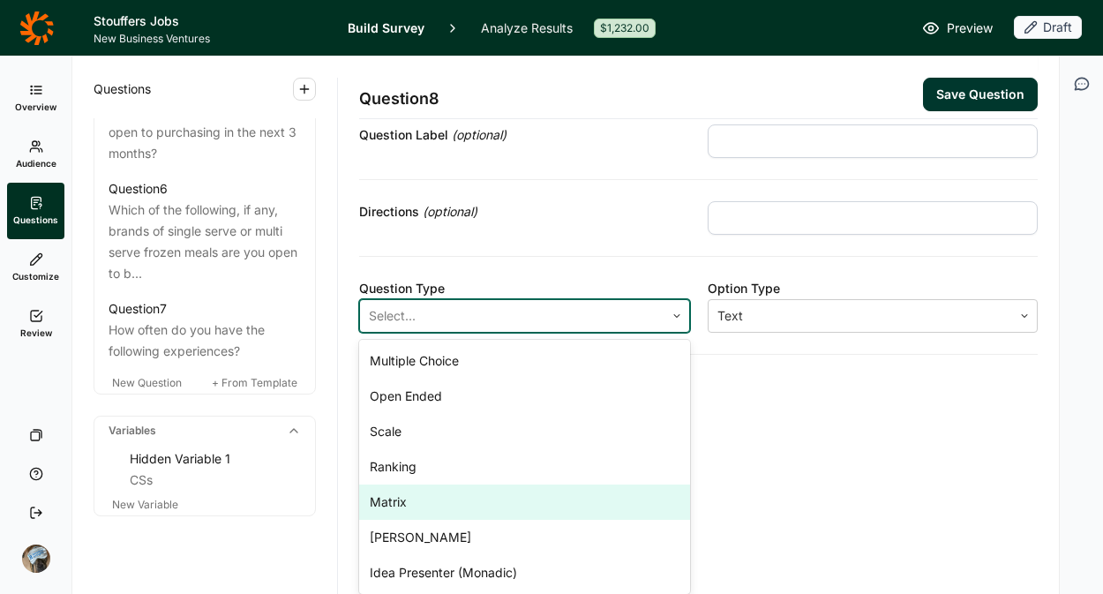
click at [468, 503] on div "Matrix" at bounding box center [524, 502] width 331 height 35
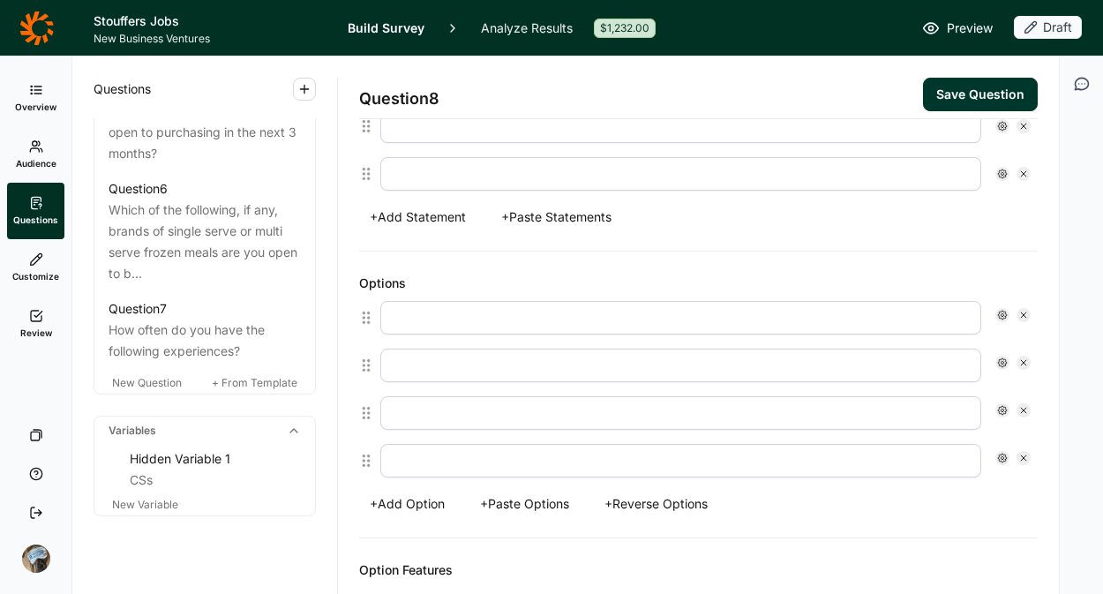
scroll to position [646, 0]
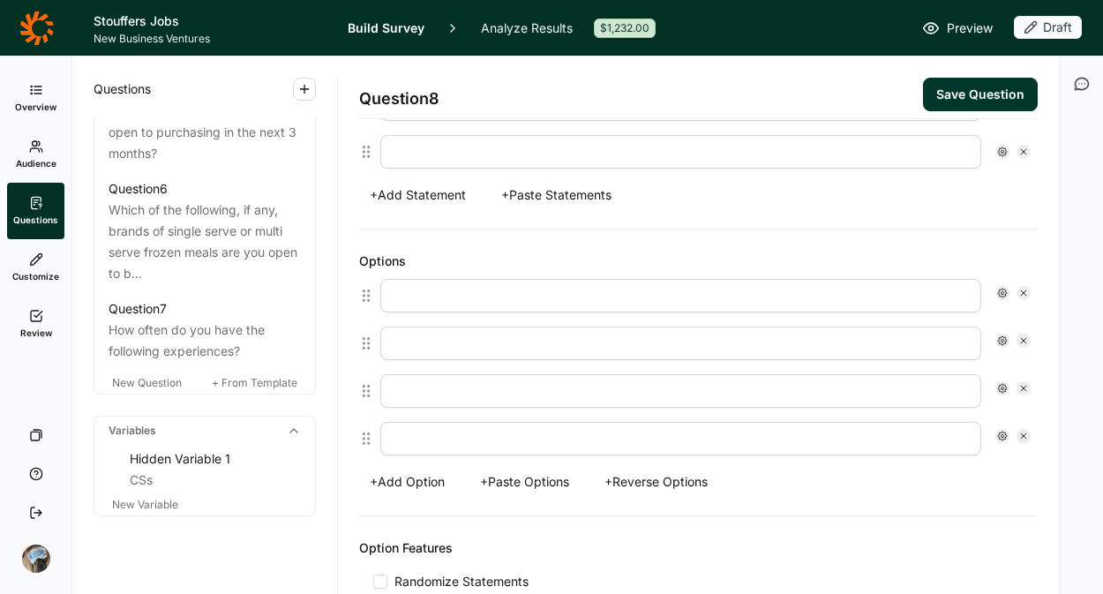
click at [536, 485] on button "+ Paste Options" at bounding box center [525, 482] width 110 height 25
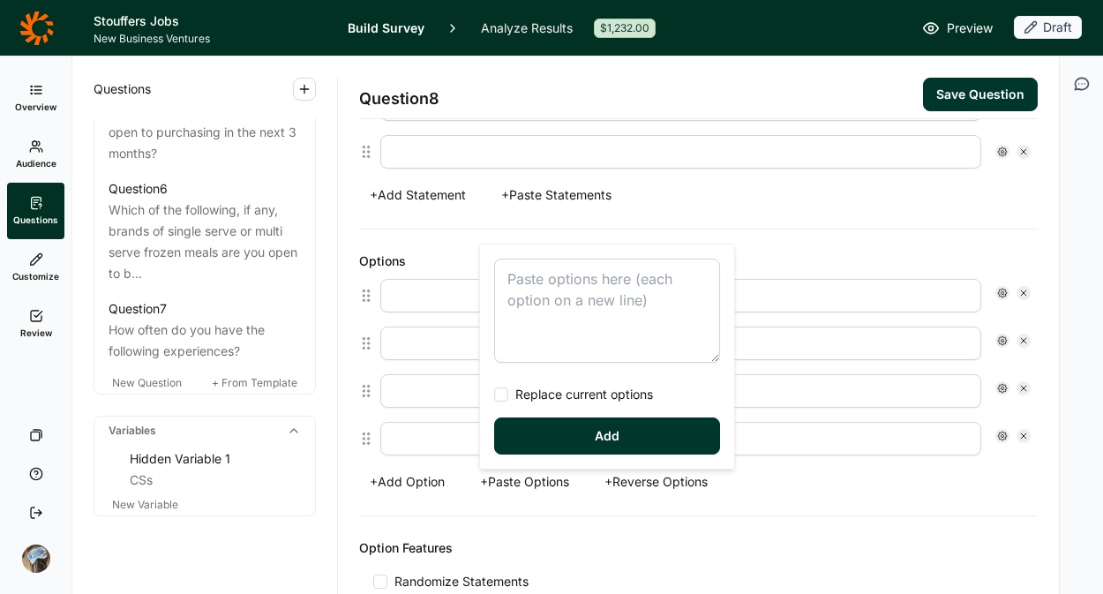
click at [546, 317] on textarea at bounding box center [607, 311] width 226 height 104
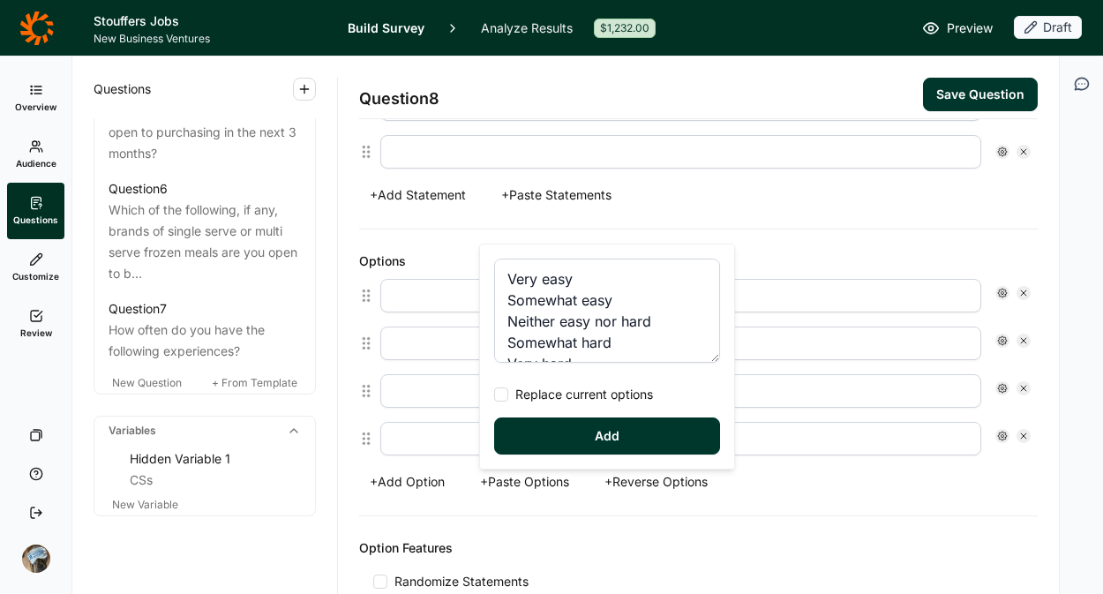
click at [523, 396] on span "Replace current options" at bounding box center [580, 395] width 145 height 18
click at [494, 395] on input "Replace current options" at bounding box center [494, 395] width 0 height 0
type textarea "Very easy Somewhat easy Neither easy nor hard Somewhat hard Very hard"
click at [543, 433] on button "Add" at bounding box center [607, 436] width 226 height 37
type input "Very easy"
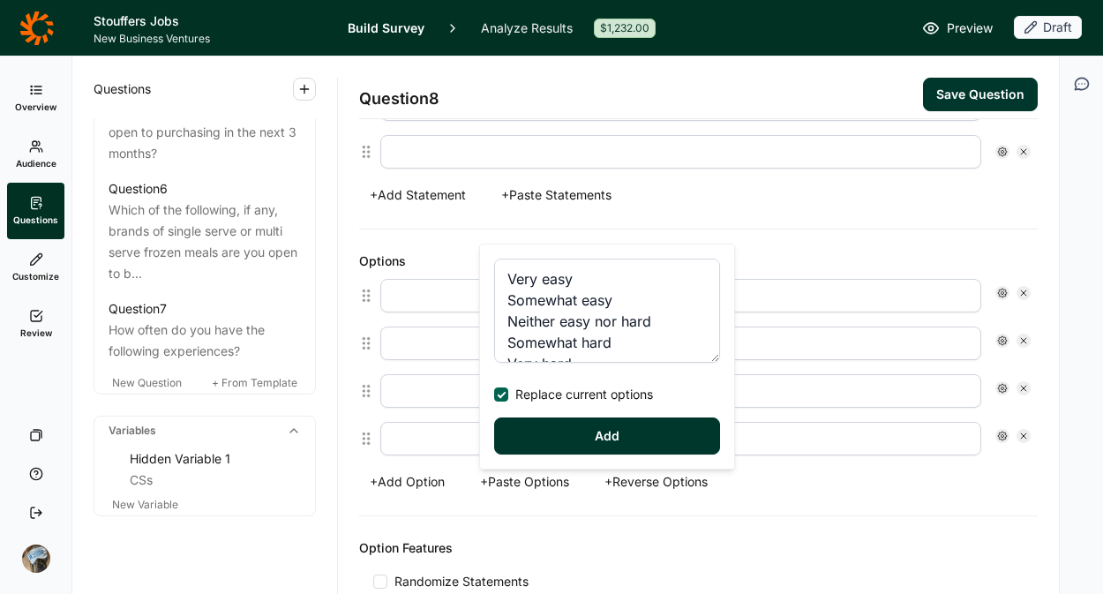
type input "Somewhat easy"
type input "Neither easy nor hard"
type input "Somewhat hard"
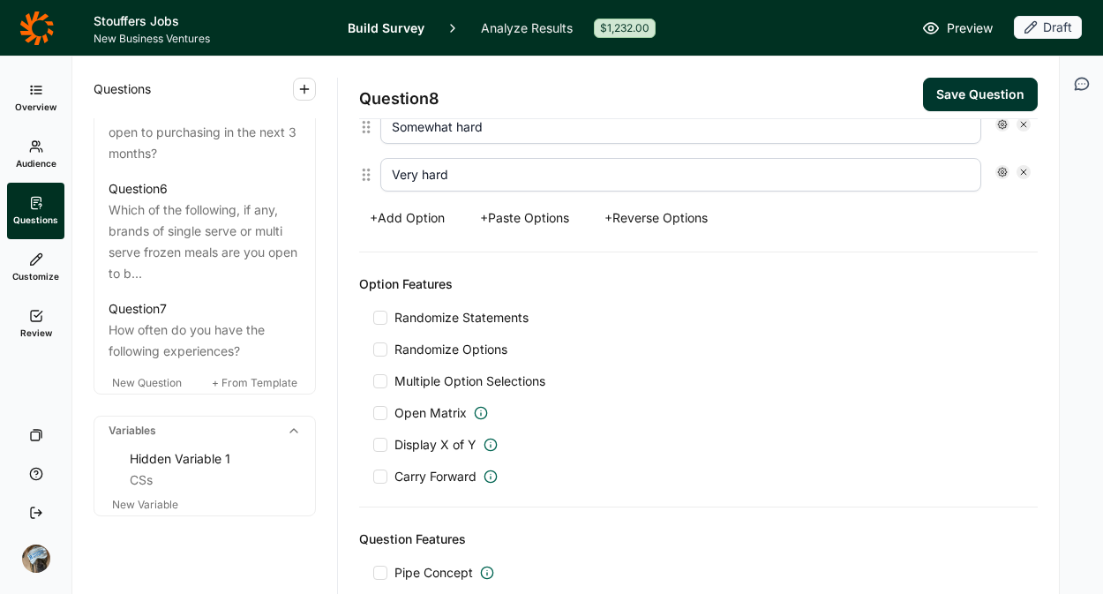
scroll to position [962, 0]
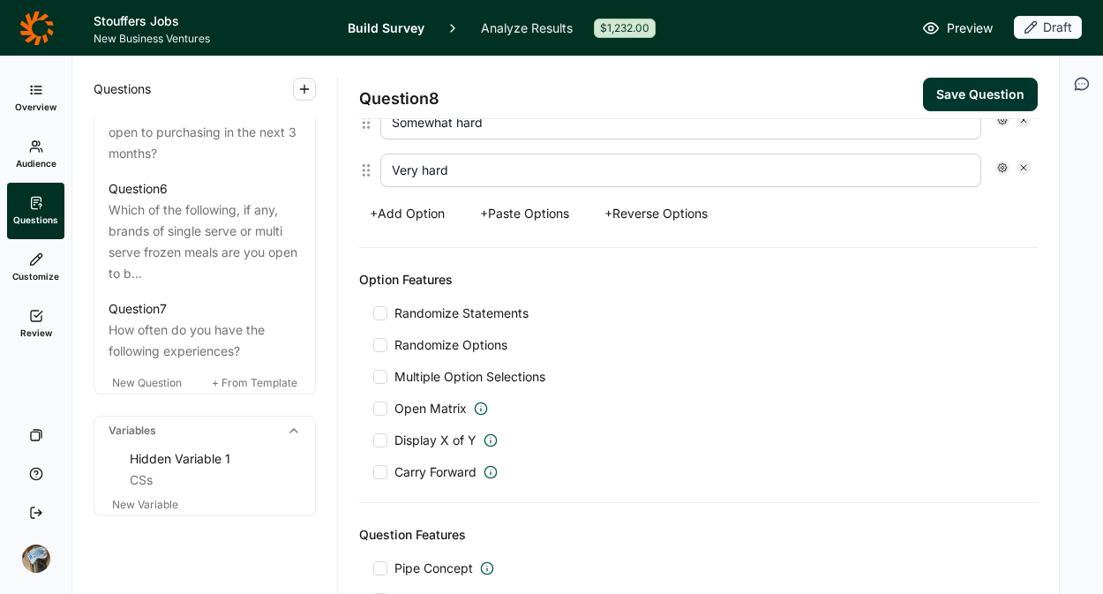
click at [433, 470] on span "Carry Forward" at bounding box center [436, 472] width 82 height 18
click at [373, 472] on input "Carry Forward" at bounding box center [373, 472] width 0 height 0
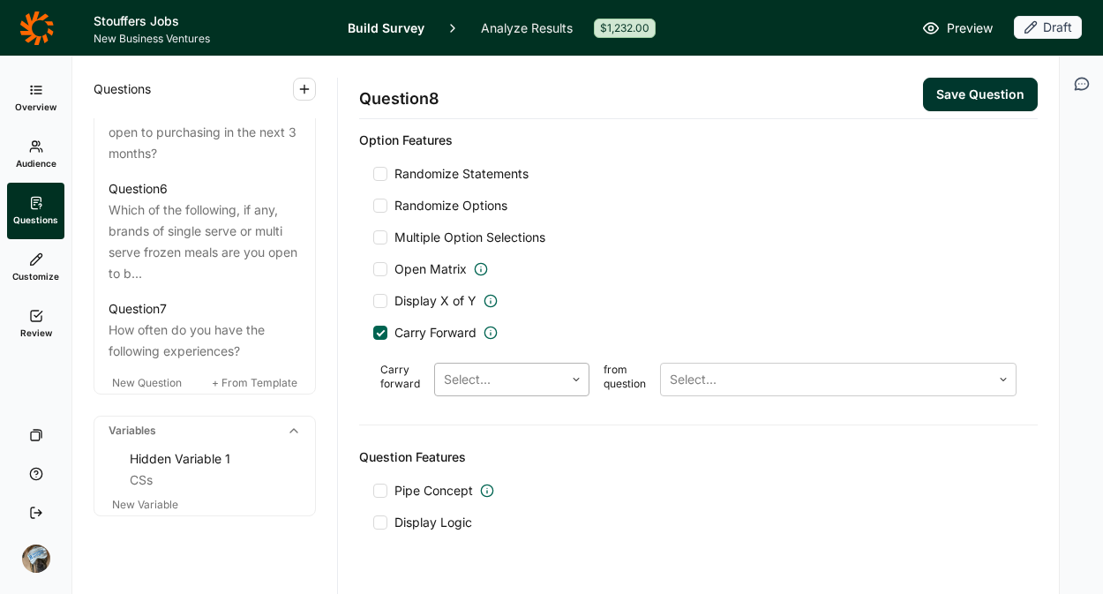
click at [499, 383] on div at bounding box center [499, 379] width 111 height 25
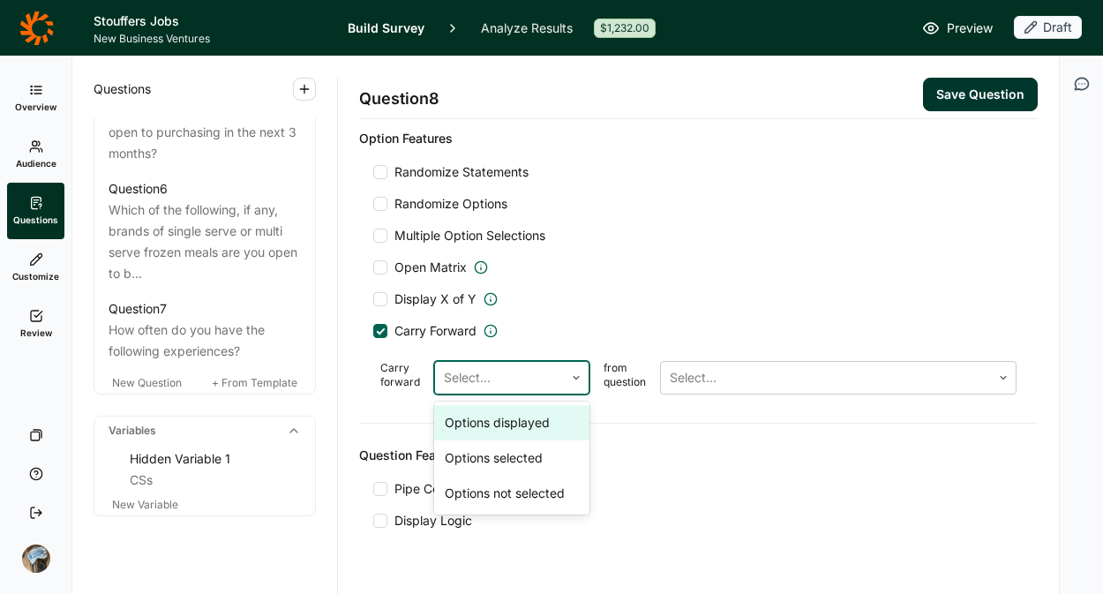
scroll to position [1105, 0]
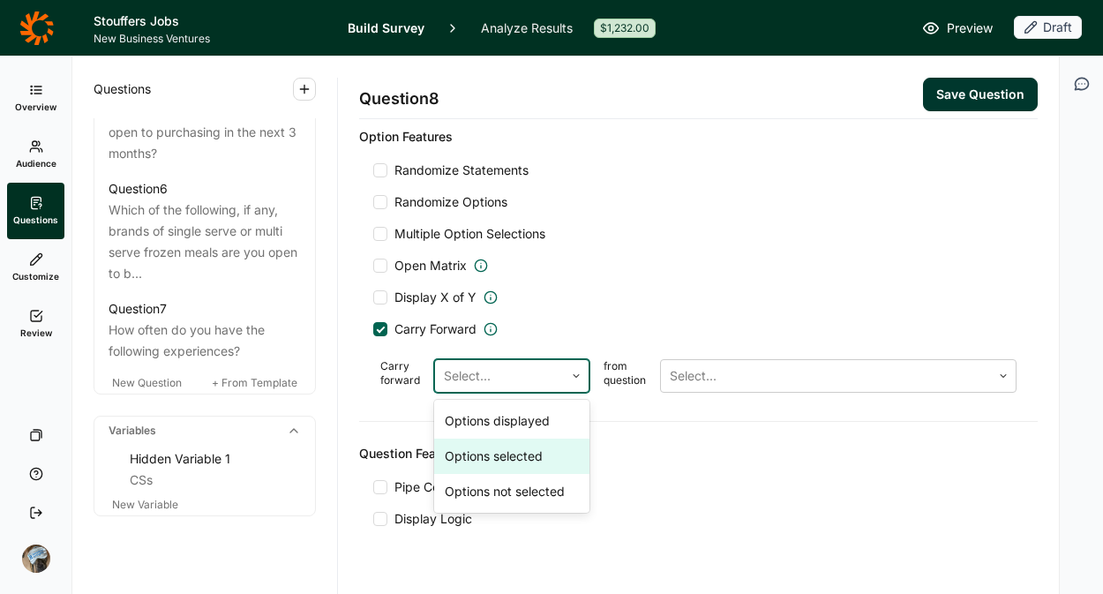
click at [512, 459] on div "Options selected" at bounding box center [511, 456] width 155 height 35
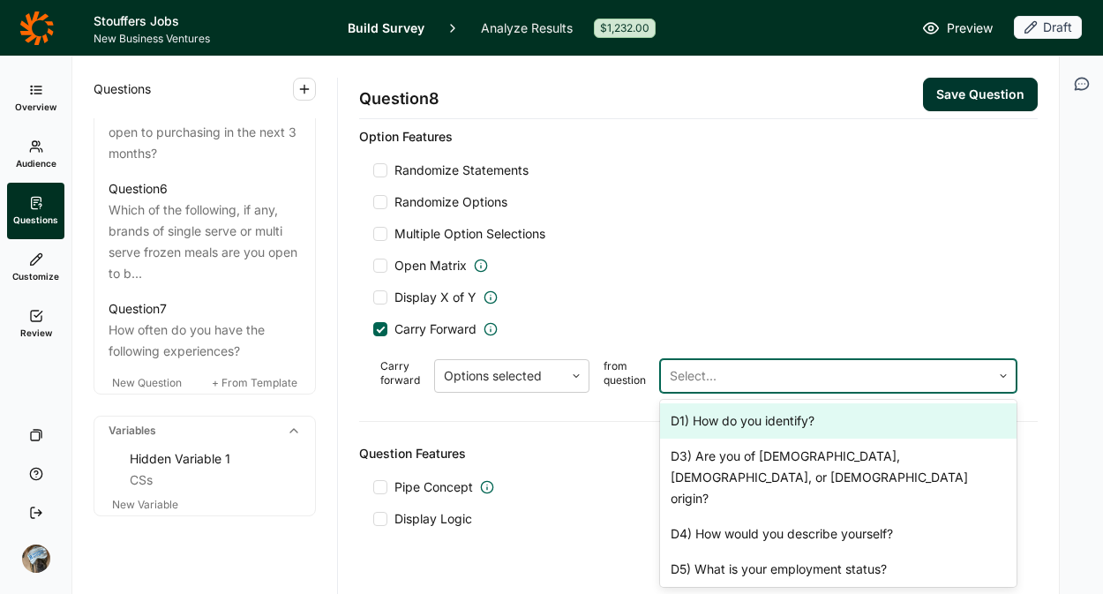
click at [752, 380] on div at bounding box center [826, 376] width 312 height 25
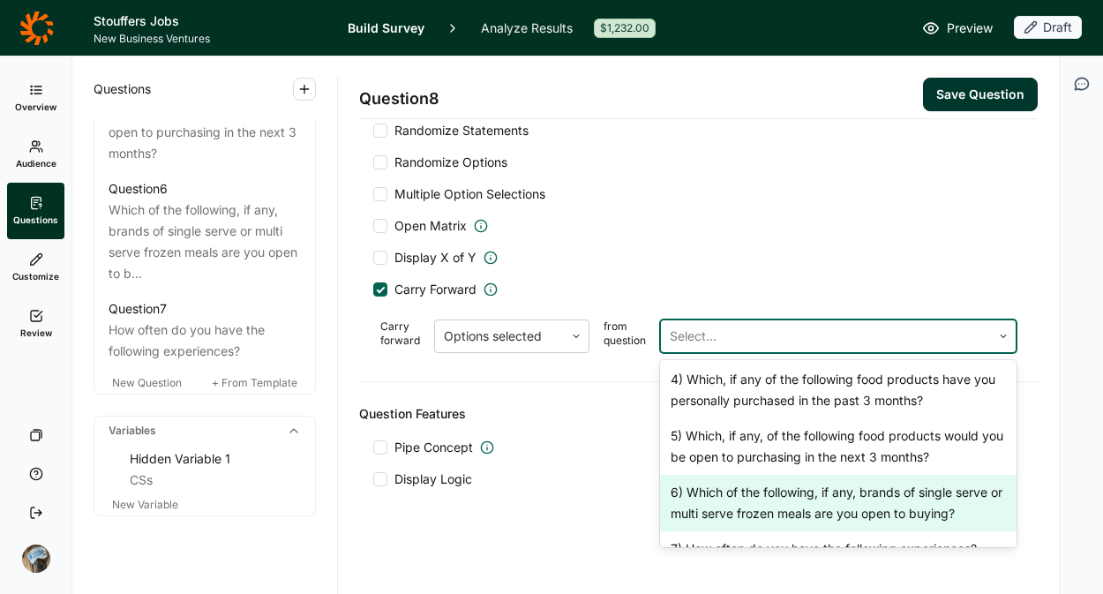
scroll to position [639, 0]
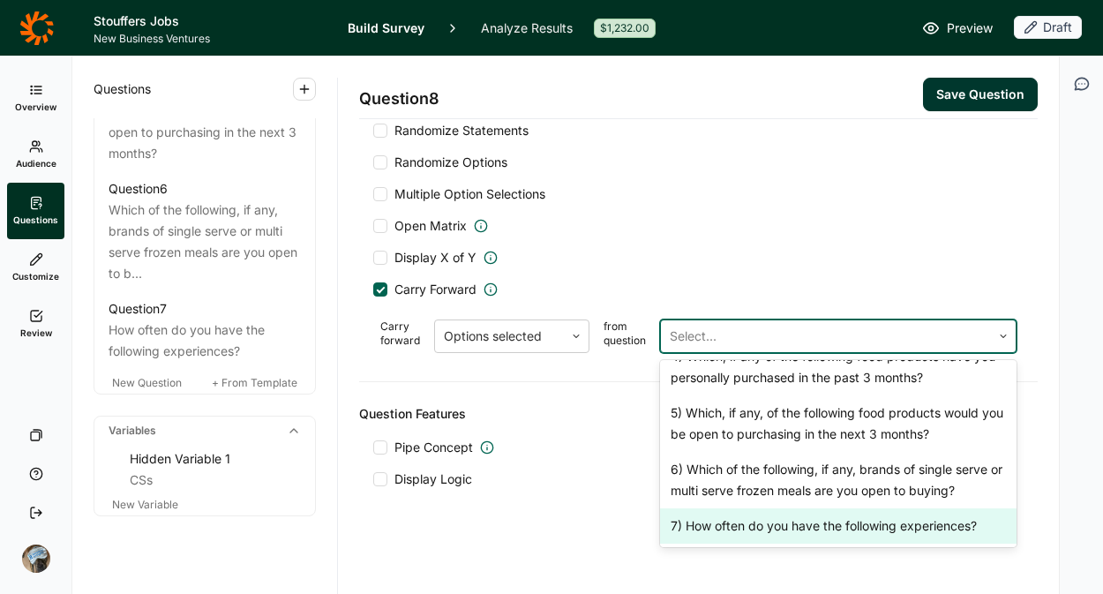
click at [794, 508] on div "7) How often do you have the following experiences?" at bounding box center [838, 525] width 357 height 35
type input "I need quick and easy meal options that let me skip the stress without settling…"
type input "I need a quick, ready to heat option that doesn't make me feel like I had to ma…"
type input "I need satisfying meal options ready in less than 30 minutes that are tasty and…"
type input "I need meal options that require minimal preparation and cooking time that tast…"
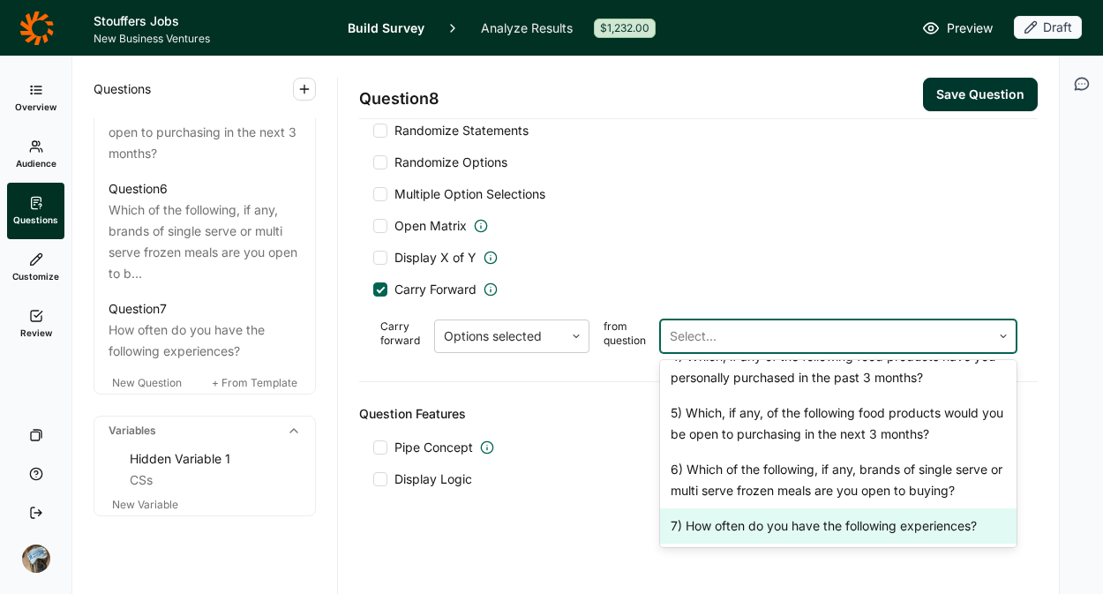
scroll to position [2056, 0]
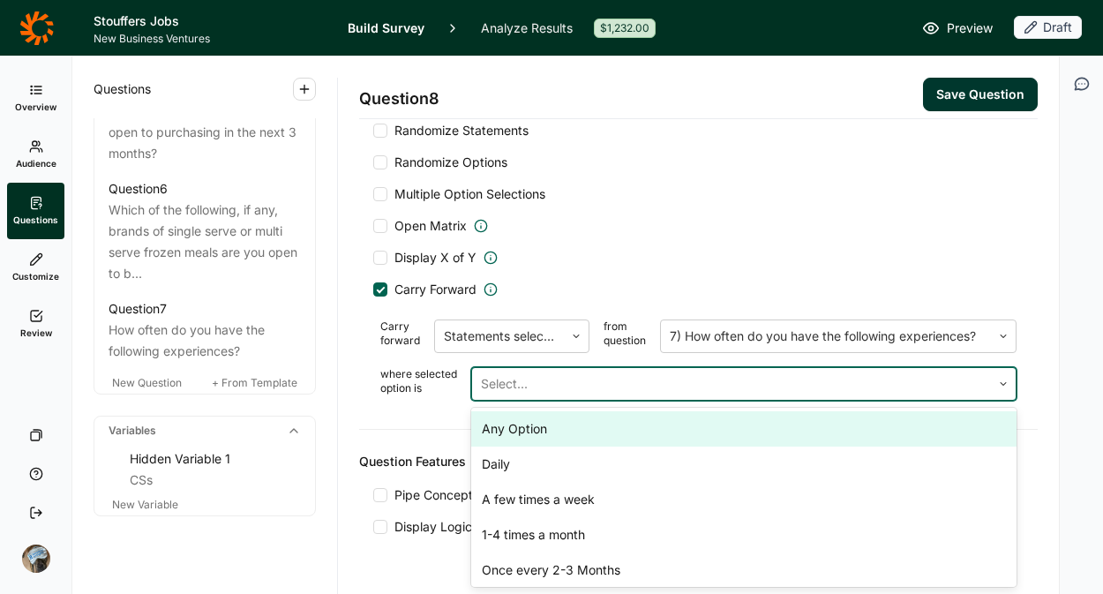
click at [629, 384] on div at bounding box center [731, 384] width 501 height 25
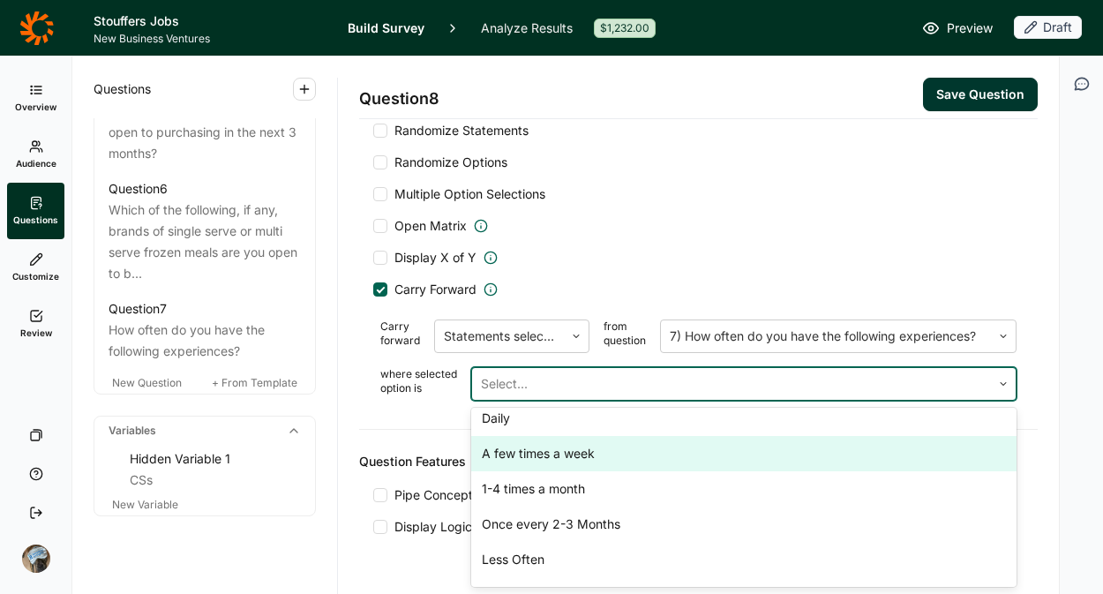
scroll to position [0, 0]
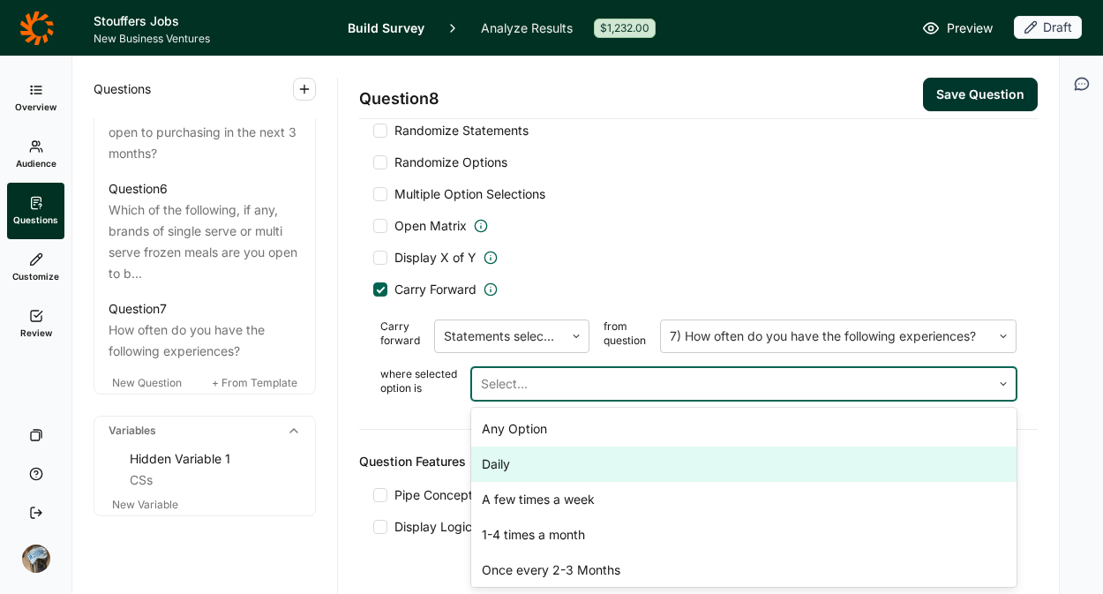
click at [564, 464] on div "Daily" at bounding box center [743, 464] width 545 height 35
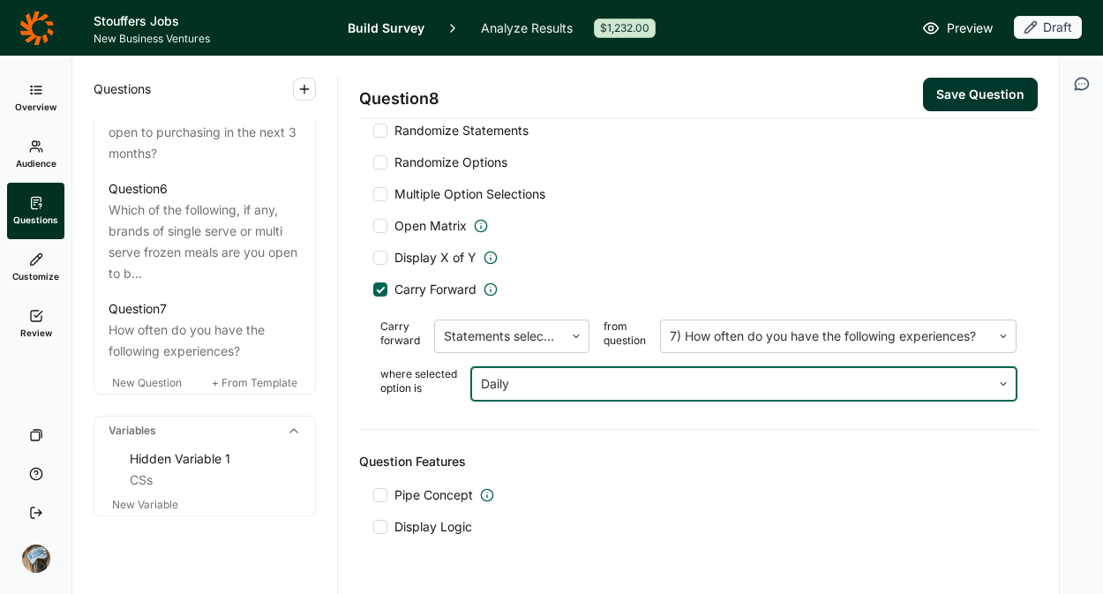
click at [573, 380] on div at bounding box center [731, 384] width 501 height 25
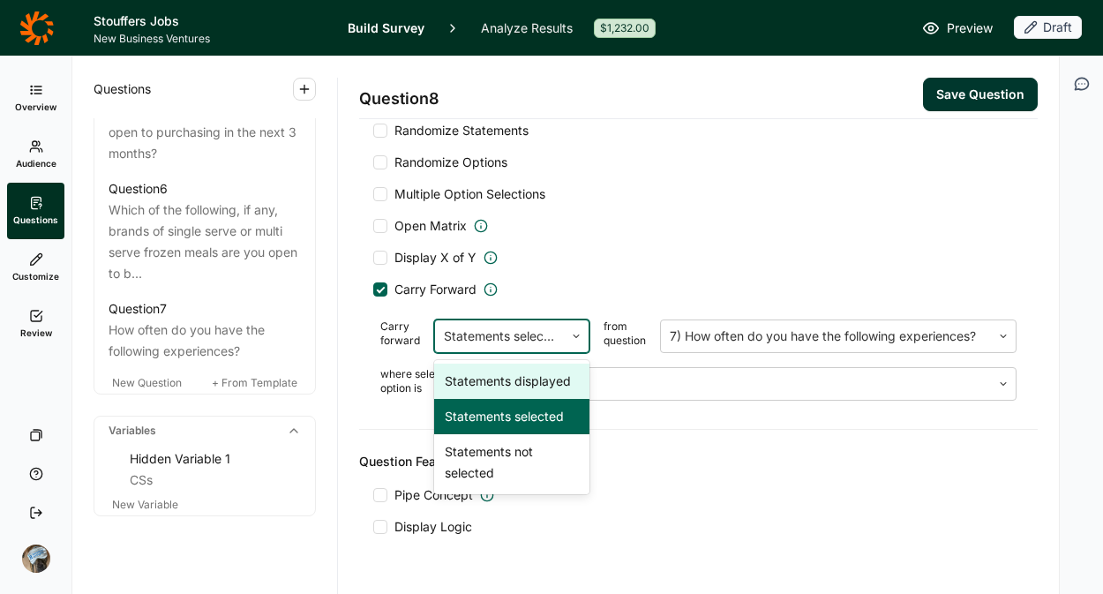
click at [515, 335] on div at bounding box center [499, 336] width 111 height 25
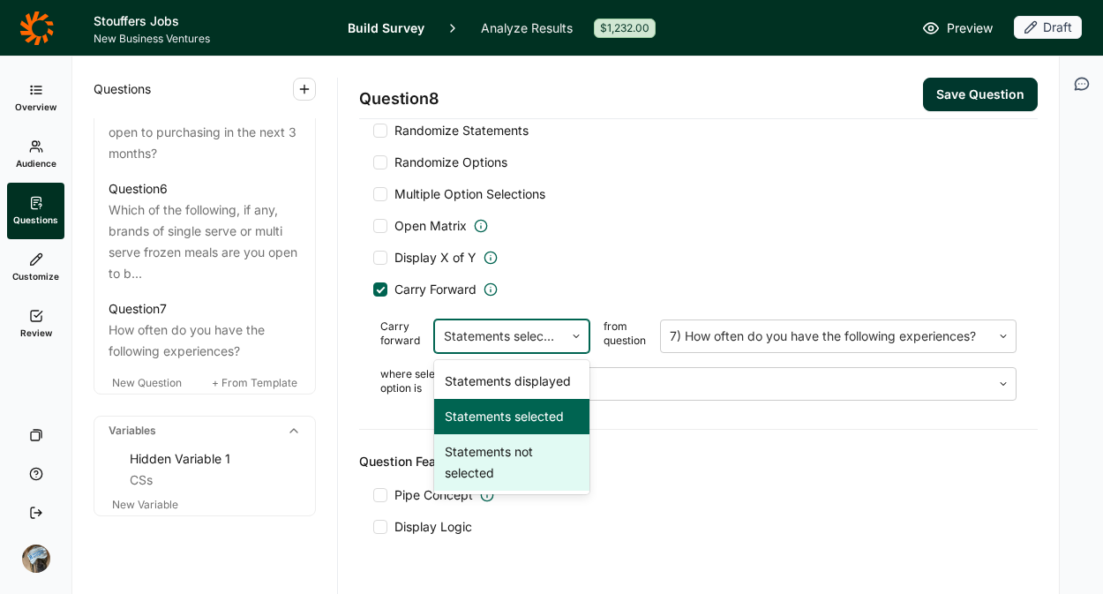
click at [518, 463] on div "Statements not selected" at bounding box center [511, 462] width 155 height 56
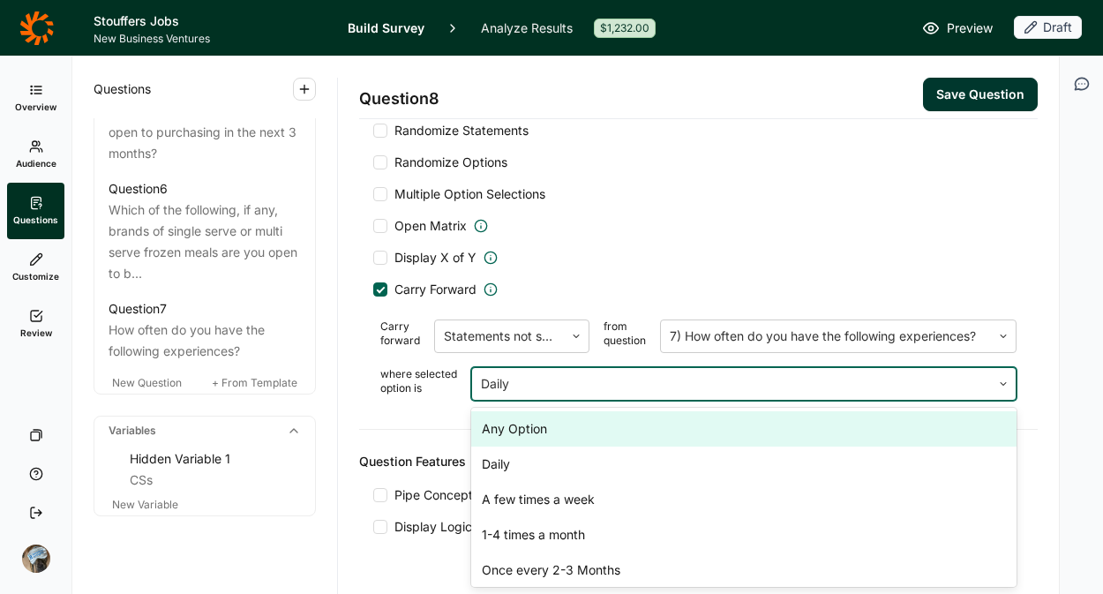
click at [754, 392] on div at bounding box center [731, 384] width 501 height 25
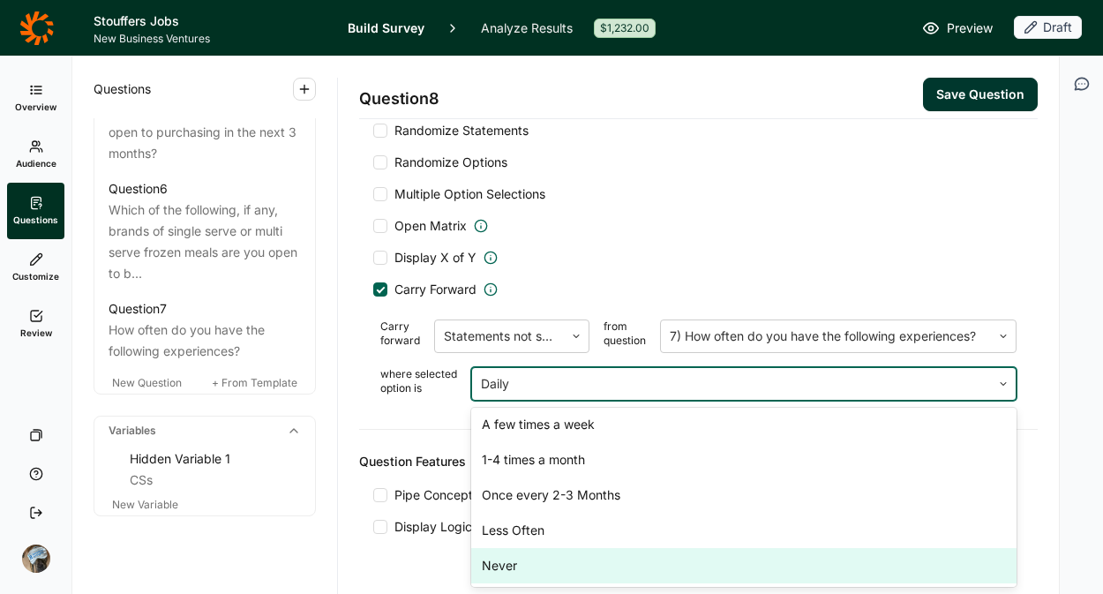
click at [610, 579] on div "Never" at bounding box center [743, 565] width 545 height 35
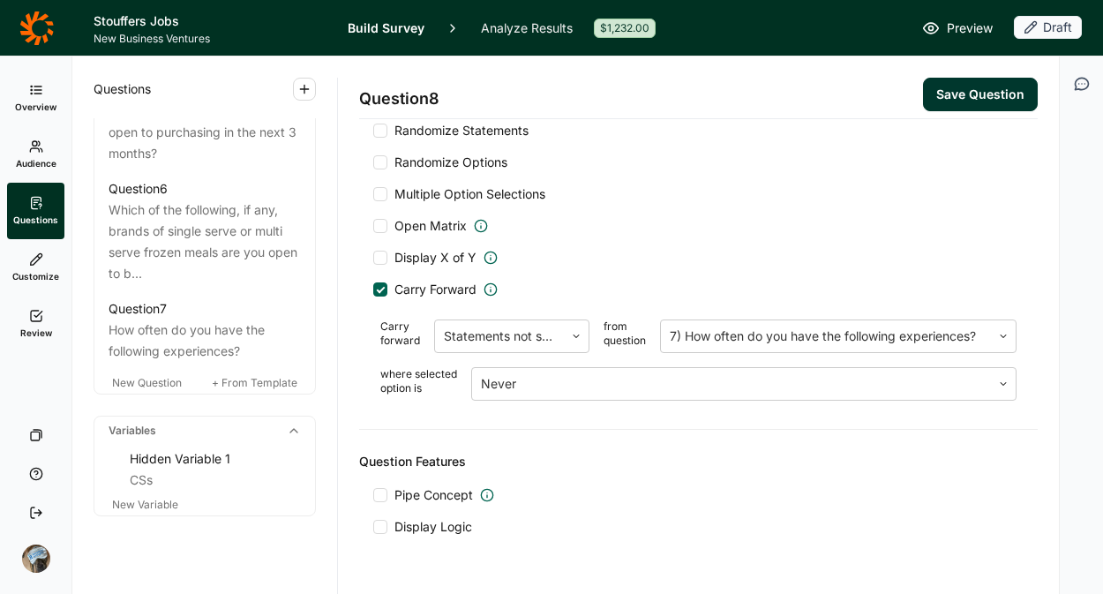
click at [680, 484] on div "Question Features Pipe Concept Display Logic" at bounding box center [698, 493] width 679 height 127
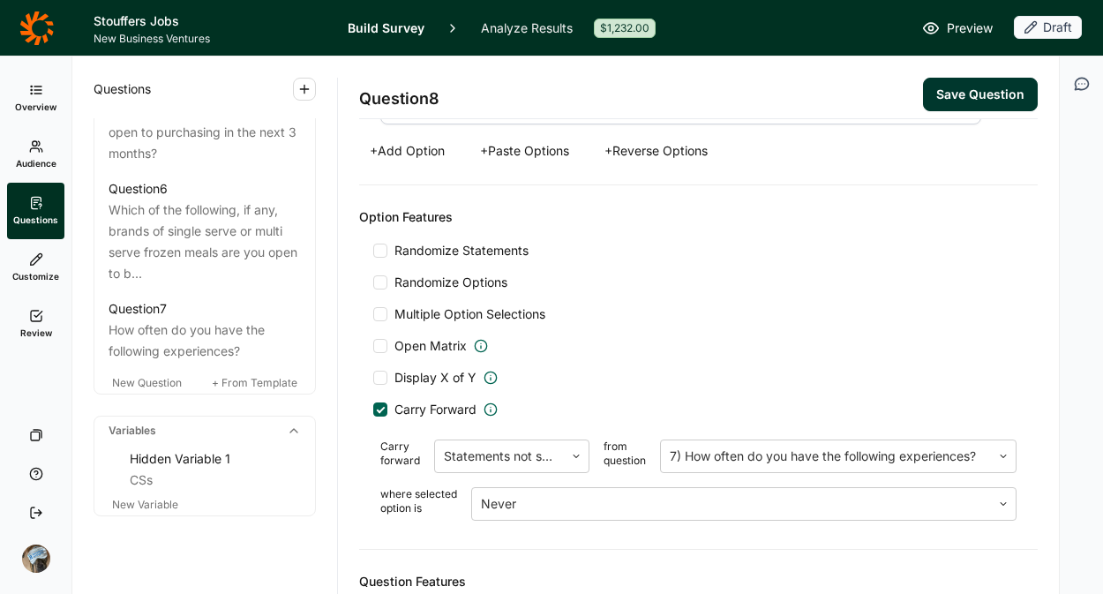
scroll to position [1868, 0]
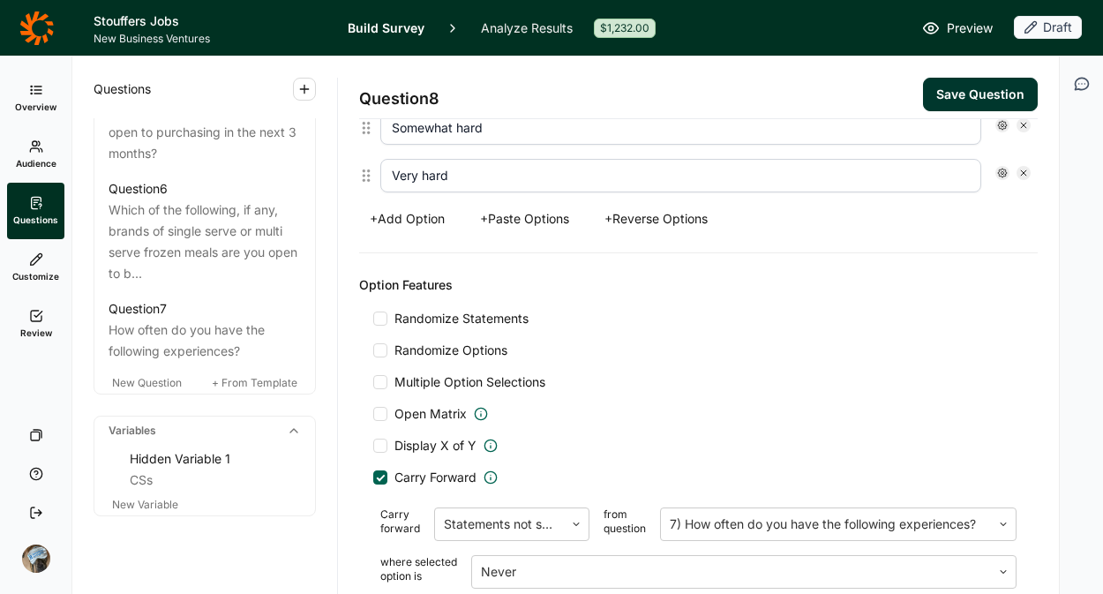
click at [506, 312] on span "Randomize Statements" at bounding box center [457, 319] width 141 height 18
click at [373, 319] on input "Randomize Statements" at bounding box center [373, 319] width 0 height 0
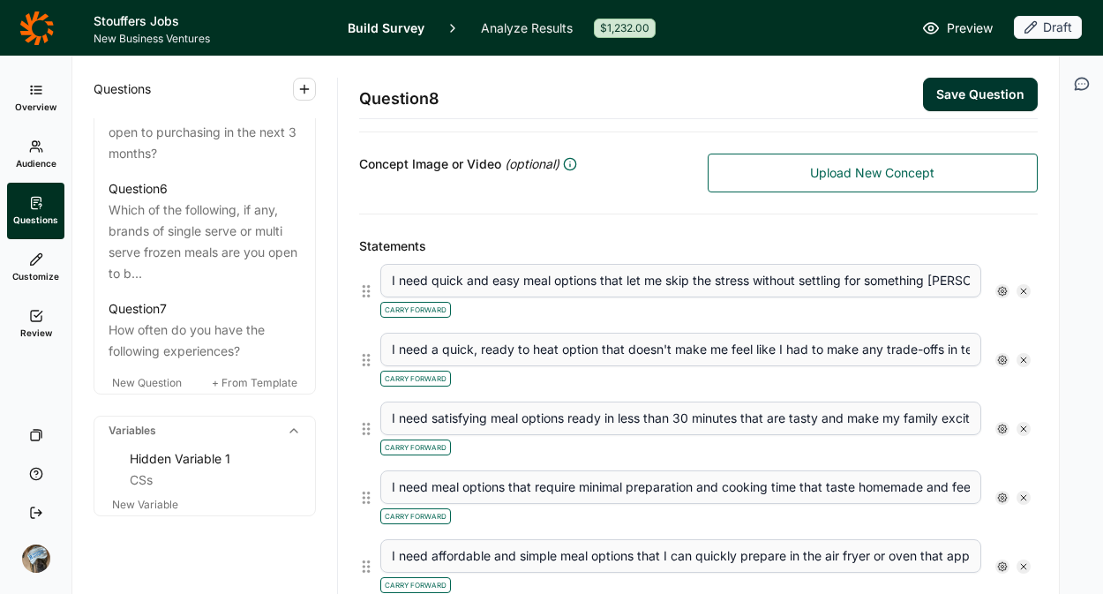
scroll to position [0, 0]
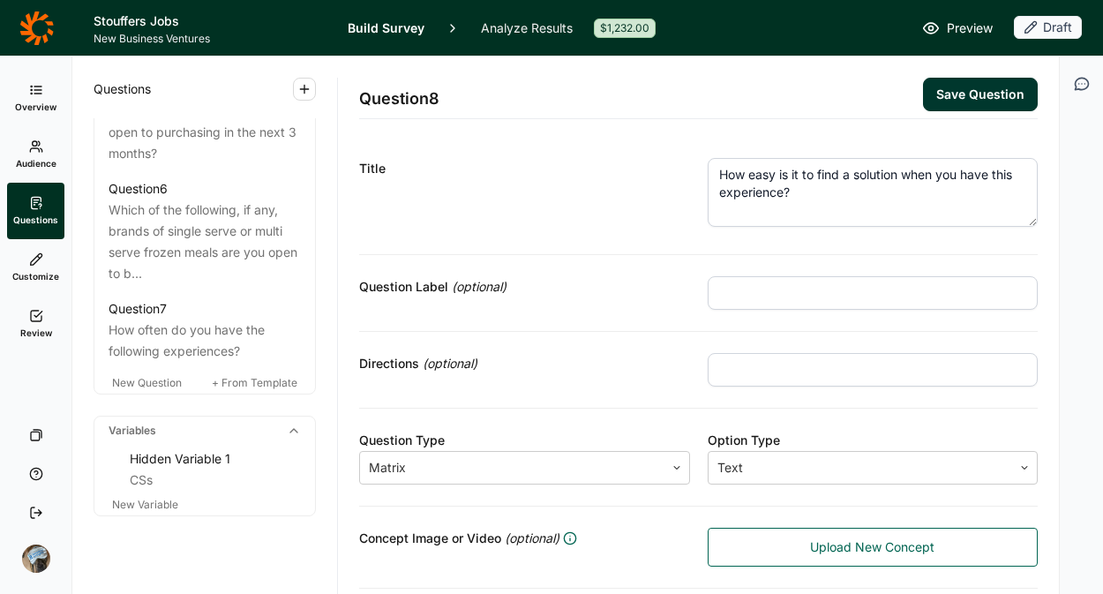
click at [989, 91] on button "Save Question" at bounding box center [980, 95] width 115 height 34
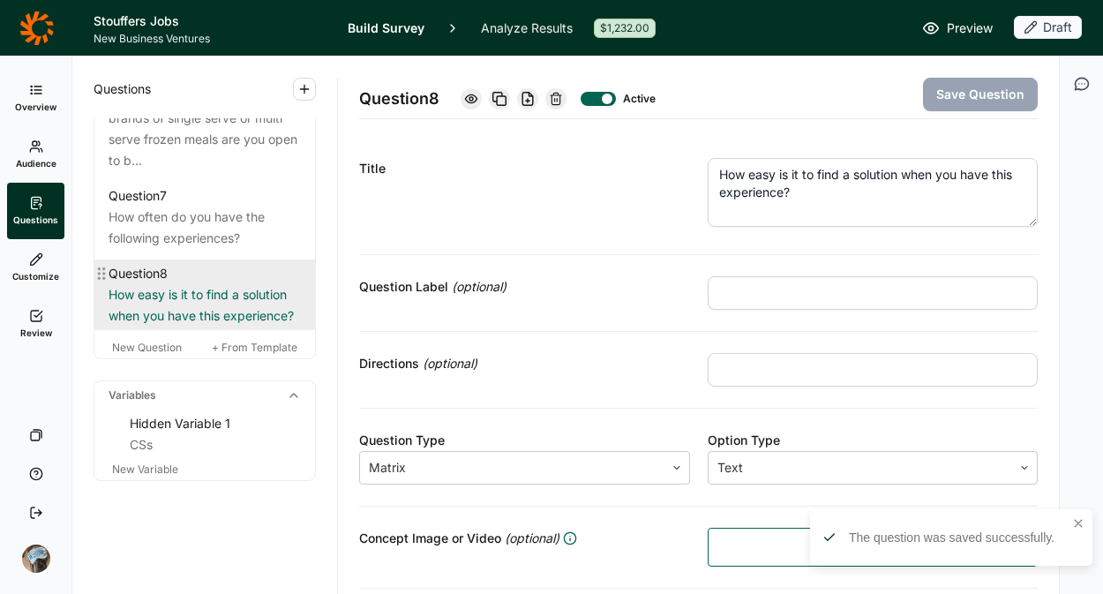
scroll to position [1528, 0]
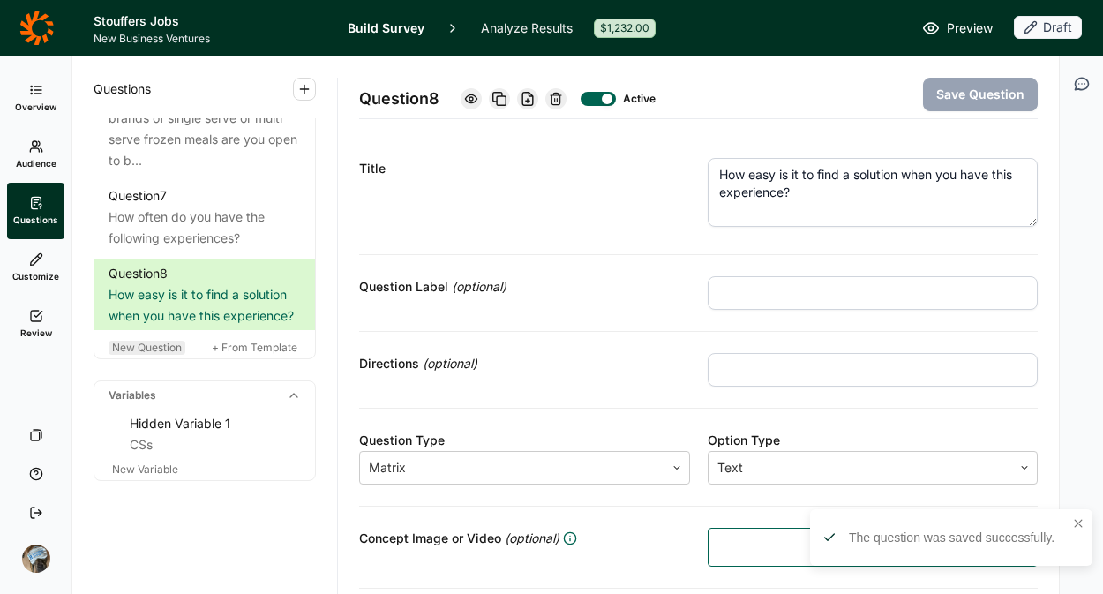
click at [149, 350] on span "New Question" at bounding box center [147, 347] width 70 height 13
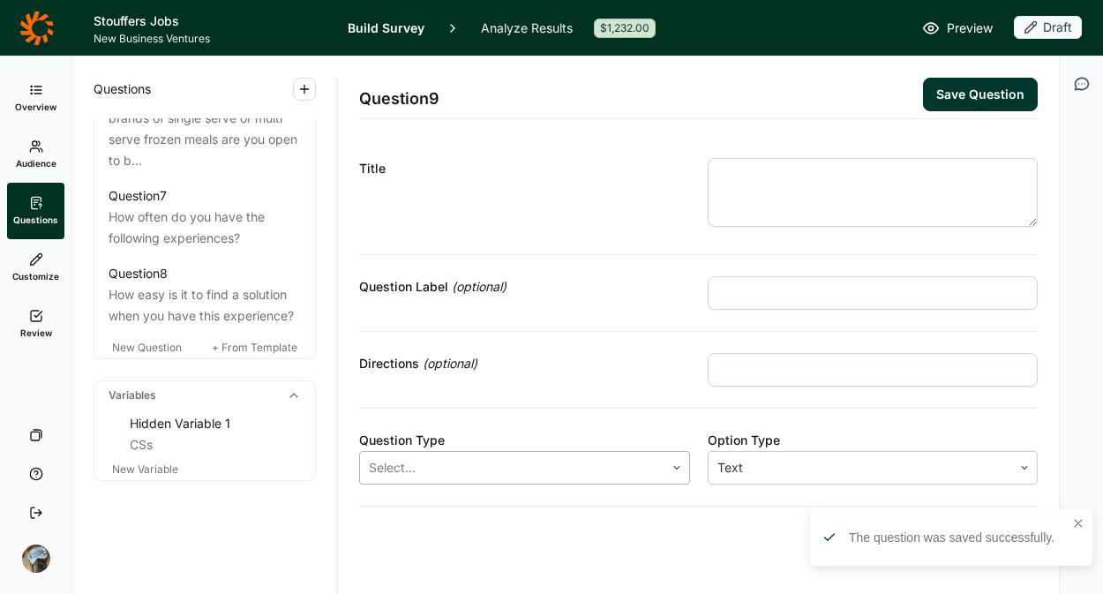
click at [502, 467] on div at bounding box center [512, 467] width 287 height 25
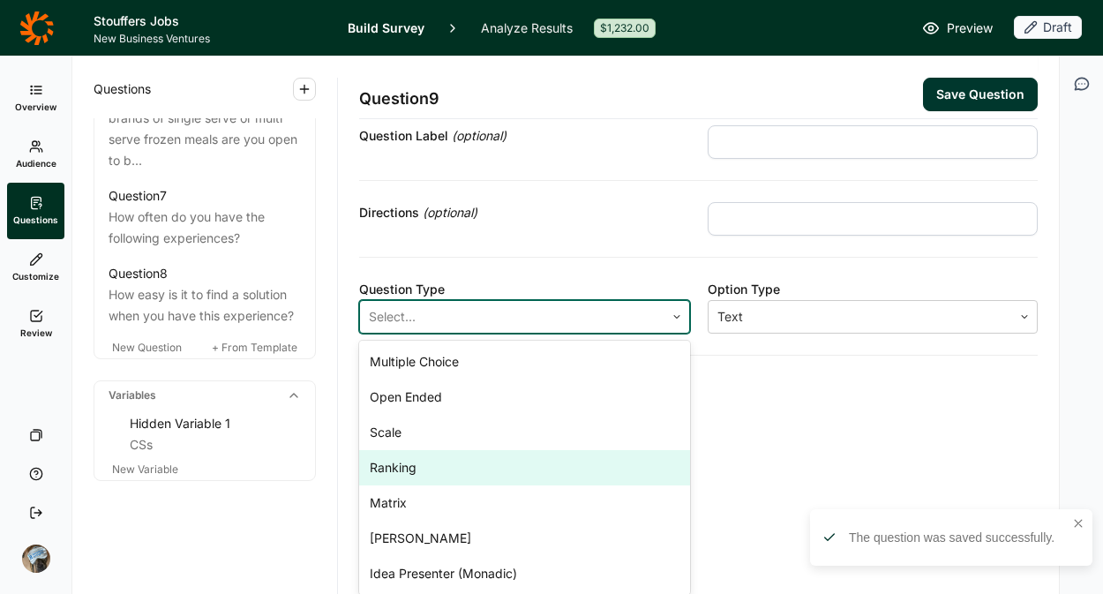
scroll to position [152, 0]
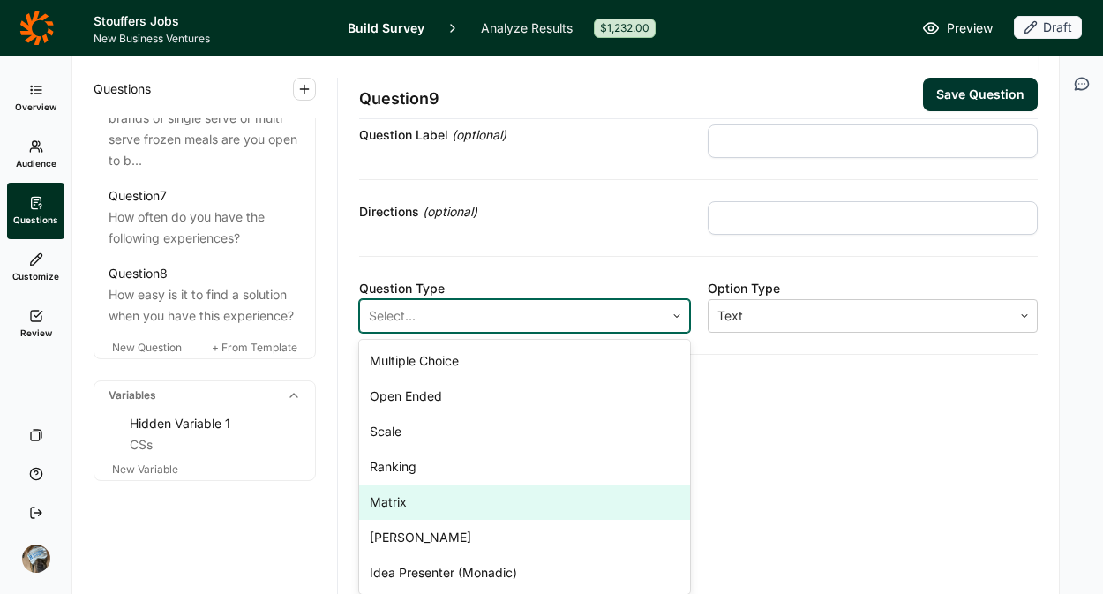
click at [459, 499] on div "Matrix" at bounding box center [524, 502] width 331 height 35
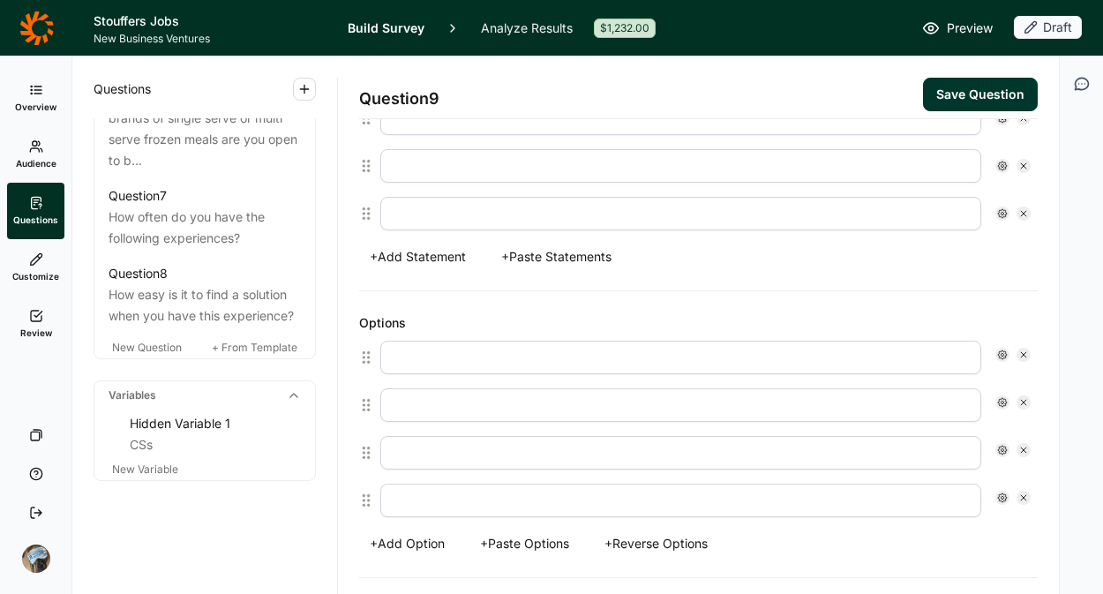
scroll to position [868, 0]
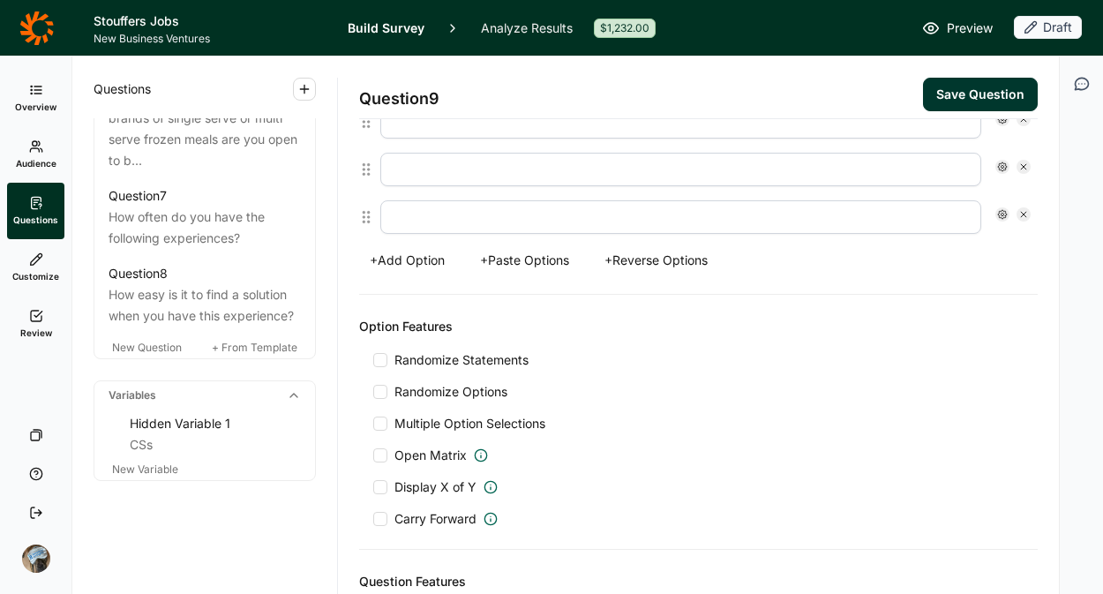
click at [544, 268] on button "+ Paste Options" at bounding box center [525, 260] width 110 height 25
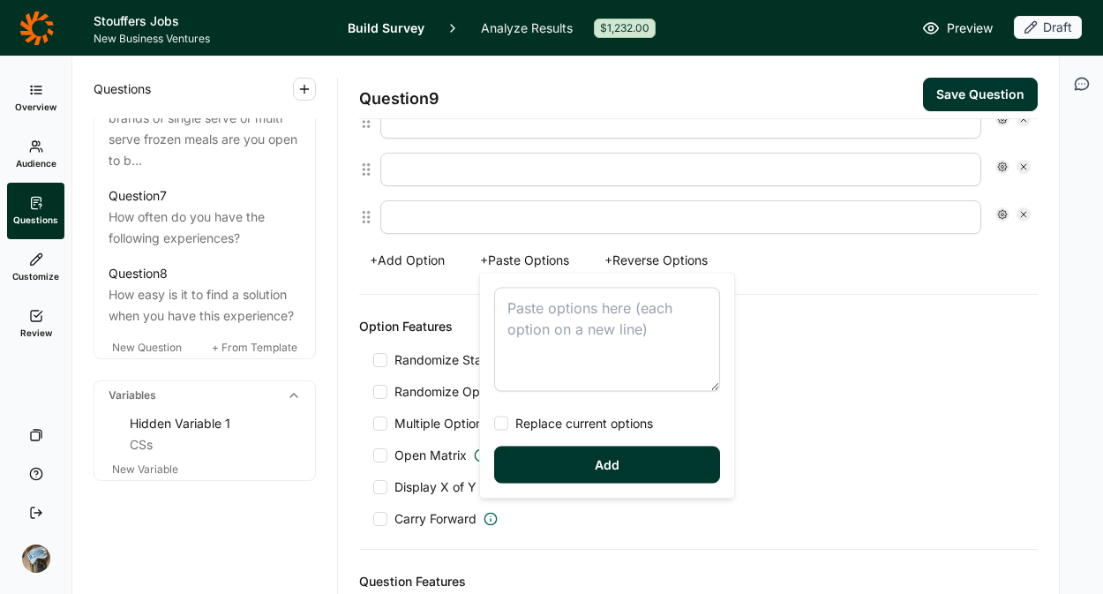
click at [591, 333] on textarea at bounding box center [607, 340] width 226 height 104
click at [746, 455] on div "Open Matrix" at bounding box center [698, 456] width 651 height 18
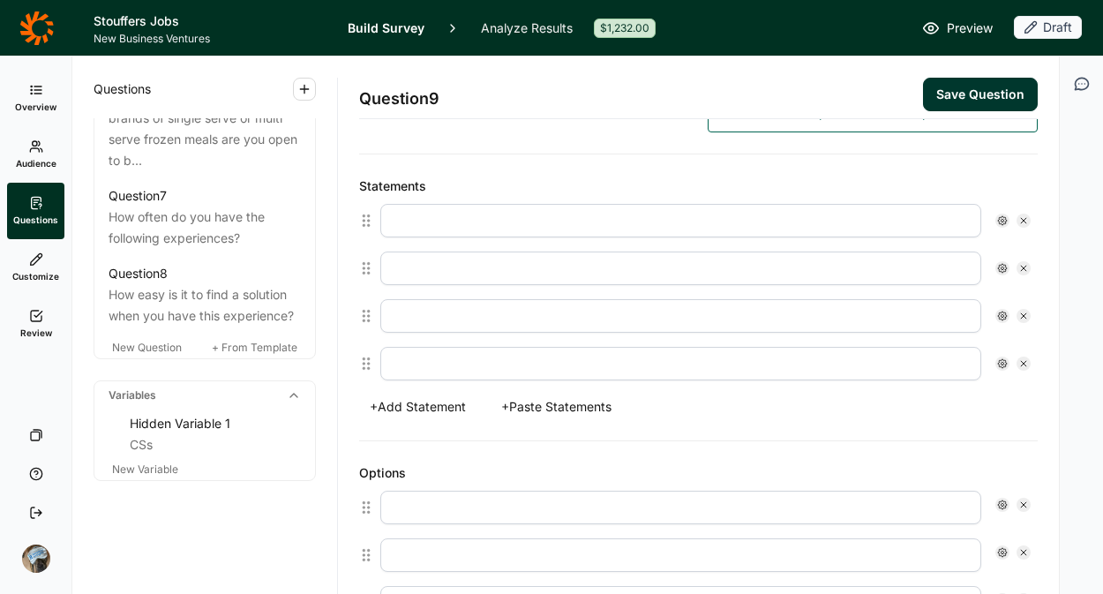
scroll to position [433, 0]
click at [550, 410] on button "+ Paste Statements" at bounding box center [557, 408] width 132 height 25
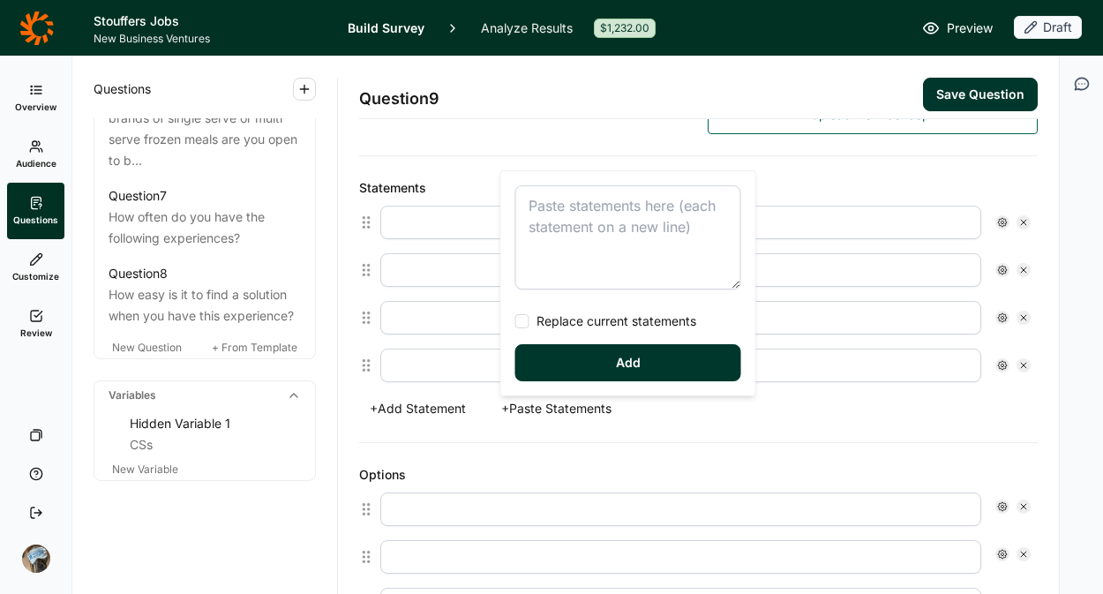
click at [608, 229] on textarea at bounding box center [628, 237] width 226 height 104
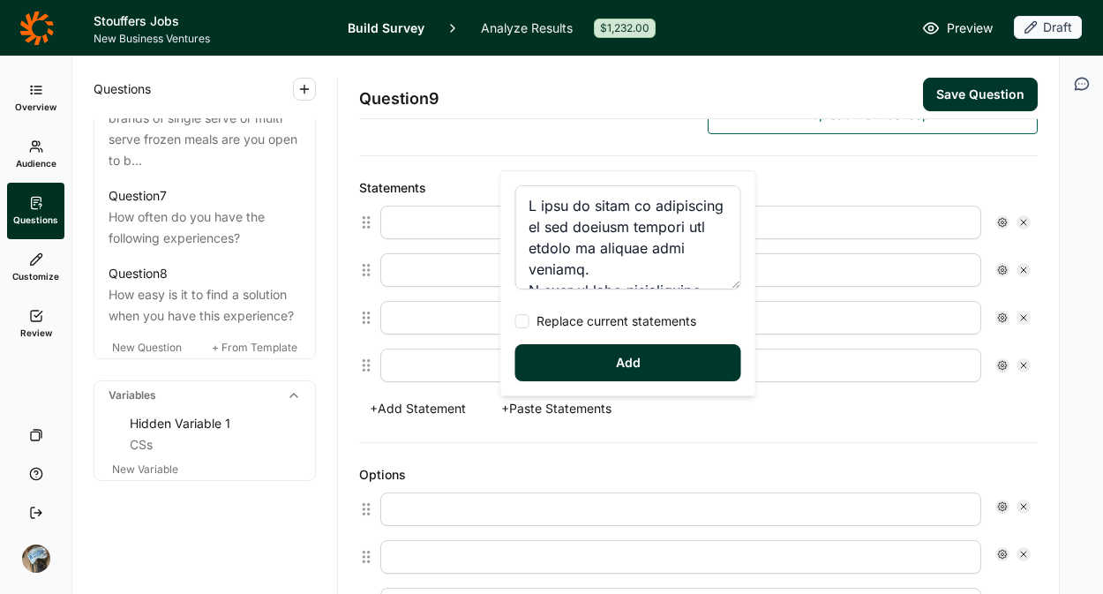
click at [601, 312] on span "Replace current statements" at bounding box center [613, 321] width 167 height 18
click at [515, 321] on input "Replace current statements" at bounding box center [515, 321] width 0 height 0
type textarea "I want to boost my confidence in the kitchen without the stress of cooking from…"
click at [594, 357] on button "Add" at bounding box center [628, 362] width 226 height 37
type input "I want to boost my confidence in the kitchen without the stress of cooking from…"
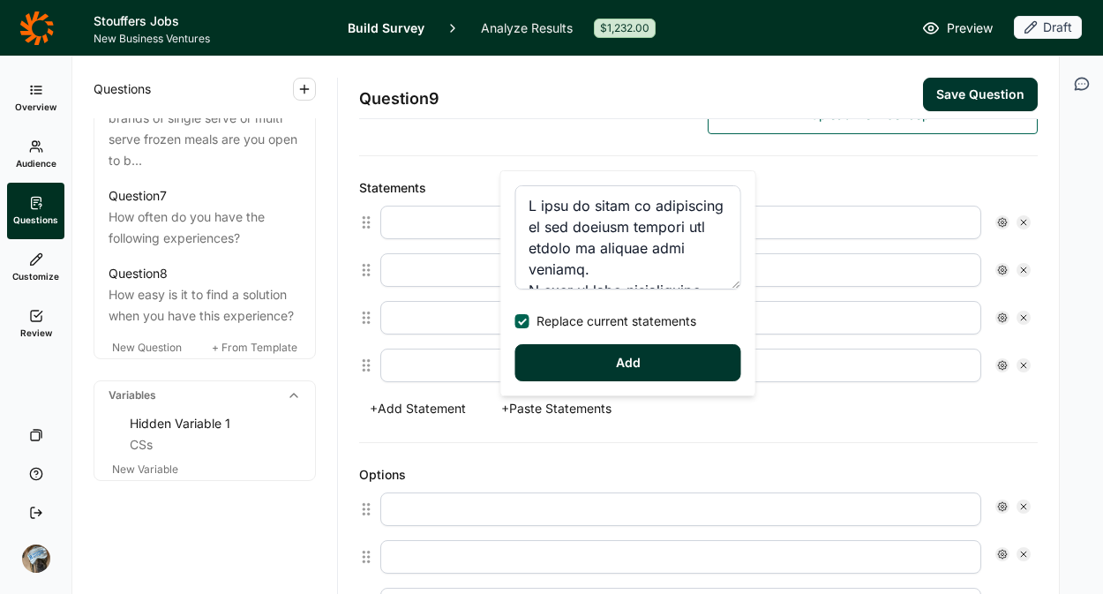
type input "I want to feel accomplished having a hand in the cooking process, and satisfied…"
type input "I want to feel proud knowing that I've added my personal touch to a meal."
type input "I want to feel more connected with family members by spending less time in the …"
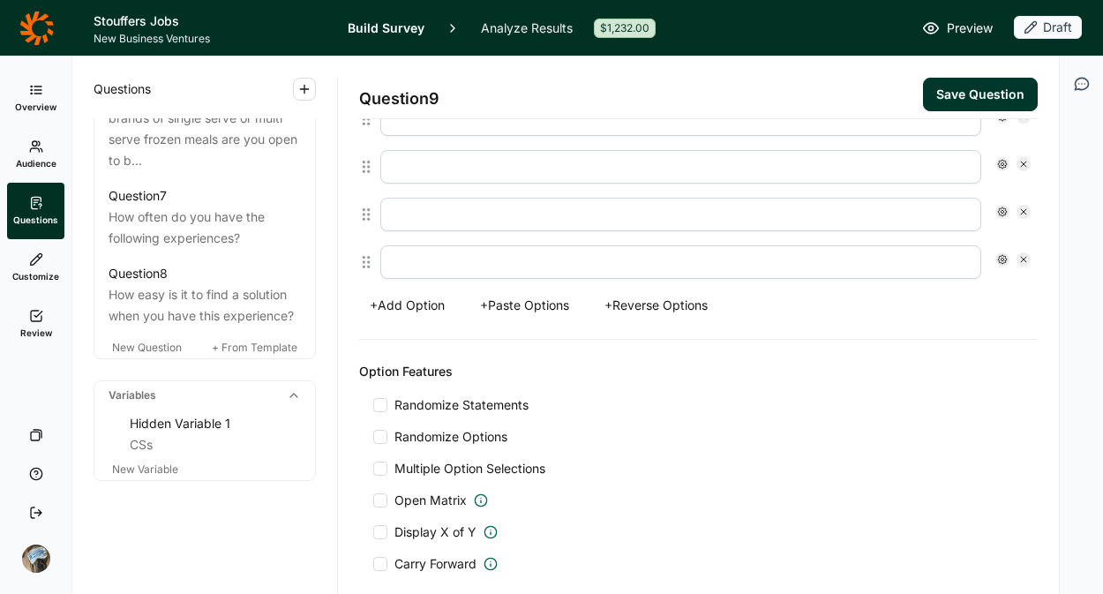
scroll to position [1500, 0]
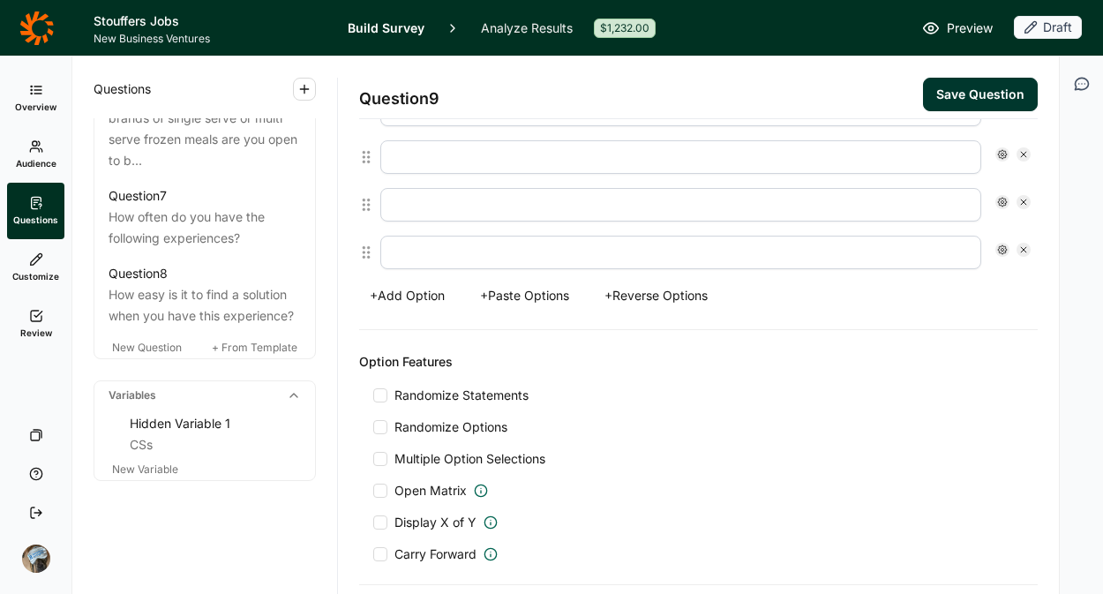
click at [519, 291] on button "+ Paste Options" at bounding box center [525, 295] width 110 height 25
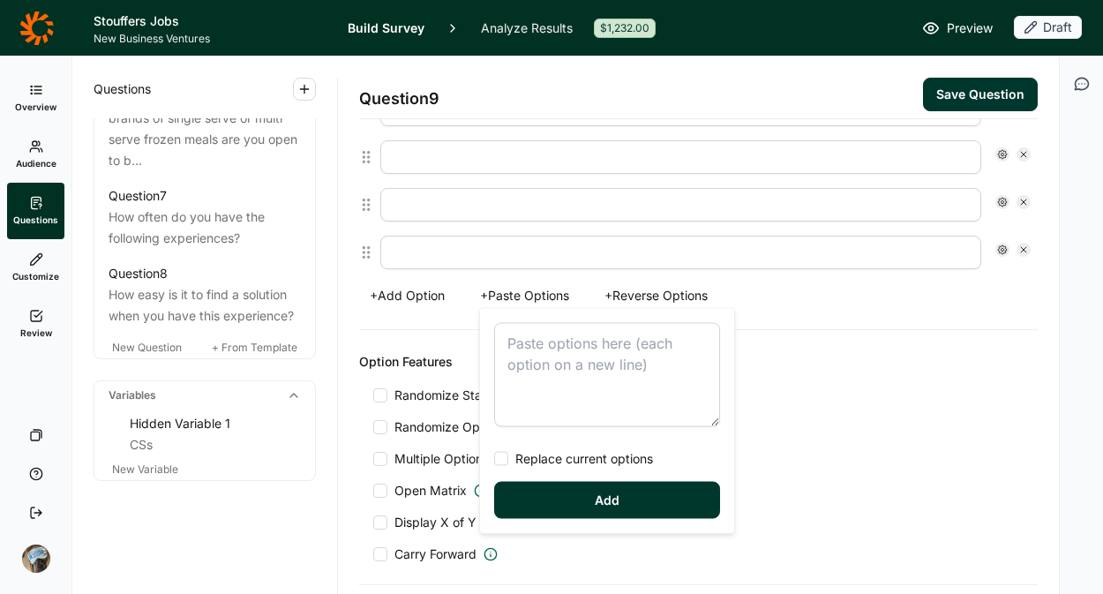
click at [584, 367] on textarea at bounding box center [607, 375] width 226 height 104
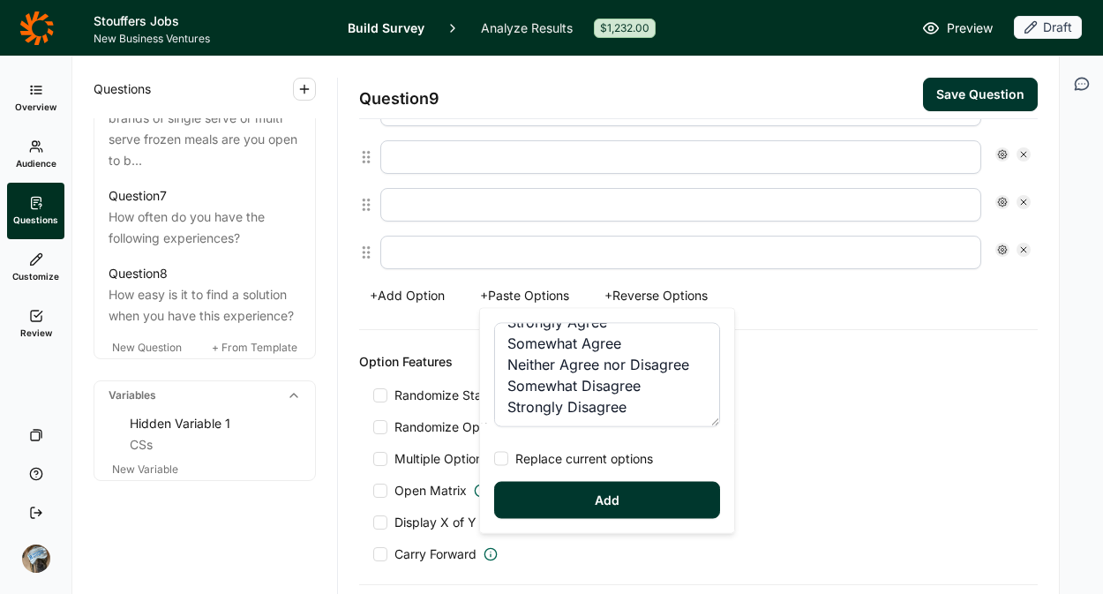
scroll to position [42, 0]
click at [530, 463] on span "Replace current options" at bounding box center [580, 459] width 145 height 18
click at [494, 459] on input "Replace current options" at bounding box center [494, 459] width 0 height 0
type textarea "Strongly Agree Somewhat Agree Neither Agree nor Disagree Somewhat Disagree Stro…"
click at [545, 493] on button "Add" at bounding box center [607, 500] width 226 height 37
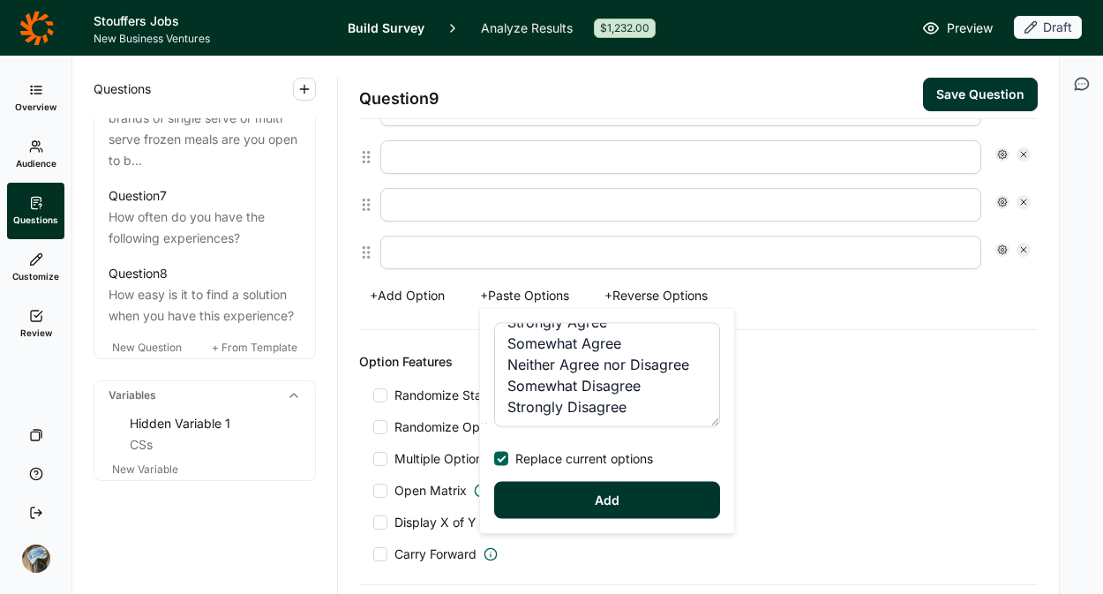
type input "Strongly Agree"
type input "Somewhat Agree"
type input "Neither Agree nor Disagree"
type input "Somewhat Disagree"
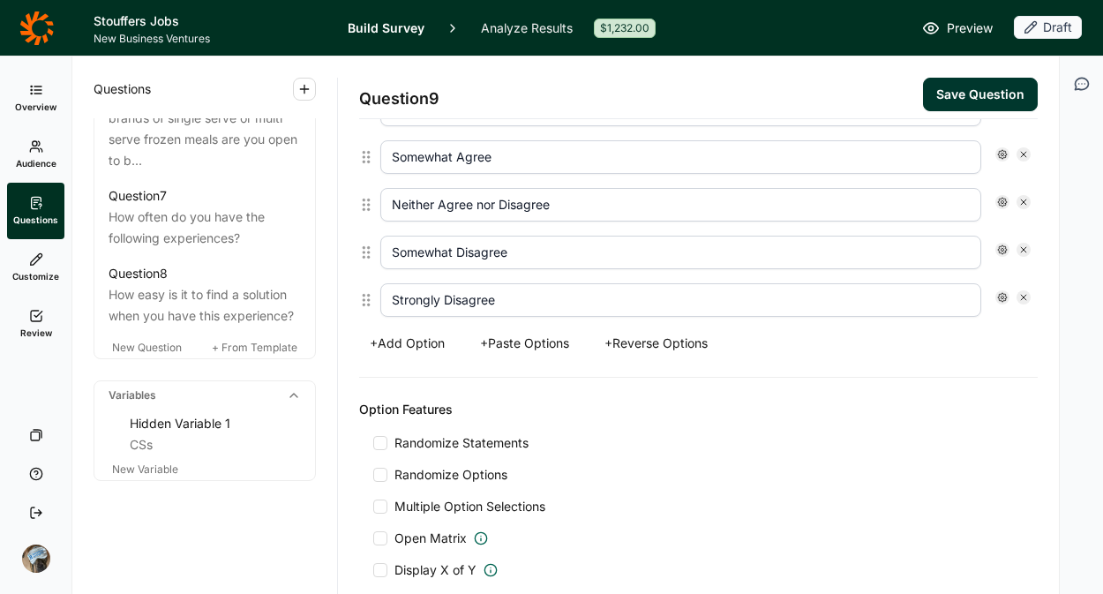
click at [491, 445] on span "Randomize Statements" at bounding box center [457, 443] width 141 height 18
click at [373, 443] on input "Randomize Statements" at bounding box center [373, 443] width 0 height 0
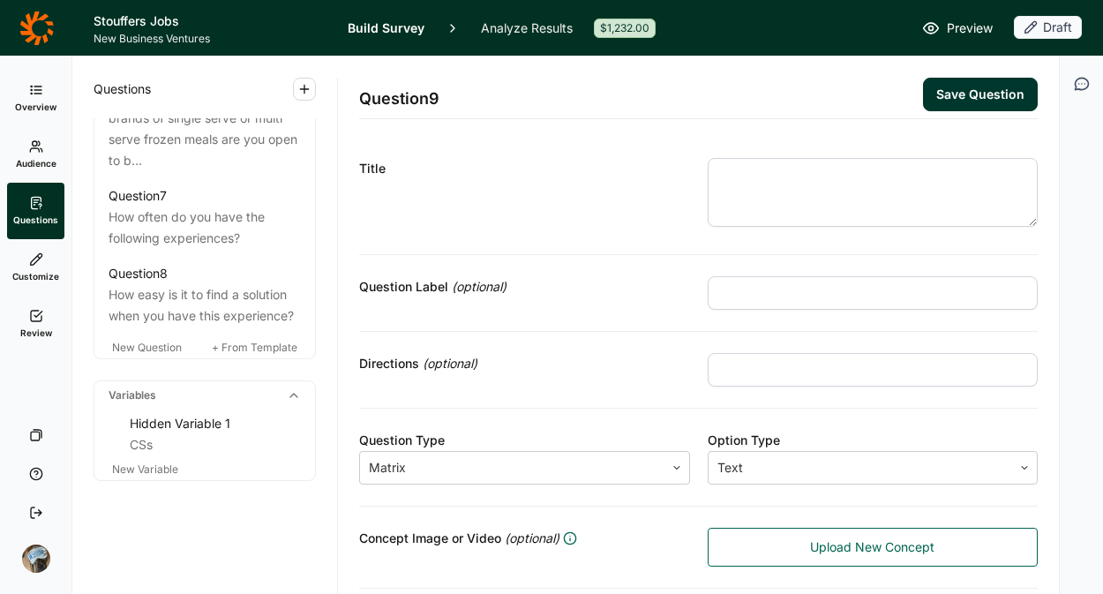
scroll to position [0, 0]
drag, startPoint x: 685, startPoint y: 161, endPoint x: 749, endPoint y: 177, distance: 65.5
click at [685, 161] on div "Title" at bounding box center [698, 196] width 679 height 118
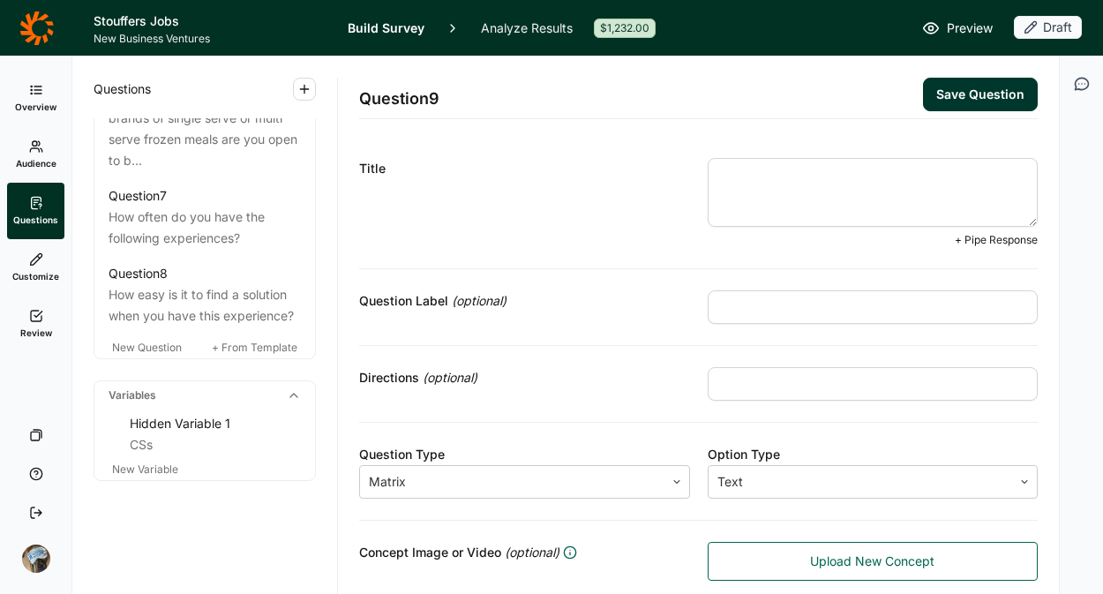
click at [749, 177] on textarea at bounding box center [873, 192] width 331 height 69
paste textarea "4. How much do you agree or disagree with the following statements?"
click at [726, 176] on textarea "4. How much do you agree or disagree with the following statements?" at bounding box center [873, 192] width 331 height 69
type textarea "How much do you agree or disagree with the following statements?"
click at [953, 95] on button "Save Question" at bounding box center [980, 95] width 115 height 34
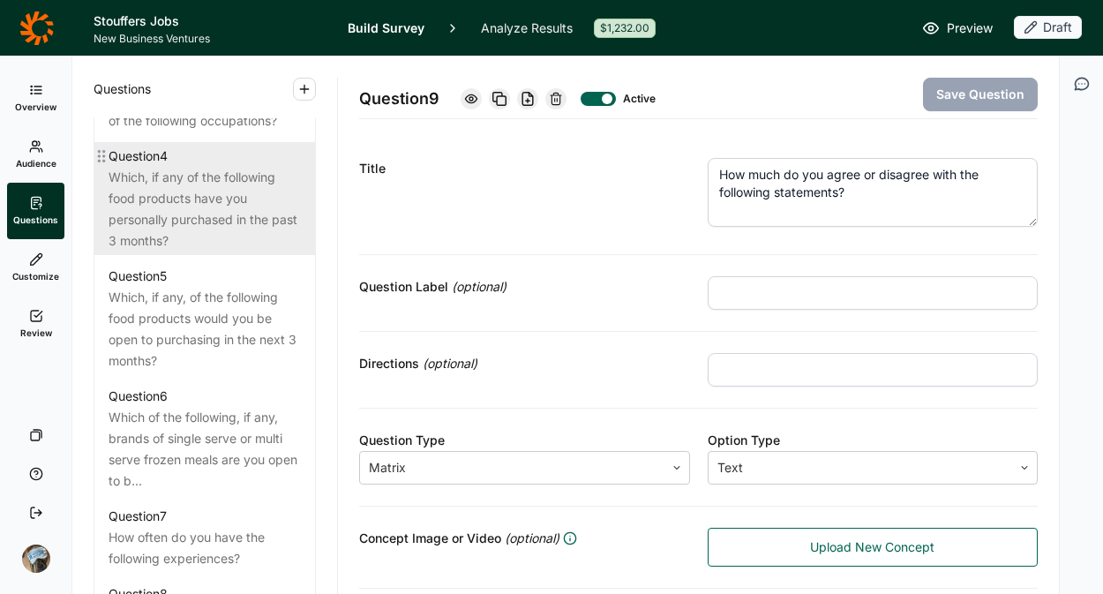
scroll to position [1158, 0]
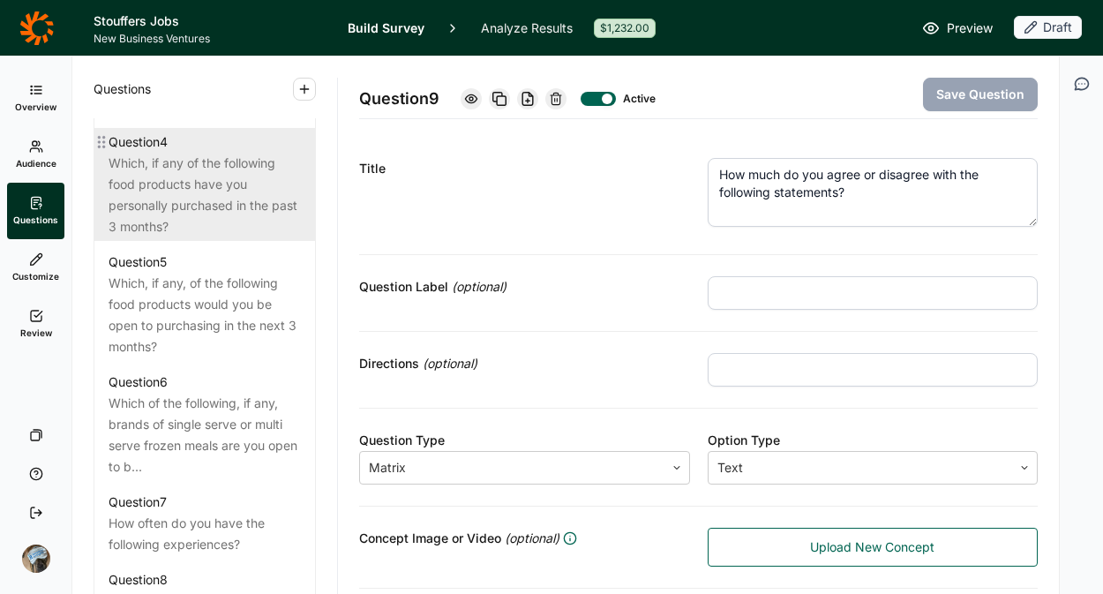
click at [196, 237] on div "Which, if any of the following food products have you personally purchased in t…" at bounding box center [205, 195] width 192 height 85
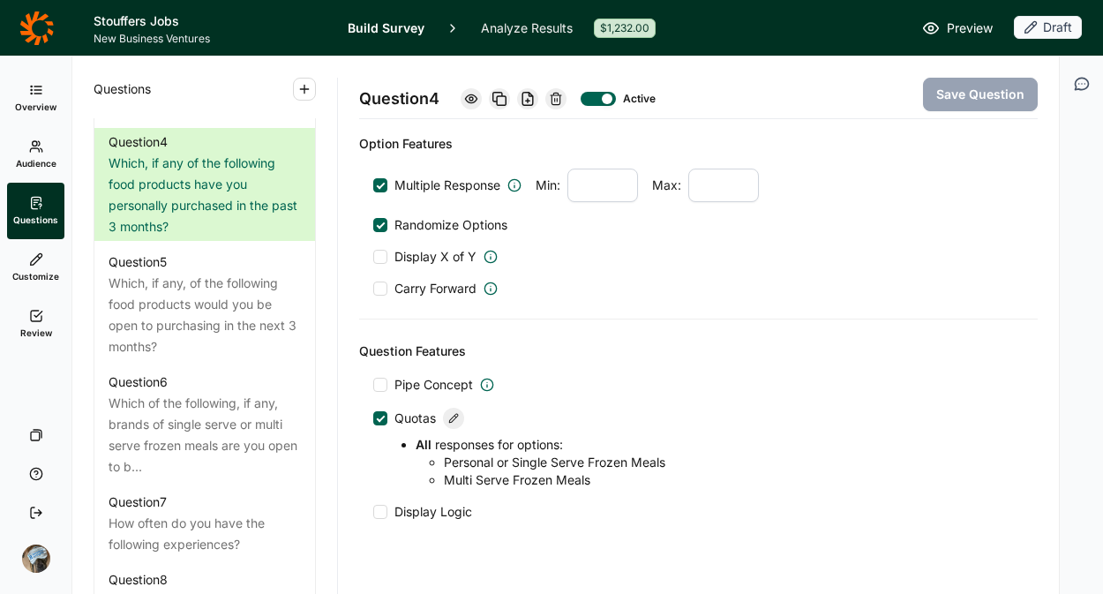
scroll to position [1294, 0]
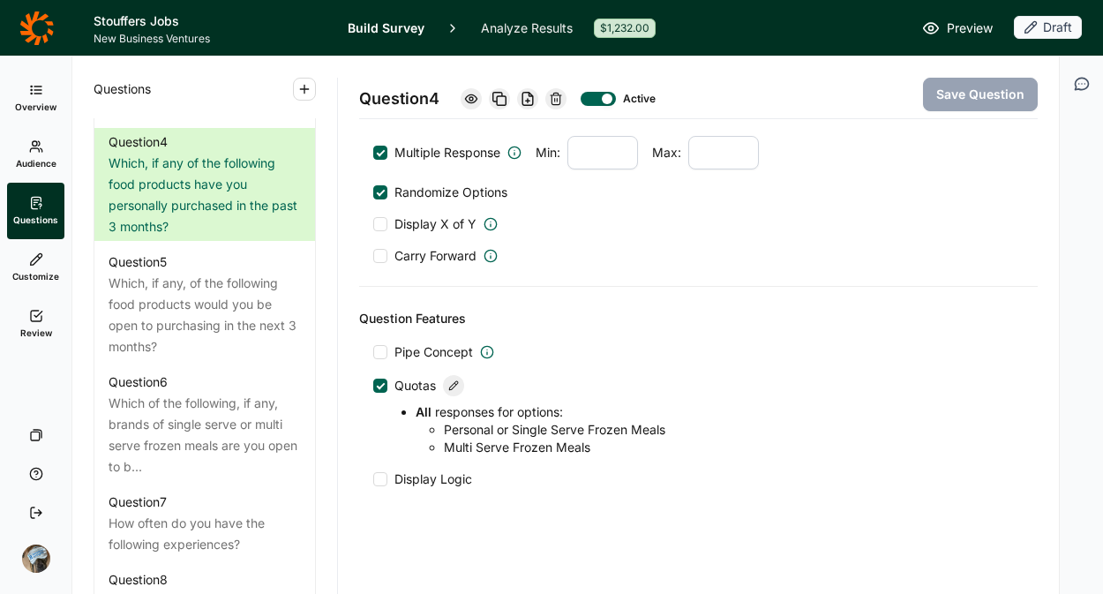
click at [455, 382] on use at bounding box center [453, 385] width 9 height 9
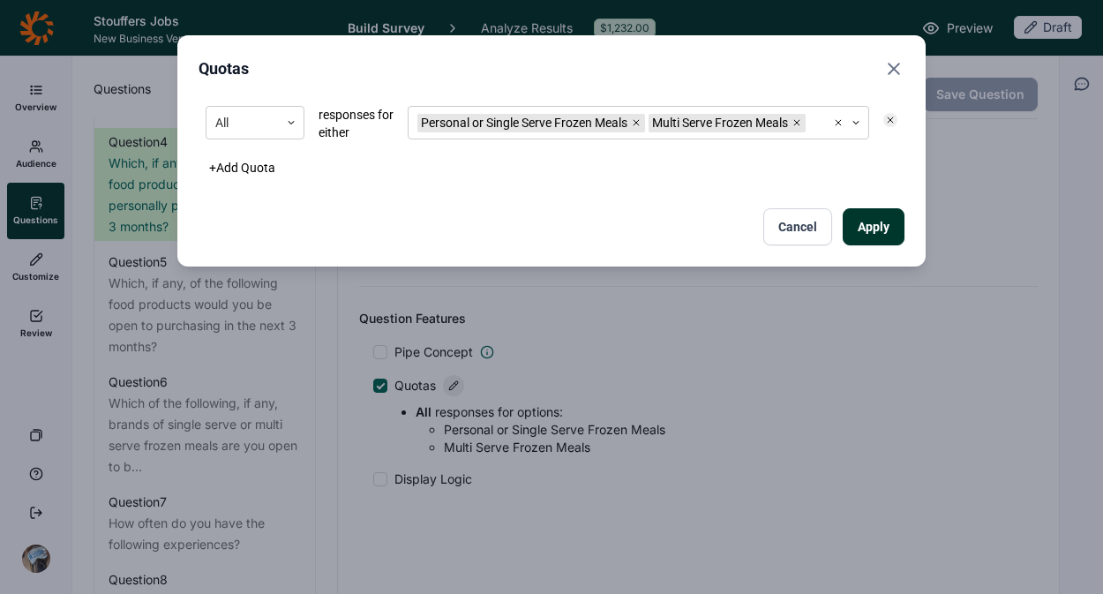
click at [235, 177] on button "+ Add Quota" at bounding box center [242, 167] width 87 height 25
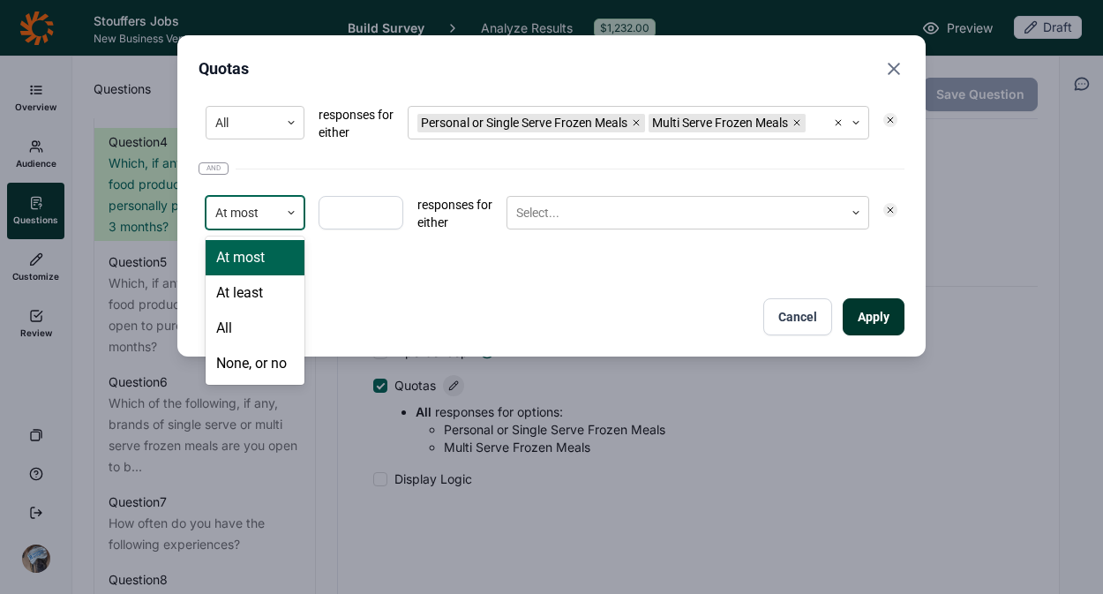
click at [253, 224] on div at bounding box center [242, 213] width 55 height 22
click at [276, 305] on div "At least" at bounding box center [255, 292] width 99 height 35
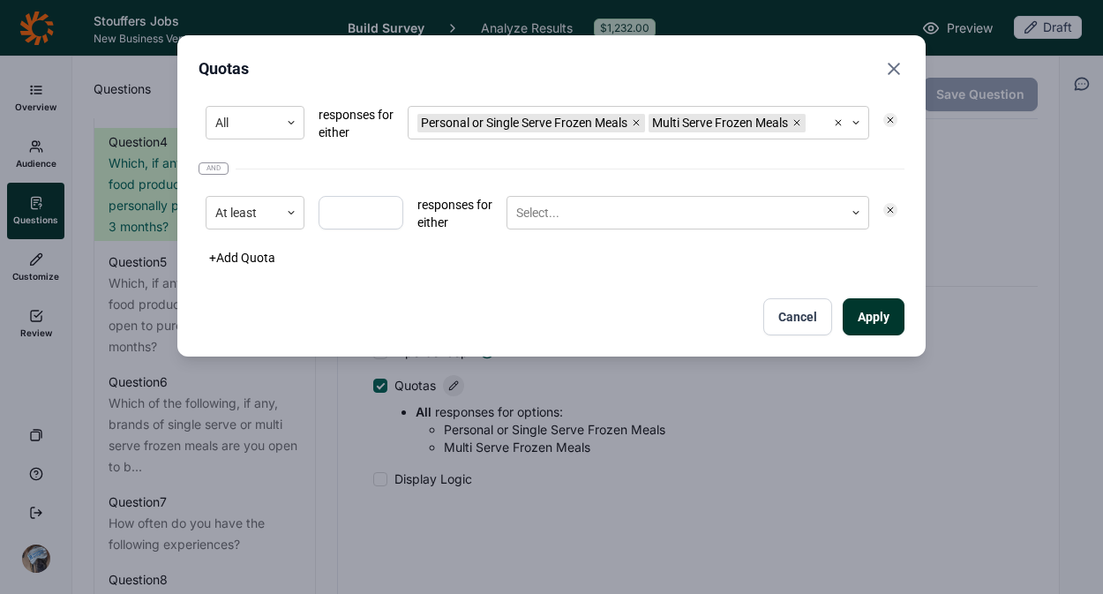
click at [375, 229] on input "number" at bounding box center [361, 213] width 85 height 34
type input "75"
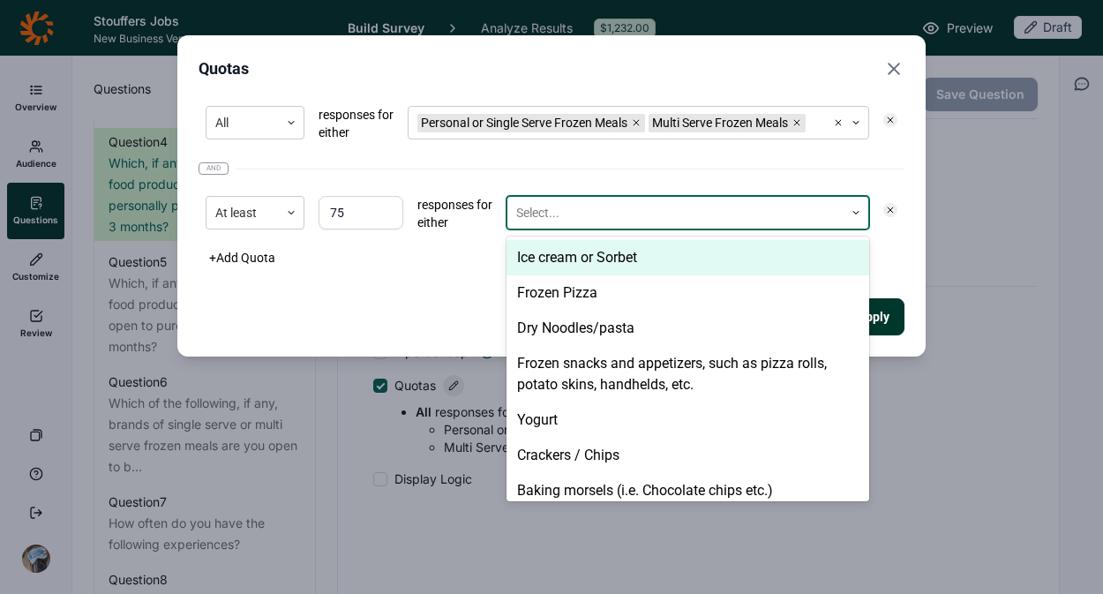
click at [557, 224] on div at bounding box center [675, 213] width 319 height 22
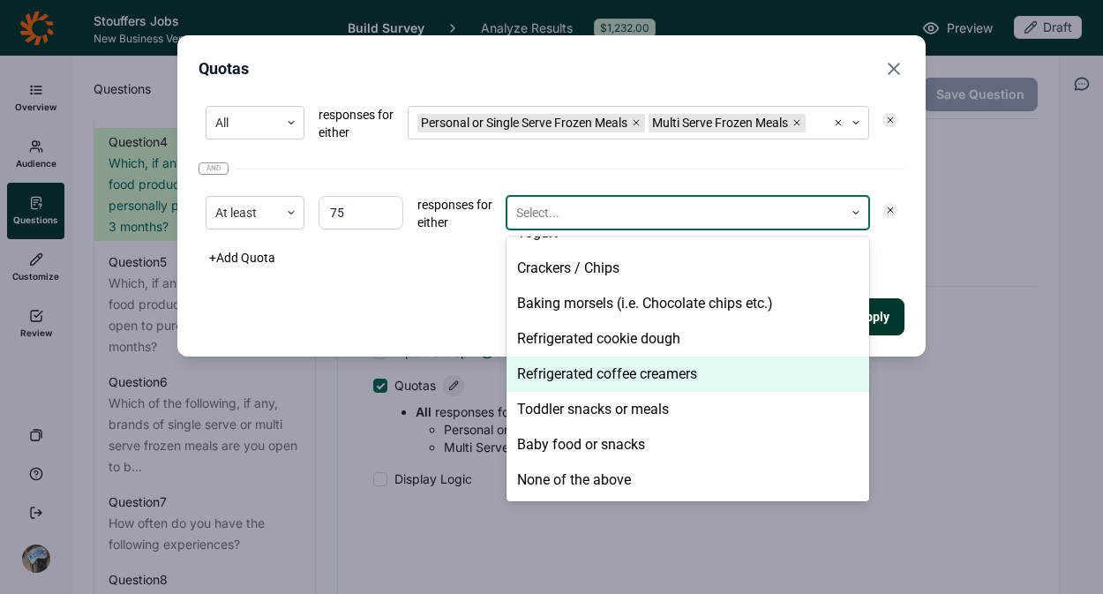
scroll to position [0, 0]
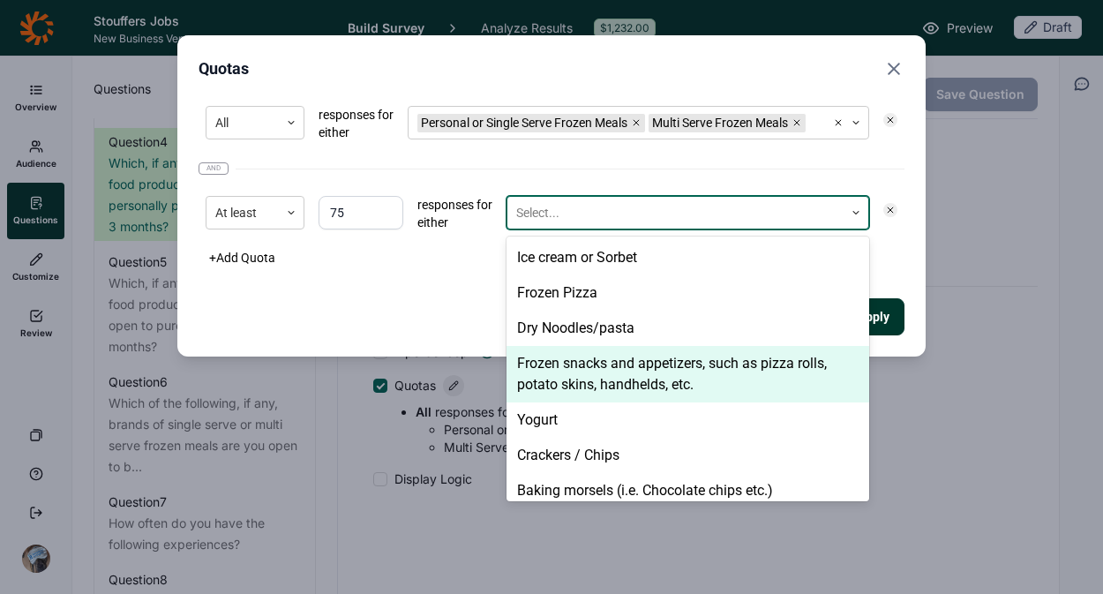
drag, startPoint x: 293, startPoint y: 334, endPoint x: 387, endPoint y: 318, distance: 95.8
click at [294, 334] on div "Apply Cancel" at bounding box center [552, 316] width 706 height 37
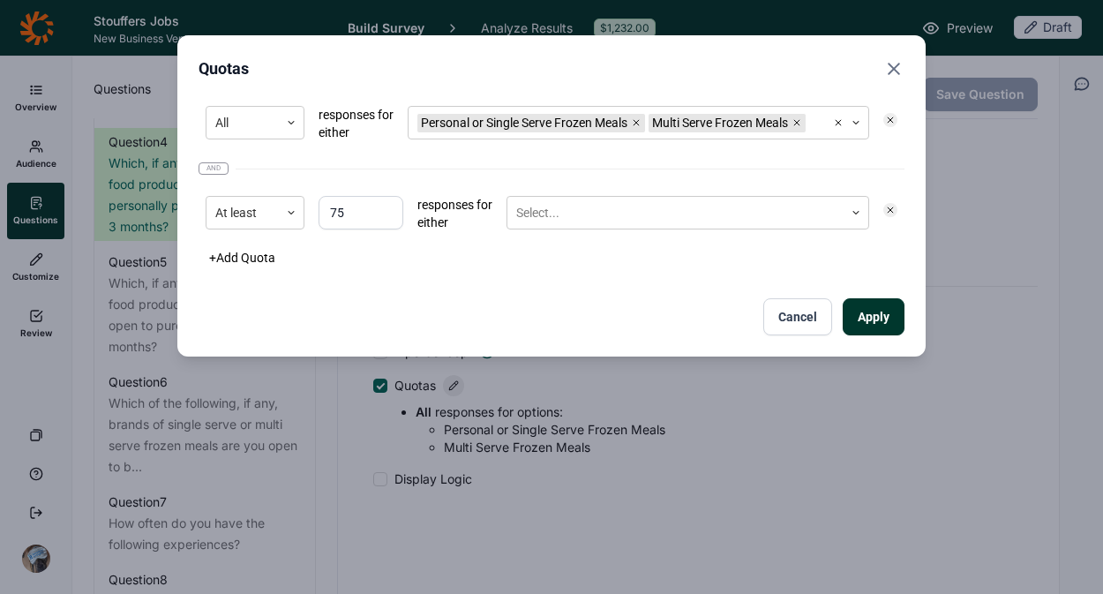
click at [894, 215] on icon at bounding box center [890, 210] width 11 height 11
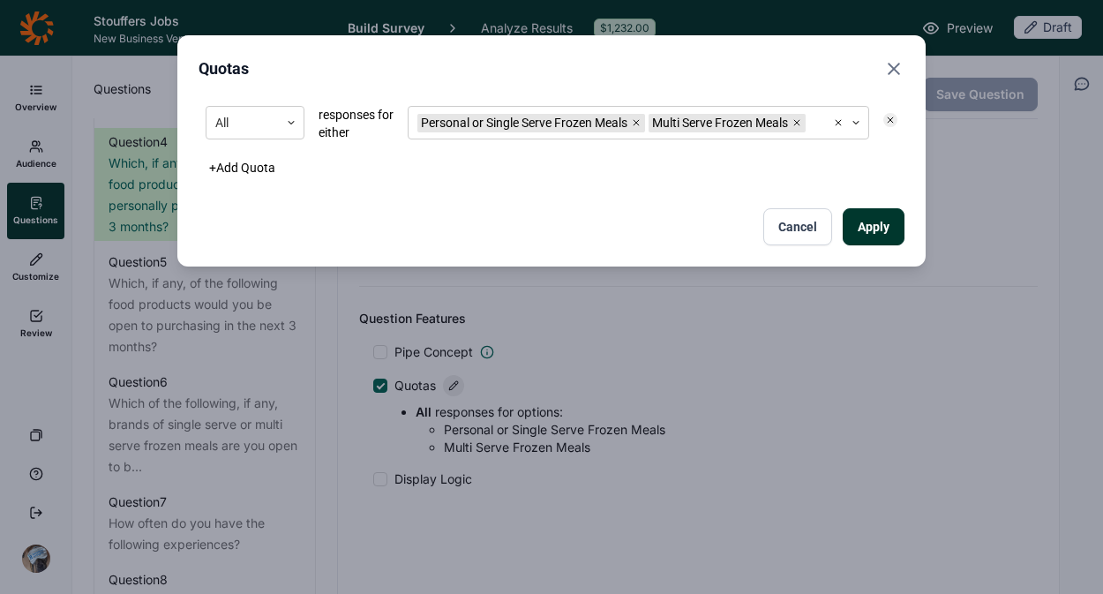
click at [791, 245] on button "Cancel" at bounding box center [798, 226] width 69 height 37
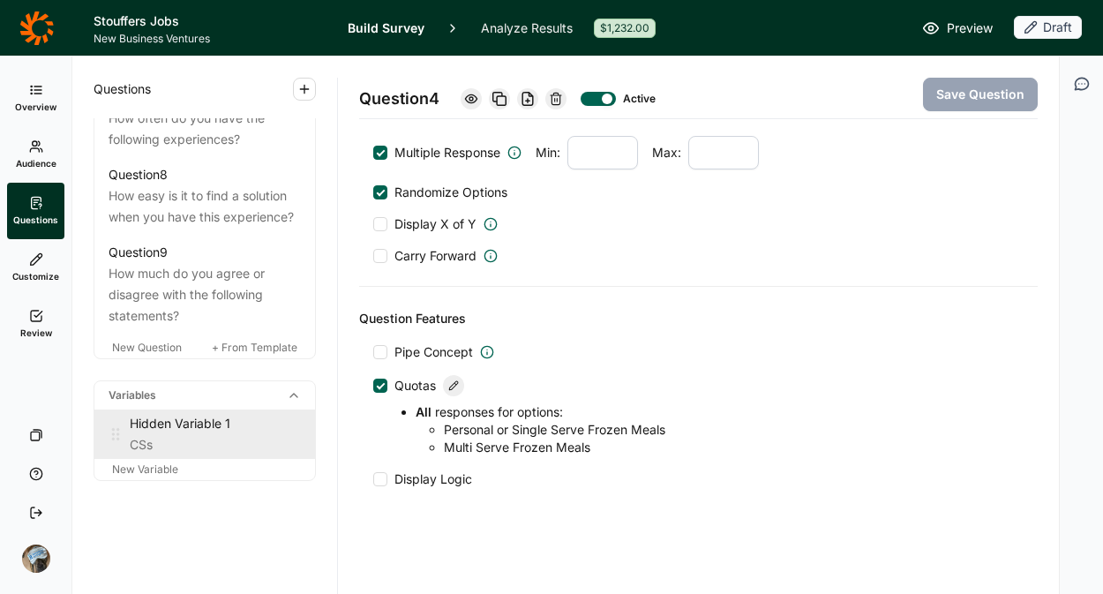
scroll to position [1627, 0]
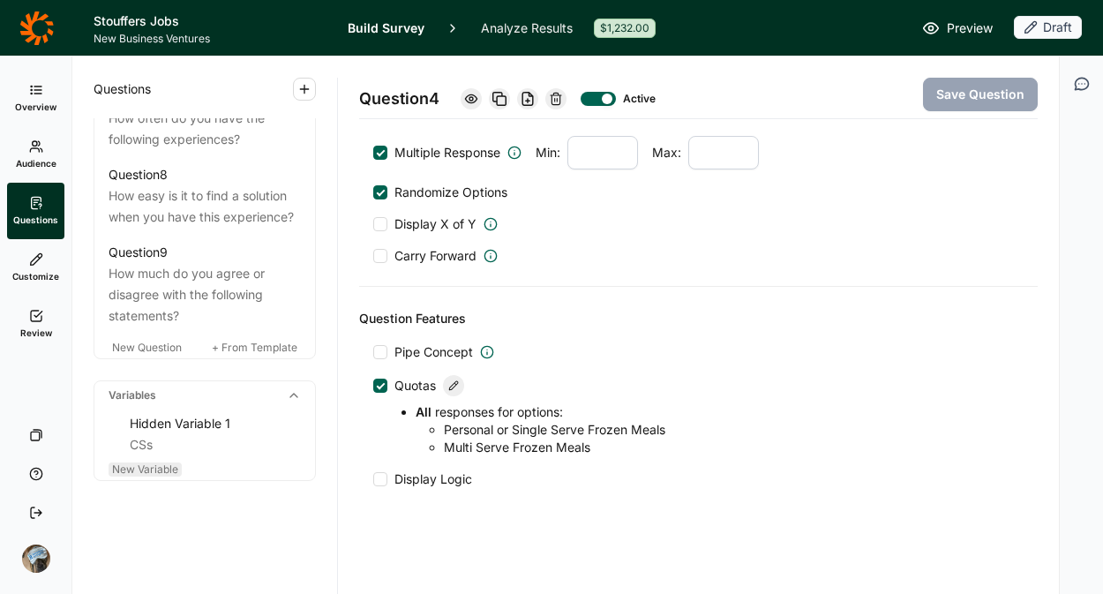
click at [157, 464] on span "New Variable" at bounding box center [145, 469] width 66 height 13
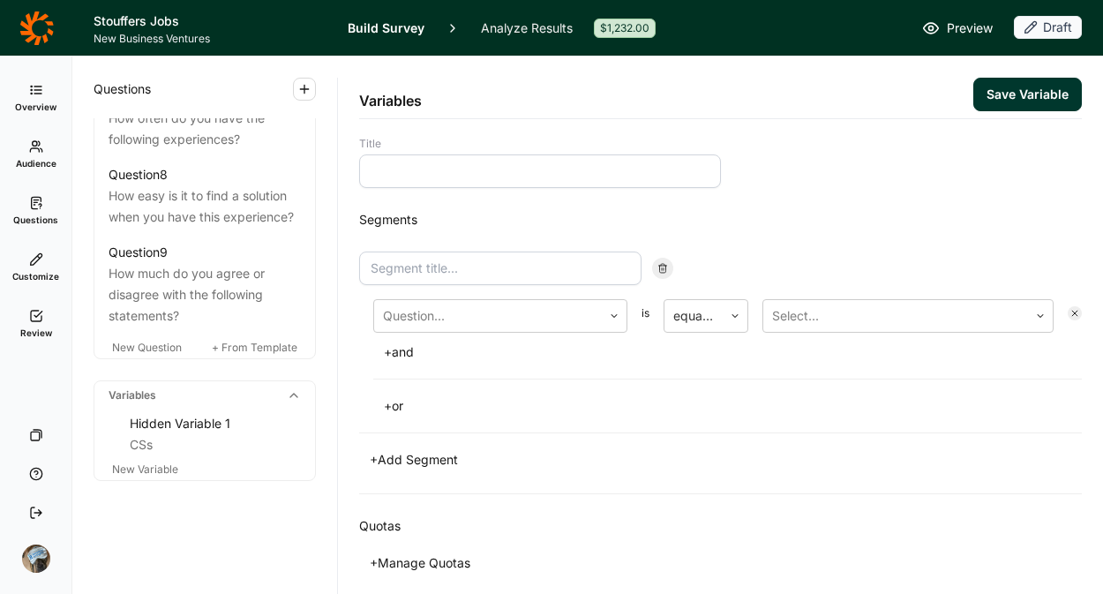
click at [508, 177] on input at bounding box center [540, 171] width 362 height 34
type input "category users"
type input "Single Serve"
click at [502, 320] on div at bounding box center [488, 316] width 210 height 25
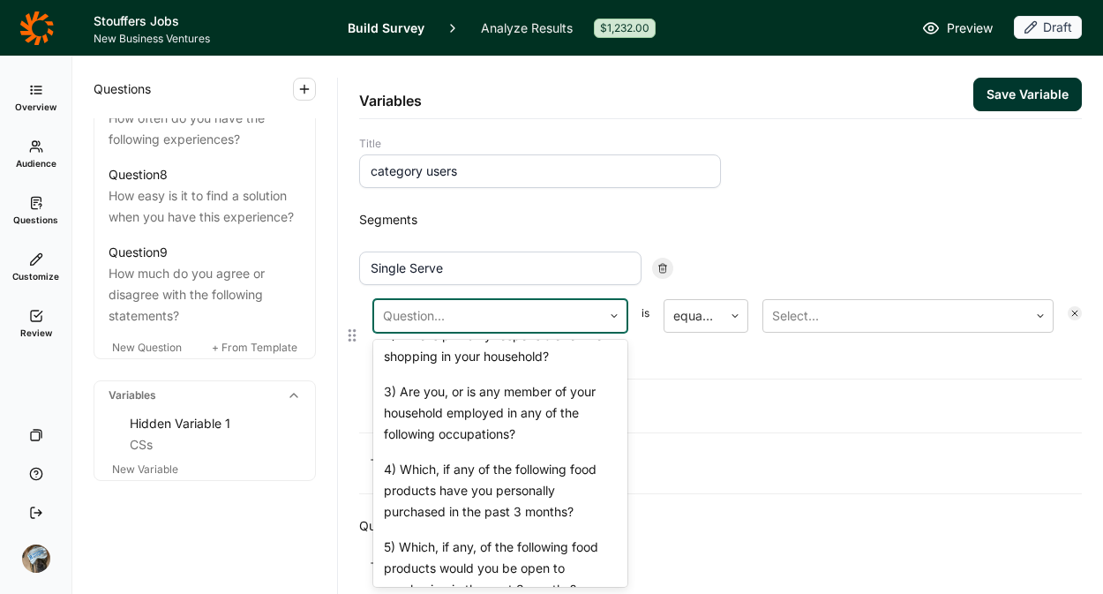
scroll to position [734, 0]
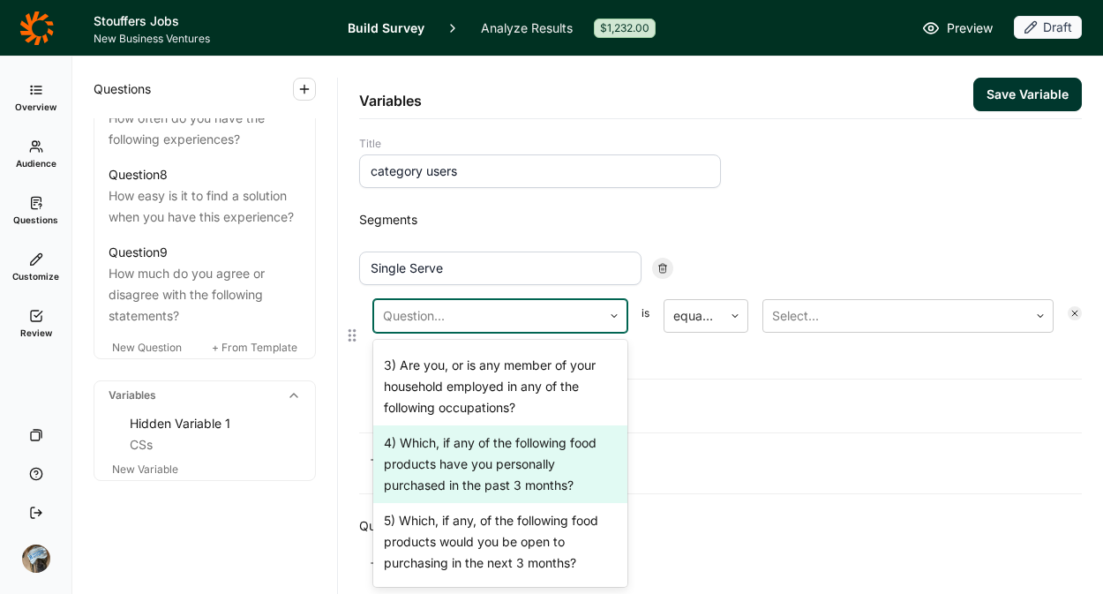
click at [500, 435] on div "4) Which, if any of the following food products have you personally purchased i…" at bounding box center [500, 464] width 254 height 78
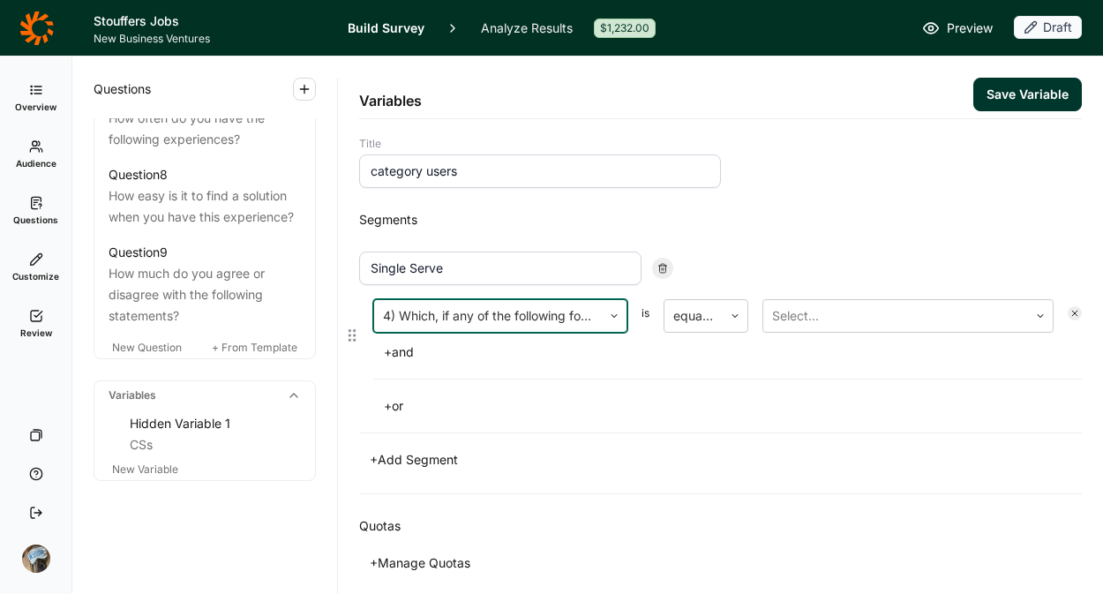
click at [804, 334] on div "option 4) Which, if any of the following food products have you personally purc…" at bounding box center [727, 331] width 709 height 65
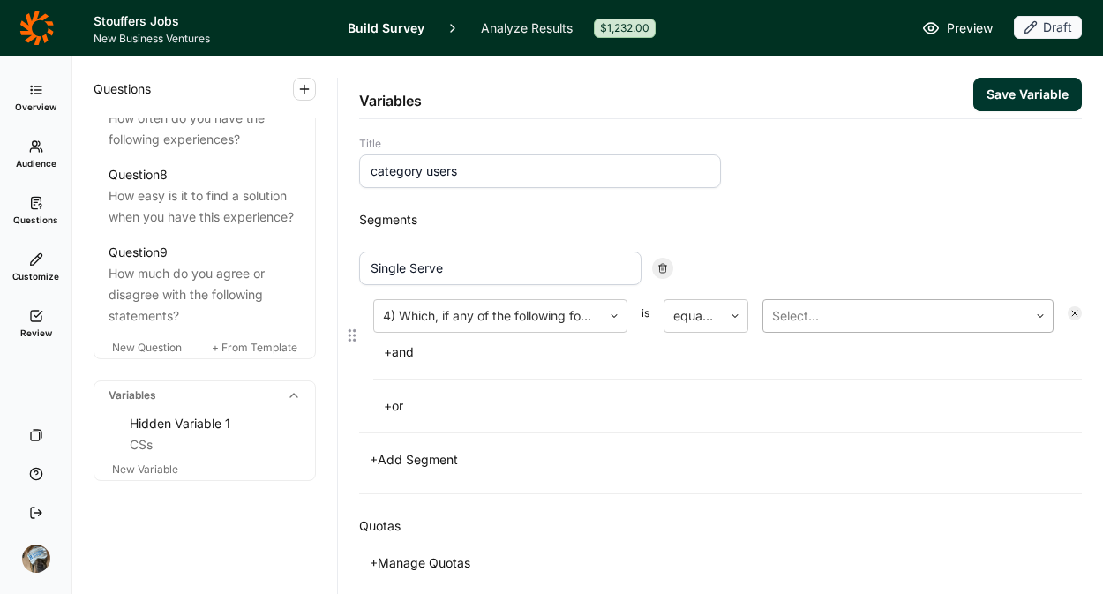
click at [807, 318] on div at bounding box center [895, 316] width 247 height 25
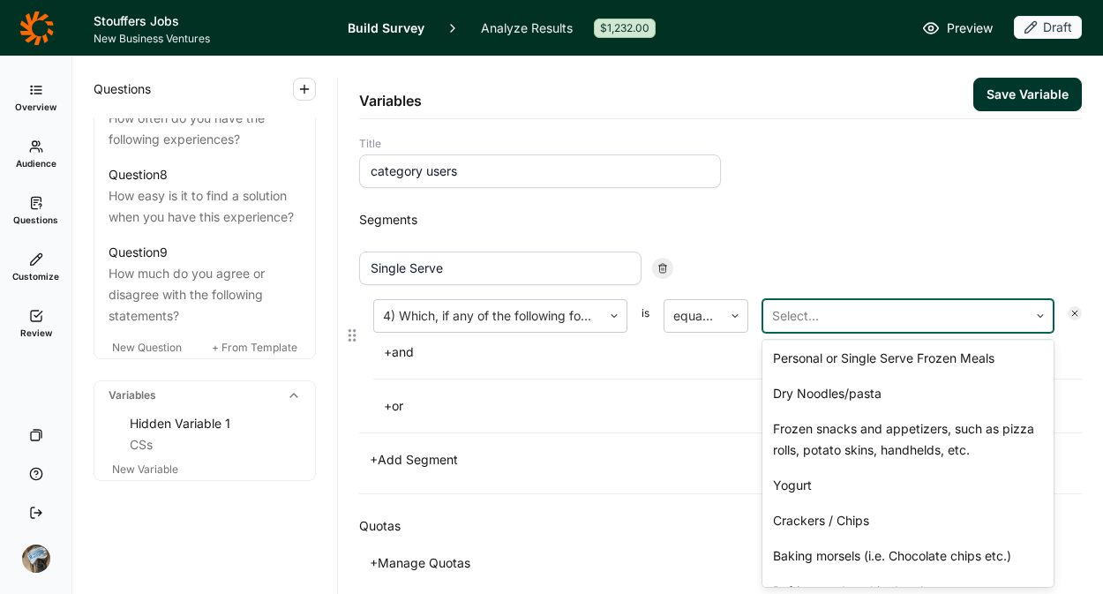
scroll to position [68, 0]
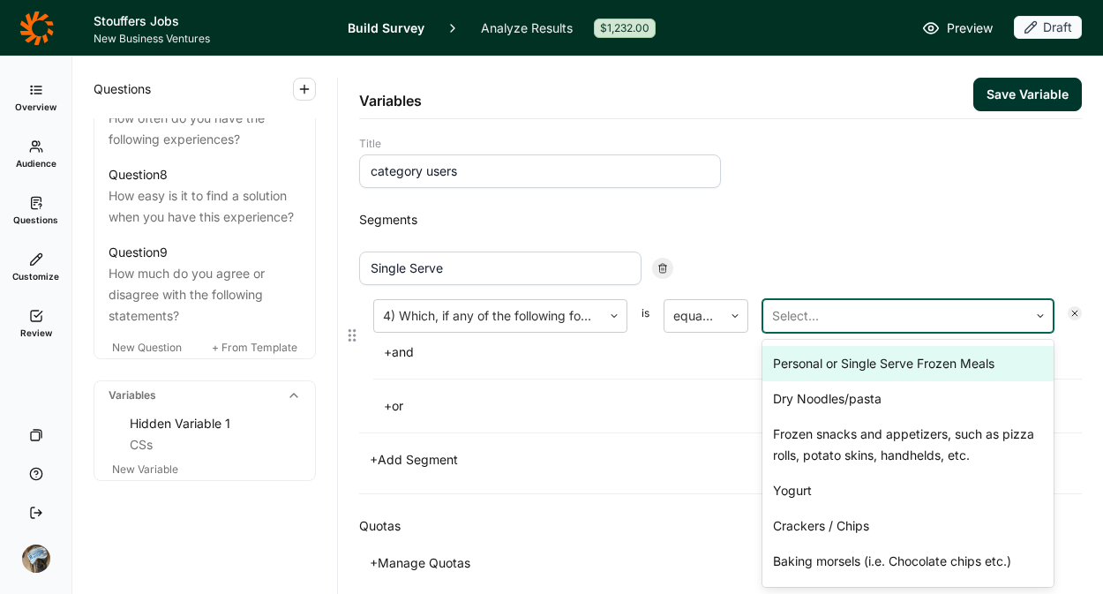
click at [816, 372] on div "Personal or Single Serve Frozen Meals" at bounding box center [908, 363] width 291 height 35
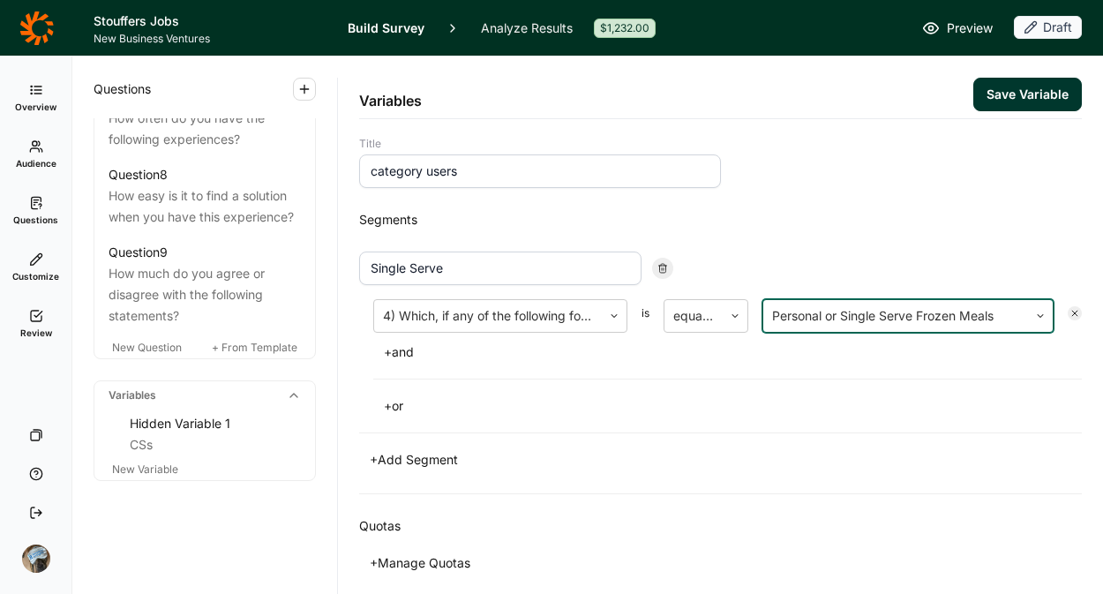
click at [409, 458] on button "+ Add Segment" at bounding box center [413, 460] width 109 height 25
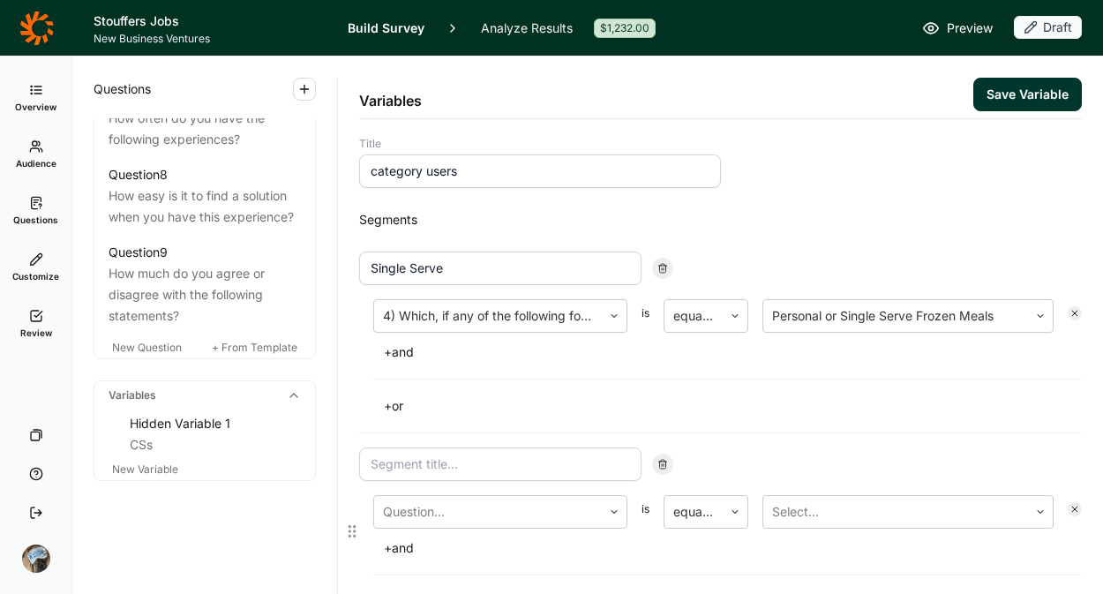
click at [429, 455] on input at bounding box center [500, 465] width 282 height 34
type input "Multi Serve"
click at [446, 508] on div at bounding box center [488, 512] width 210 height 25
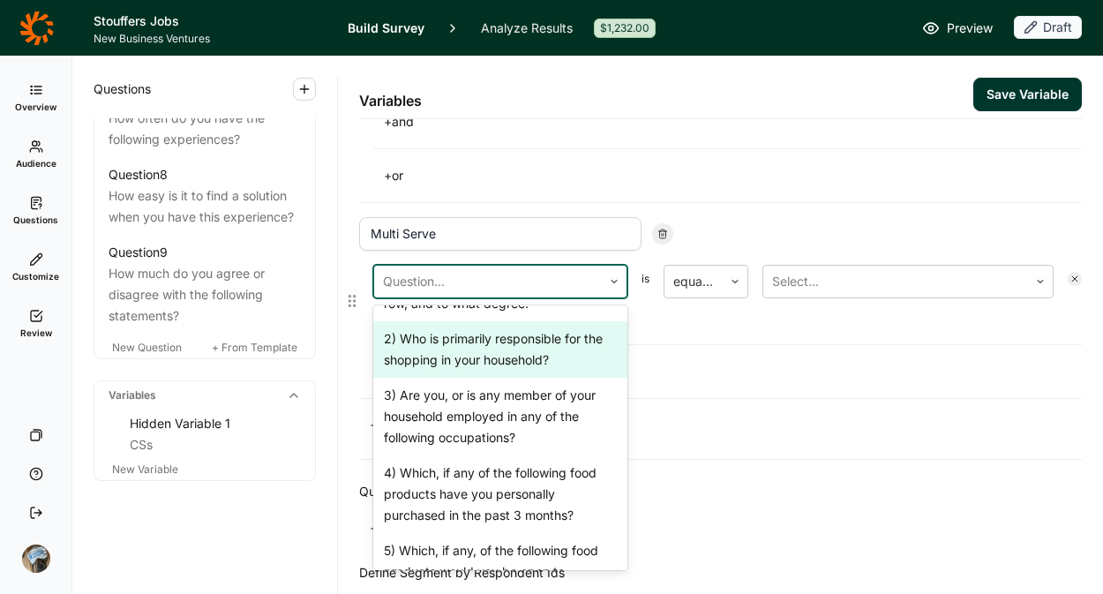
scroll to position [703, 0]
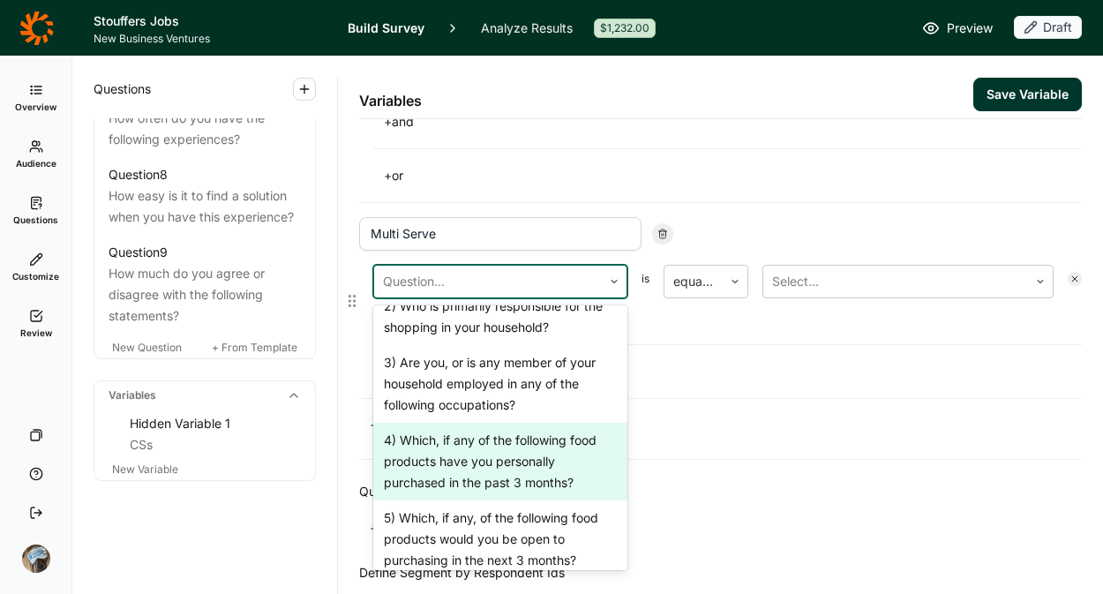
click at [458, 427] on div "4) Which, if any of the following food products have you personally purchased i…" at bounding box center [500, 462] width 254 height 78
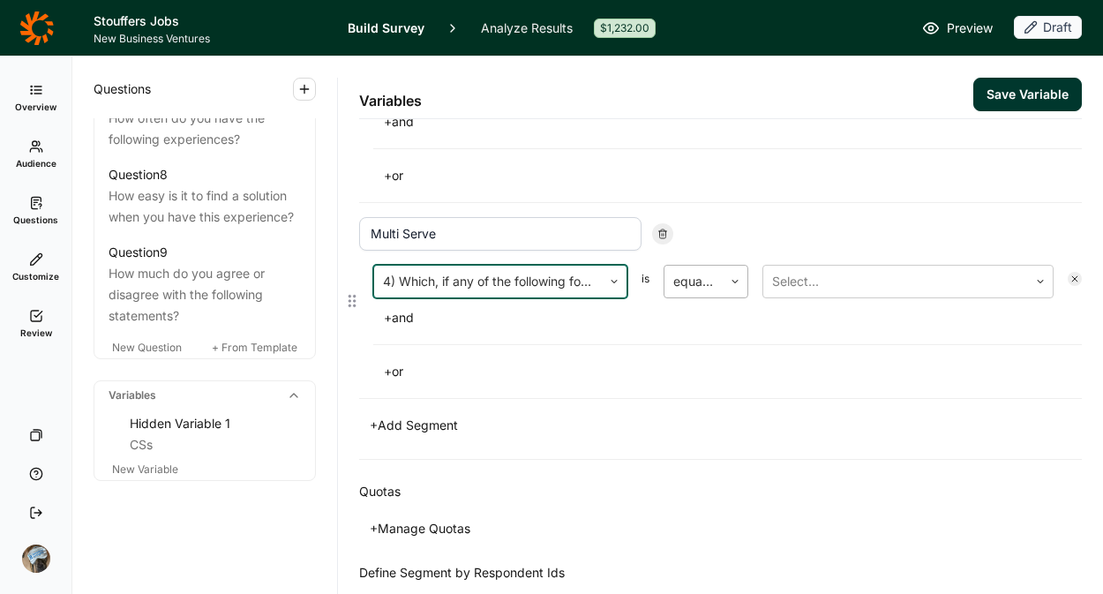
click at [697, 290] on div at bounding box center [693, 281] width 41 height 25
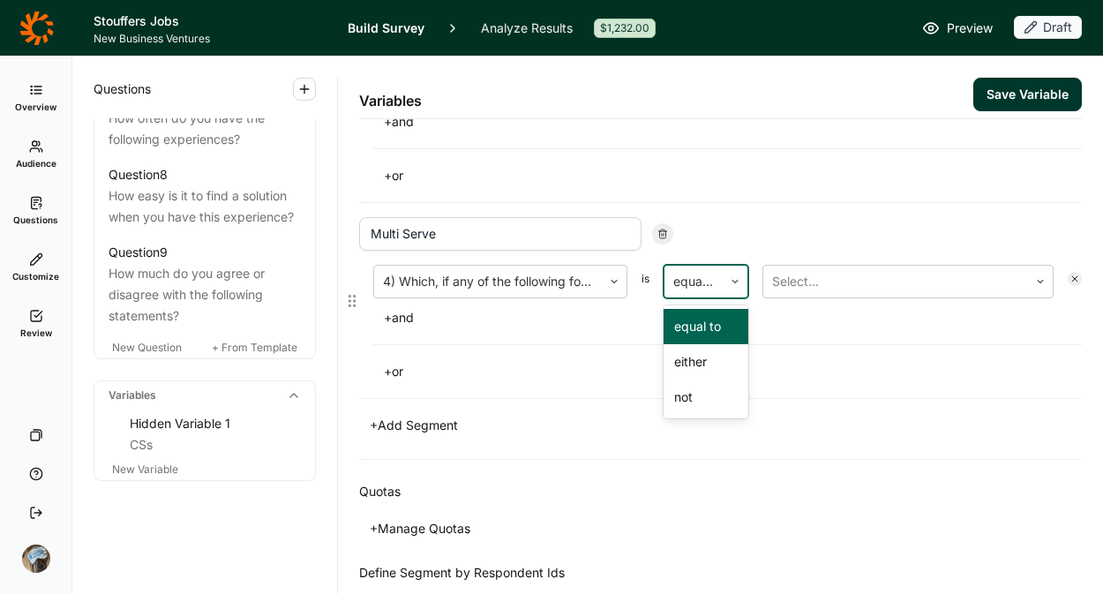
click at [711, 330] on div "equal to" at bounding box center [706, 326] width 85 height 35
click at [851, 285] on div at bounding box center [895, 281] width 247 height 25
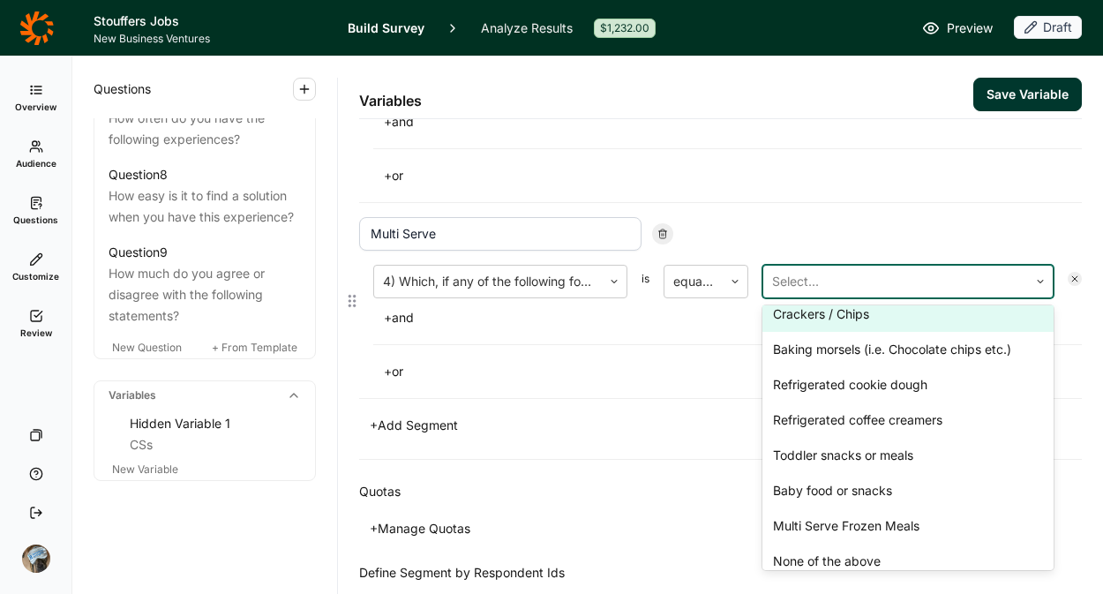
scroll to position [258, 0]
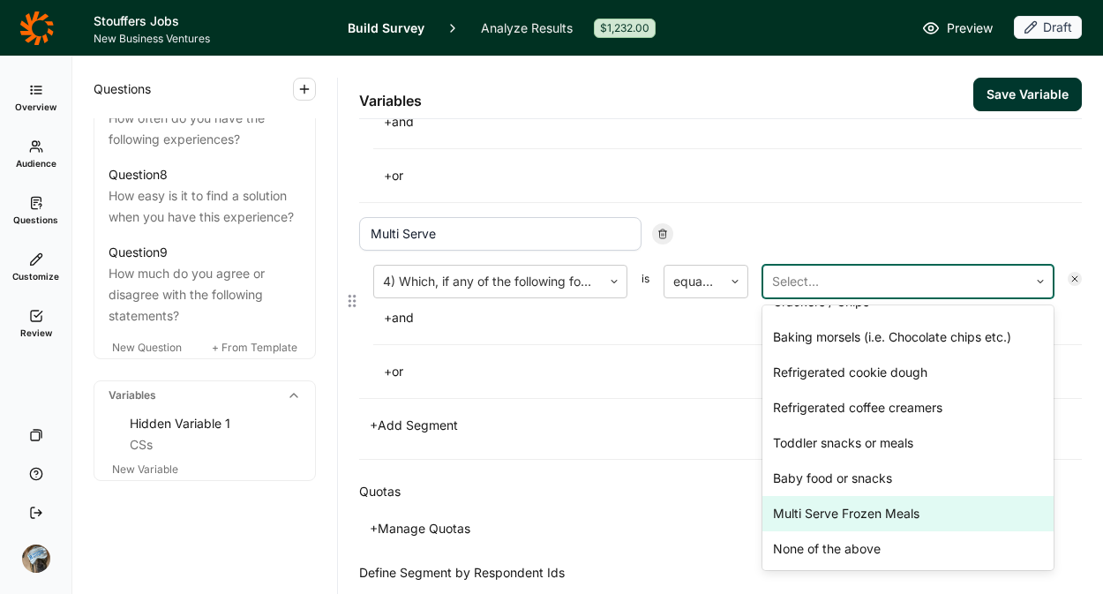
click at [794, 505] on div "Multi Serve Frozen Meals" at bounding box center [908, 513] width 291 height 35
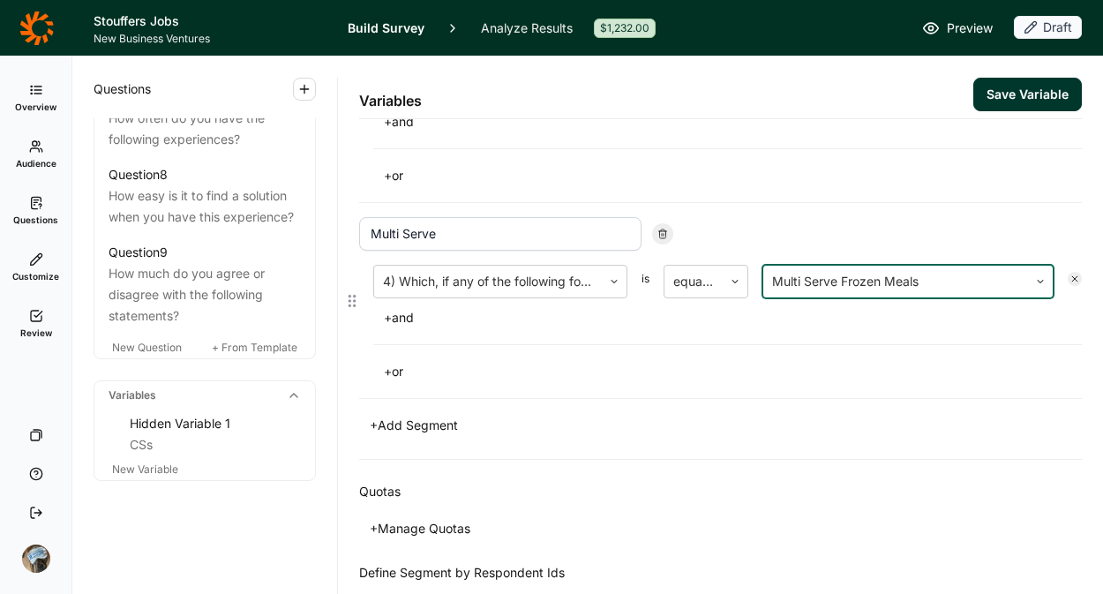
click at [687, 361] on div "+ or" at bounding box center [727, 371] width 709 height 25
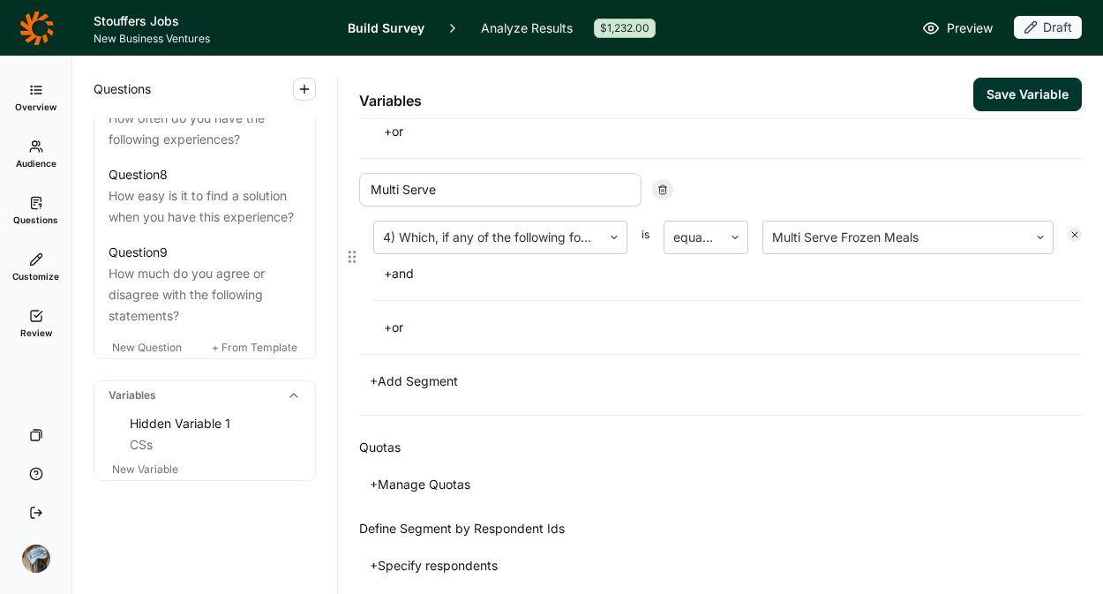
scroll to position [280, 0]
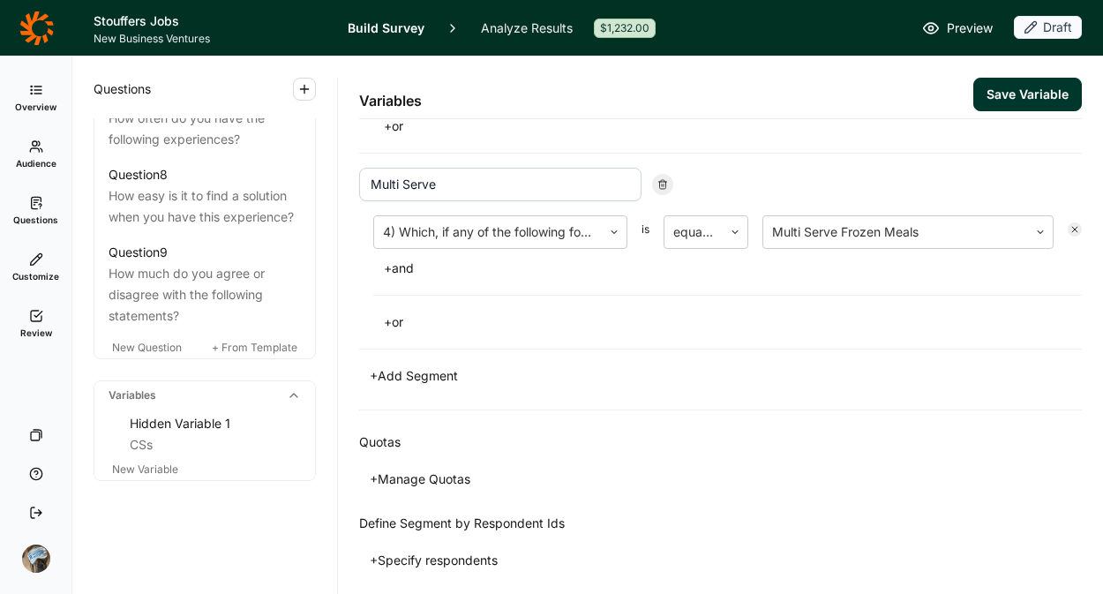
click at [446, 474] on button "+ Manage Quotas" at bounding box center [420, 479] width 122 height 25
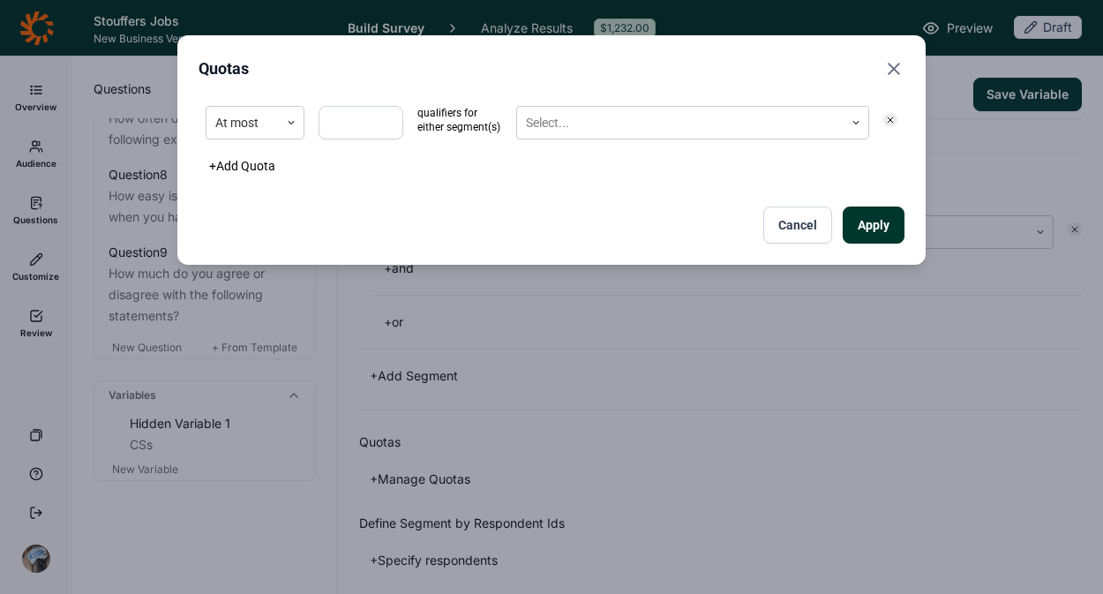
click at [260, 145] on div "At most qualifiers for either segment(s) Select..." at bounding box center [552, 123] width 706 height 48
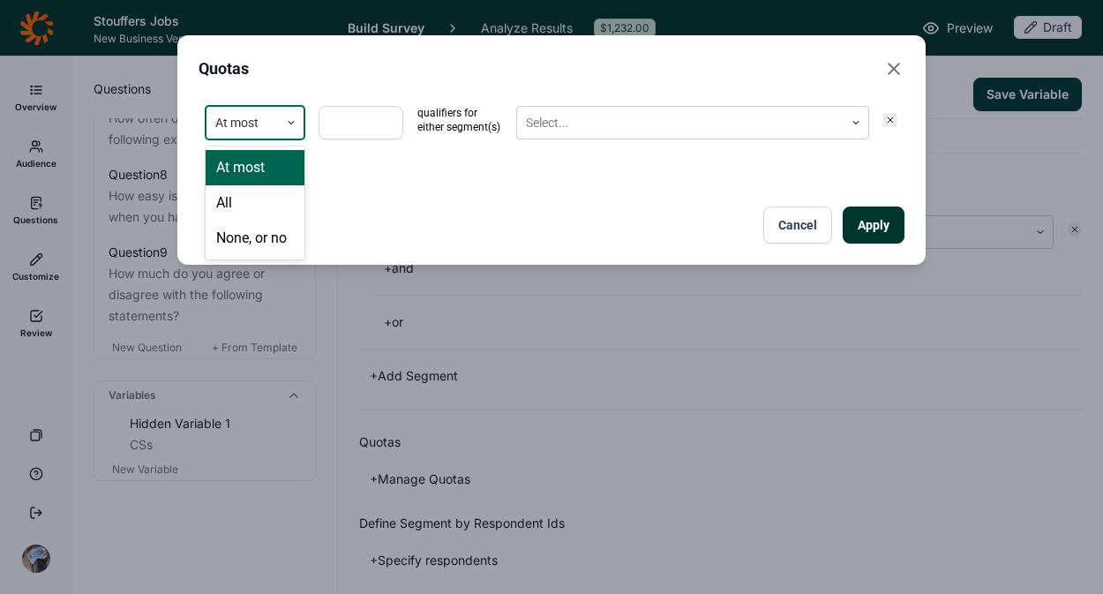
click at [269, 115] on div at bounding box center [242, 123] width 55 height 22
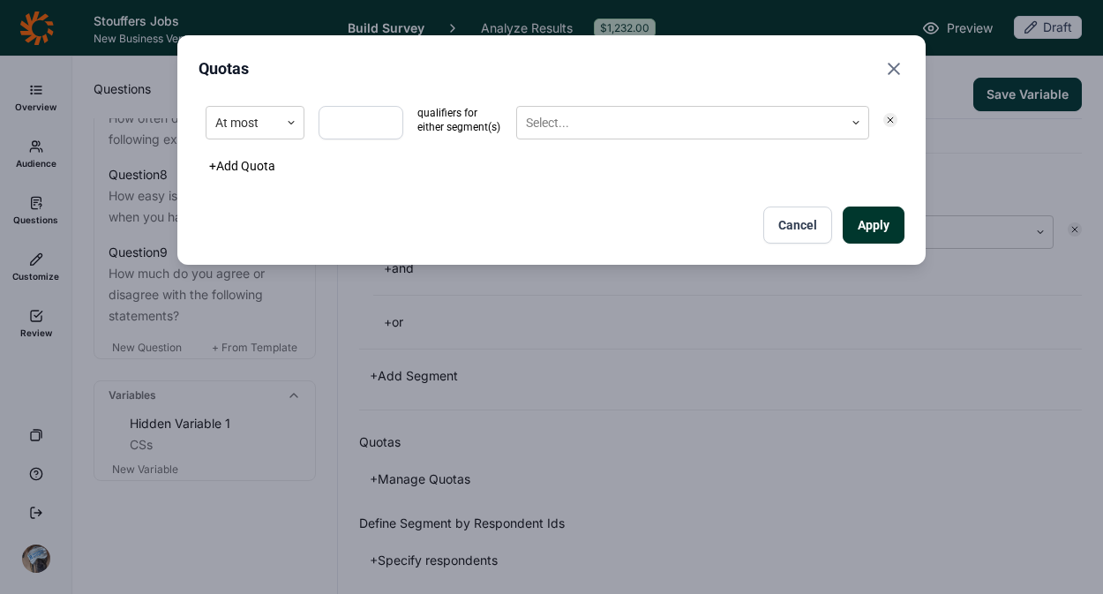
click at [380, 212] on div "Apply Cancel" at bounding box center [552, 225] width 706 height 37
click at [801, 231] on button "Cancel" at bounding box center [798, 225] width 69 height 37
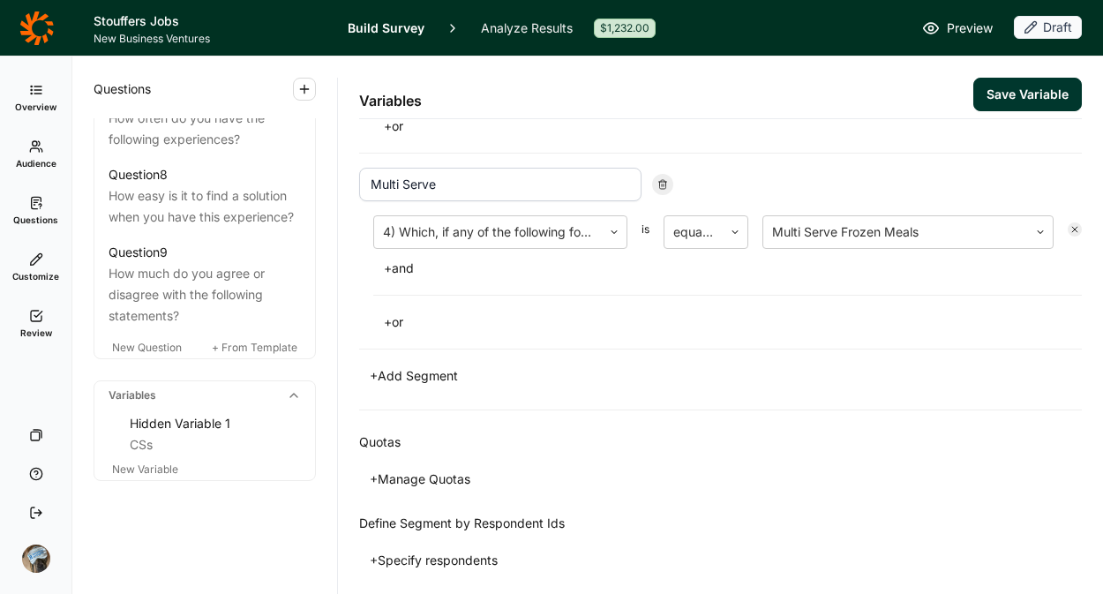
click at [723, 462] on div "Quotas + Manage Quotas" at bounding box center [720, 461] width 723 height 102
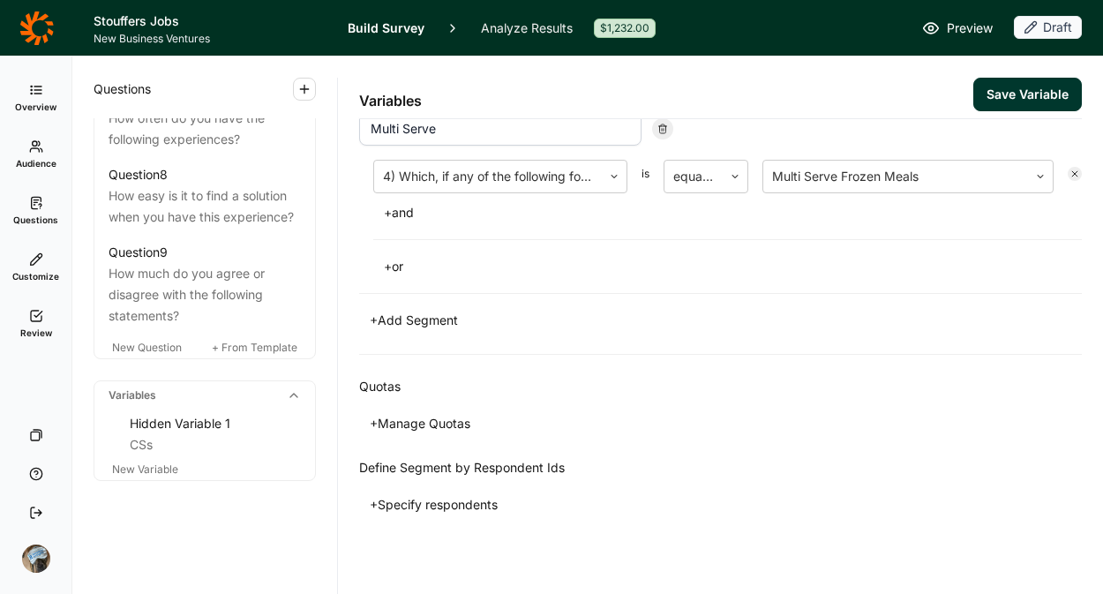
scroll to position [343, 0]
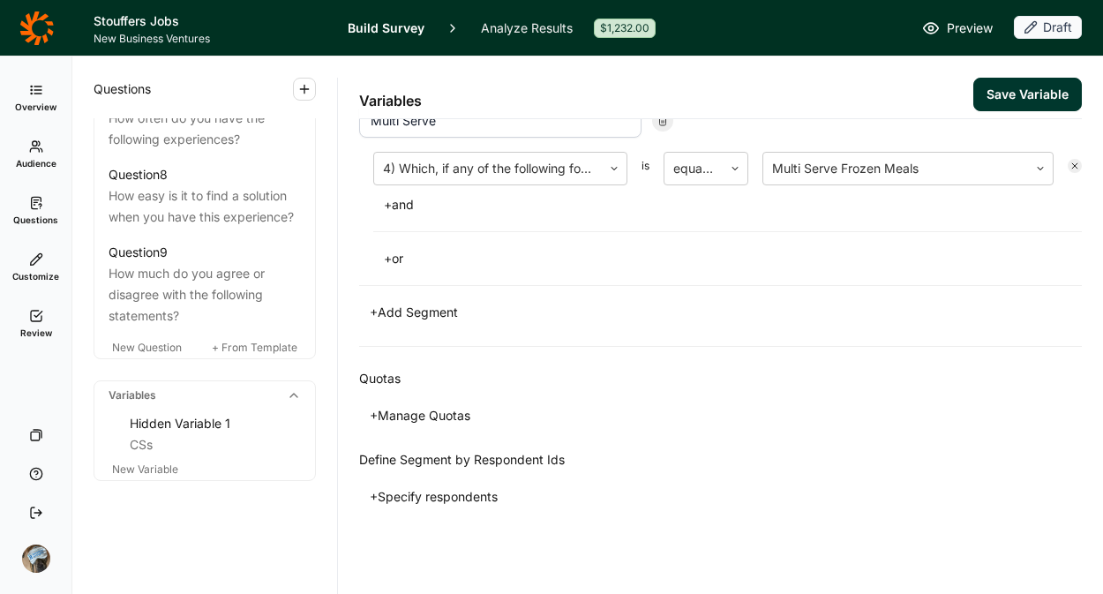
click at [435, 410] on button "+ Manage Quotas" at bounding box center [420, 415] width 122 height 25
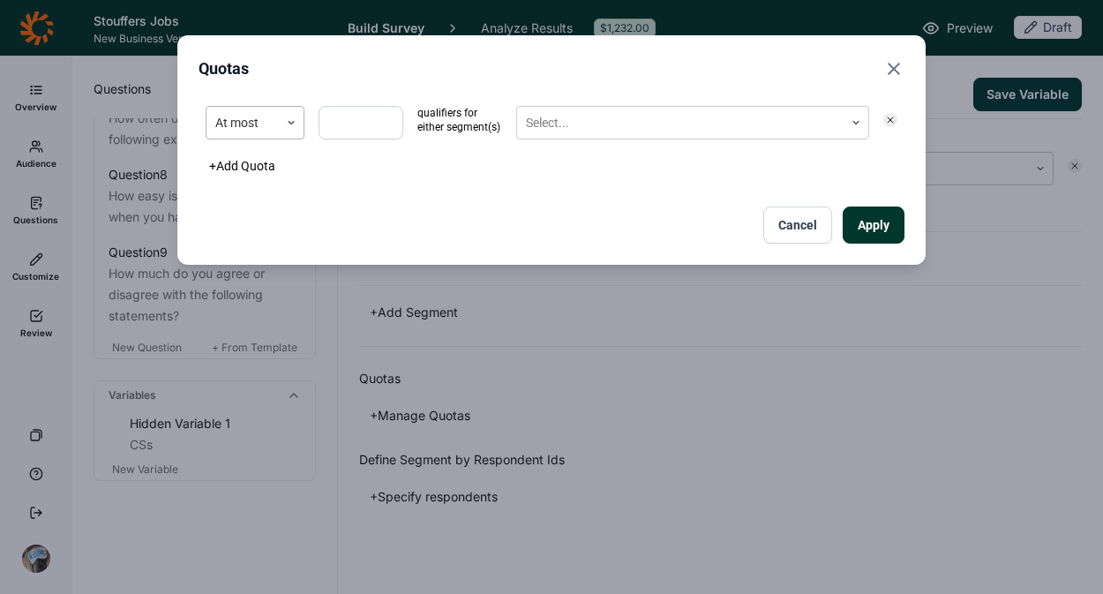
click at [286, 122] on icon at bounding box center [291, 122] width 11 height 11
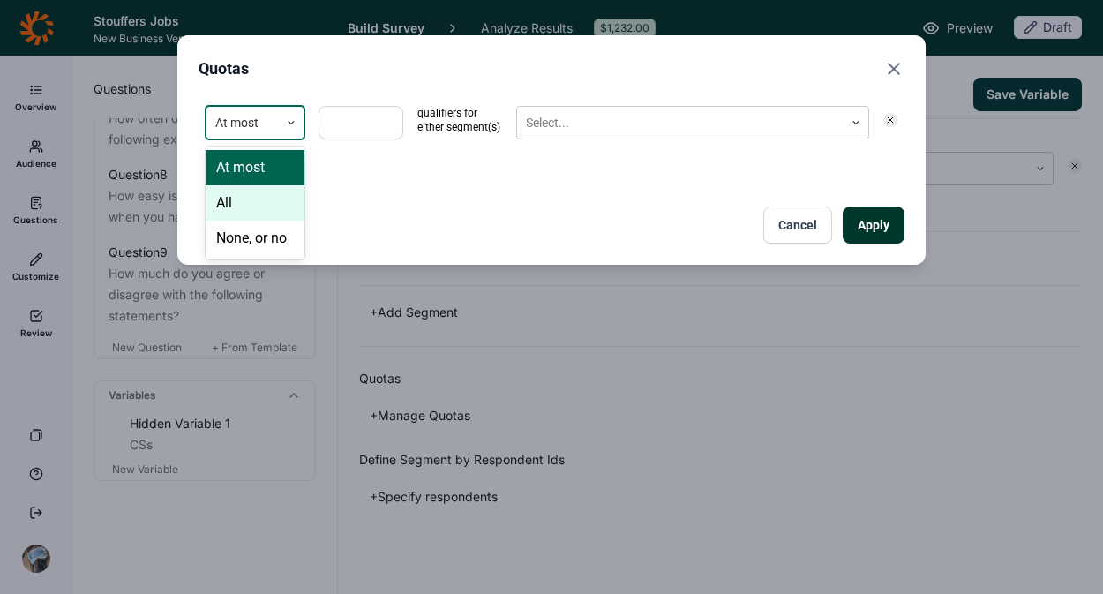
click at [261, 203] on div "All" at bounding box center [255, 202] width 99 height 35
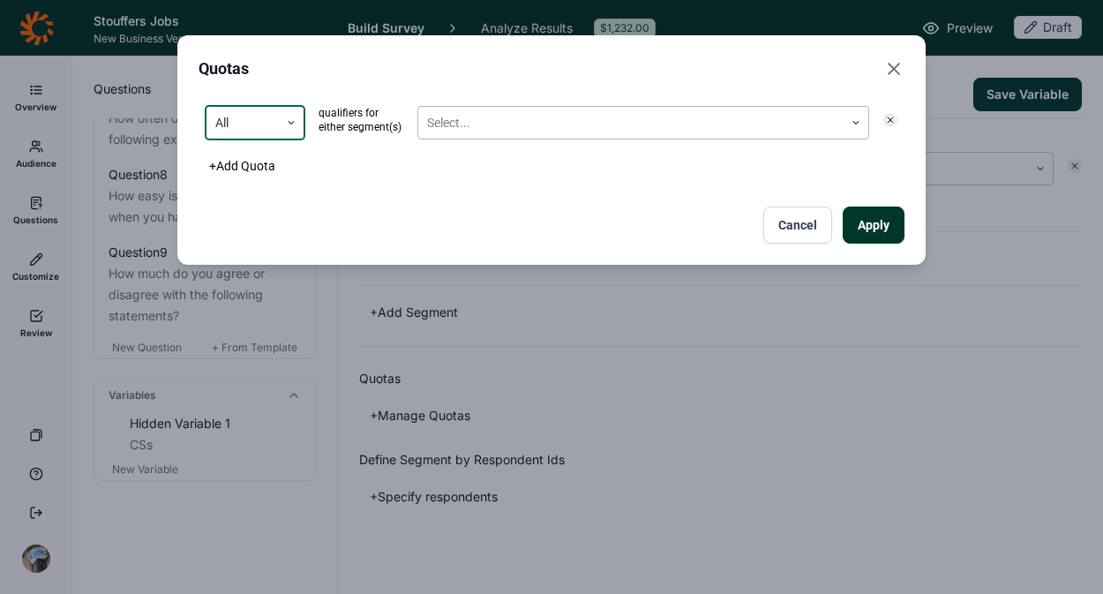
drag, startPoint x: 410, startPoint y: 127, endPoint x: 429, endPoint y: 129, distance: 19.5
click at [410, 127] on div "option All, selected. All qualifiers for either segment(s) Select..." at bounding box center [552, 123] width 706 height 48
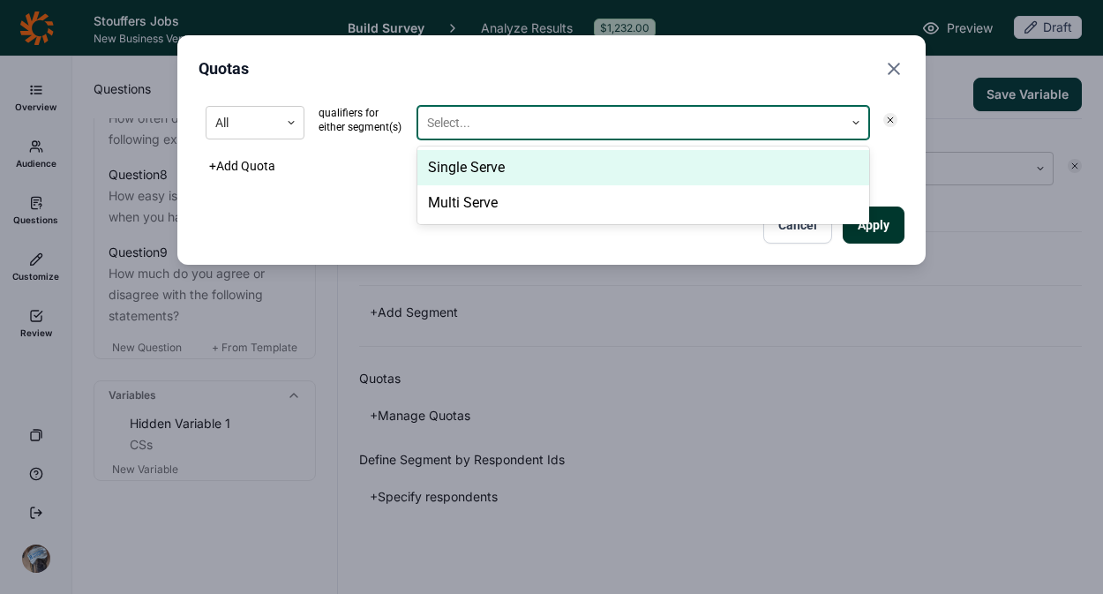
click at [450, 129] on div at bounding box center [631, 123] width 408 height 22
click at [474, 180] on div "Single Serve" at bounding box center [644, 167] width 452 height 35
click at [474, 180] on div "Multi Serve" at bounding box center [644, 167] width 452 height 35
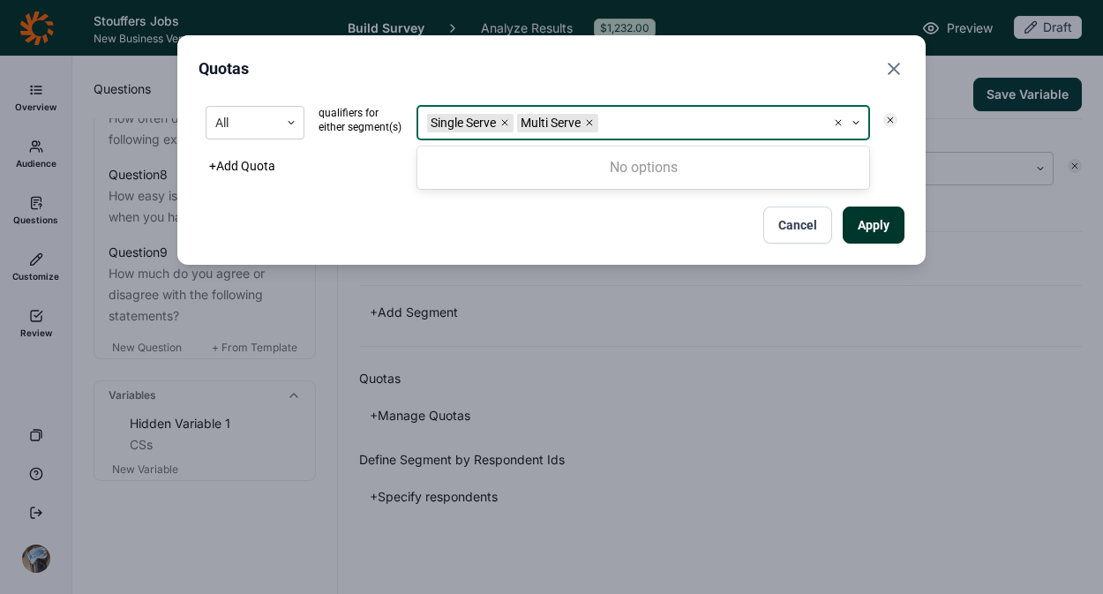
click at [869, 218] on button "Apply" at bounding box center [874, 225] width 62 height 37
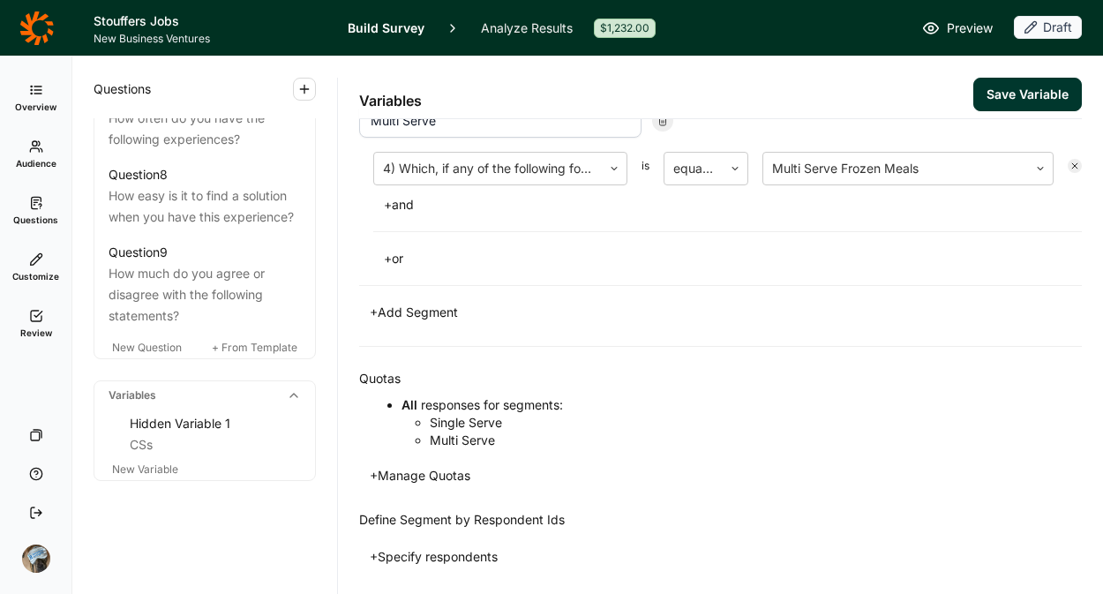
drag, startPoint x: 1018, startPoint y: 93, endPoint x: 785, endPoint y: 127, distance: 235.6
click at [1018, 92] on button "Save Variable" at bounding box center [1028, 95] width 109 height 34
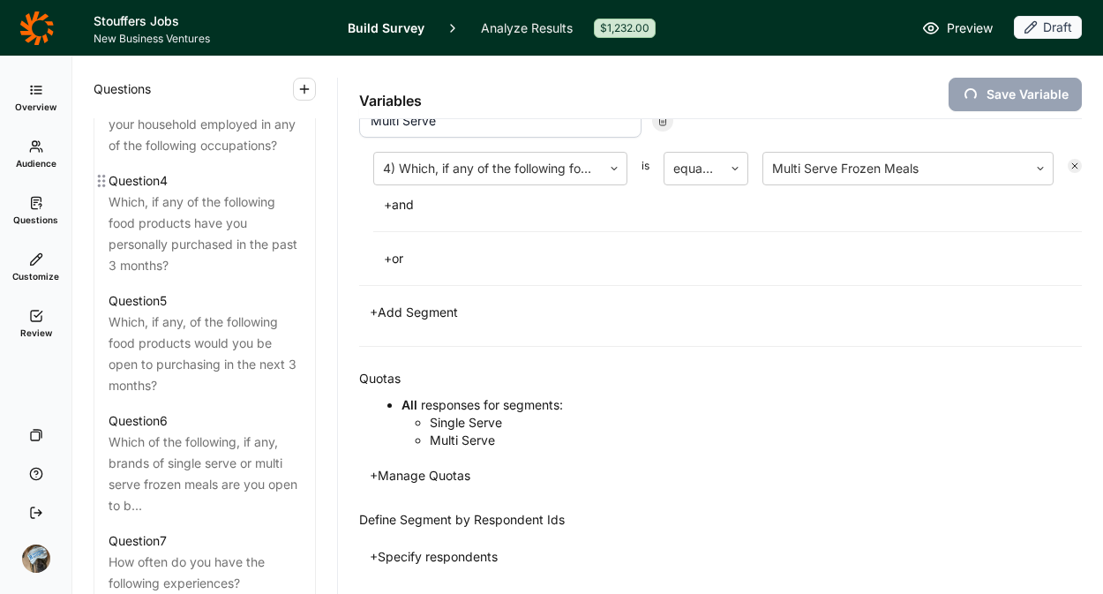
scroll to position [1081, 0]
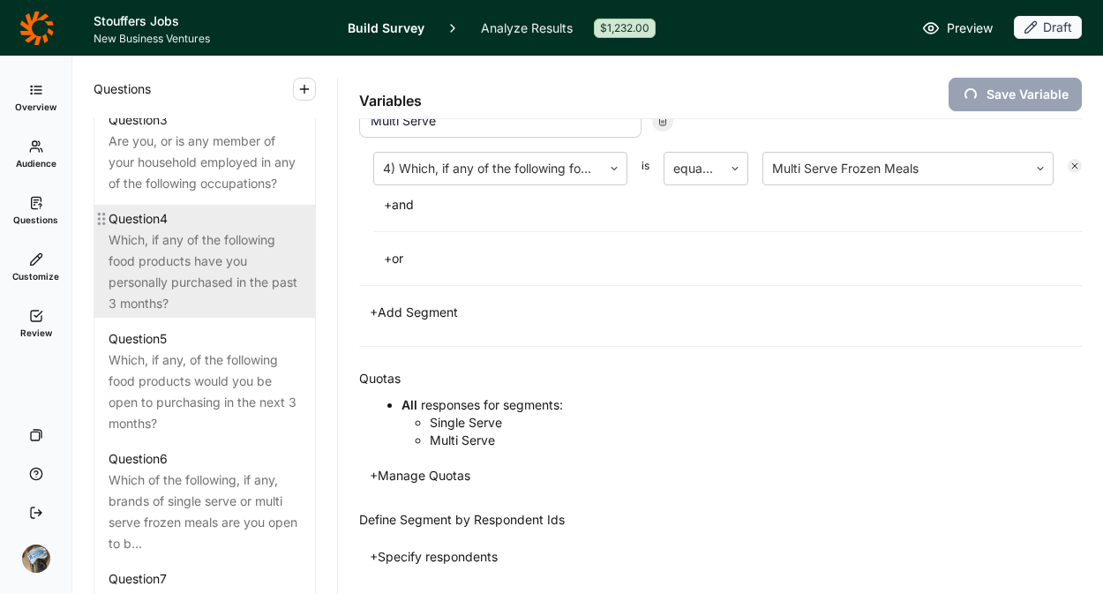
click at [178, 290] on div "Which, if any of the following food products have you personally purchased in t…" at bounding box center [205, 271] width 192 height 85
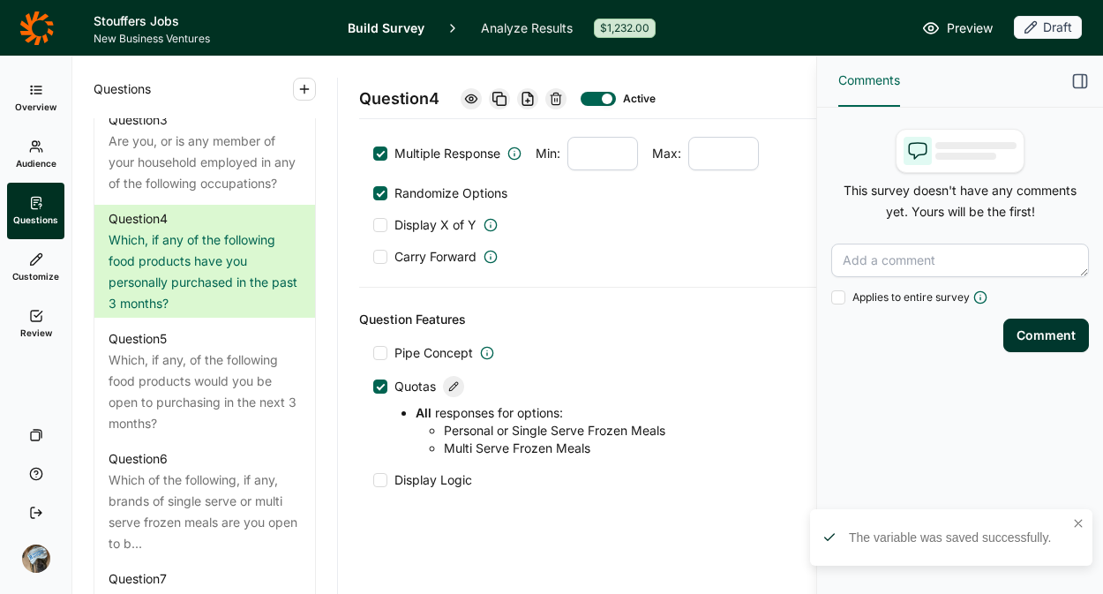
scroll to position [1294, 0]
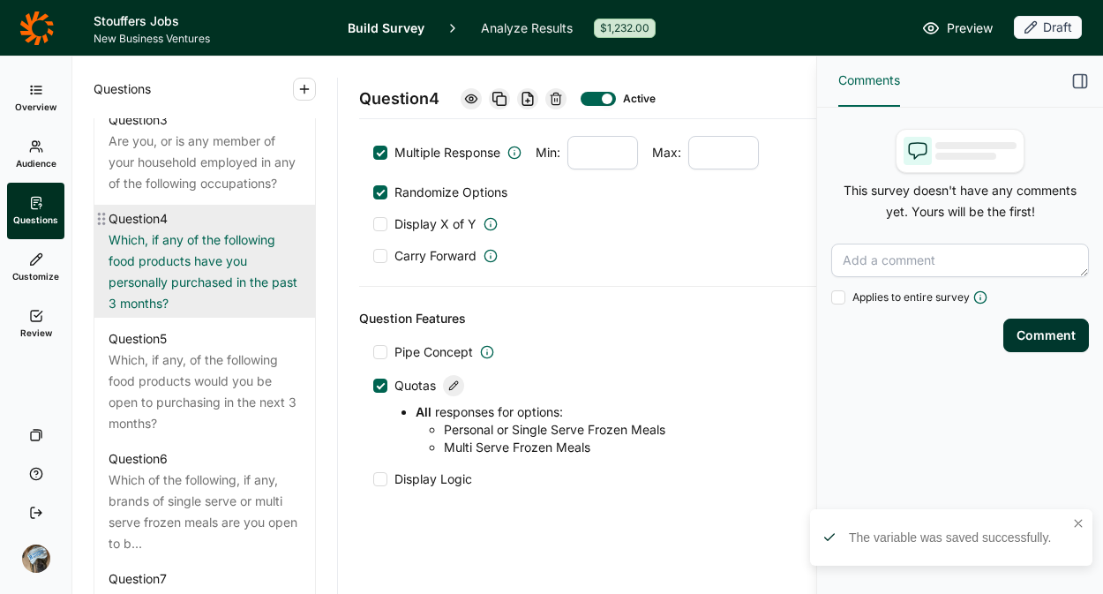
click at [173, 301] on div "Which, if any of the following food products have you personally purchased in t…" at bounding box center [205, 271] width 192 height 85
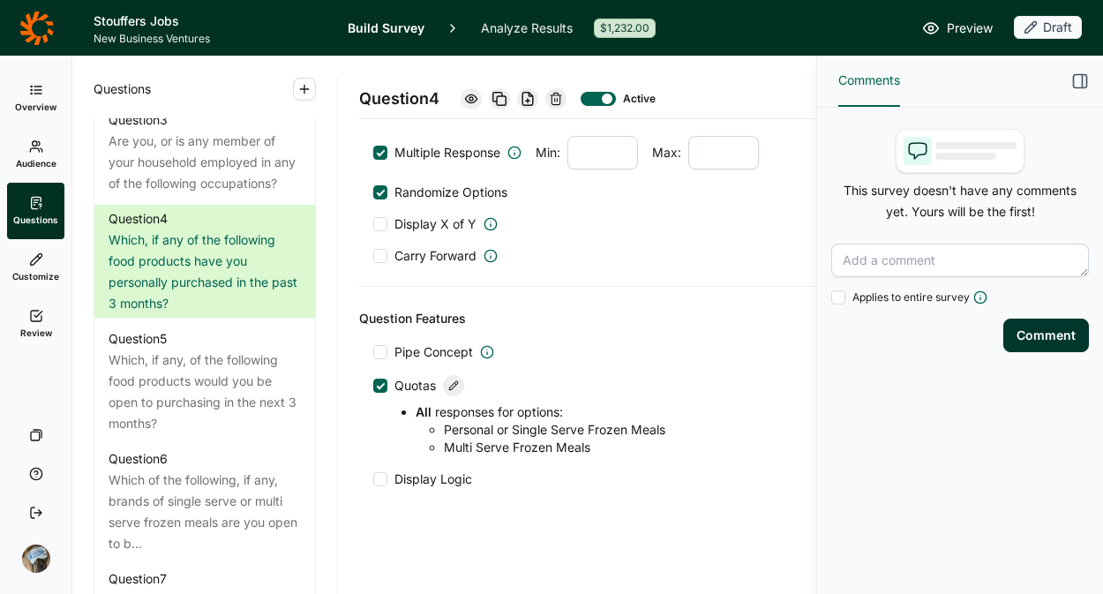
click at [455, 380] on icon at bounding box center [453, 385] width 11 height 11
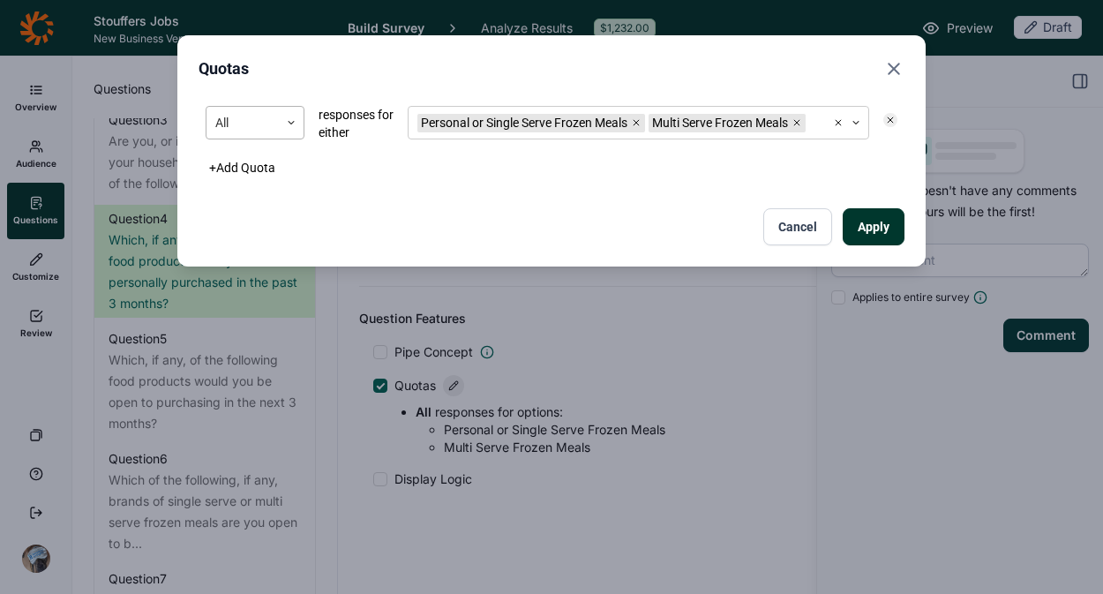
click at [225, 114] on div at bounding box center [242, 123] width 55 height 22
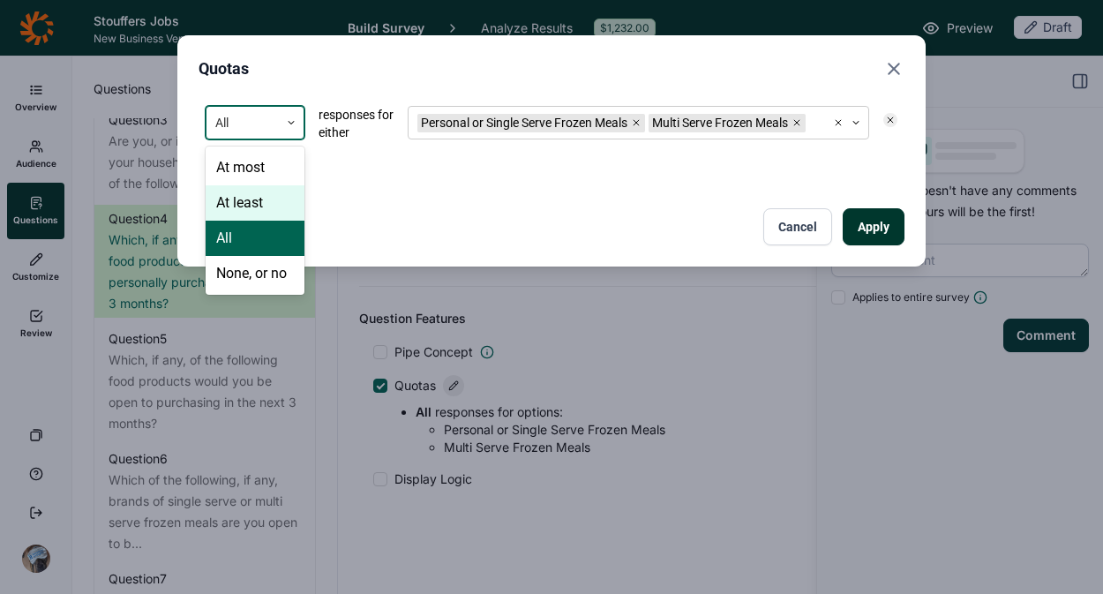
click at [256, 202] on div "At least" at bounding box center [255, 202] width 99 height 35
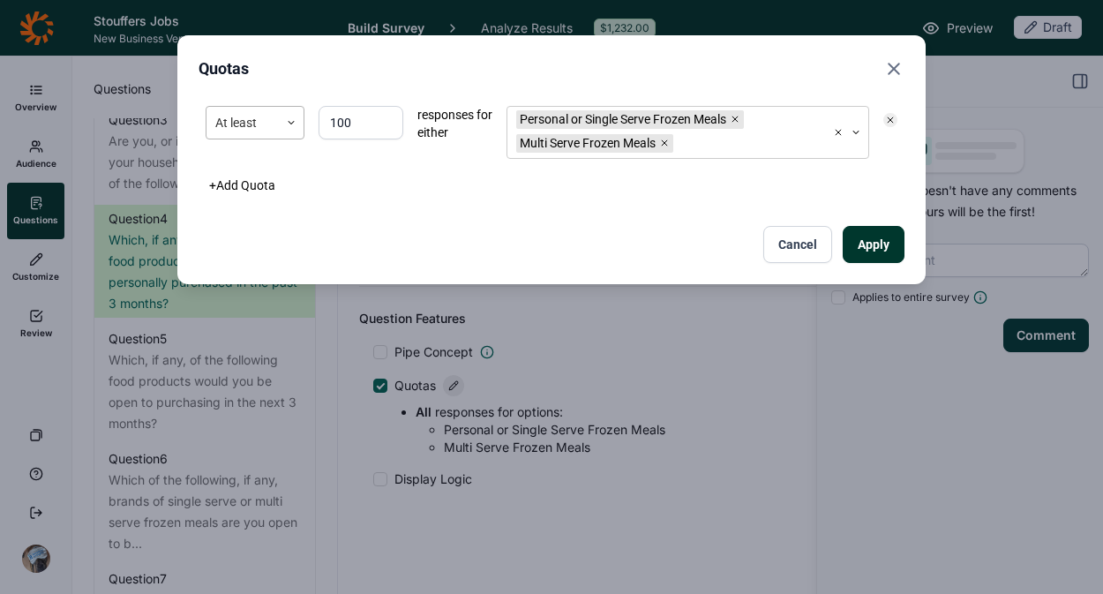
drag, startPoint x: 378, startPoint y: 121, endPoint x: 292, endPoint y: 110, distance: 86.3
click at [293, 110] on div "At least 100 responses for either Personal or Single Serve Frozen Meals Multi S…" at bounding box center [552, 132] width 706 height 67
click at [670, 140] on icon "Remove Multi Serve Frozen Meals" at bounding box center [664, 143] width 11 height 11
type input "75"
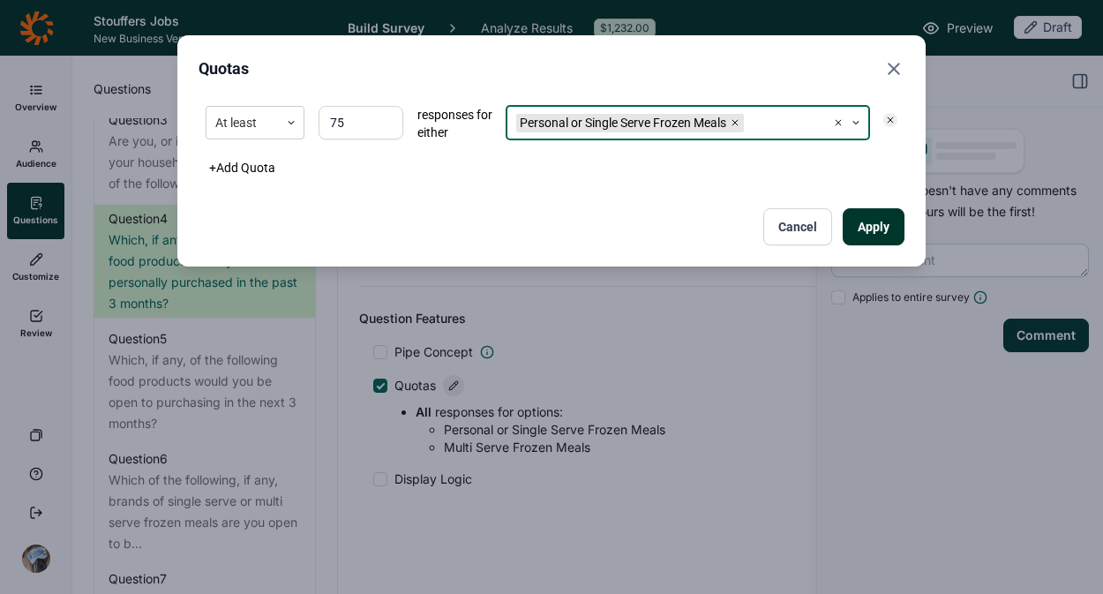
click at [217, 164] on button "+ Add Quota" at bounding box center [242, 167] width 87 height 25
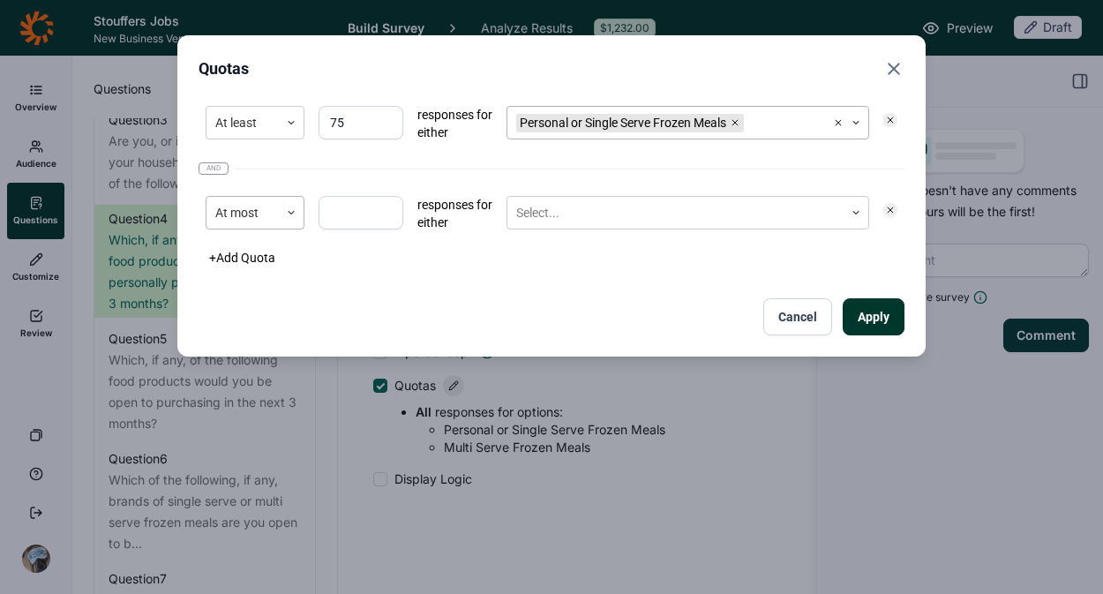
click at [268, 225] on div "At most" at bounding box center [243, 213] width 72 height 29
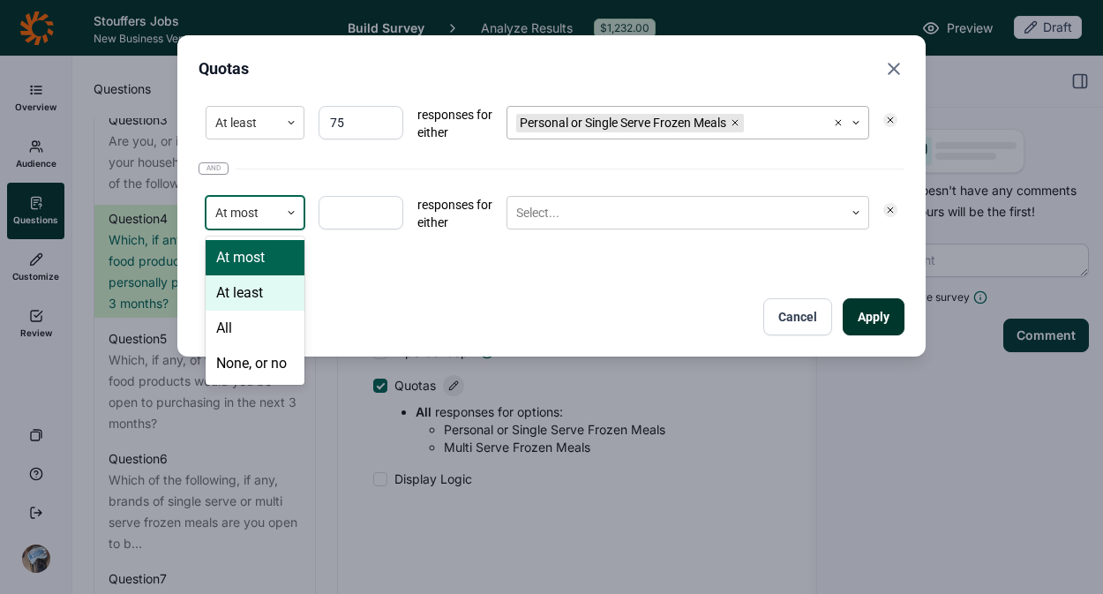
click at [270, 305] on div "At least" at bounding box center [255, 292] width 99 height 35
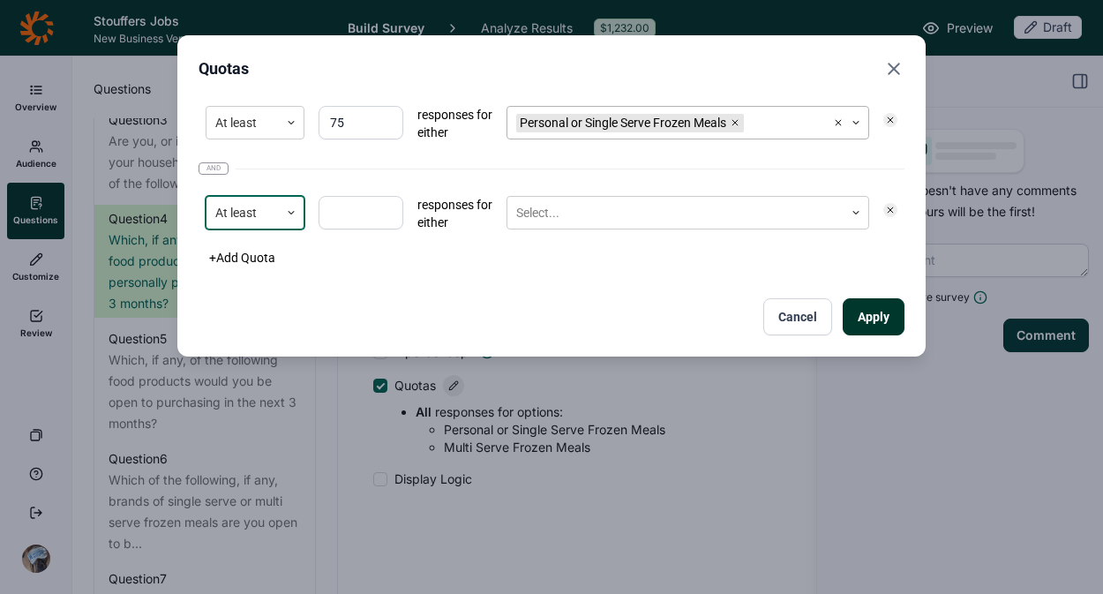
click at [351, 230] on div at bounding box center [361, 213] width 85 height 35
click at [353, 223] on input "number" at bounding box center [361, 213] width 85 height 34
type input "75"
click at [576, 212] on div at bounding box center [675, 213] width 319 height 22
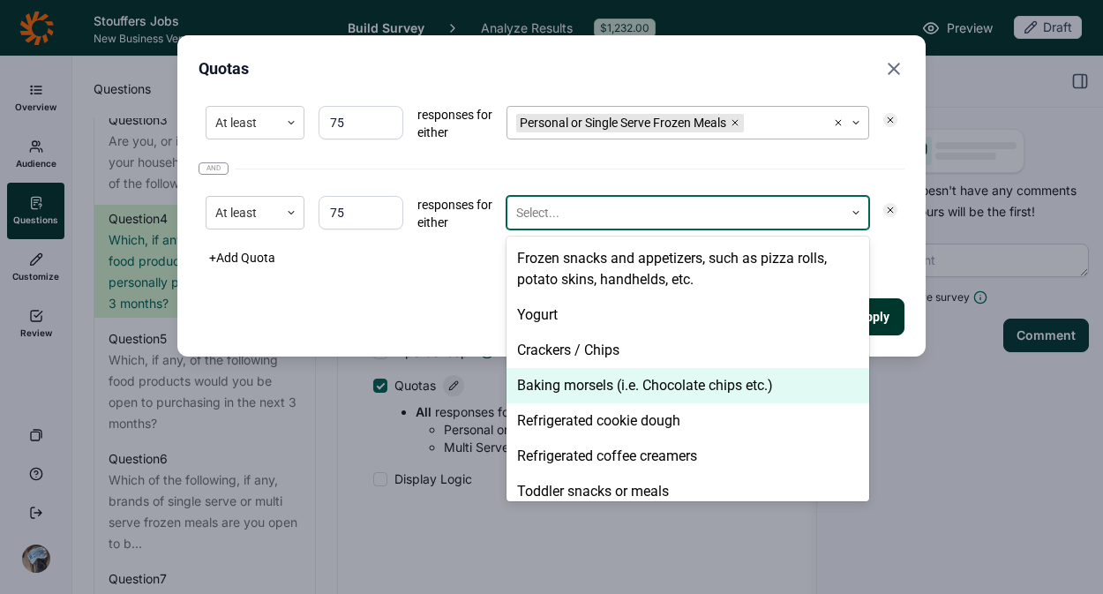
scroll to position [222, 0]
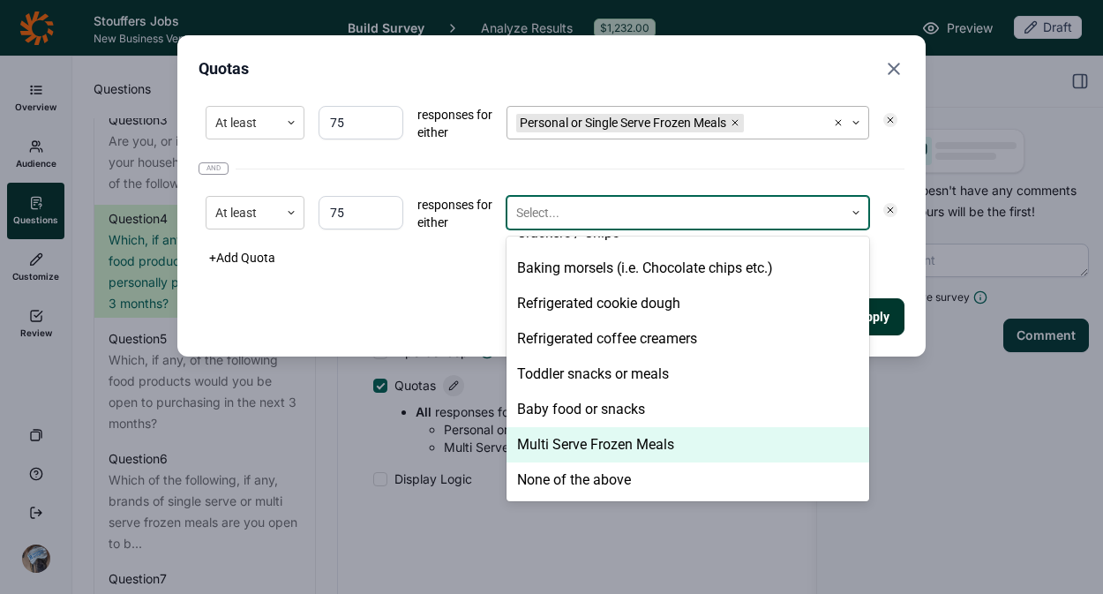
click at [628, 445] on div "Multi Serve Frozen Meals" at bounding box center [688, 444] width 363 height 35
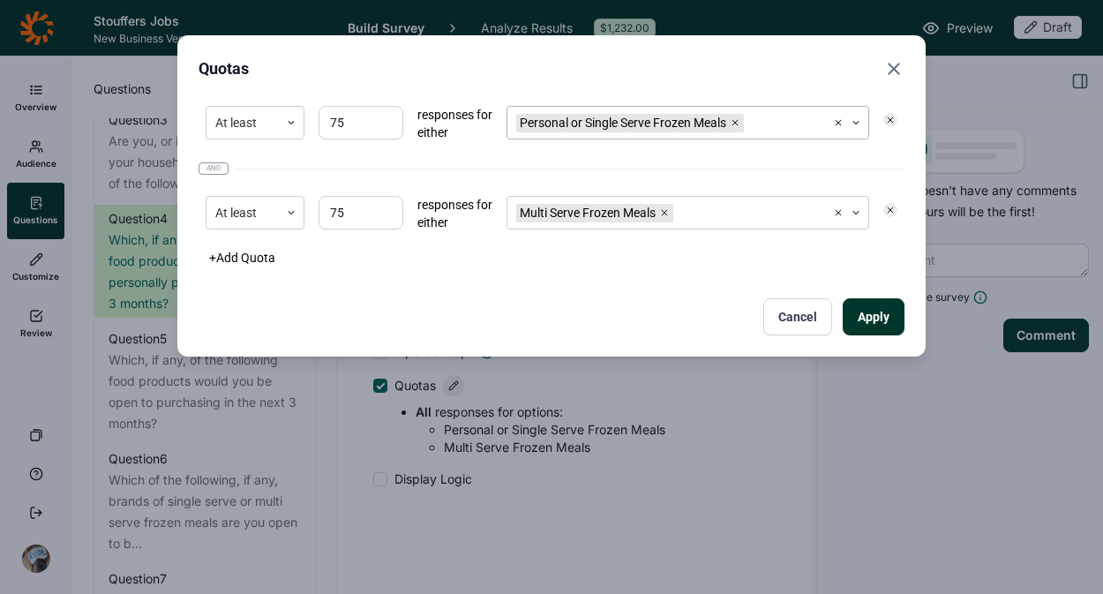
click at [365, 250] on div "+ Add Quota" at bounding box center [552, 257] width 706 height 25
click at [865, 313] on button "Apply" at bounding box center [874, 316] width 62 height 37
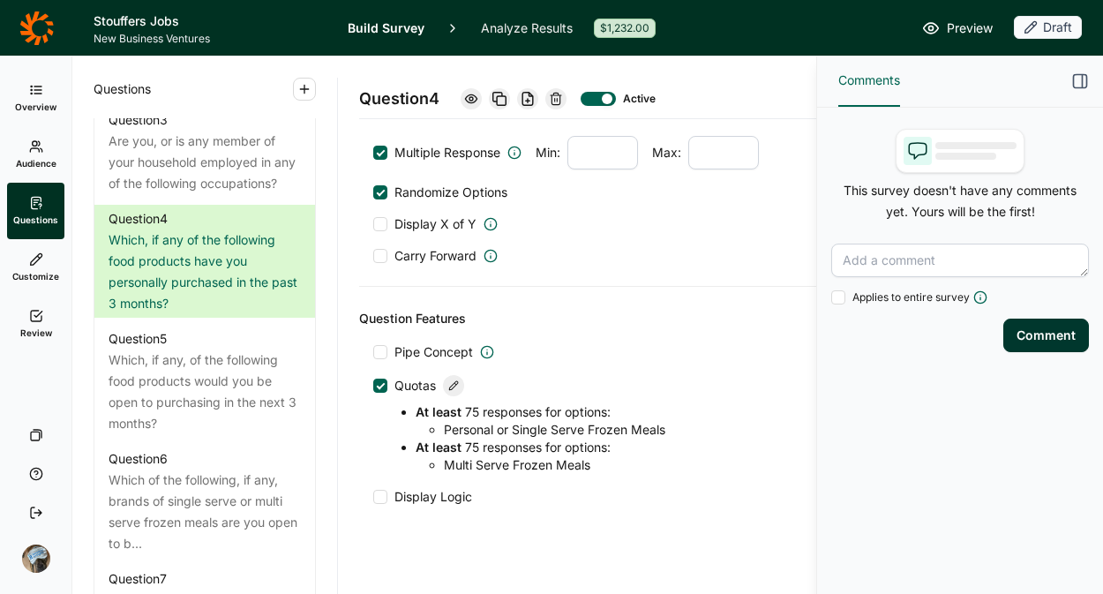
click at [32, 96] on icon at bounding box center [36, 90] width 14 height 14
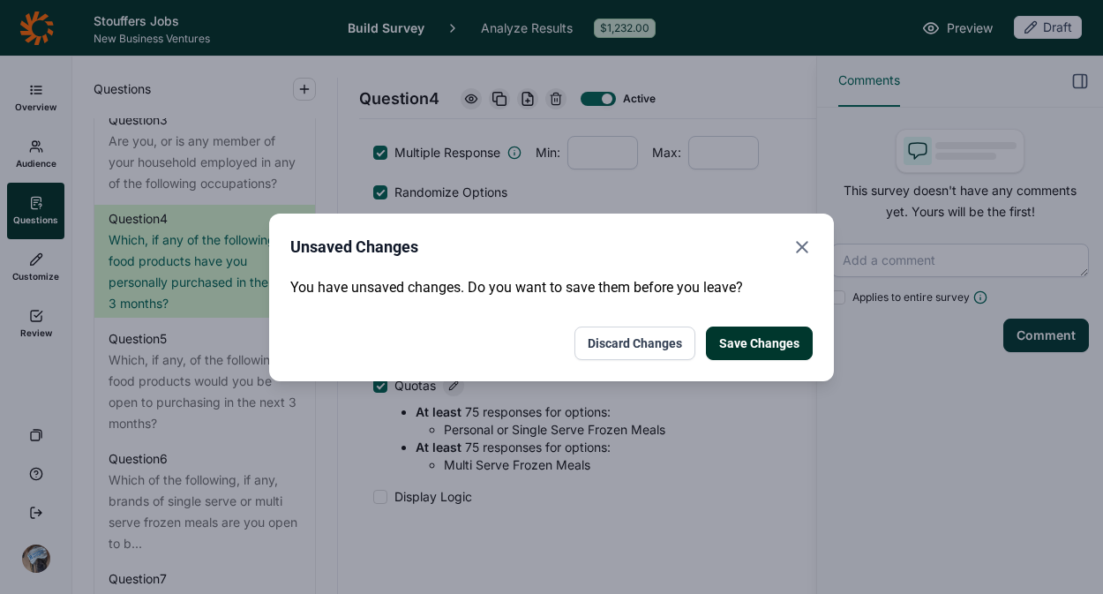
click at [751, 339] on button "Save Changes" at bounding box center [759, 344] width 107 height 34
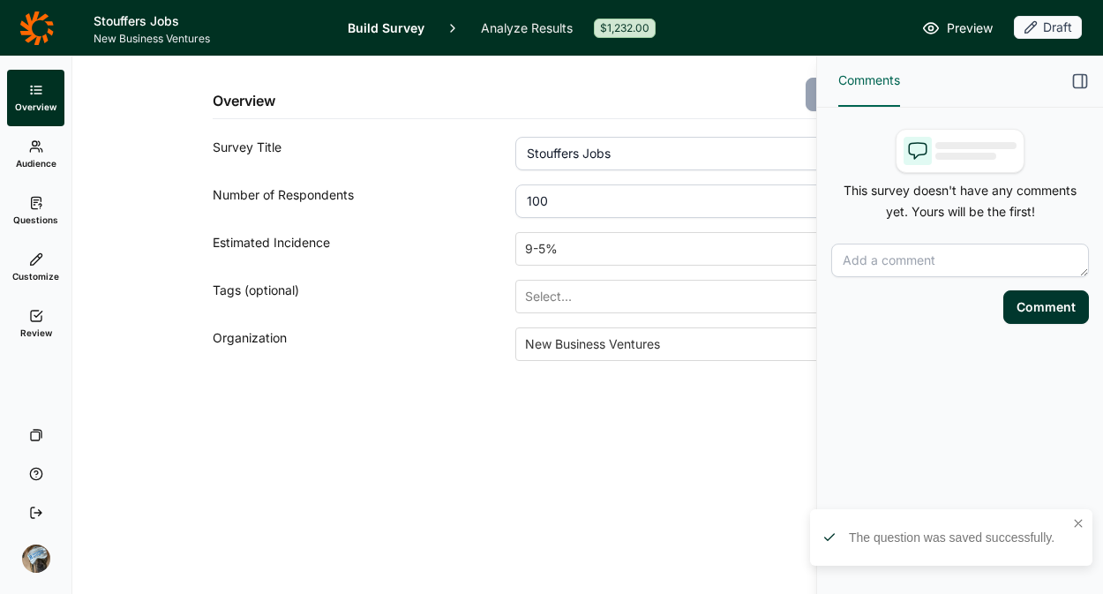
click at [570, 194] on input "100" at bounding box center [716, 201] width 403 height 34
drag, startPoint x: 455, startPoint y: 551, endPoint x: 806, endPoint y: 448, distance: 365.9
click at [455, 553] on div "Overview Save Changes Survey Title Stouffers Jobs Number of Respondents 100 Est…" at bounding box center [565, 325] width 987 height 538
click at [1075, 79] on icon "button" at bounding box center [1081, 81] width 18 height 18
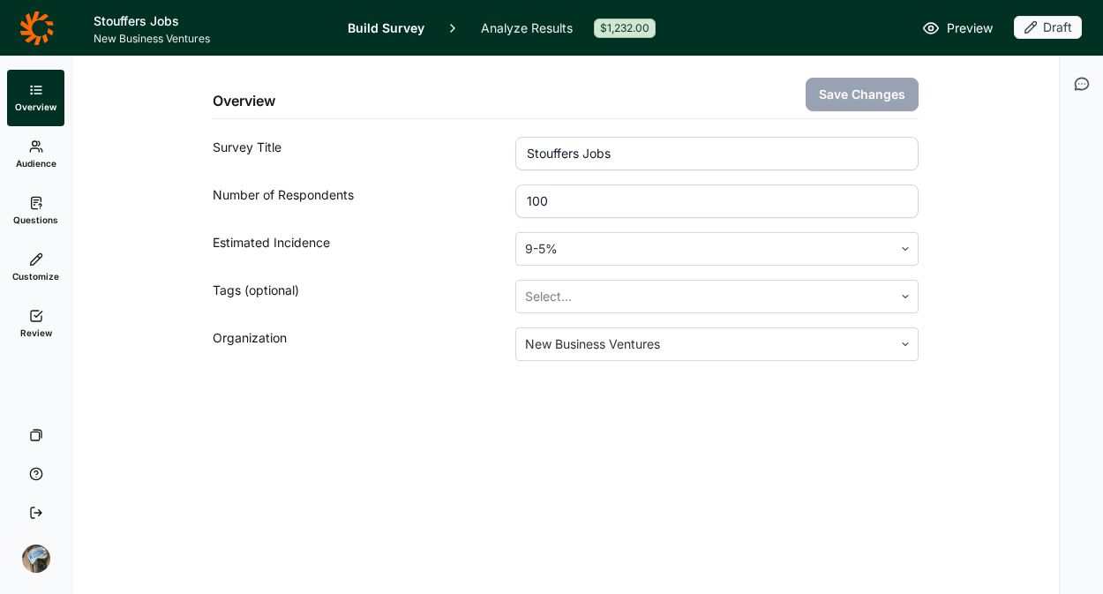
click at [620, 475] on div "Overview Save Changes Survey Title Stouffers Jobs Number of Respondents 100 Est…" at bounding box center [565, 325] width 987 height 538
click at [379, 402] on div "Overview Save Changes Survey Title Stouffers Jobs Number of Respondents 100 Est…" at bounding box center [566, 250] width 944 height 389
click at [44, 225] on span "Questions" at bounding box center [35, 220] width 45 height 12
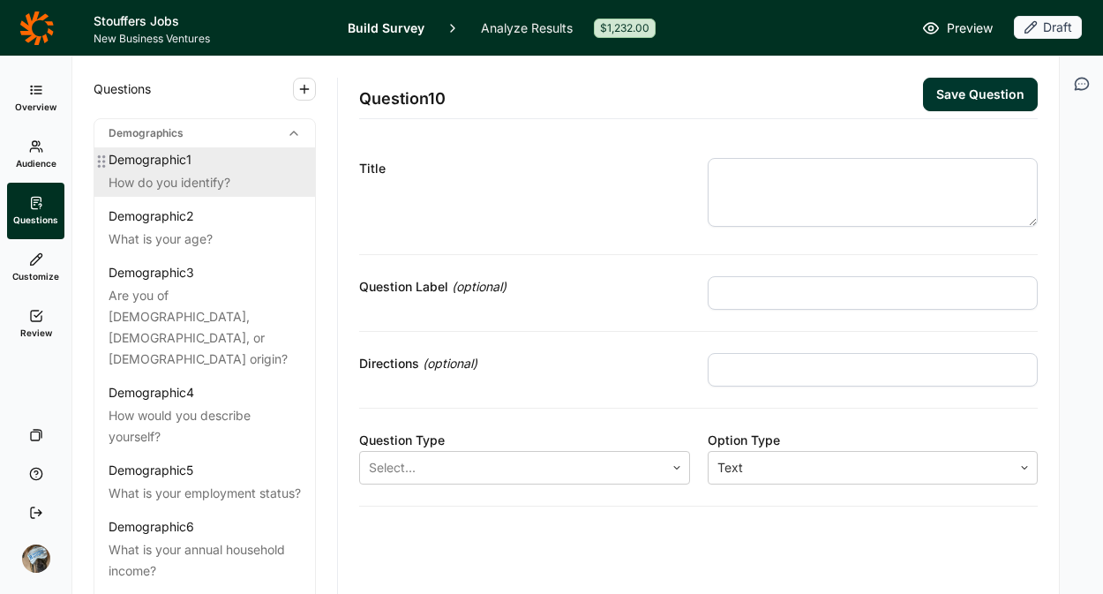
click at [224, 194] on div "Demographic 1 How do you identify?" at bounding box center [204, 171] width 221 height 49
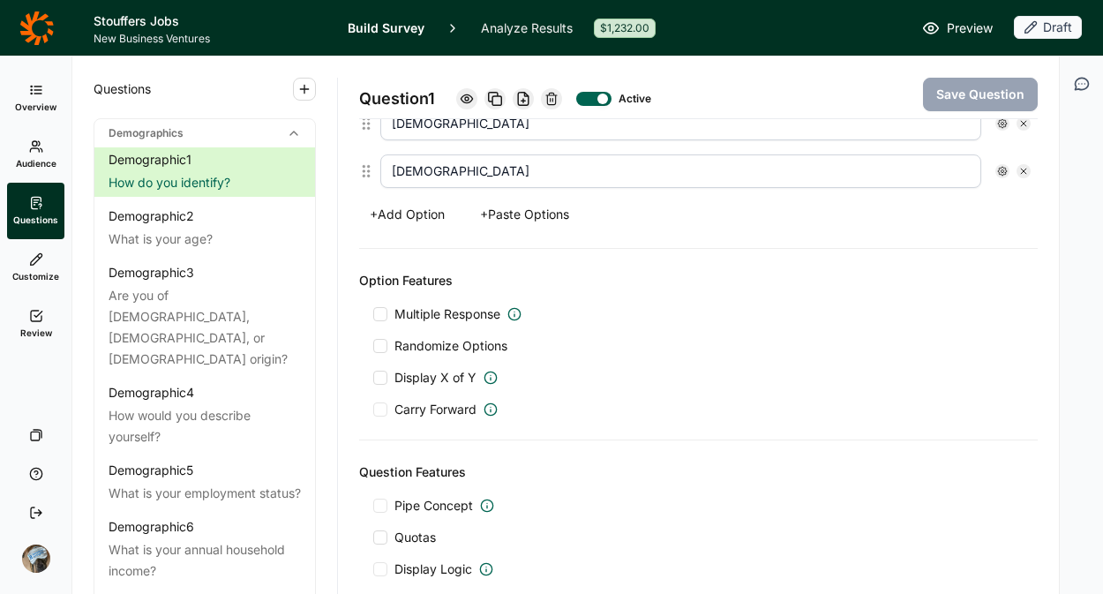
scroll to position [598, 0]
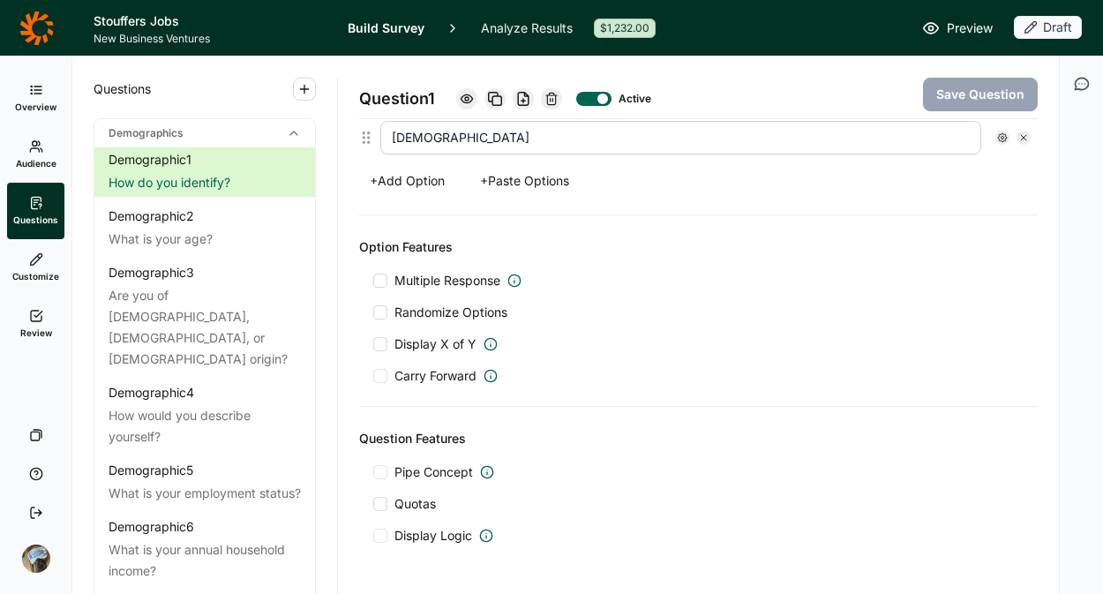
click at [421, 310] on span "Randomize Options" at bounding box center [447, 313] width 120 height 18
click at [373, 312] on input "Randomize Options" at bounding box center [373, 312] width 0 height 0
click at [935, 88] on button "Save Question" at bounding box center [980, 95] width 115 height 34
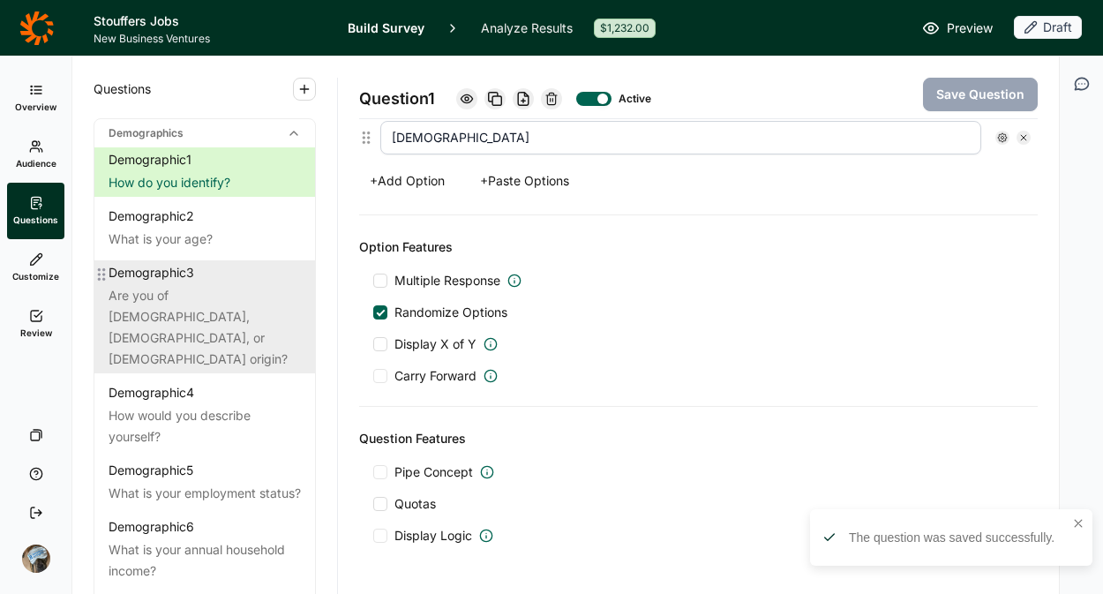
click at [190, 308] on div "Are you of [DEMOGRAPHIC_DATA], [DEMOGRAPHIC_DATA], or [DEMOGRAPHIC_DATA] origin?" at bounding box center [205, 327] width 192 height 85
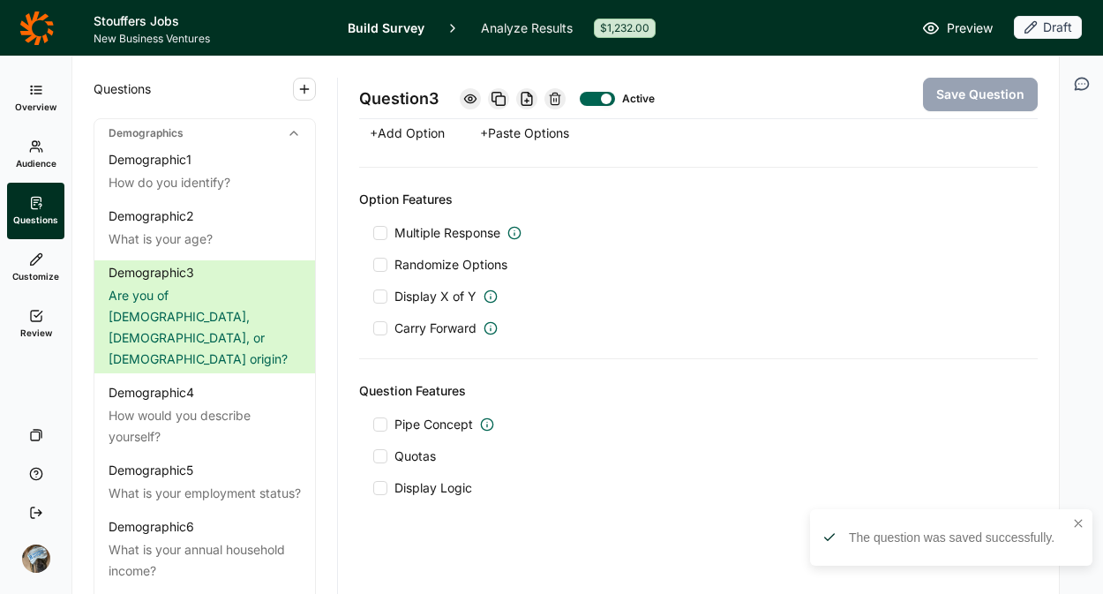
click at [418, 270] on span "Randomize Options" at bounding box center [447, 265] width 120 height 18
click at [373, 265] on input "Randomize Options" at bounding box center [373, 265] width 0 height 0
click at [952, 89] on button "Save Question" at bounding box center [980, 95] width 115 height 34
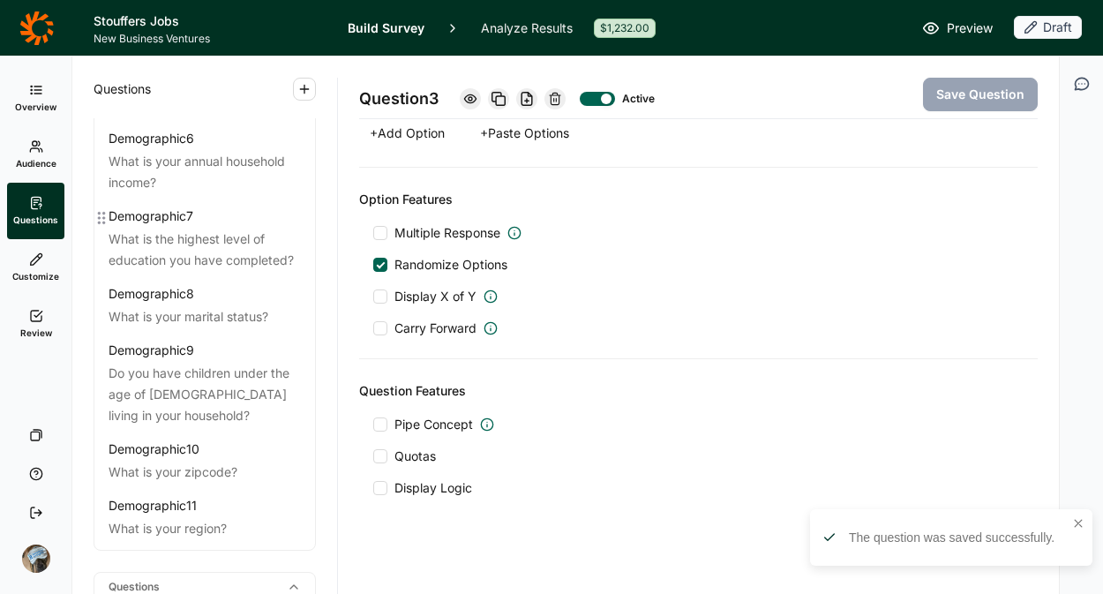
scroll to position [395, 0]
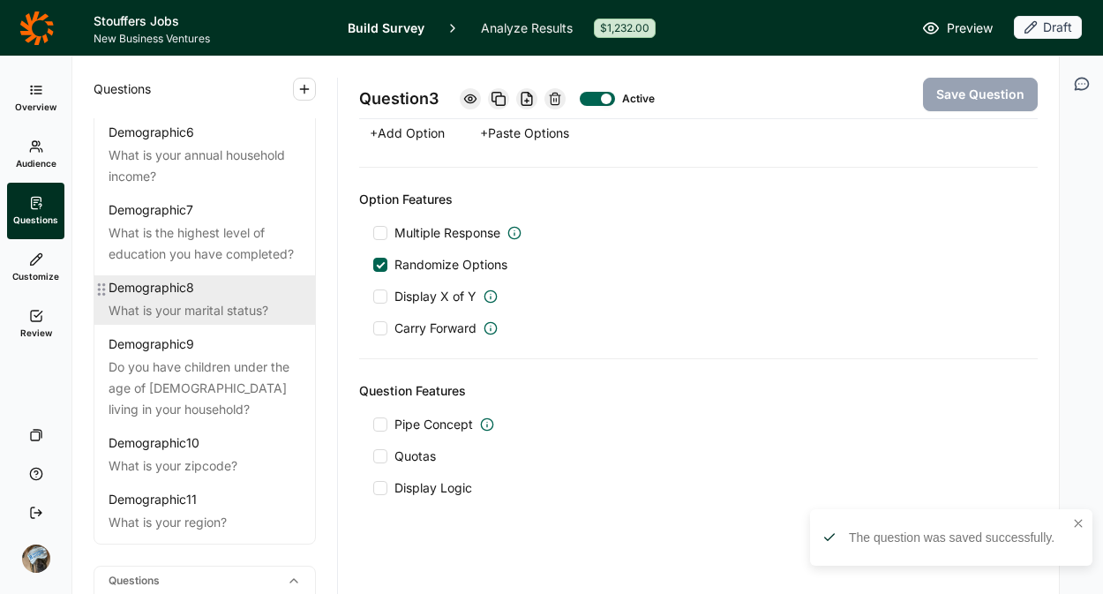
click at [186, 305] on div "What is your marital status?" at bounding box center [205, 310] width 192 height 21
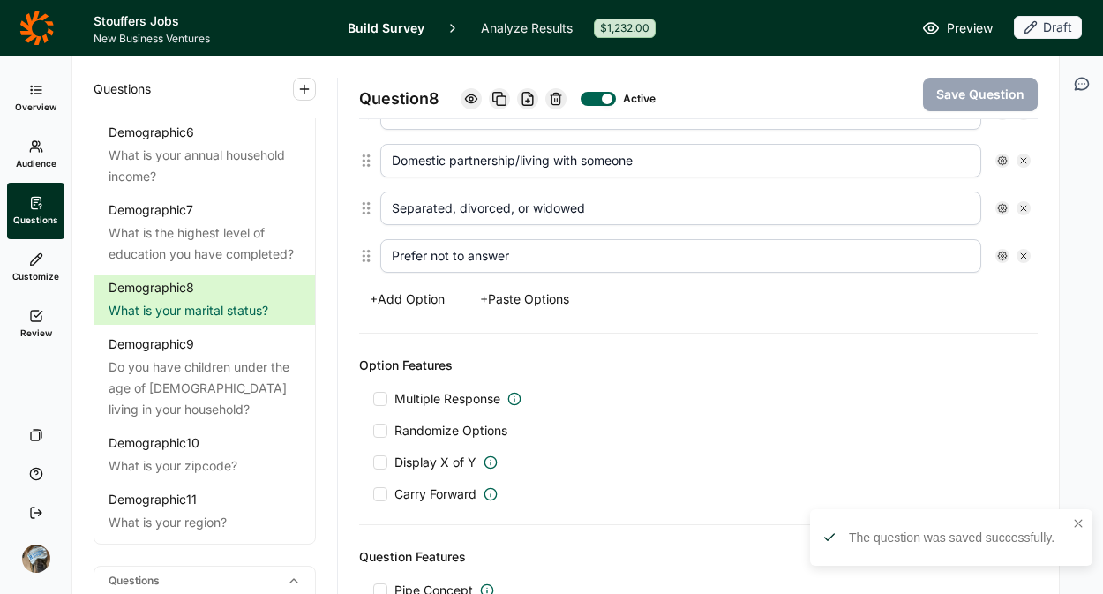
scroll to position [531, 0]
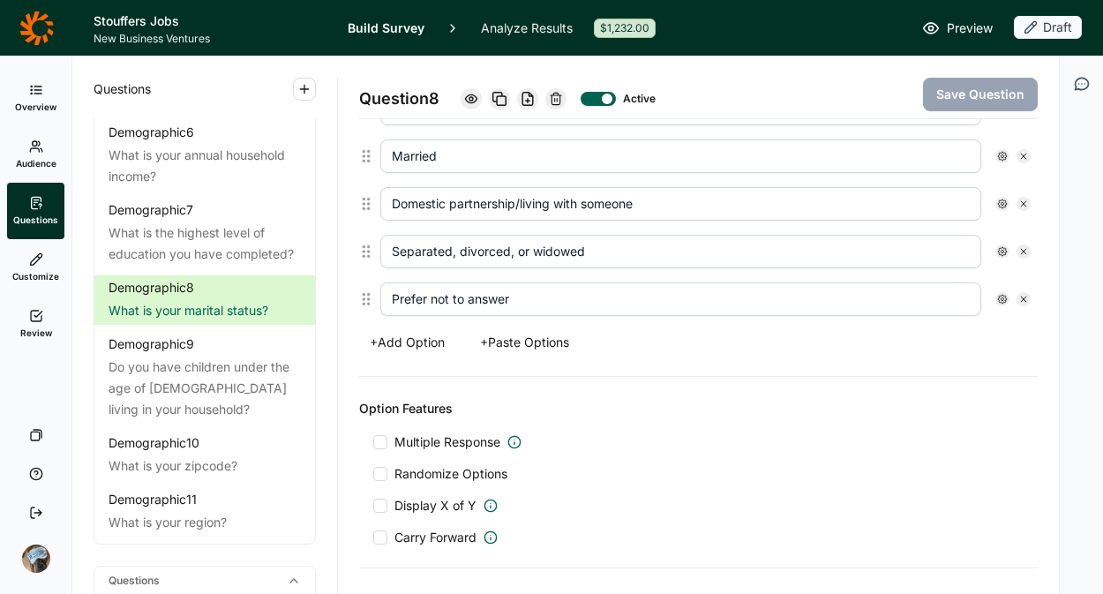
click at [406, 439] on span "Multiple Response" at bounding box center [448, 442] width 106 height 18
click at [373, 442] on input "Multiple Response" at bounding box center [373, 442] width 0 height 0
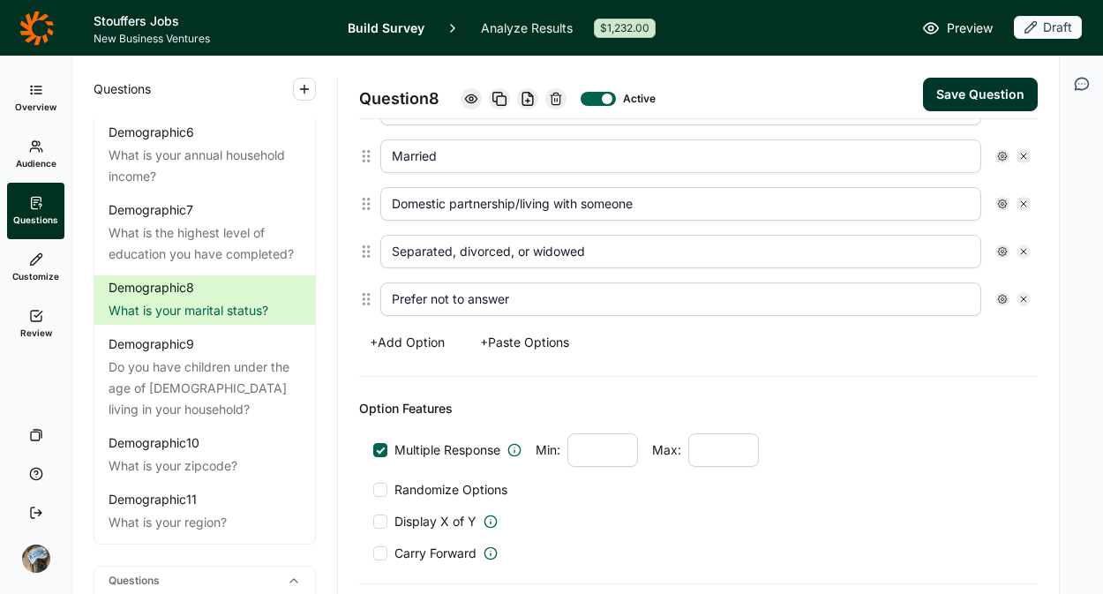
click at [380, 456] on div at bounding box center [380, 450] width 14 height 14
click at [373, 450] on input "Multiple Response" at bounding box center [373, 450] width 0 height 0
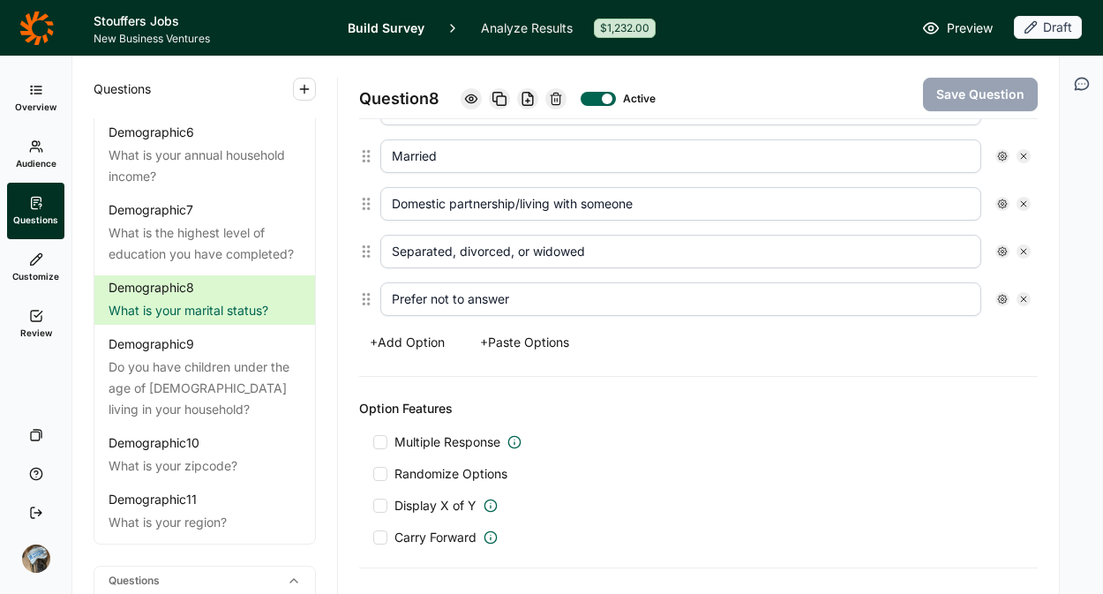
click at [383, 474] on div at bounding box center [380, 474] width 14 height 14
click at [373, 474] on input "Randomize Options" at bounding box center [373, 474] width 0 height 0
click at [930, 109] on button "Save Question" at bounding box center [980, 95] width 115 height 34
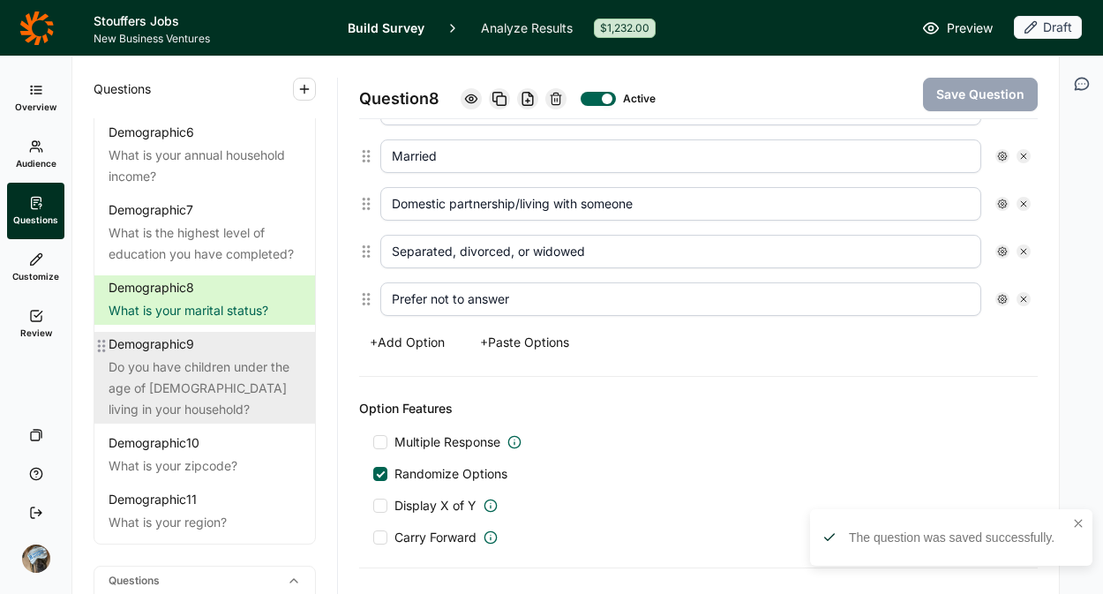
click at [199, 377] on div "Do you have children under the age of [DEMOGRAPHIC_DATA] living in your househo…" at bounding box center [205, 389] width 192 height 64
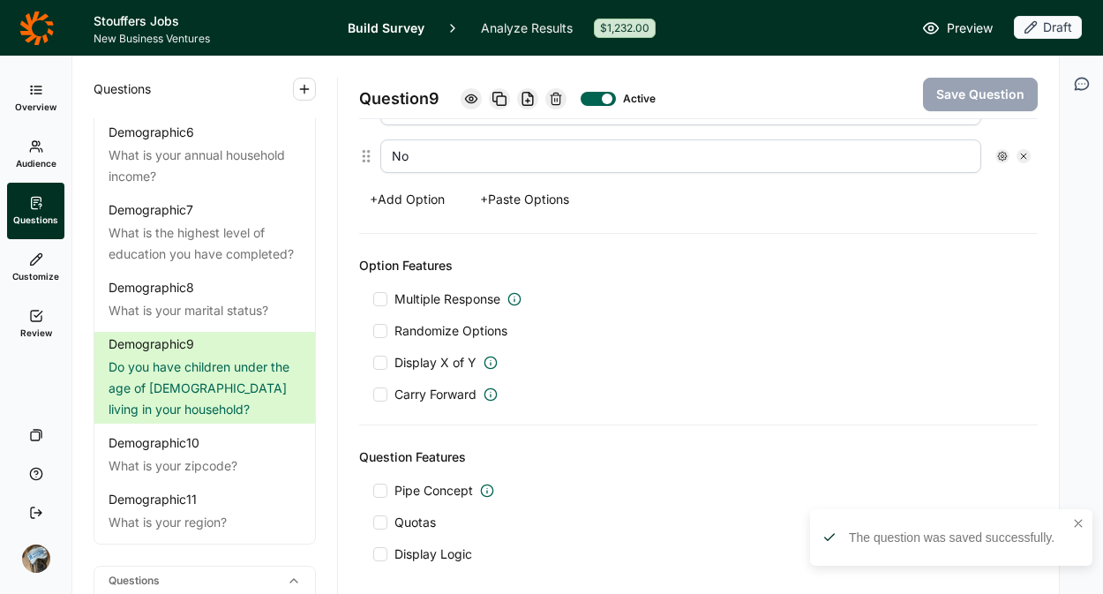
click at [484, 329] on span "Randomize Options" at bounding box center [447, 331] width 120 height 18
click at [373, 331] on input "Randomize Options" at bounding box center [373, 331] width 0 height 0
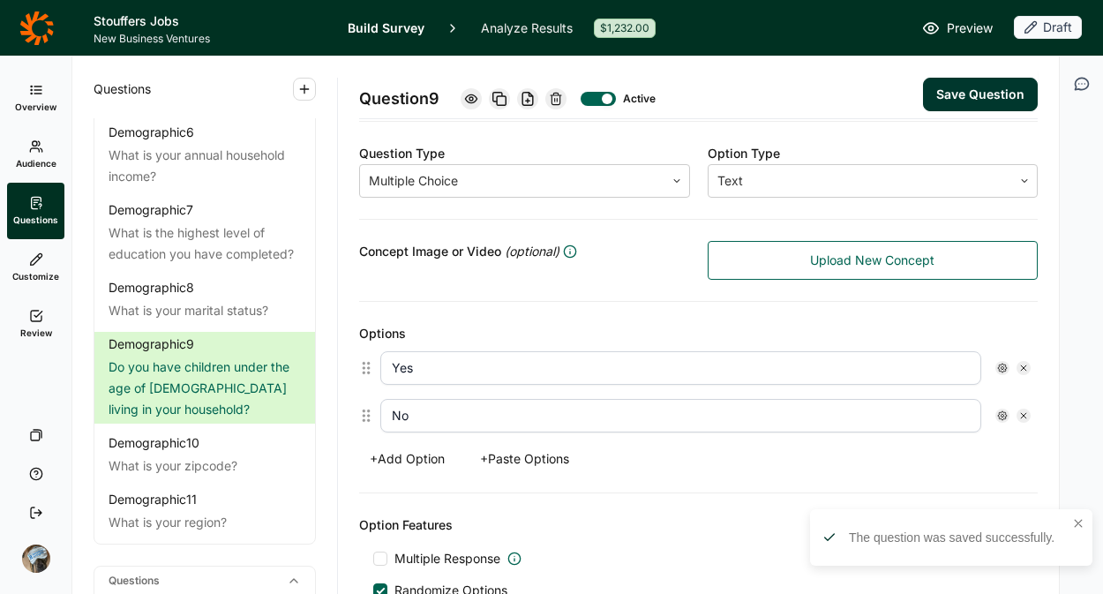
scroll to position [199, 0]
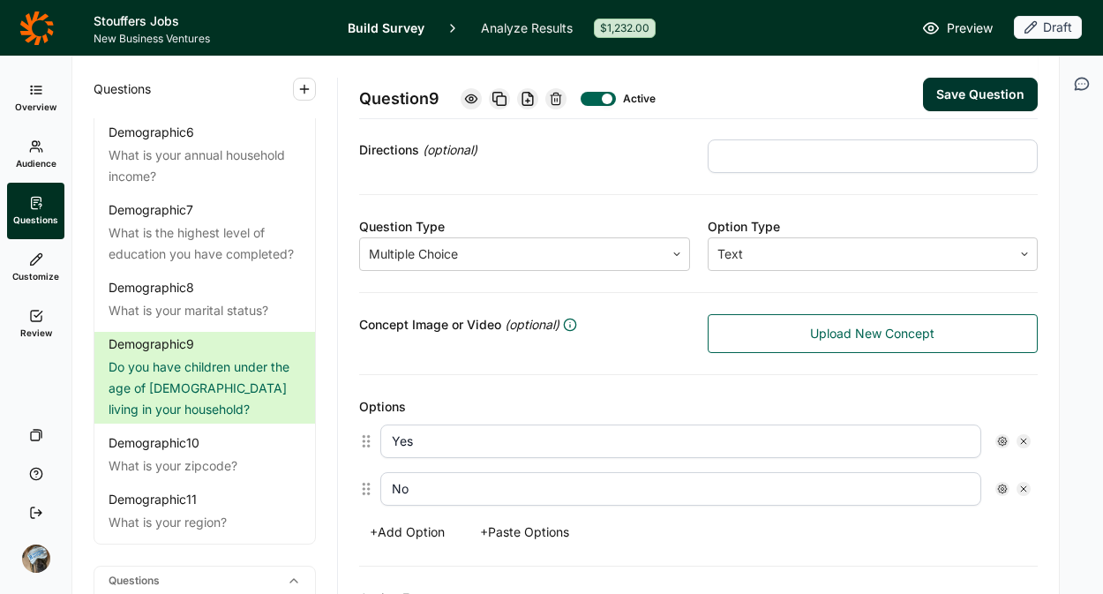
click at [955, 94] on button "Save Question" at bounding box center [980, 95] width 115 height 34
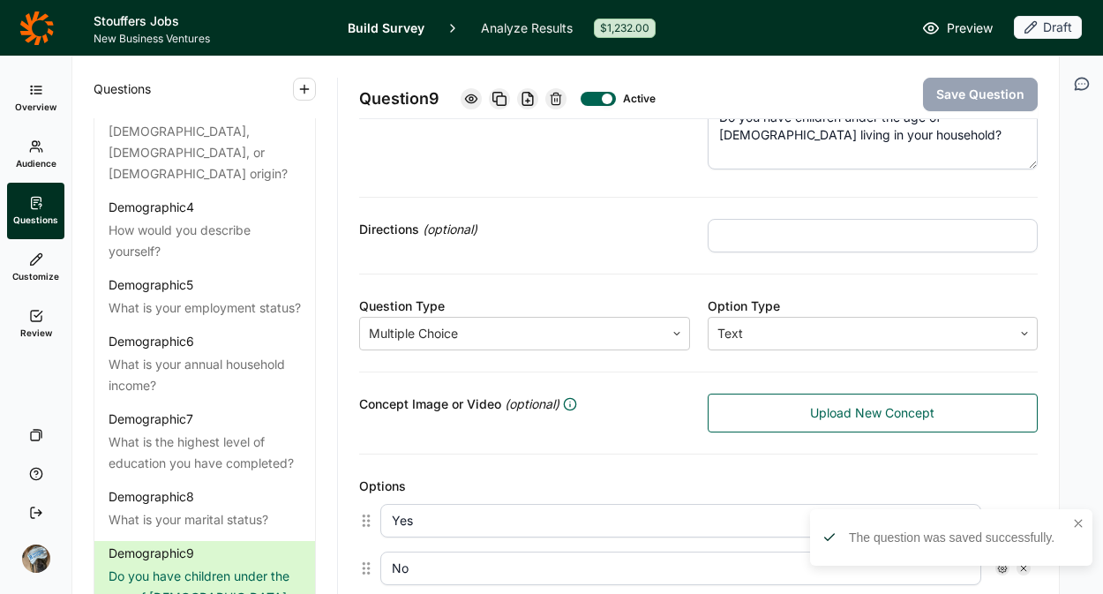
scroll to position [111, 0]
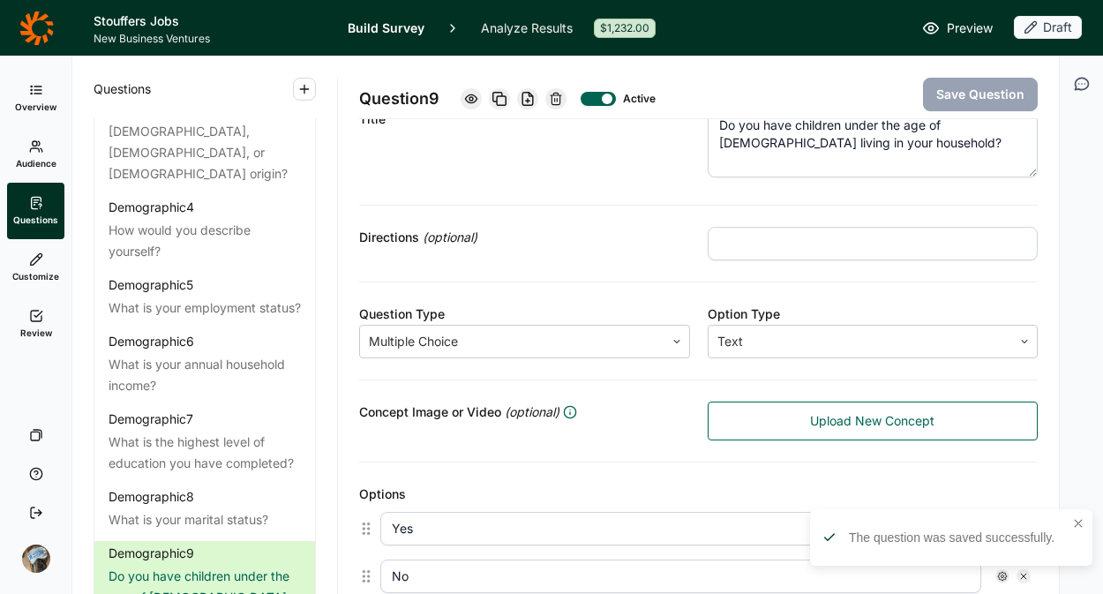
click at [969, 27] on span "Preview" at bounding box center [970, 28] width 46 height 21
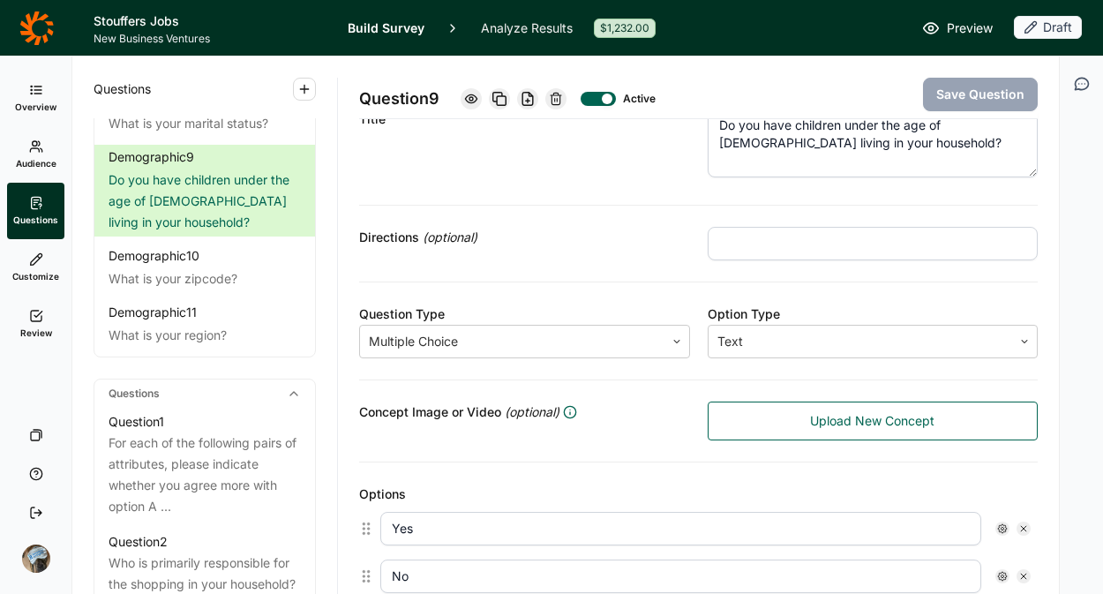
scroll to position [615, 0]
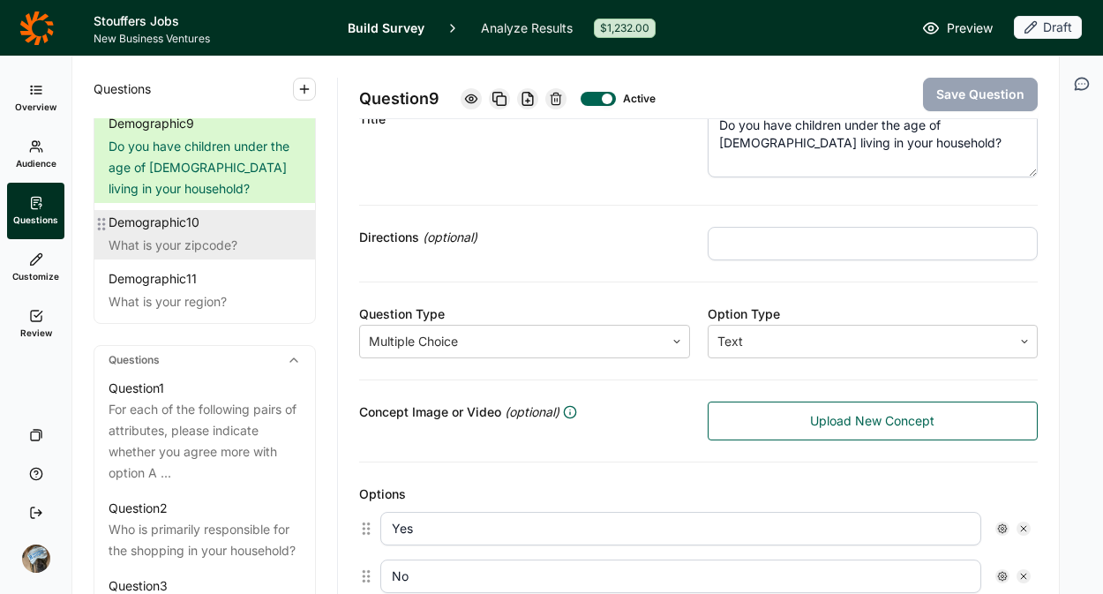
click at [206, 242] on div "What is your zipcode?" at bounding box center [205, 245] width 192 height 21
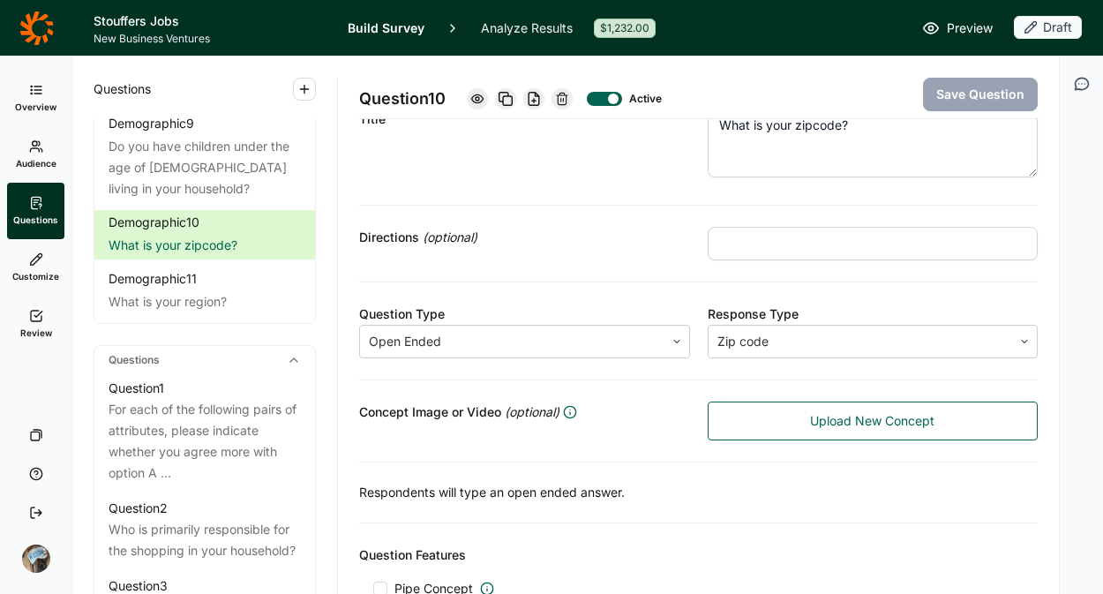
click at [604, 100] on div at bounding box center [604, 99] width 35 height 14
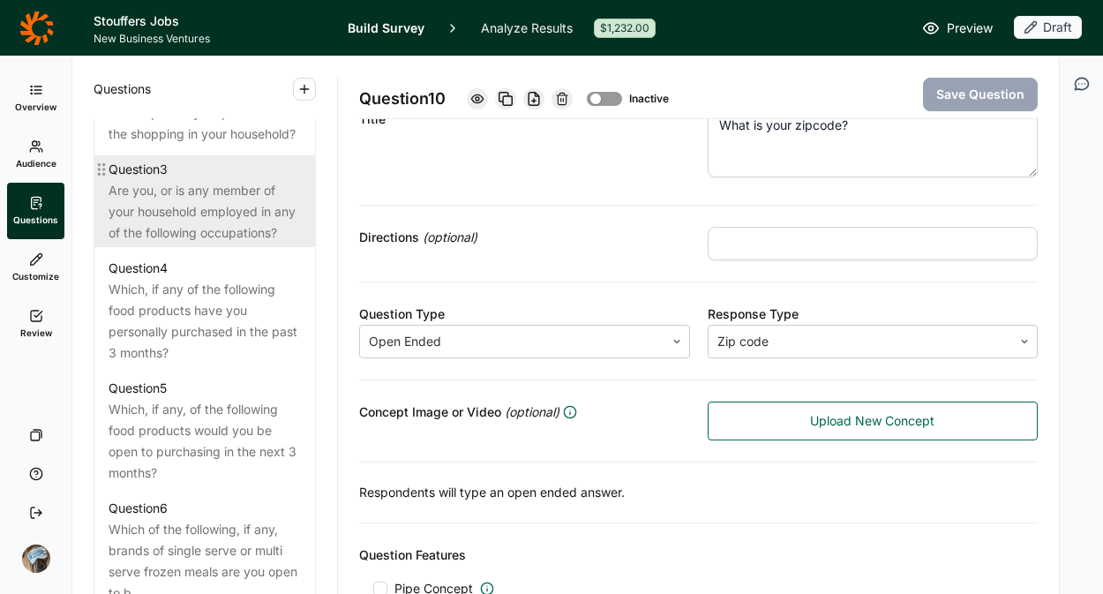
scroll to position [1087, 0]
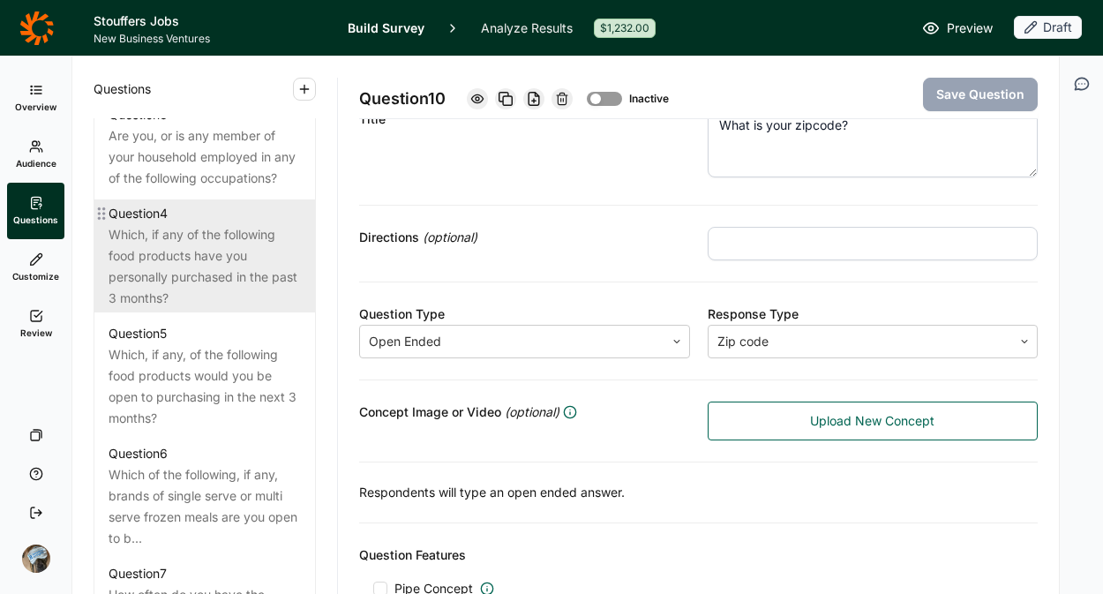
click at [214, 287] on div "Which, if any of the following food products have you personally purchased in t…" at bounding box center [205, 266] width 192 height 85
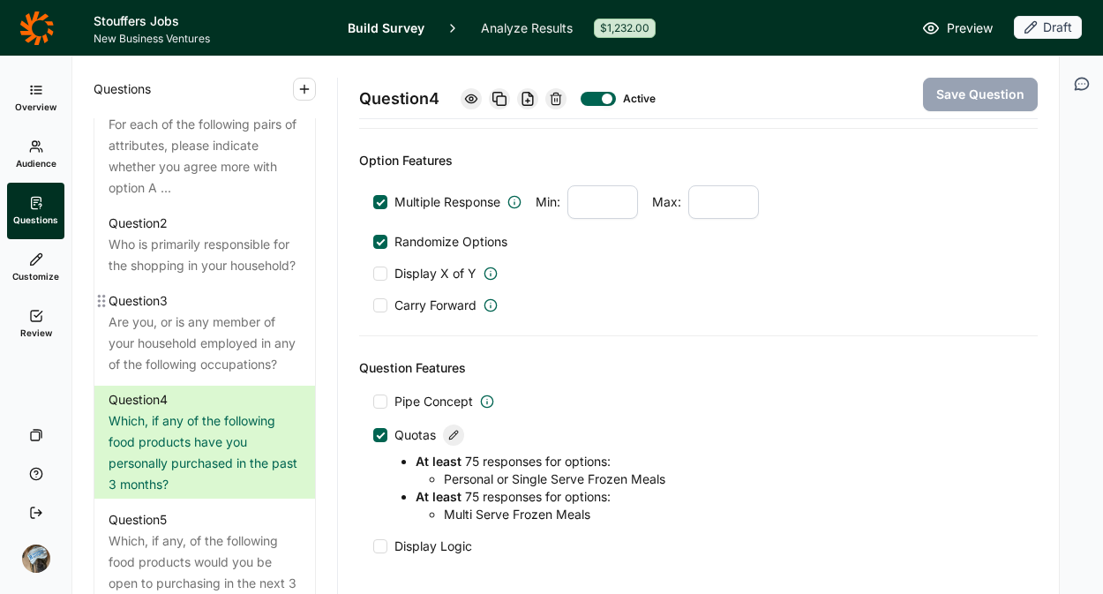
scroll to position [902, 0]
click at [35, 270] on span "Customize" at bounding box center [35, 276] width 47 height 12
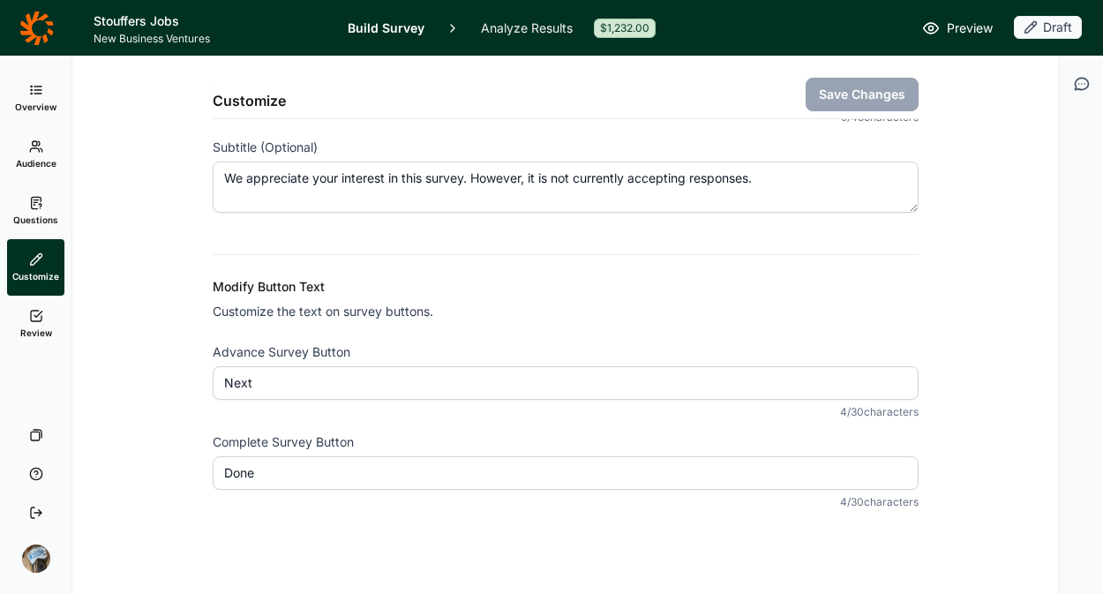
scroll to position [226, 0]
click at [27, 315] on link "Review" at bounding box center [35, 324] width 57 height 56
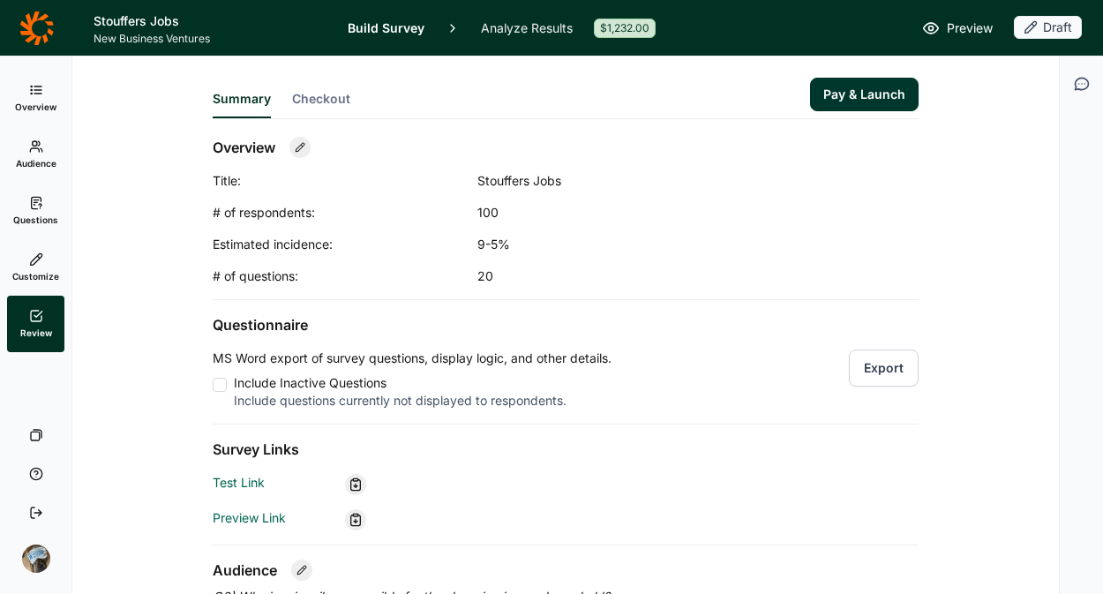
click at [38, 207] on icon at bounding box center [36, 203] width 14 height 14
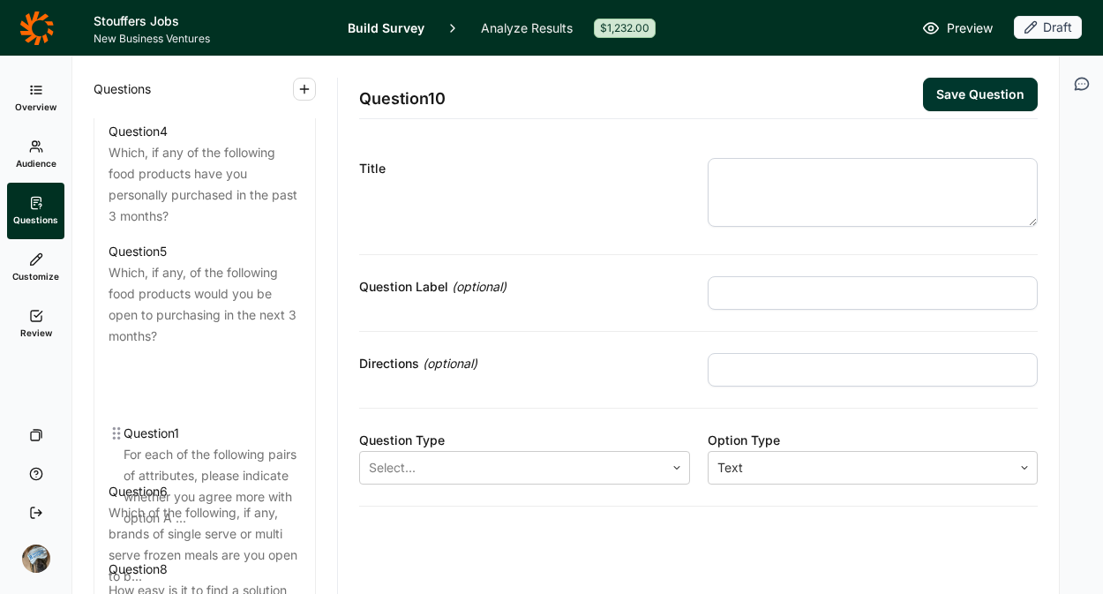
scroll to position [1065, 0]
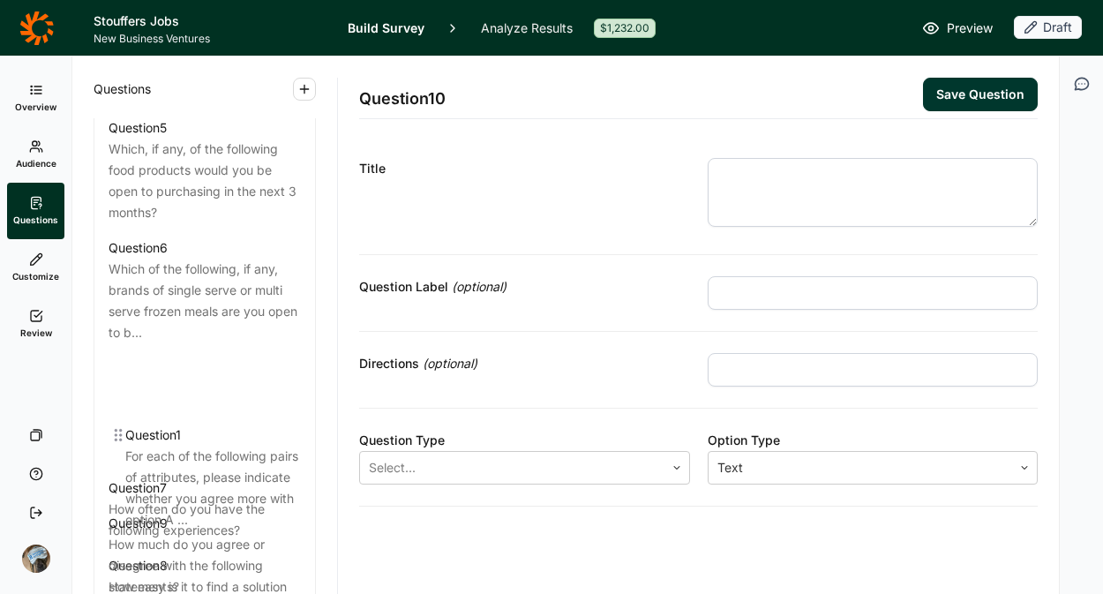
drag, startPoint x: 102, startPoint y: 132, endPoint x: 118, endPoint y: 442, distance: 310.3
click at [118, 442] on div "Question 1 For each of the following pairs of attributes, please indicate wheth…" at bounding box center [204, 269] width 221 height 904
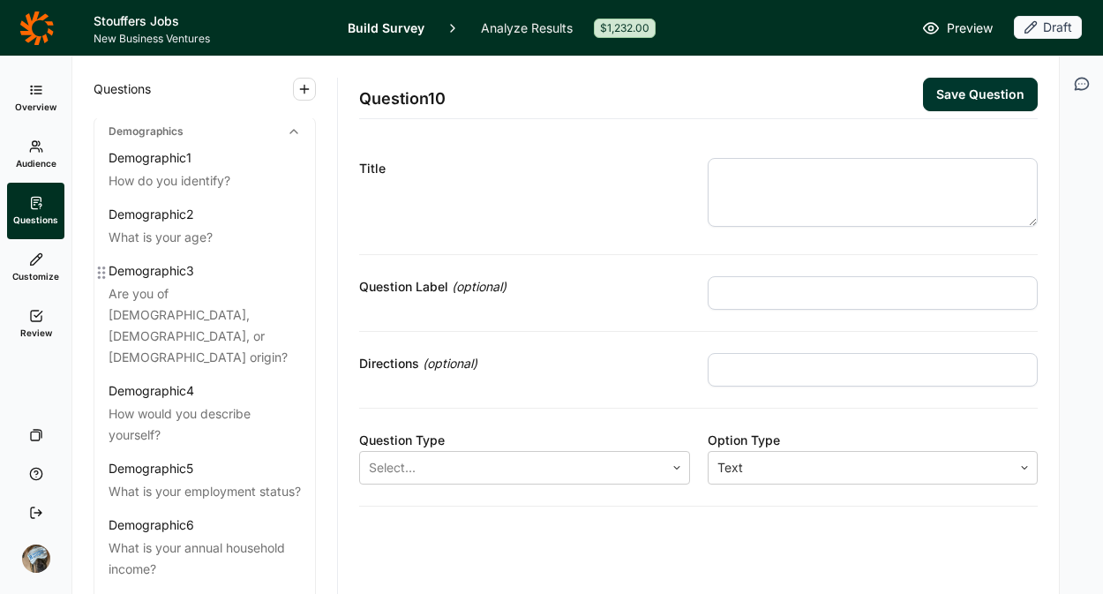
scroll to position [4, 0]
click at [30, 309] on icon at bounding box center [36, 316] width 14 height 14
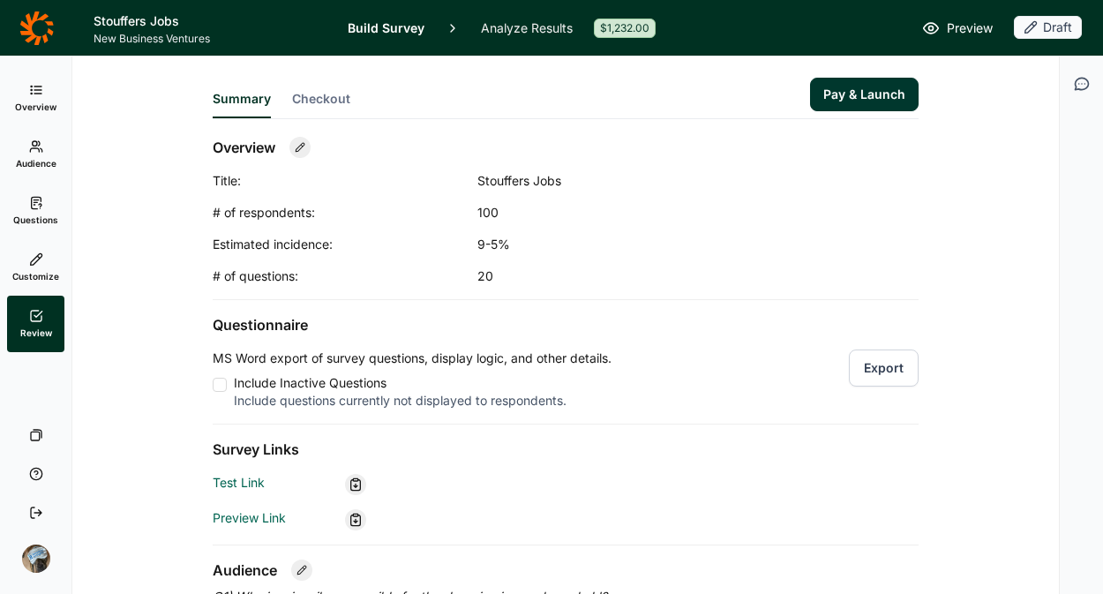
click at [314, 105] on span "Checkout" at bounding box center [321, 99] width 58 height 18
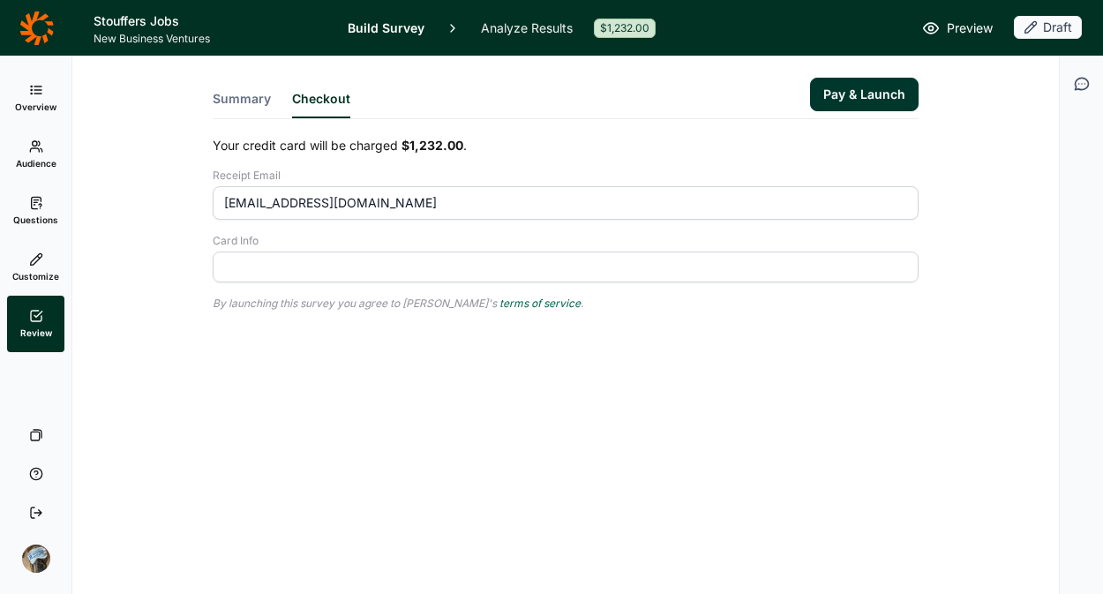
click at [335, 276] on div at bounding box center [566, 267] width 706 height 31
click at [318, 274] on div at bounding box center [566, 267] width 706 height 31
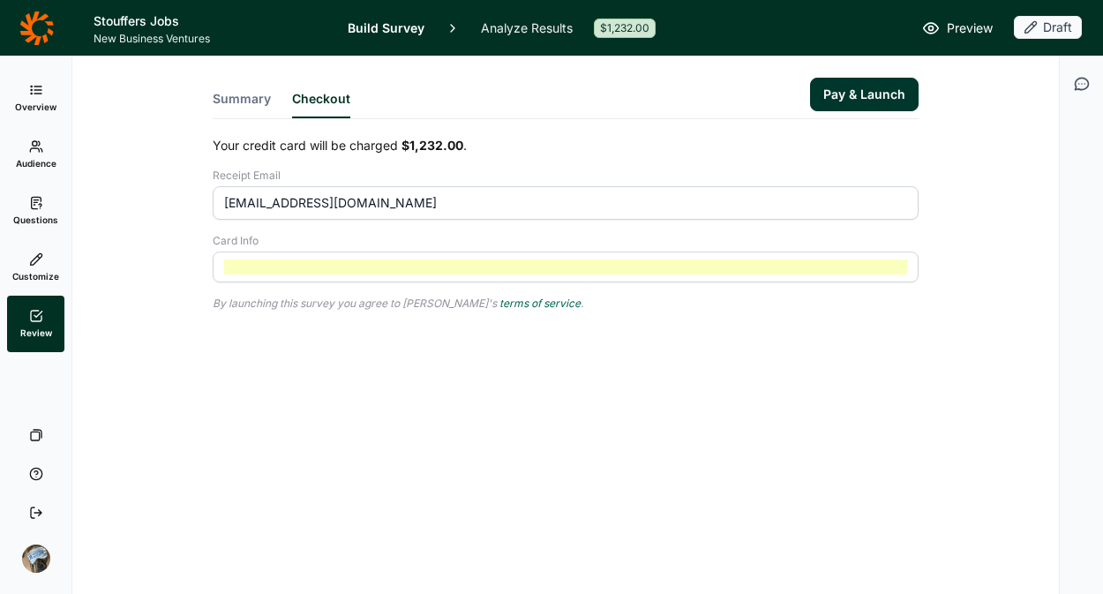
click at [499, 374] on div "Summary Checkout Pay & Launch Your credit card will be charged $1,232.00 . Rece…" at bounding box center [566, 225] width 944 height 339
click at [842, 88] on button "Pay & Launch" at bounding box center [864, 95] width 109 height 34
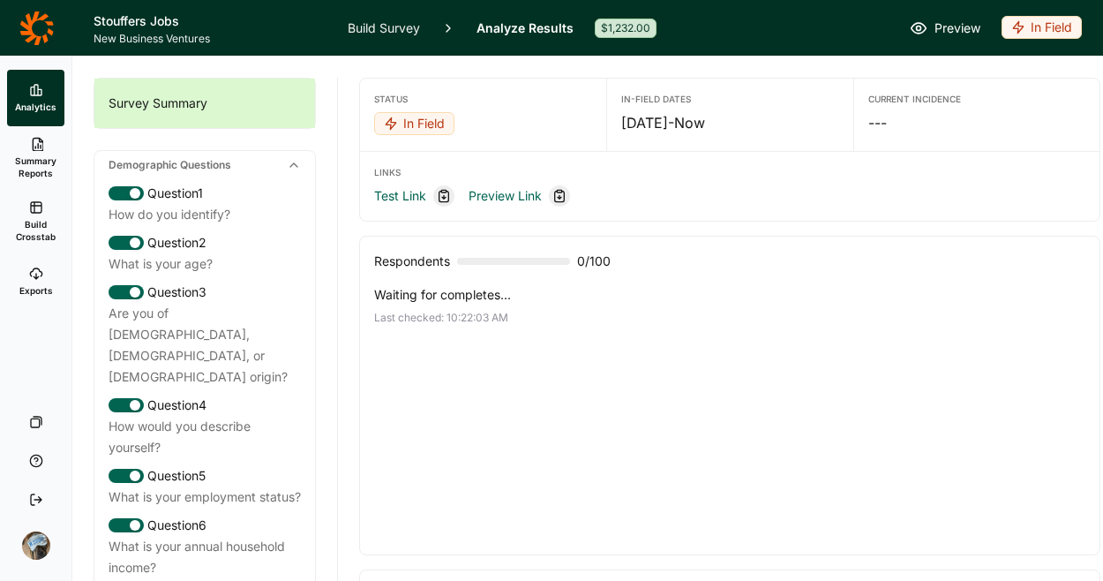
click at [396, 27] on link "Build Survey" at bounding box center [384, 28] width 72 height 56
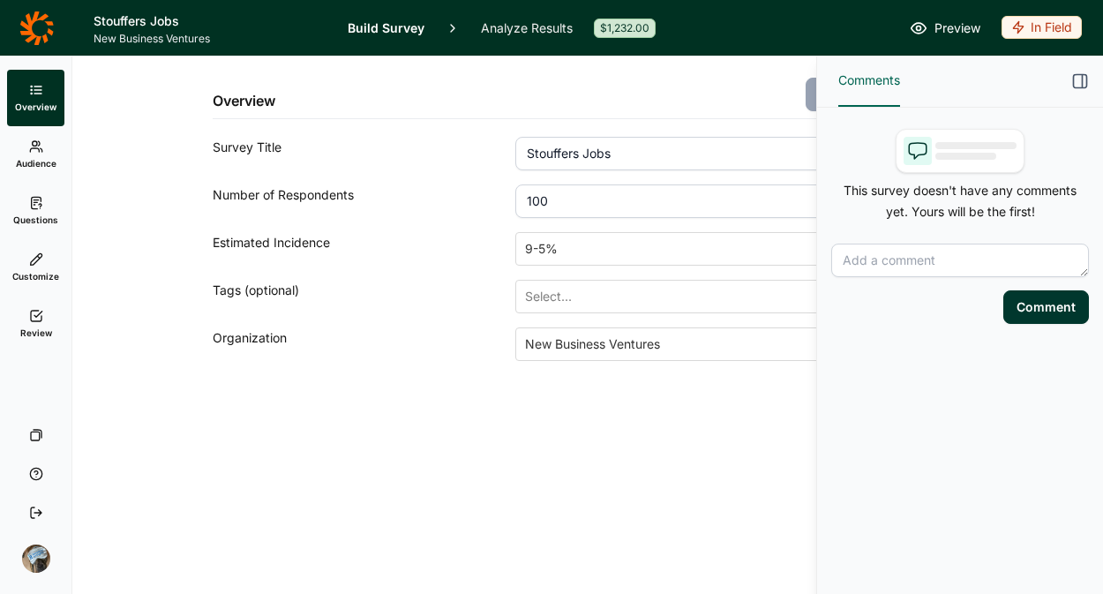
click at [1077, 72] on icon "button" at bounding box center [1081, 81] width 18 height 18
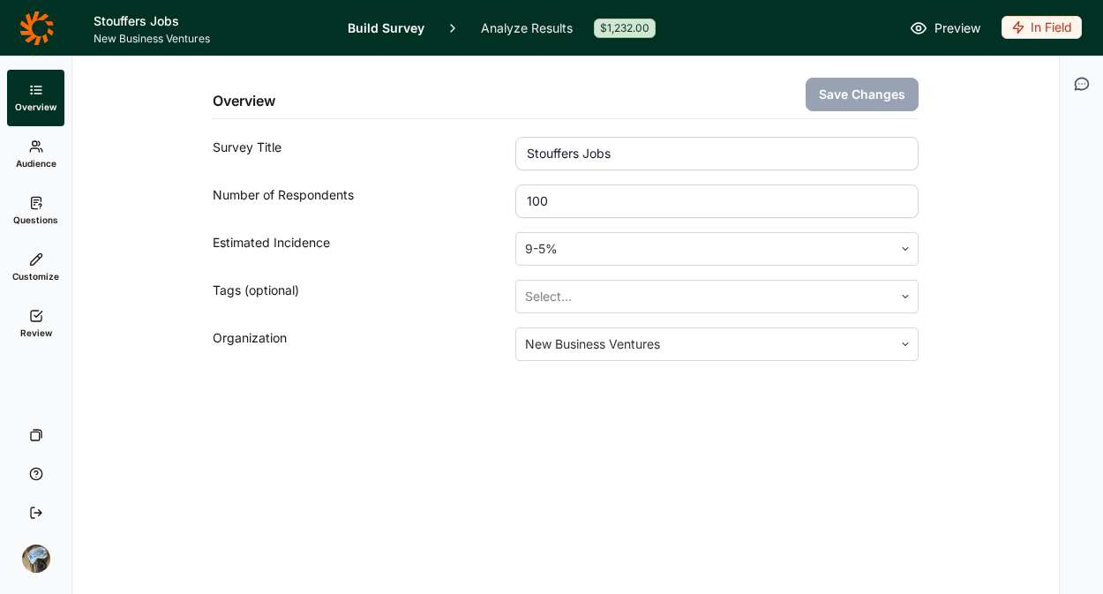
click at [401, 31] on link "Build Survey" at bounding box center [386, 28] width 77 height 56
click at [44, 220] on span "Questions" at bounding box center [35, 220] width 45 height 12
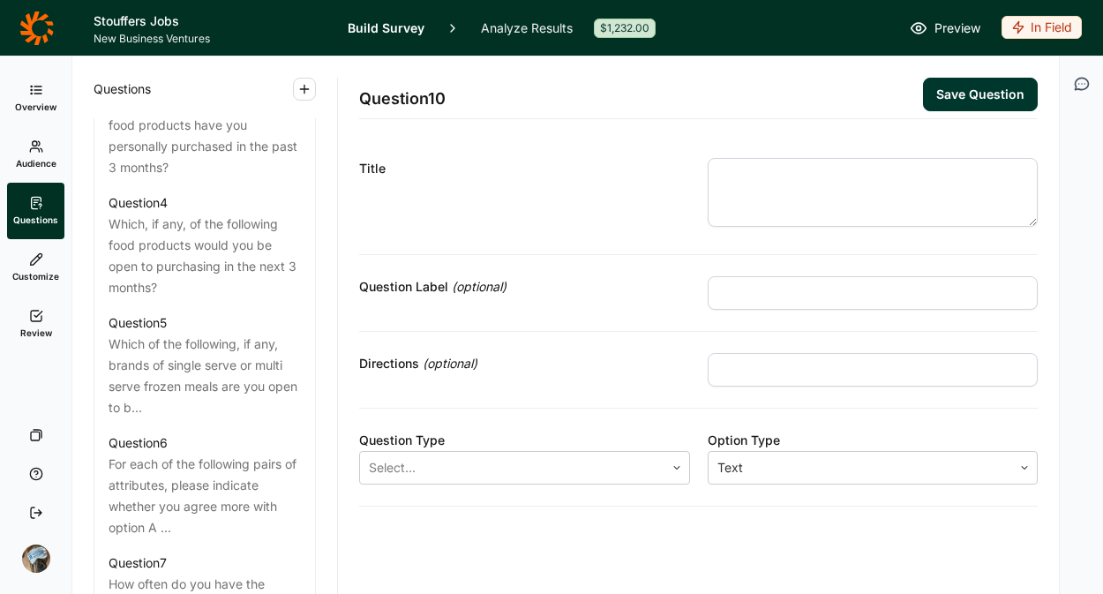
scroll to position [1680, 0]
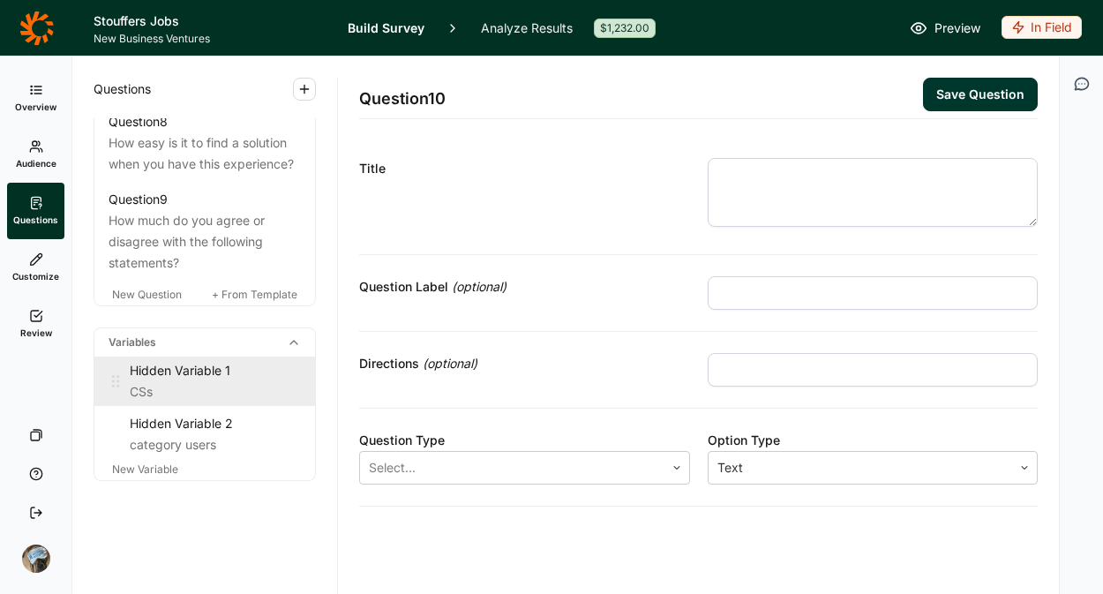
click at [154, 378] on div "Hidden Variable 1" at bounding box center [215, 370] width 171 height 21
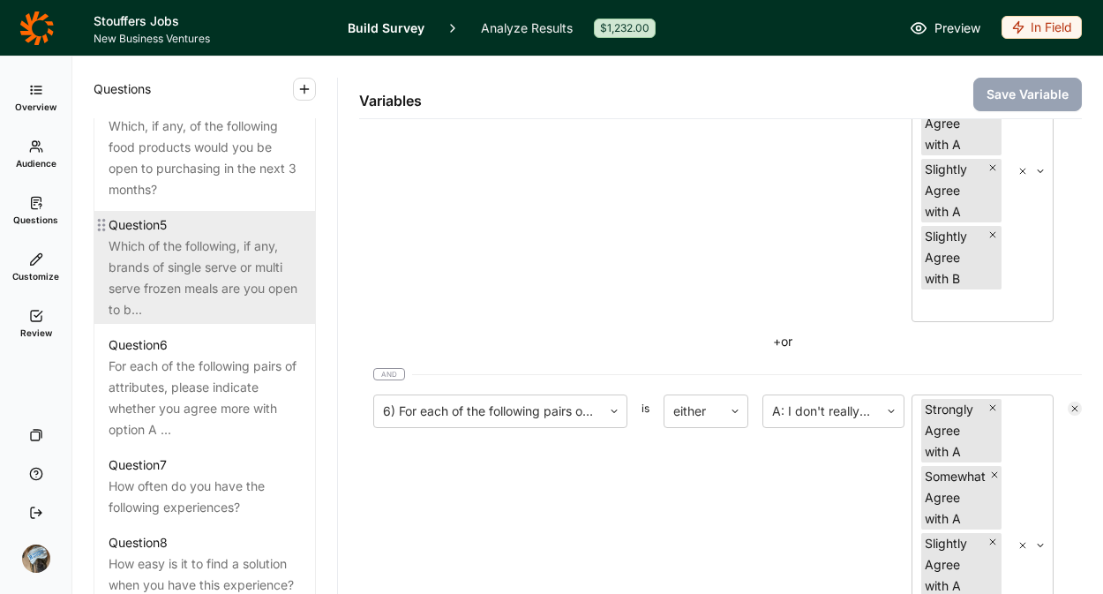
scroll to position [1202, 0]
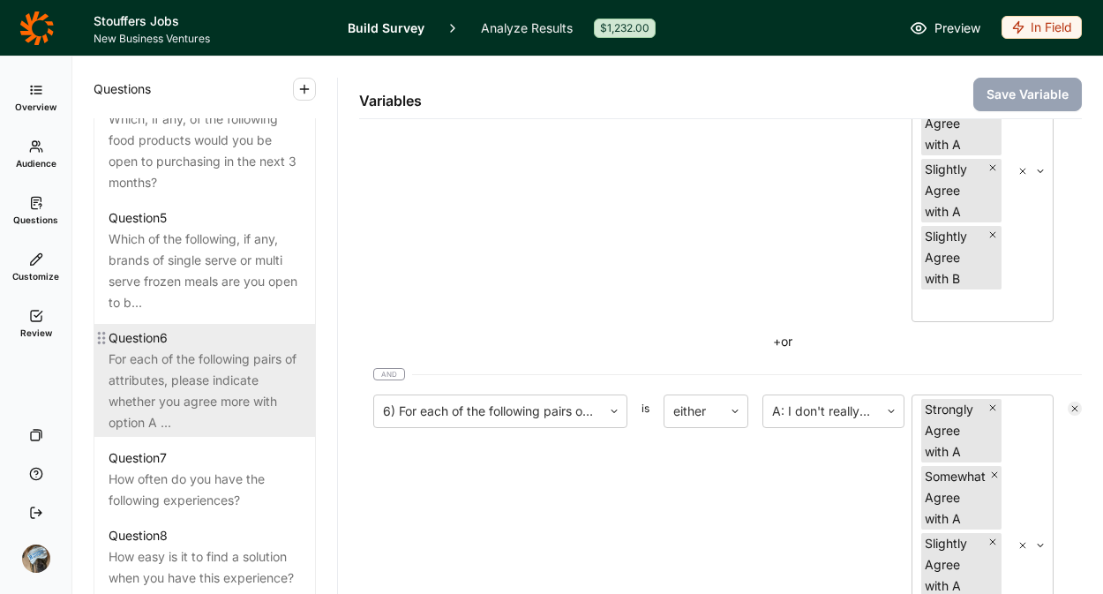
click at [184, 433] on div "For each of the following pairs of attributes, please indicate whether you agre…" at bounding box center [205, 391] width 192 height 85
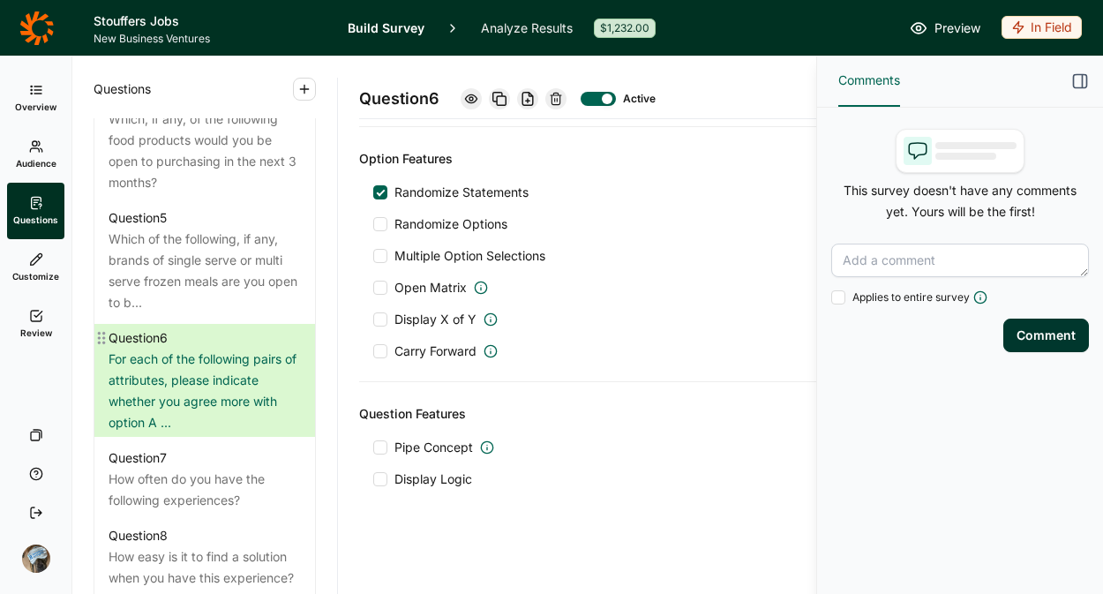
scroll to position [1417, 0]
click at [470, 98] on icon at bounding box center [471, 99] width 14 height 14
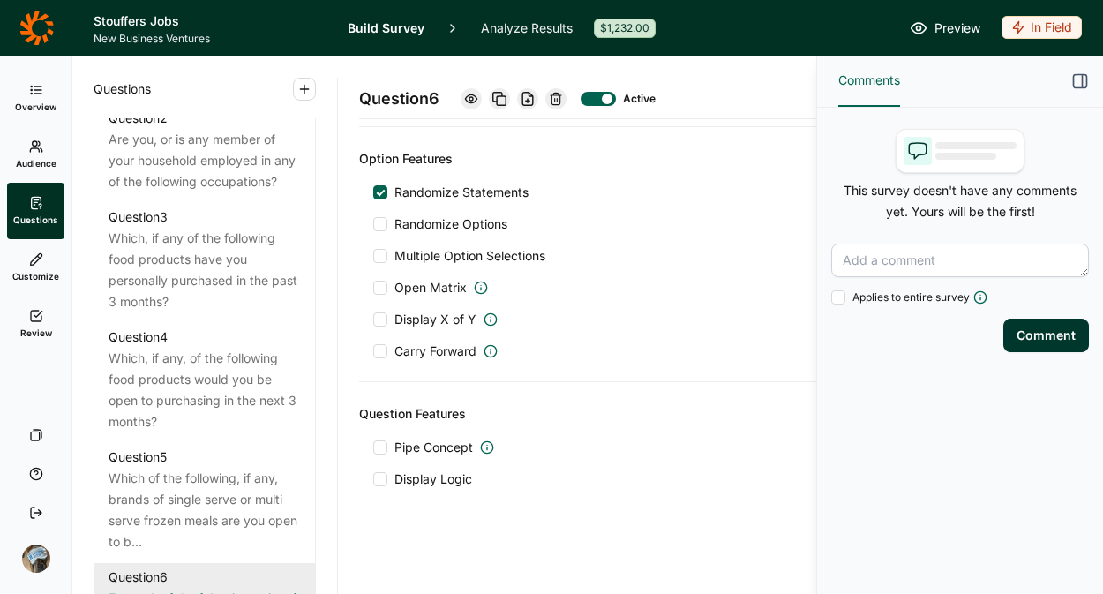
scroll to position [999, 0]
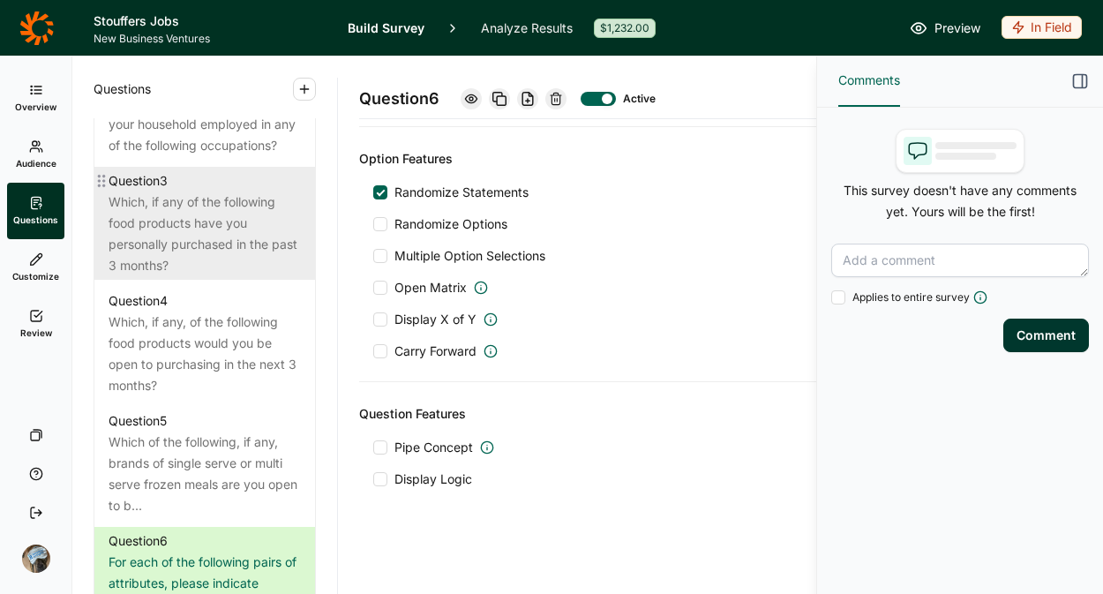
click at [169, 271] on div "Which, if any of the following food products have you personally purchased in t…" at bounding box center [205, 234] width 192 height 85
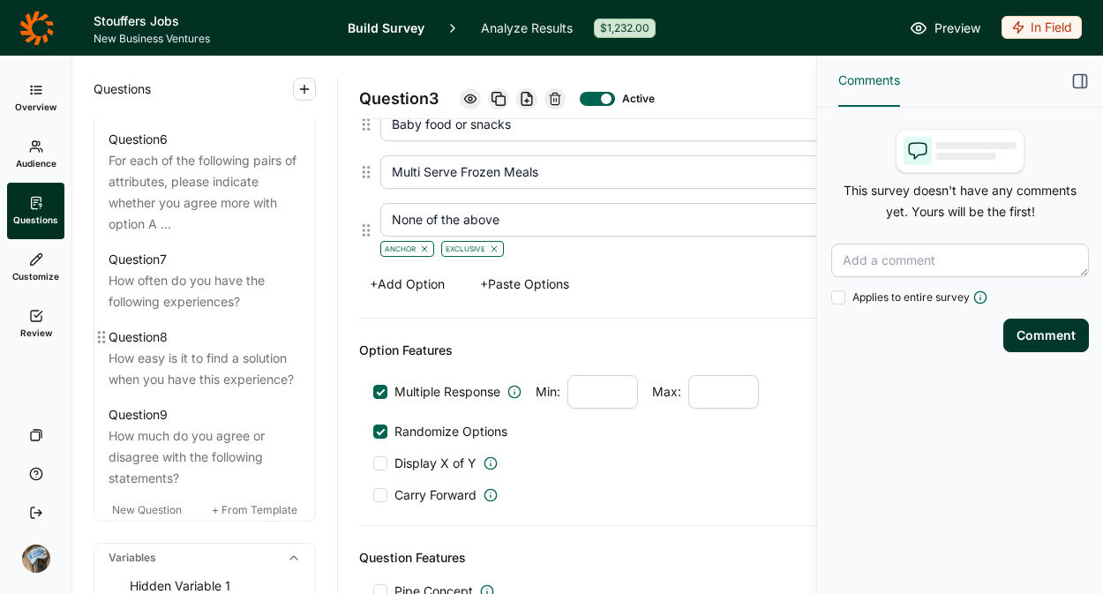
scroll to position [1680, 0]
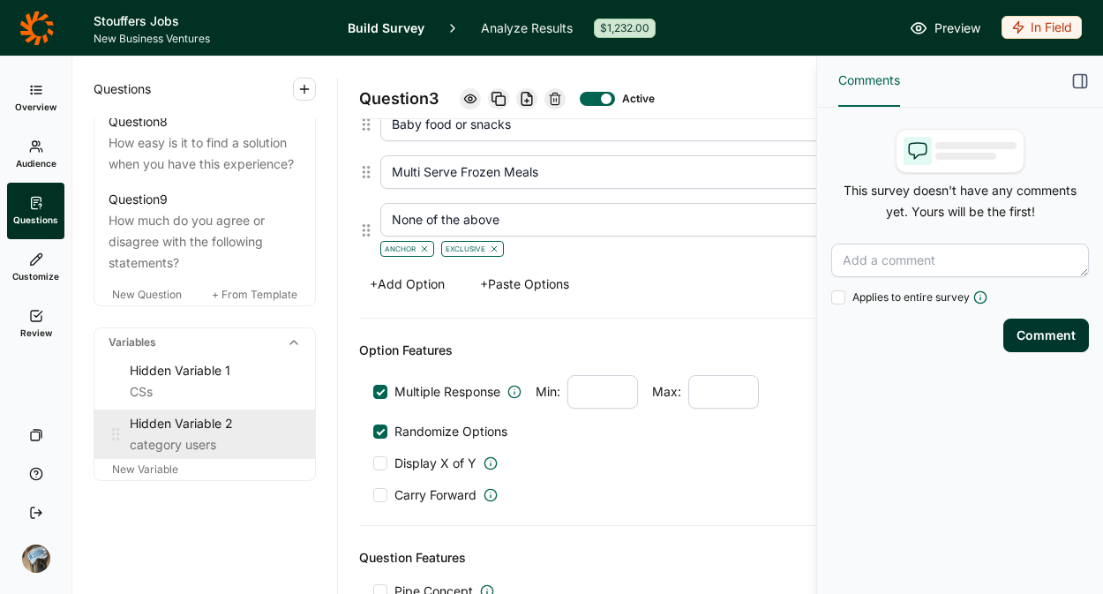
click at [169, 432] on div "Hidden Variable 2" at bounding box center [215, 423] width 171 height 21
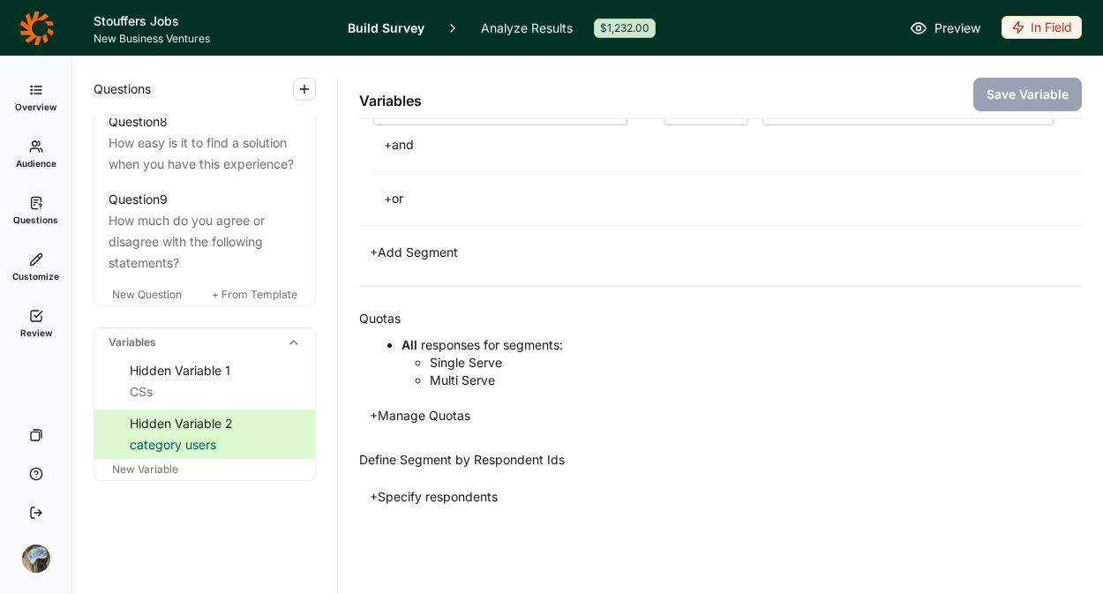
scroll to position [400, 0]
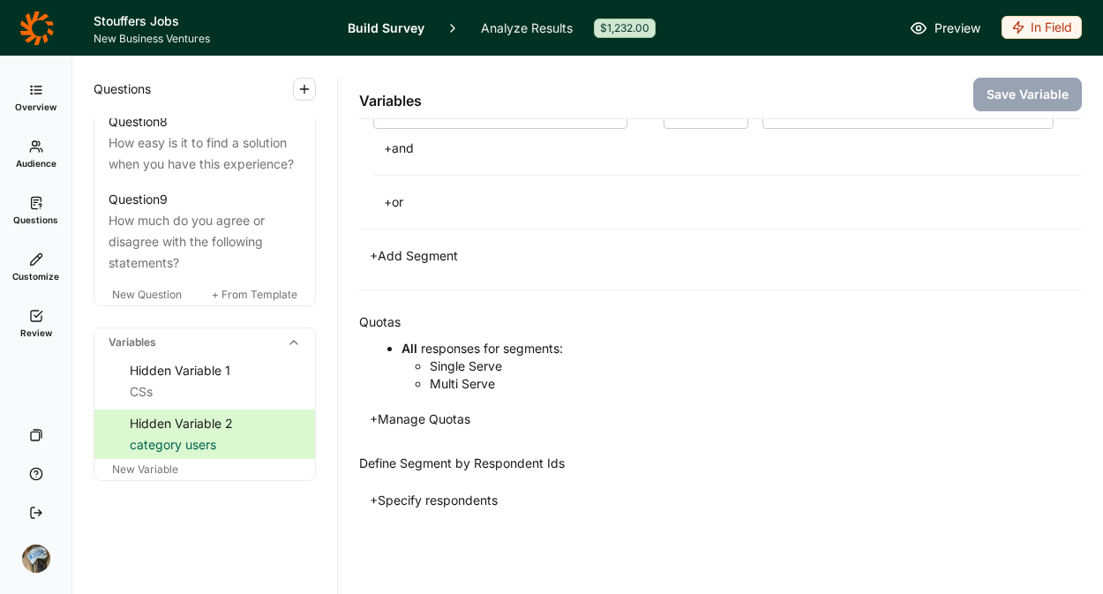
click at [36, 22] on icon at bounding box center [36, 28] width 34 height 35
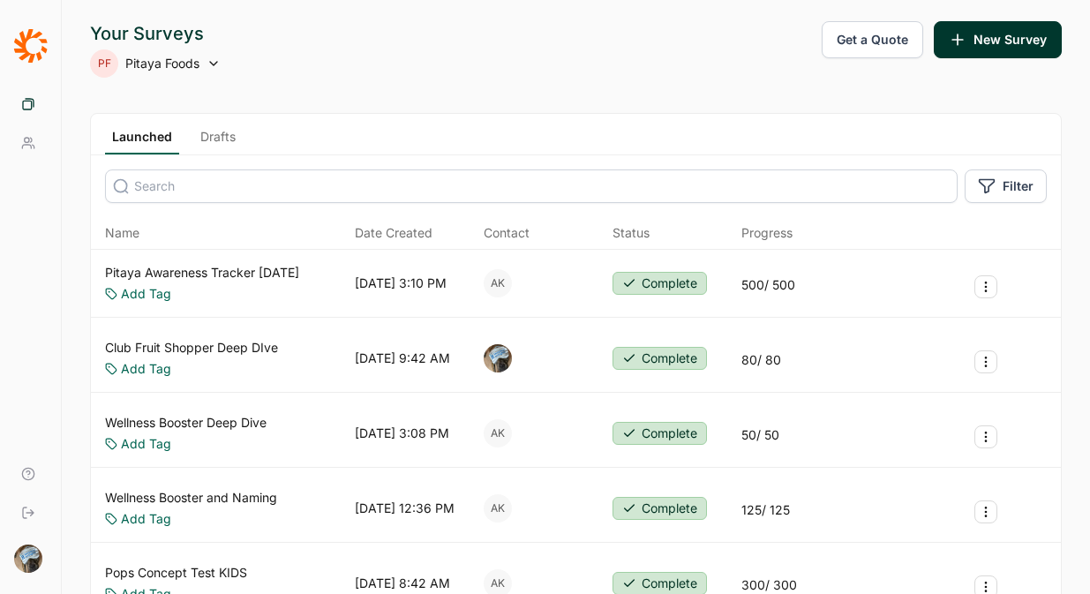
click at [146, 54] on div "PF Pitaya Foods" at bounding box center [155, 63] width 131 height 28
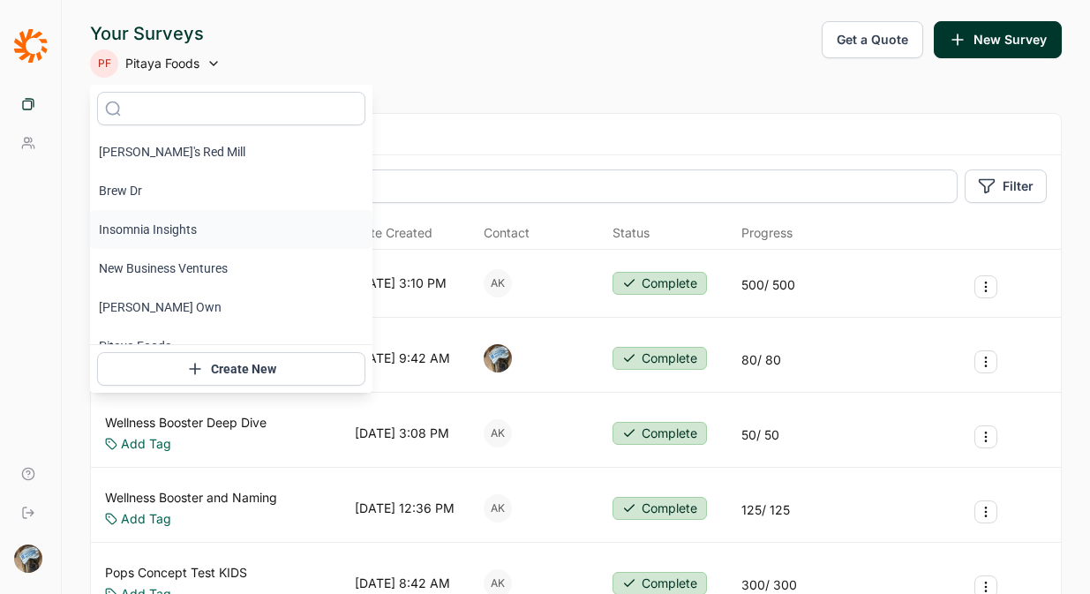
click at [159, 229] on li "Insomnia Insights" at bounding box center [231, 229] width 282 height 39
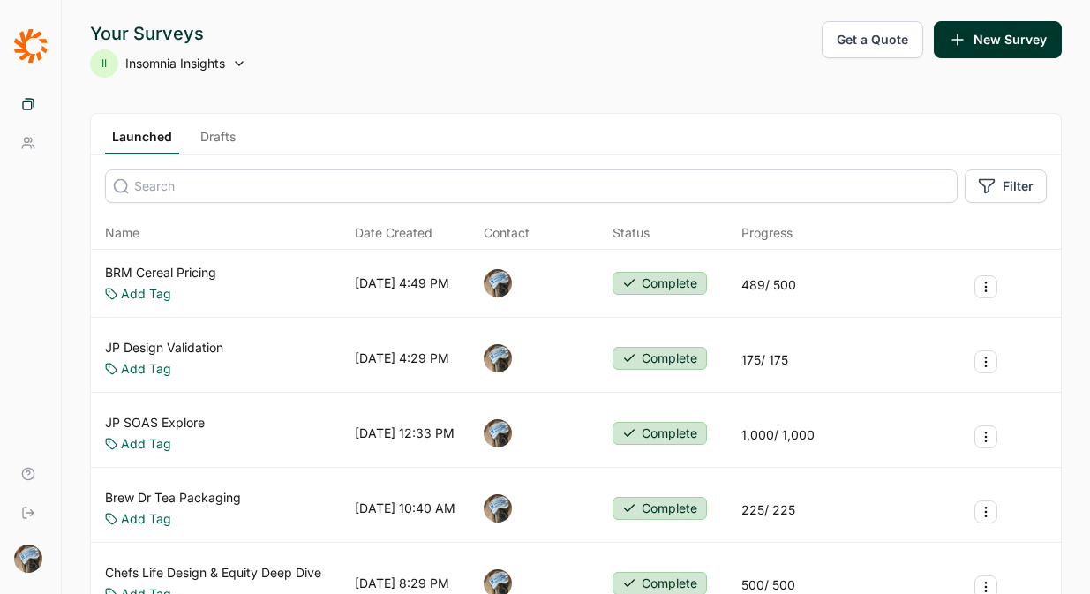
click at [171, 74] on div "II Insomnia Insights" at bounding box center [168, 63] width 156 height 28
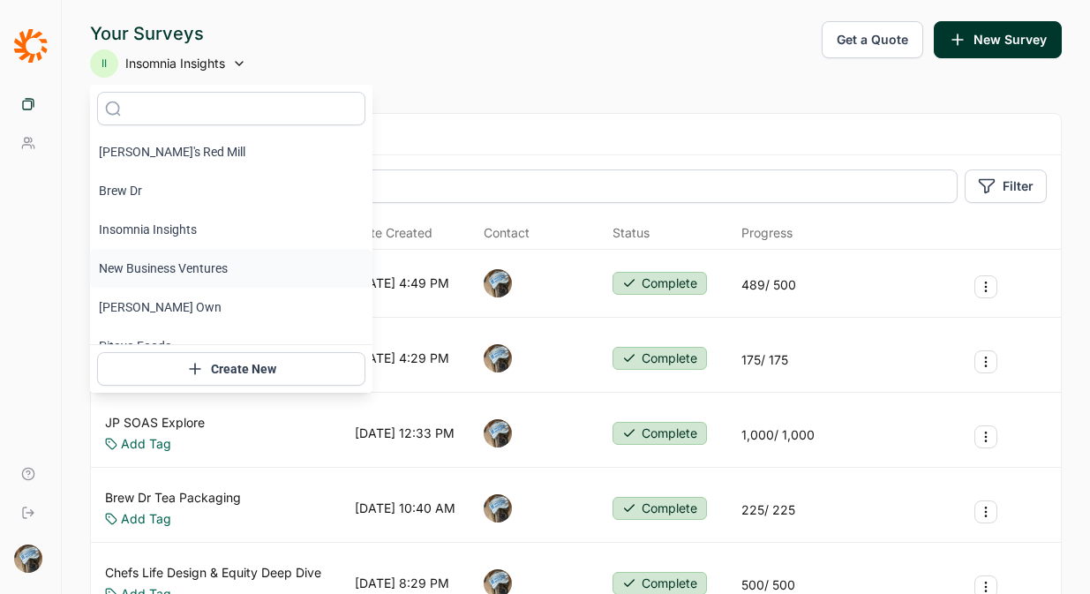
click at [154, 253] on li "New Business Ventures" at bounding box center [231, 268] width 282 height 39
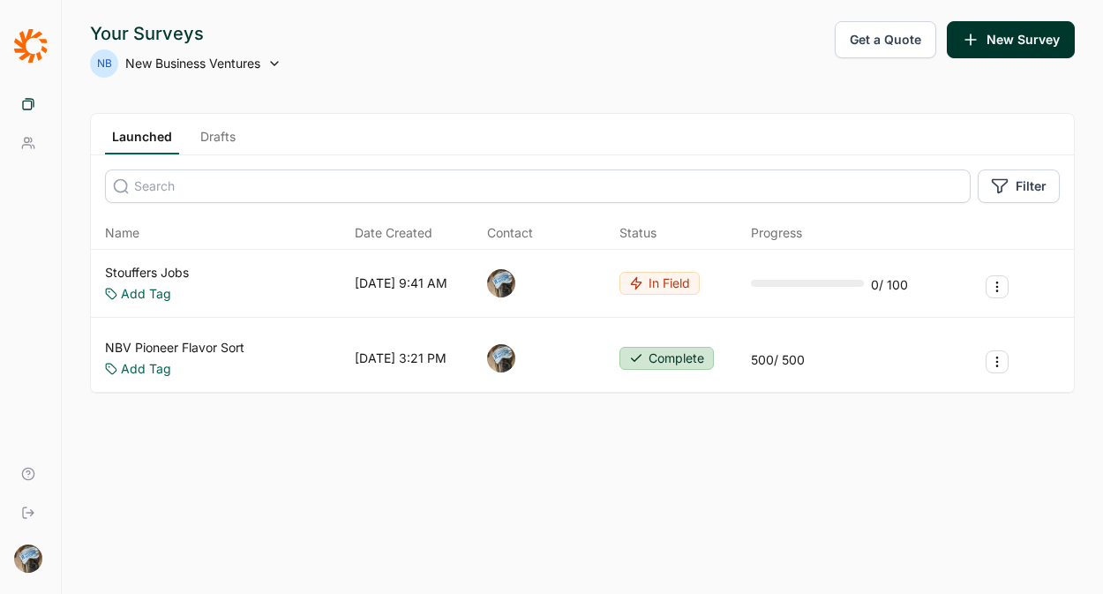
click at [257, 460] on div "Your Surveys NB New Business Ventures Get a Quote New Survey Launched Drafts Fi…" at bounding box center [583, 297] width 1042 height 594
click at [127, 272] on link "Stouffers Jobs" at bounding box center [147, 273] width 84 height 18
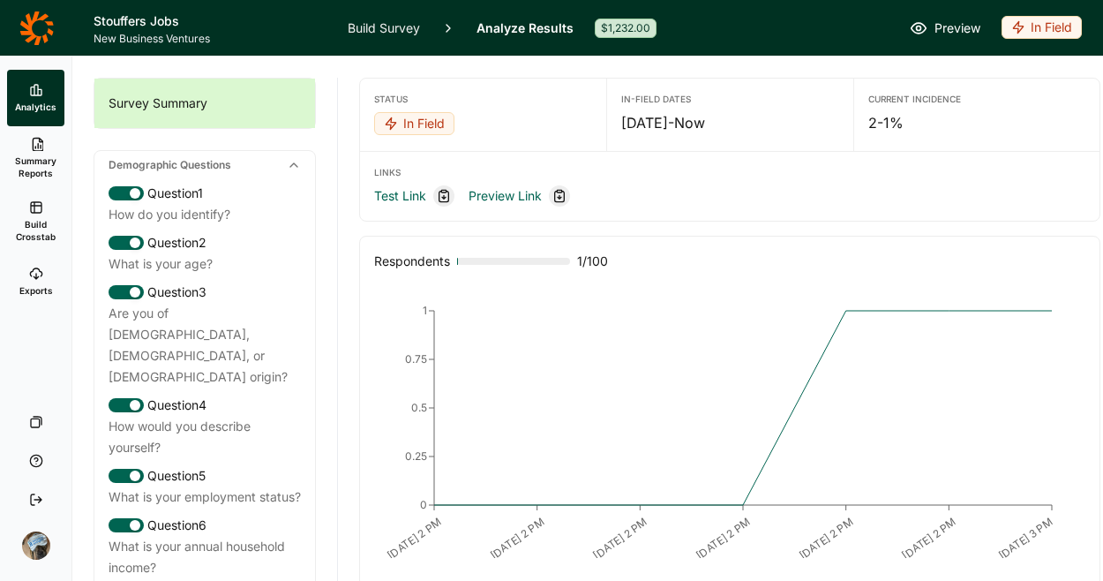
click at [31, 37] on icon at bounding box center [36, 28] width 34 height 34
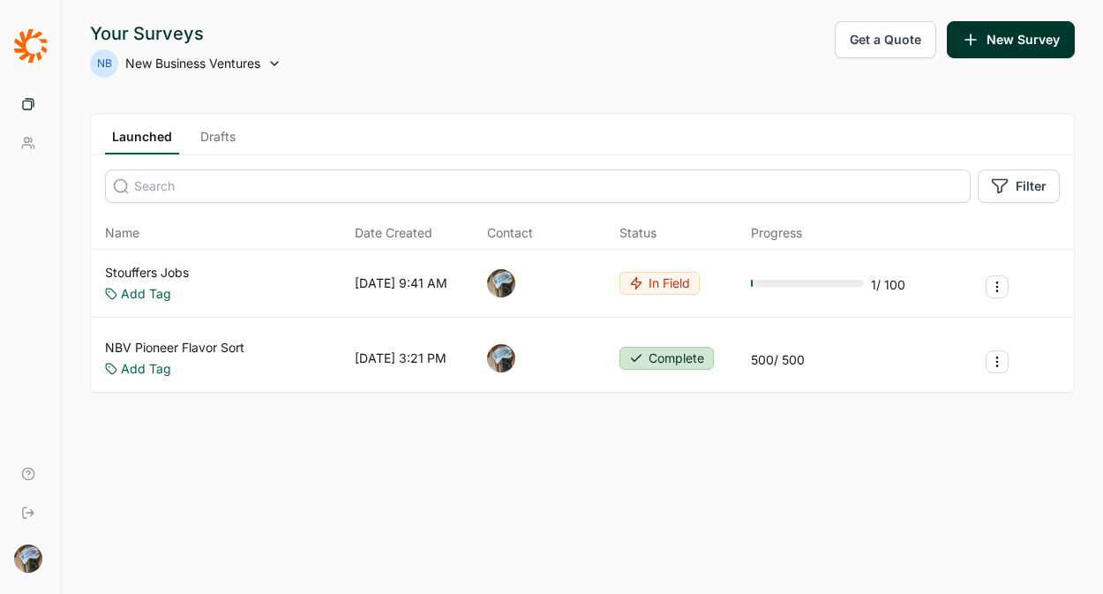
click at [883, 35] on button "Get a Quote" at bounding box center [886, 39] width 102 height 37
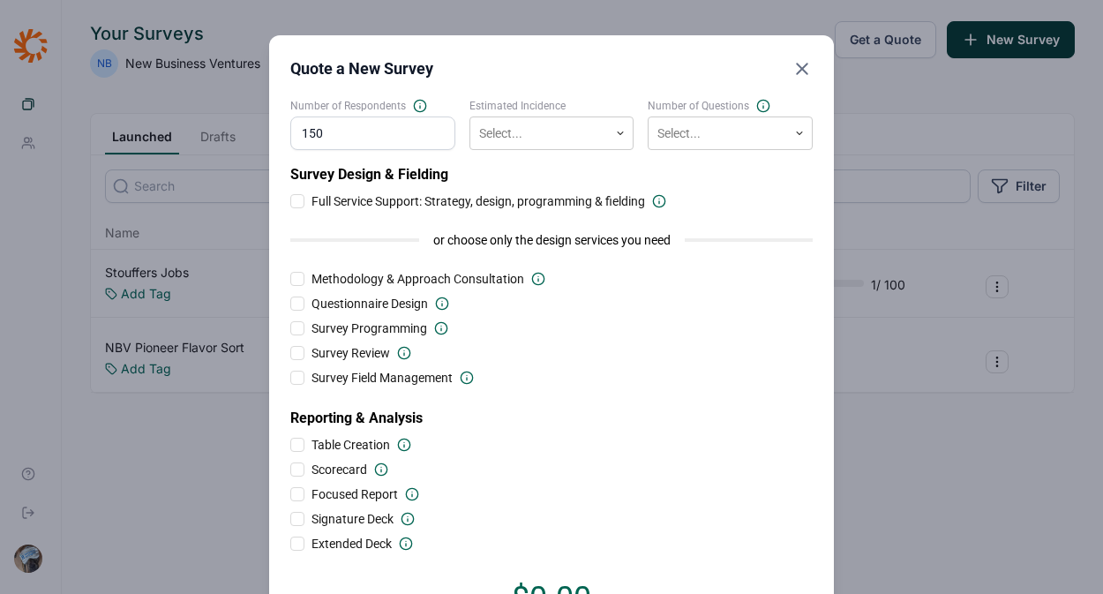
type input "150"
click at [538, 130] on div at bounding box center [539, 134] width 121 height 22
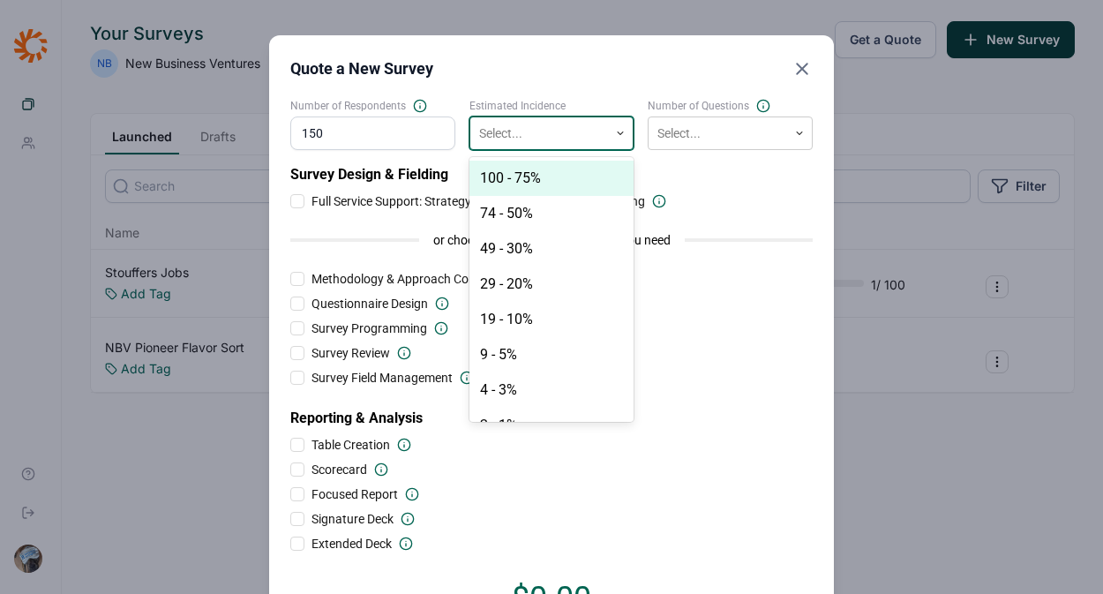
click at [530, 176] on div "100 - 75%" at bounding box center [552, 178] width 165 height 35
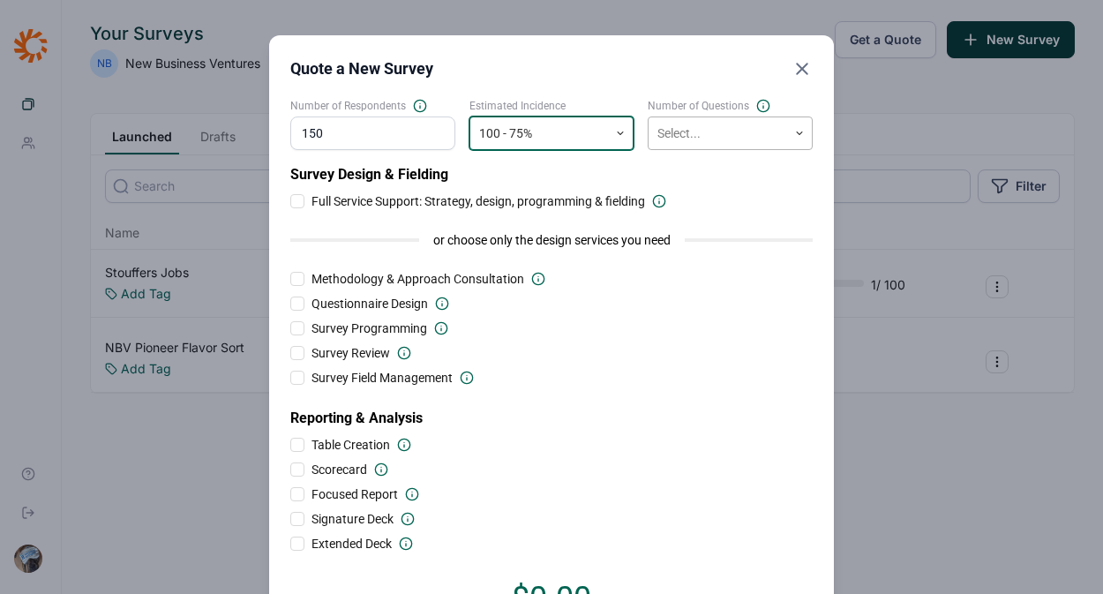
click at [693, 136] on div at bounding box center [718, 134] width 121 height 22
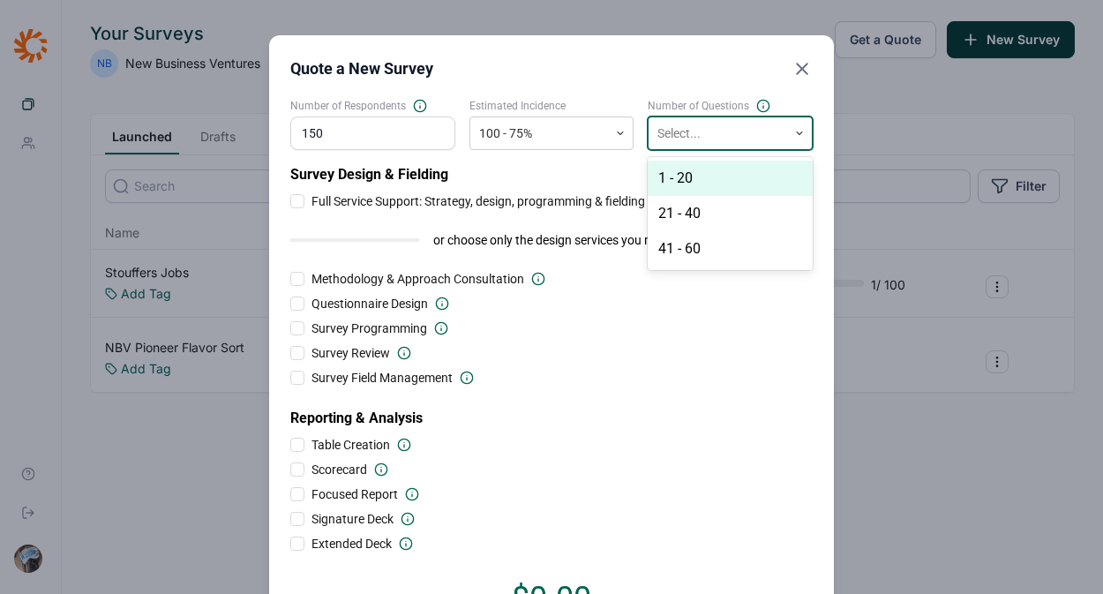
click at [695, 171] on div "1 - 20" at bounding box center [730, 178] width 165 height 35
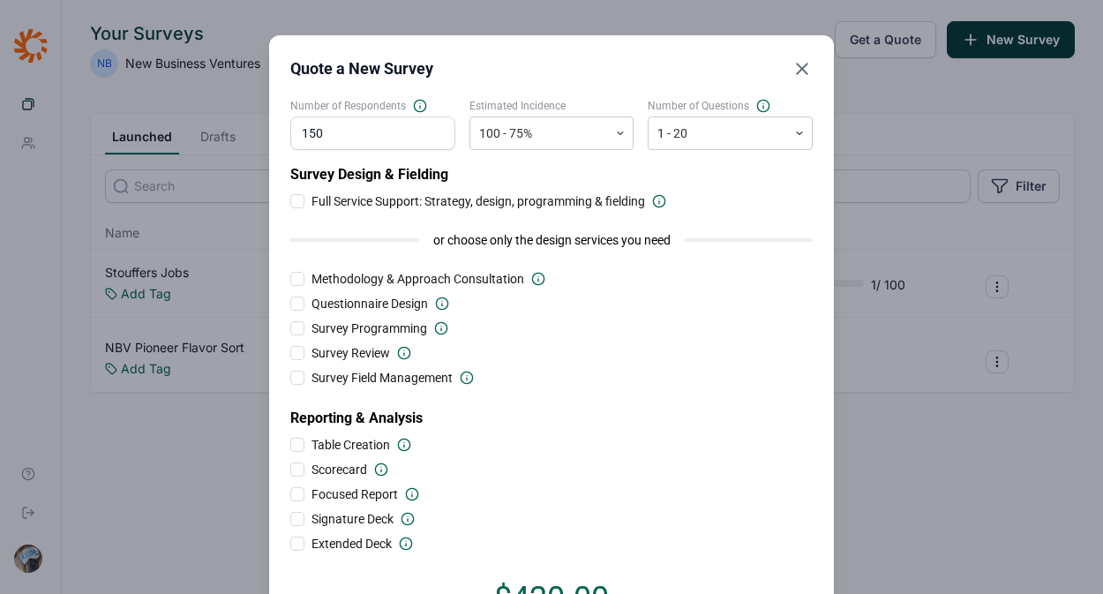
click at [707, 359] on div "Survey Review" at bounding box center [551, 353] width 523 height 18
click at [794, 64] on icon "Close" at bounding box center [802, 68] width 21 height 21
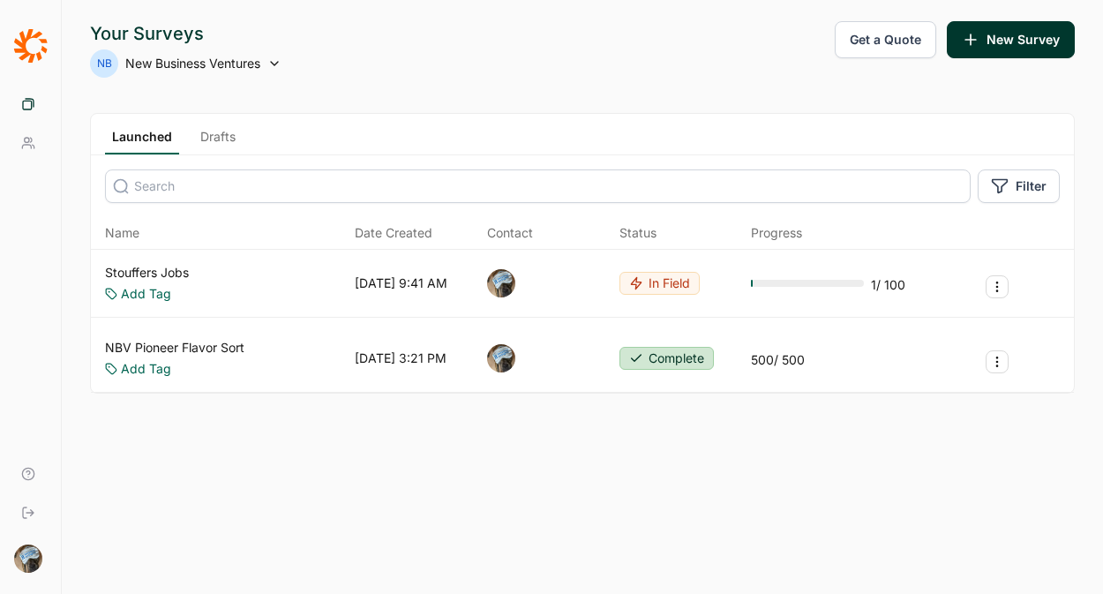
click at [131, 271] on link "Stouffers Jobs" at bounding box center [147, 273] width 84 height 18
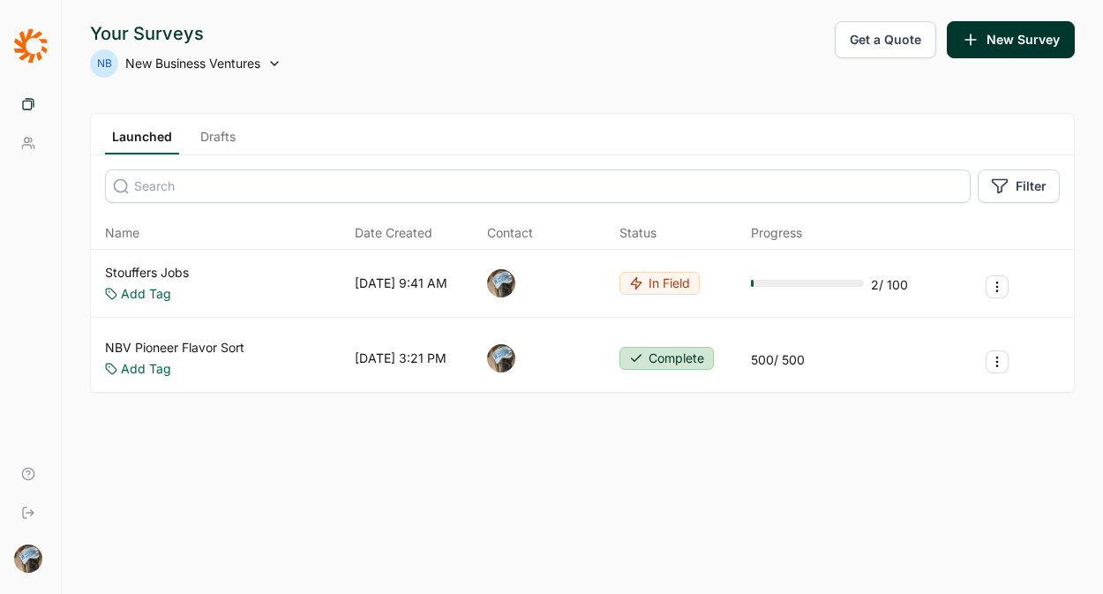
click at [877, 45] on button "Get a Quote" at bounding box center [886, 39] width 102 height 37
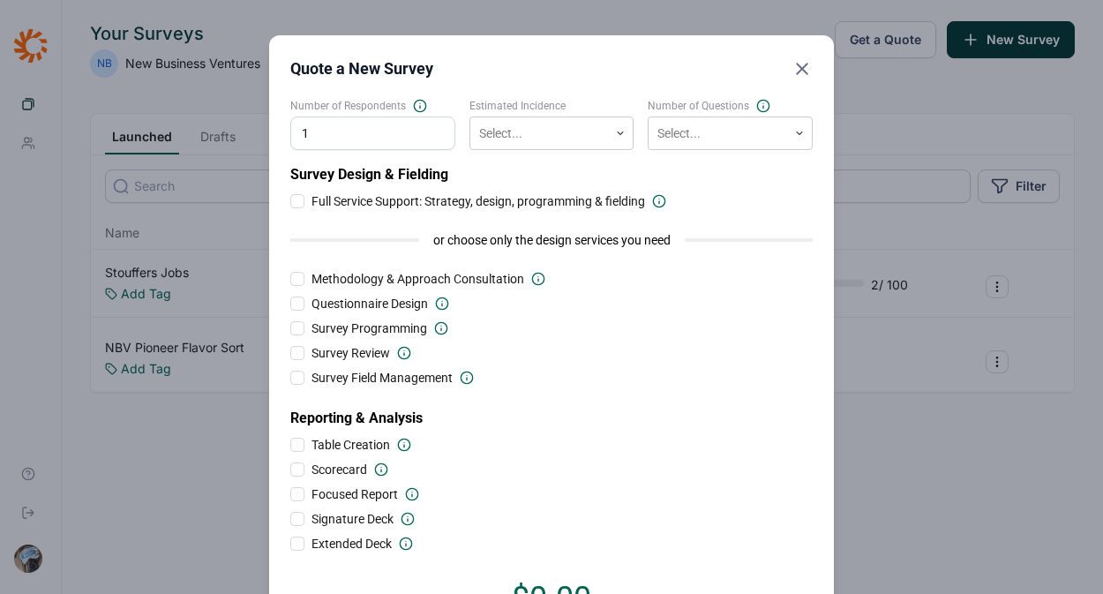
type input "15"
type input "150"
click at [552, 129] on div at bounding box center [539, 134] width 121 height 22
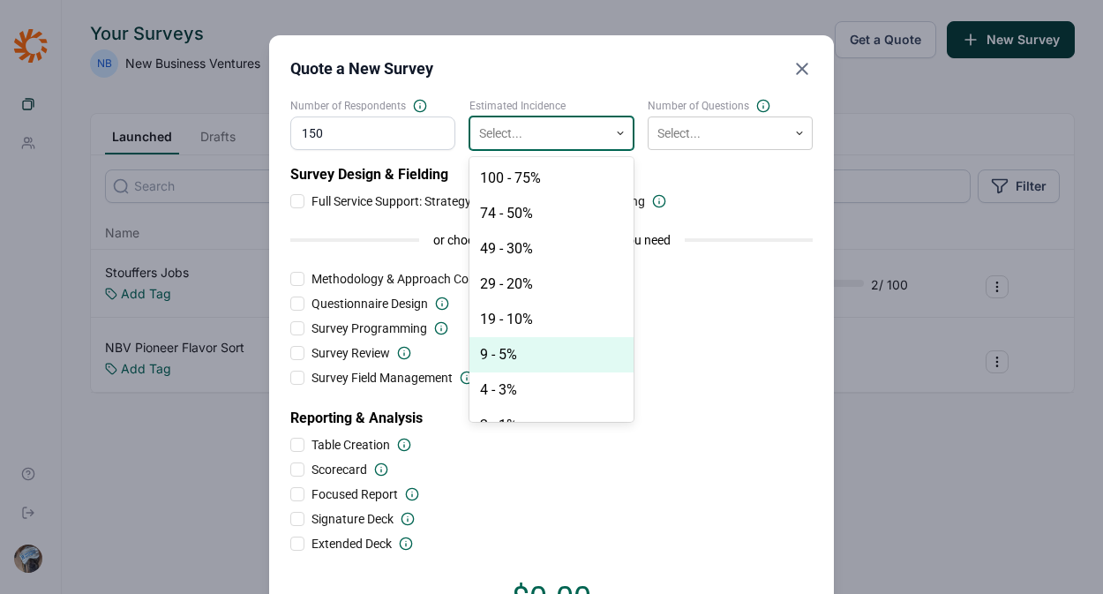
click at [520, 357] on div "9 - 5%" at bounding box center [552, 354] width 165 height 35
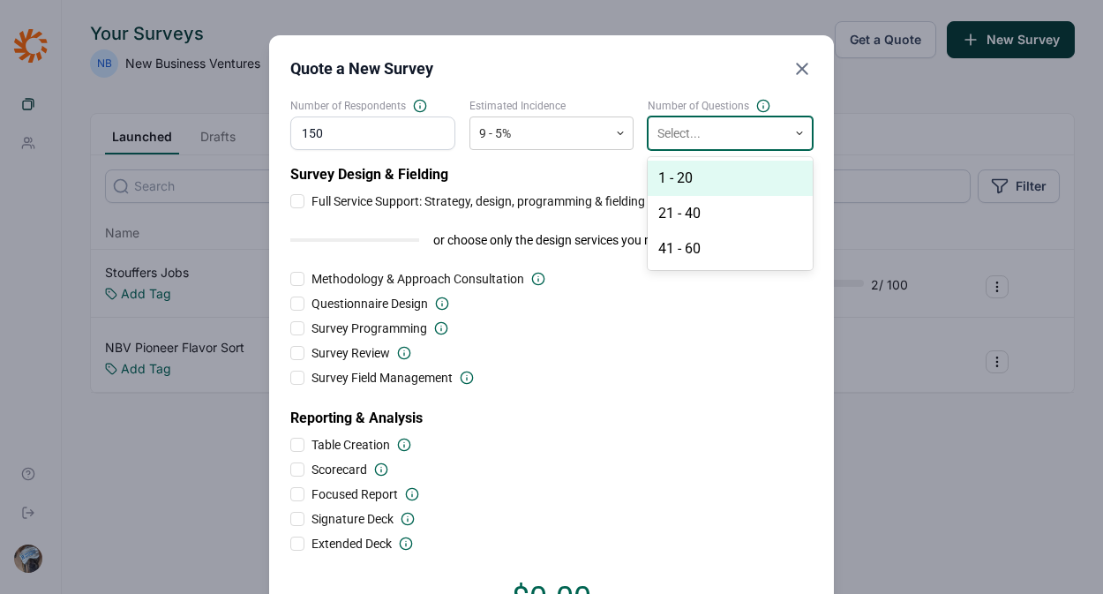
click at [669, 136] on div at bounding box center [718, 134] width 121 height 22
click at [673, 182] on div "1 - 20" at bounding box center [730, 178] width 165 height 35
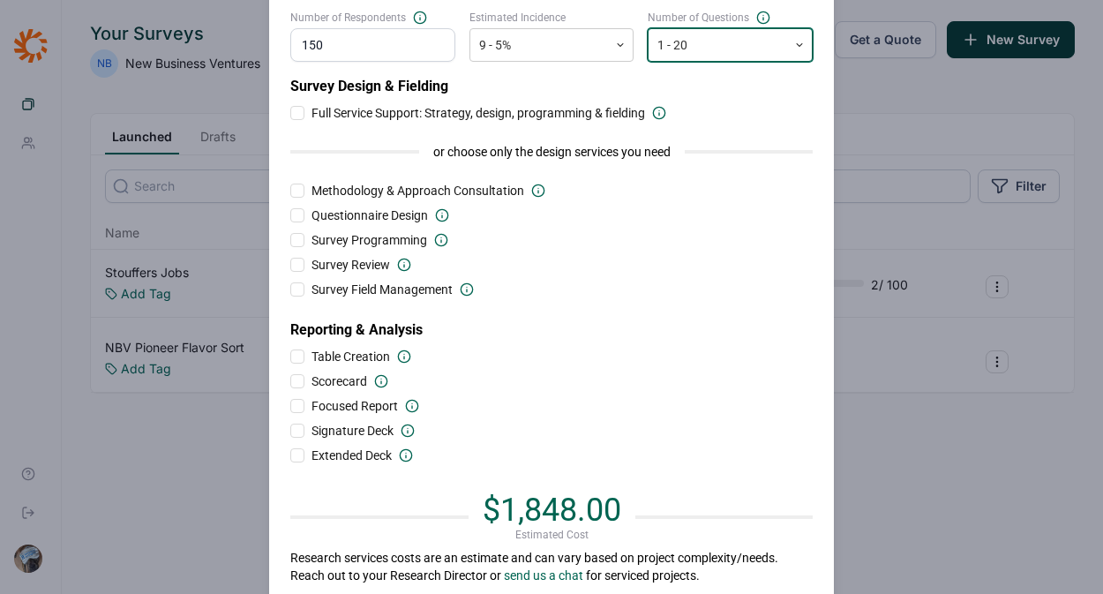
scroll to position [83, 0]
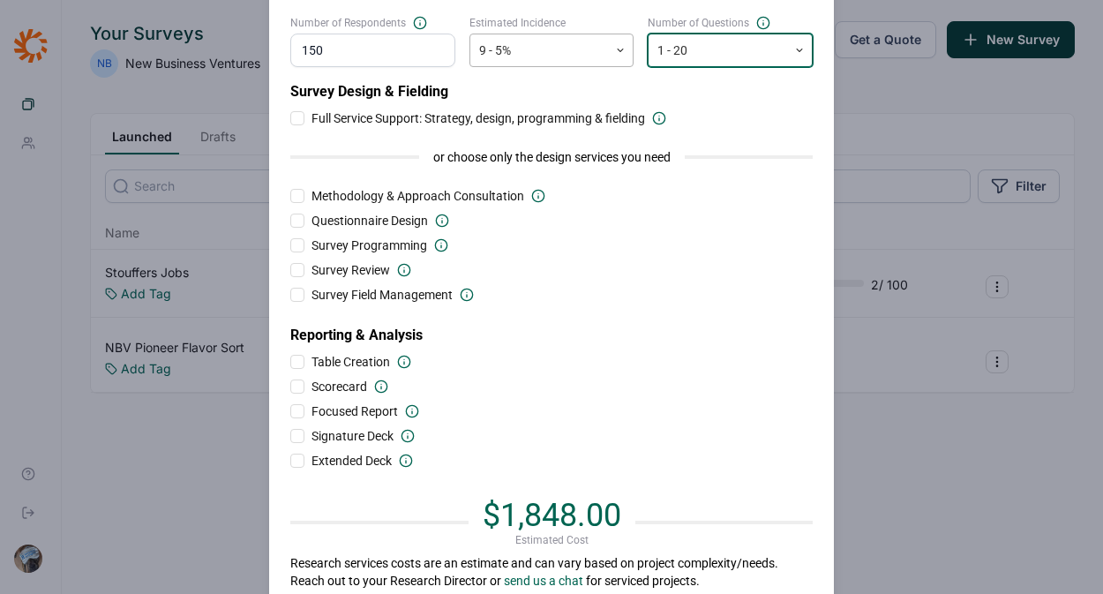
click at [527, 42] on div at bounding box center [539, 51] width 121 height 22
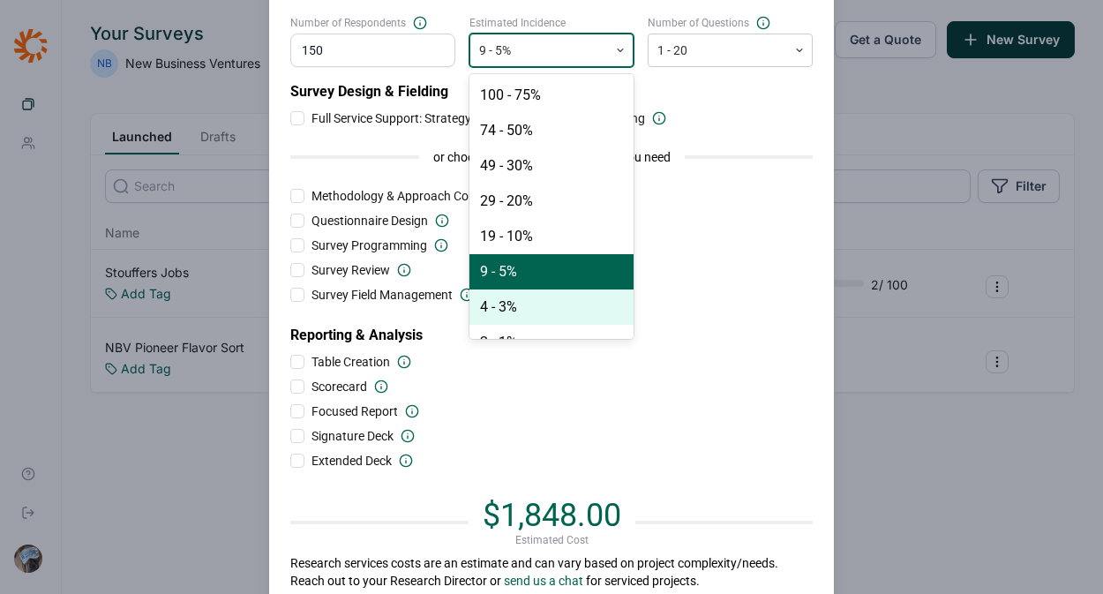
click at [519, 309] on div "4 - 3%" at bounding box center [552, 307] width 165 height 35
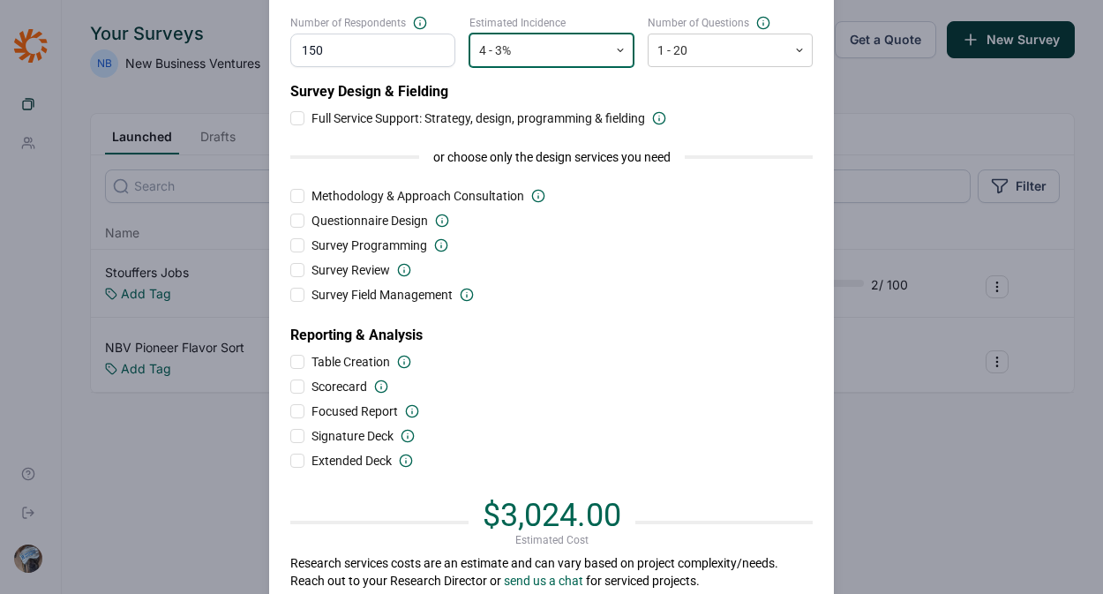
click at [569, 45] on div at bounding box center [539, 51] width 121 height 22
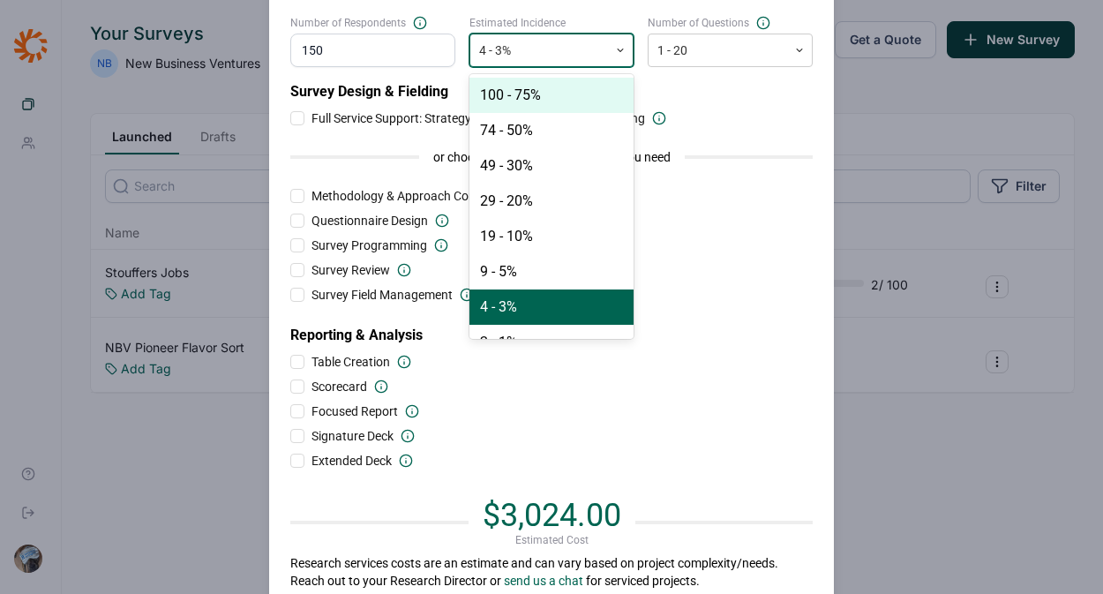
click at [651, 260] on div "Survey Design & Fielding Full Service Support: Strategy, design, programming & …" at bounding box center [551, 275] width 523 height 388
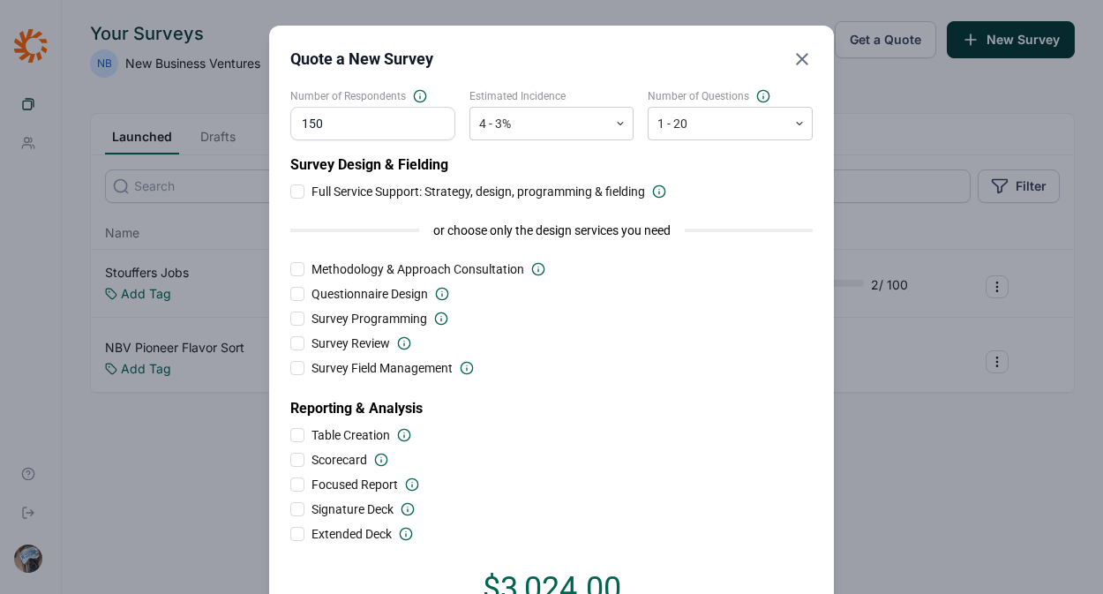
scroll to position [0, 0]
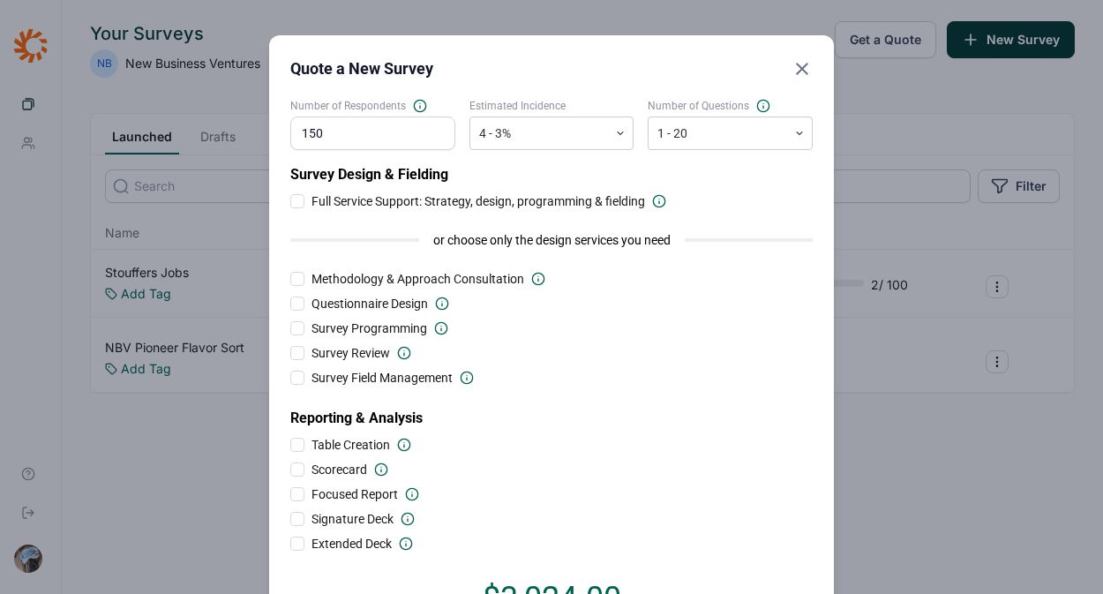
click at [797, 71] on use "Close" at bounding box center [802, 69] width 11 height 11
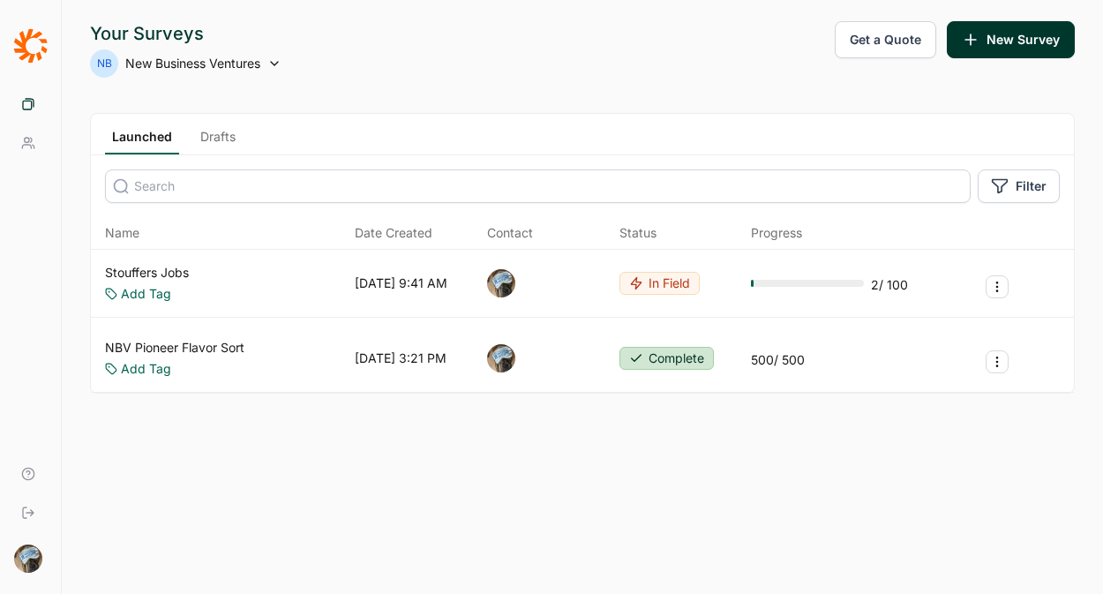
click at [605, 109] on div "Your Surveys NB New Business Ventures Get a Quote New Survey Launched Drafts Fi…" at bounding box center [583, 297] width 1042 height 594
click at [144, 273] on link "Stouffers Jobs" at bounding box center [147, 273] width 84 height 18
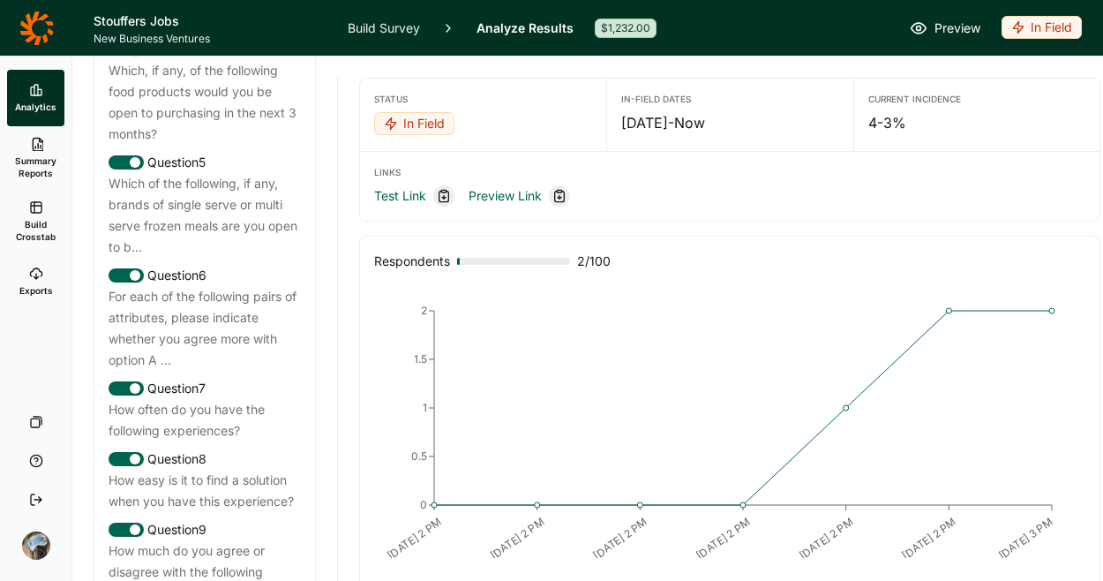
click at [387, 33] on link "Build Survey" at bounding box center [384, 28] width 72 height 56
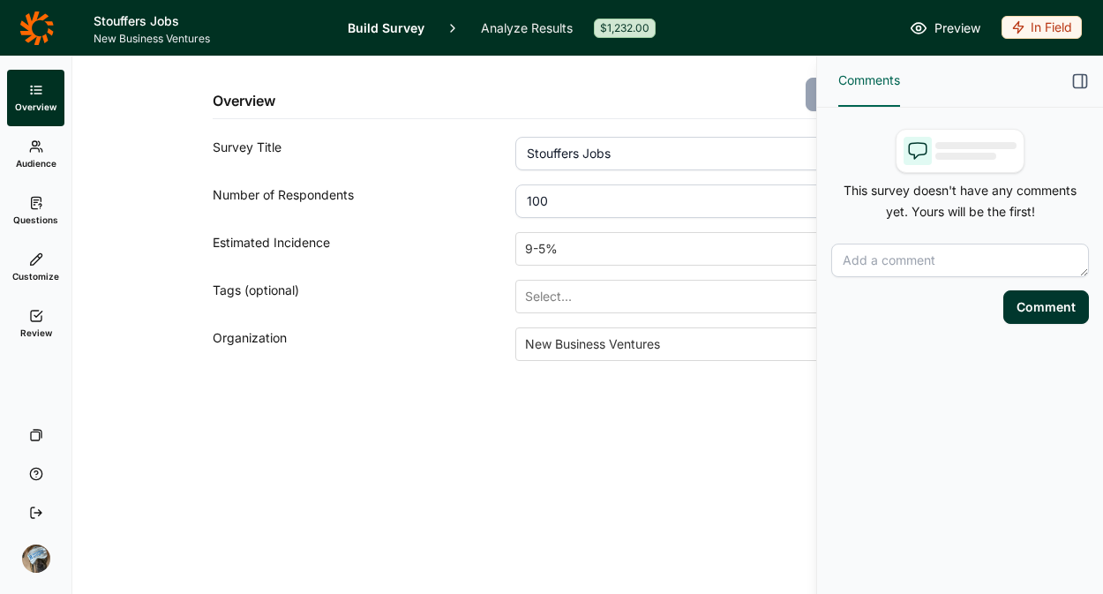
click at [26, 324] on link "Review" at bounding box center [35, 324] width 57 height 56
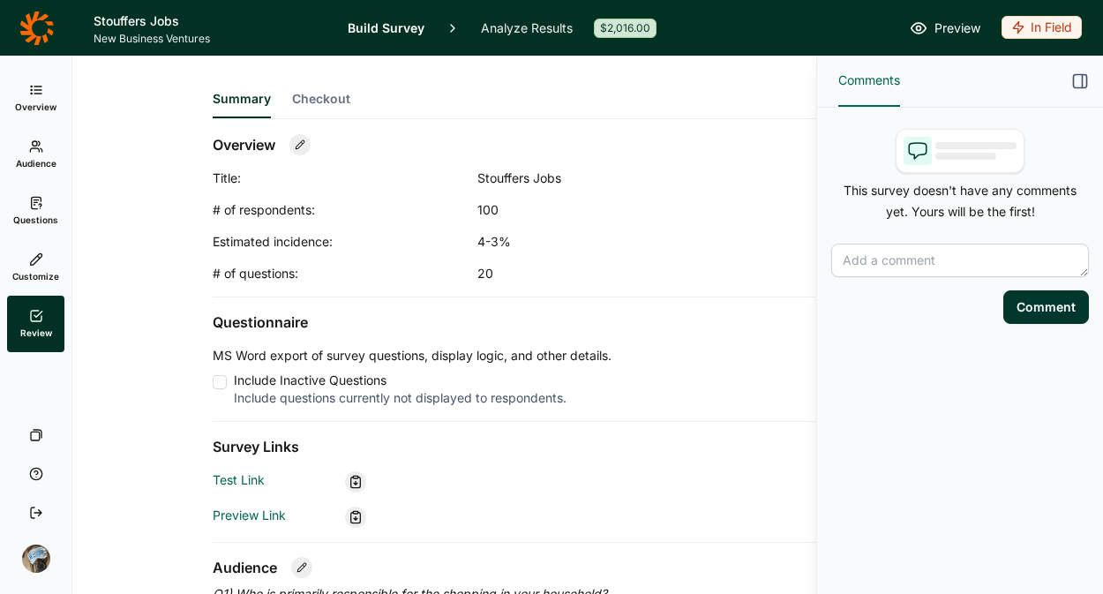
scroll to position [2, 0]
click at [28, 102] on span "Overview" at bounding box center [35, 107] width 41 height 12
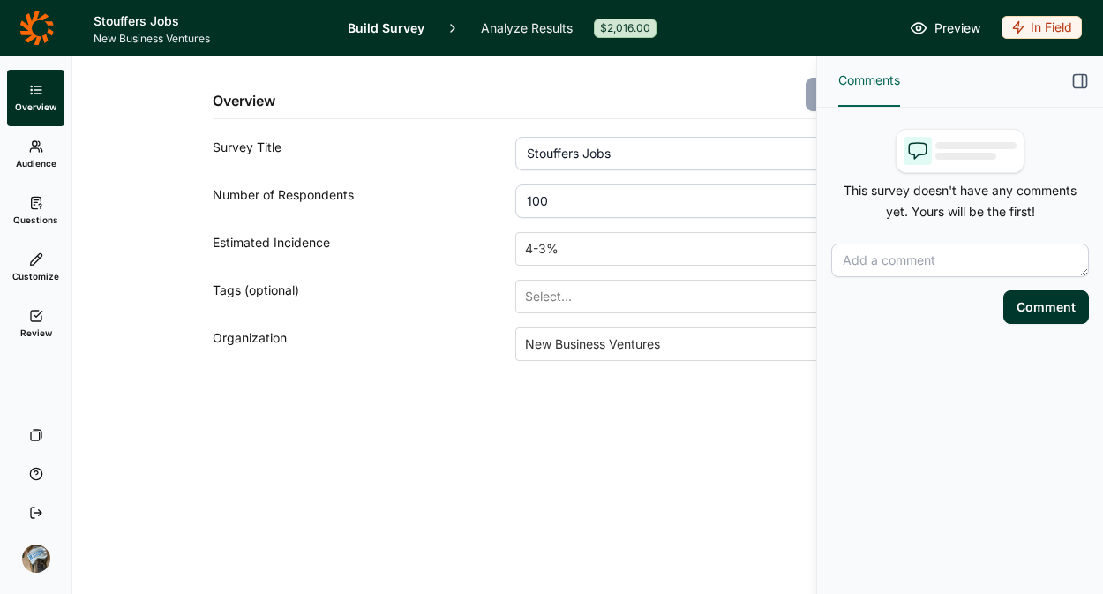
click at [529, 33] on link "Analyze Results" at bounding box center [527, 28] width 92 height 56
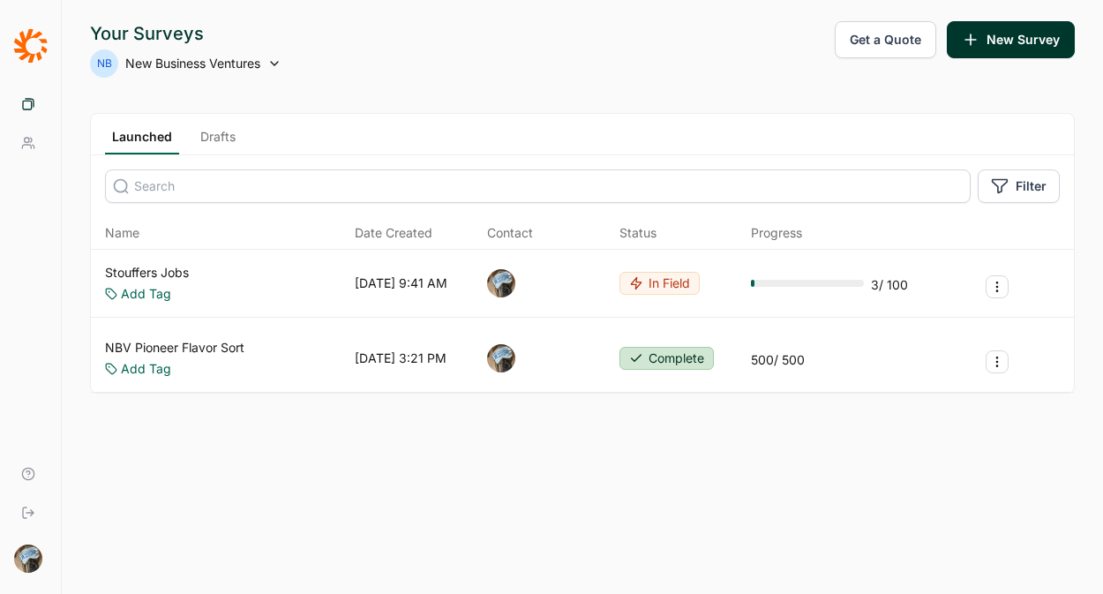
click at [869, 38] on button "Get a Quote" at bounding box center [886, 39] width 102 height 37
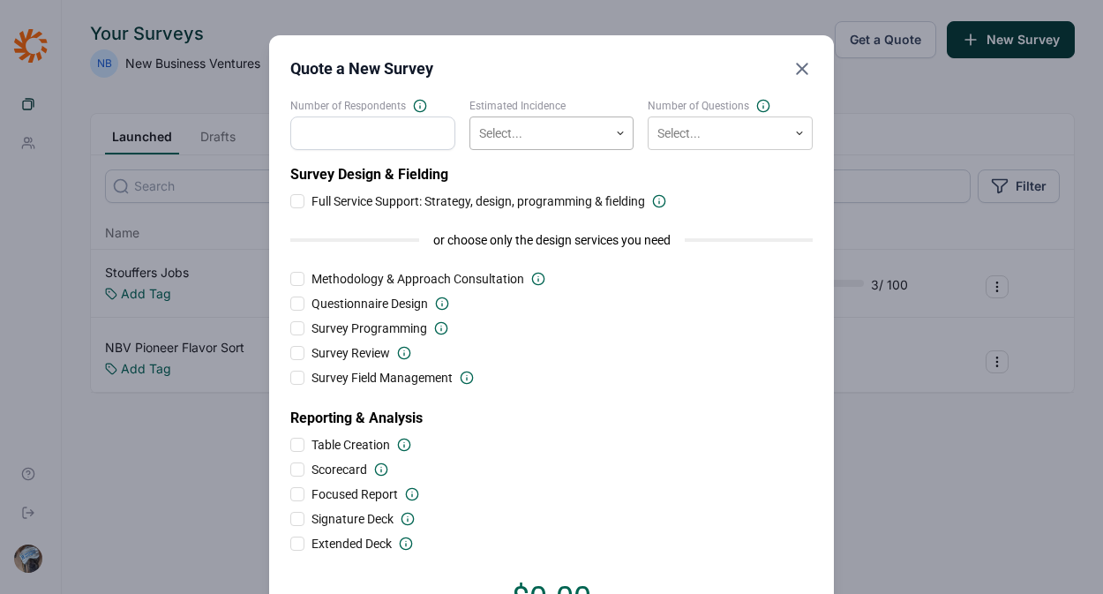
click at [551, 127] on div at bounding box center [539, 134] width 121 height 22
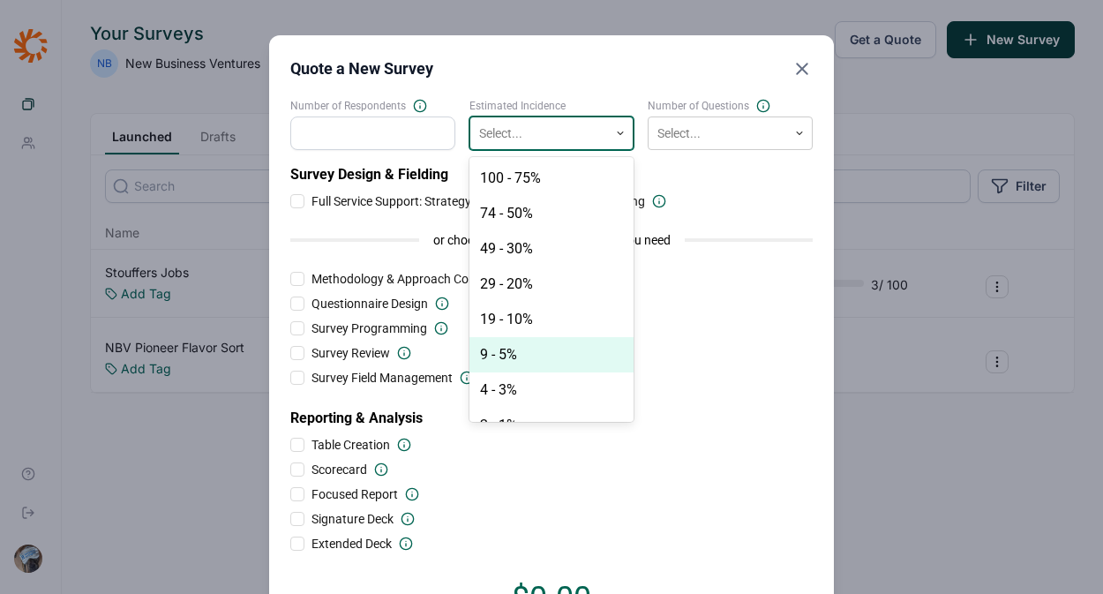
click at [545, 359] on div "9 - 5%" at bounding box center [552, 354] width 165 height 35
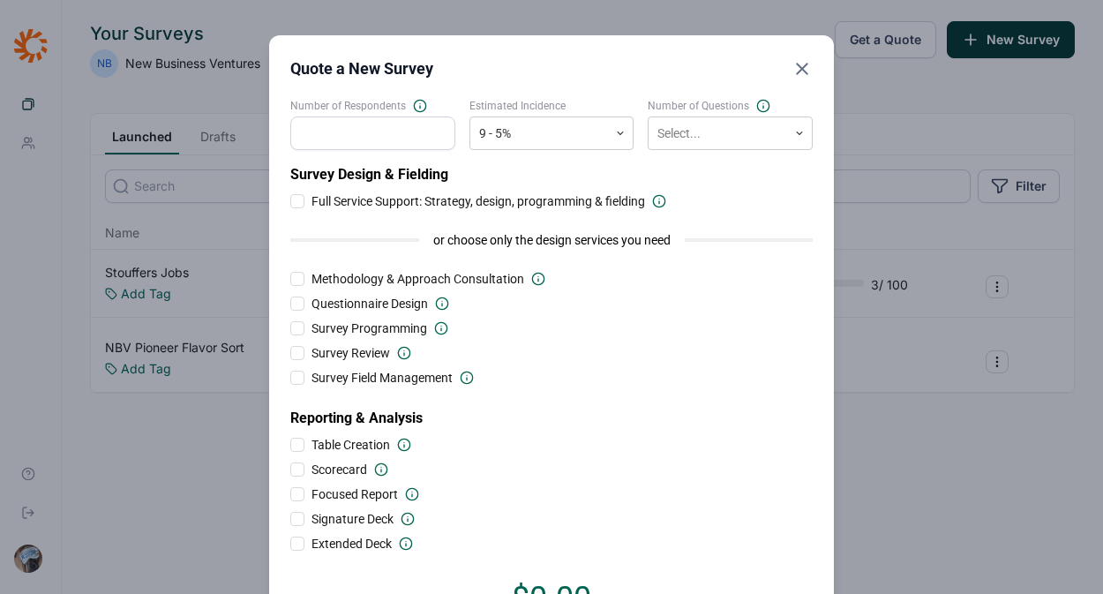
click at [367, 130] on input "Number of Respondents" at bounding box center [372, 134] width 165 height 34
click at [649, 132] on div "Select..." at bounding box center [718, 133] width 139 height 29
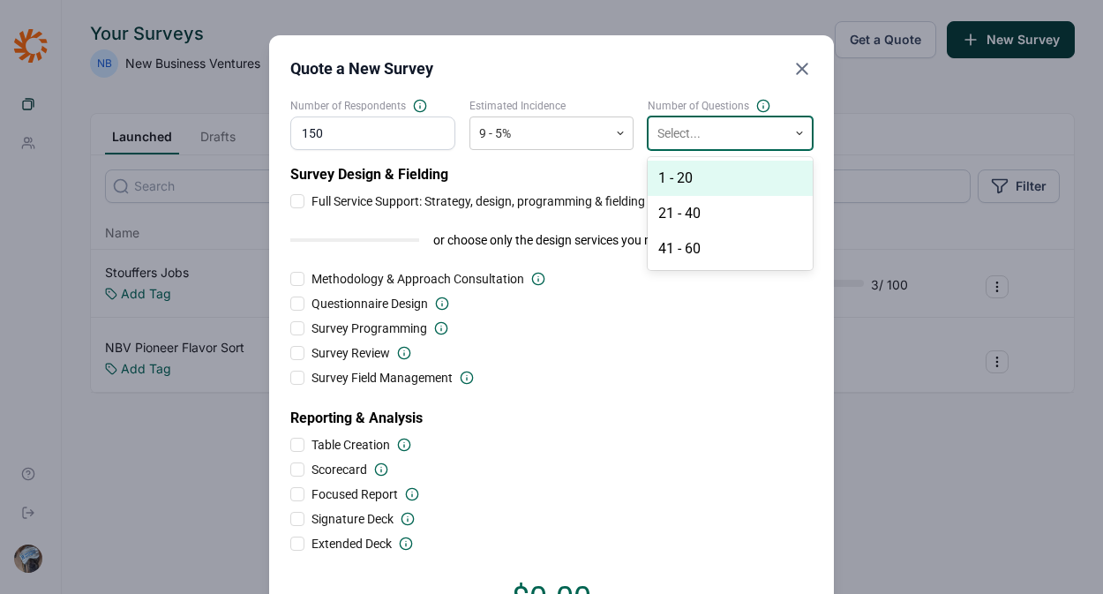
click at [674, 182] on div "1 - 20" at bounding box center [730, 178] width 165 height 35
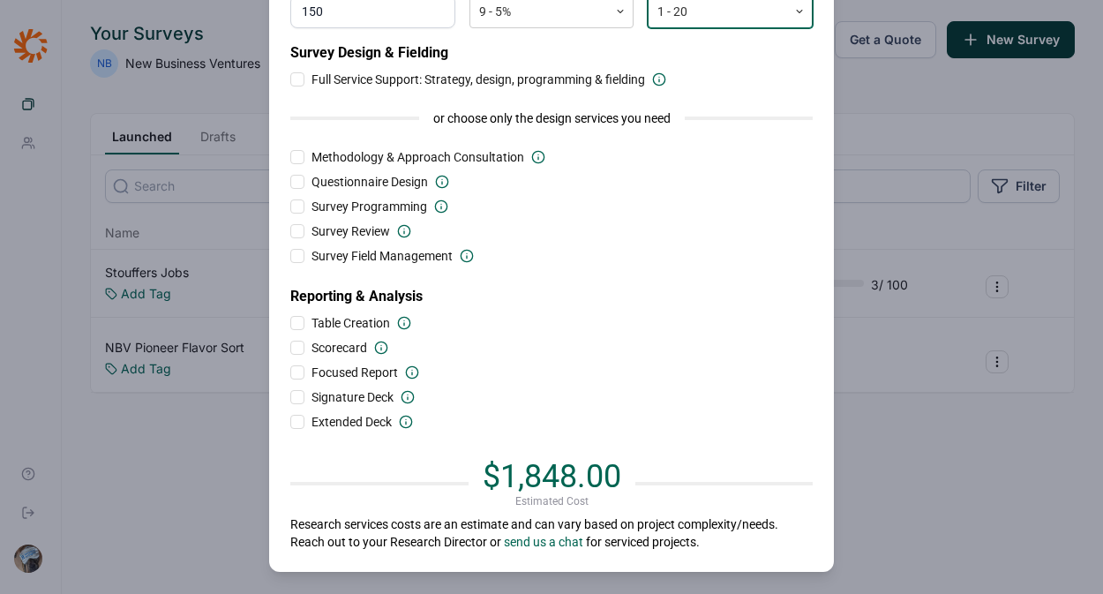
scroll to position [117, 0]
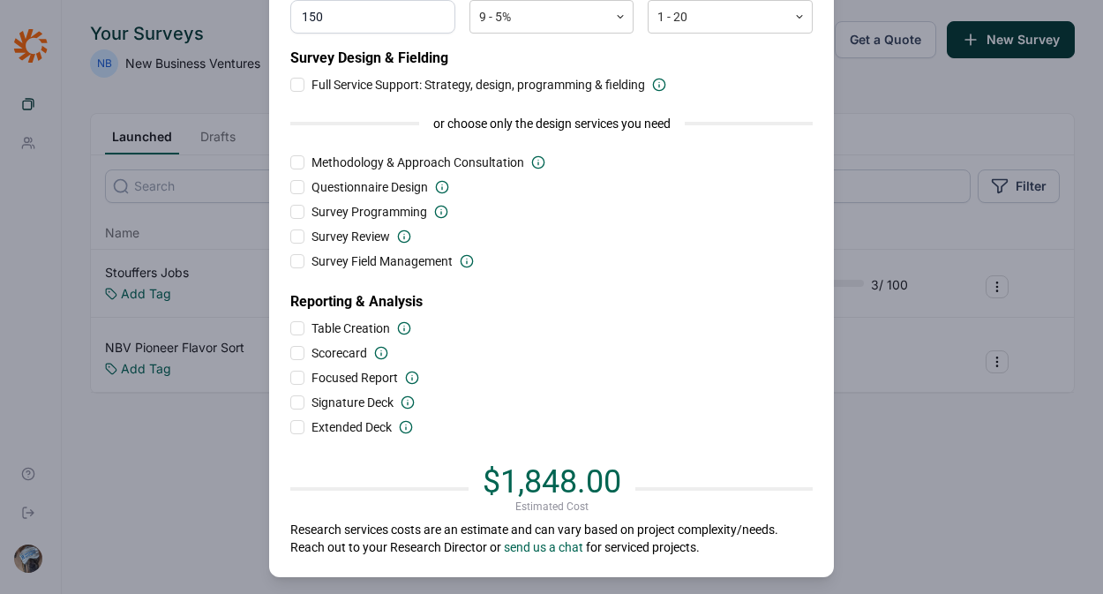
click at [331, 22] on input "150" at bounding box center [372, 17] width 165 height 34
type input "100"
click at [573, 273] on div "Survey Design & Fielding Full Service Support: Strategy, design, programming & …" at bounding box center [551, 242] width 523 height 388
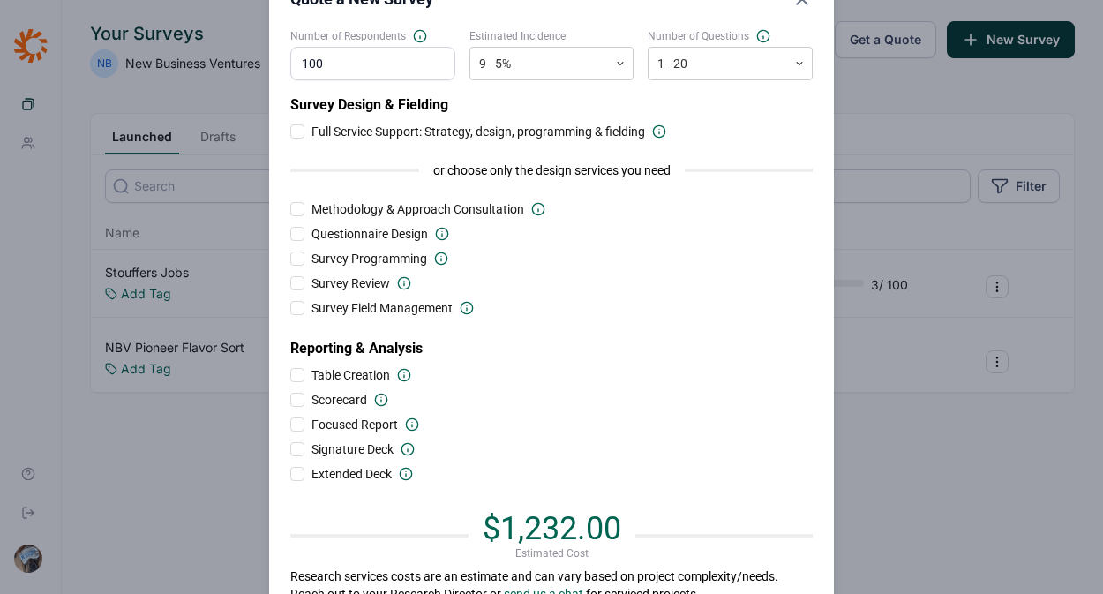
scroll to position [109, 0]
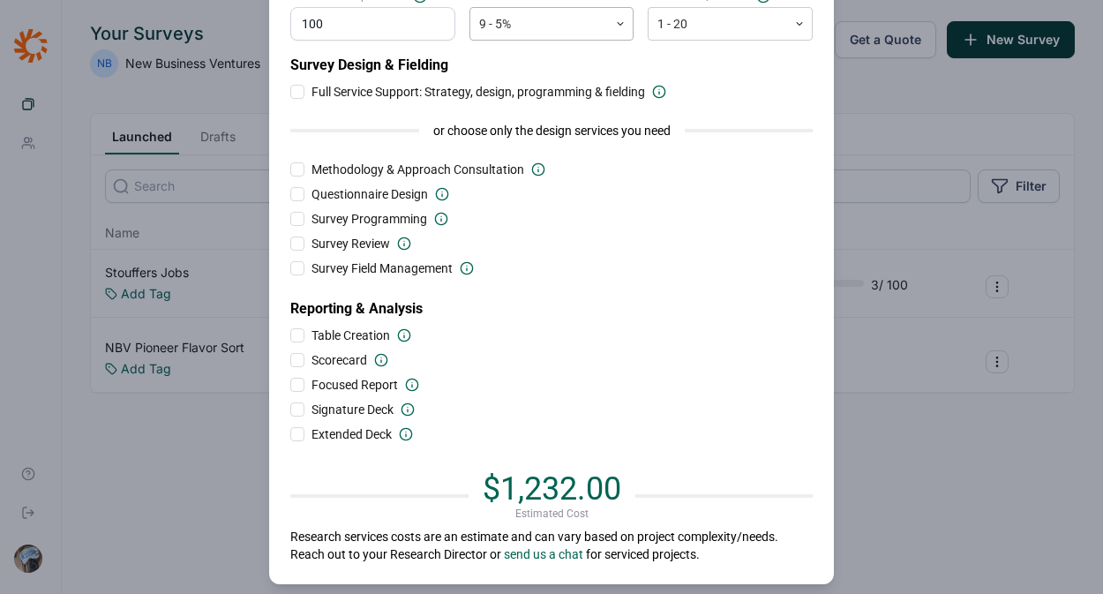
click at [531, 18] on div at bounding box center [539, 24] width 121 height 22
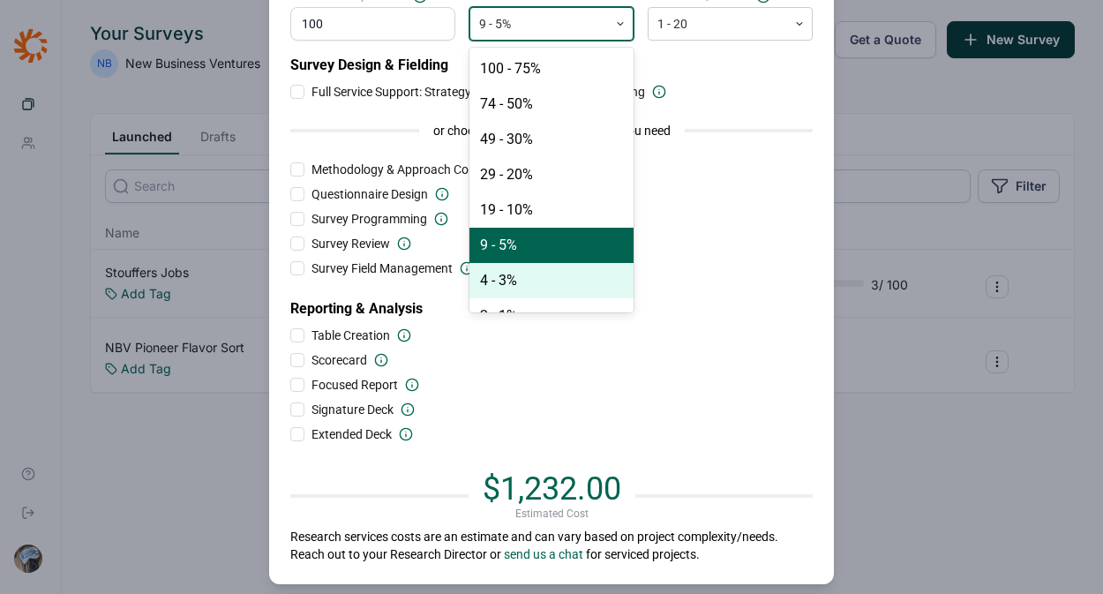
click at [527, 274] on div "4 - 3%" at bounding box center [552, 280] width 165 height 35
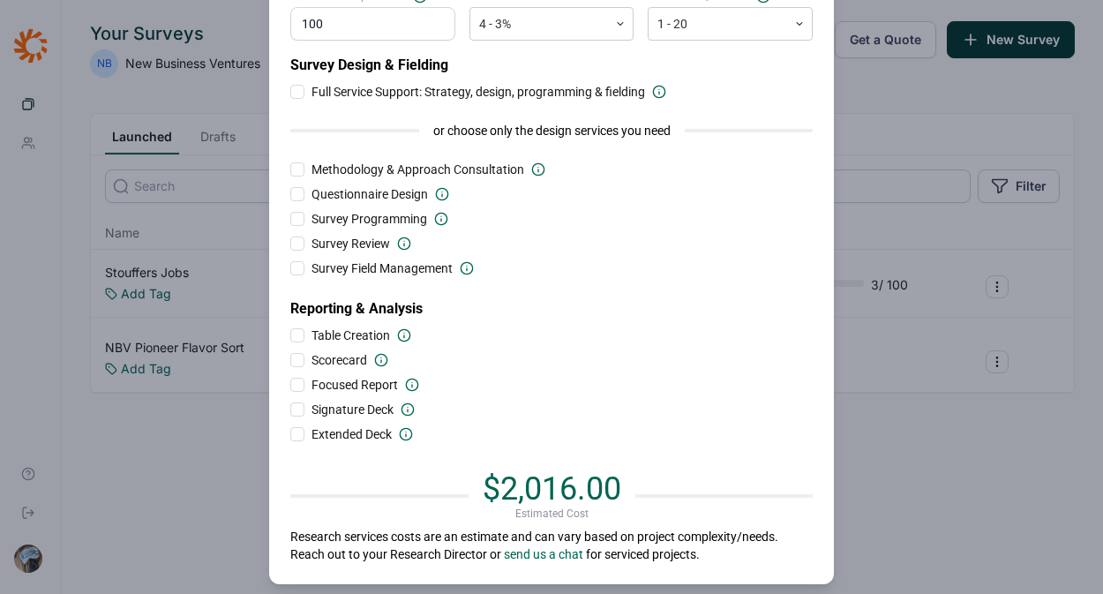
click at [594, 362] on div "Scorecard" at bounding box center [551, 360] width 523 height 18
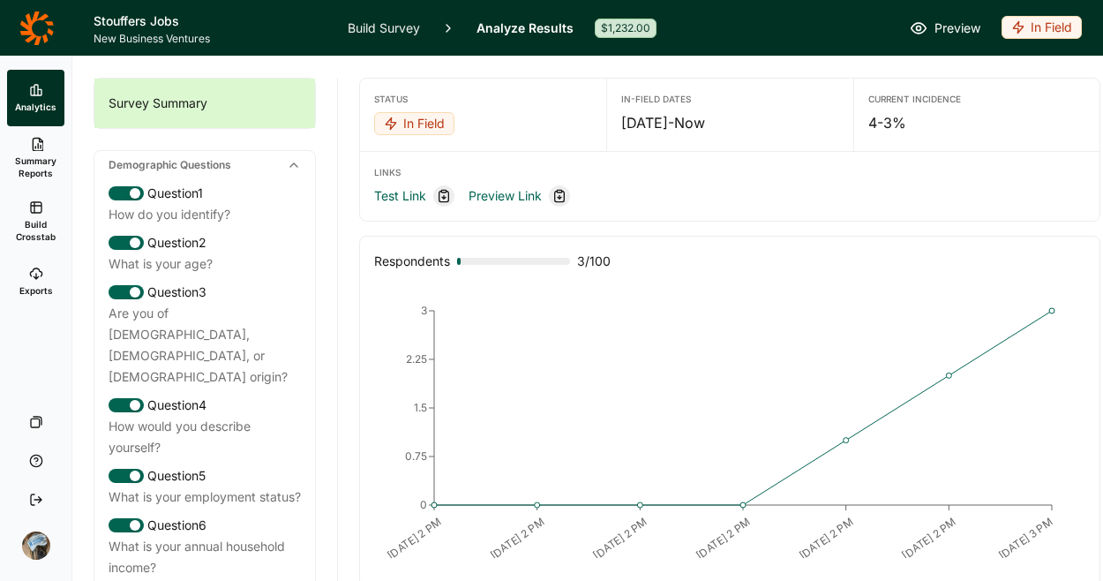
click at [1034, 29] on div "In Field" at bounding box center [1042, 27] width 80 height 23
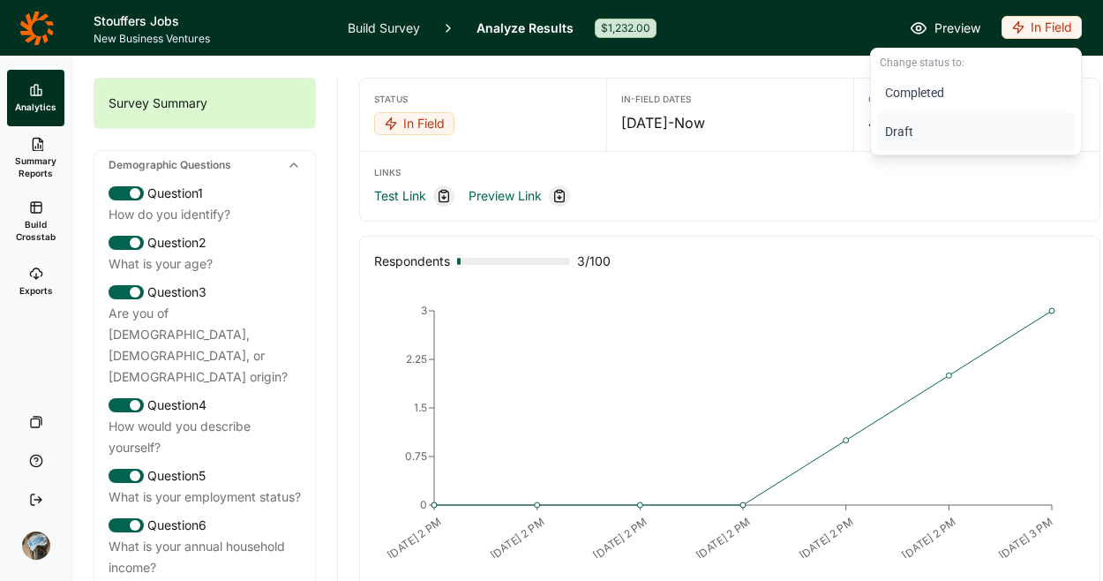
click at [915, 125] on button "Draft" at bounding box center [975, 131] width 199 height 39
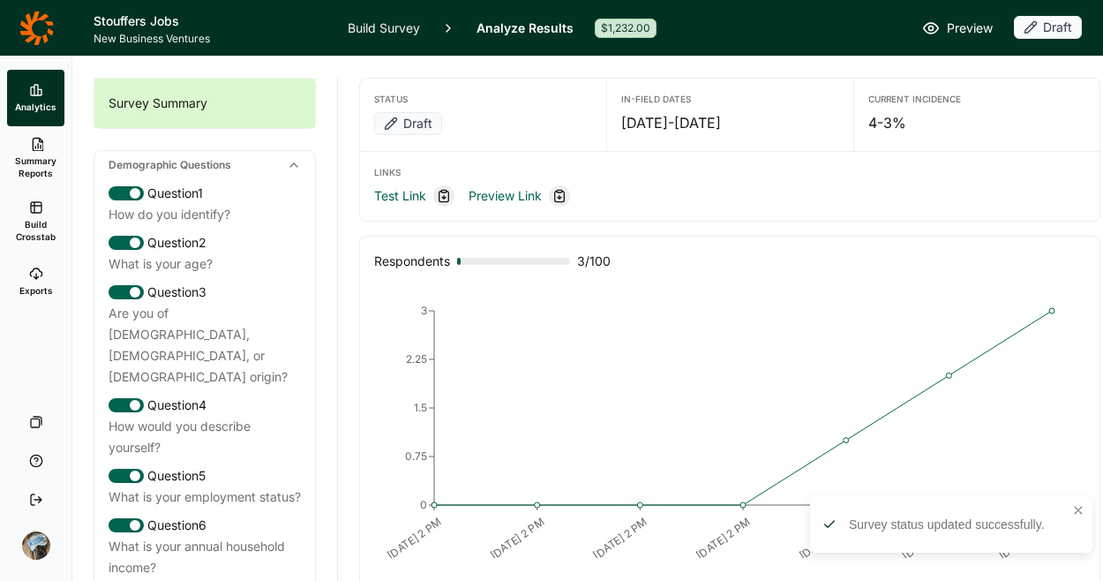
click at [389, 20] on link "Build Survey" at bounding box center [384, 28] width 72 height 56
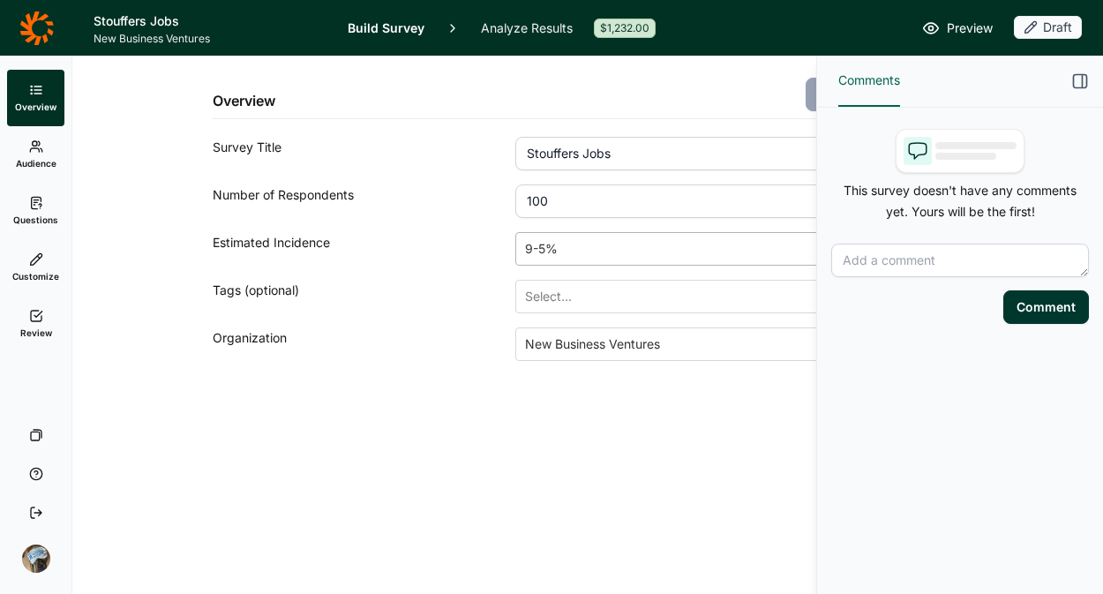
click at [597, 253] on div at bounding box center [704, 249] width 359 height 25
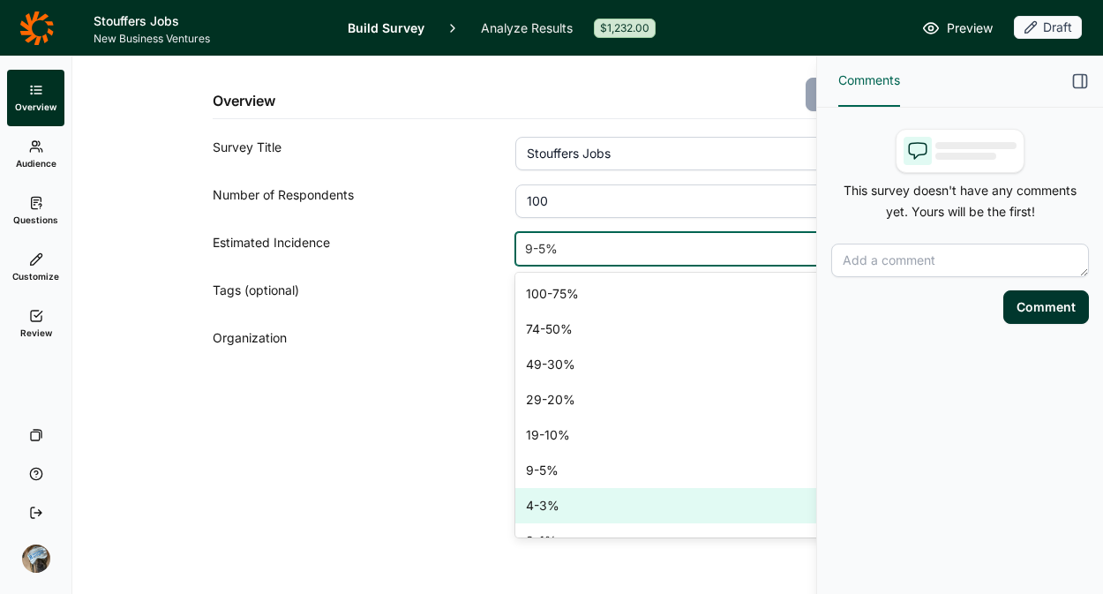
click at [558, 503] on div "4-3%" at bounding box center [716, 505] width 403 height 35
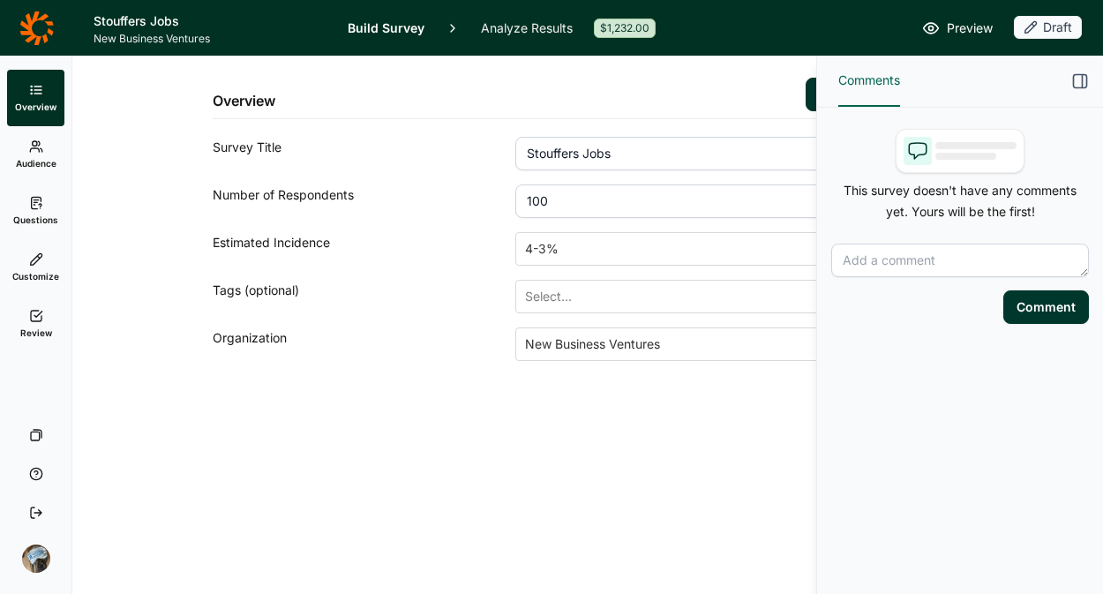
click at [477, 521] on div "Overview Save Changes Survey Title Stouffers Jobs Number of Respondents 100 Est…" at bounding box center [565, 325] width 987 height 538
click at [1077, 86] on icon "button" at bounding box center [1081, 81] width 18 height 18
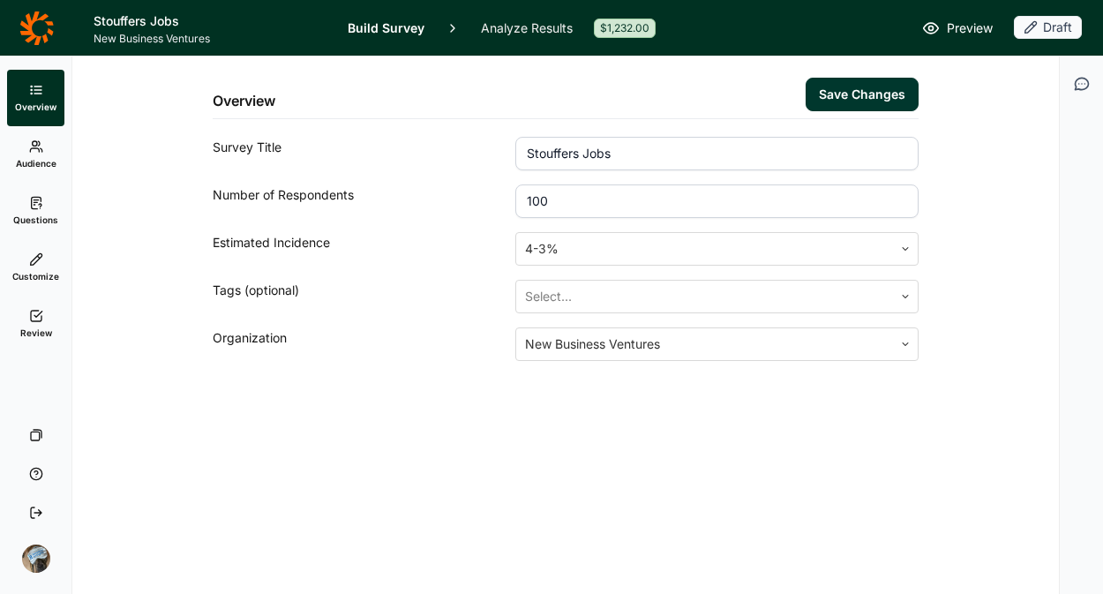
click at [838, 90] on button "Save Changes" at bounding box center [862, 95] width 113 height 34
click at [36, 317] on use at bounding box center [36, 316] width 11 height 11
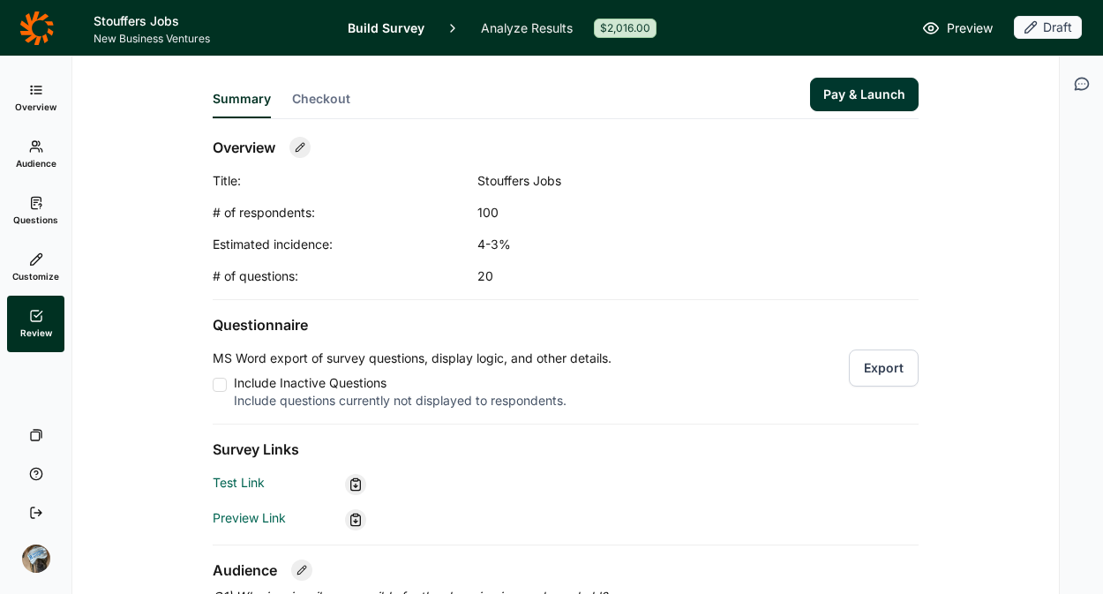
click at [330, 101] on span "Checkout" at bounding box center [321, 99] width 58 height 18
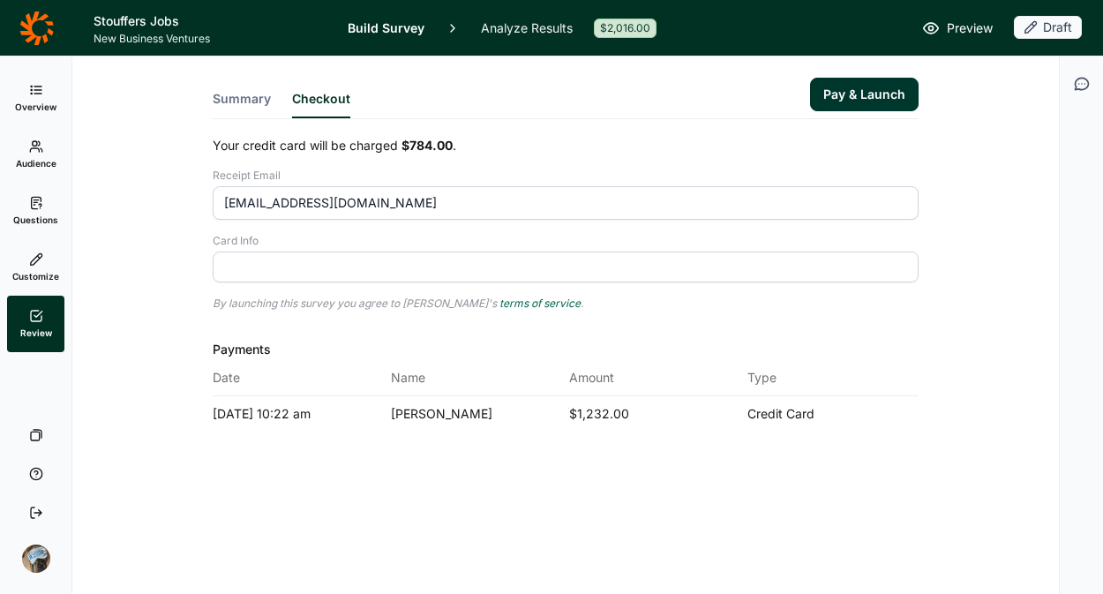
click at [349, 278] on div at bounding box center [566, 267] width 706 height 31
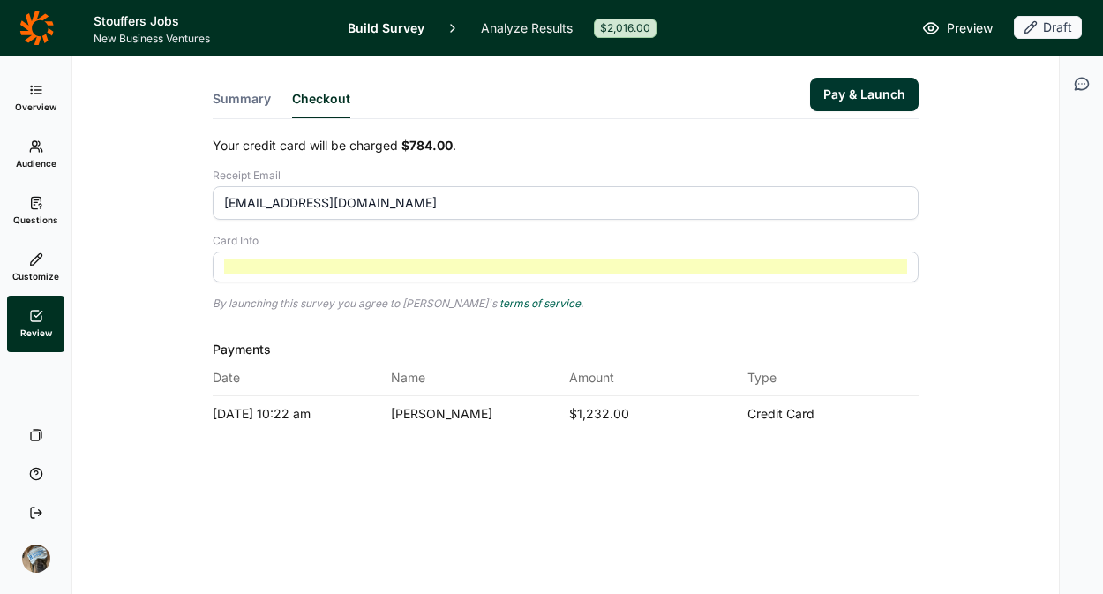
click at [876, 94] on button "Pay & Launch" at bounding box center [864, 95] width 109 height 34
click at [874, 96] on button "Pay & Launch" at bounding box center [864, 95] width 109 height 34
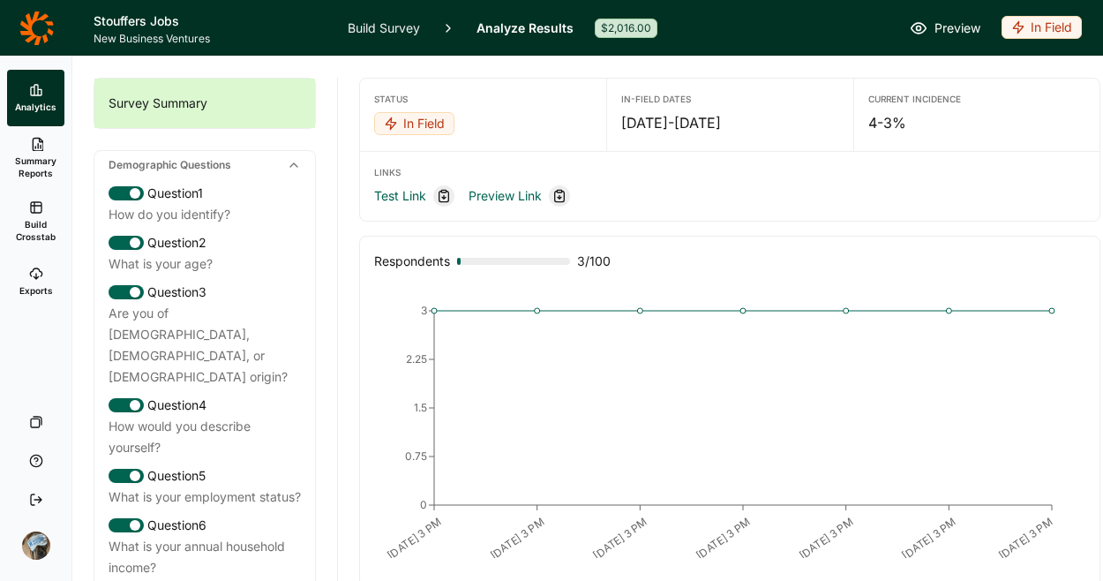
click at [35, 28] on icon at bounding box center [36, 28] width 34 height 35
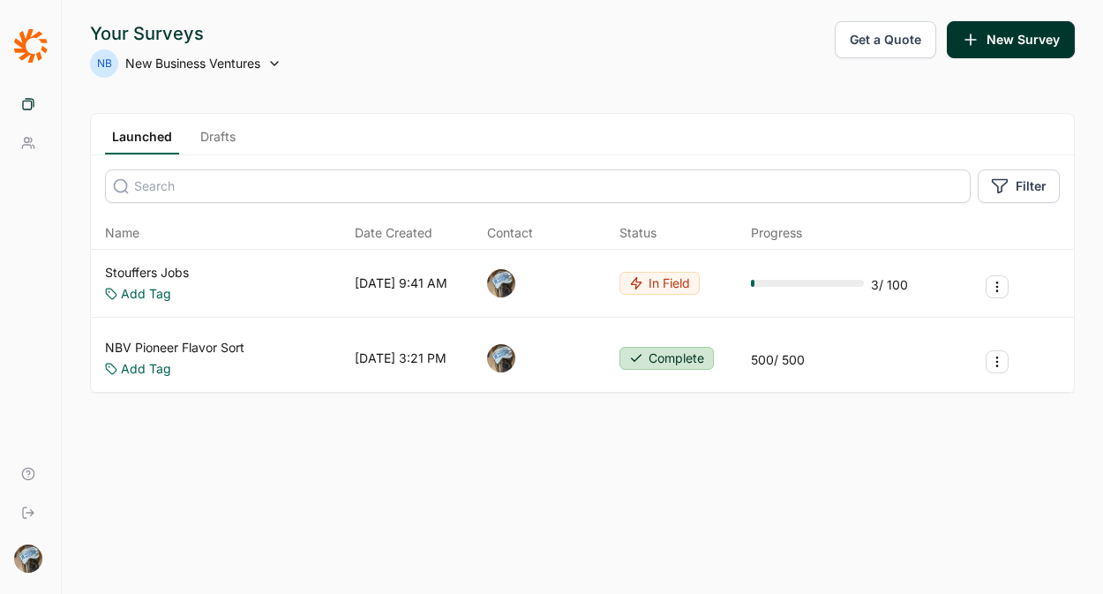
click at [22, 140] on icon at bounding box center [28, 143] width 14 height 14
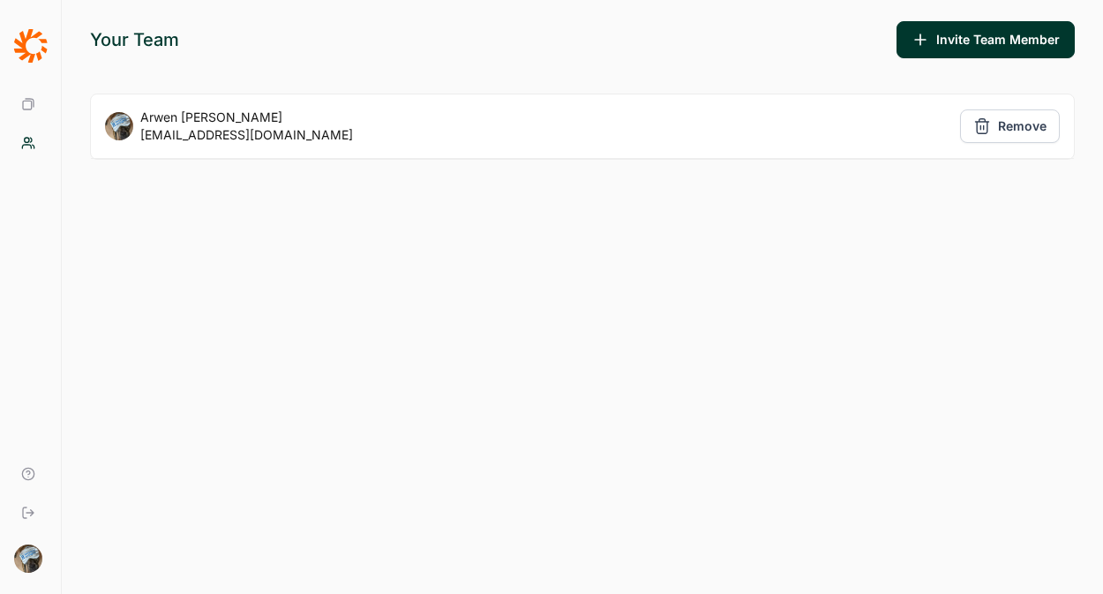
click at [956, 30] on button "Invite Team Member" at bounding box center [986, 39] width 178 height 37
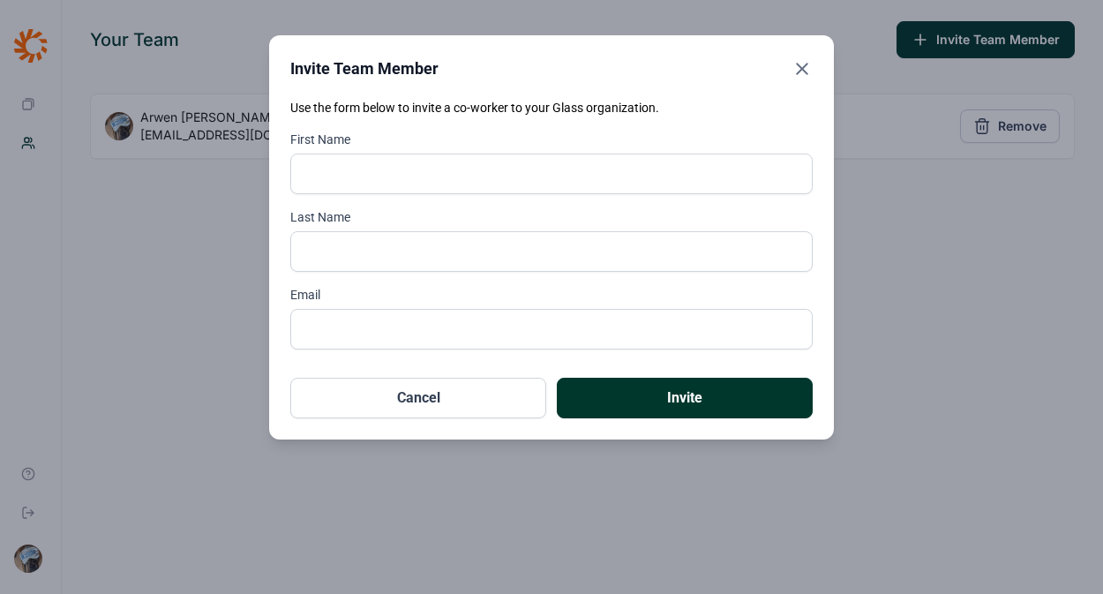
click at [432, 160] on input "First Name" at bounding box center [551, 174] width 523 height 41
type input "Jodie"
click at [399, 245] on input "Last Name" at bounding box center [551, 251] width 523 height 41
type input "Howard"
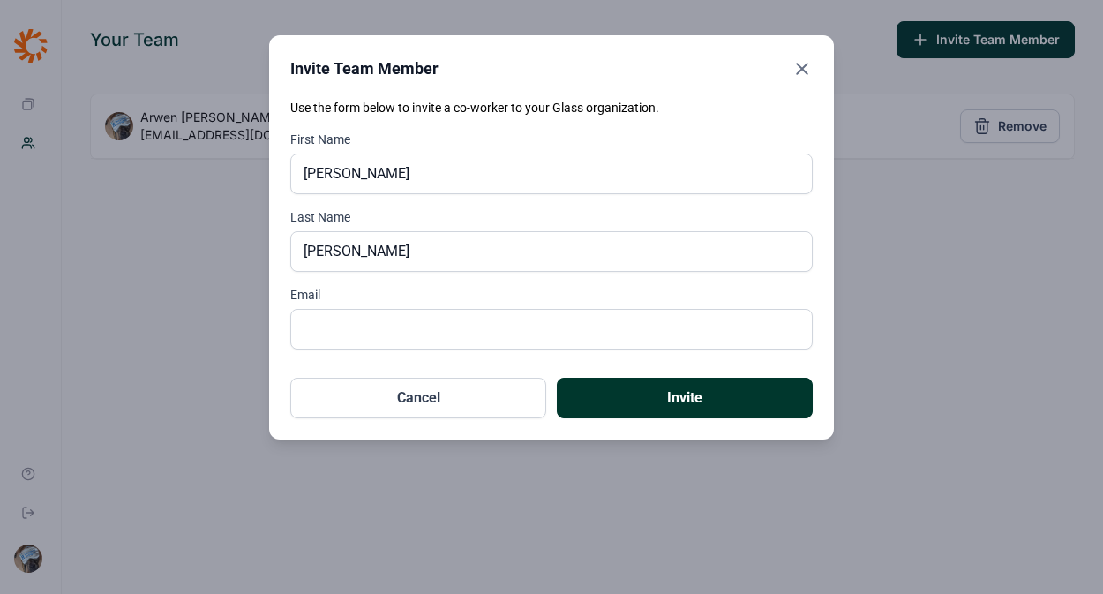
click at [444, 328] on input "Email" at bounding box center [551, 329] width 523 height 41
type input "jodie@insomnia-insights.com"
click at [696, 402] on button "Invite" at bounding box center [685, 398] width 256 height 41
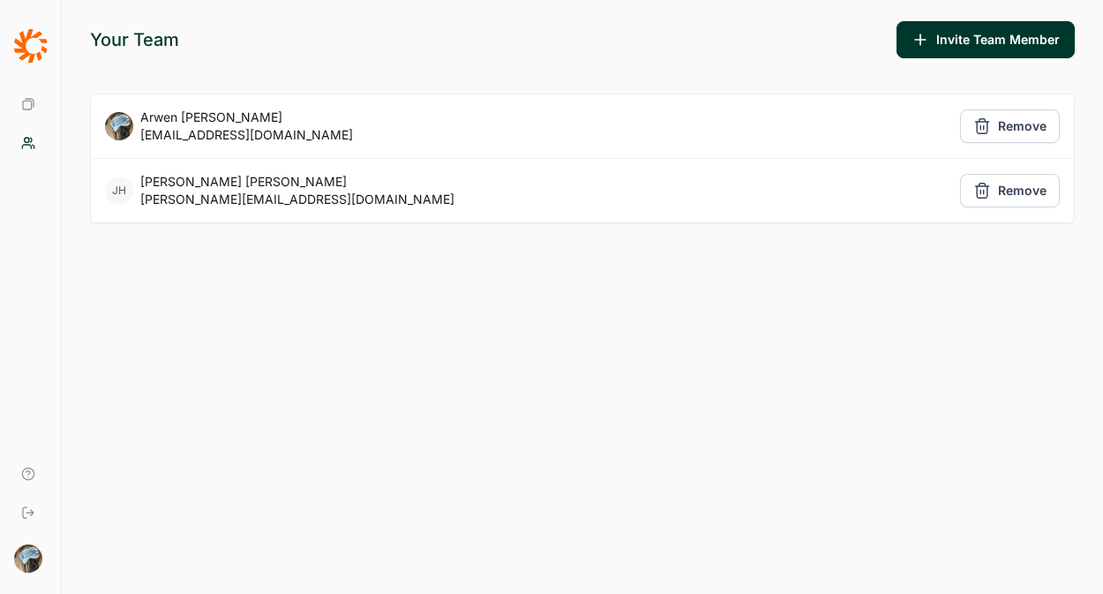
click at [22, 97] on icon at bounding box center [28, 104] width 14 height 14
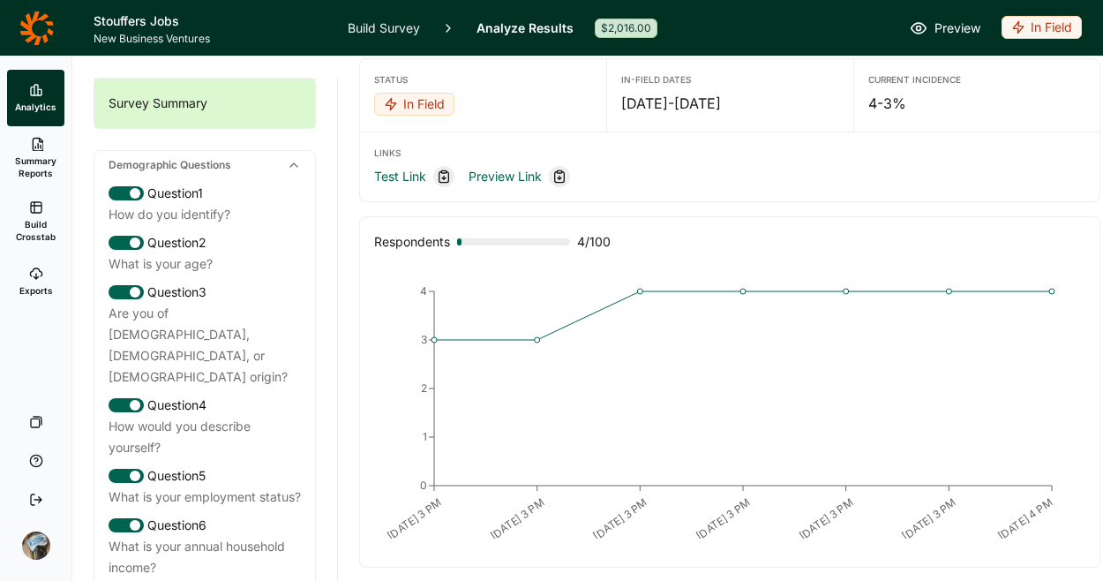
scroll to position [19, 0]
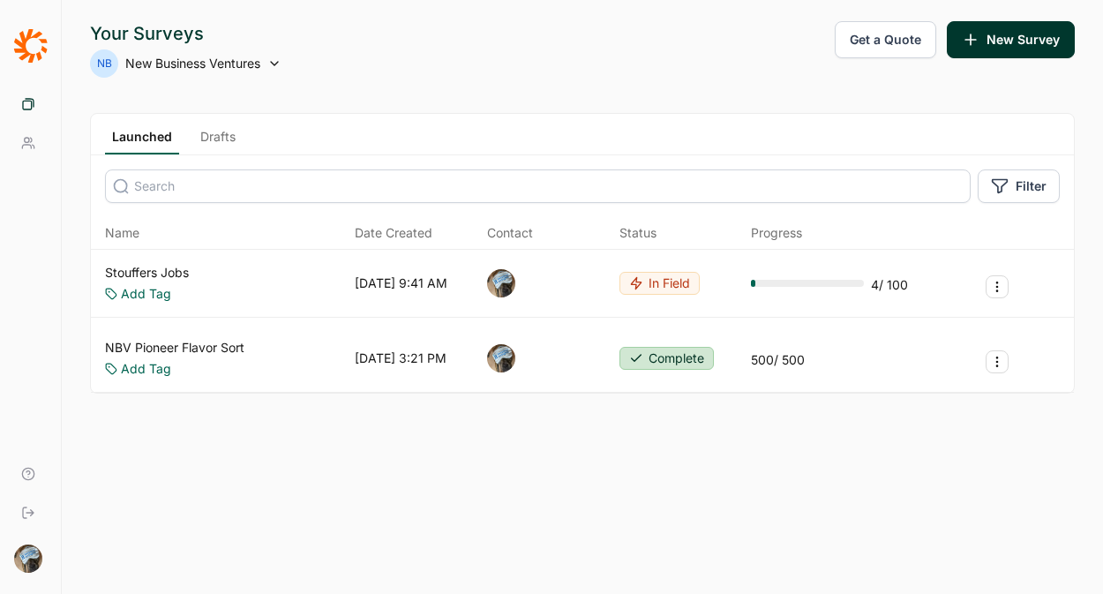
click at [156, 277] on link "Stouffers Jobs" at bounding box center [147, 273] width 84 height 18
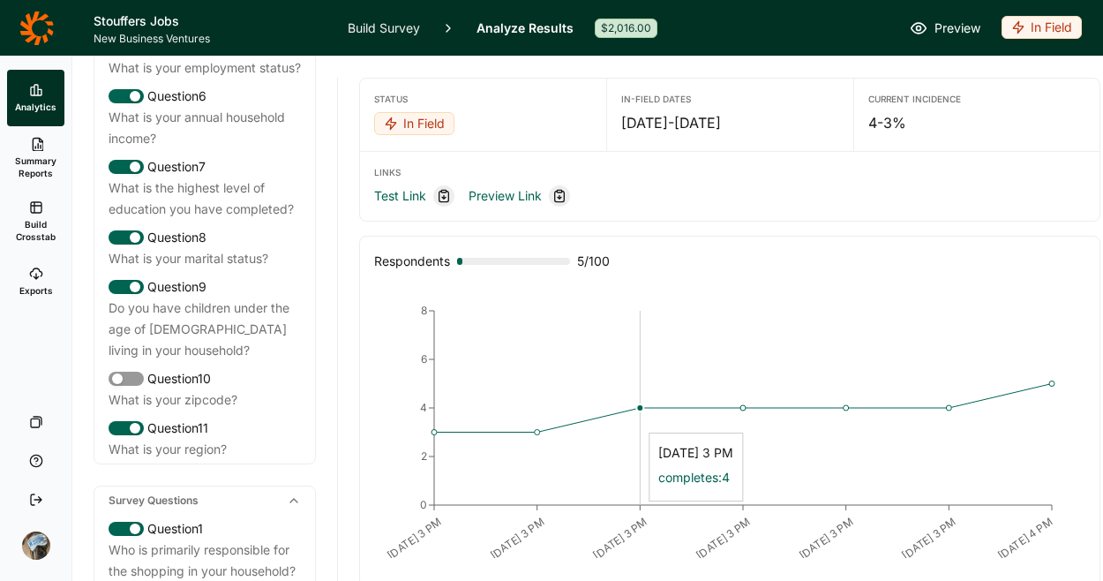
scroll to position [424, 0]
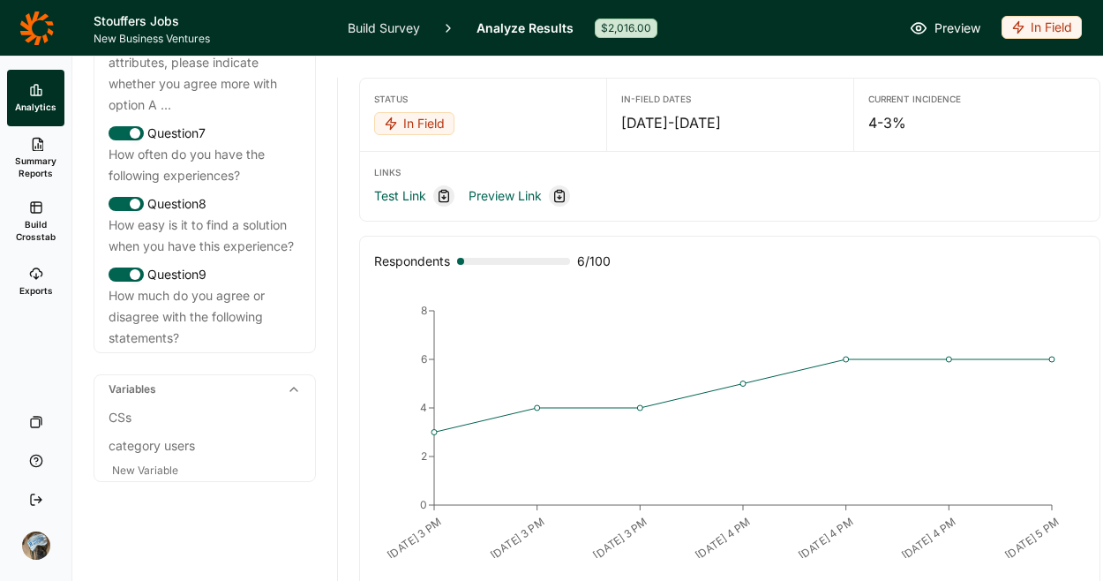
scroll to position [1441, 0]
click at [1031, 29] on div "In Field" at bounding box center [1042, 27] width 80 height 23
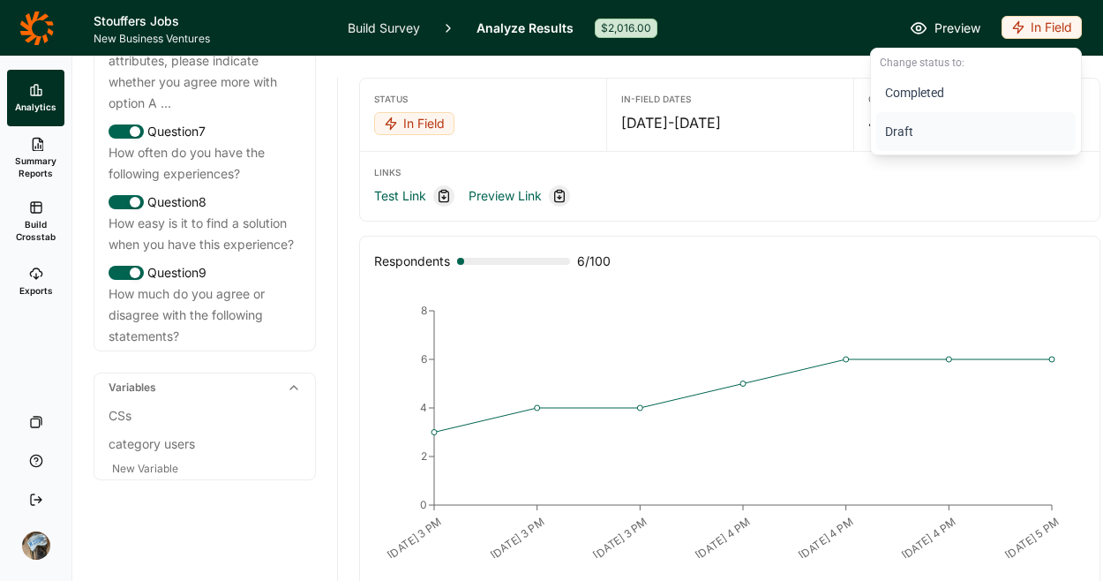
click at [896, 130] on button "Draft" at bounding box center [975, 131] width 199 height 39
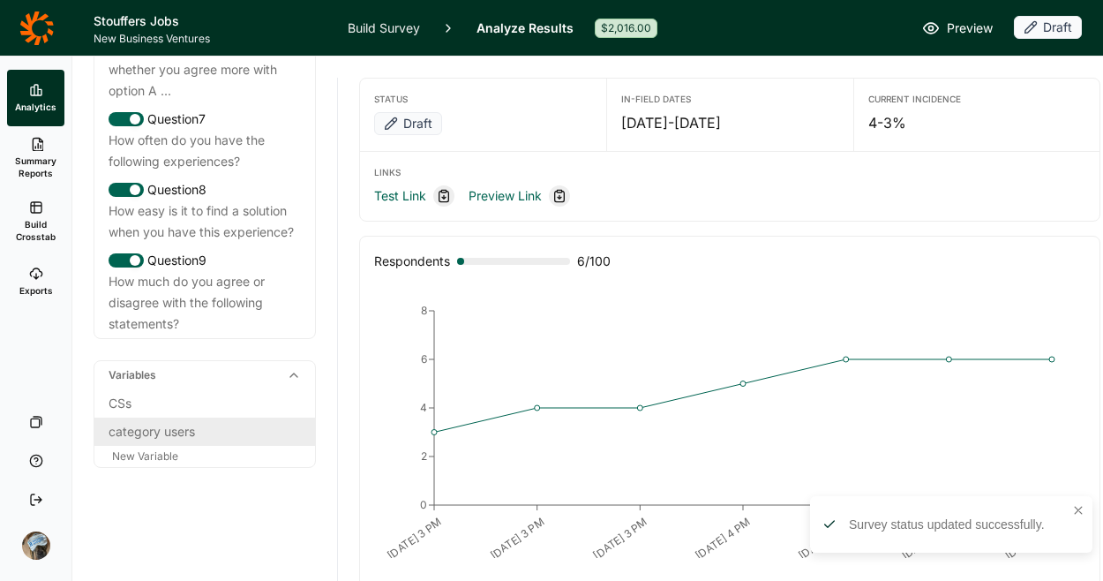
scroll to position [1516, 0]
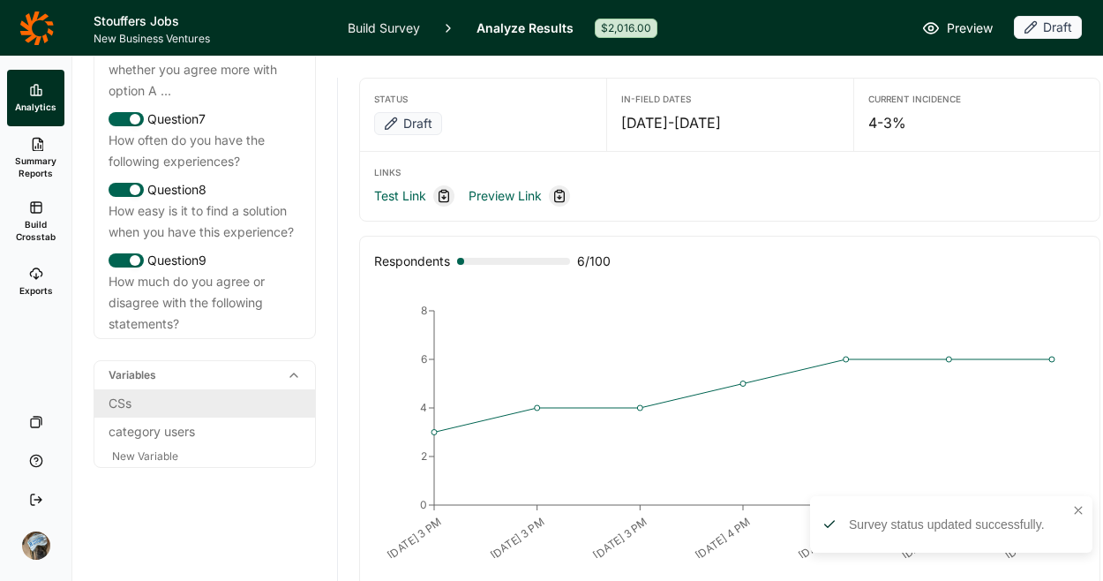
click at [140, 400] on div "CSs" at bounding box center [205, 403] width 192 height 21
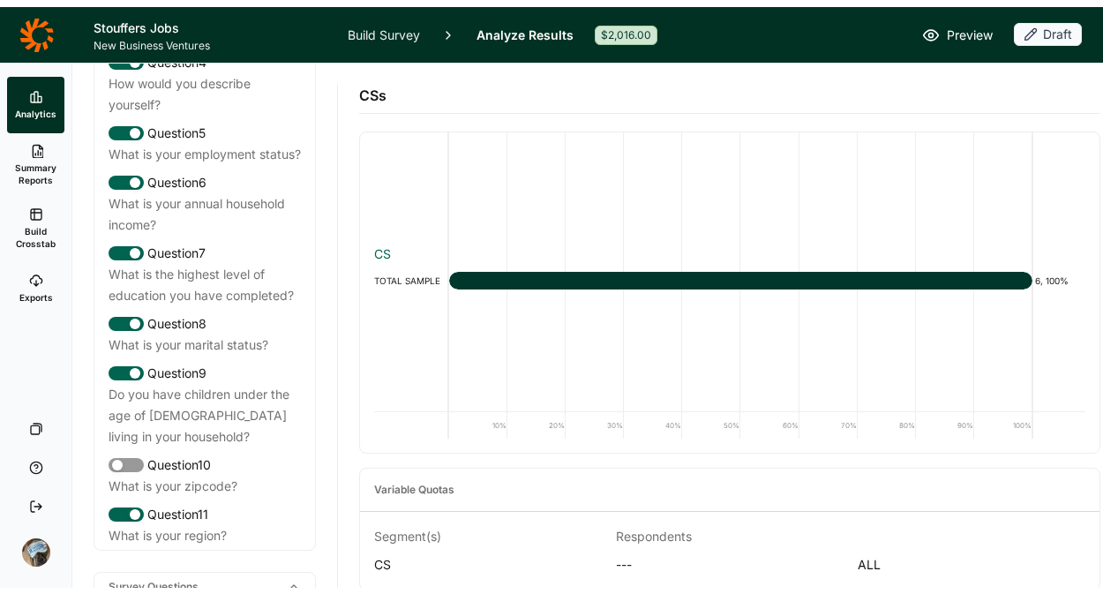
scroll to position [0, 0]
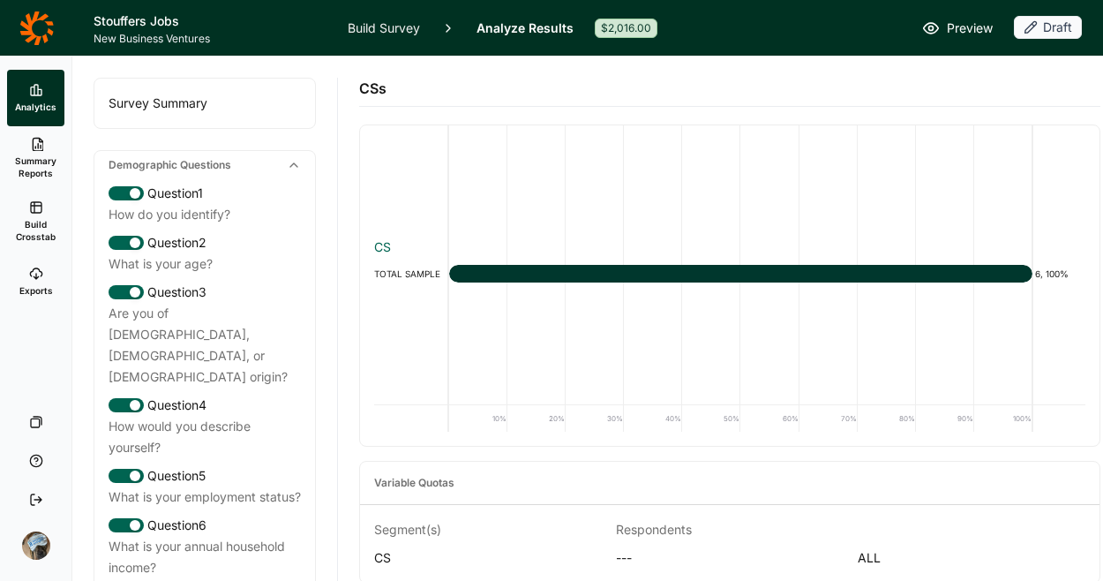
click at [380, 11] on link "Build Survey" at bounding box center [384, 28] width 72 height 56
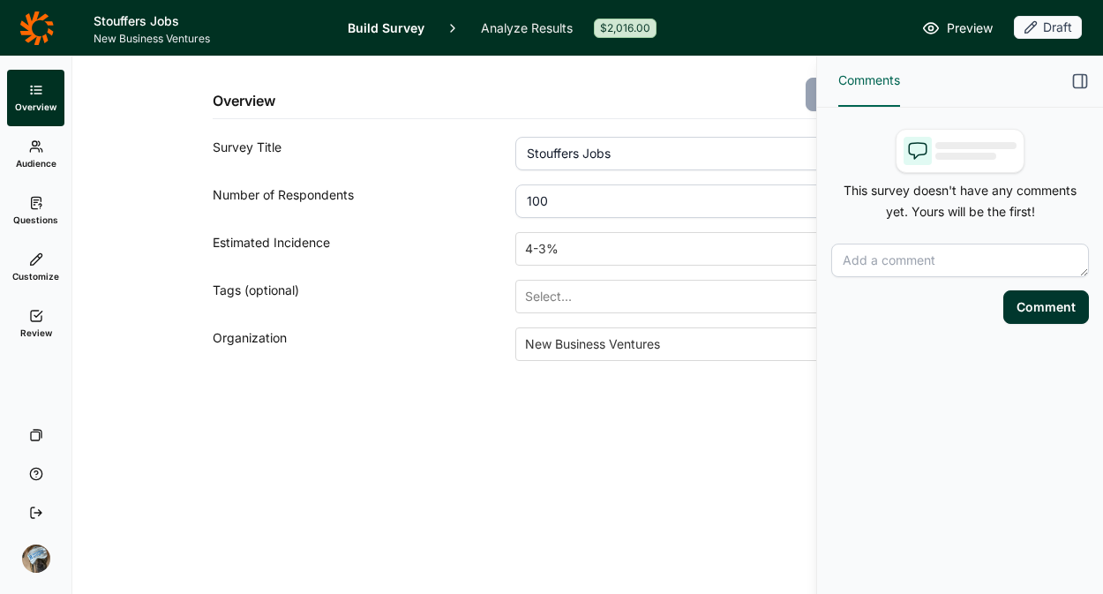
click at [19, 213] on link "Questions" at bounding box center [35, 211] width 57 height 56
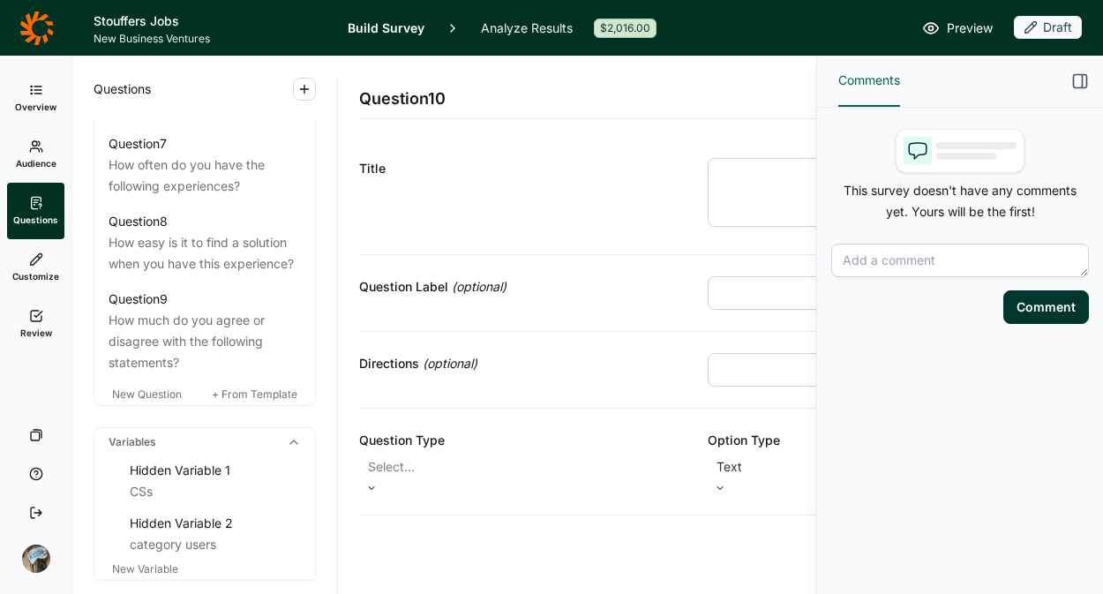
scroll to position [1680, 0]
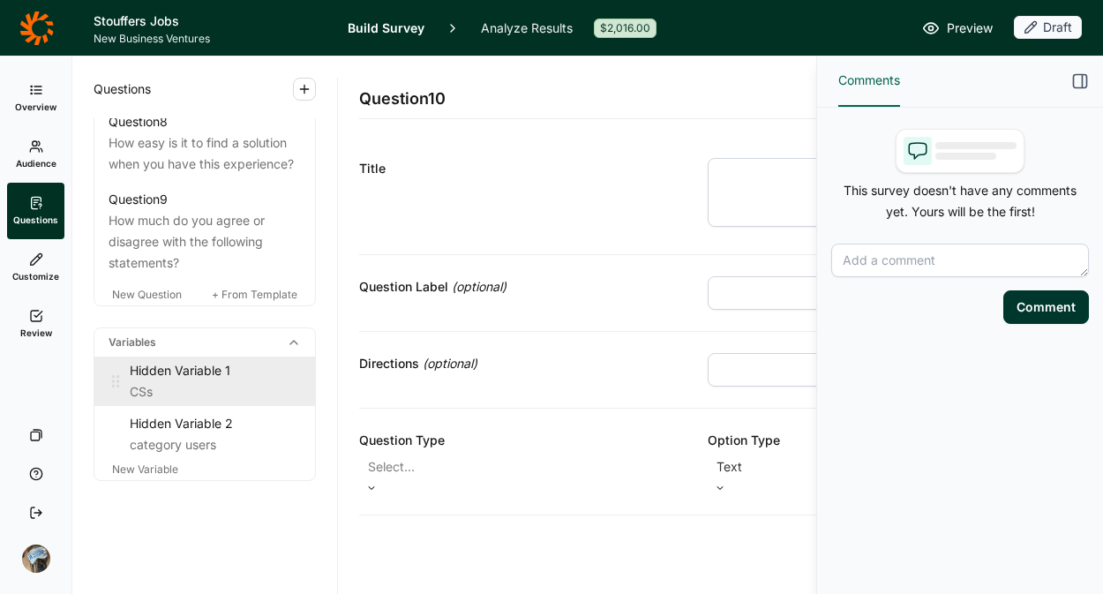
click at [177, 368] on div "Hidden Variable 1" at bounding box center [215, 370] width 171 height 21
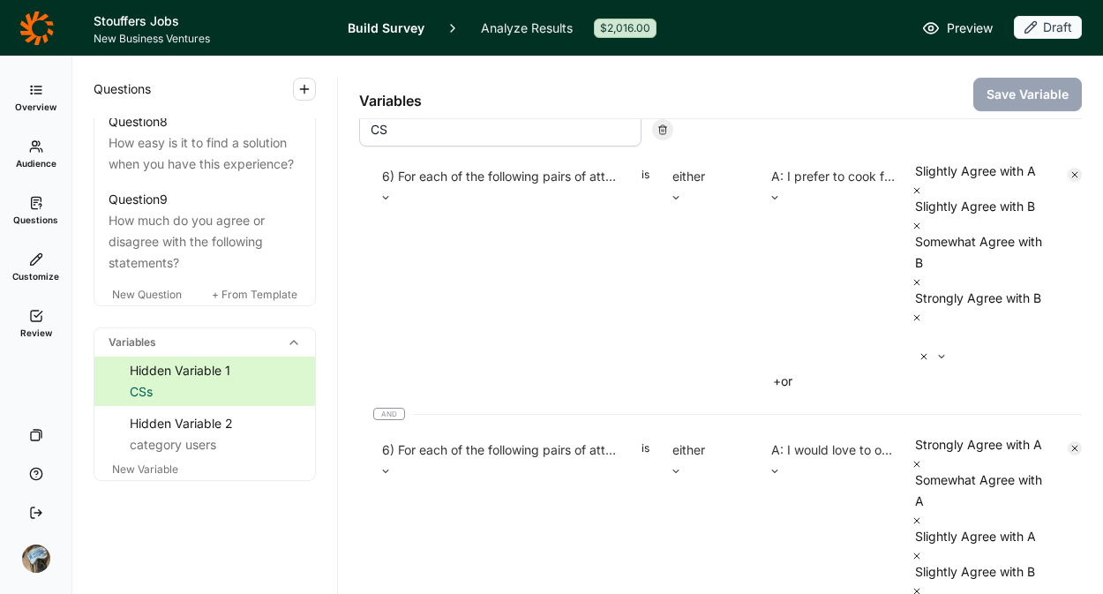
scroll to position [137, 0]
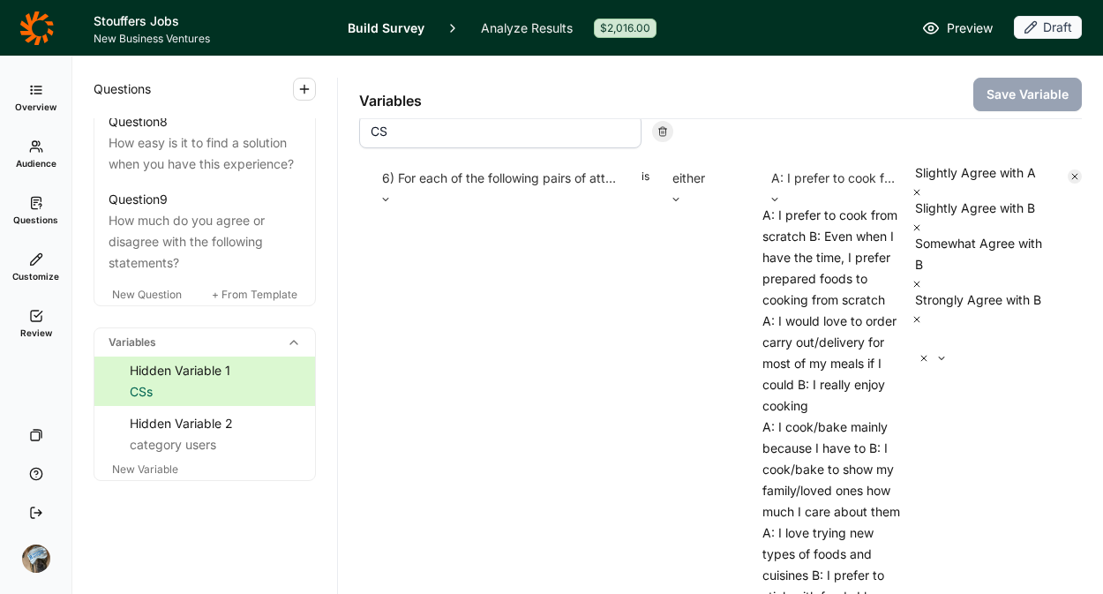
click at [780, 194] on icon at bounding box center [775, 199] width 11 height 11
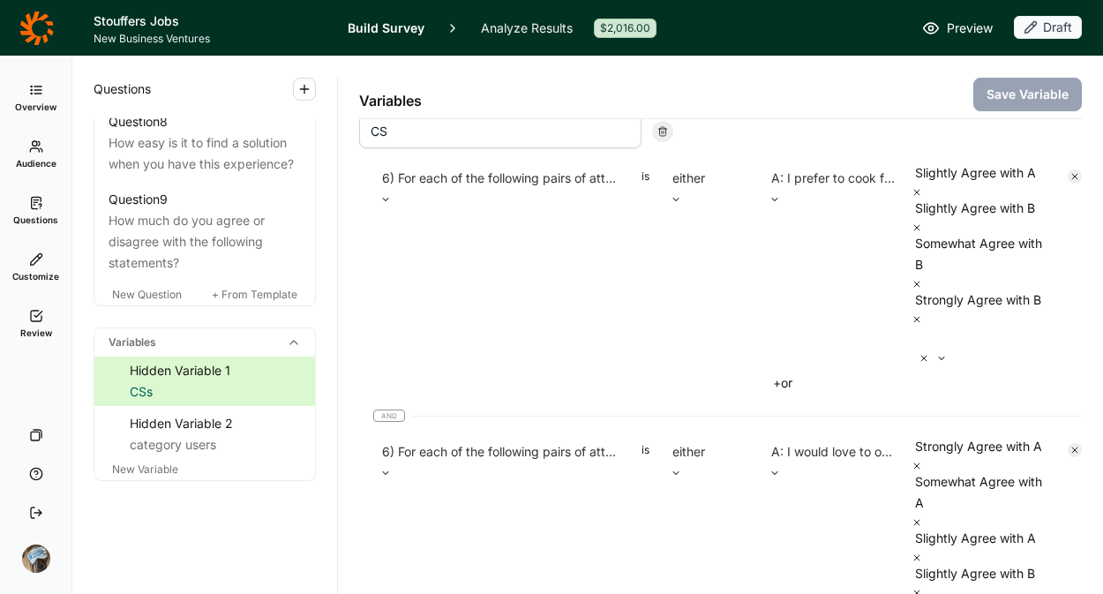
click at [780, 194] on icon at bounding box center [775, 199] width 11 height 11
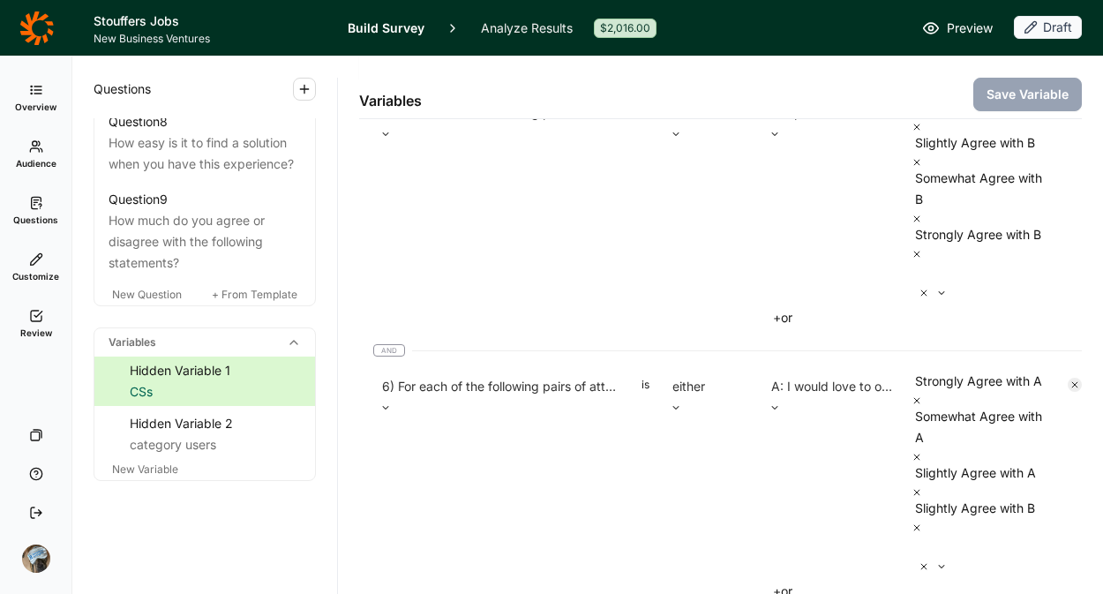
scroll to position [276, 0]
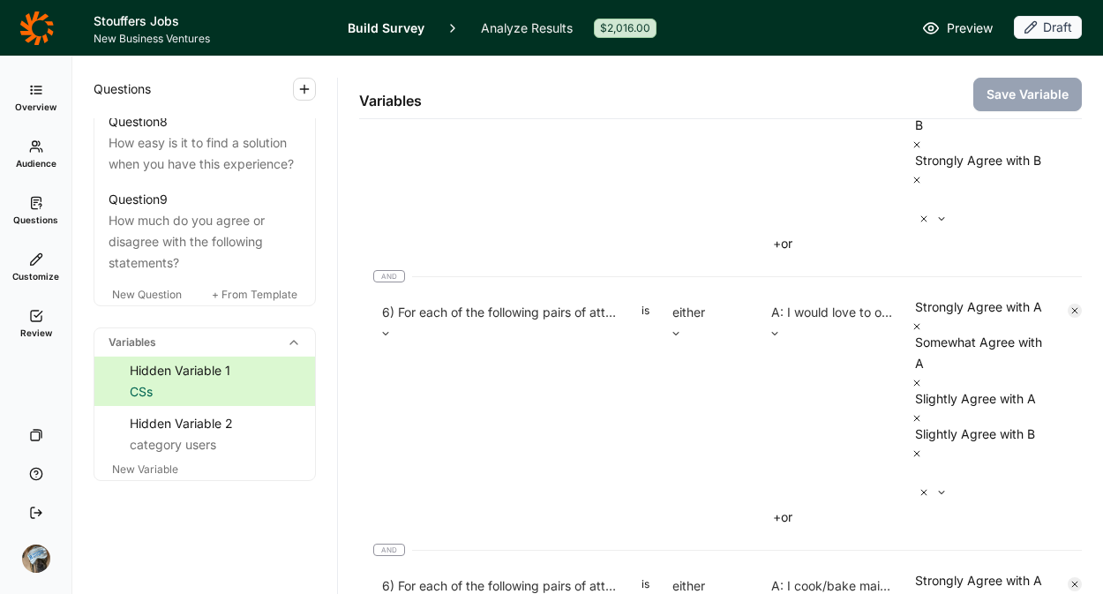
click at [917, 212] on div at bounding box center [916, 199] width 4 height 25
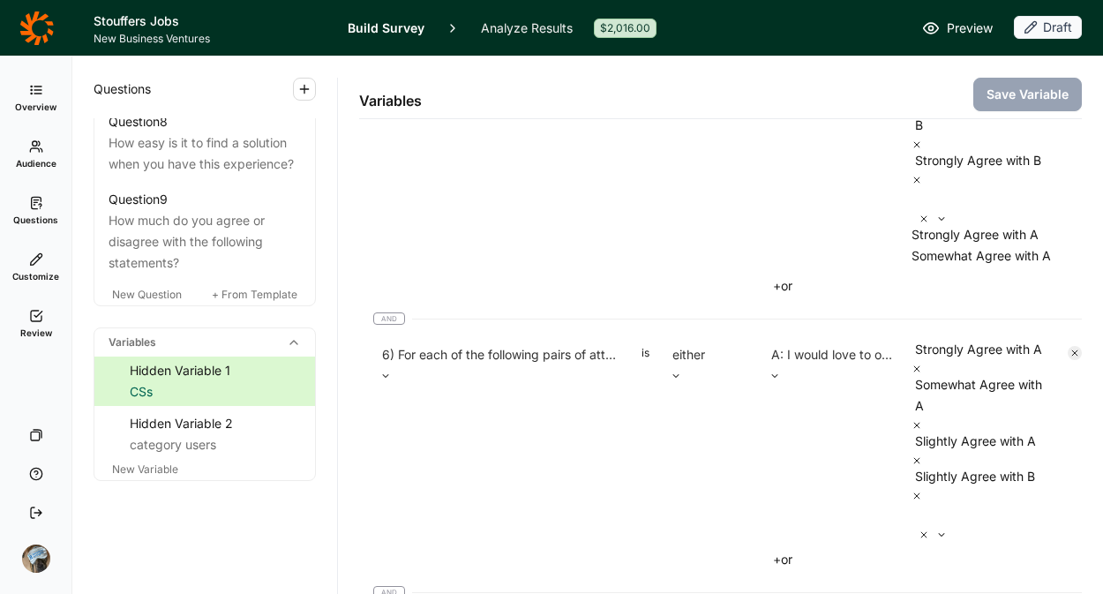
click at [960, 267] on div "Somewhat Agree with A" at bounding box center [983, 255] width 142 height 21
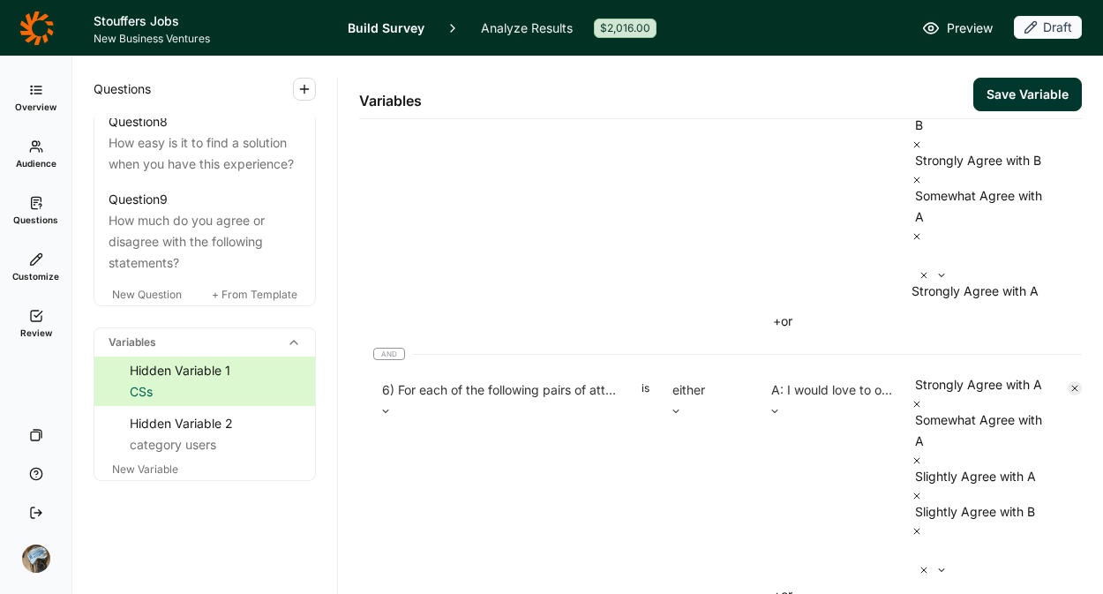
click at [816, 302] on div "A: I prefer to cook from scratch B: Even when I have the time, I prefer prepare…" at bounding box center [834, 162] width 142 height 279
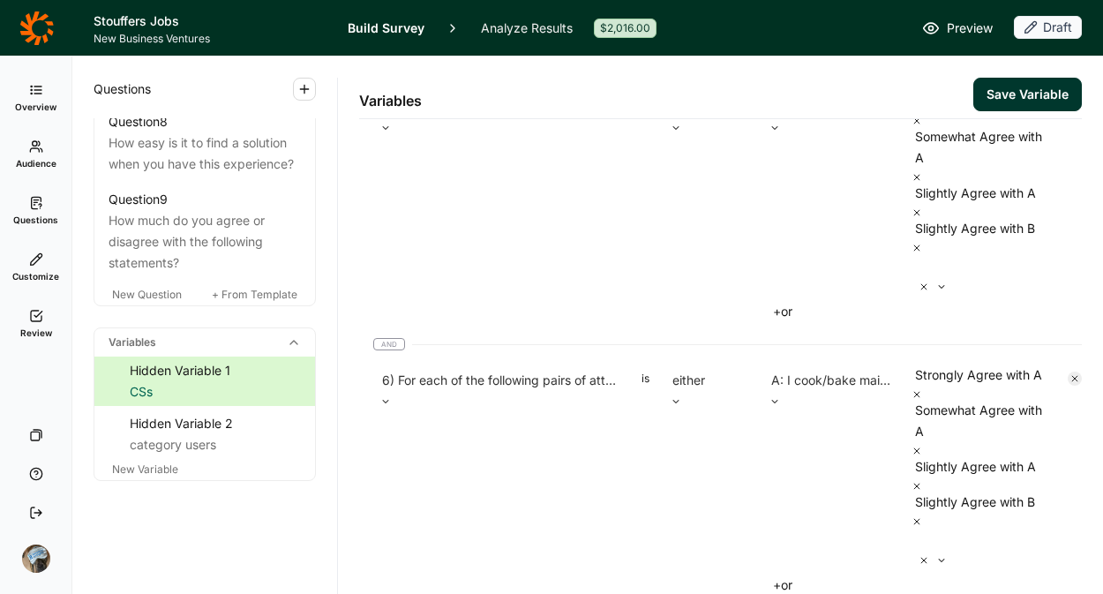
scroll to position [539, 0]
click at [917, 279] on div at bounding box center [916, 266] width 4 height 25
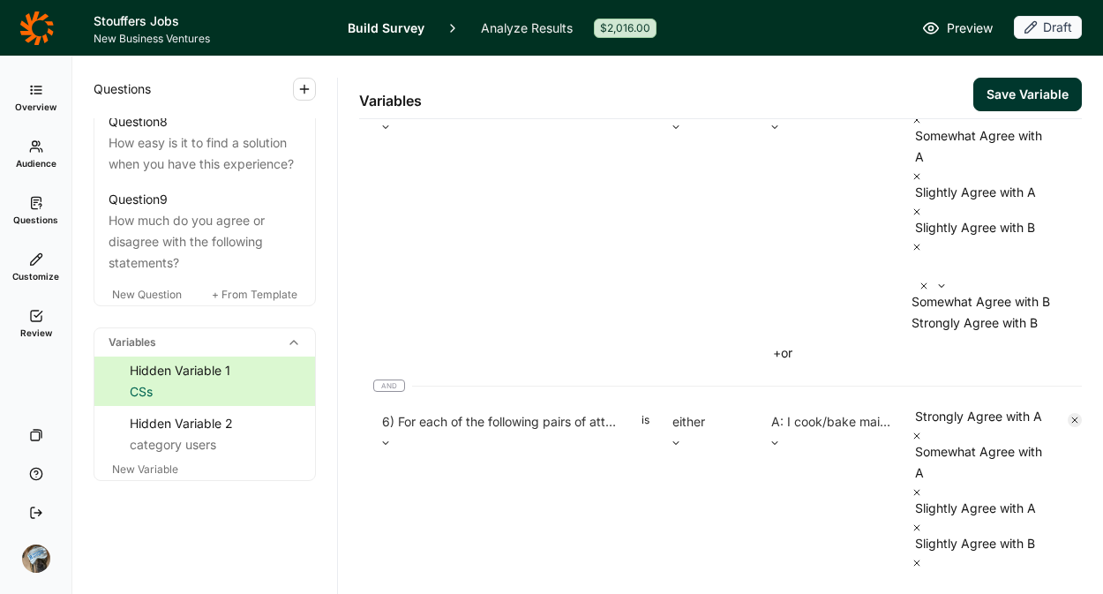
click at [957, 312] on div "Somewhat Agree with B" at bounding box center [983, 301] width 142 height 21
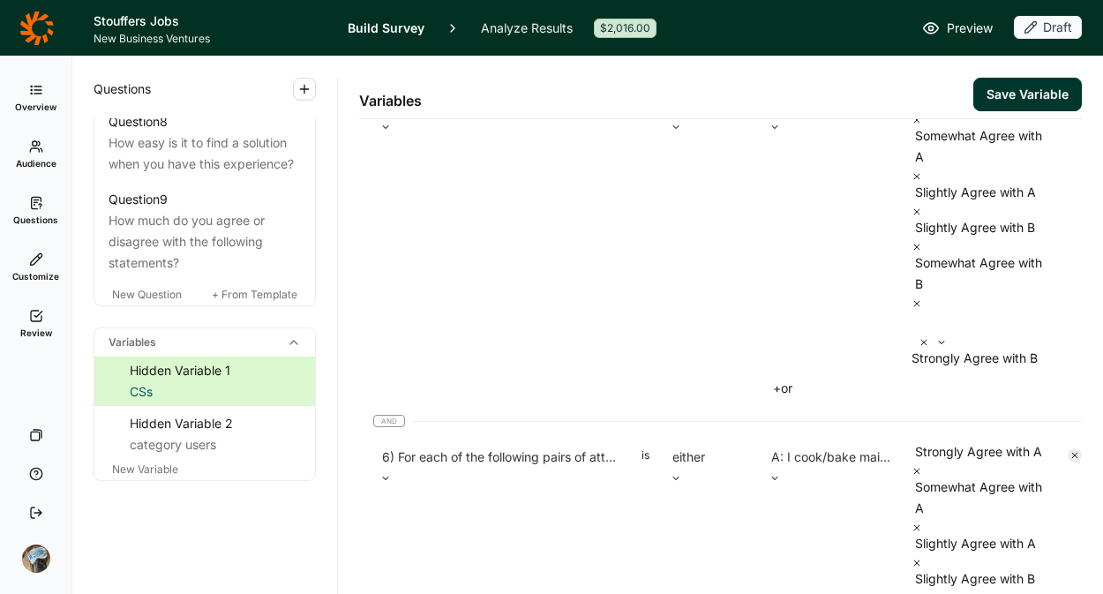
click at [805, 369] on div "A: I would love to order carry out/delivery for most of my meals if I could B: …" at bounding box center [834, 229] width 142 height 279
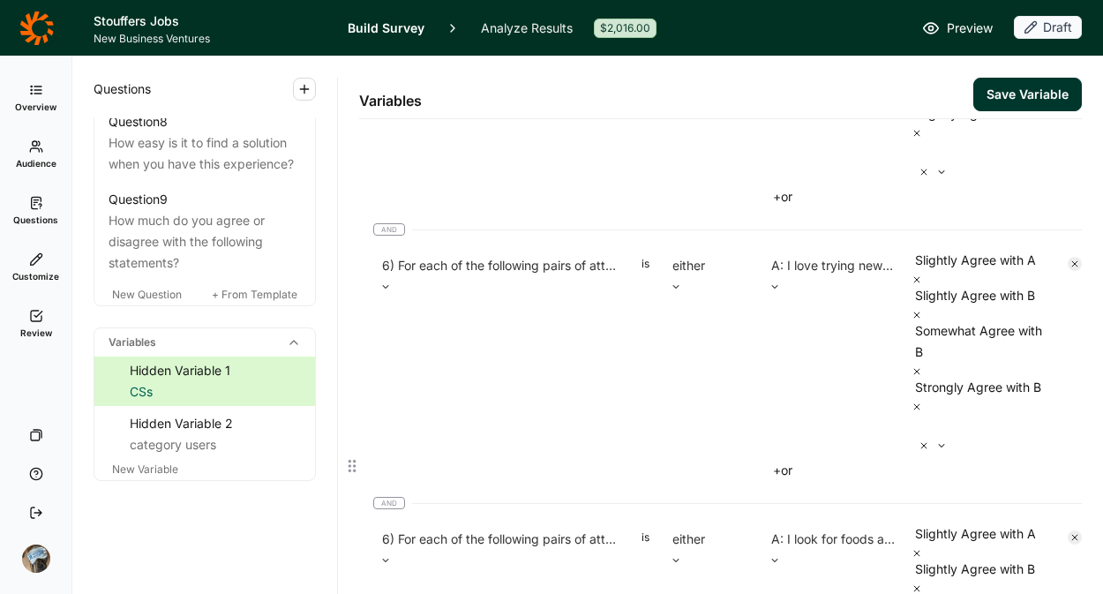
scroll to position [983, 0]
click at [917, 165] on div at bounding box center [916, 152] width 4 height 25
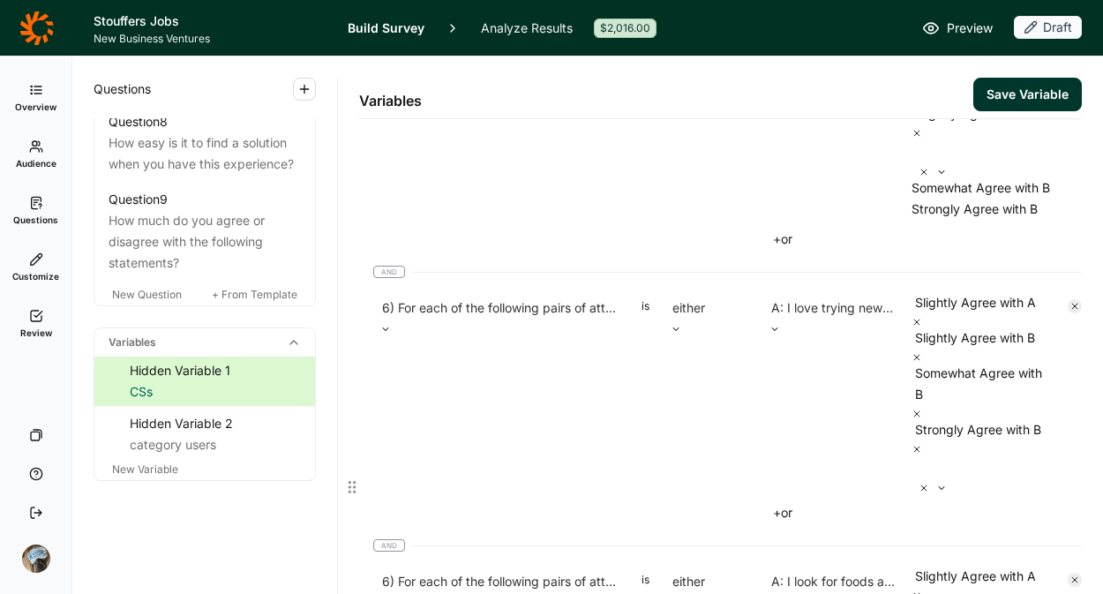
click at [953, 199] on div "Somewhat Agree with B" at bounding box center [983, 187] width 142 height 21
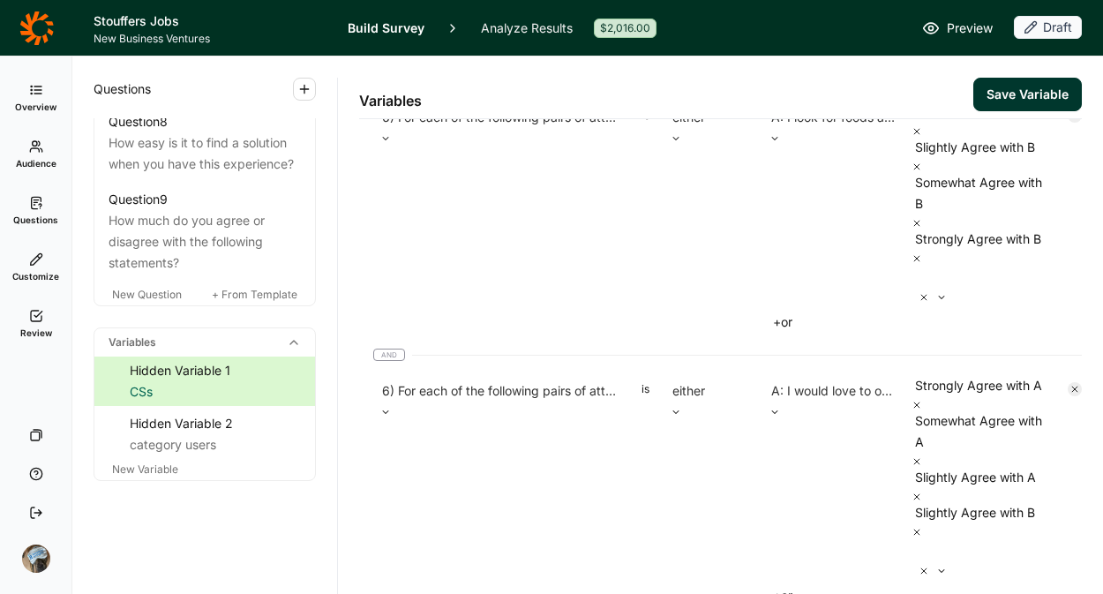
scroll to position [1485, 0]
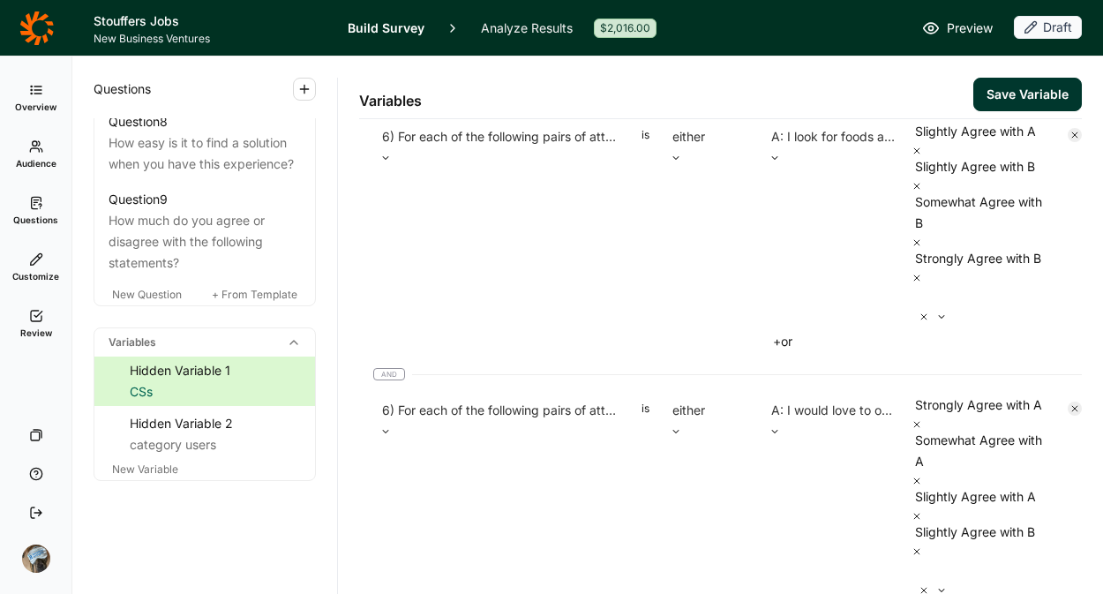
click at [949, 49] on div "Somewhat Agree with A" at bounding box center [983, 37] width 142 height 21
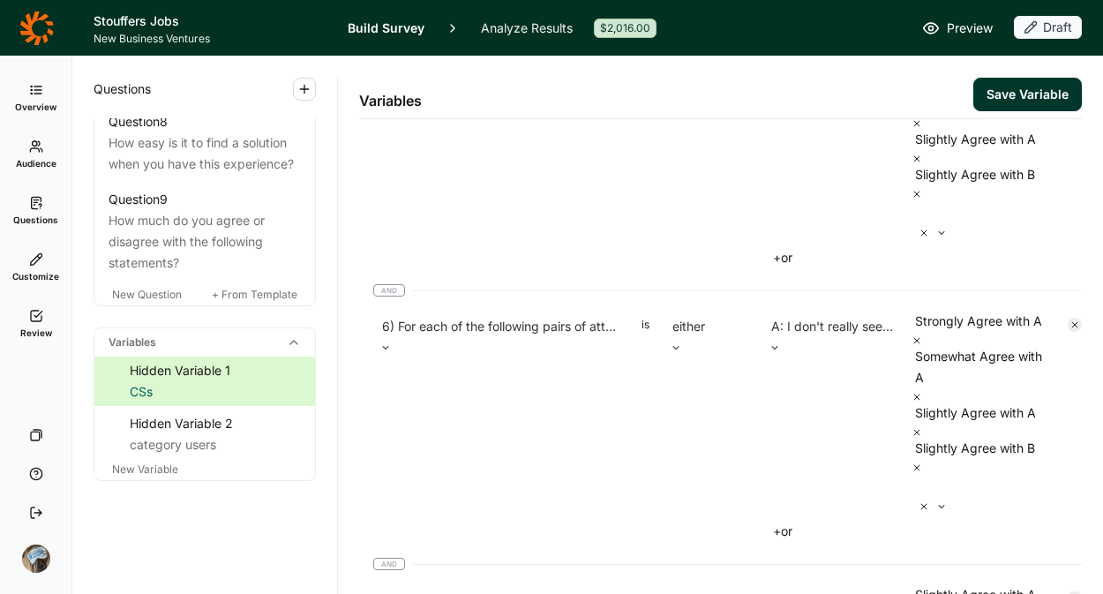
scroll to position [1861, 0]
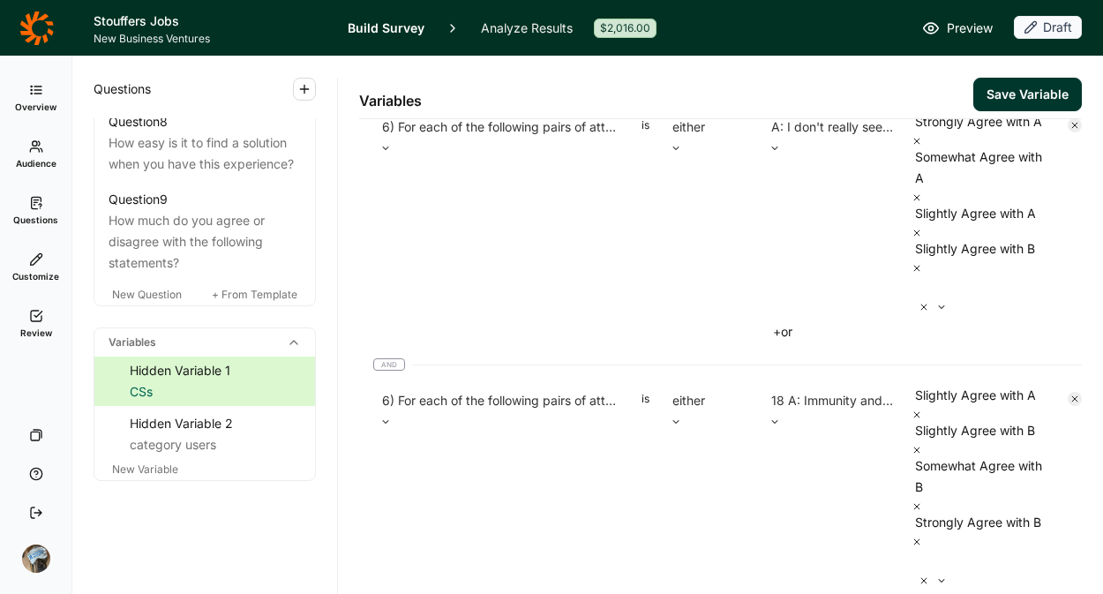
scroll to position [2136, 0]
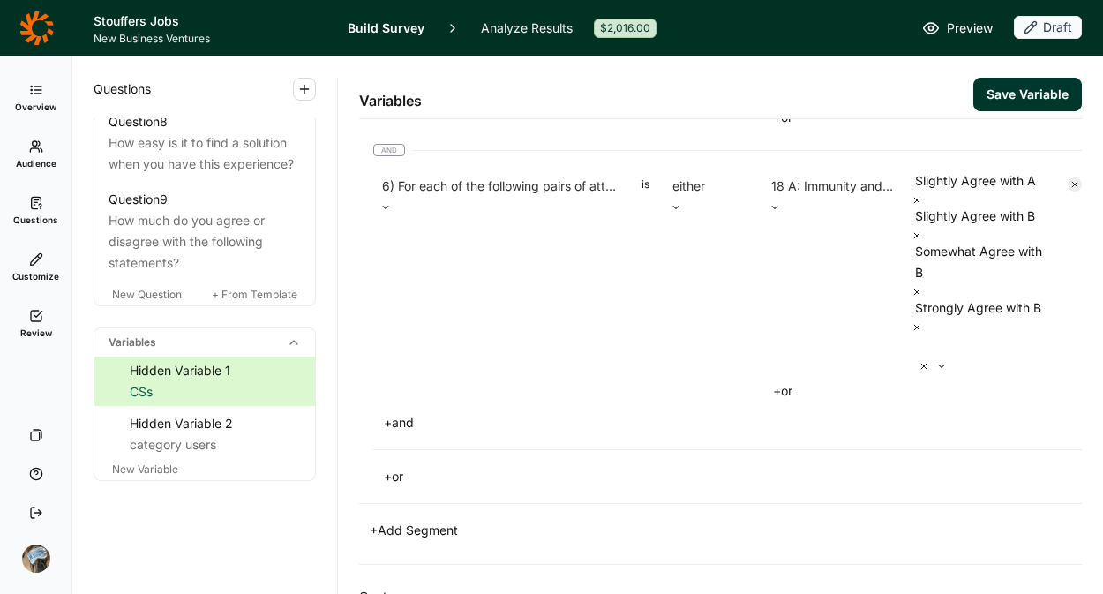
scroll to position [2349, 0]
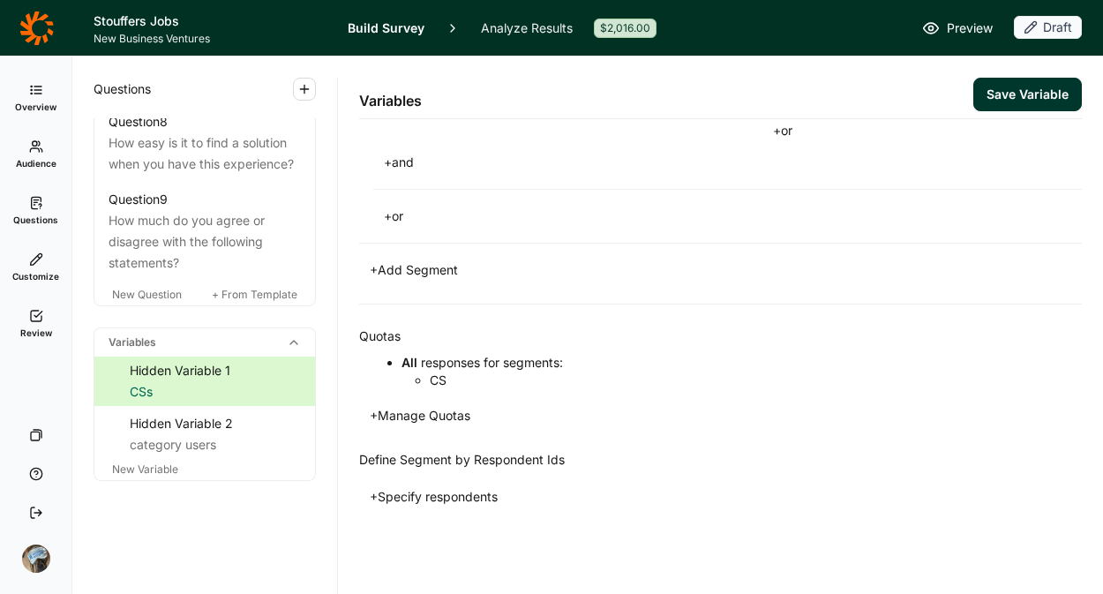
scroll to position [2761, 0]
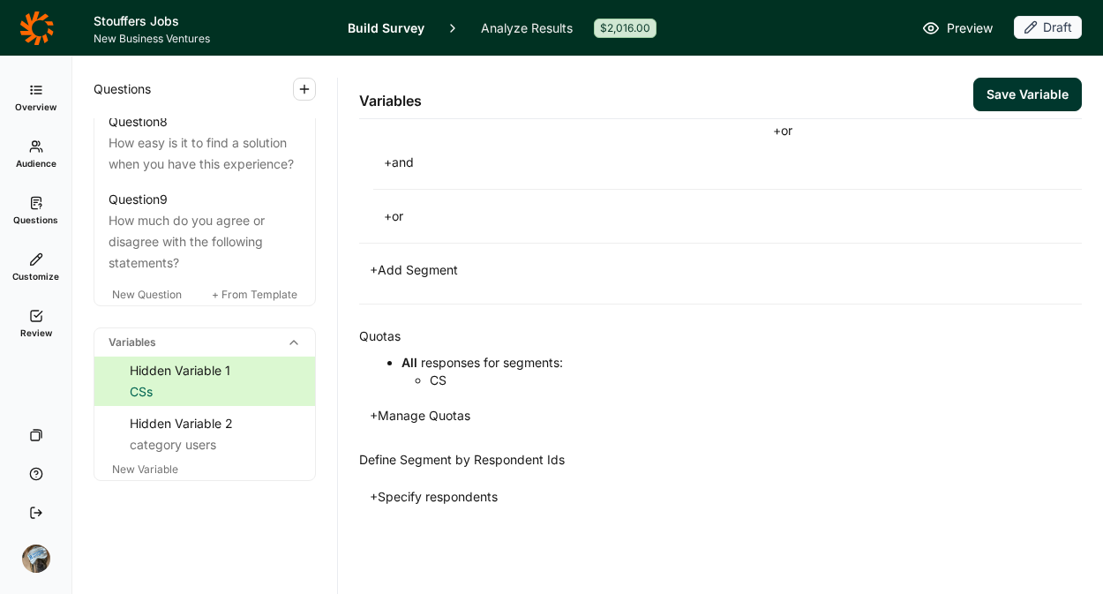
scroll to position [3199, 0]
click at [917, 99] on div at bounding box center [916, 86] width 4 height 25
click at [941, 111] on div "Somewhat Agree with A" at bounding box center [983, 100] width 142 height 21
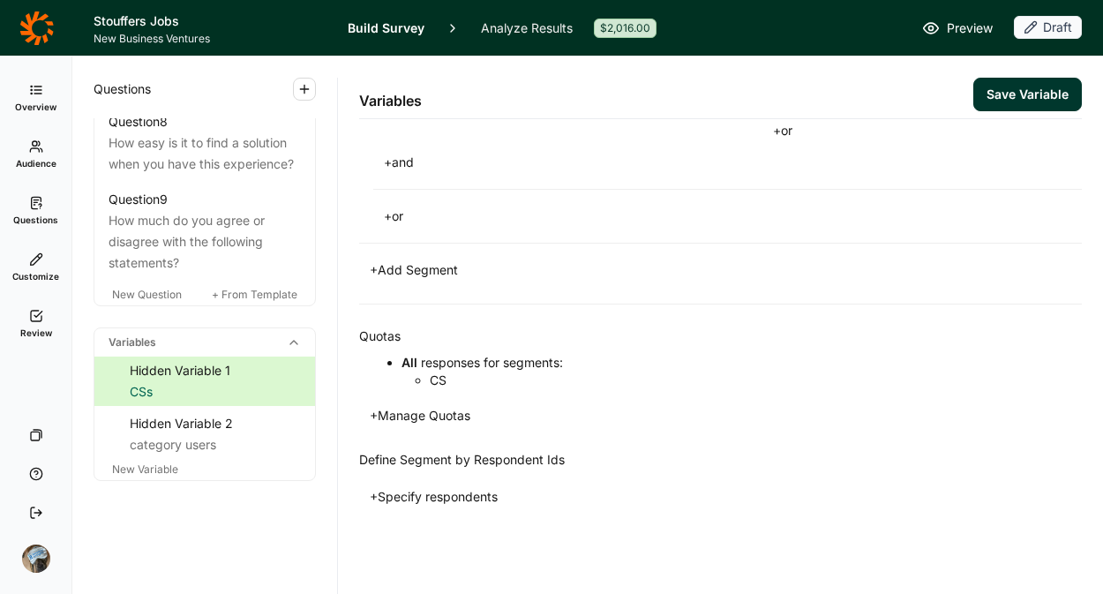
click at [1001, 91] on button "Save Variable" at bounding box center [1028, 95] width 109 height 34
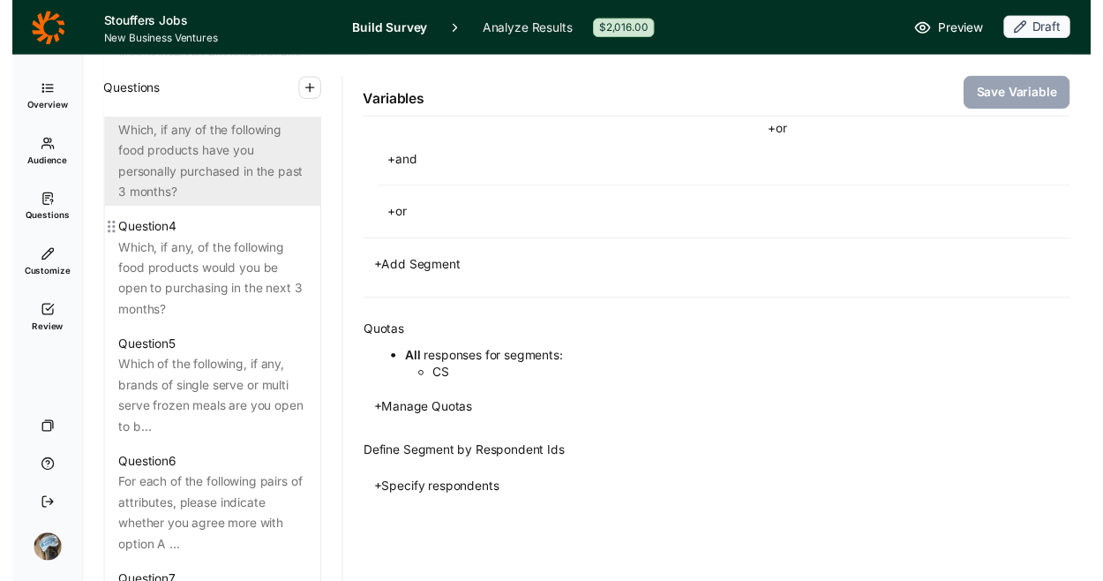
scroll to position [1035, 0]
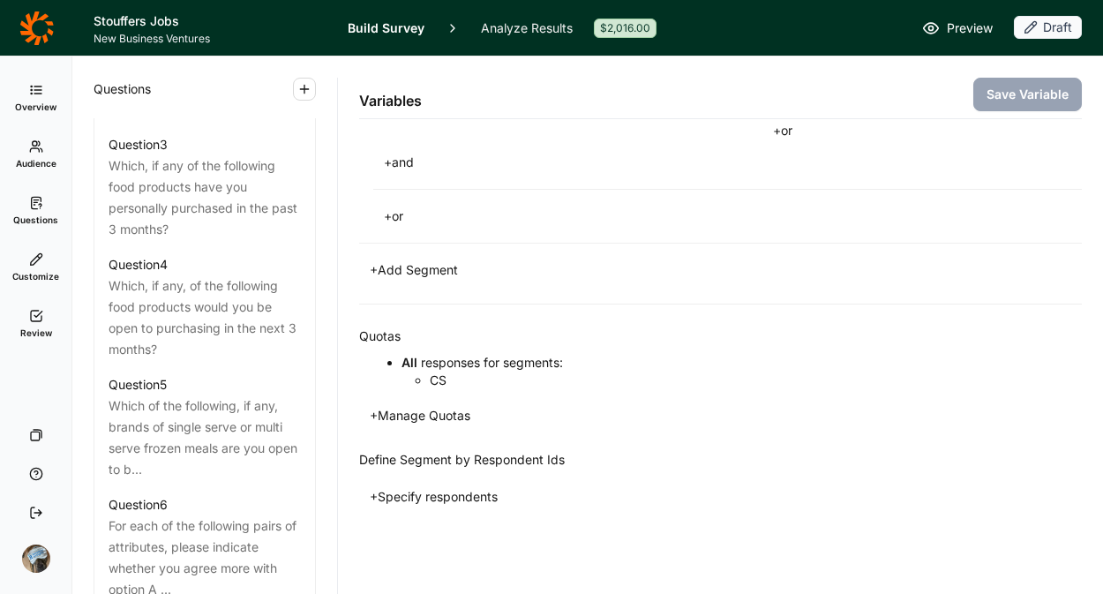
click at [498, 20] on link "Analyze Results" at bounding box center [527, 28] width 92 height 56
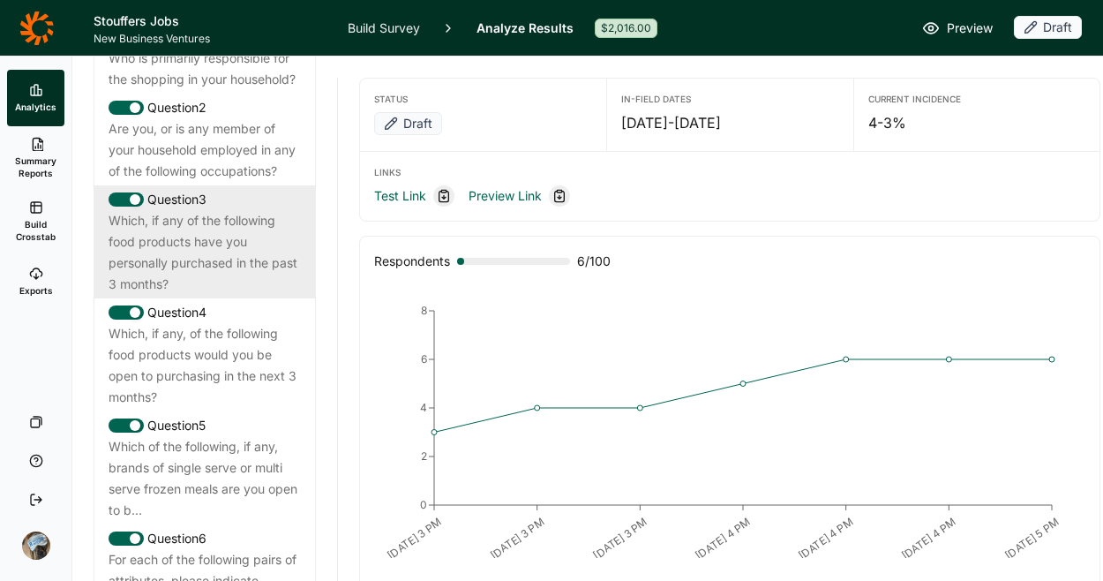
scroll to position [927, 0]
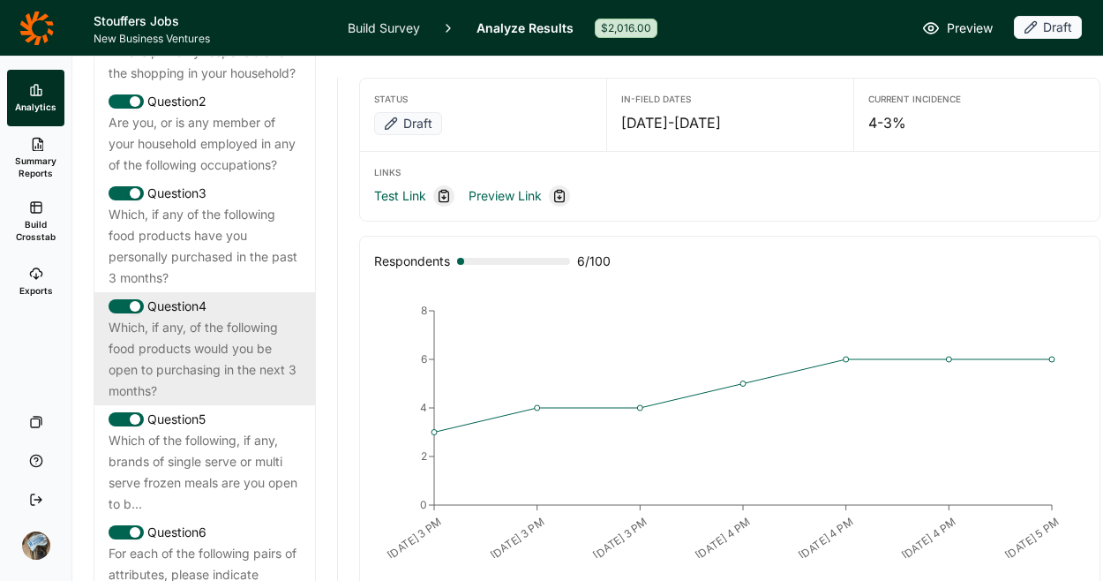
click at [198, 364] on div "Which, if any, of the following food products would you be open to purchasing i…" at bounding box center [205, 359] width 192 height 85
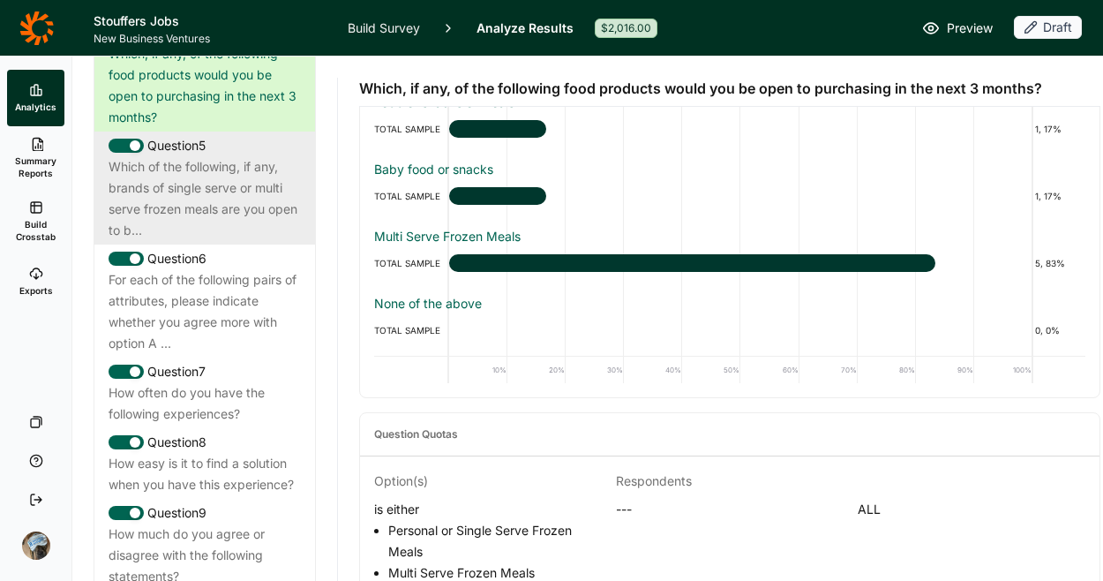
scroll to position [1168, 0]
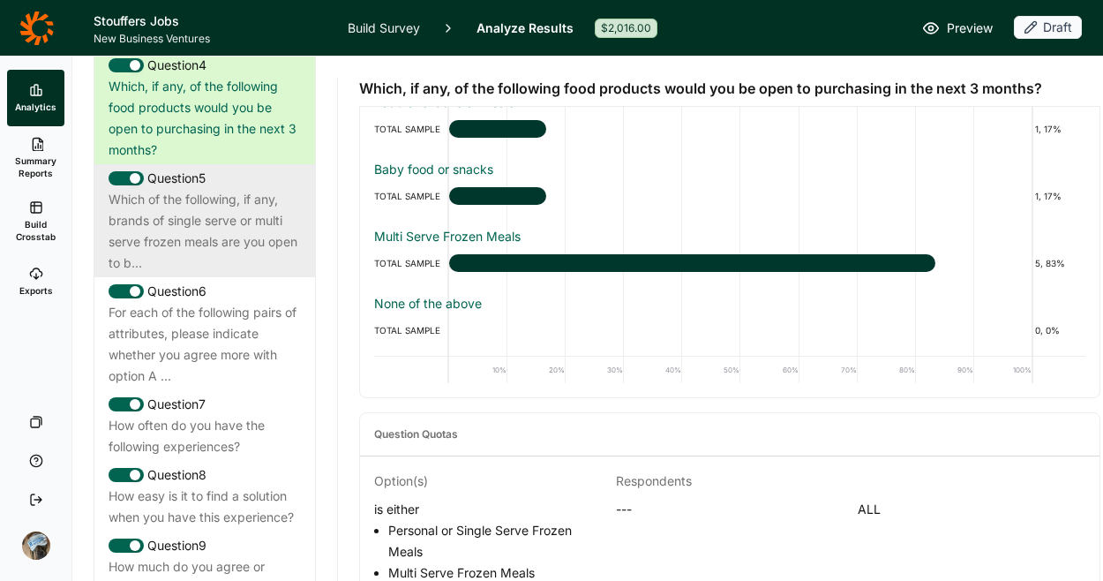
click at [213, 270] on div "Which of the following, if any, brands of single serve or multi serve frozen me…" at bounding box center [205, 231] width 192 height 85
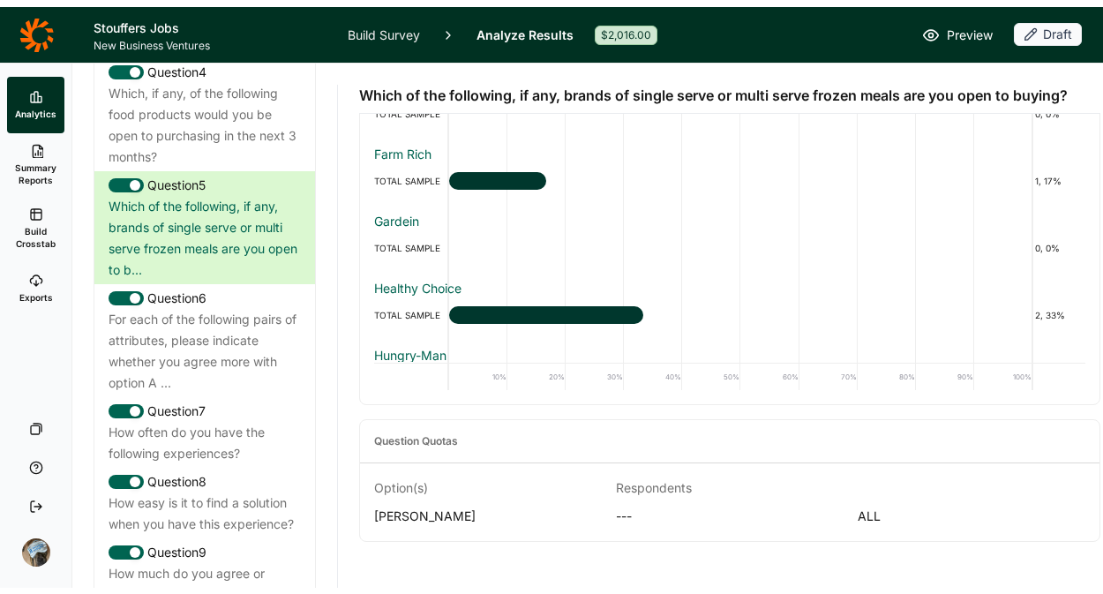
scroll to position [57, 0]
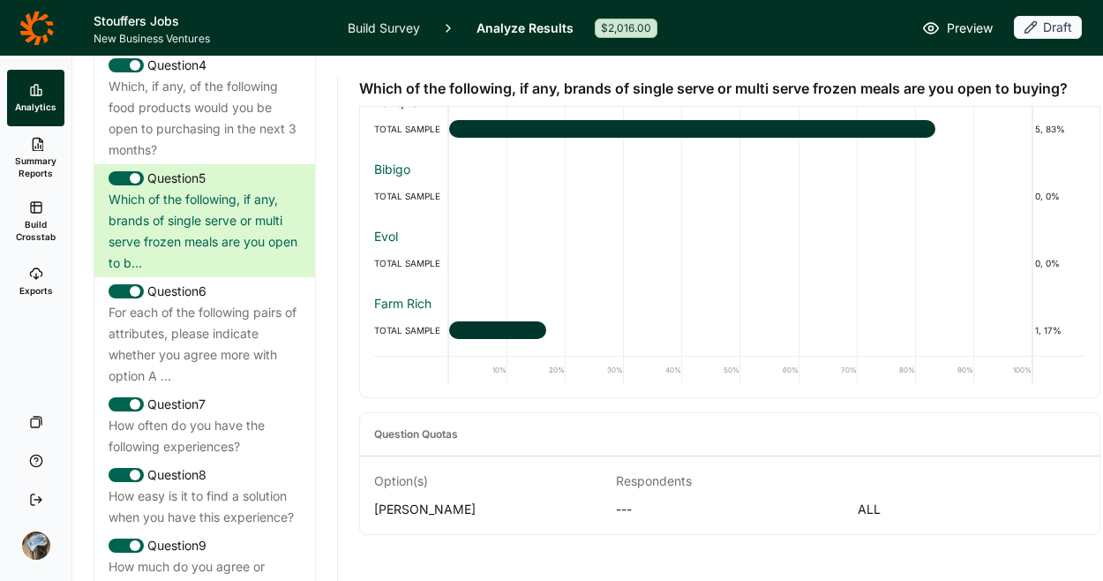
click at [359, 19] on link "Build Survey" at bounding box center [384, 28] width 72 height 56
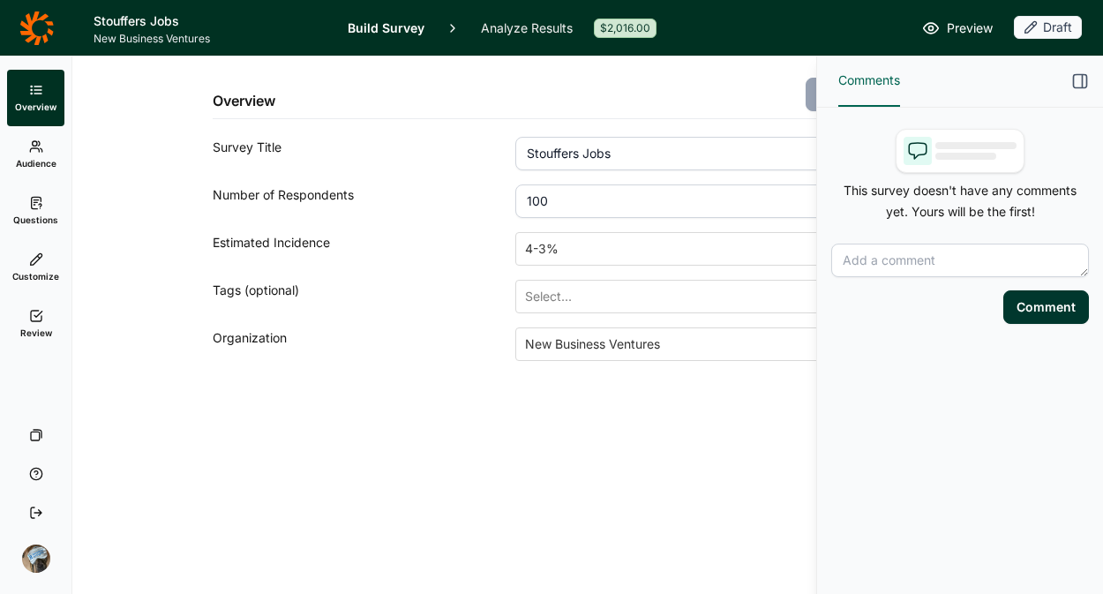
click at [25, 323] on link "Review" at bounding box center [35, 324] width 57 height 56
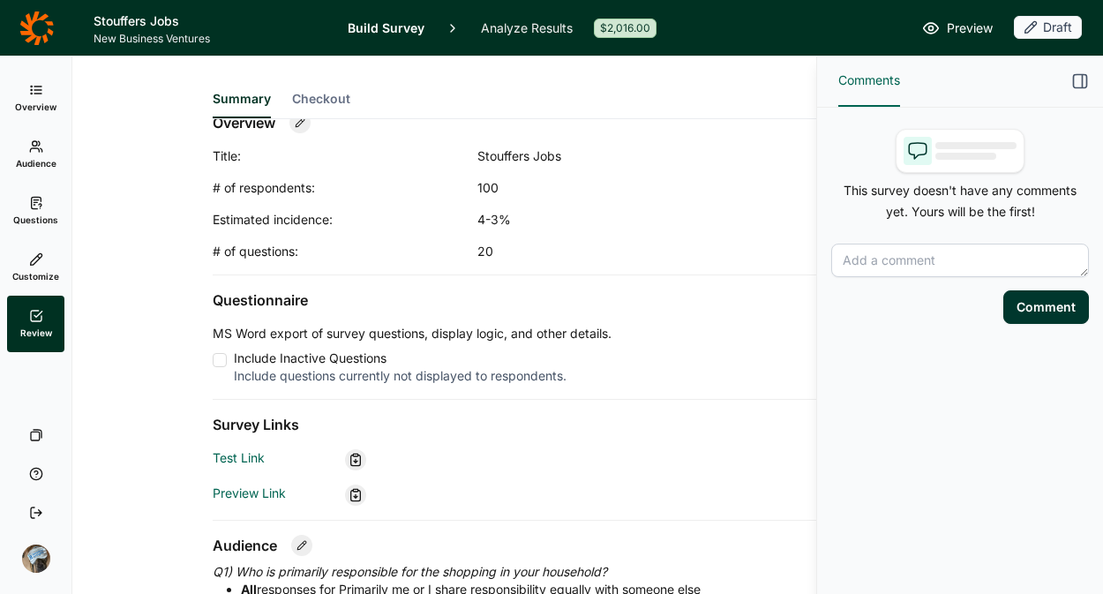
scroll to position [267, 0]
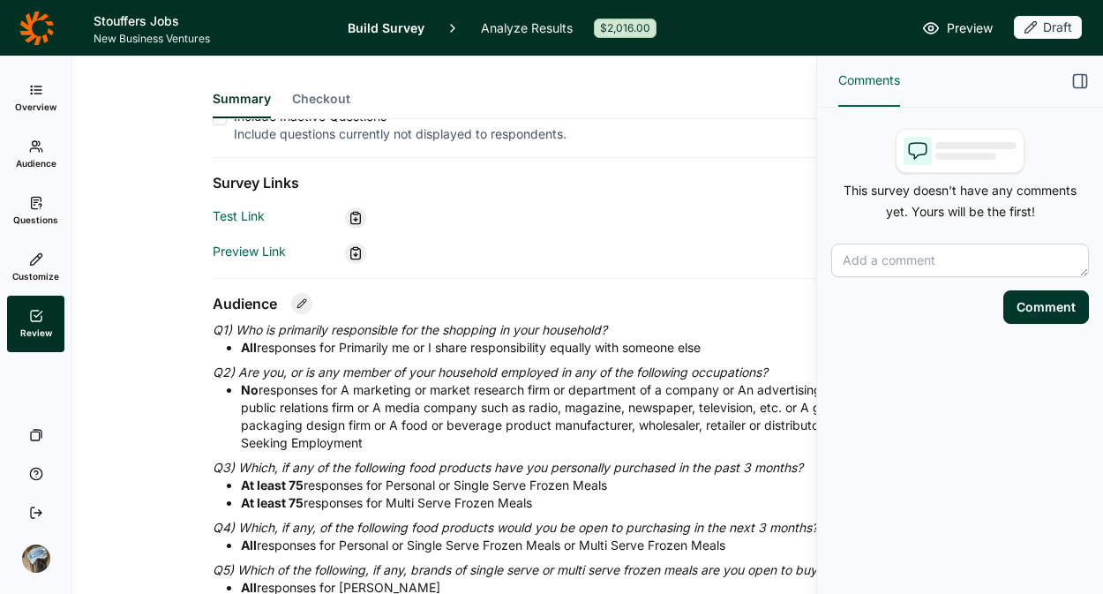
click at [1080, 82] on icon "button" at bounding box center [1081, 81] width 18 height 18
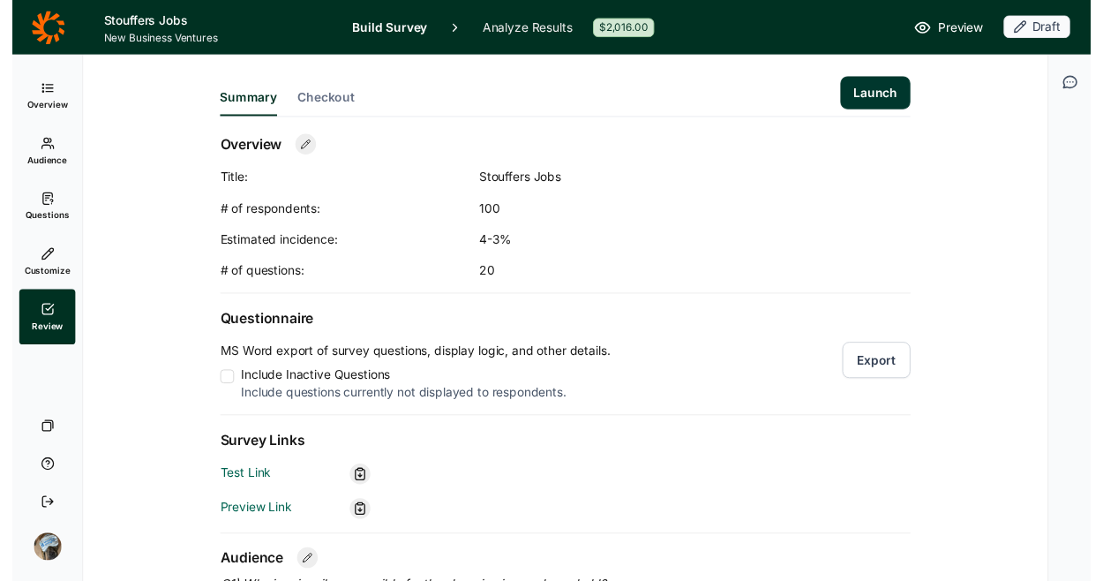
scroll to position [363, 0]
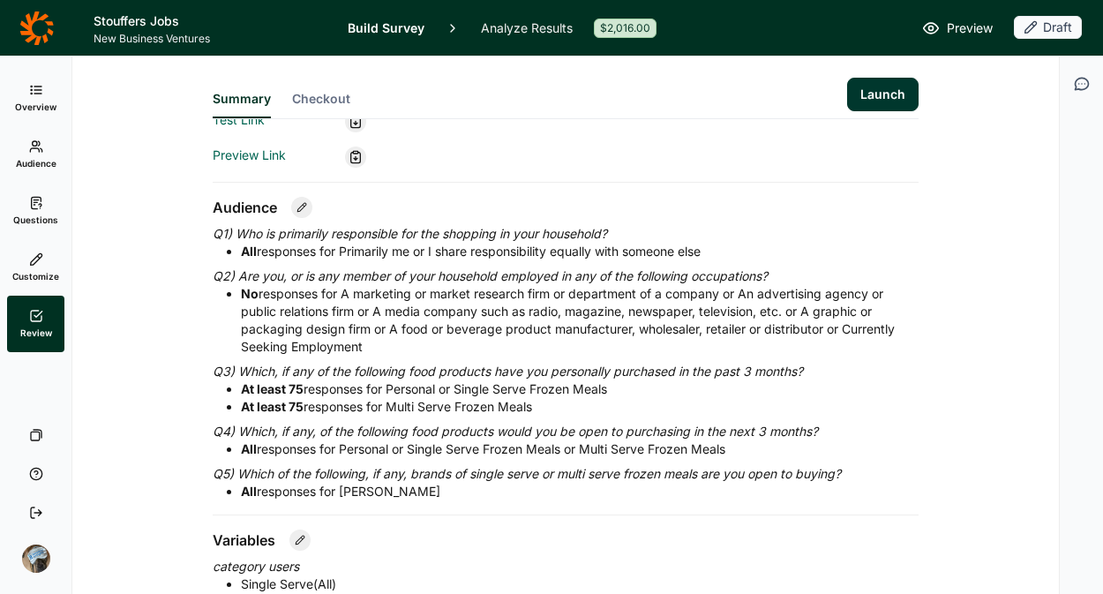
click at [872, 95] on button "Launch" at bounding box center [882, 95] width 71 height 34
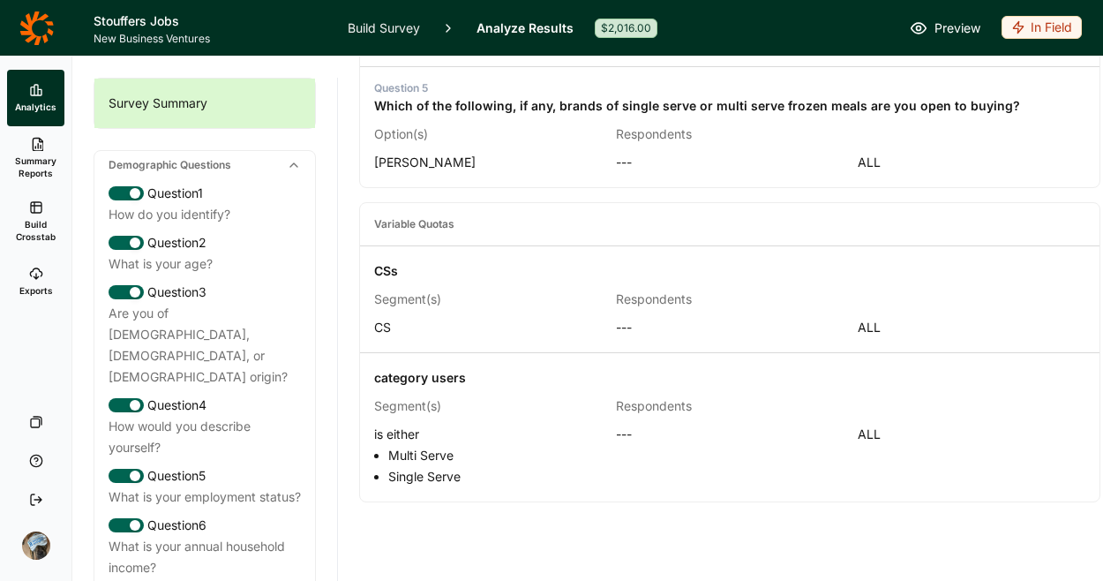
scroll to position [1277, 0]
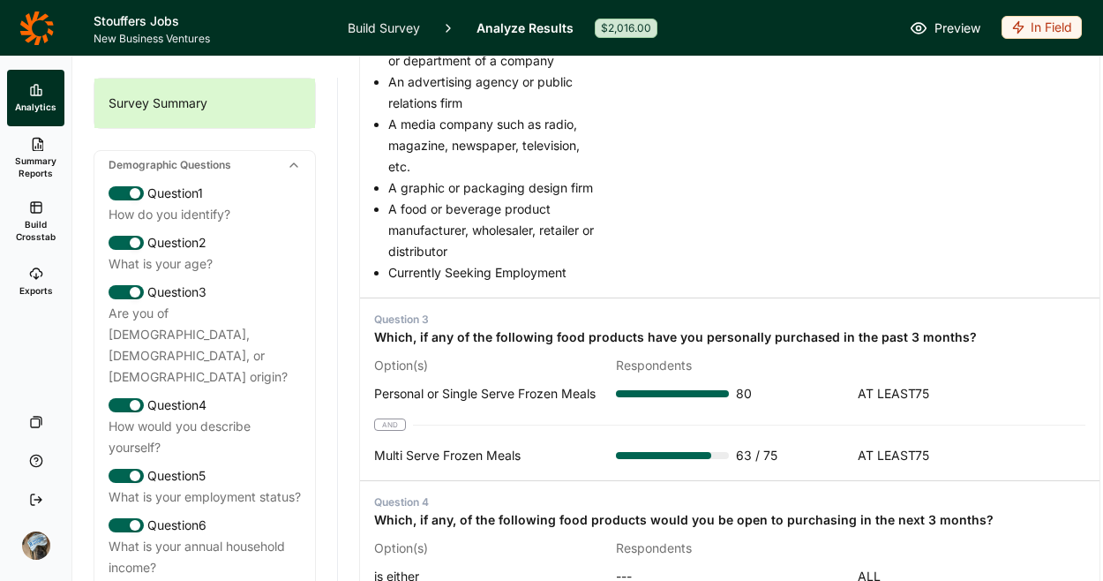
scroll to position [1077, 0]
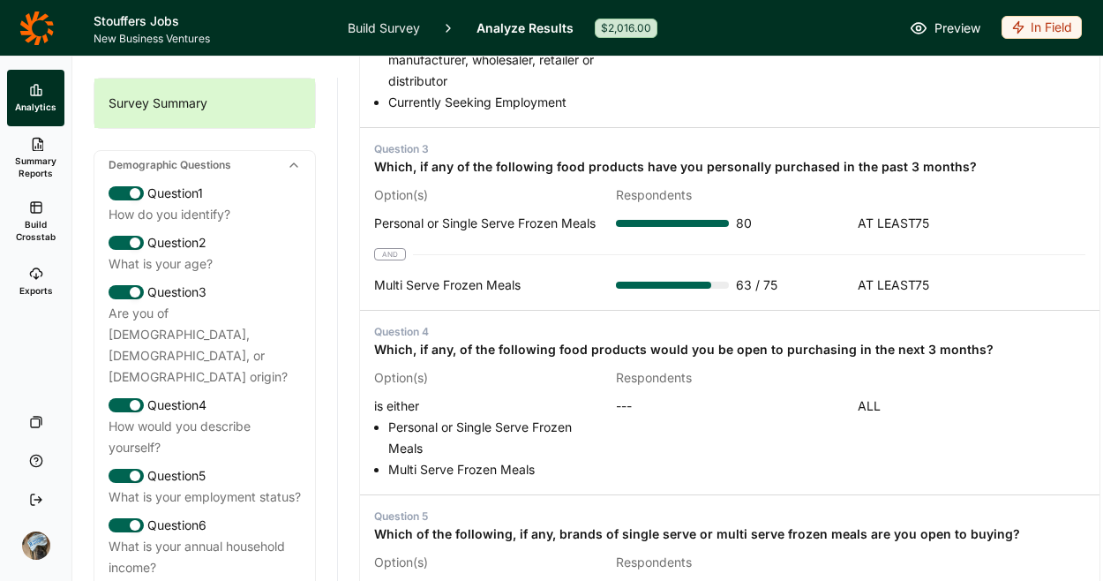
click at [29, 145] on icon at bounding box center [36, 144] width 14 height 14
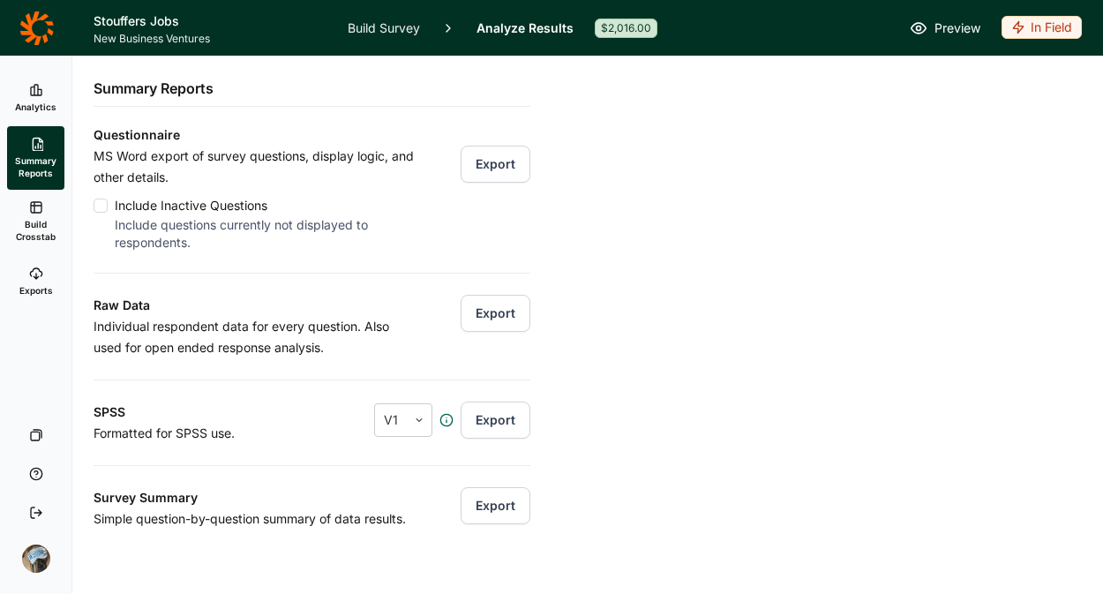
click at [29, 208] on icon at bounding box center [36, 207] width 14 height 14
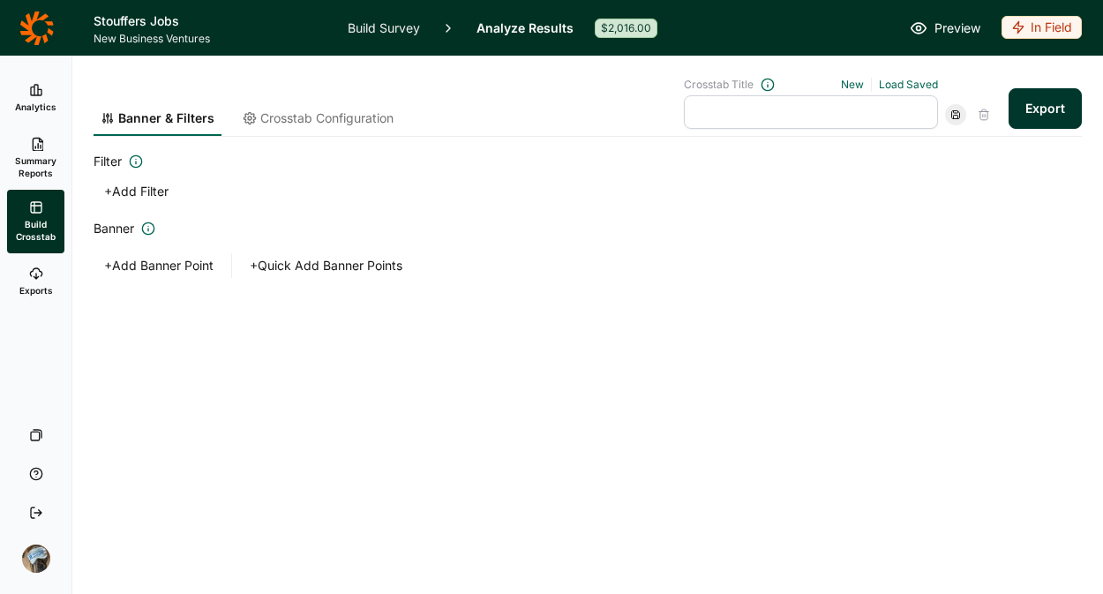
click at [544, 35] on link "Analyze Results" at bounding box center [525, 28] width 97 height 56
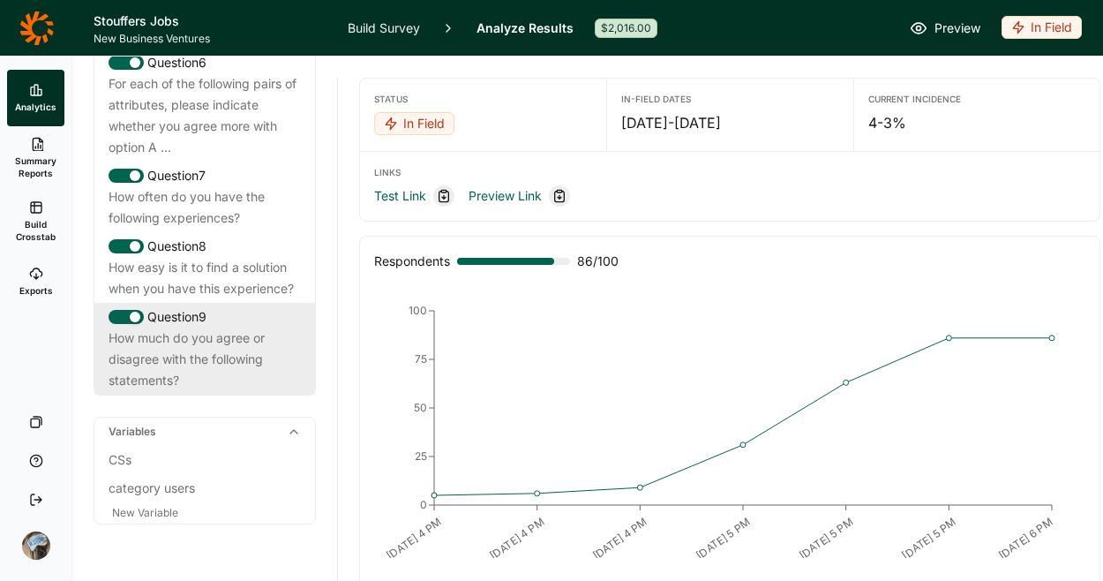
scroll to position [1384, 0]
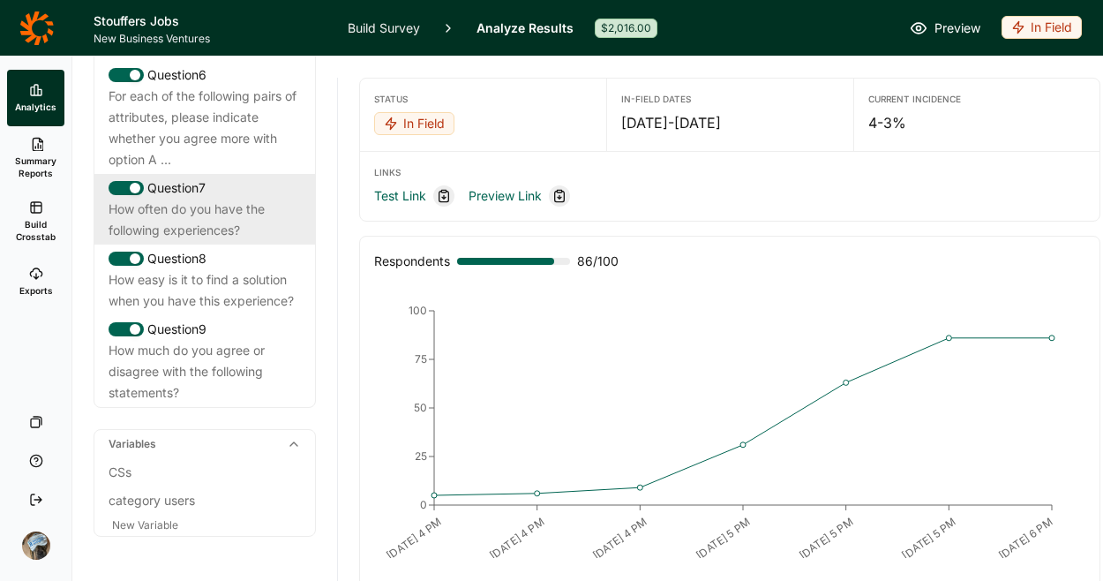
click at [175, 241] on div "How often do you have the following experiences?" at bounding box center [205, 220] width 192 height 42
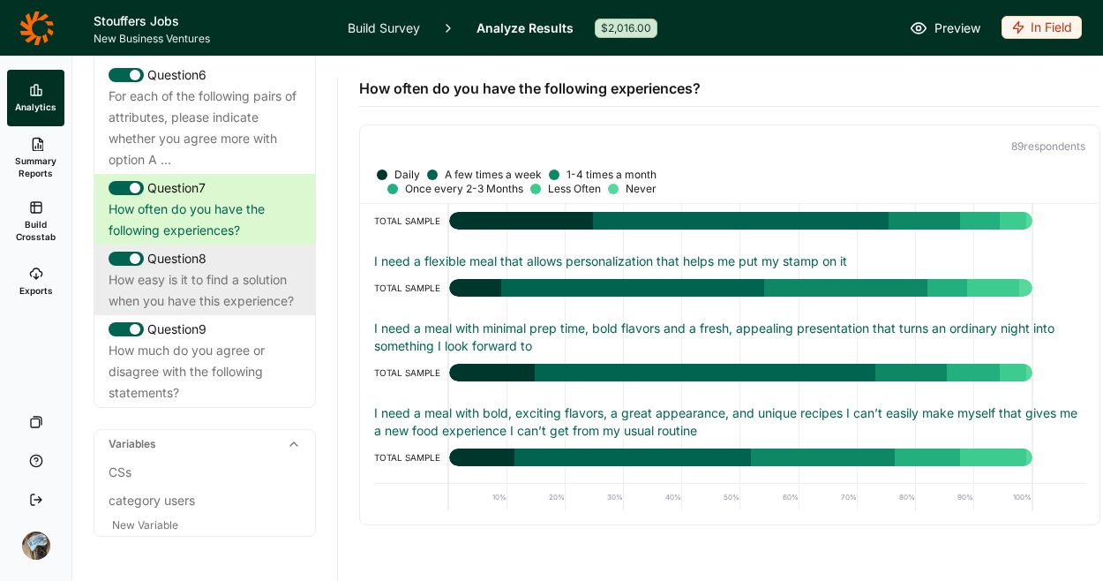
scroll to position [1381, 0]
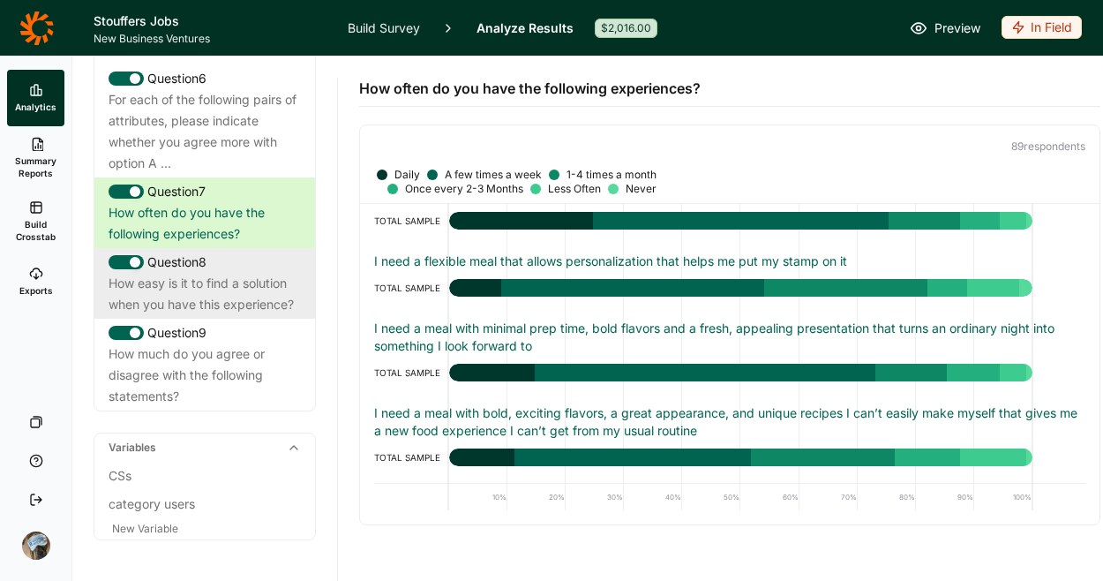
click at [186, 315] on div "How easy is it to find a solution when you have this experience?" at bounding box center [205, 294] width 192 height 42
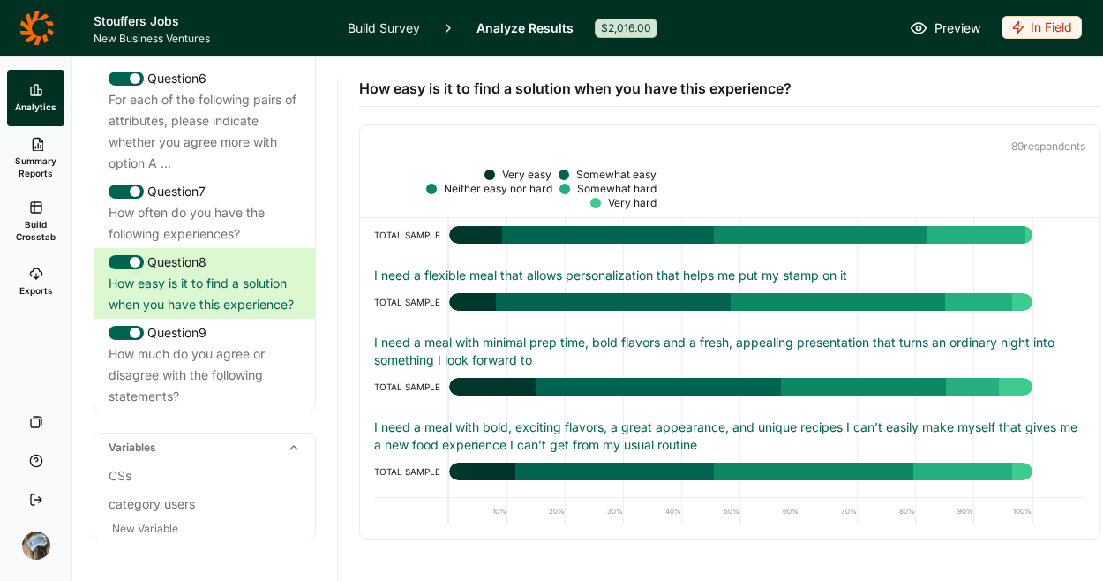
scroll to position [919, 0]
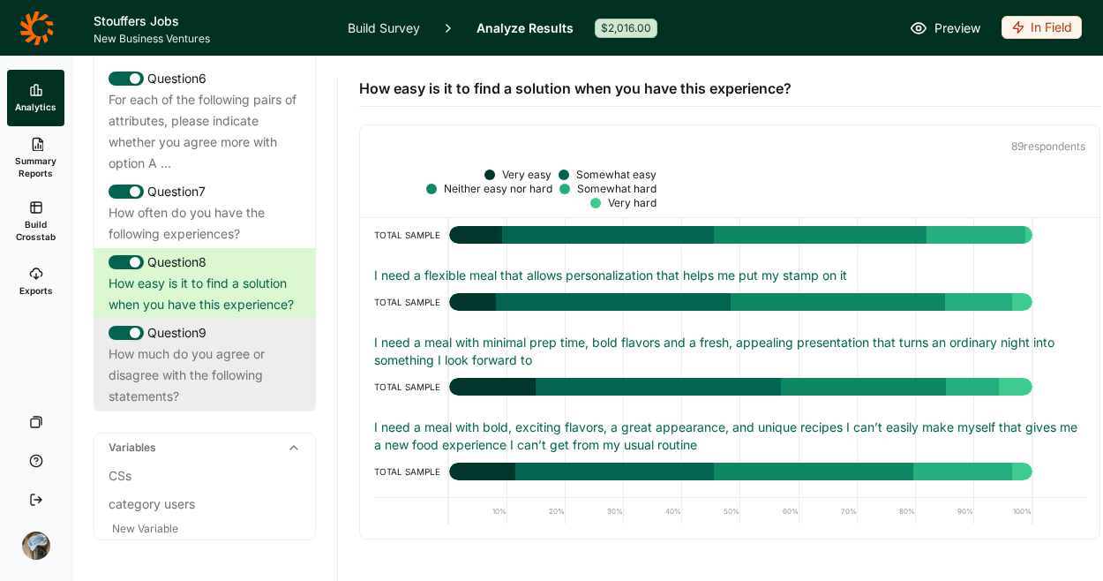
click at [229, 407] on div "How much do you agree or disagree with the following statements?" at bounding box center [205, 375] width 192 height 64
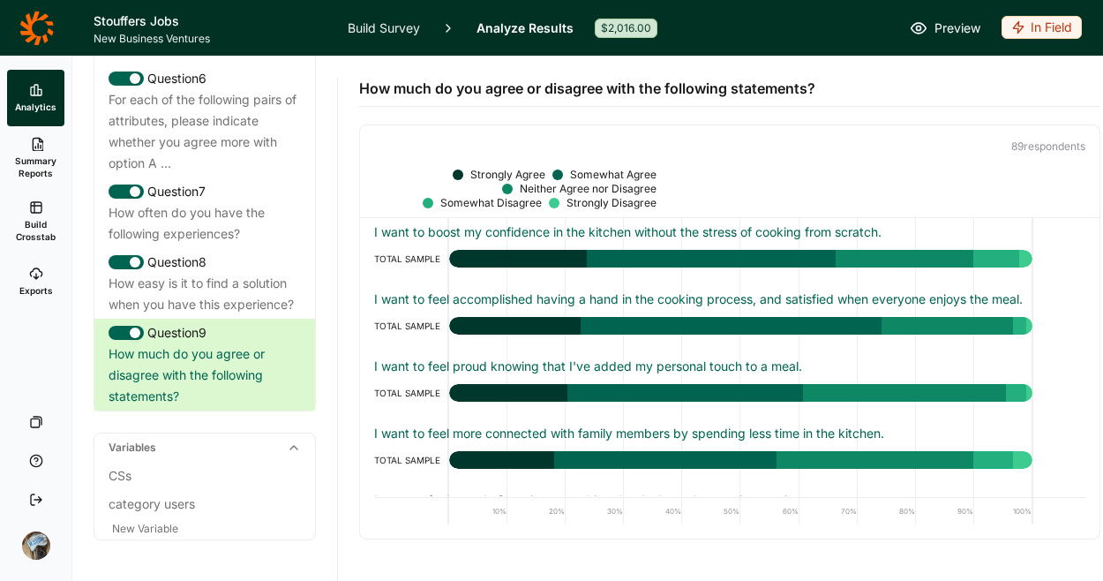
scroll to position [0, 0]
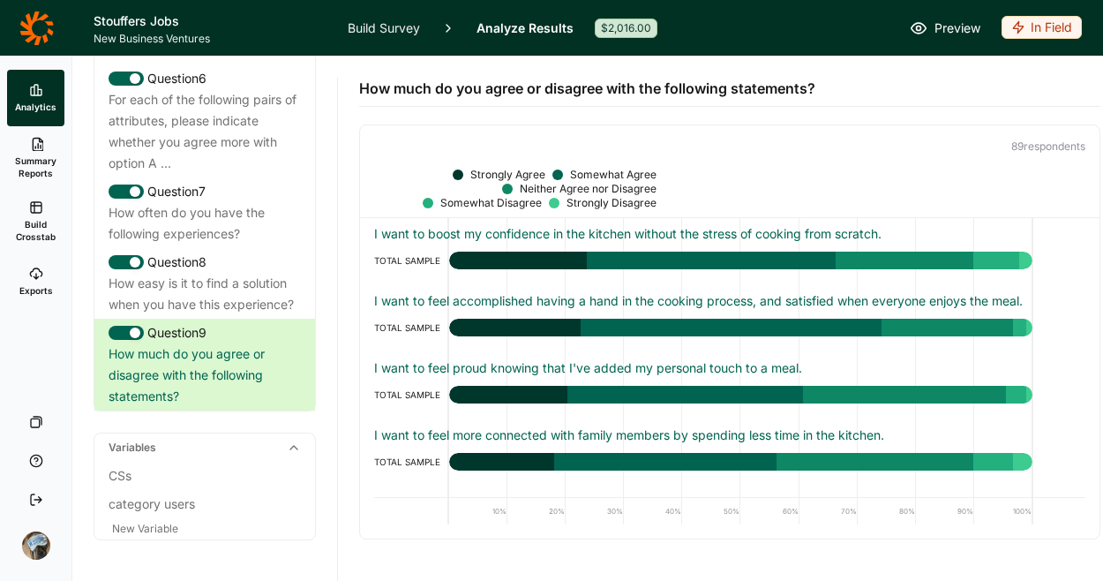
click at [744, 180] on div "Strongly Agree Somewhat Agree Neither Agree nor Disagree Somewhat Disagree Stro…" at bounding box center [730, 193] width 740 height 50
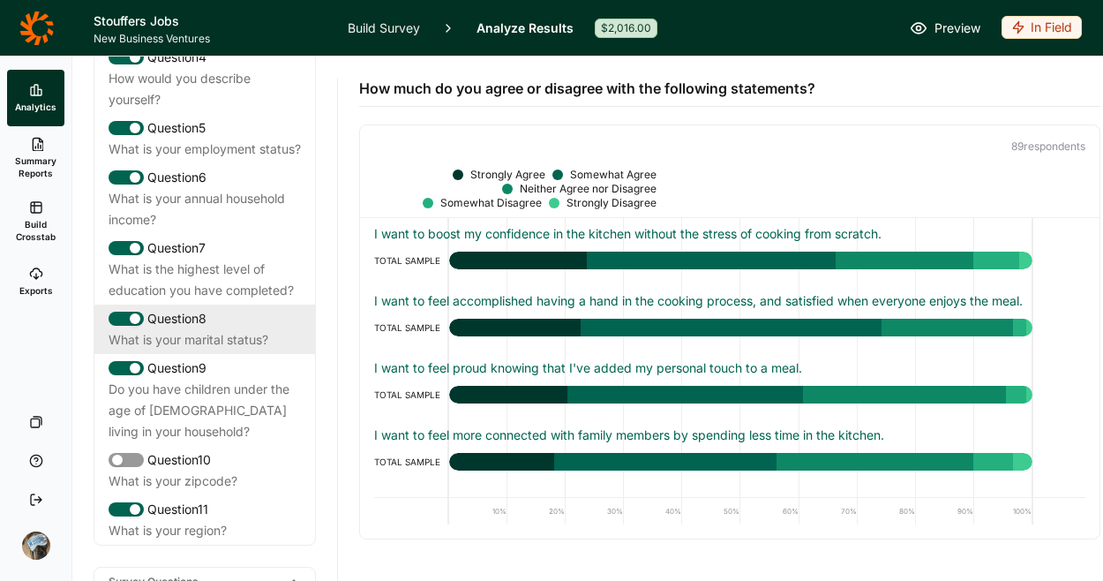
scroll to position [281, 0]
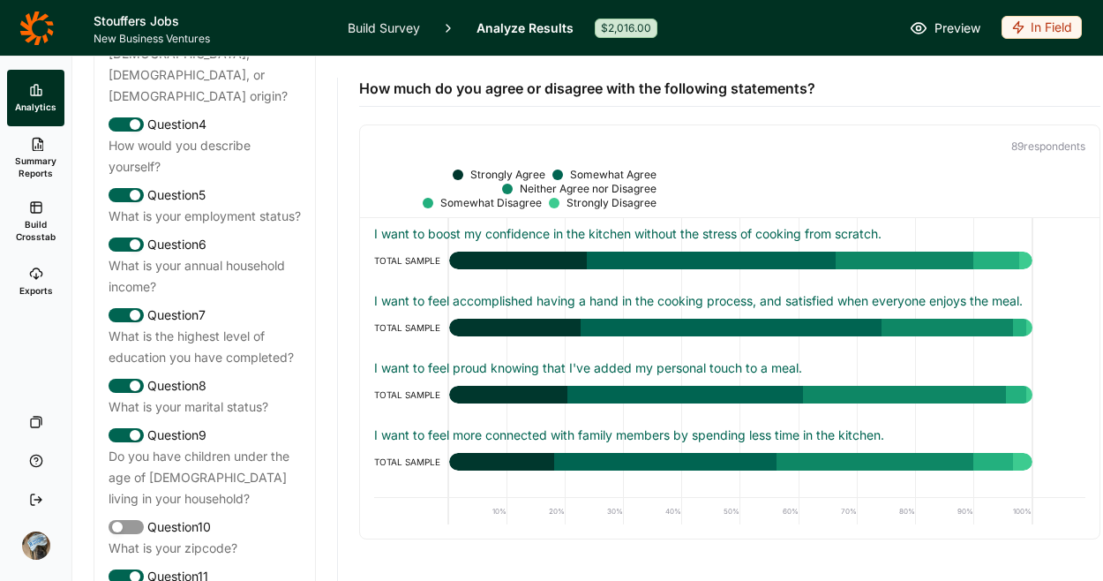
click at [373, 20] on link "Build Survey" at bounding box center [384, 28] width 72 height 56
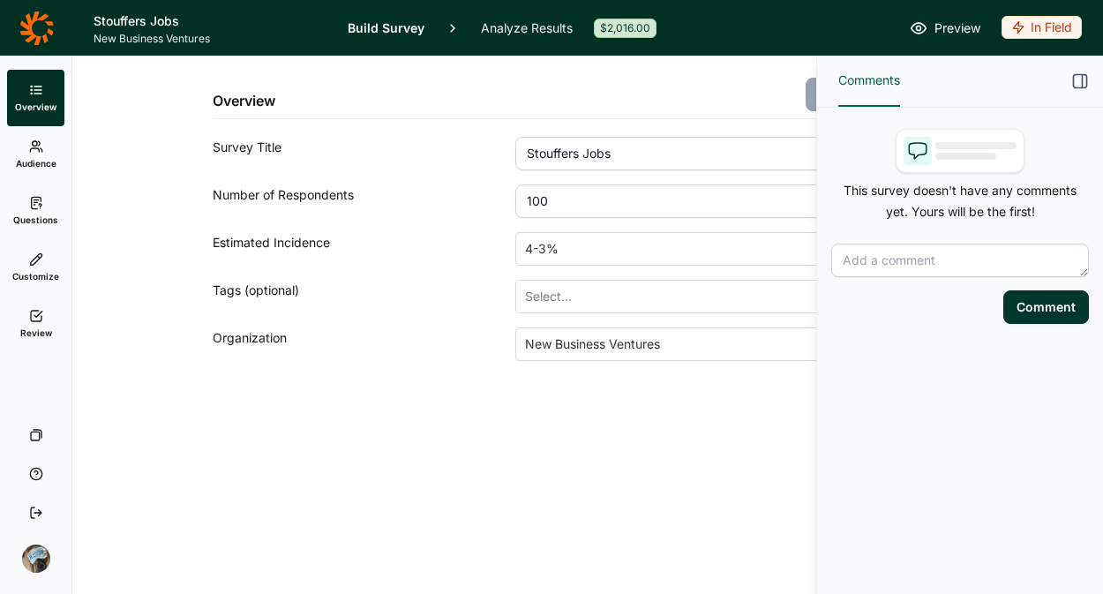
click at [32, 198] on icon at bounding box center [36, 203] width 14 height 14
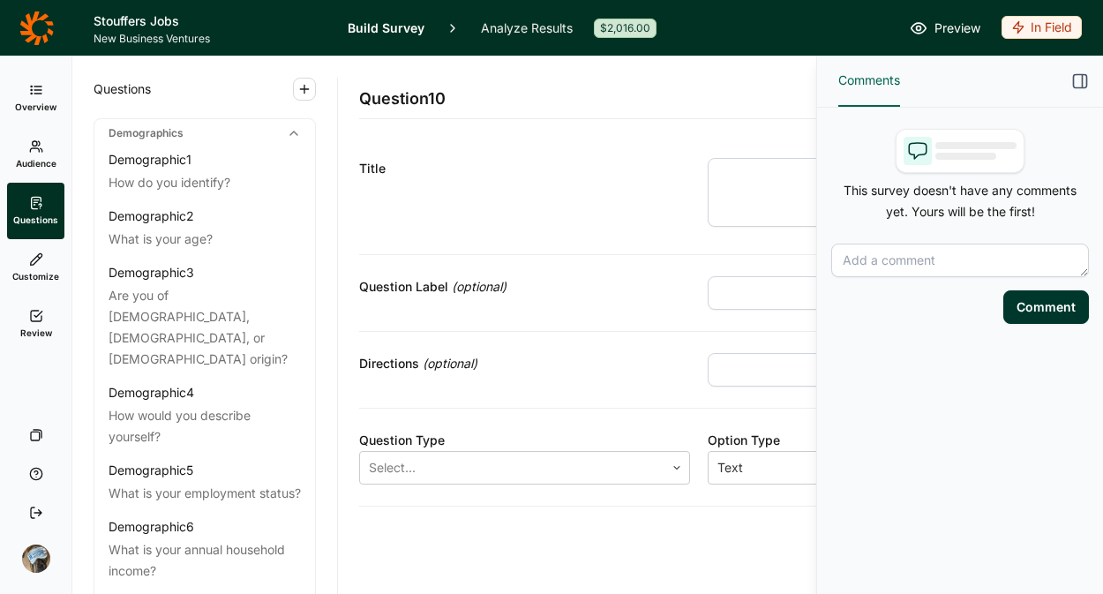
click at [1080, 79] on icon "button" at bounding box center [1081, 81] width 18 height 18
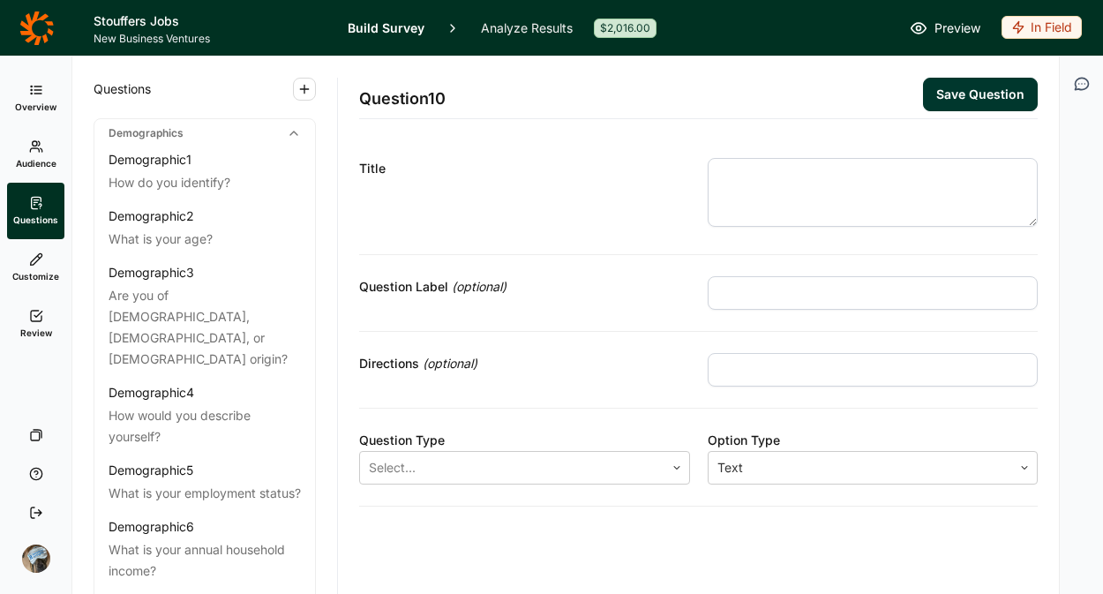
click at [507, 26] on link "Analyze Results" at bounding box center [527, 28] width 92 height 56
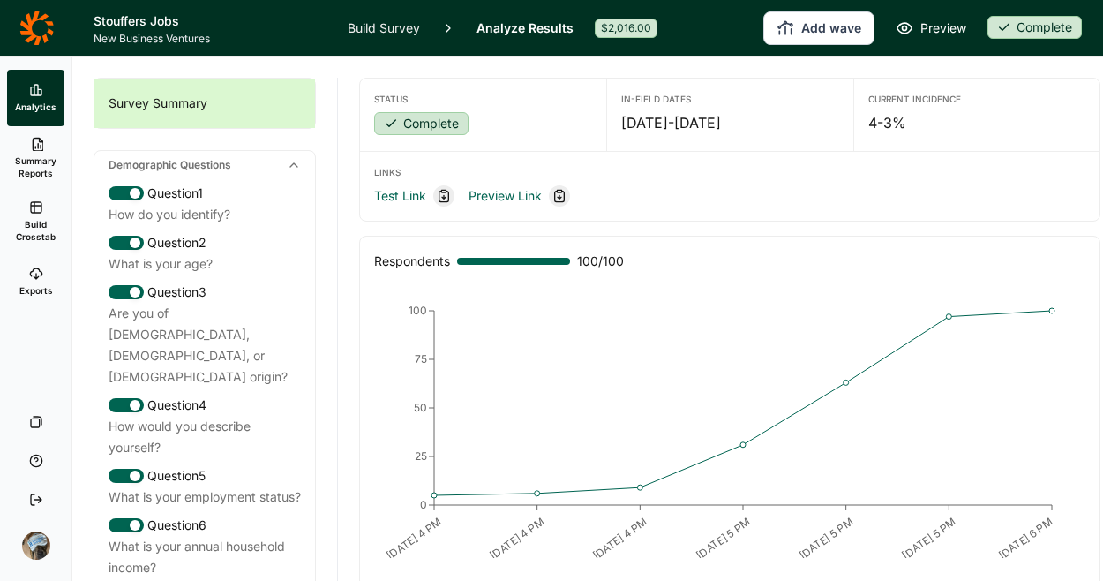
click at [804, 25] on button "Add wave" at bounding box center [819, 28] width 111 height 34
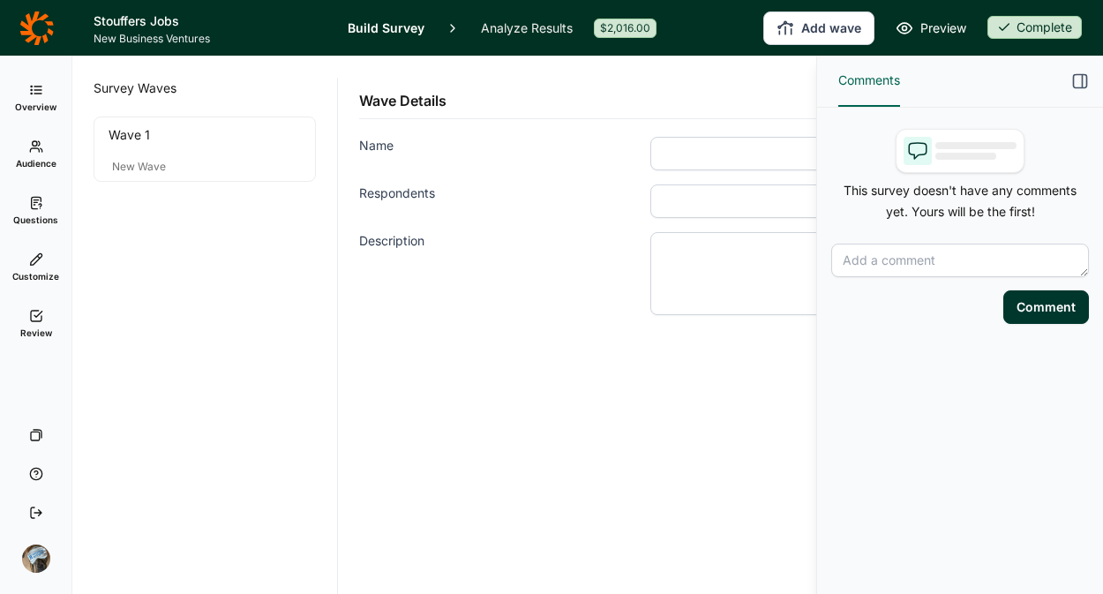
click at [1074, 81] on icon "button" at bounding box center [1081, 81] width 18 height 18
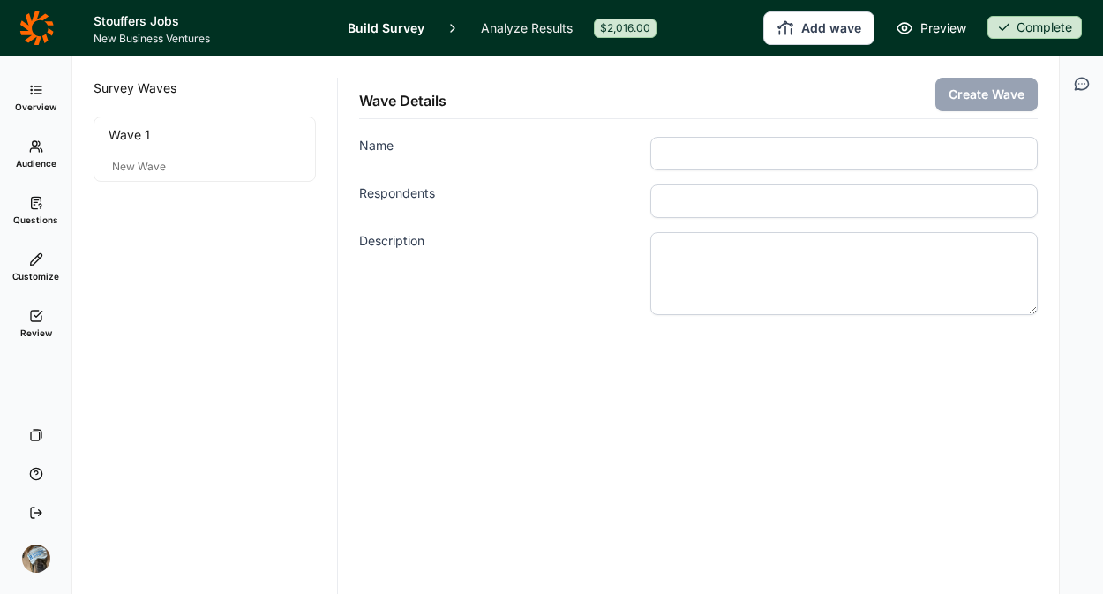
click at [732, 166] on input "Name" at bounding box center [844, 154] width 387 height 34
drag, startPoint x: 776, startPoint y: 162, endPoint x: 568, endPoint y: 124, distance: 211.6
click at [568, 124] on div "Wave Details Create Wave Name 25 Respondents Description" at bounding box center [698, 185] width 679 height 259
type input "plus up"
type input "2"
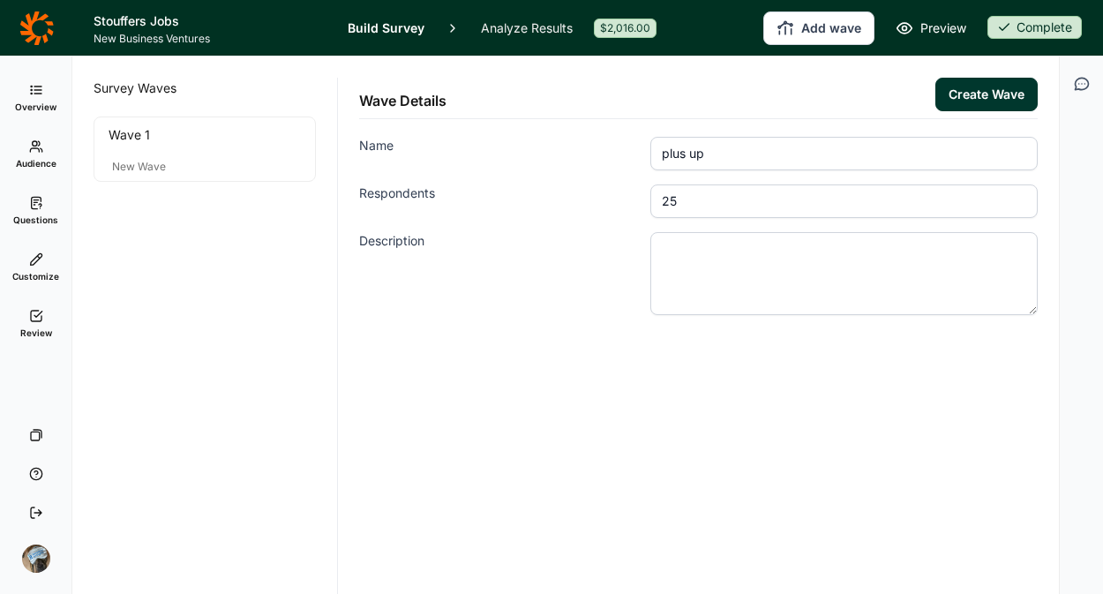
type input "25"
click at [855, 380] on div "Wave Details Create Wave Name plus up Respondents 25 Description" at bounding box center [698, 227] width 679 height 343
click at [1004, 101] on button "Create Wave" at bounding box center [987, 95] width 102 height 34
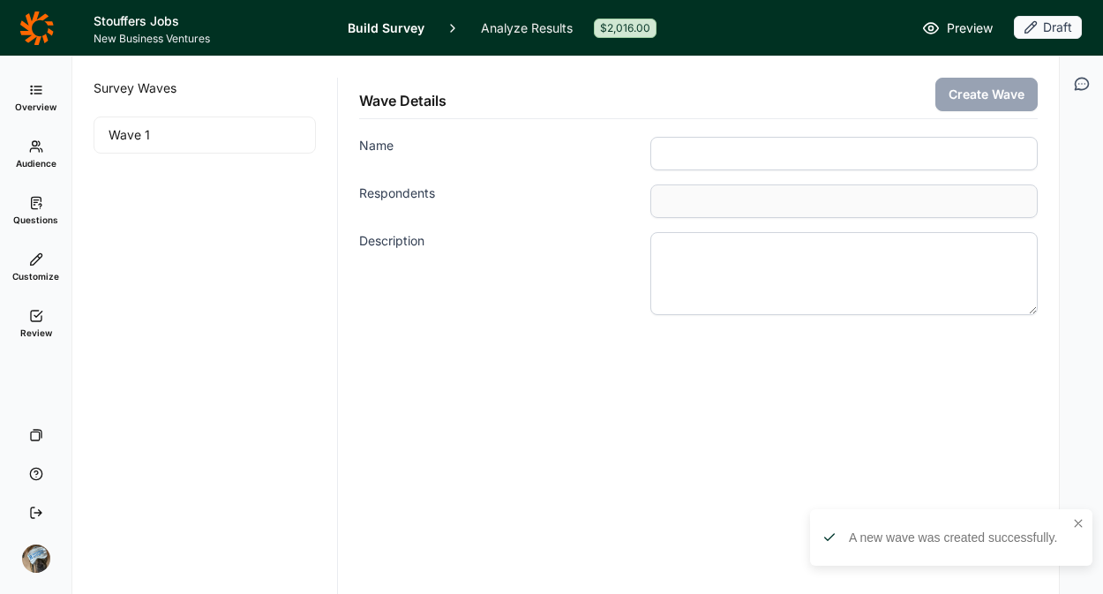
type input "plus up"
type input "25"
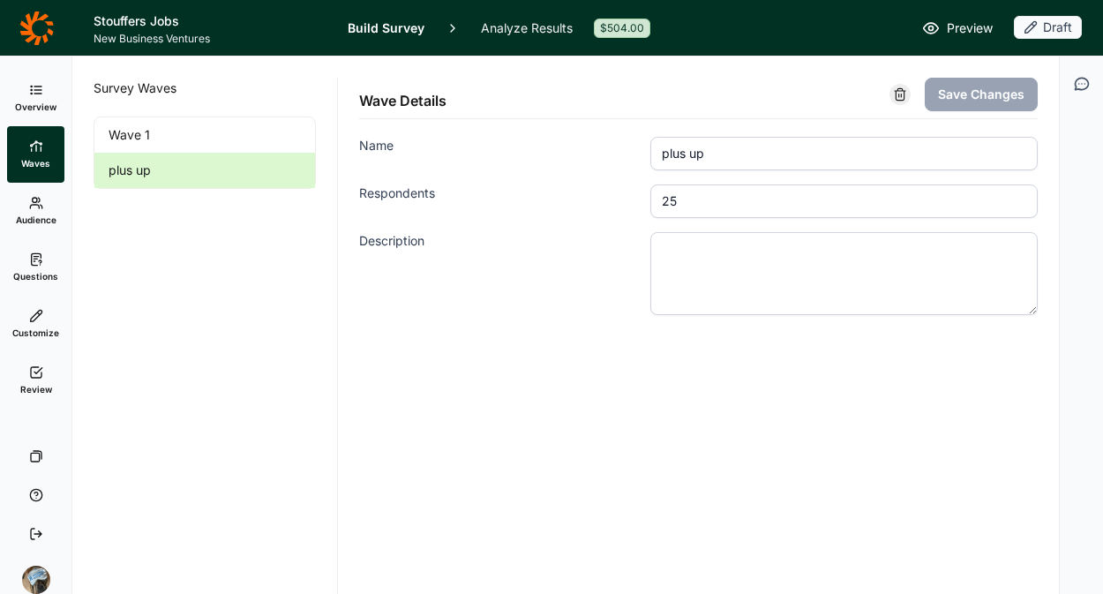
click at [39, 250] on link "Questions" at bounding box center [35, 267] width 57 height 56
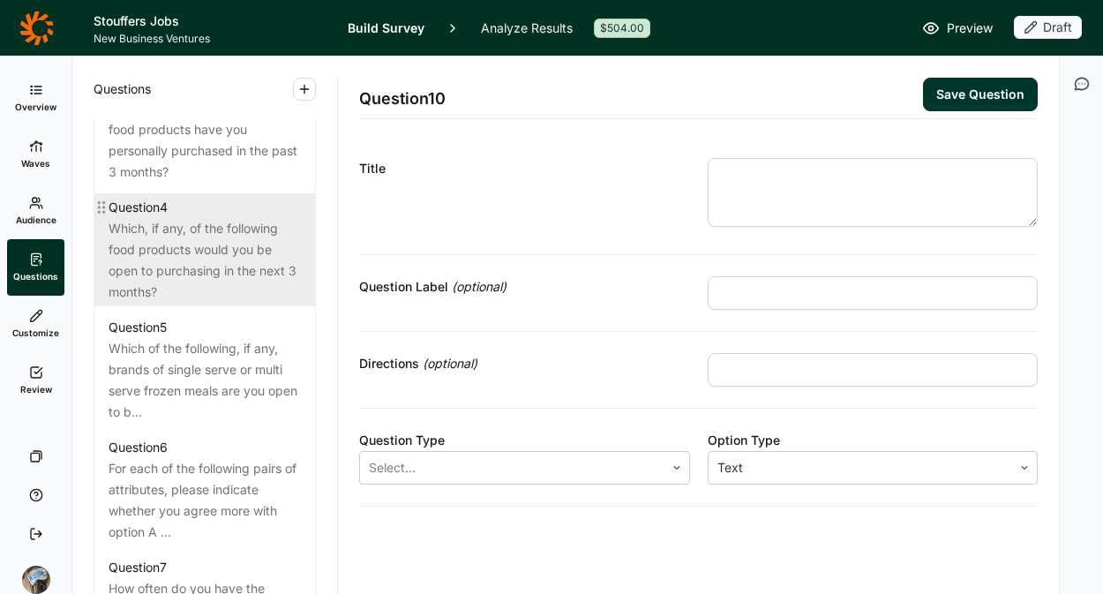
scroll to position [1084, 0]
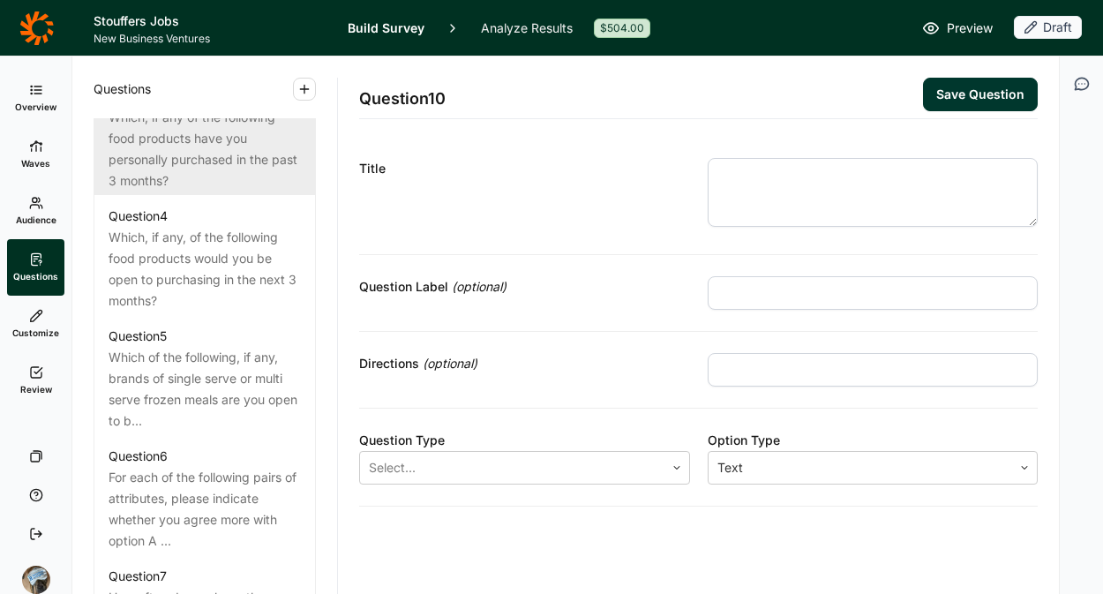
click at [202, 186] on div "Which, if any of the following food products have you personally purchased in t…" at bounding box center [205, 149] width 192 height 85
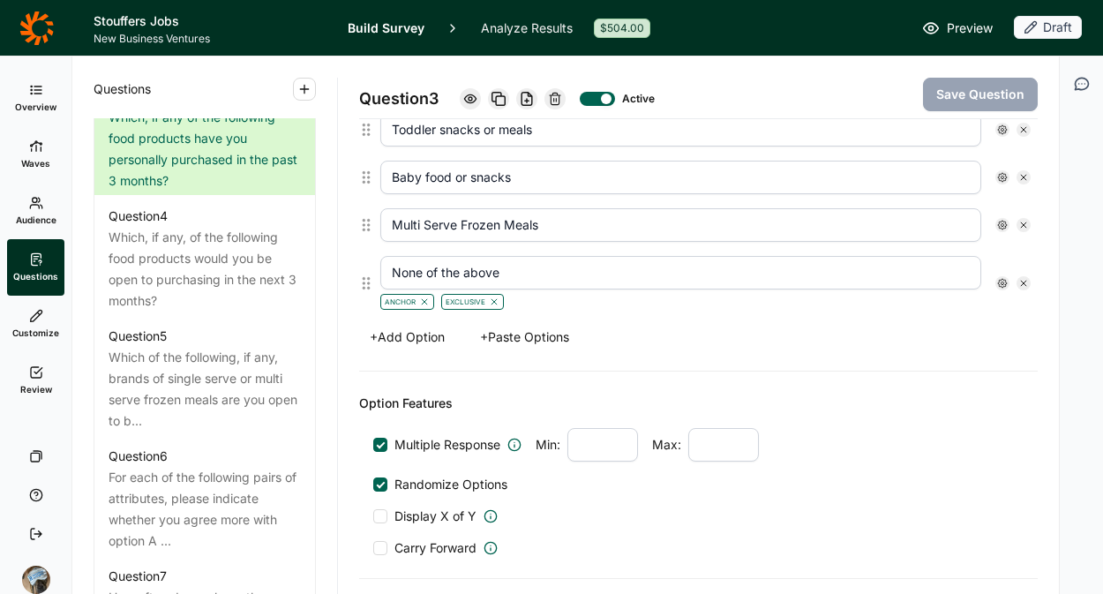
scroll to position [1312, 0]
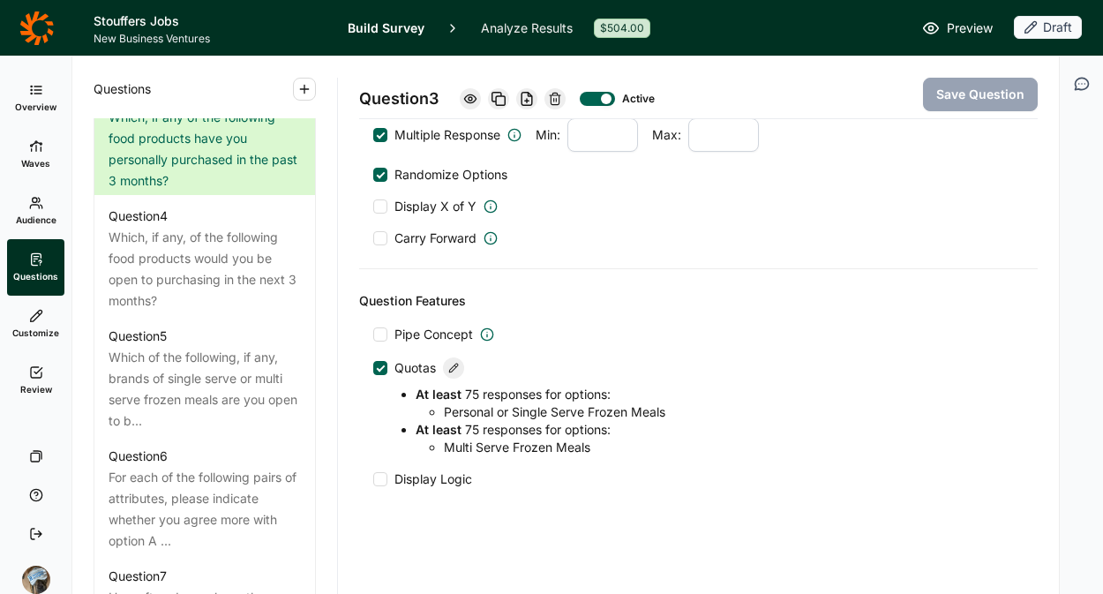
click at [458, 370] on icon at bounding box center [453, 368] width 11 height 11
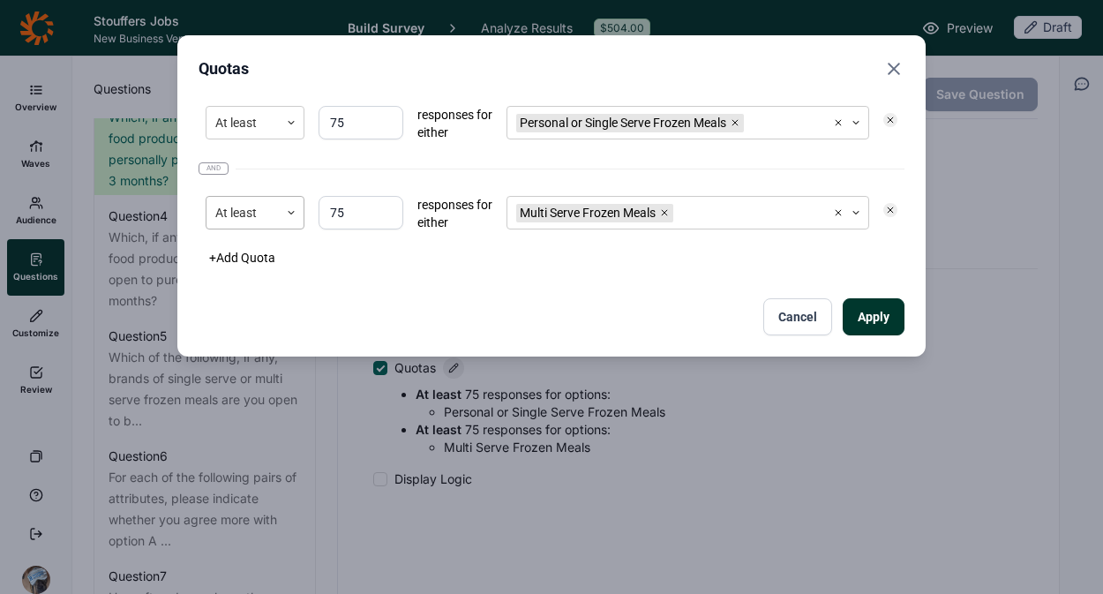
click at [287, 202] on div at bounding box center [291, 213] width 25 height 32
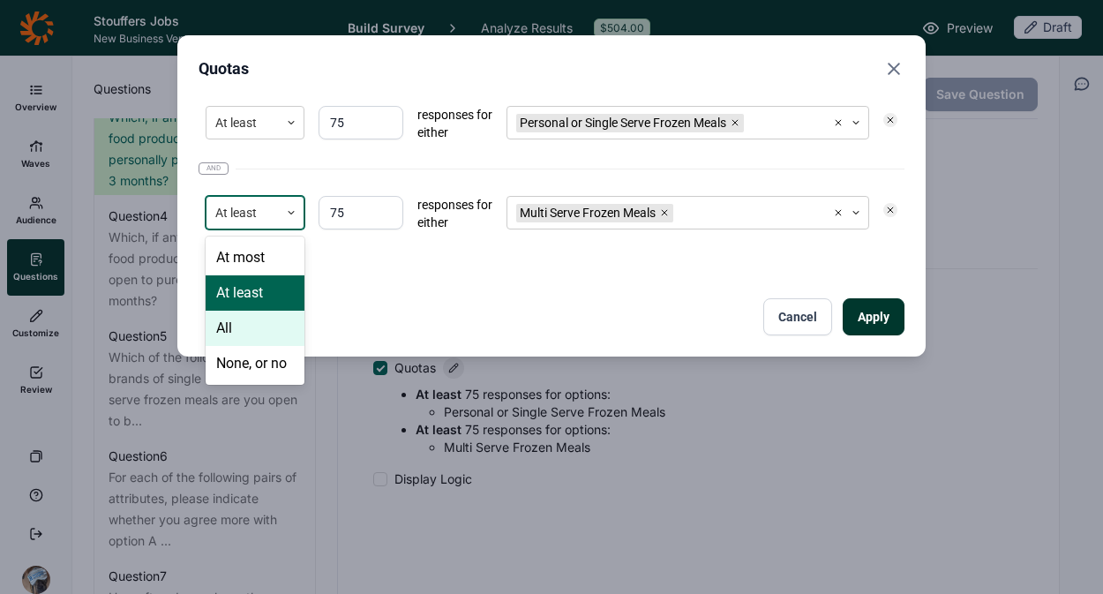
click at [266, 331] on div "All" at bounding box center [255, 328] width 99 height 35
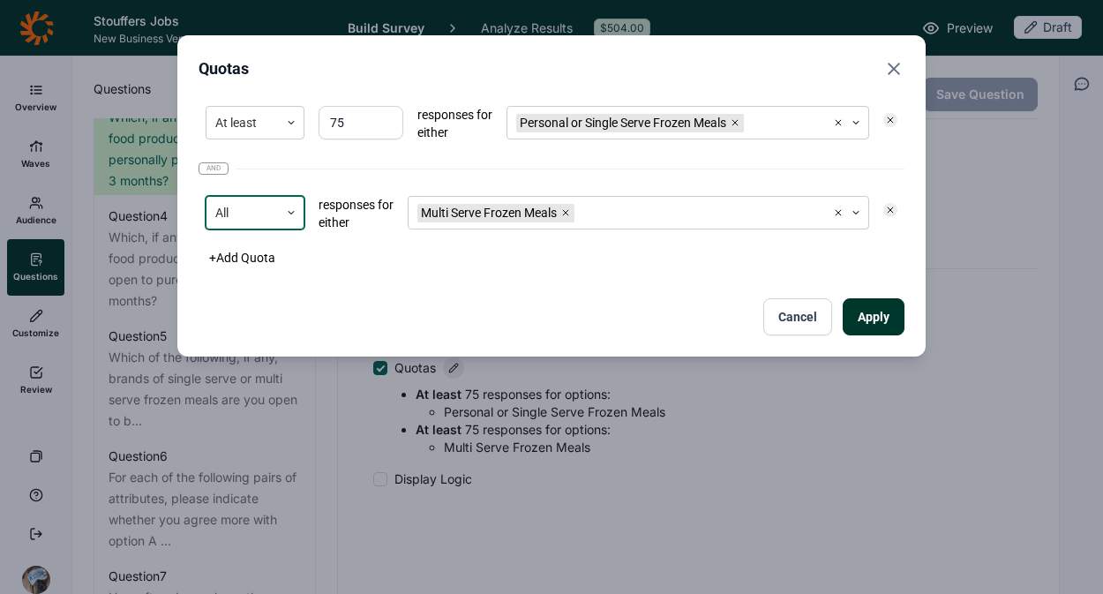
click at [891, 120] on icon at bounding box center [890, 120] width 11 height 11
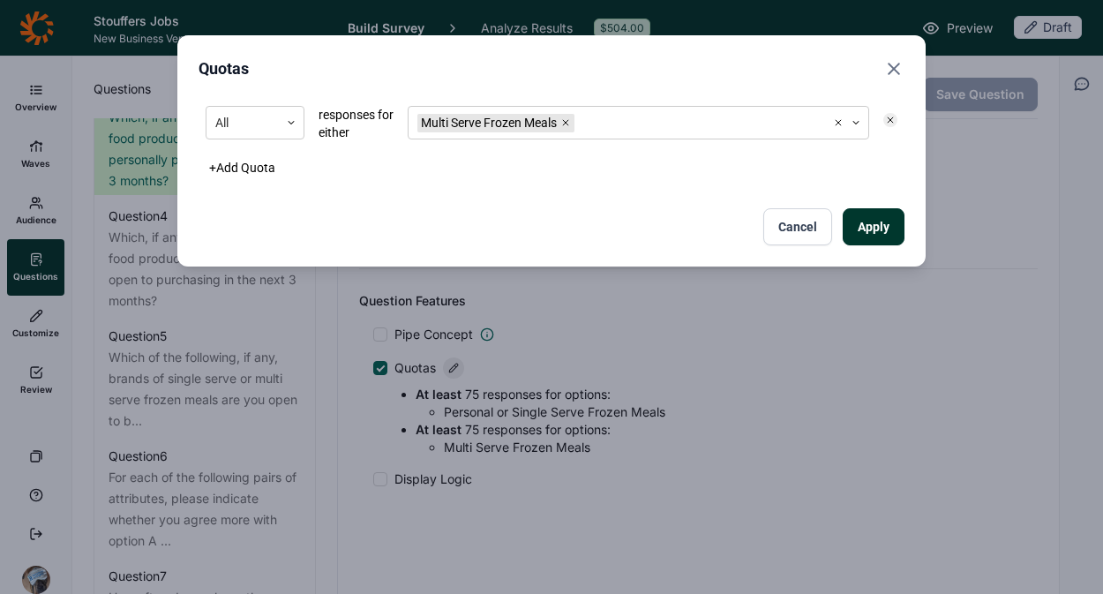
click at [873, 228] on button "Apply" at bounding box center [874, 226] width 62 height 37
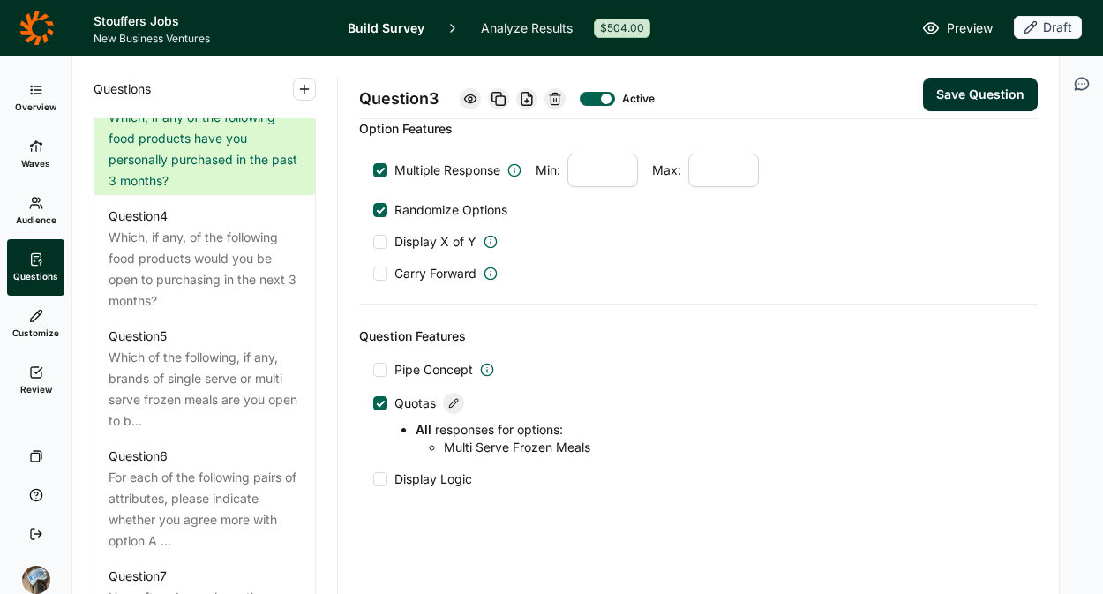
scroll to position [1276, 0]
click at [944, 91] on button "Save Question" at bounding box center [980, 95] width 115 height 34
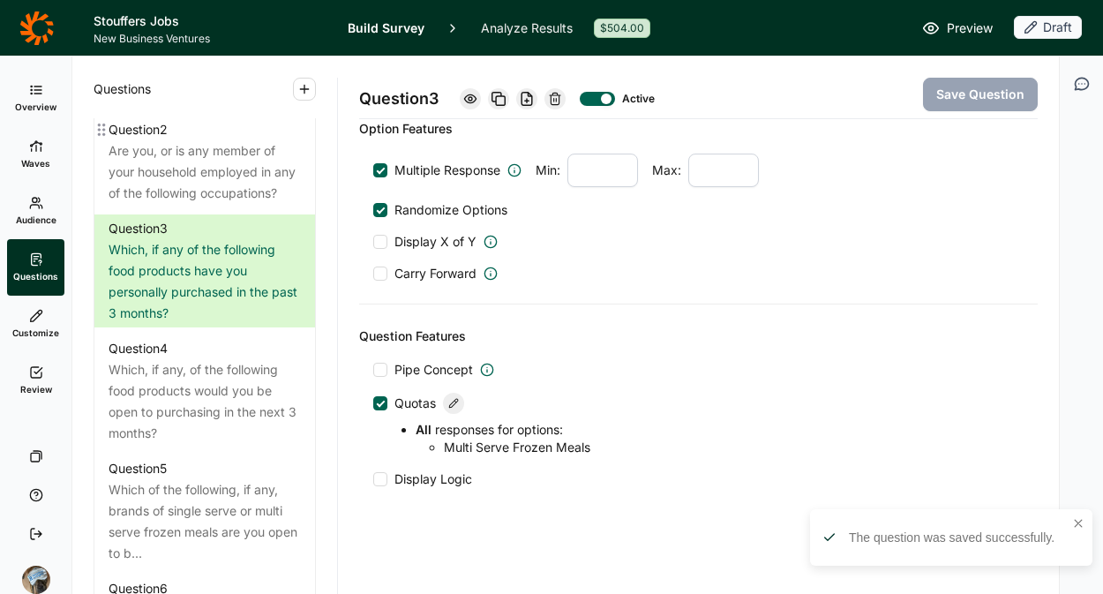
scroll to position [935, 0]
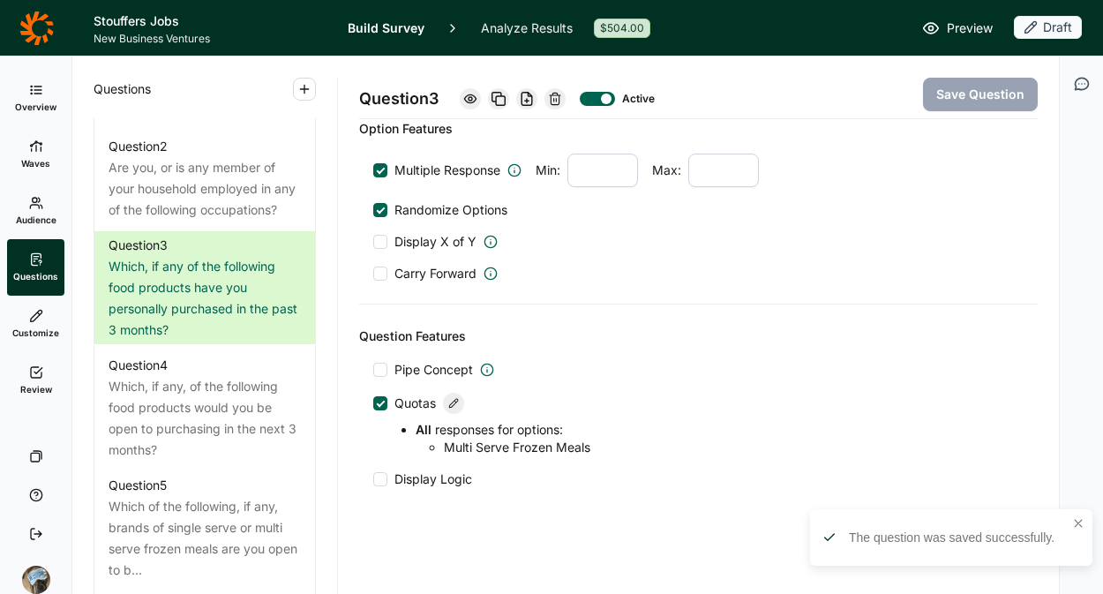
click at [39, 377] on icon at bounding box center [36, 372] width 14 height 14
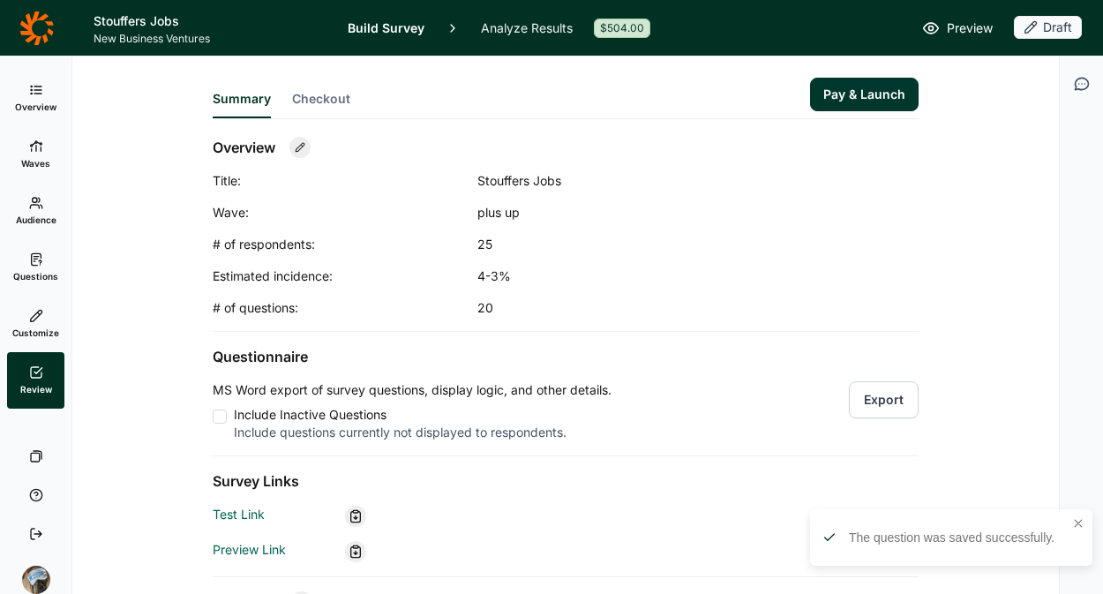
click at [846, 91] on button "Pay & Launch" at bounding box center [864, 95] width 109 height 34
click at [327, 91] on span "Checkout" at bounding box center [321, 99] width 58 height 18
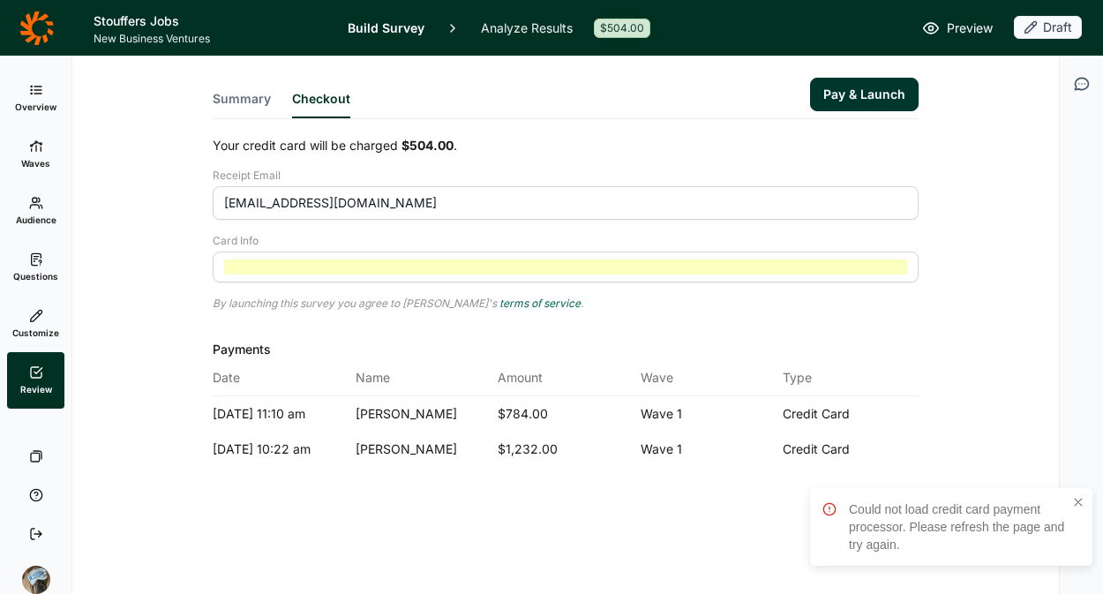
click at [563, 227] on div "Your credit card will be charged $504.00 . Receipt Email arwen@insomnia-insight…" at bounding box center [566, 210] width 706 height 146
click at [696, 311] on div "Your credit card will be charged $504.00 . Receipt Email arwen@insomnia-insight…" at bounding box center [566, 302] width 706 height 330
click at [857, 93] on button "Pay & Launch" at bounding box center [864, 95] width 109 height 34
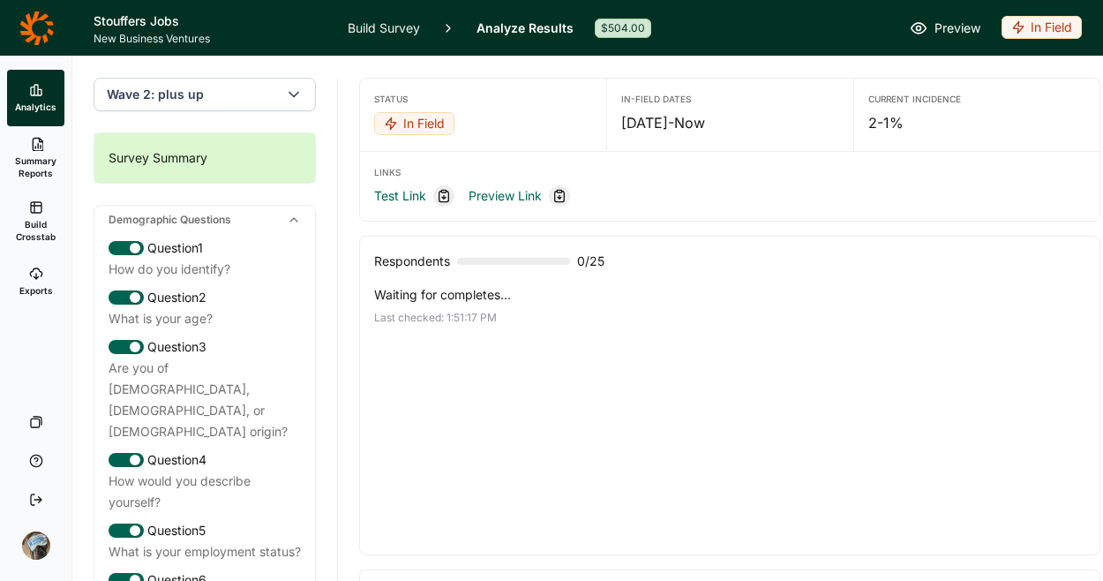
click at [724, 375] on div "Waiting for completes... Last checked: 1:51:17 PM" at bounding box center [729, 413] width 711 height 254
click at [626, 410] on div "Waiting for completes... Last checked: 1:51:17 PM" at bounding box center [729, 413] width 711 height 254
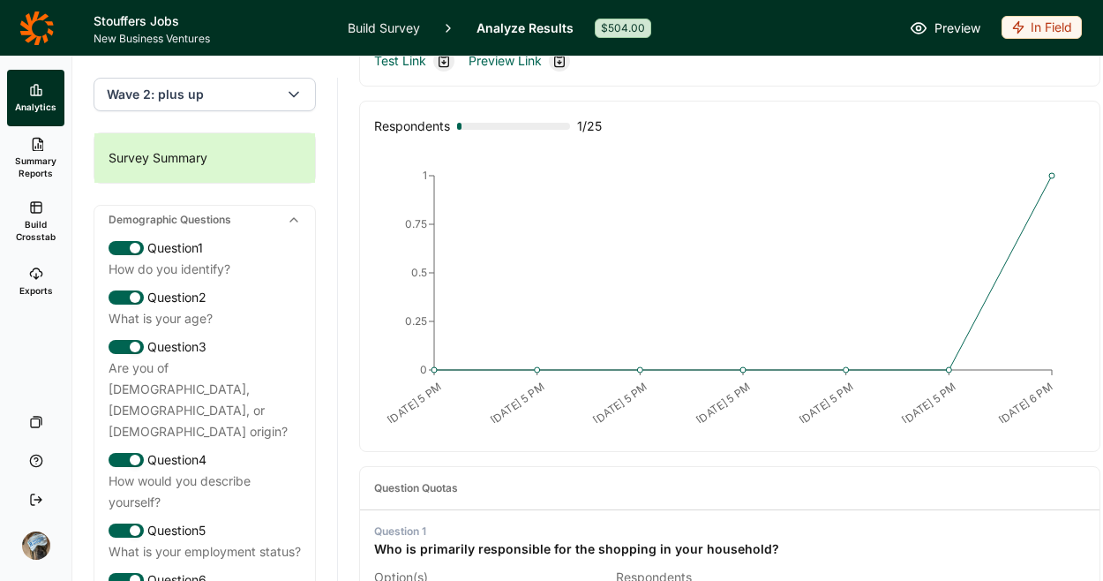
scroll to position [72, 0]
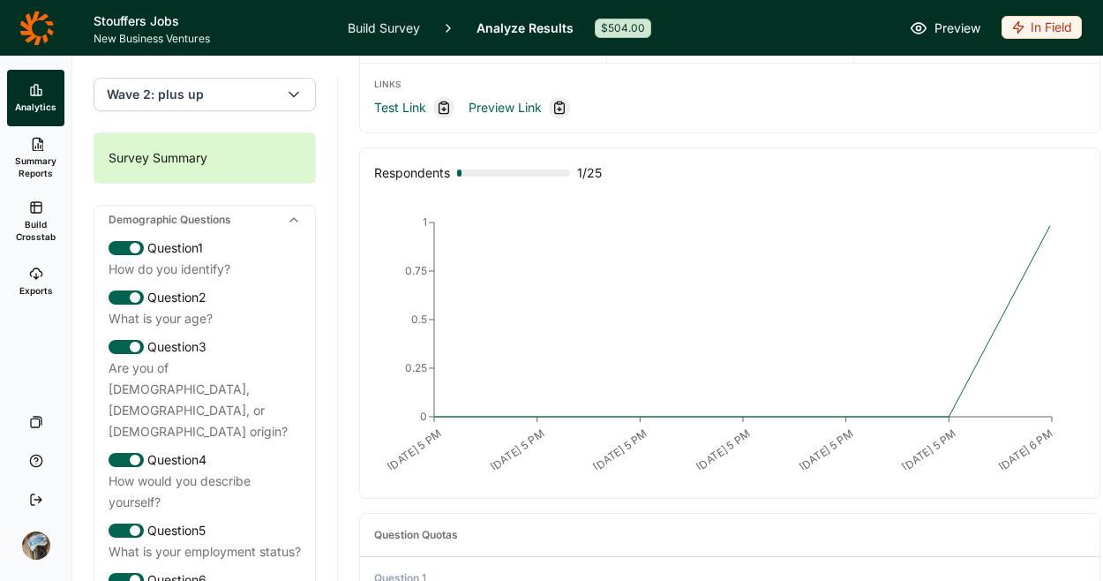
scroll to position [93, 0]
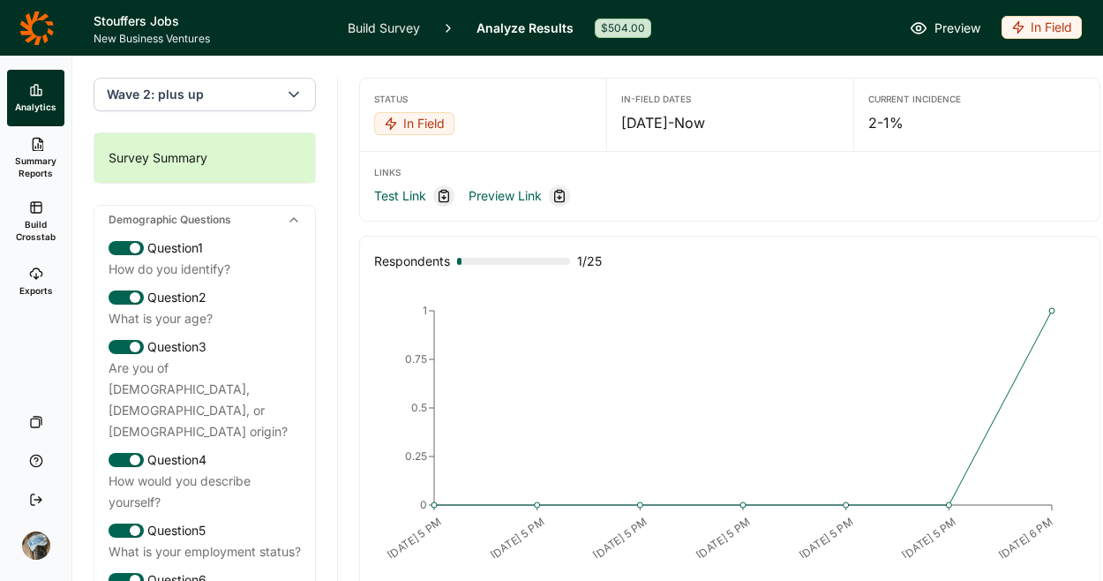
click at [667, 196] on div "Test Link Preview Link" at bounding box center [729, 195] width 711 height 21
click at [689, 192] on div "Test Link Preview Link" at bounding box center [729, 195] width 711 height 21
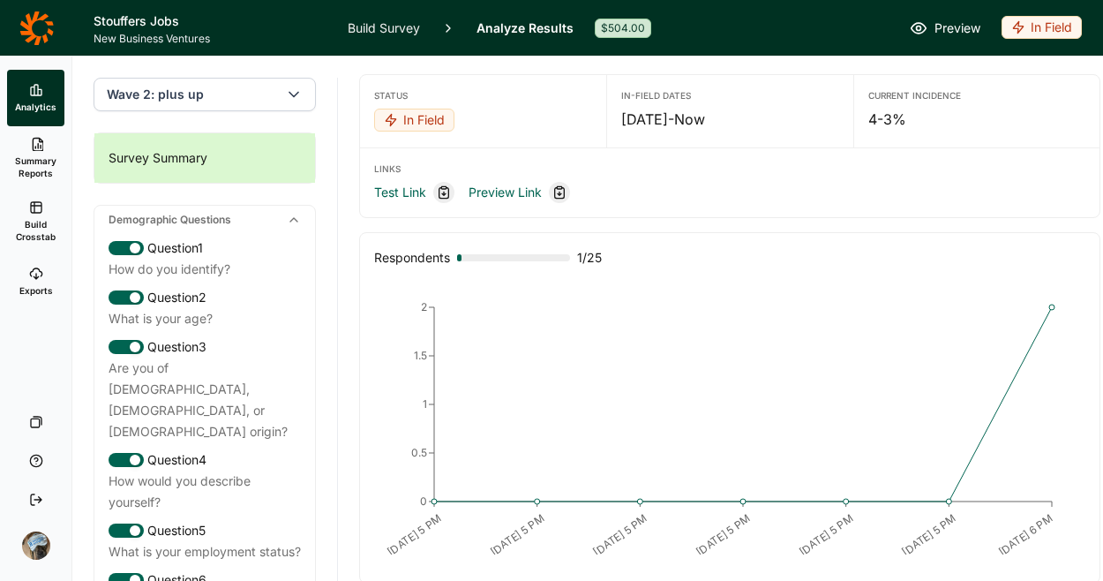
scroll to position [7, 0]
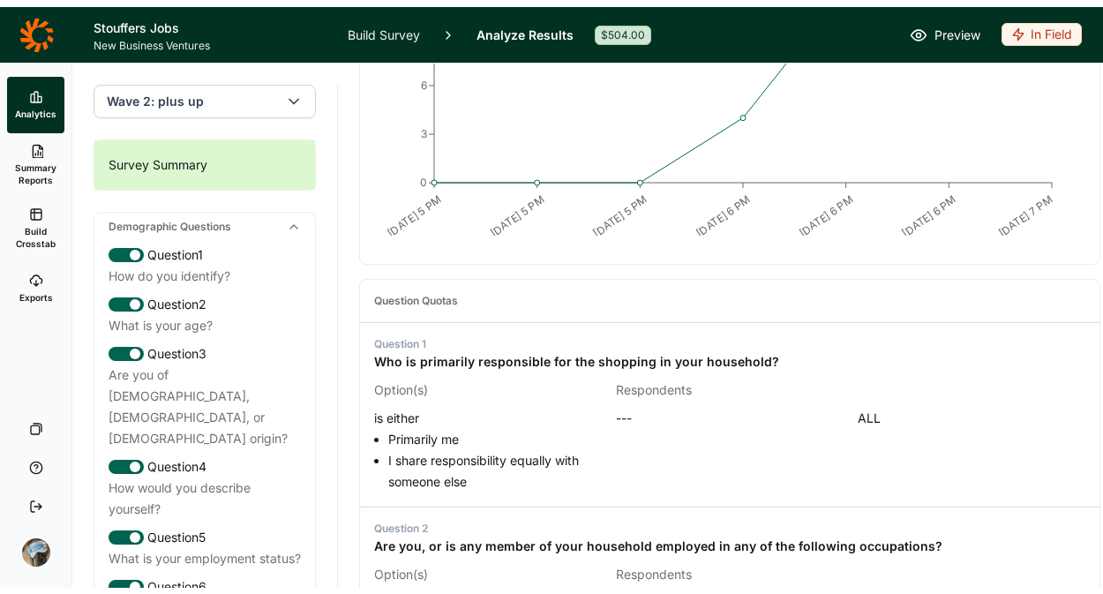
scroll to position [330, 0]
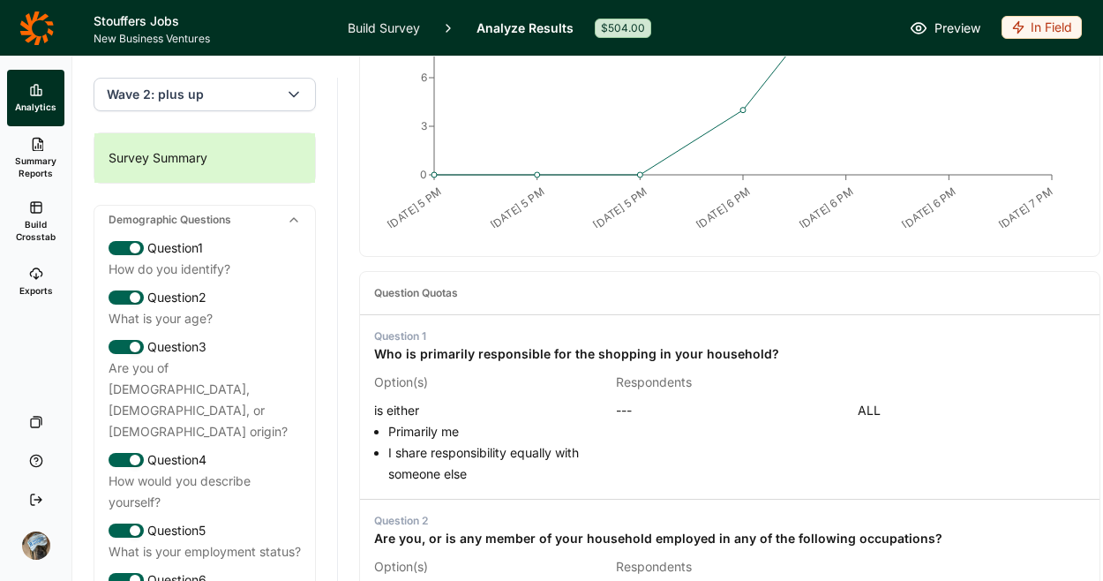
click at [45, 227] on span "Build Crosstab" at bounding box center [35, 230] width 43 height 25
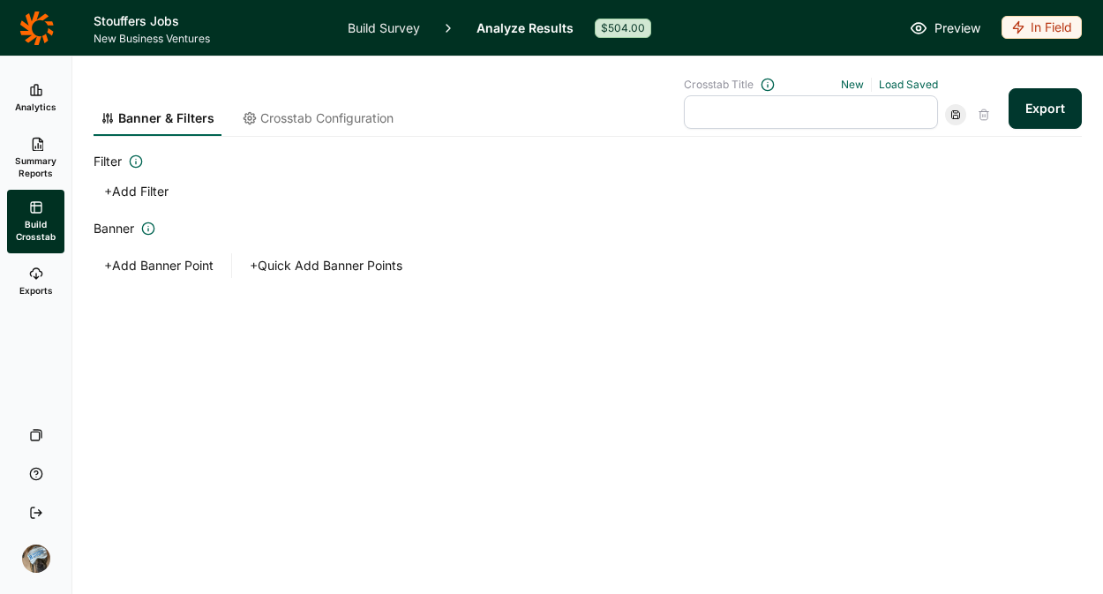
click at [184, 265] on button "+ Add Banner Point" at bounding box center [159, 265] width 131 height 25
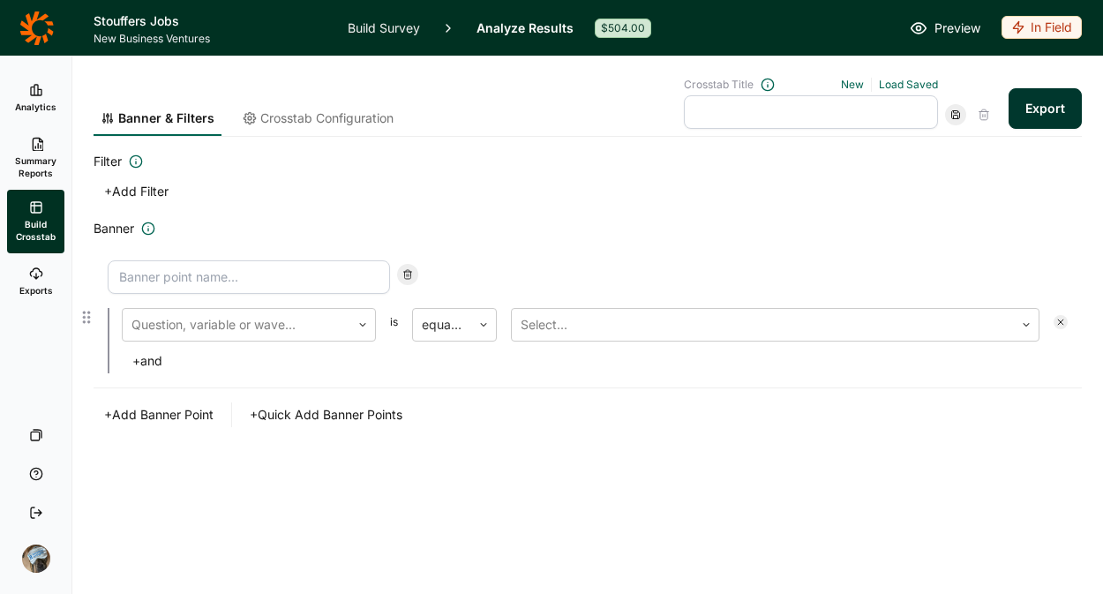
click at [256, 275] on input at bounding box center [249, 277] width 282 height 34
click at [229, 283] on input at bounding box center [249, 277] width 282 height 34
type input "Single Serve Buyers"
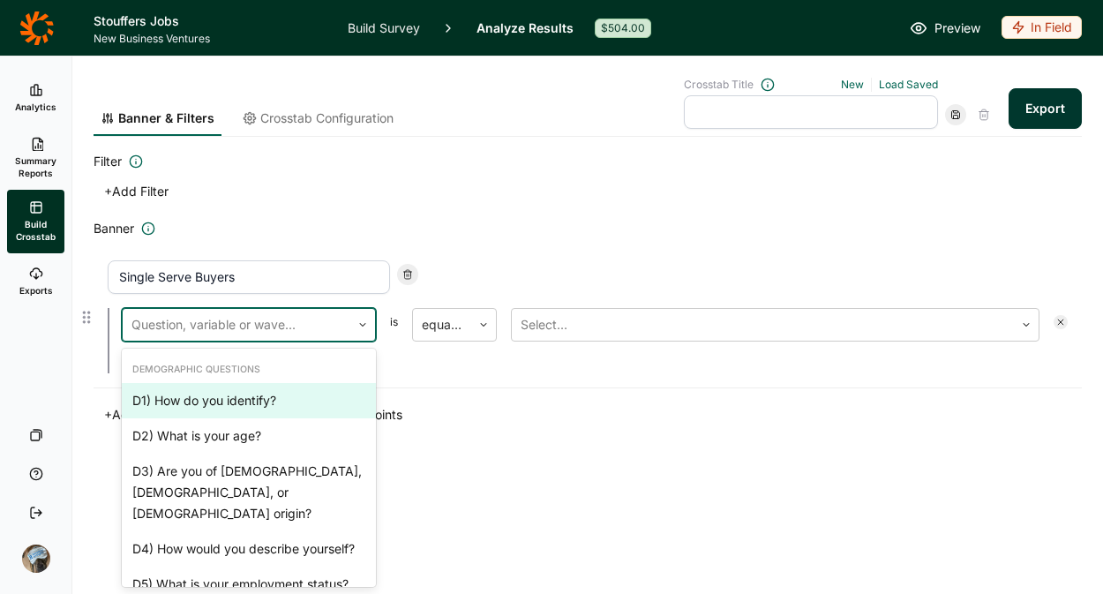
click at [235, 321] on div at bounding box center [237, 324] width 210 height 25
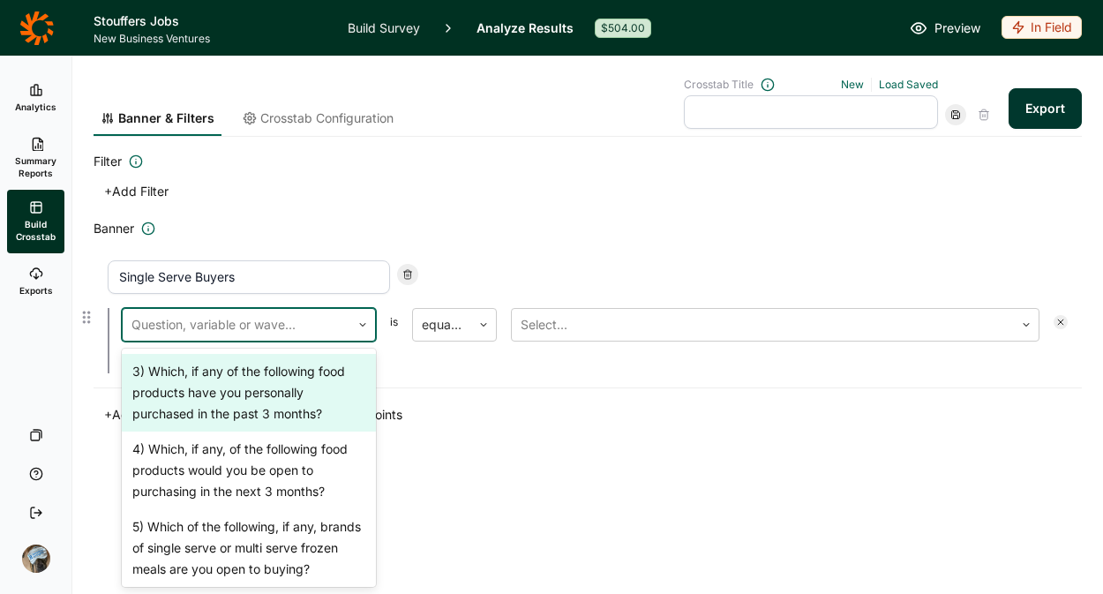
scroll to position [681, 0]
click at [253, 378] on div "3) Which, if any of the following food products have you personally purchased i…" at bounding box center [249, 393] width 254 height 78
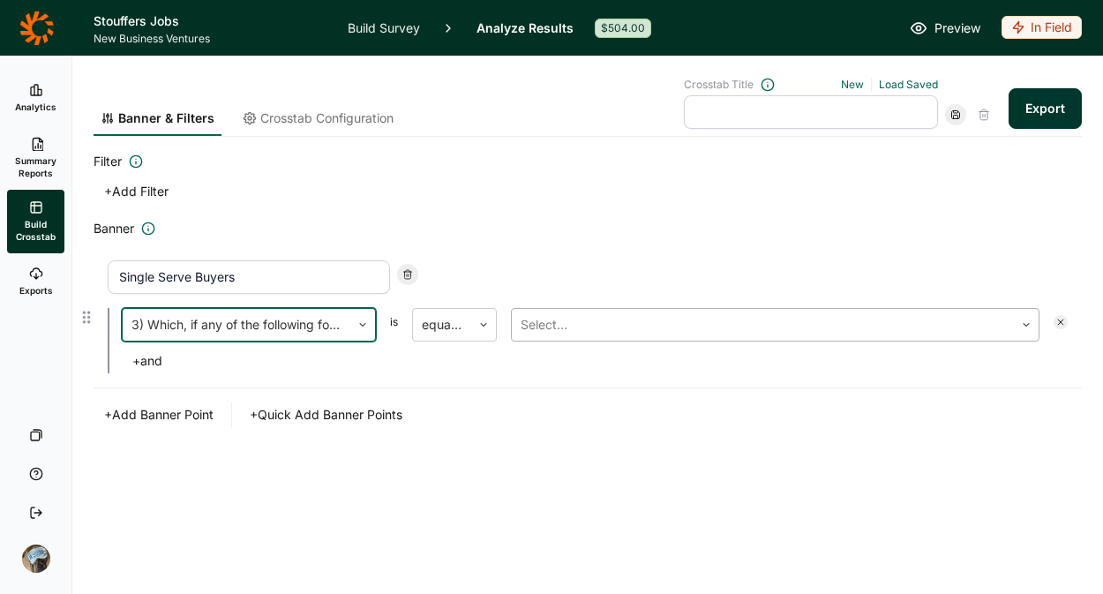
click at [560, 322] on div at bounding box center [763, 324] width 485 height 25
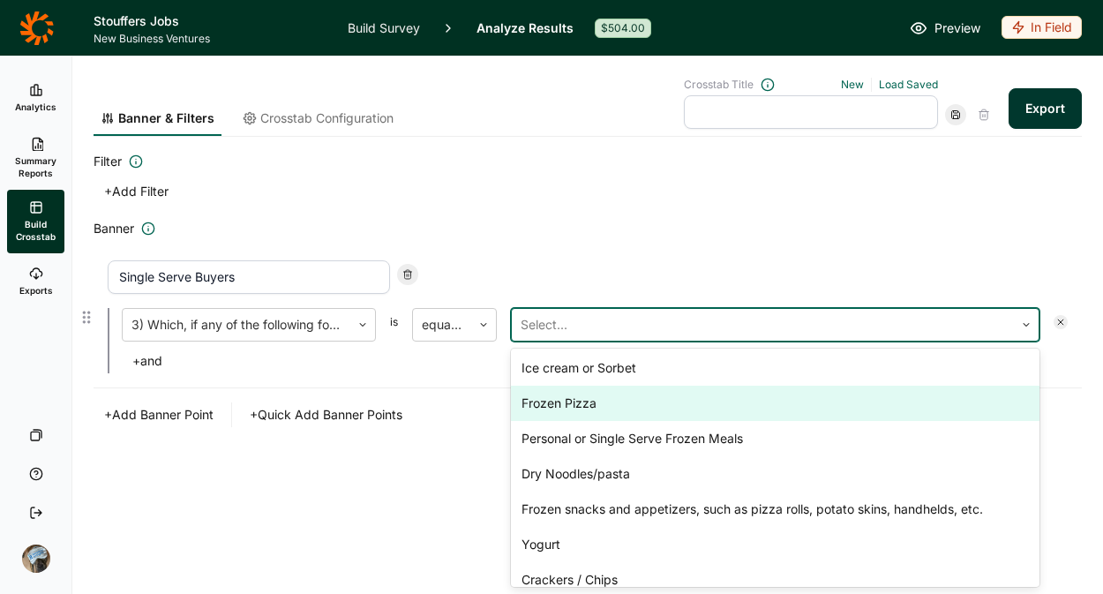
scroll to position [4, 0]
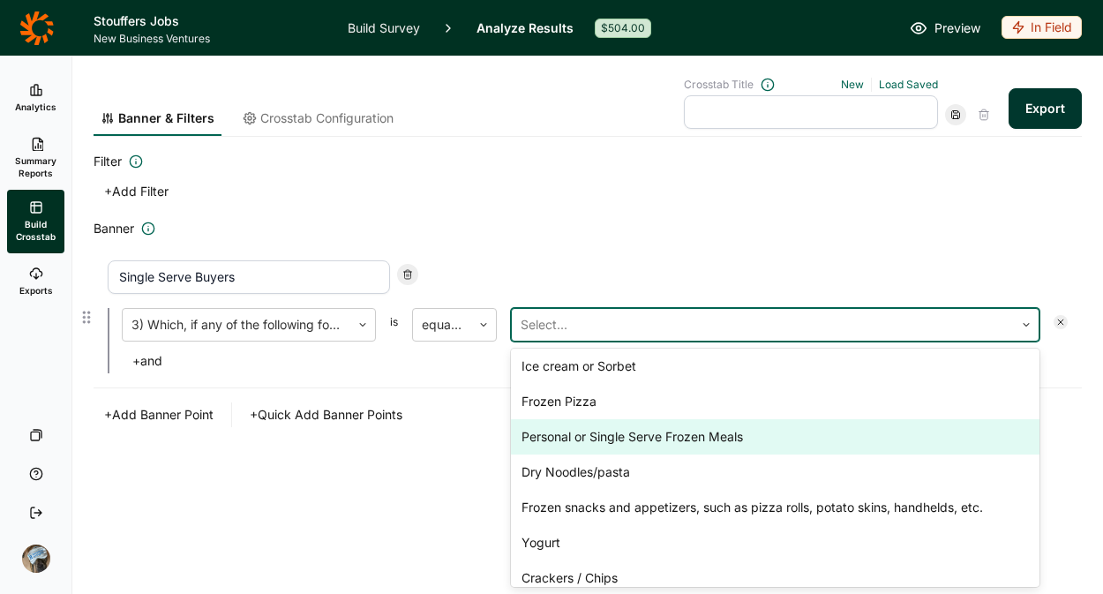
click at [647, 433] on div "Personal or Single Serve Frozen Meals" at bounding box center [775, 436] width 529 height 35
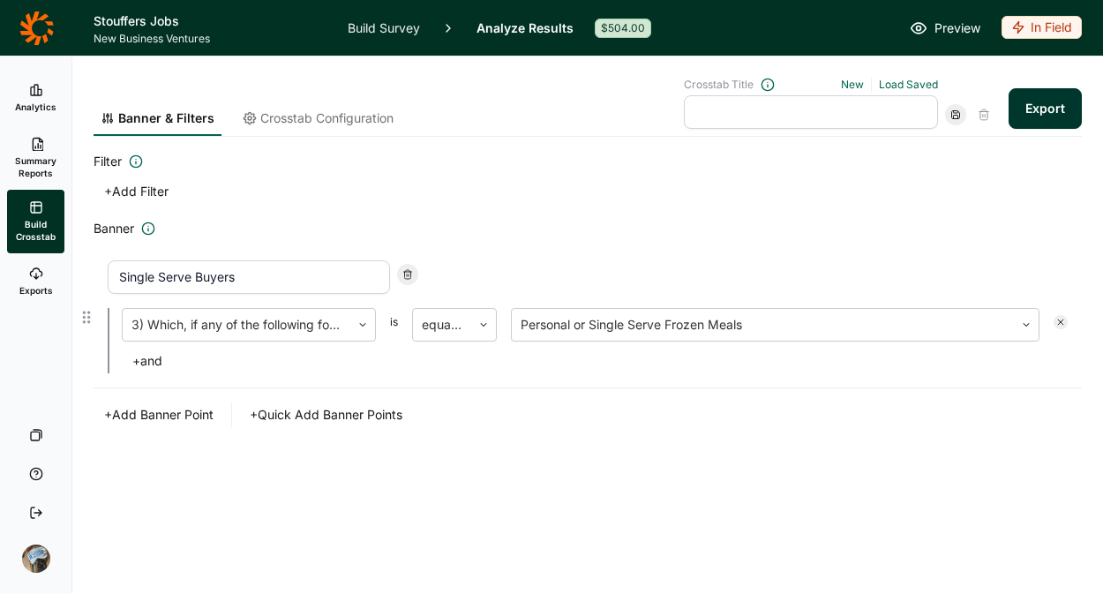
click at [236, 488] on div "Banner & Filters Crosstab Configuration Crosstab Title New Load Saved Export Fi…" at bounding box center [588, 283] width 989 height 455
click at [154, 410] on button "+ Add Banner Point" at bounding box center [159, 415] width 131 height 25
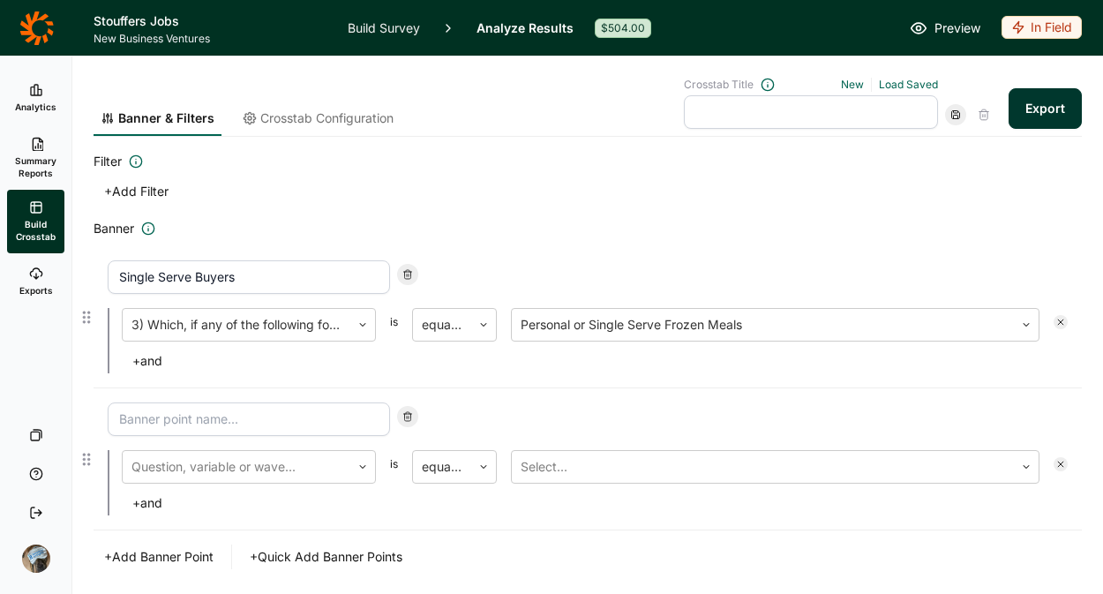
click at [203, 400] on div "Question, variable or wave... is equal to Select... + and" at bounding box center [588, 459] width 989 height 142
click at [218, 421] on input at bounding box center [249, 420] width 282 height 34
type input "Multi Serve Buyers"
click at [222, 474] on div at bounding box center [237, 467] width 210 height 25
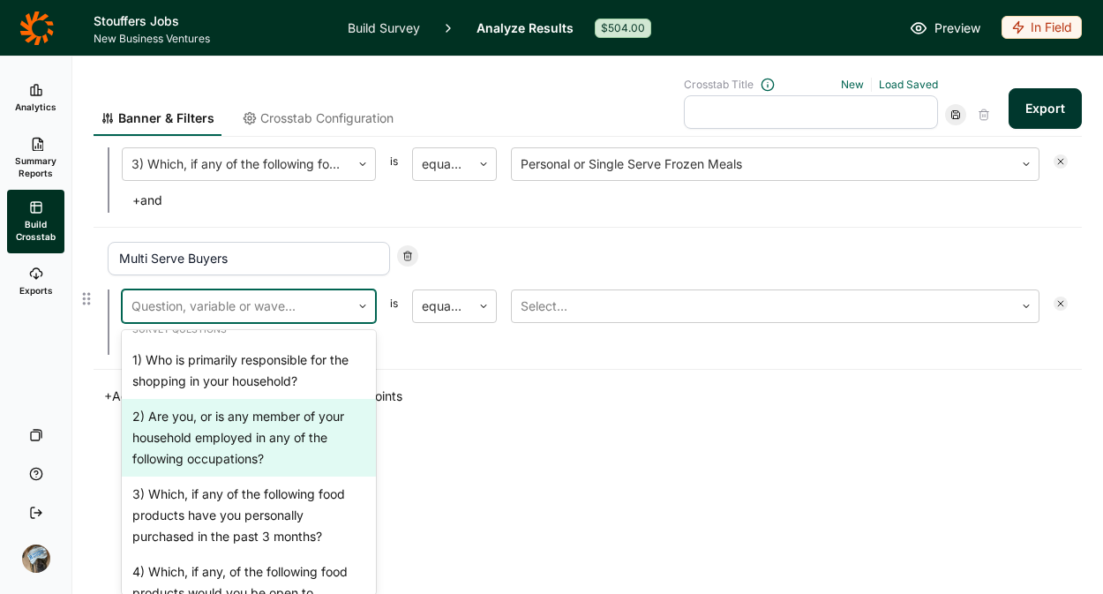
scroll to position [540, 0]
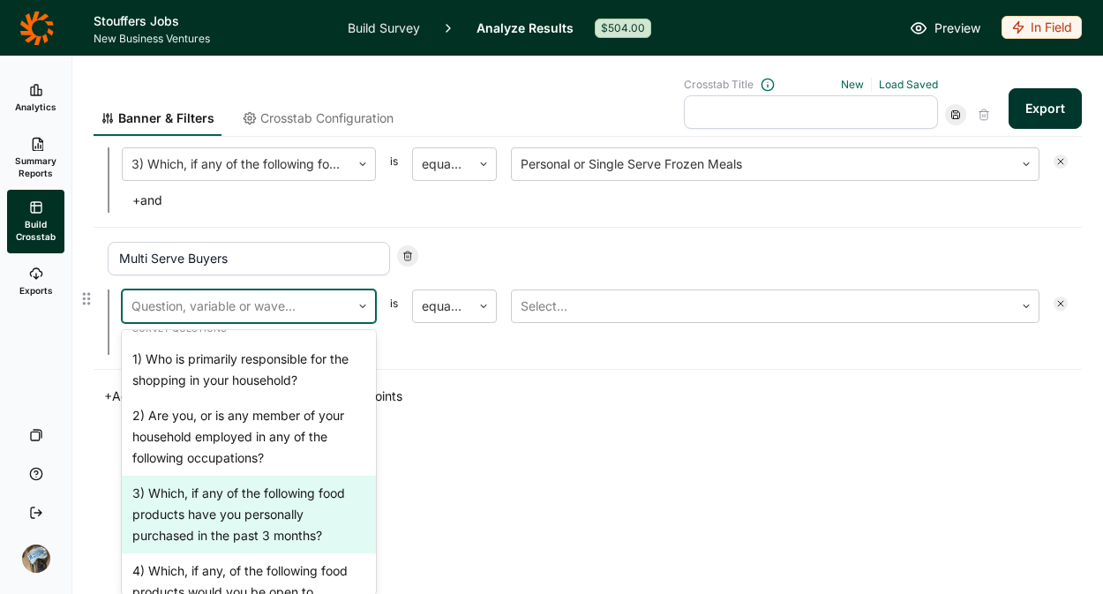
click at [235, 496] on div "3) Which, if any of the following food products have you personally purchased i…" at bounding box center [249, 515] width 254 height 78
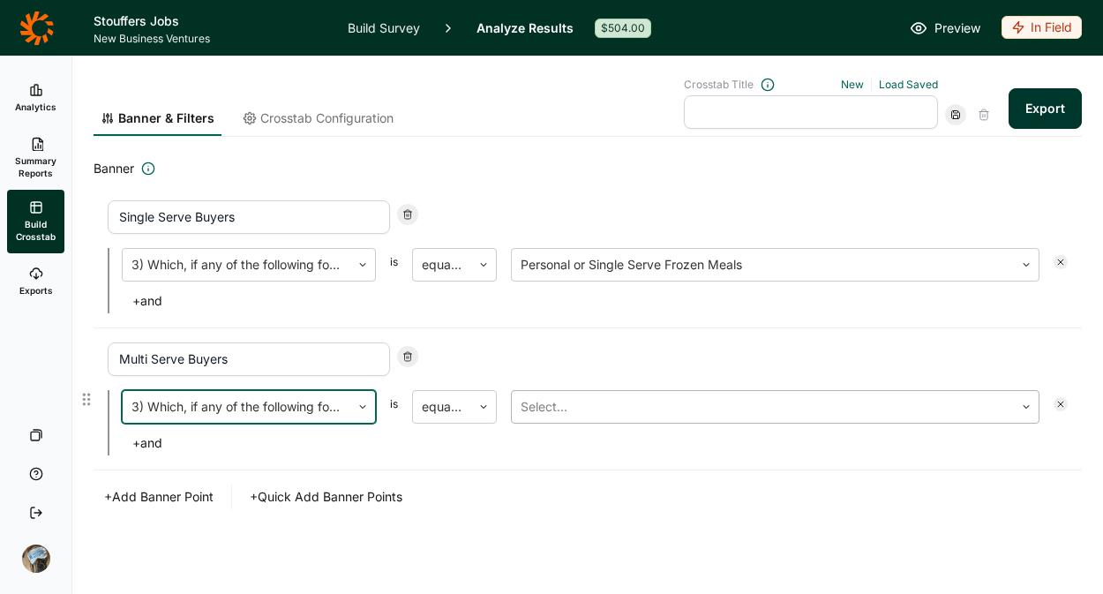
click at [673, 406] on div at bounding box center [763, 407] width 485 height 25
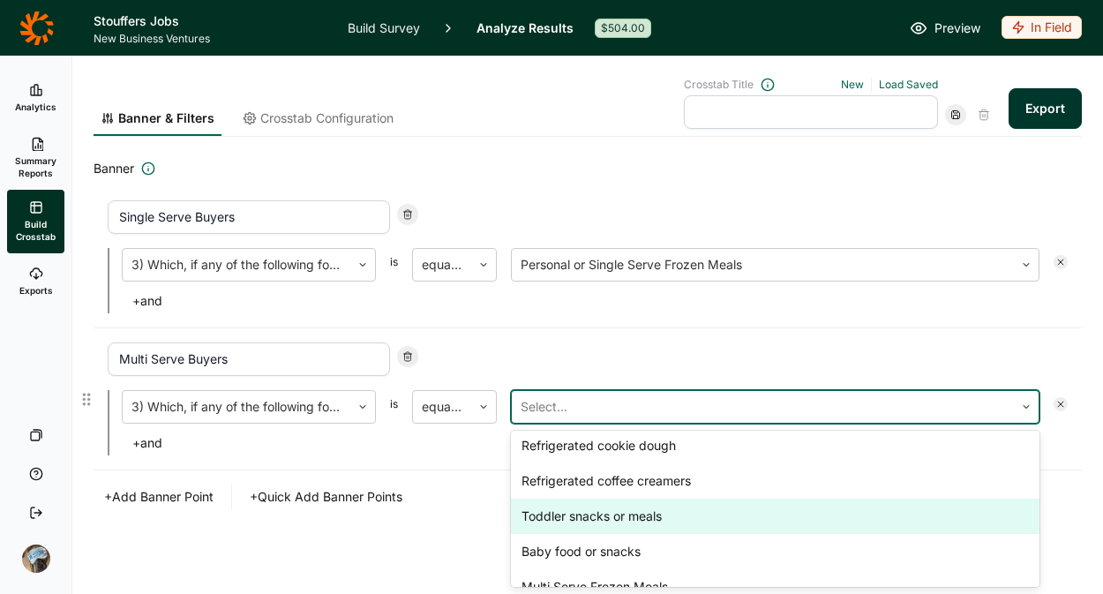
scroll to position [345, 0]
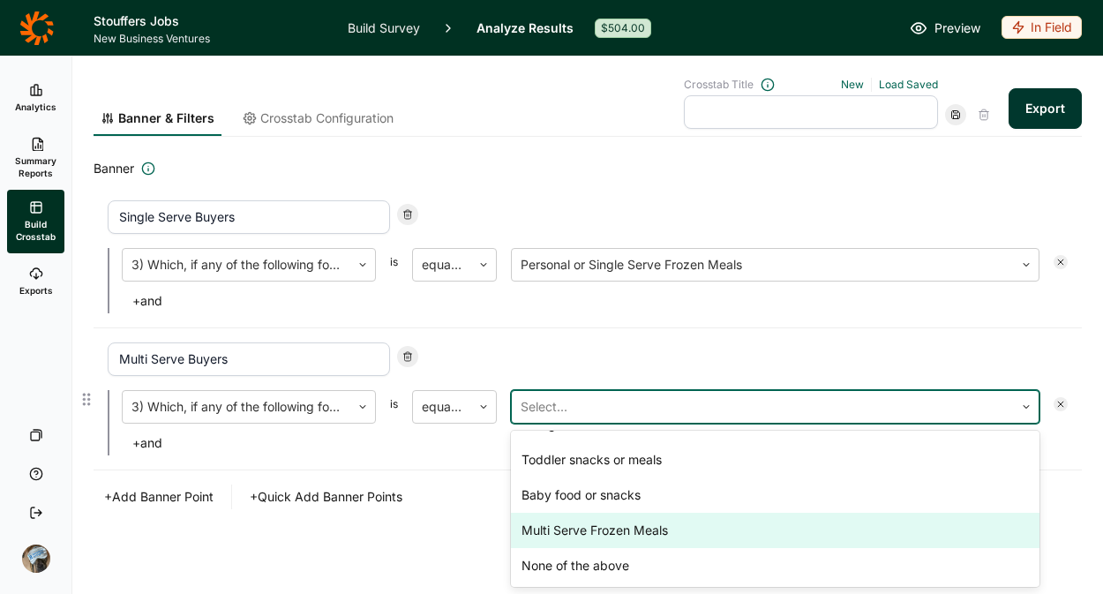
click at [677, 524] on div "Multi Serve Frozen Meals" at bounding box center [775, 530] width 529 height 35
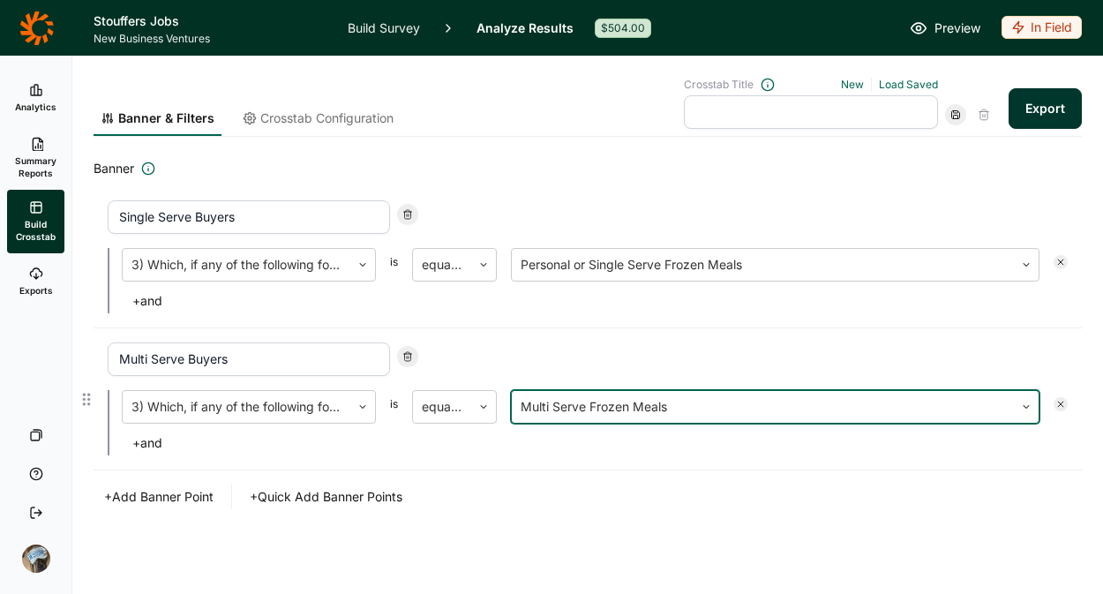
click at [569, 545] on div "Banner & Filters Crosstab Configuration Crosstab Title New Load Saved Export Fi…" at bounding box center [588, 295] width 989 height 598
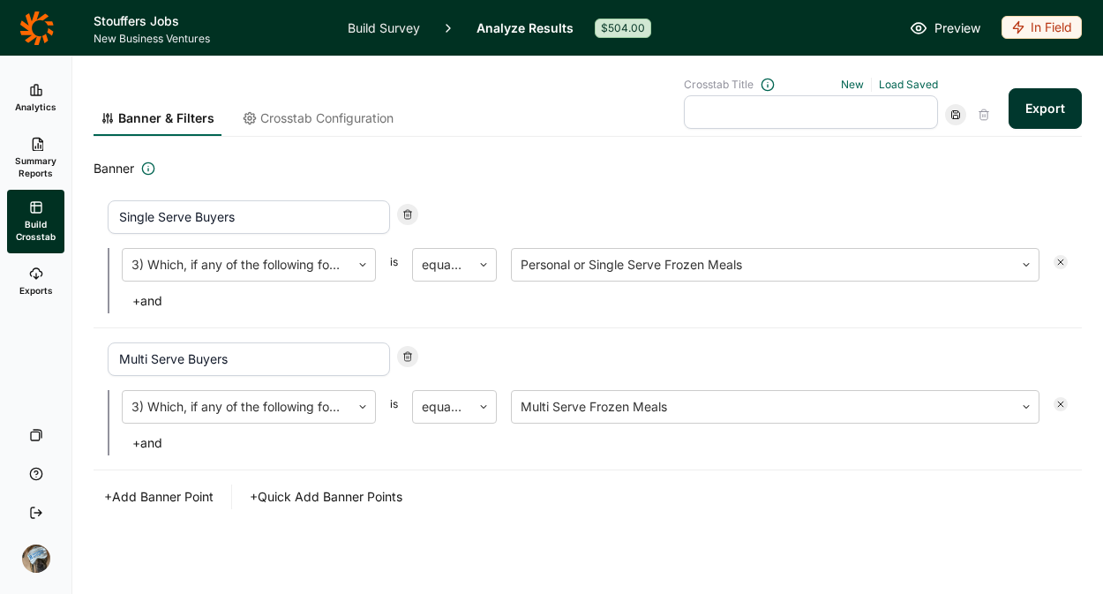
click at [354, 114] on span "Crosstab Configuration" at bounding box center [326, 118] width 133 height 18
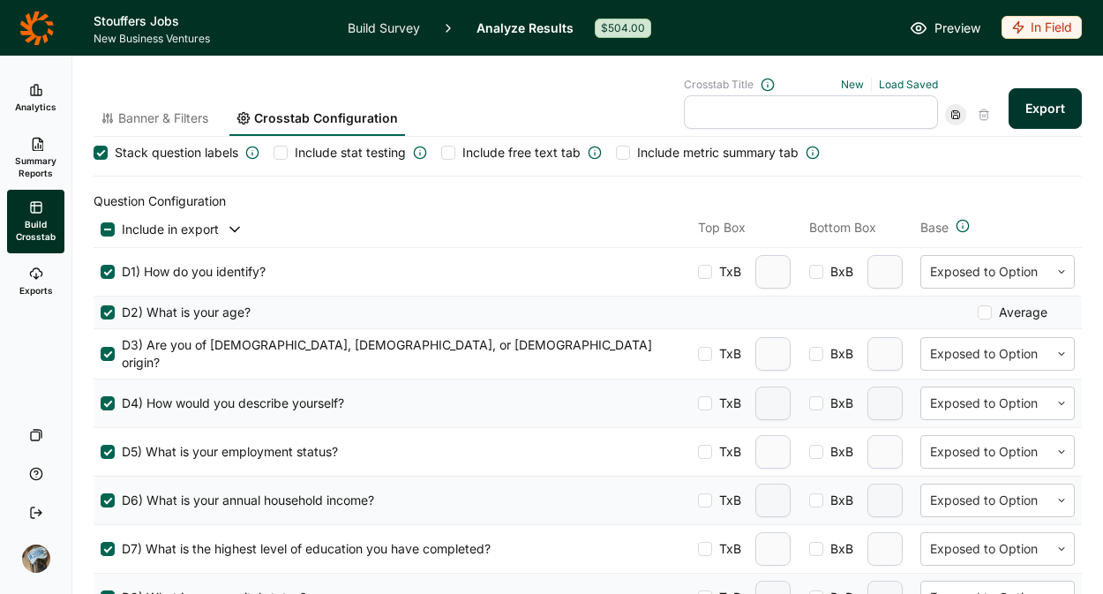
scroll to position [0, 0]
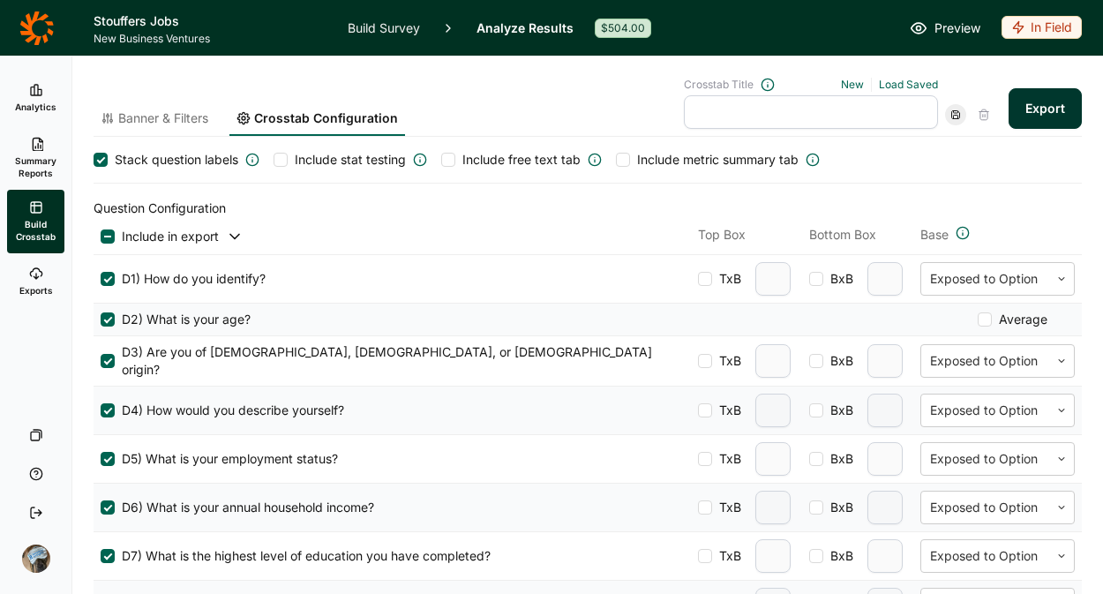
click at [109, 237] on div at bounding box center [108, 236] width 14 height 14
click at [101, 237] on input "checkbox" at bounding box center [101, 237] width 0 height 0
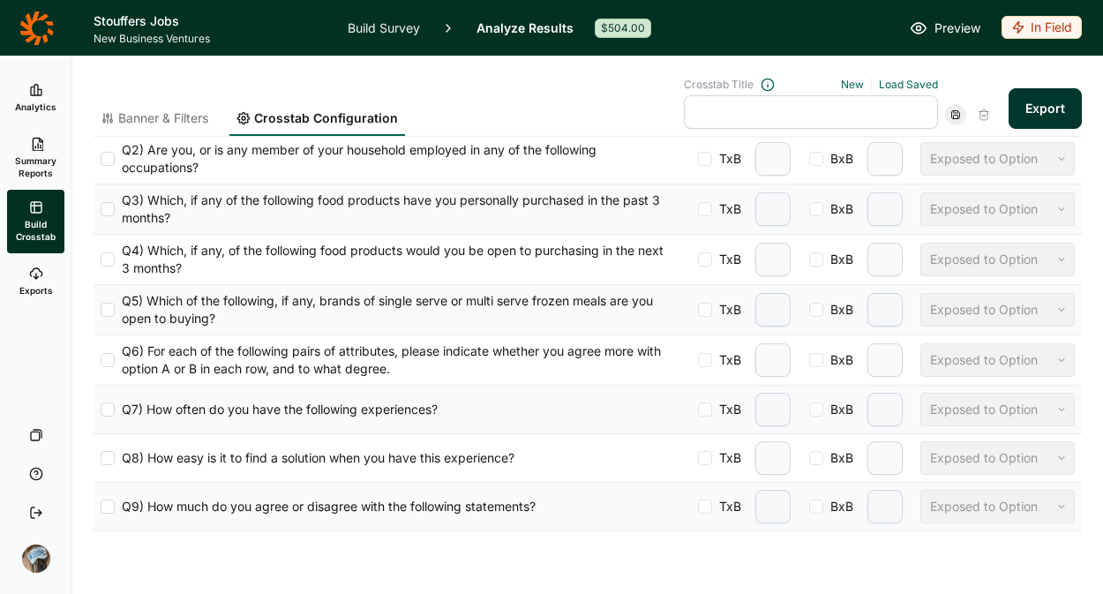
scroll to position [676, 0]
click at [103, 407] on div at bounding box center [108, 409] width 14 height 14
click at [101, 409] on input "Q7) How often do you have the following experiences?" at bounding box center [101, 409] width 0 height 0
click at [106, 452] on div at bounding box center [108, 457] width 14 height 14
click at [101, 457] on input "Q8) How easy is it to find a solution when you have this experience?" at bounding box center [101, 457] width 0 height 0
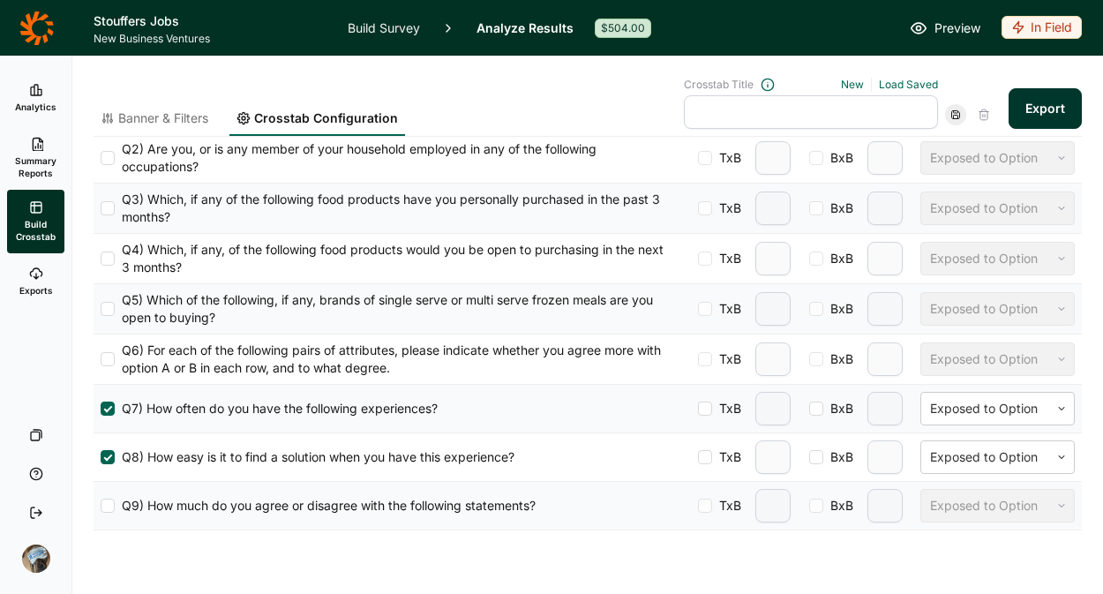
click at [109, 508] on div at bounding box center [108, 506] width 14 height 14
click at [101, 506] on input "Q9) How much do you agree or disagree with the following statements?" at bounding box center [101, 506] width 0 height 0
click at [698, 406] on div at bounding box center [705, 409] width 14 height 14
click at [698, 409] on input "TxB" at bounding box center [698, 409] width 0 height 0
drag, startPoint x: 755, startPoint y: 406, endPoint x: 782, endPoint y: 408, distance: 27.4
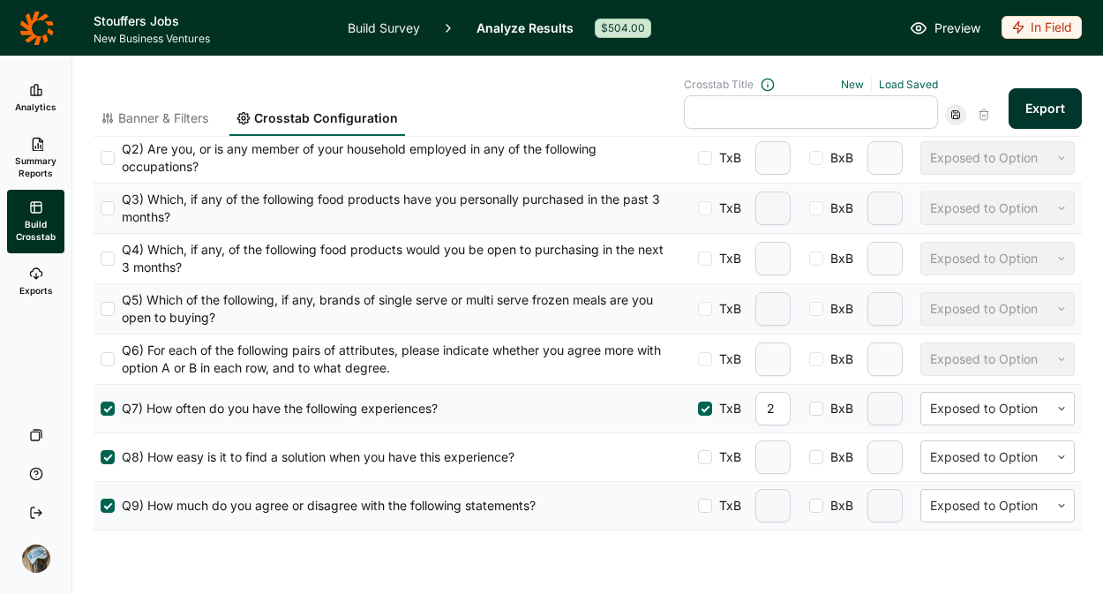
click at [782, 408] on div "TxB 2 BxB Exposed to Option" at bounding box center [886, 409] width 377 height 34
type input "3"
click at [698, 457] on div at bounding box center [705, 457] width 14 height 14
click at [698, 457] on input "TxB" at bounding box center [698, 457] width 0 height 0
type input "2"
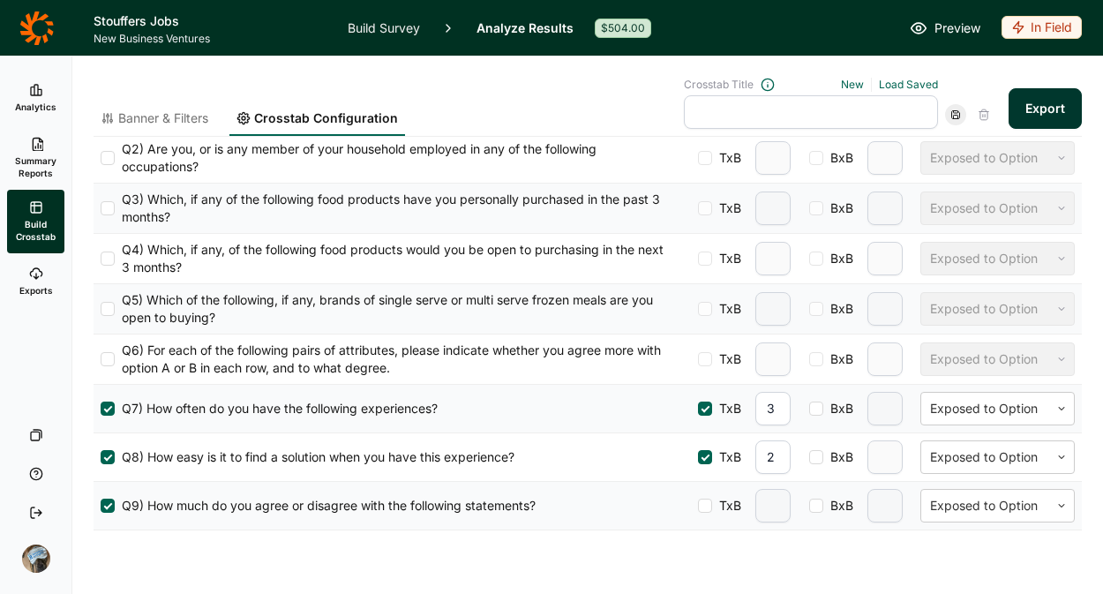
click at [770, 403] on input "3" at bounding box center [773, 409] width 35 height 34
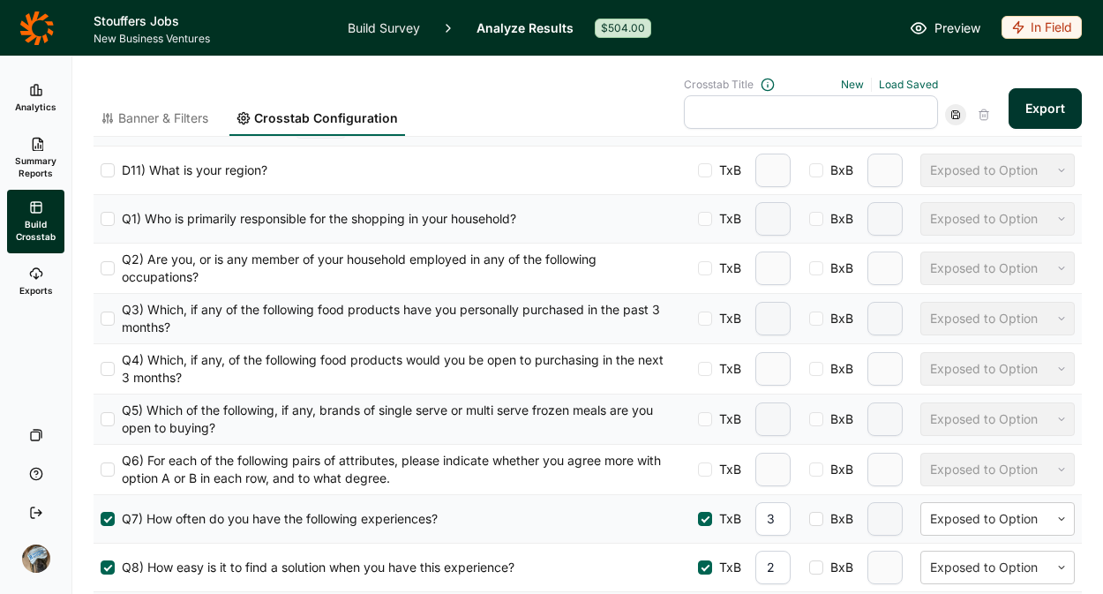
scroll to position [0, 0]
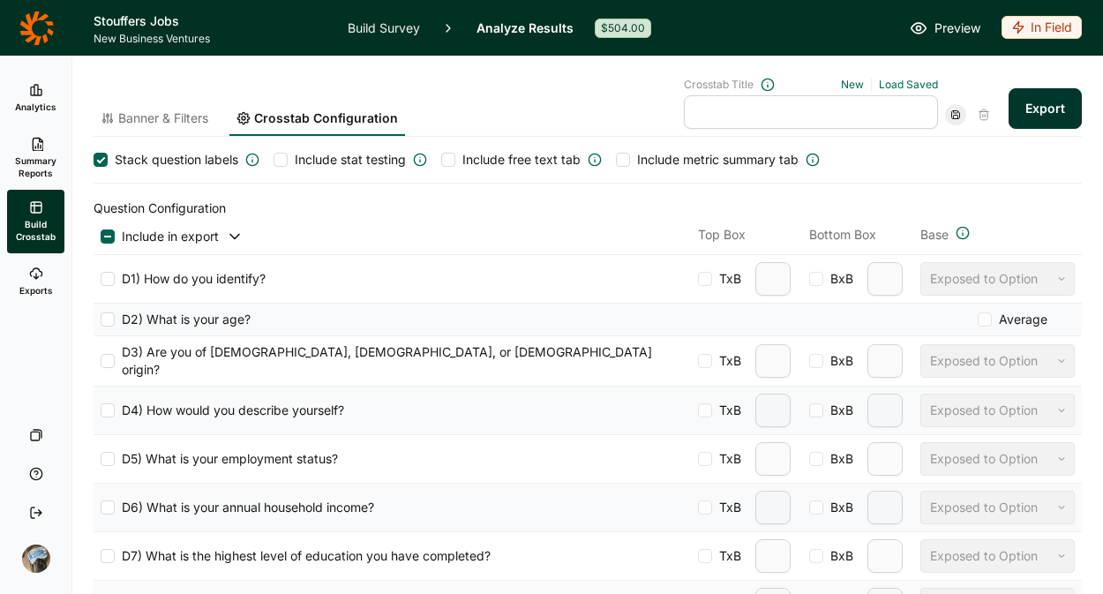
click at [280, 162] on div at bounding box center [281, 160] width 14 height 14
click at [274, 160] on input "Include stat testing" at bounding box center [274, 160] width 0 height 0
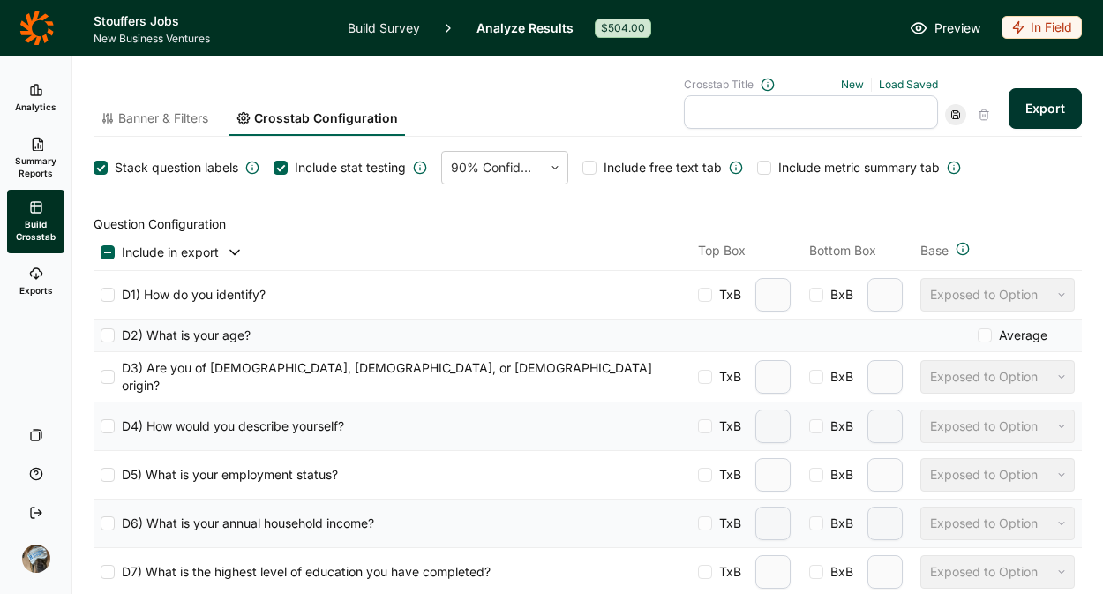
click at [764, 163] on div at bounding box center [764, 168] width 14 height 14
click at [757, 168] on input "Include metric summary tab" at bounding box center [757, 168] width 0 height 0
click at [177, 121] on span "Banner & Filters" at bounding box center [163, 118] width 90 height 18
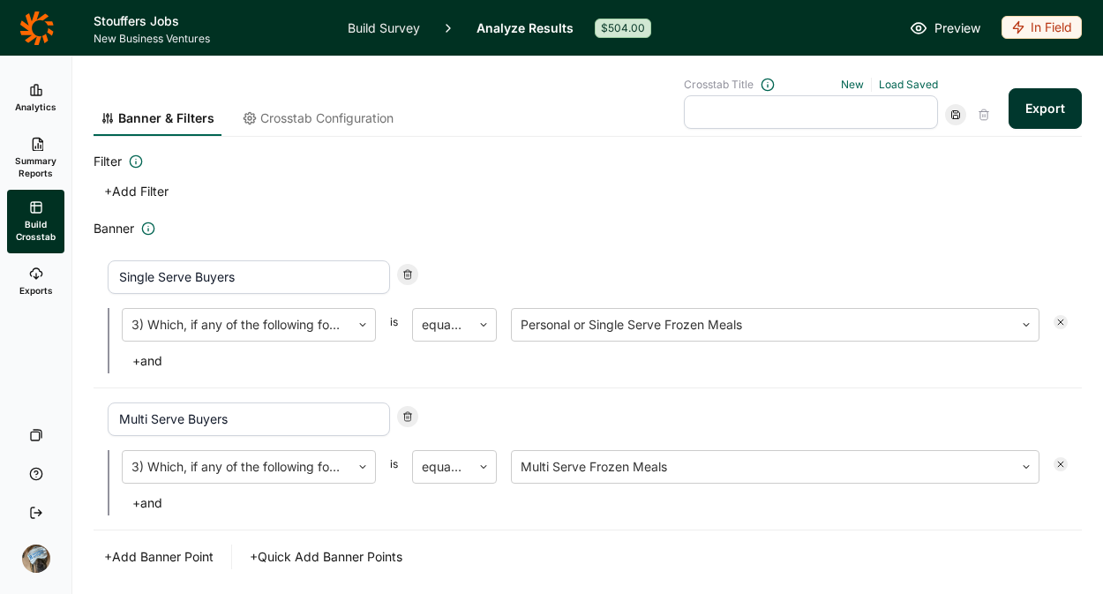
click at [837, 117] on input "text" at bounding box center [811, 112] width 254 height 34
type input "tabs 1"
click at [658, 199] on div "+ Add Filter" at bounding box center [588, 191] width 989 height 25
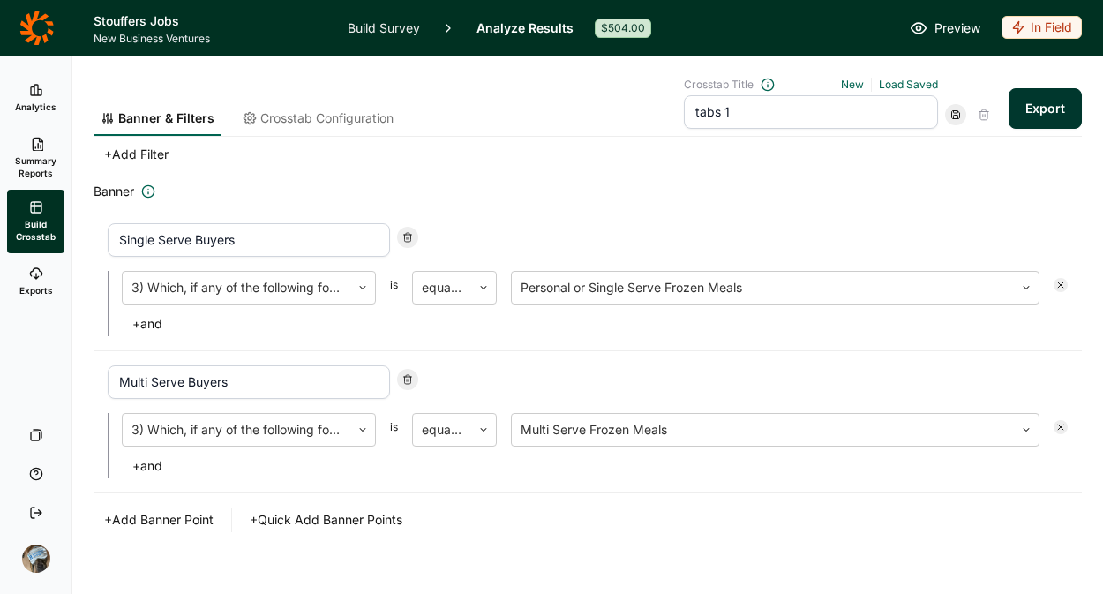
scroll to position [60, 0]
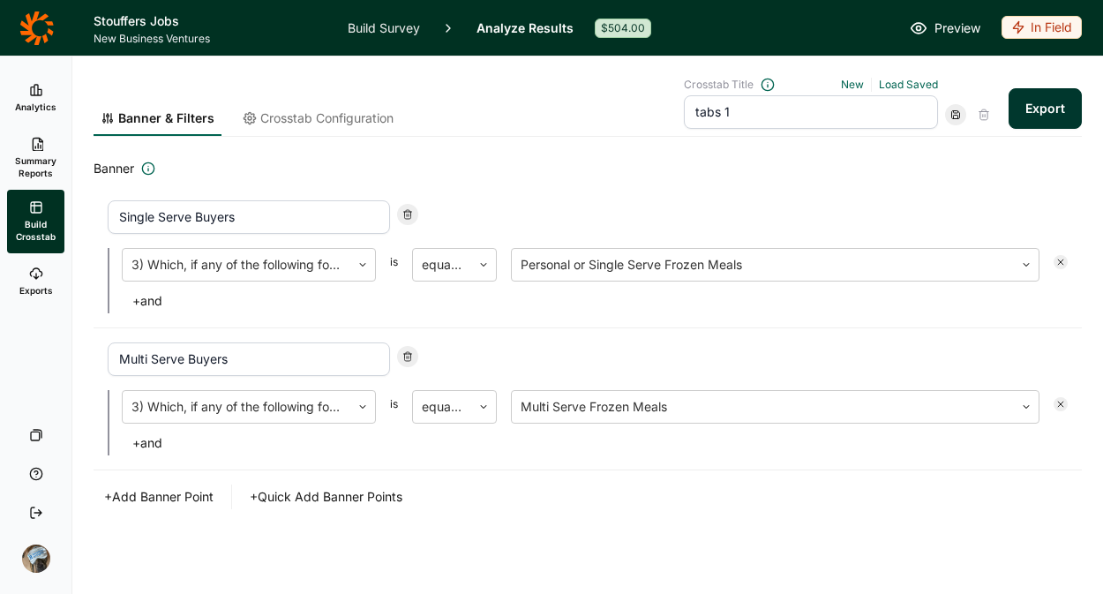
click at [952, 118] on use at bounding box center [956, 115] width 8 height 8
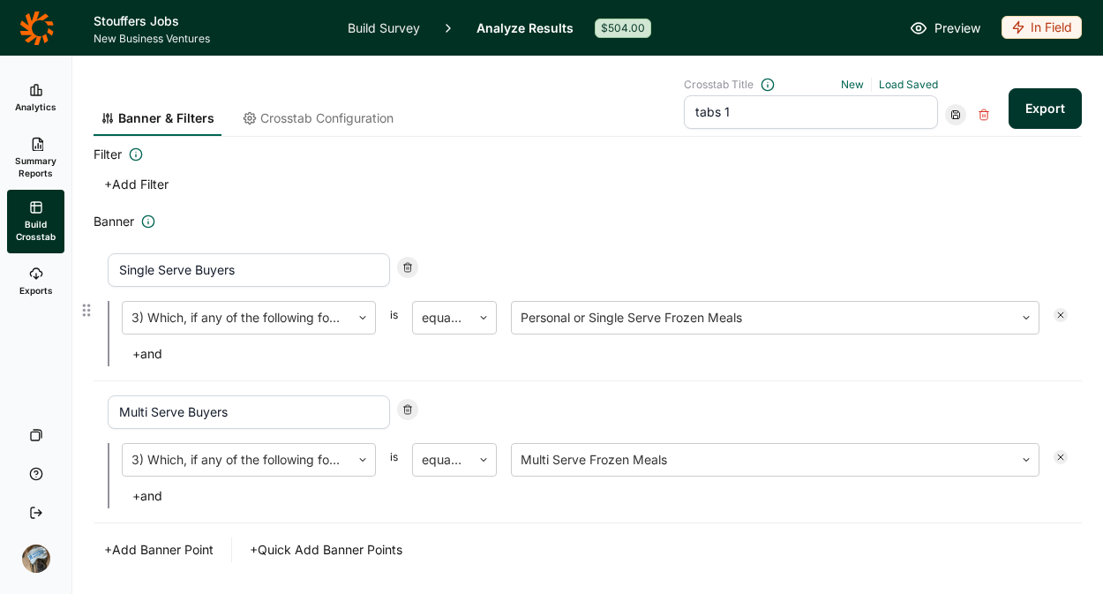
scroll to position [11, 0]
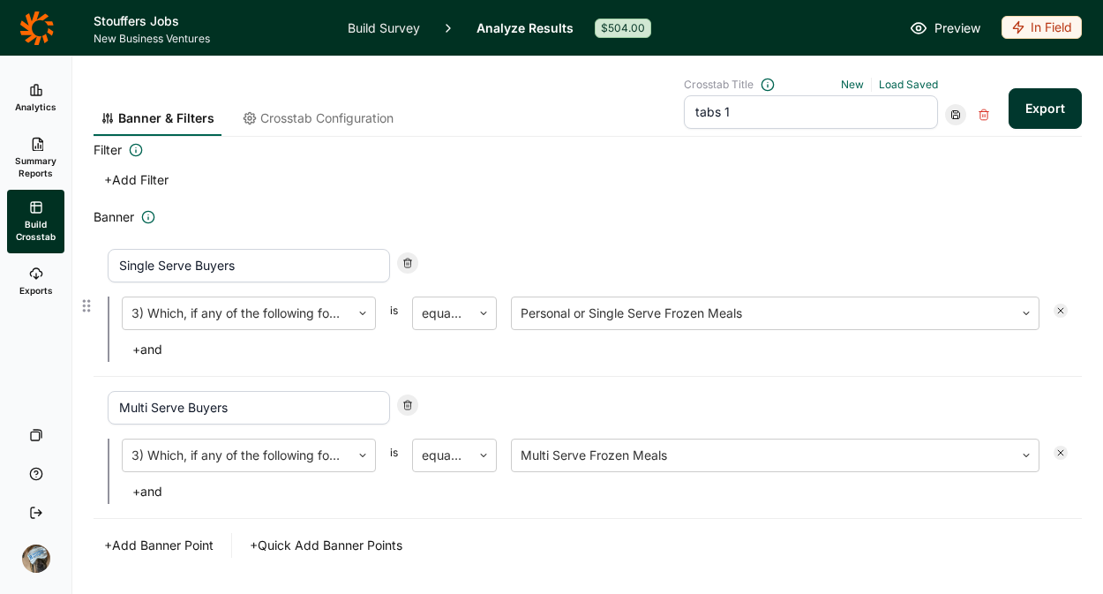
click at [279, 262] on input "Single Serve Buyers" at bounding box center [249, 266] width 282 height 34
click at [290, 411] on input "Multi Serve Buyers" at bounding box center [249, 408] width 282 height 34
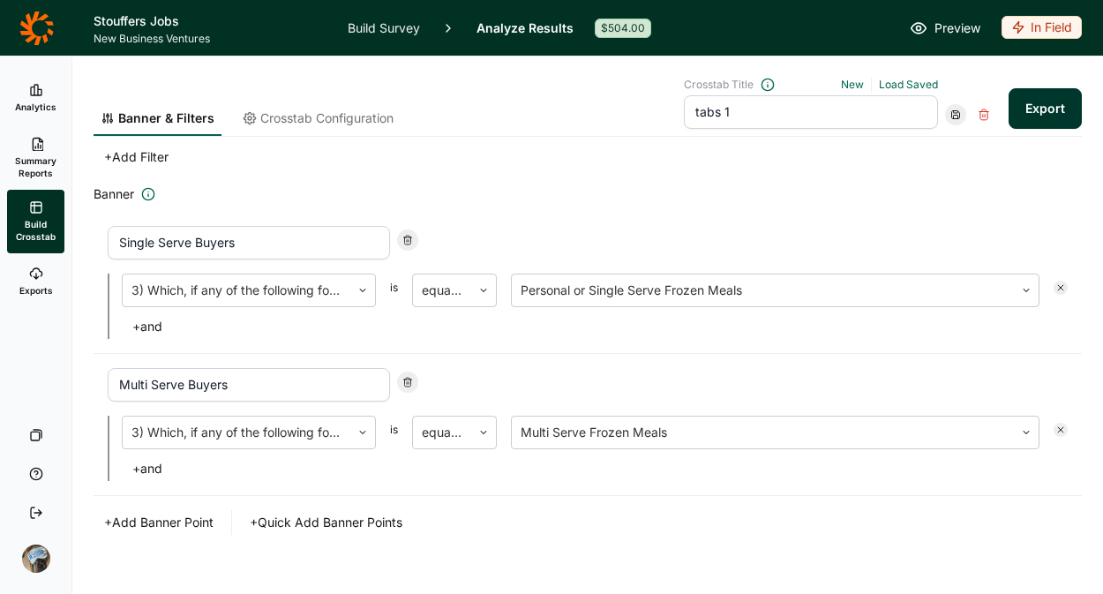
scroll to position [39, 0]
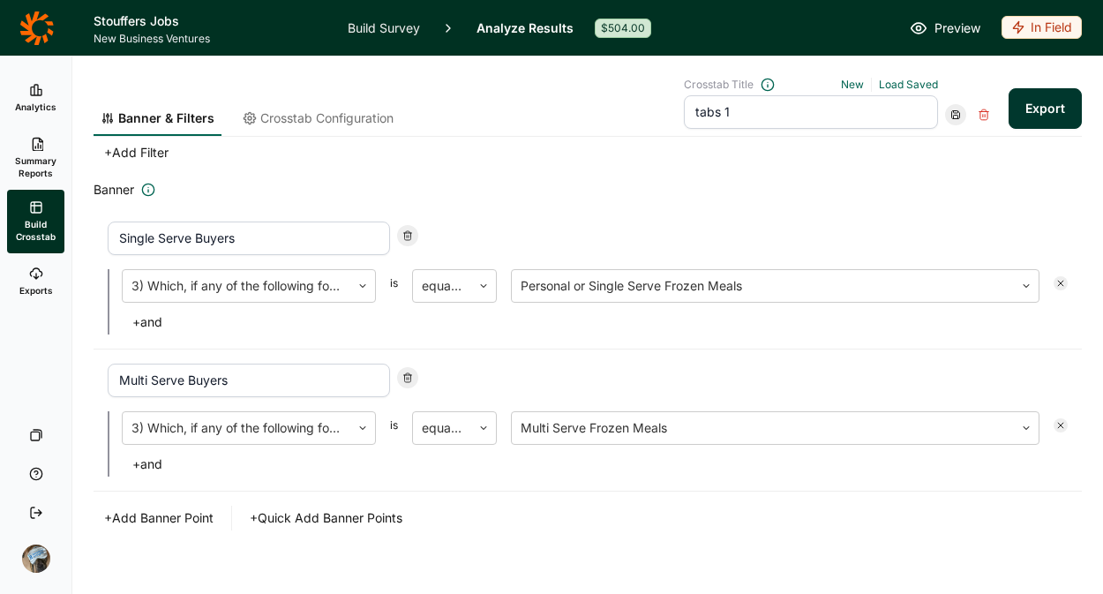
click at [289, 111] on span "Crosstab Configuration" at bounding box center [326, 118] width 133 height 18
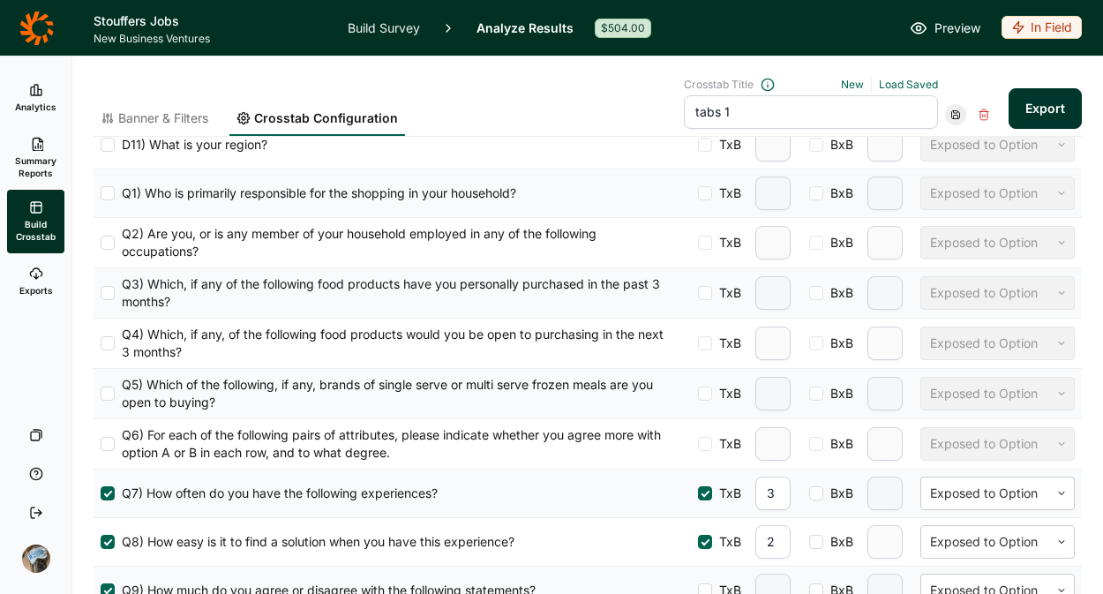
scroll to position [711, 0]
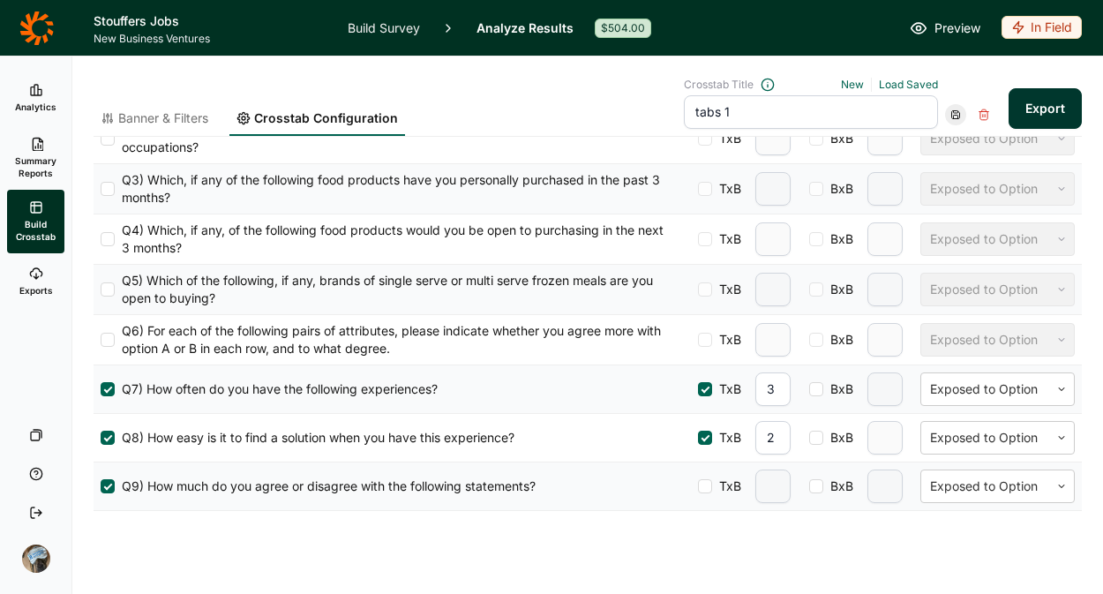
click at [698, 480] on div at bounding box center [705, 486] width 14 height 14
click at [698, 486] on input "TxB" at bounding box center [698, 486] width 0 height 0
type input "2"
click at [951, 111] on icon at bounding box center [956, 114] width 11 height 11
click at [953, 139] on div "Update" at bounding box center [997, 138] width 141 height 25
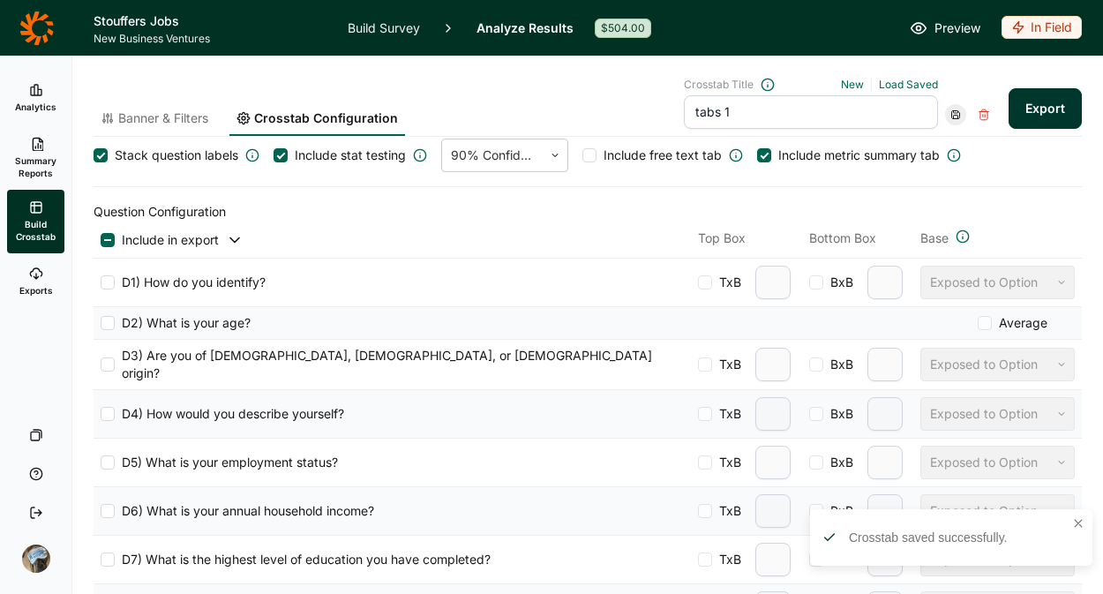
scroll to position [0, 0]
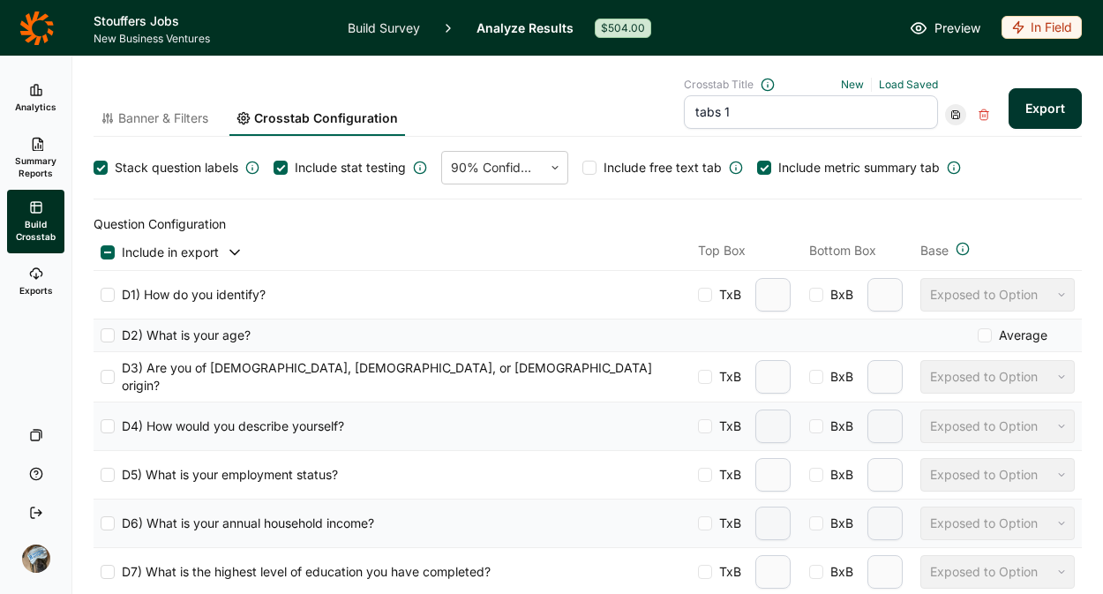
click at [1009, 107] on button "Export" at bounding box center [1045, 108] width 73 height 41
click at [959, 549] on link "download your file here" at bounding box center [941, 545] width 139 height 14
click at [102, 169] on div at bounding box center [101, 168] width 14 height 14
click at [94, 168] on input "Stack question labels" at bounding box center [94, 168] width 0 height 0
click at [1027, 108] on button "Export" at bounding box center [1045, 108] width 73 height 41
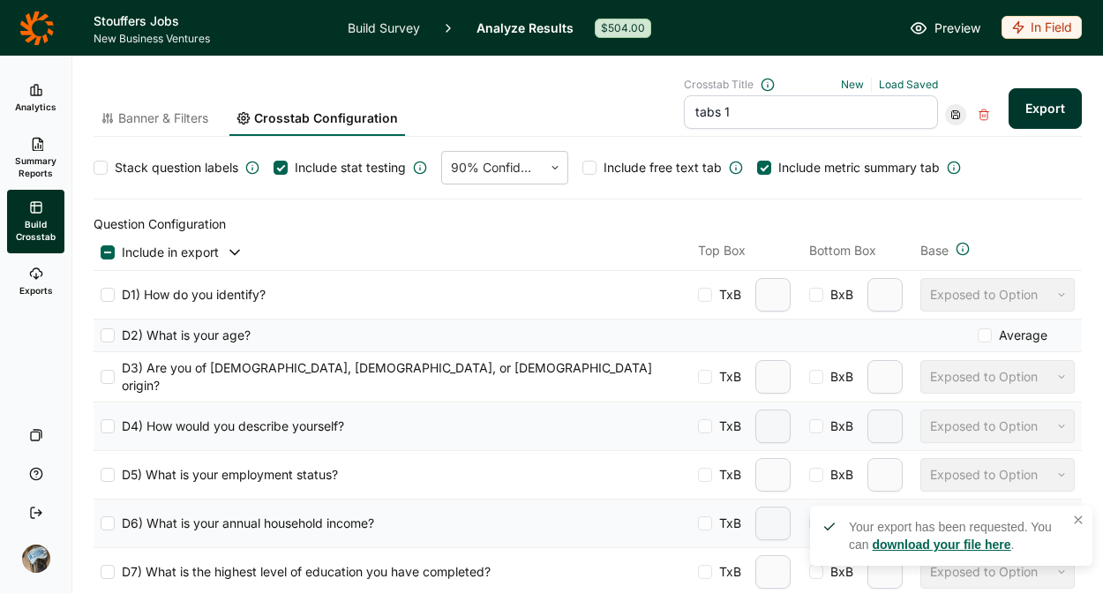
click at [916, 543] on link "download your file here" at bounding box center [941, 545] width 139 height 14
click at [1026, 113] on button "Export" at bounding box center [1045, 108] width 73 height 41
click at [981, 540] on link "download your file here" at bounding box center [941, 545] width 139 height 14
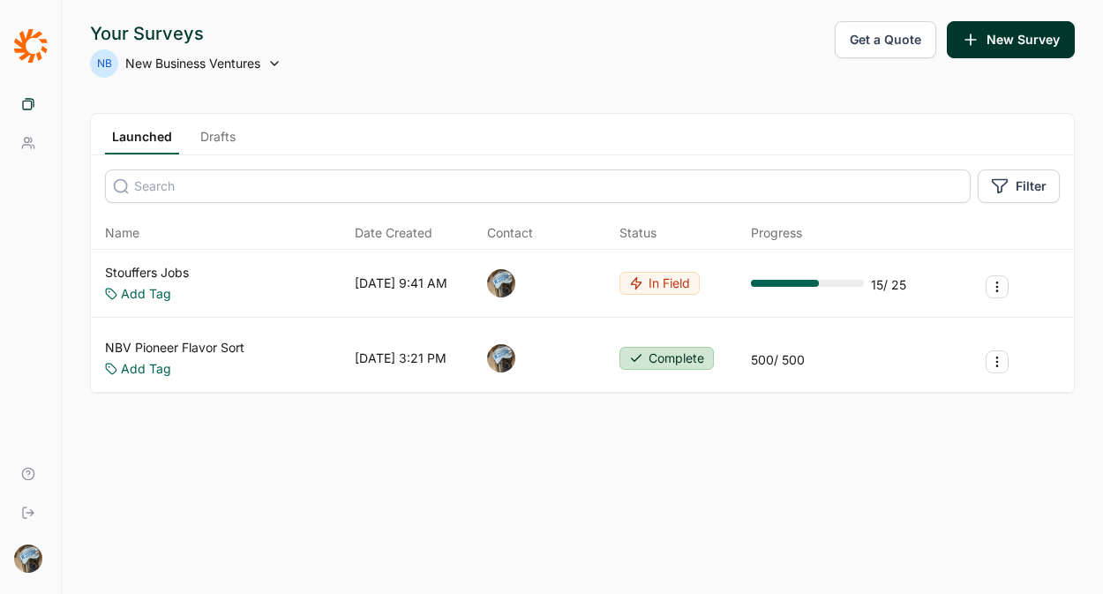
click at [151, 269] on link "Stouffers Jobs" at bounding box center [147, 273] width 84 height 18
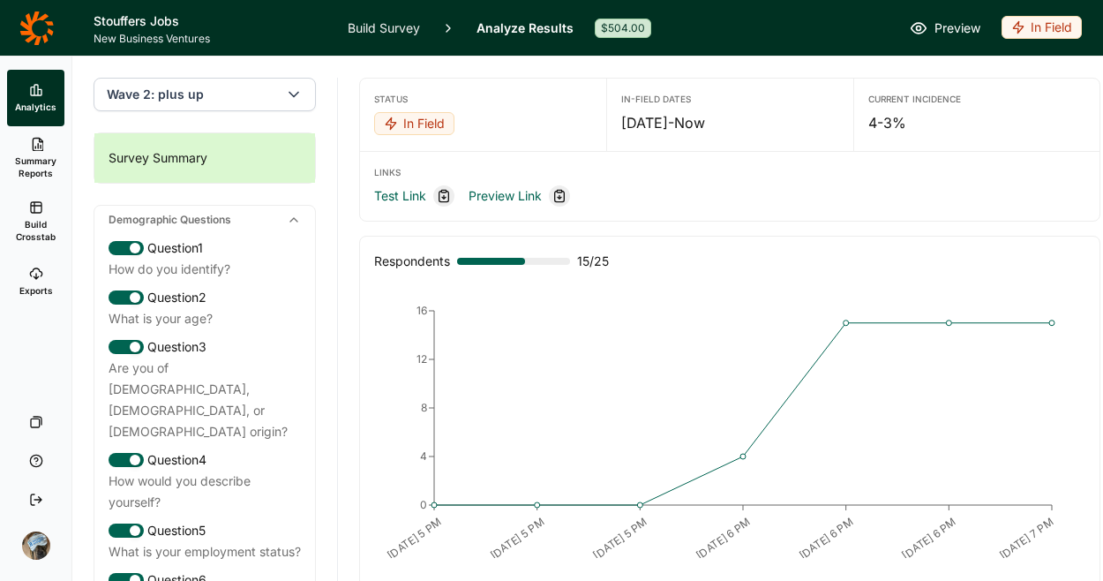
click at [412, 26] on link "Build Survey" at bounding box center [384, 28] width 72 height 56
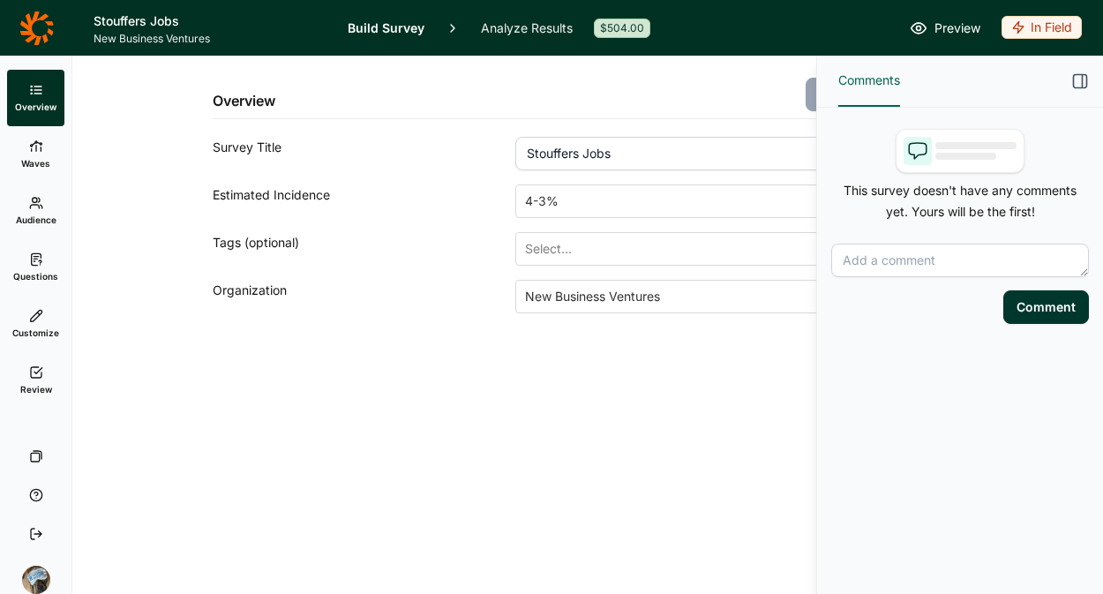
click at [26, 255] on link "Questions" at bounding box center [35, 267] width 57 height 56
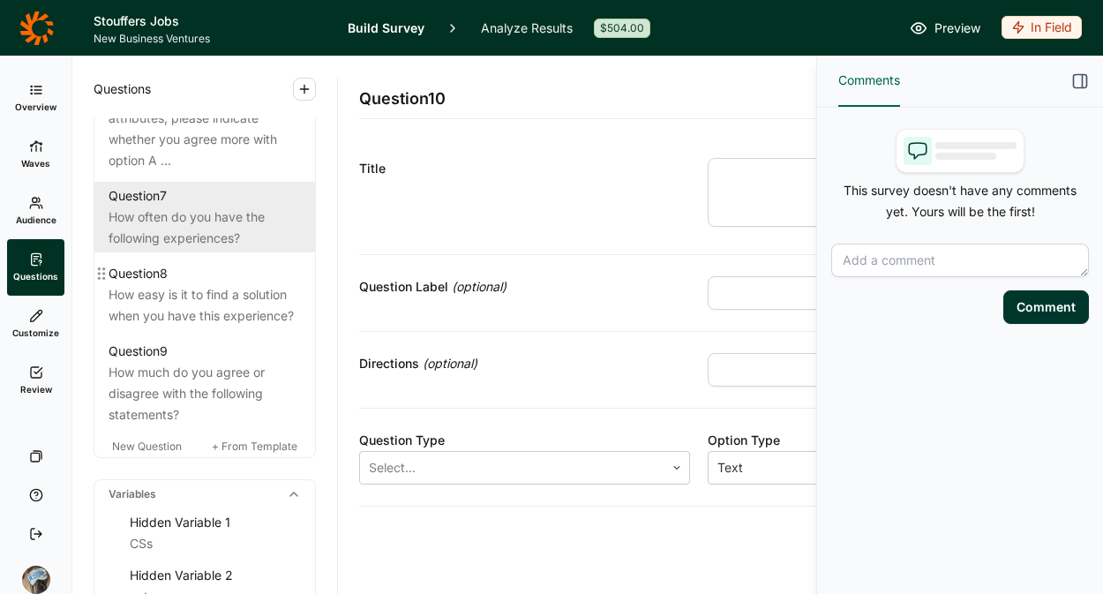
scroll to position [1463, 0]
click at [192, 251] on div "How often do you have the following experiences?" at bounding box center [205, 229] width 192 height 42
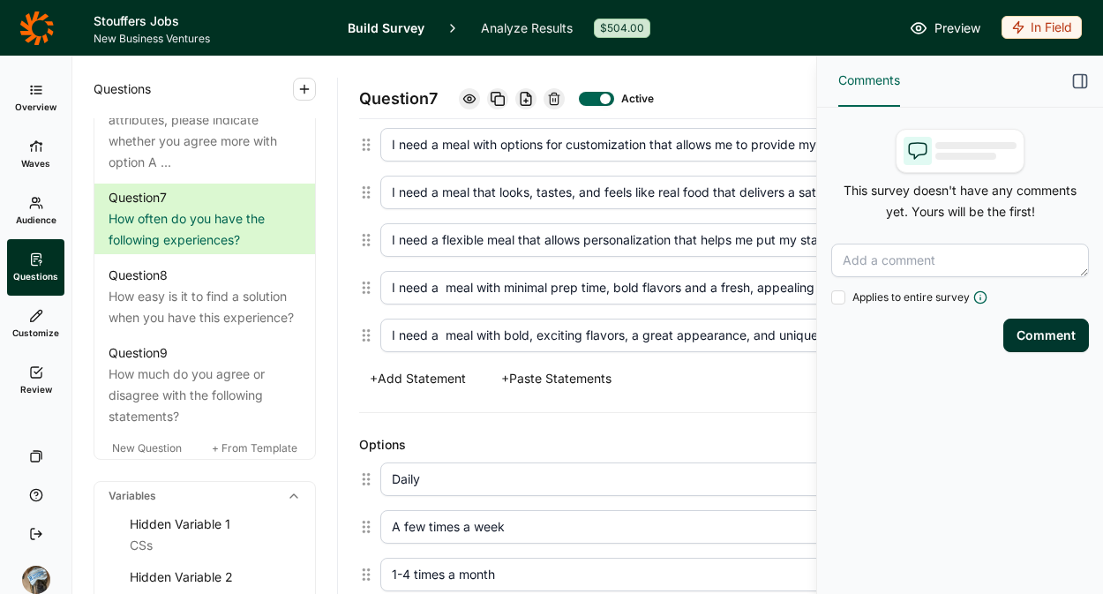
scroll to position [892, 0]
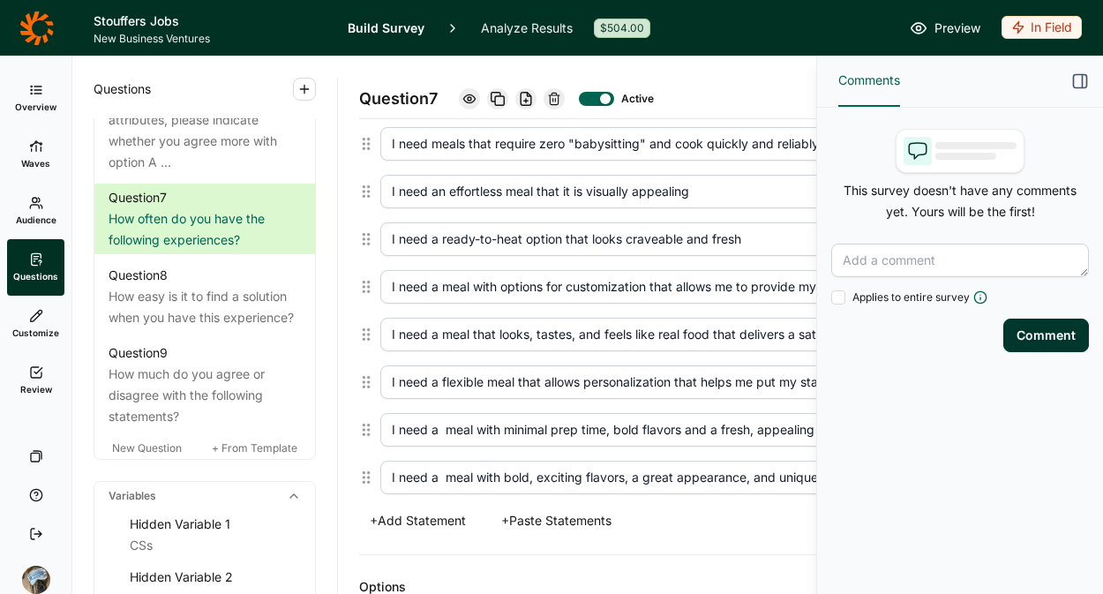
click at [716, 519] on div "+ Add Statement + Paste Statements" at bounding box center [698, 520] width 679 height 25
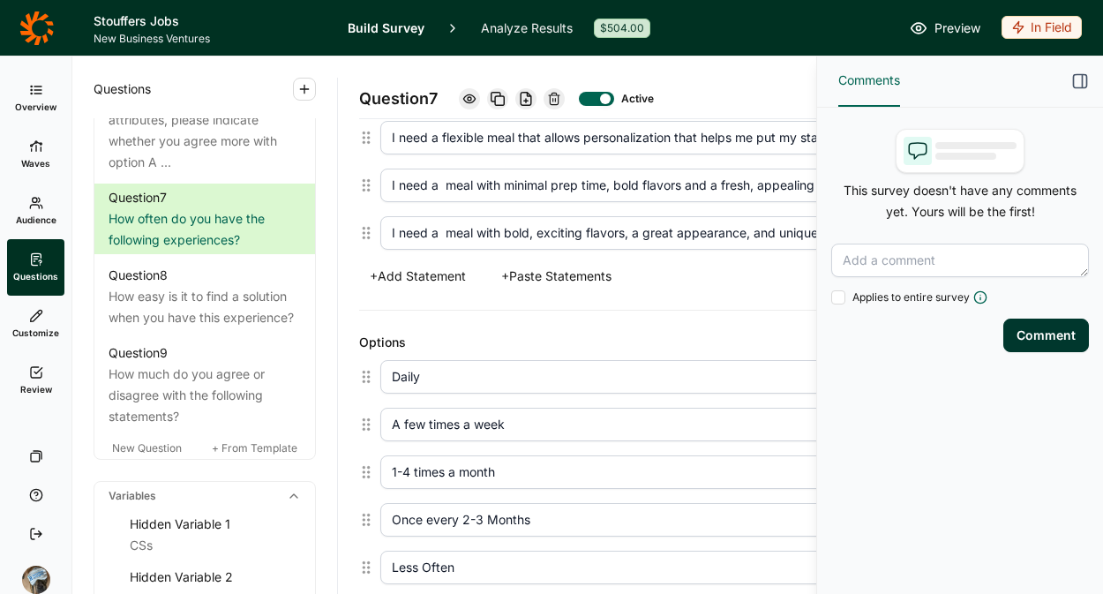
scroll to position [1038, 0]
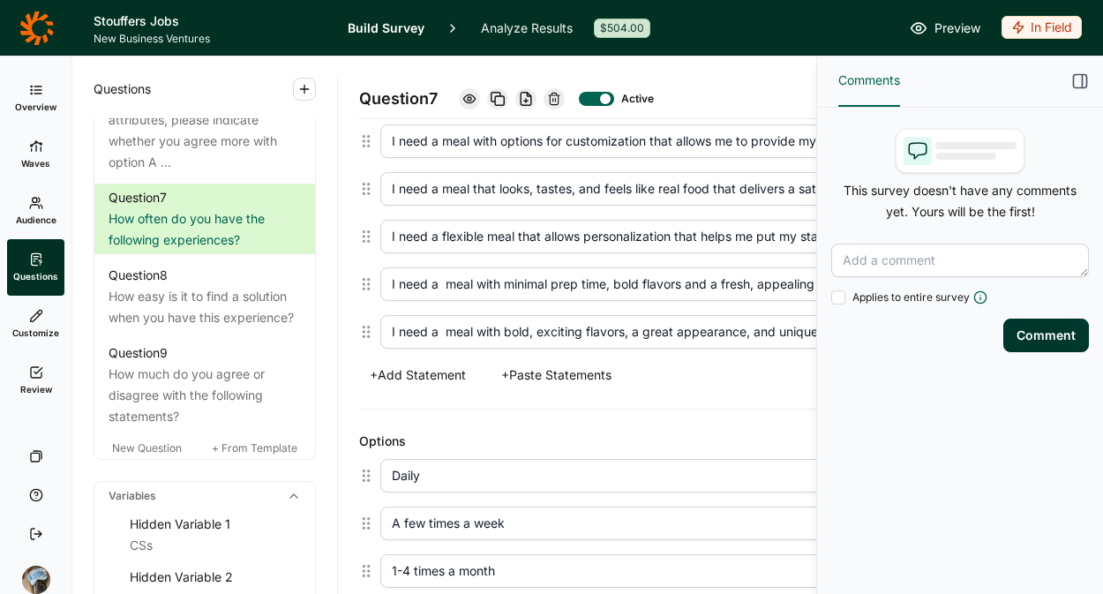
click at [37, 89] on use at bounding box center [36, 90] width 11 height 8
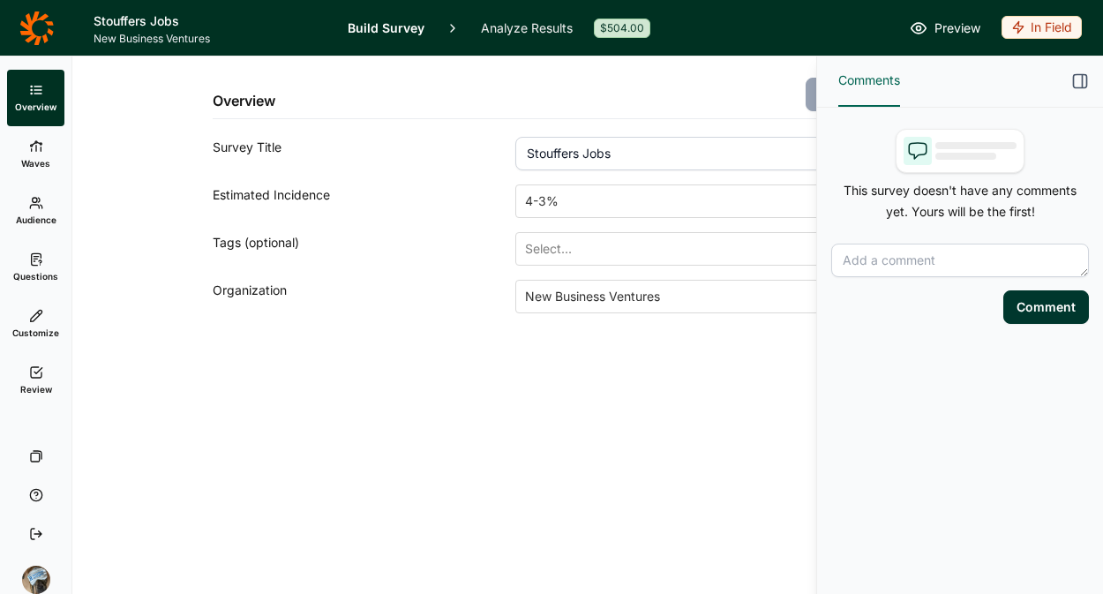
click at [519, 29] on link "Analyze Results" at bounding box center [527, 28] width 92 height 56
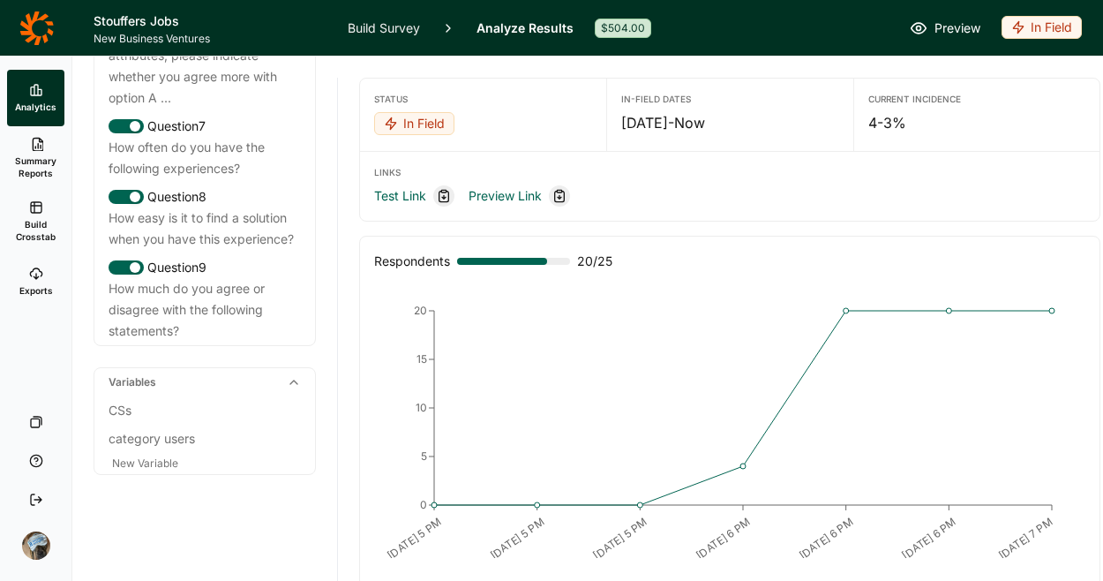
scroll to position [1504, 0]
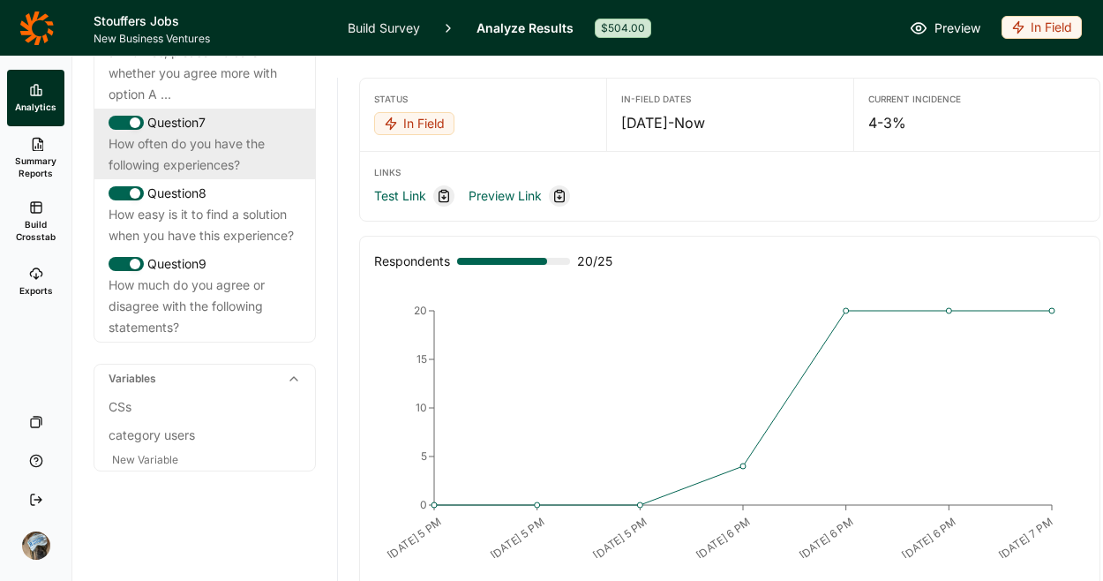
click at [187, 176] on div "How often do you have the following experiences?" at bounding box center [205, 154] width 192 height 42
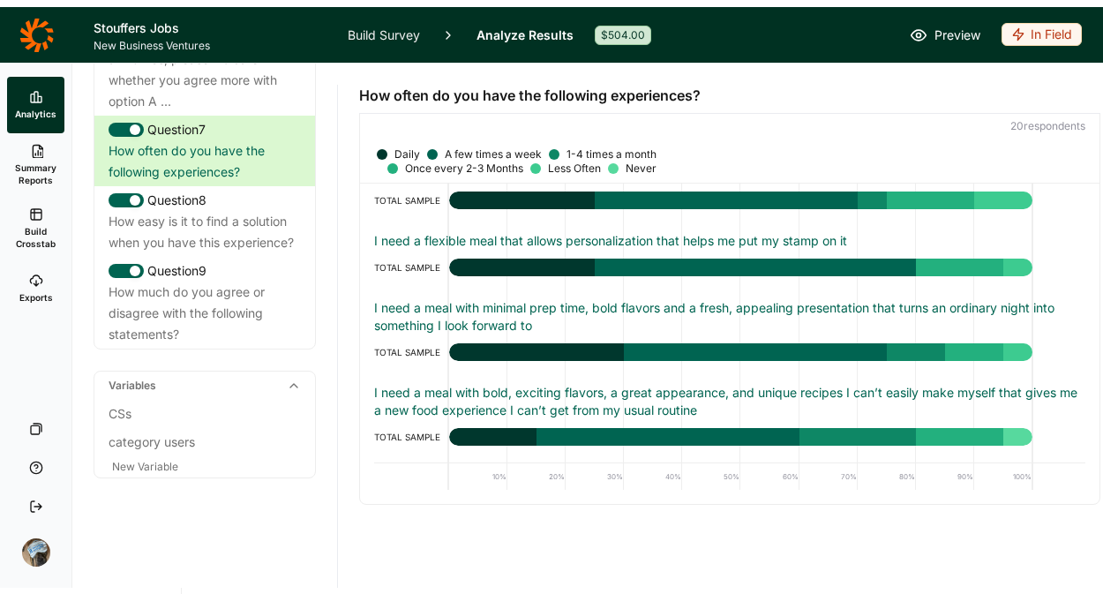
scroll to position [29, 0]
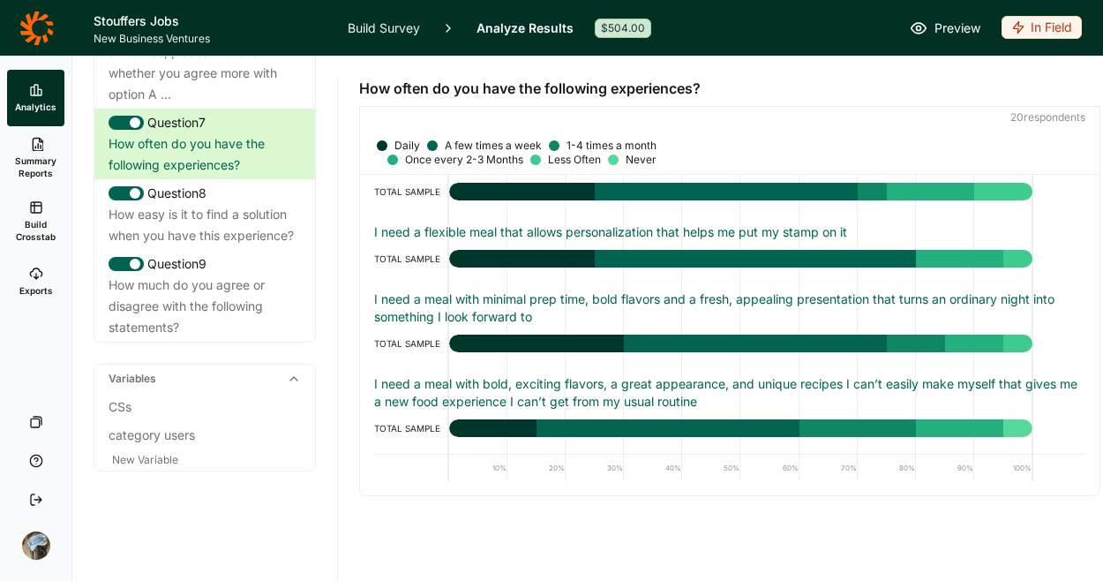
click at [385, 30] on link "Build Survey" at bounding box center [384, 28] width 72 height 56
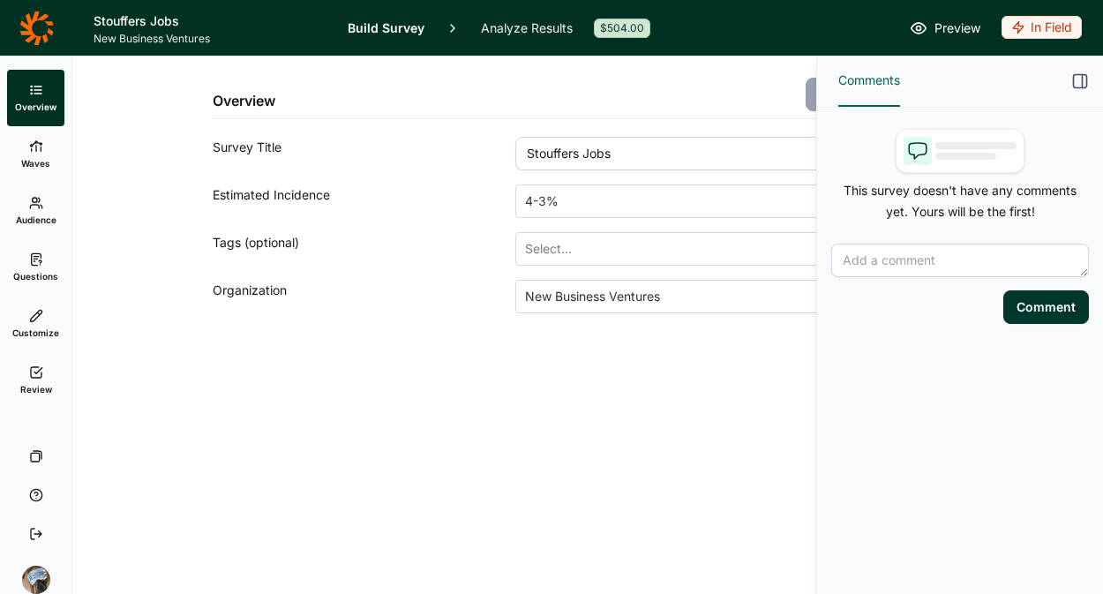
click at [44, 260] on link "Questions" at bounding box center [35, 267] width 57 height 56
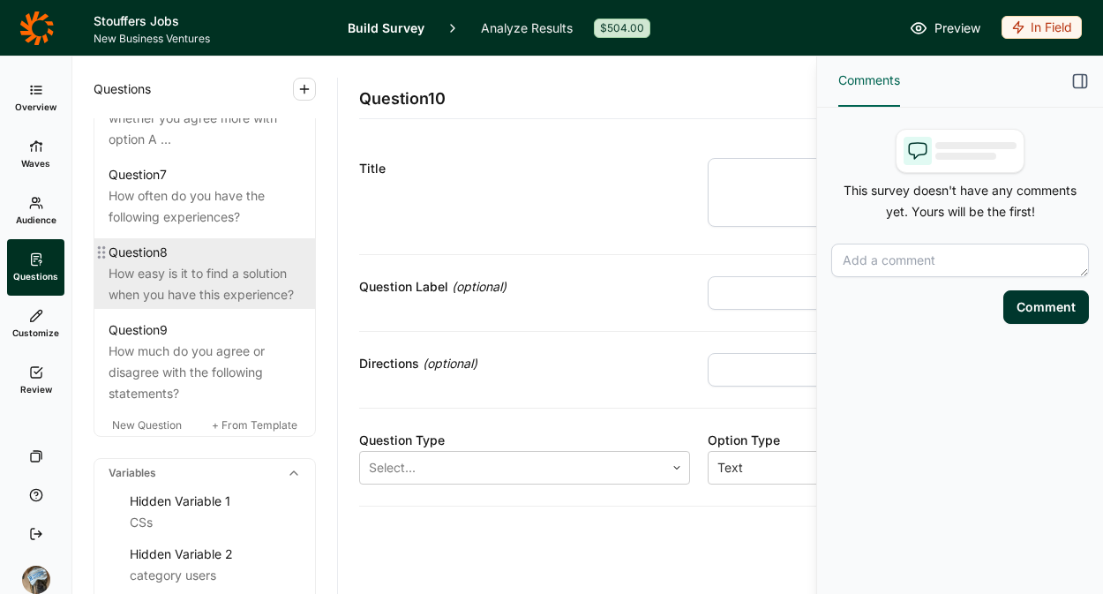
scroll to position [1531, 0]
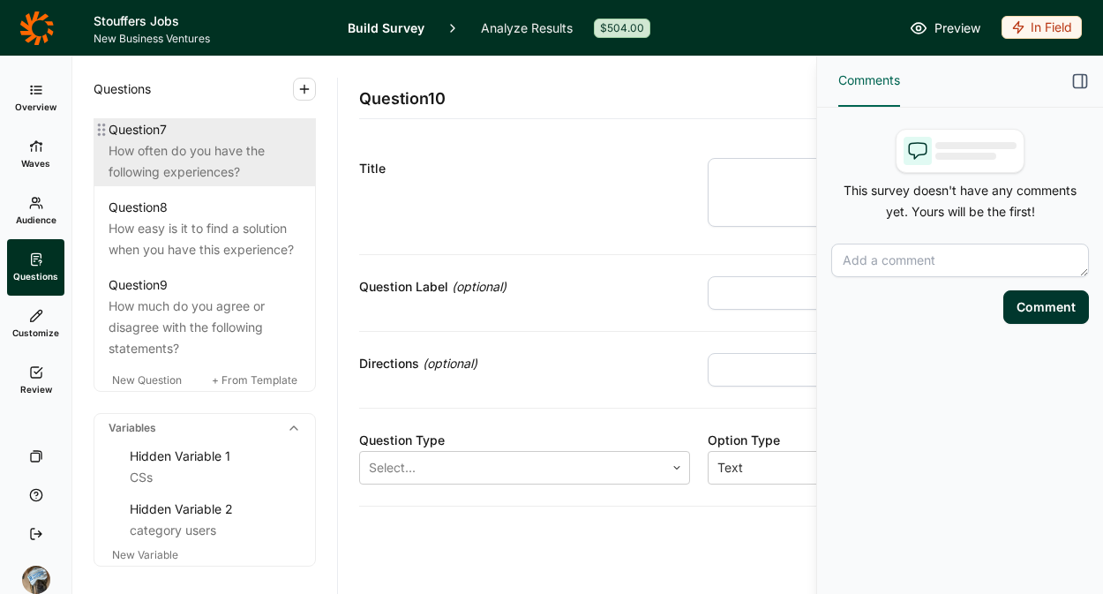
click at [188, 140] on div "Question 7" at bounding box center [205, 129] width 192 height 21
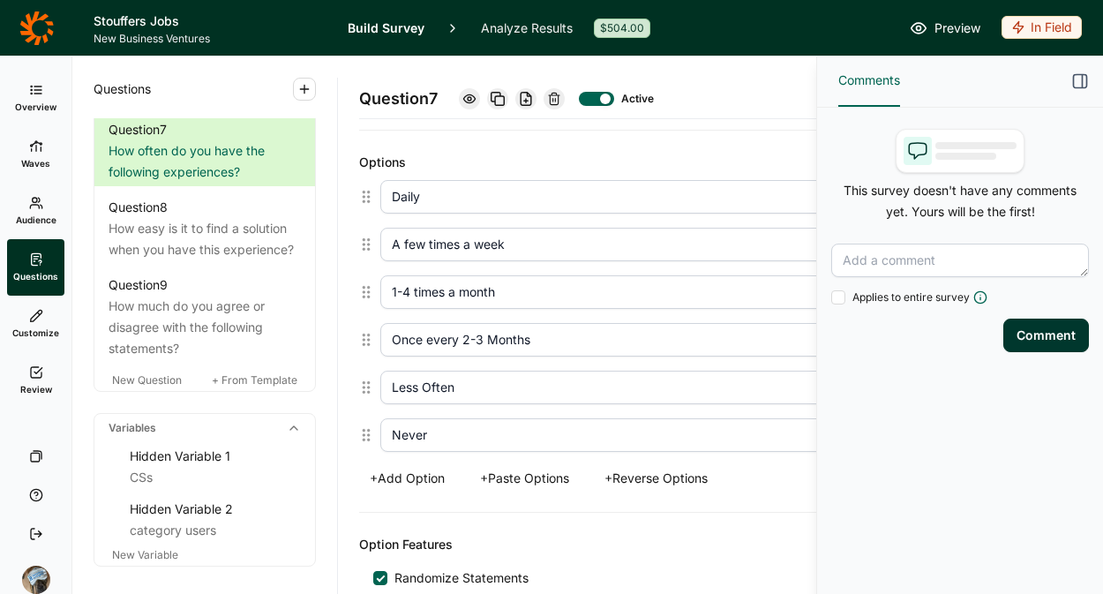
scroll to position [1278, 0]
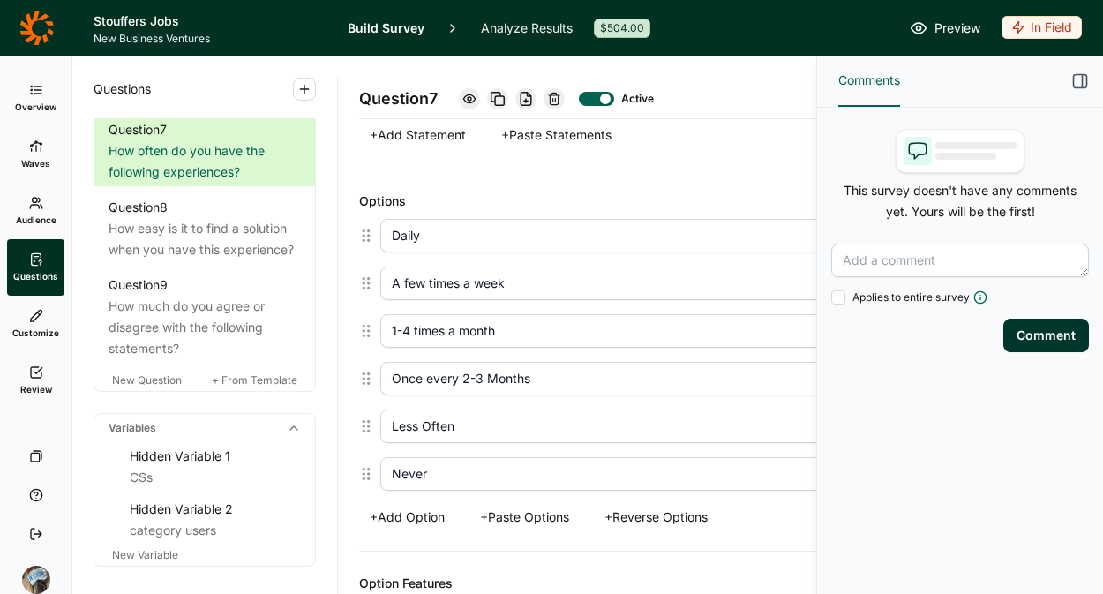
click at [40, 97] on link "Overview" at bounding box center [35, 98] width 57 height 56
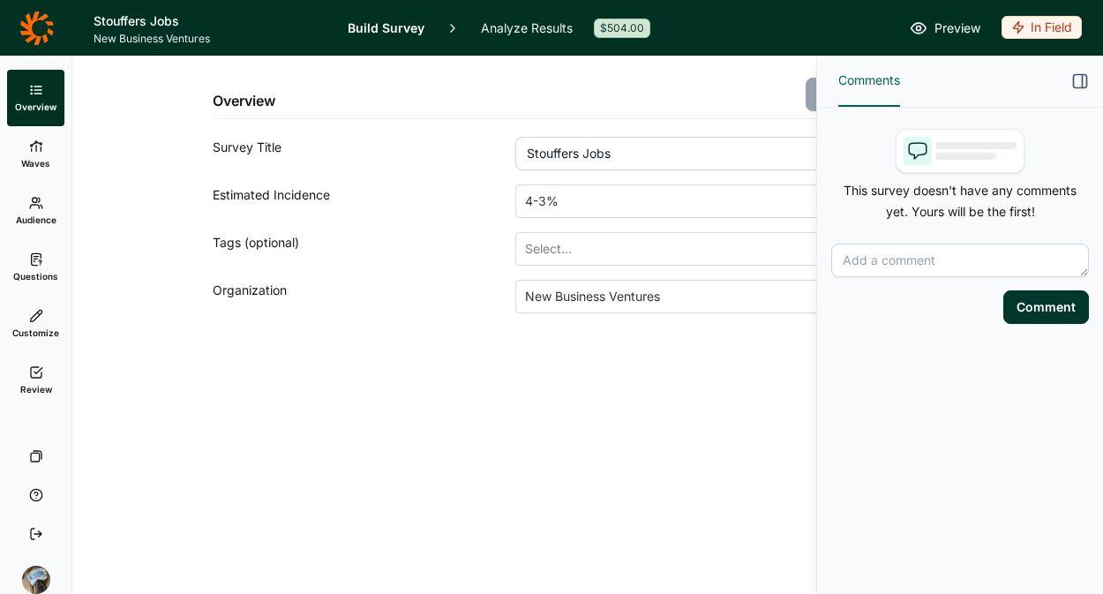
click at [495, 32] on link "Analyze Results" at bounding box center [527, 28] width 92 height 56
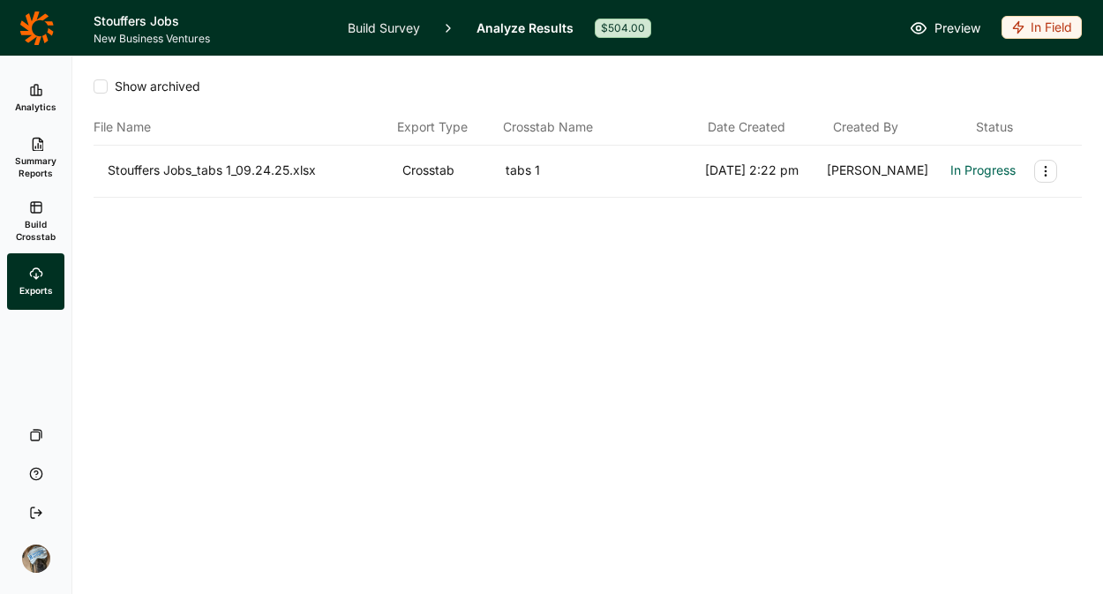
click at [914, 306] on div "Show archived File Name Export Type Crosstab Name Date Created Created By Statu…" at bounding box center [587, 325] width 1031 height 538
click at [718, 335] on div "Show archived File Name Export Type Crosstab Name Date Created Created By Statu…" at bounding box center [587, 325] width 1031 height 538
click at [995, 169] on div "Stouffers Jobs_tabs 1_09.24.25.xlsx Crosstab tabs 1 9/24/2025 2:22 pm Arwen Kim…" at bounding box center [588, 171] width 960 height 23
click at [984, 169] on icon "button" at bounding box center [983, 169] width 18 height 18
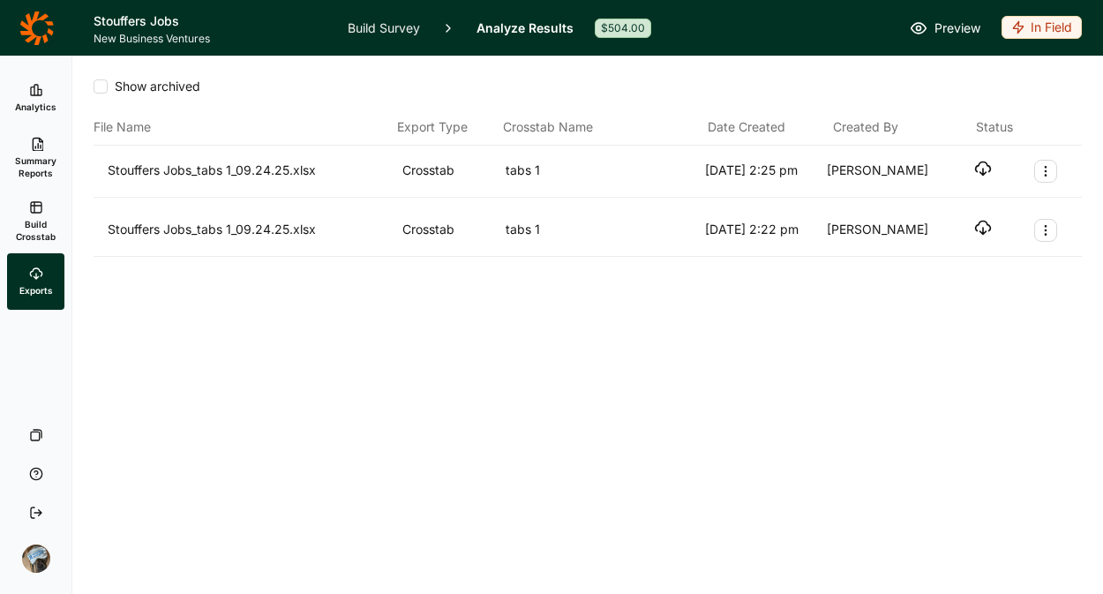
click at [976, 177] on icon "button" at bounding box center [983, 169] width 18 height 18
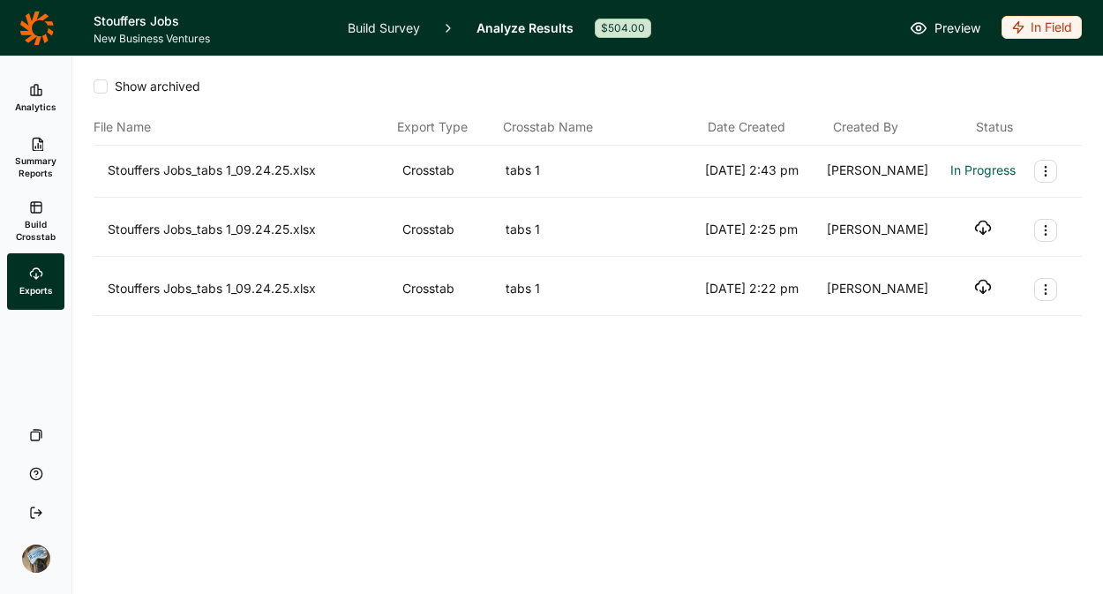
click at [826, 406] on div "Show archived File Name Export Type Crosstab Name Date Created Created By Statu…" at bounding box center [587, 325] width 1031 height 538
click at [982, 168] on use "button" at bounding box center [983, 168] width 15 height 13
